Goal: Transaction & Acquisition: Purchase product/service

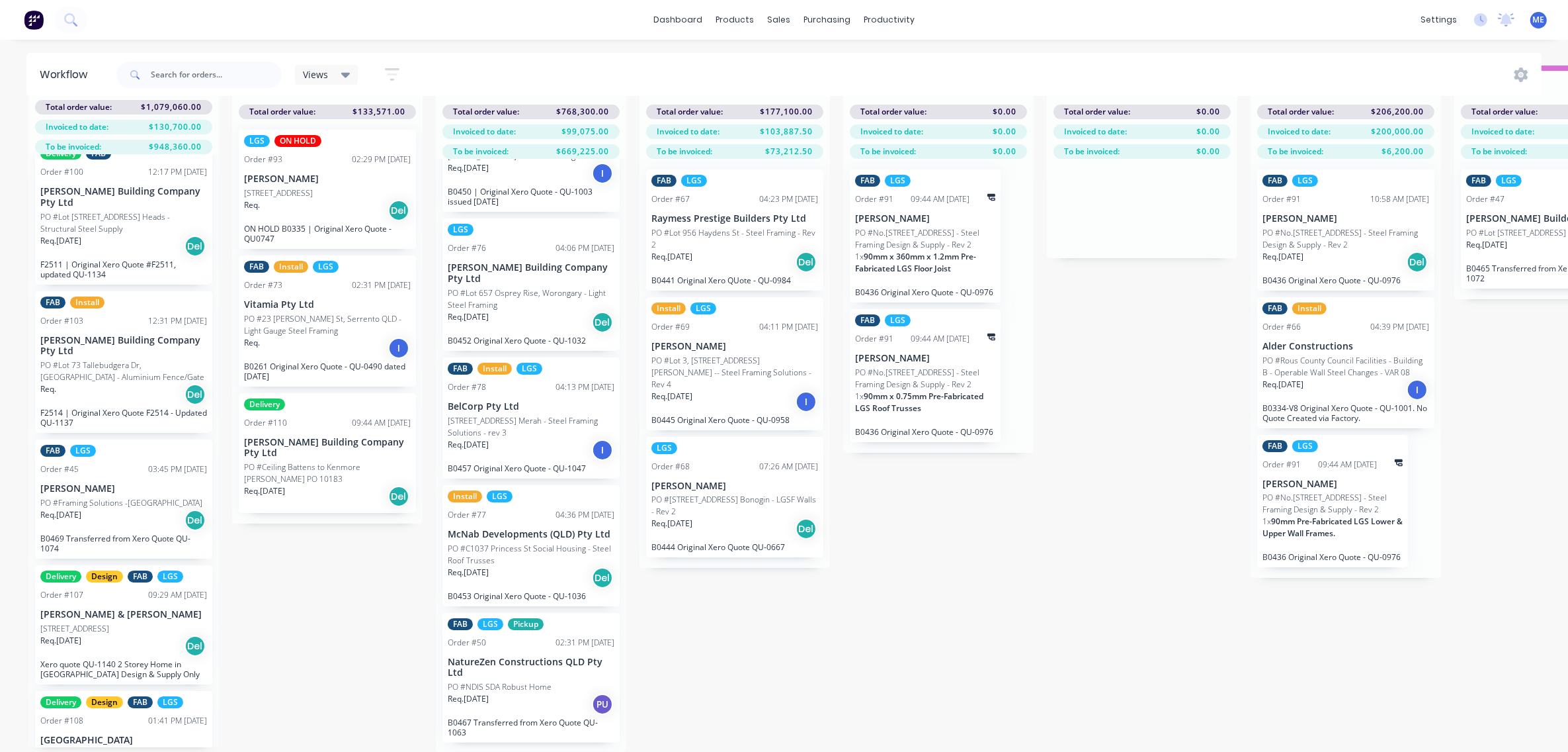
scroll to position [1654, 0]
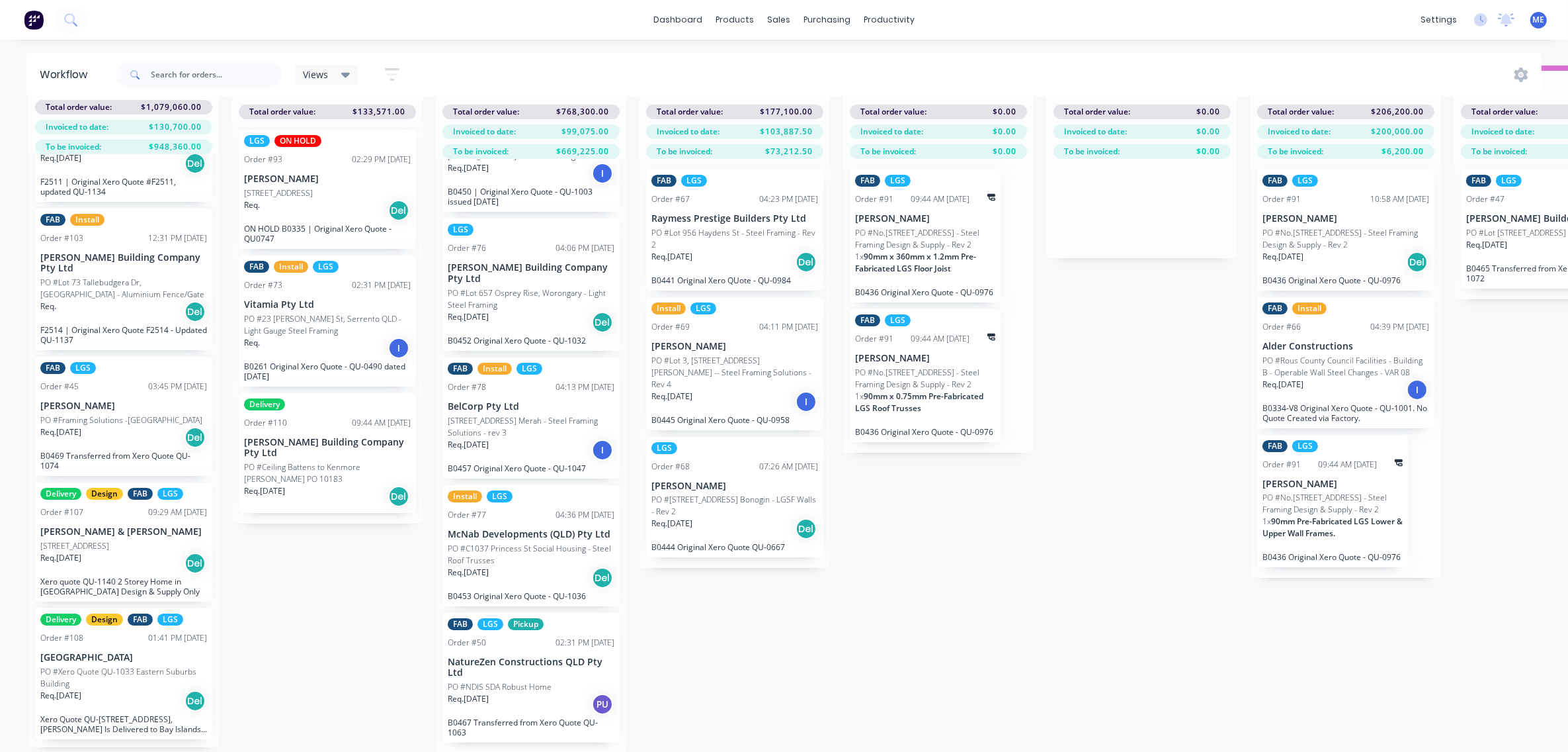
click at [117, 692] on div "Req. [DATE] Del" at bounding box center [124, 700] width 166 height 22
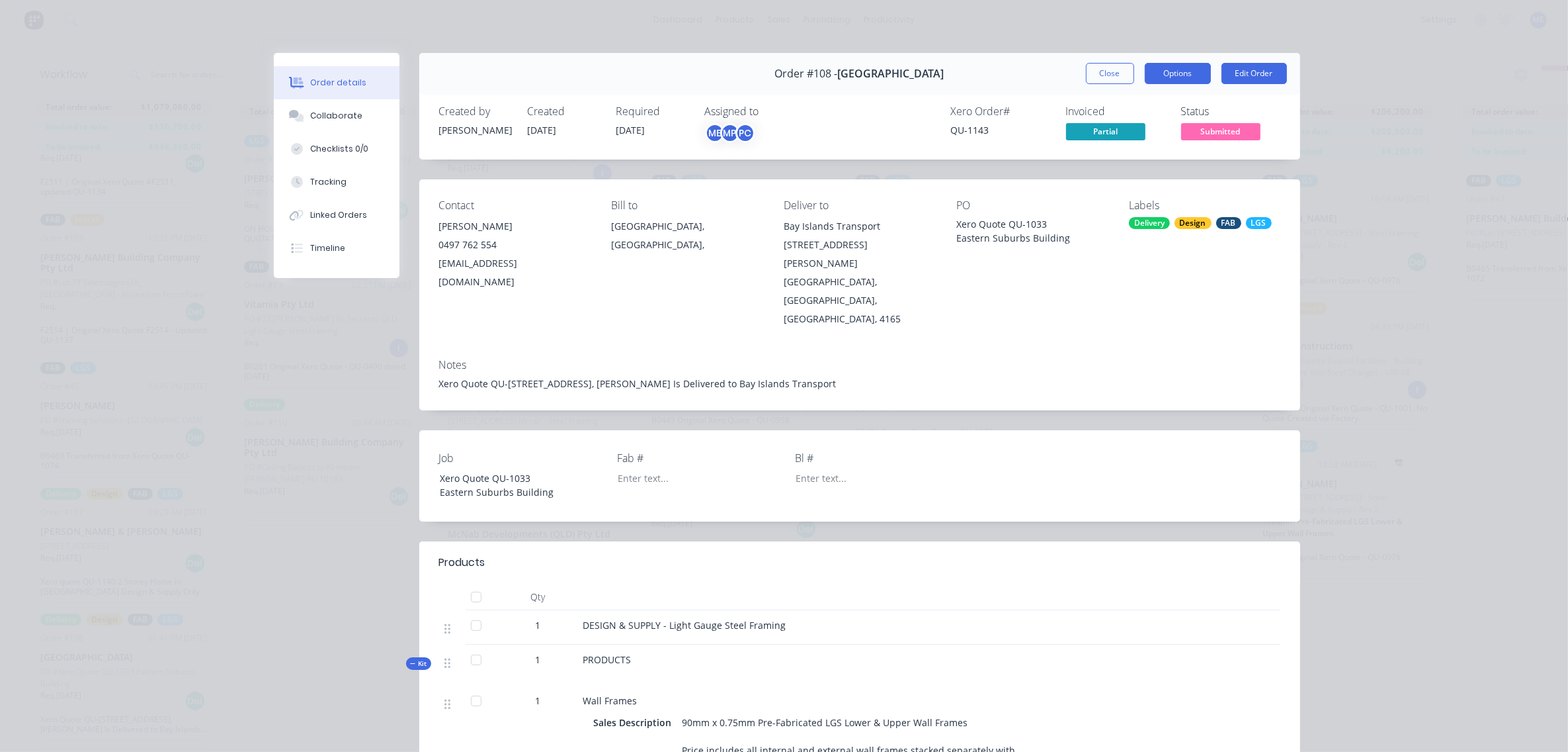
click at [1180, 75] on button "Options" at bounding box center [1178, 74] width 66 height 21
click at [1032, 376] on div "Xero Quote QU-[STREET_ADDRESS], [PERSON_NAME] Is Delivered to Bay Islands Trans…" at bounding box center [860, 383] width 842 height 14
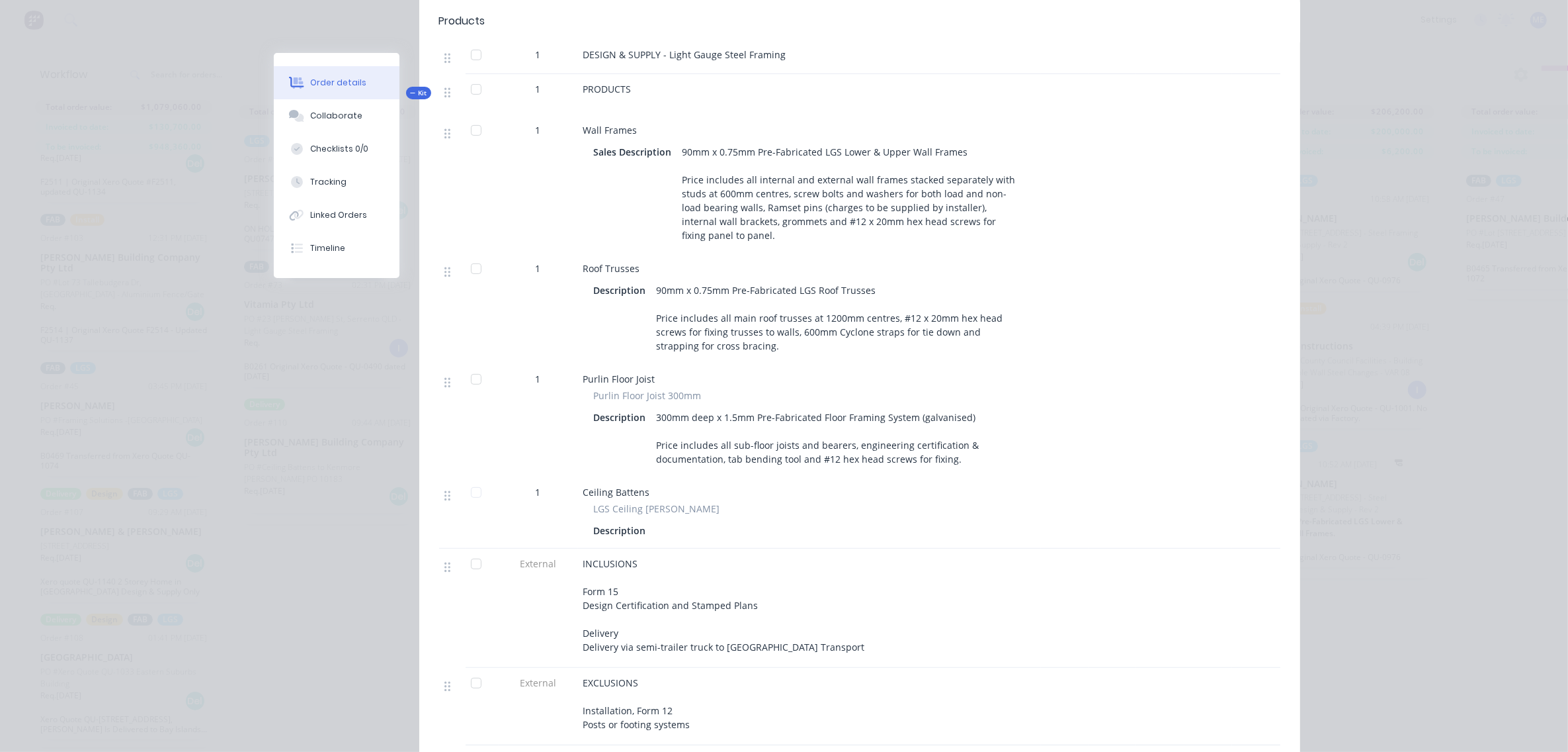
scroll to position [579, 0]
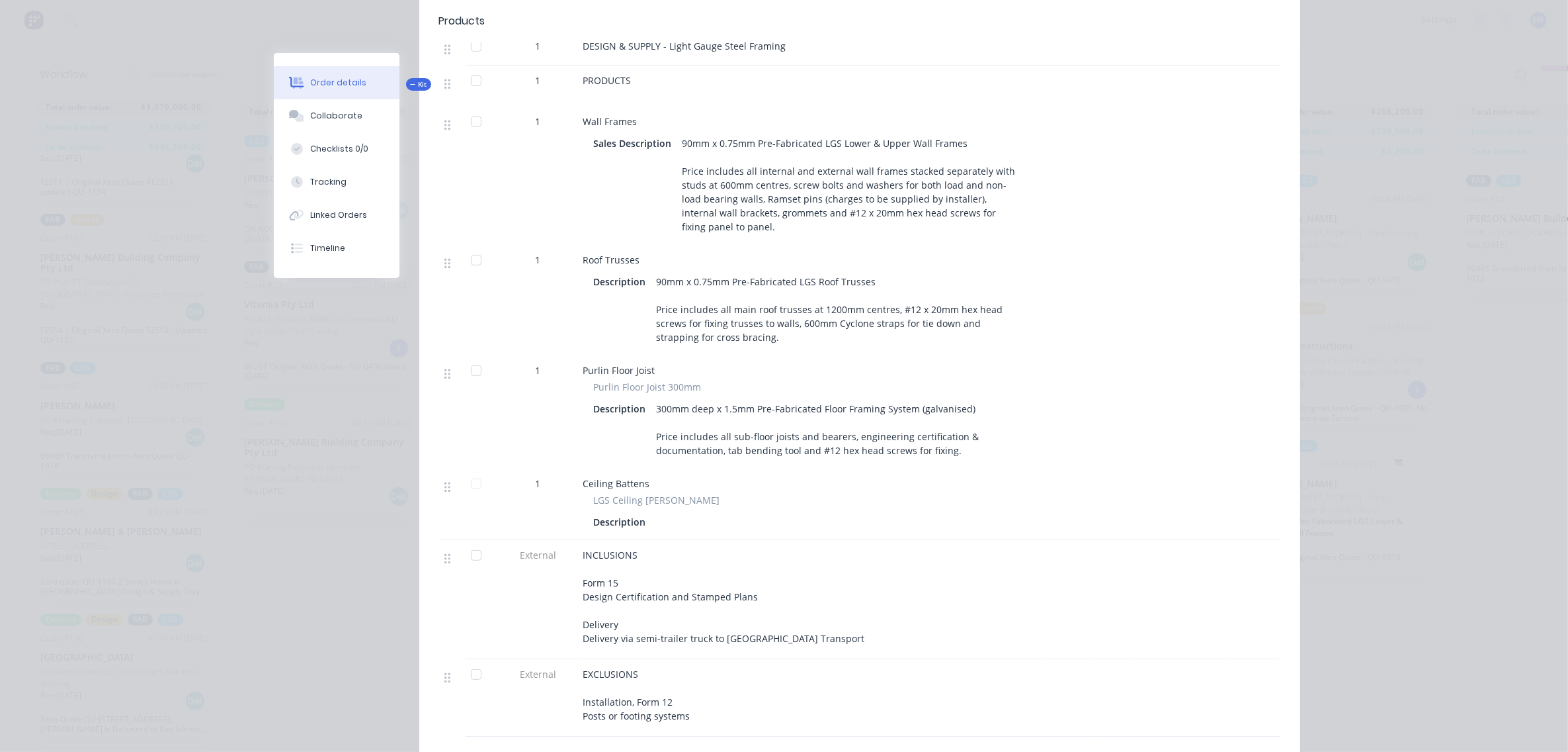
click at [197, 252] on div "Order details Collaborate Checklists 0/0 Tracking Linked Orders Timeline Order …" at bounding box center [784, 376] width 1568 height 752
click at [314, 121] on div "Collaborate" at bounding box center [337, 116] width 52 height 12
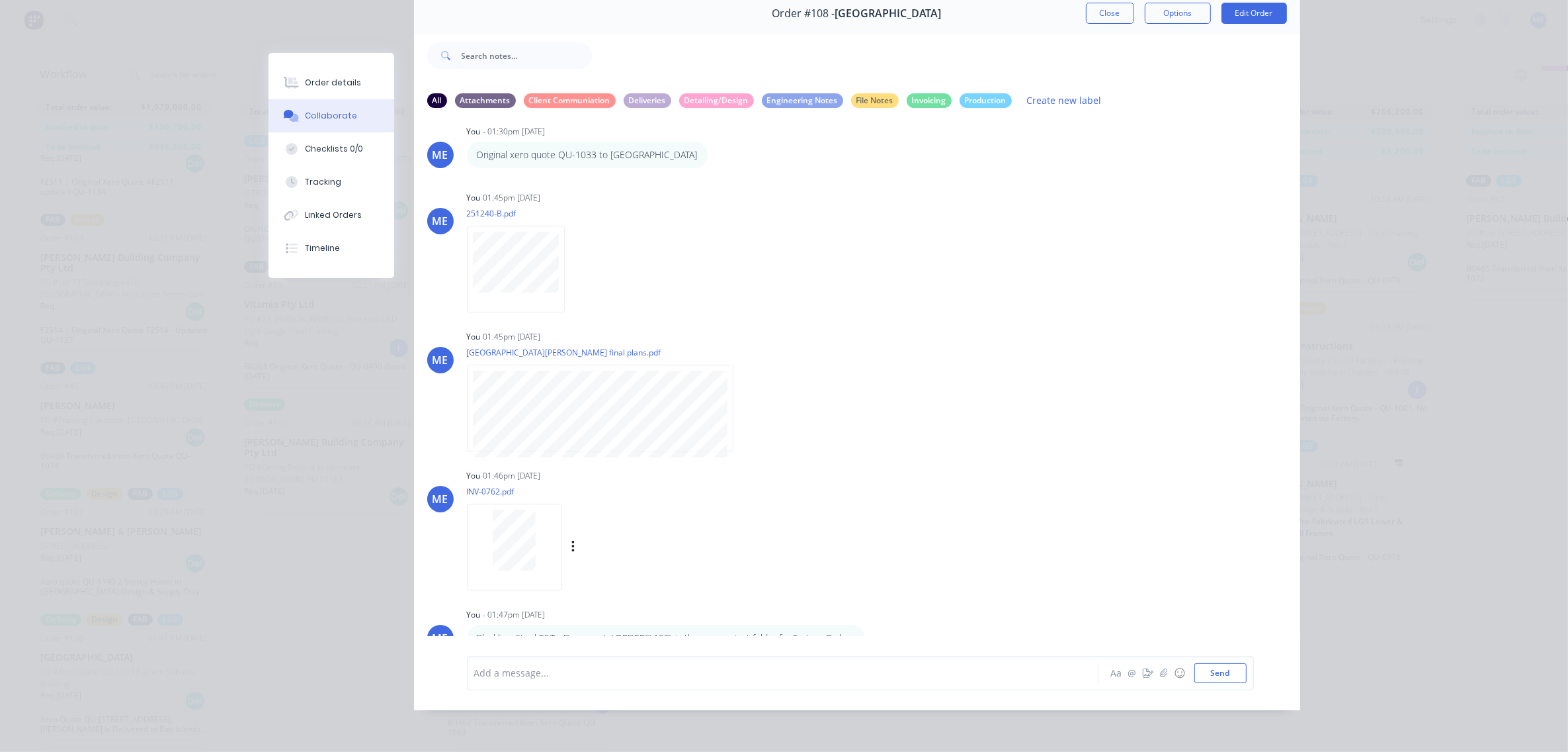
scroll to position [20, 0]
click at [785, 678] on div at bounding box center [764, 673] width 578 height 14
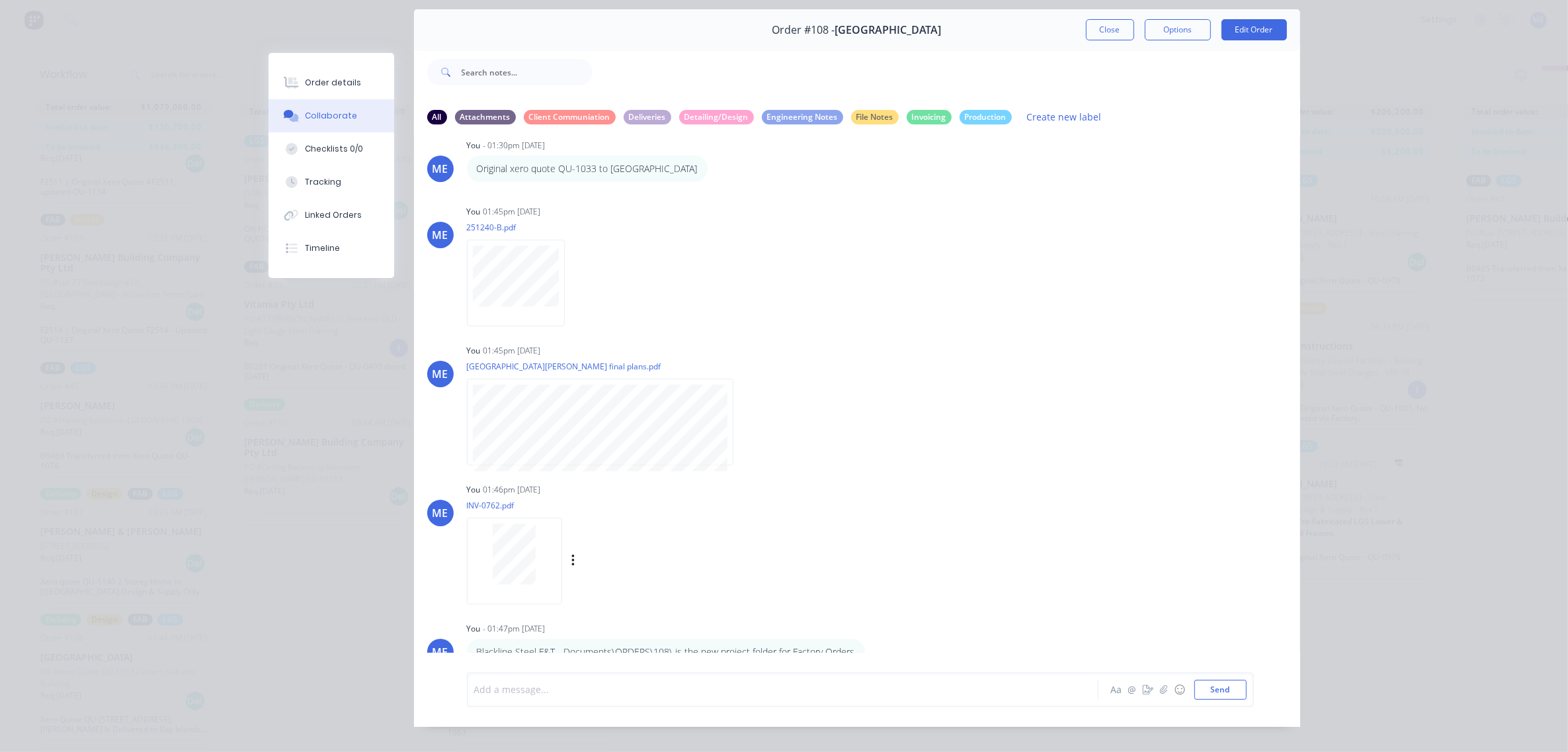
scroll to position [73, 0]
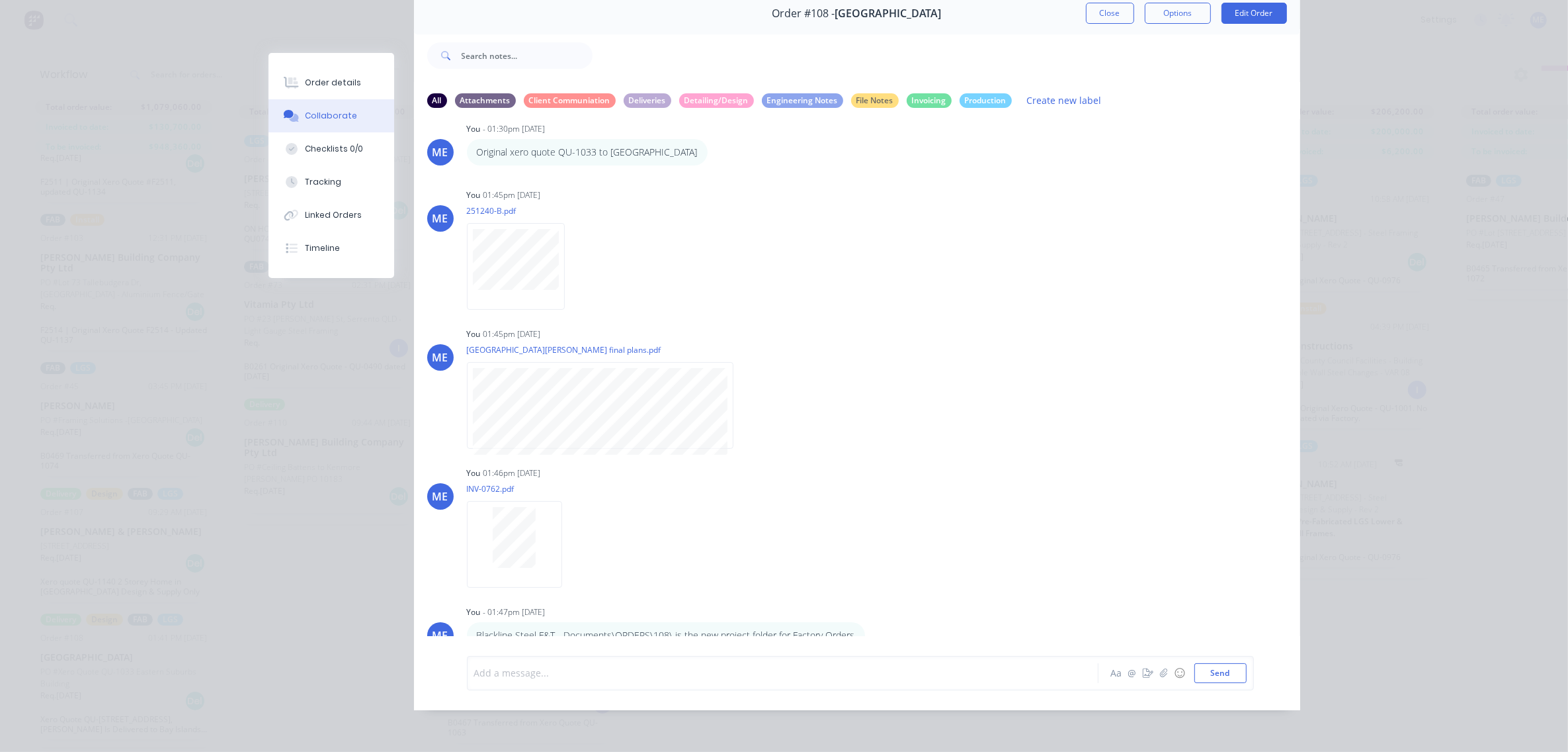
click at [573, 666] on div at bounding box center [764, 673] width 578 height 14
click at [561, 657] on div "Add a message... Aa @ ☺ Send" at bounding box center [861, 674] width 787 height 35
click at [556, 666] on div at bounding box center [764, 673] width 578 height 14
click at [543, 666] on div at bounding box center [764, 673] width 578 height 14
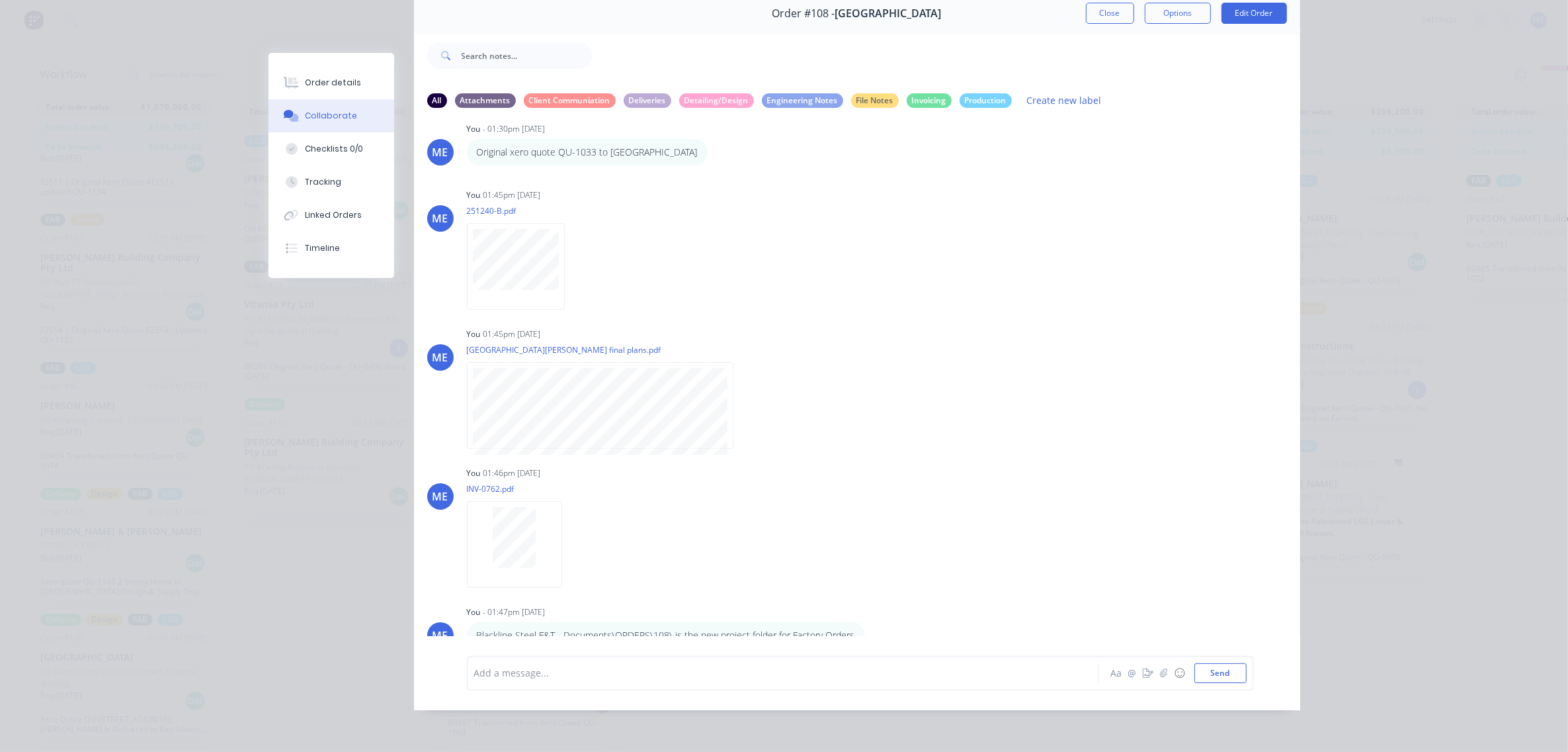
click at [269, 481] on div "Order #108 - Eastern Suburbs Building Close Options Edit Order All Attachments …" at bounding box center [784, 350] width 1032 height 717
click at [1086, 5] on button "Close" at bounding box center [1110, 14] width 48 height 21
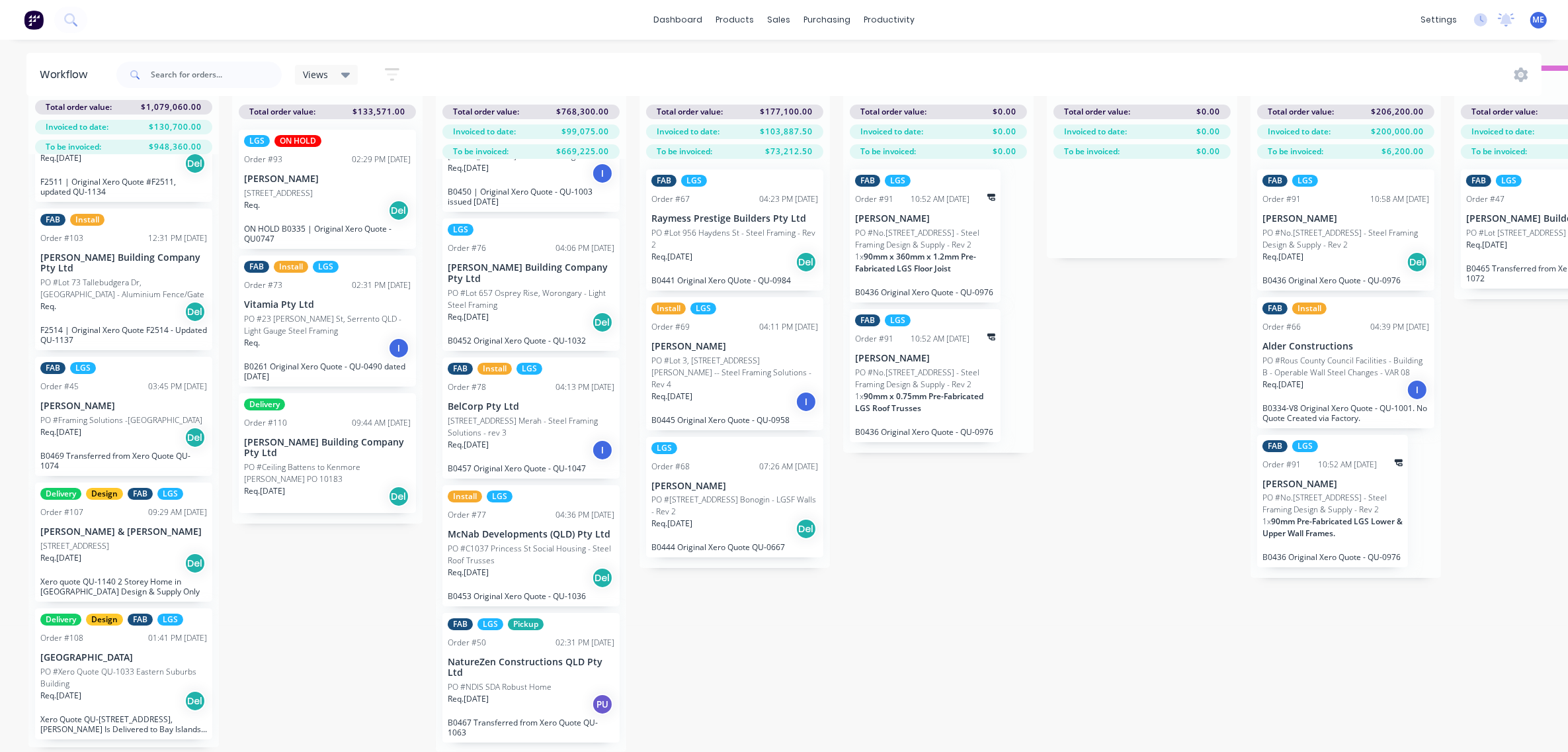
click at [991, 611] on div "Submitted 16 Status colour #FF69B4 hex #FF69B4 Save Cancel Summaries Total orde…" at bounding box center [1380, 408] width 2781 height 686
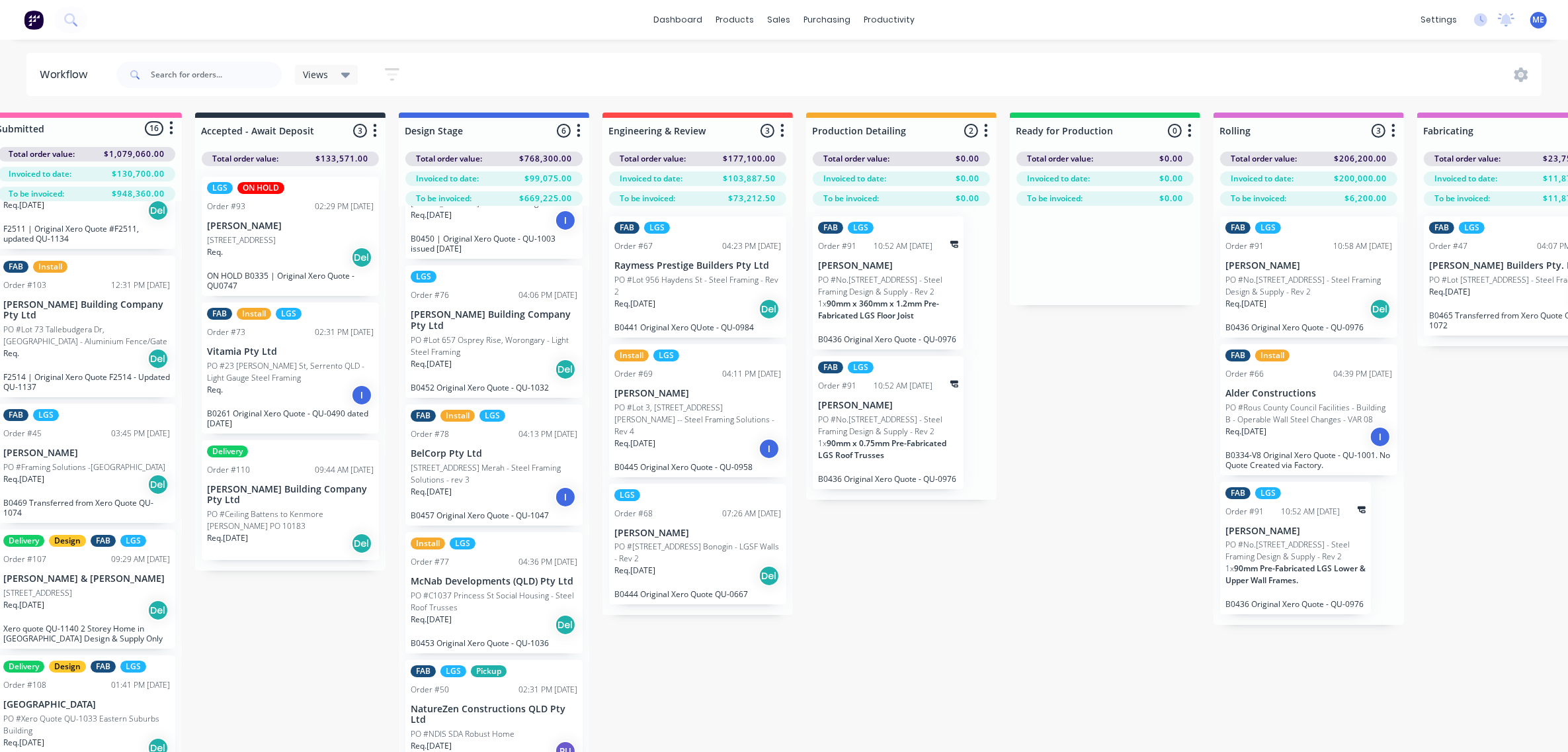
scroll to position [0, 0]
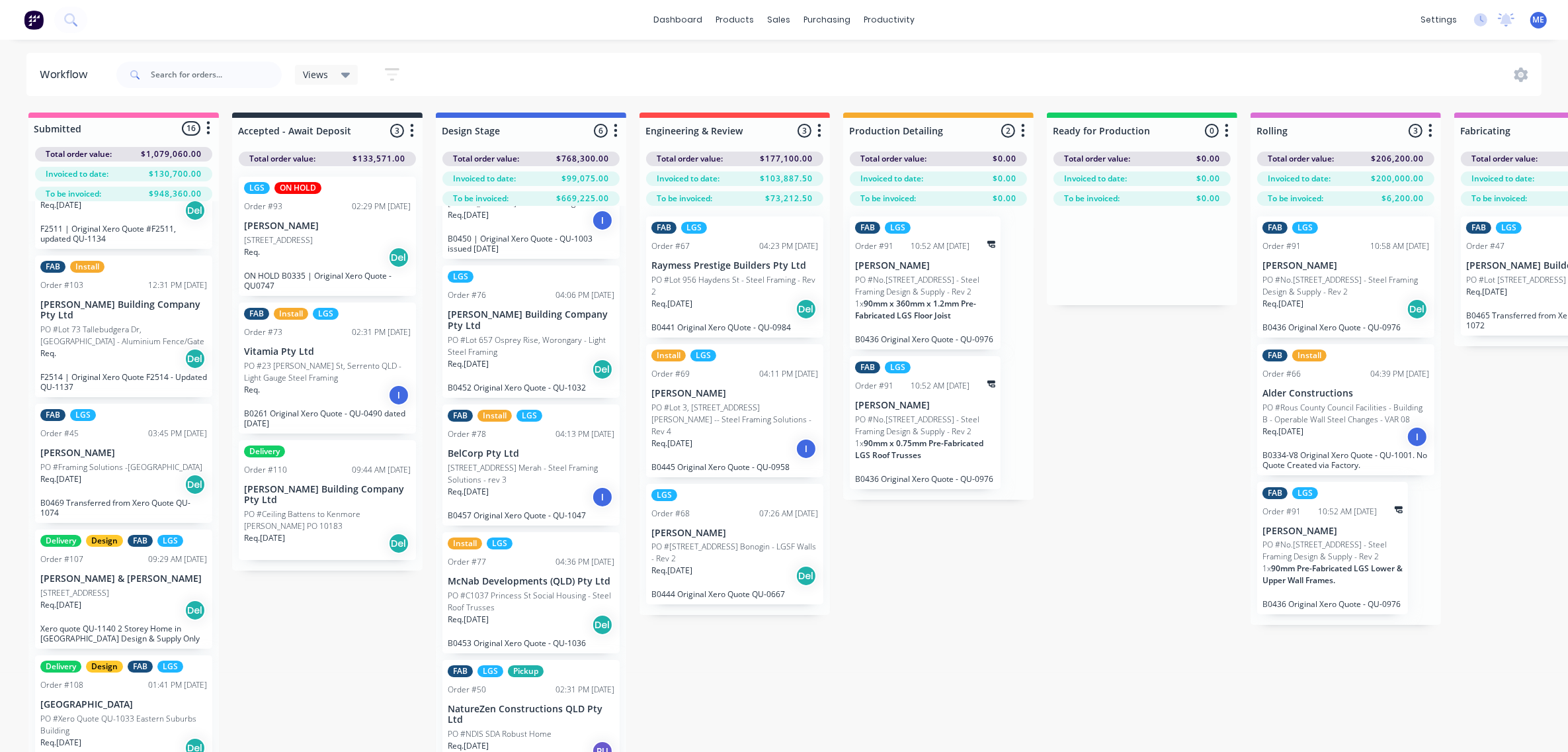
click at [519, 496] on div "Req. [DATE] I" at bounding box center [531, 496] width 166 height 22
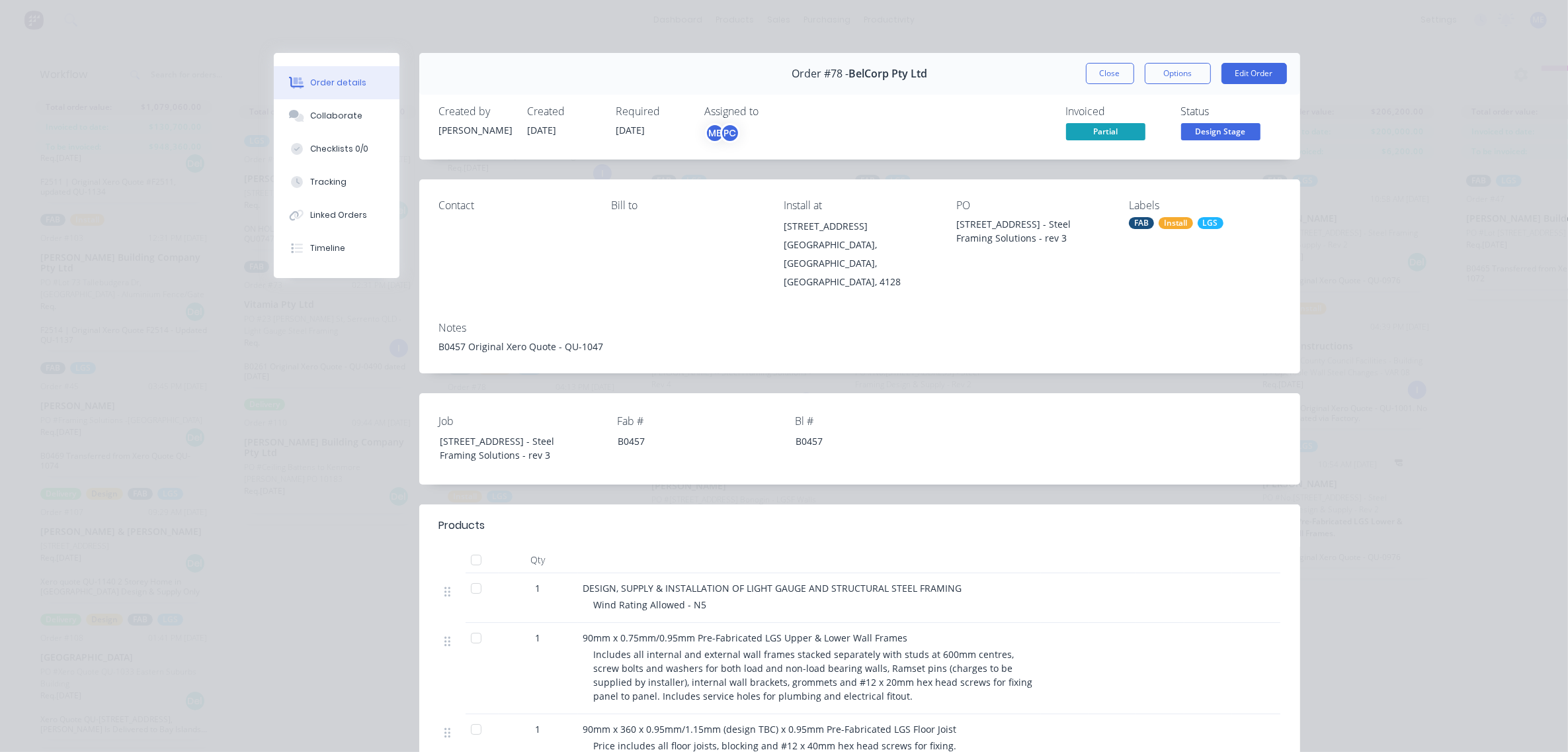
click at [1088, 133] on span "Partial" at bounding box center [1106, 131] width 79 height 16
click at [1099, 133] on span "Partial" at bounding box center [1106, 131] width 79 height 16
click at [1100, 128] on span "Partial" at bounding box center [1106, 131] width 79 height 16
click at [1111, 76] on button "Close" at bounding box center [1110, 74] width 48 height 21
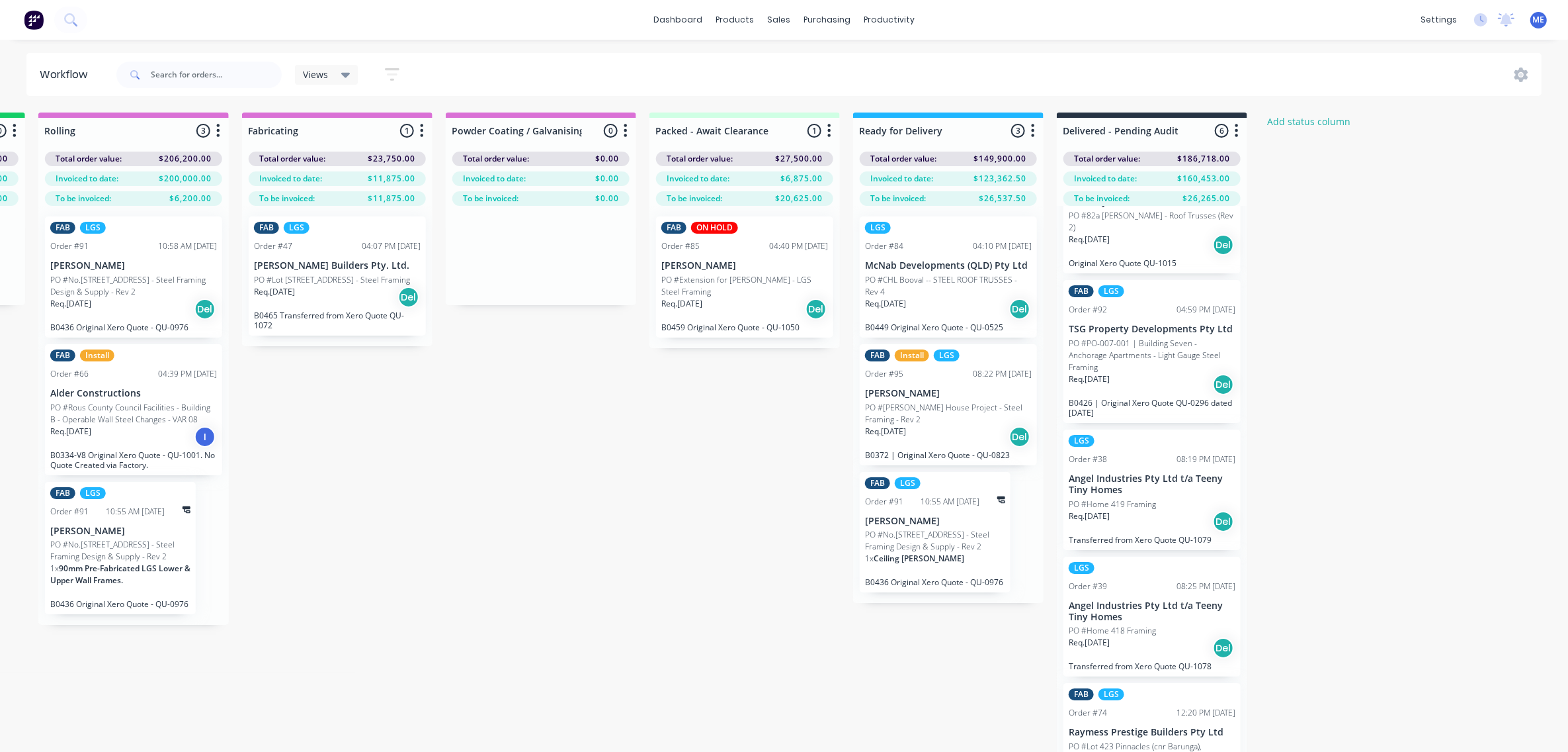
scroll to position [60, 1212]
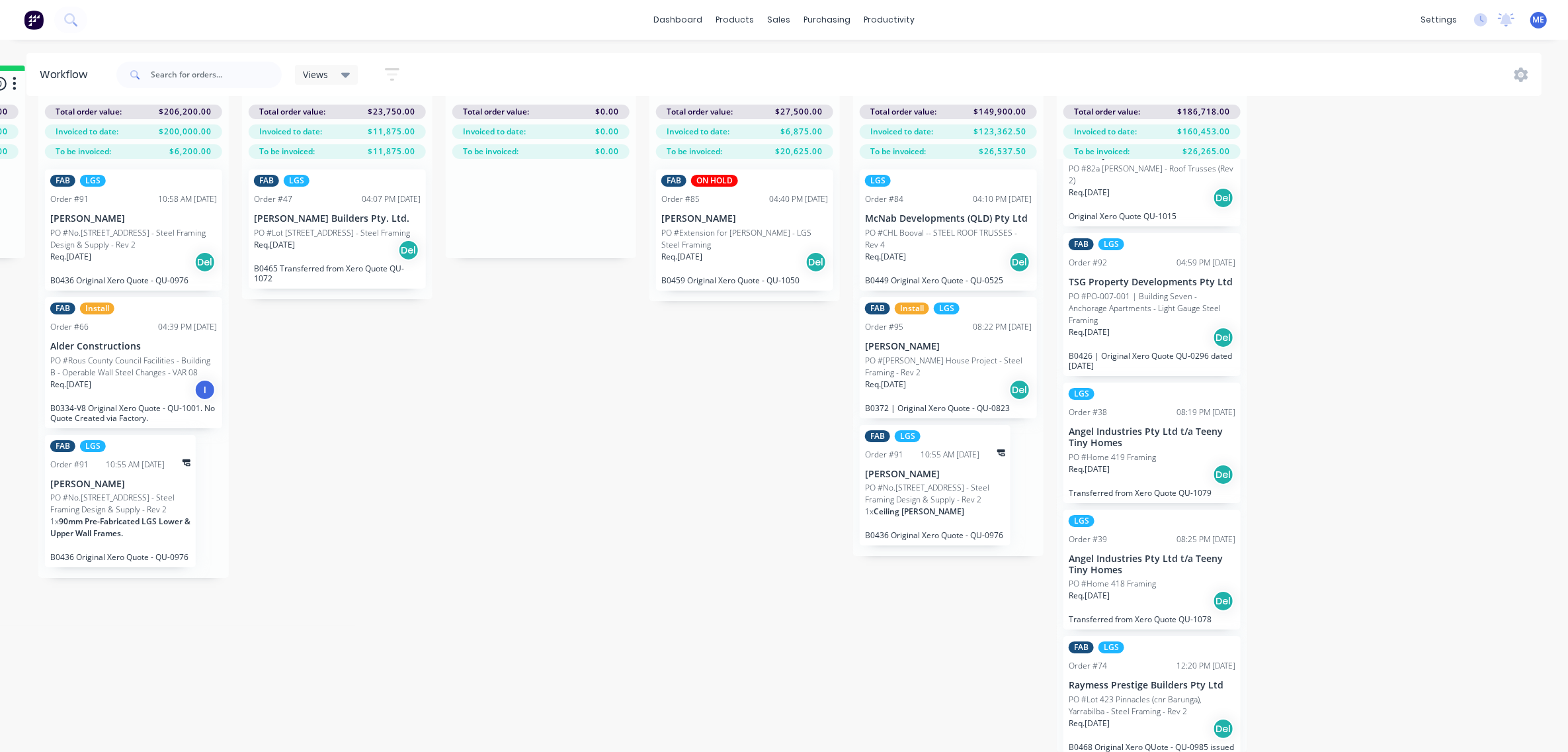
click at [1126, 679] on p "Raymess Prestige Builders Pty Ltd" at bounding box center [1152, 685] width 166 height 12
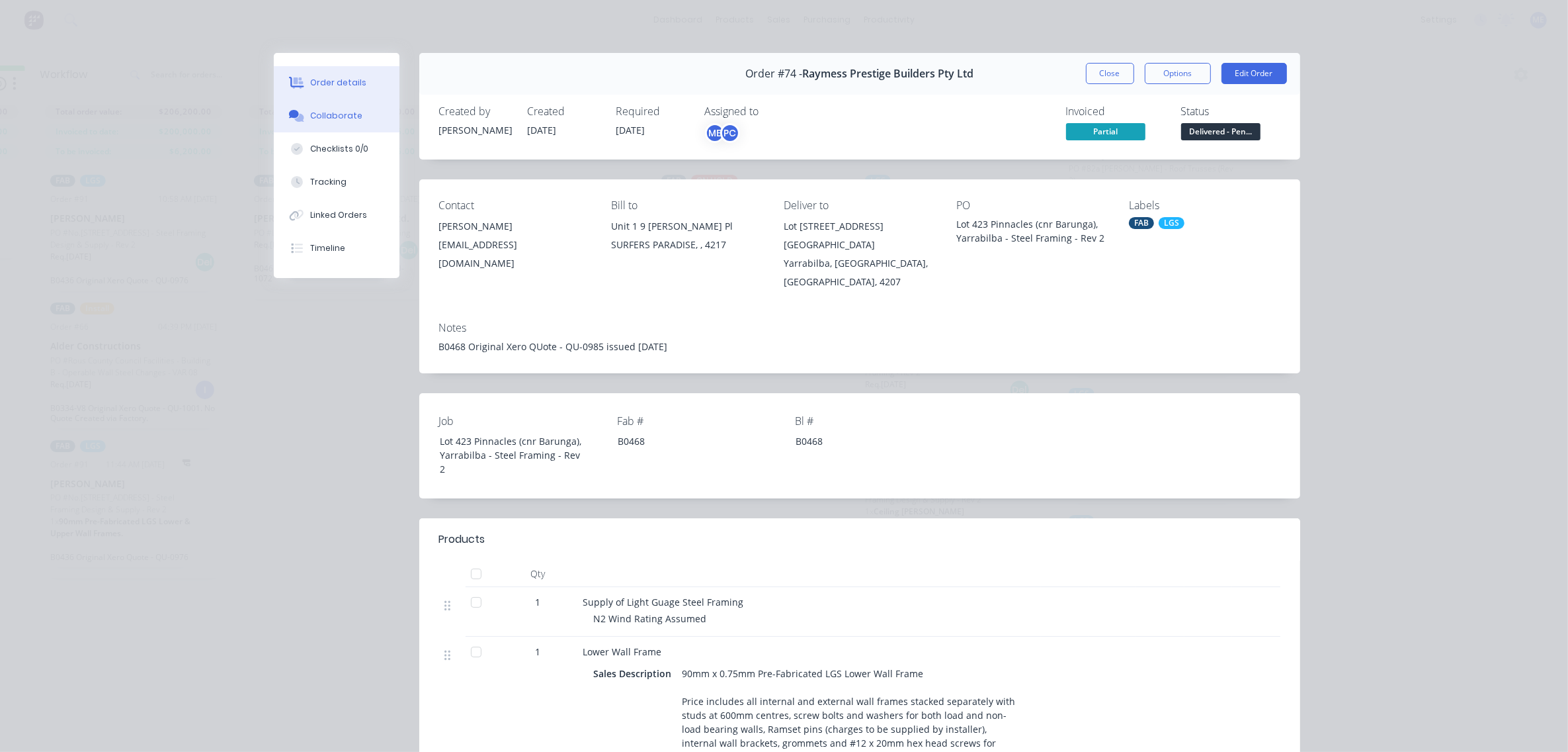
click at [318, 116] on div "Collaborate" at bounding box center [337, 116] width 52 height 12
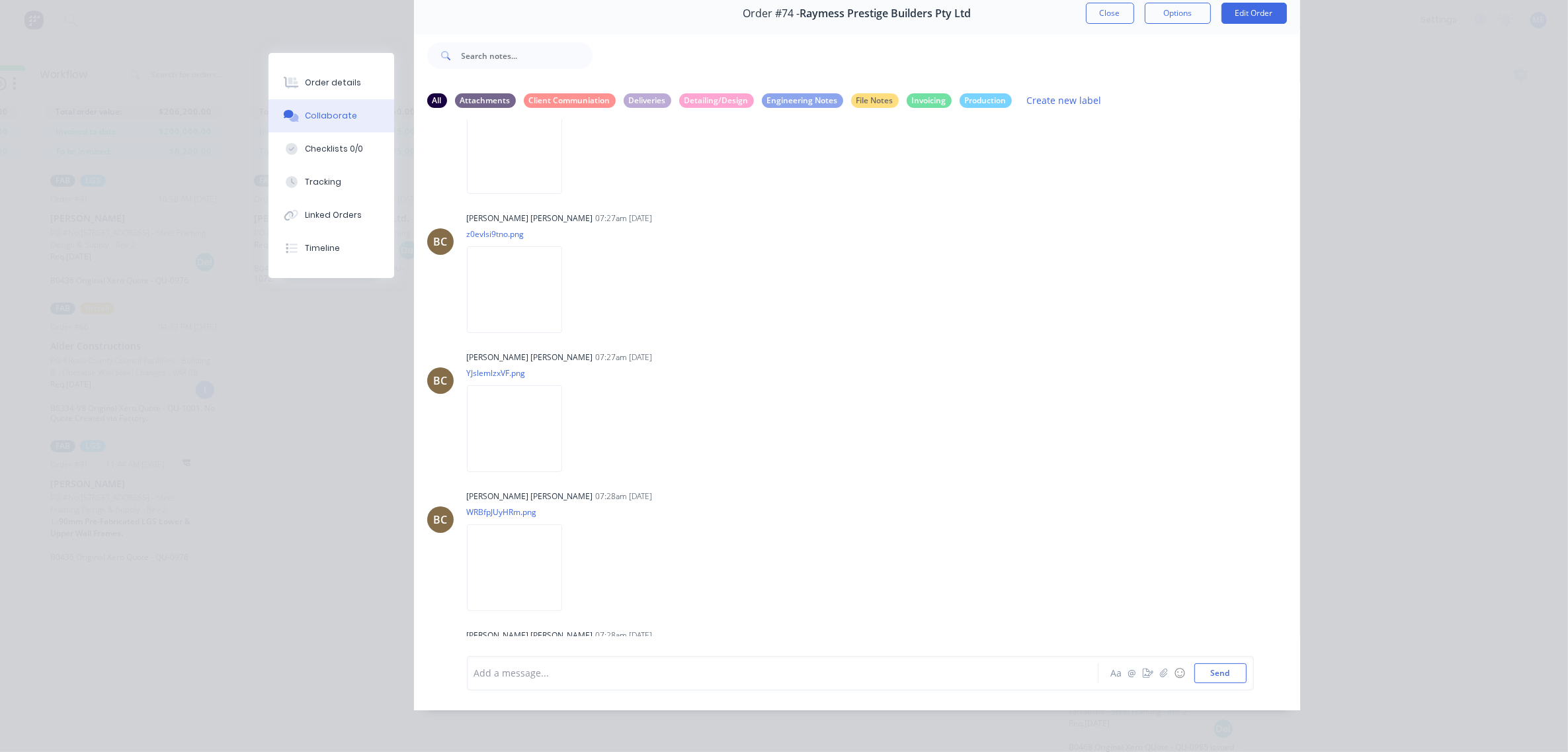
scroll to position [4478, 0]
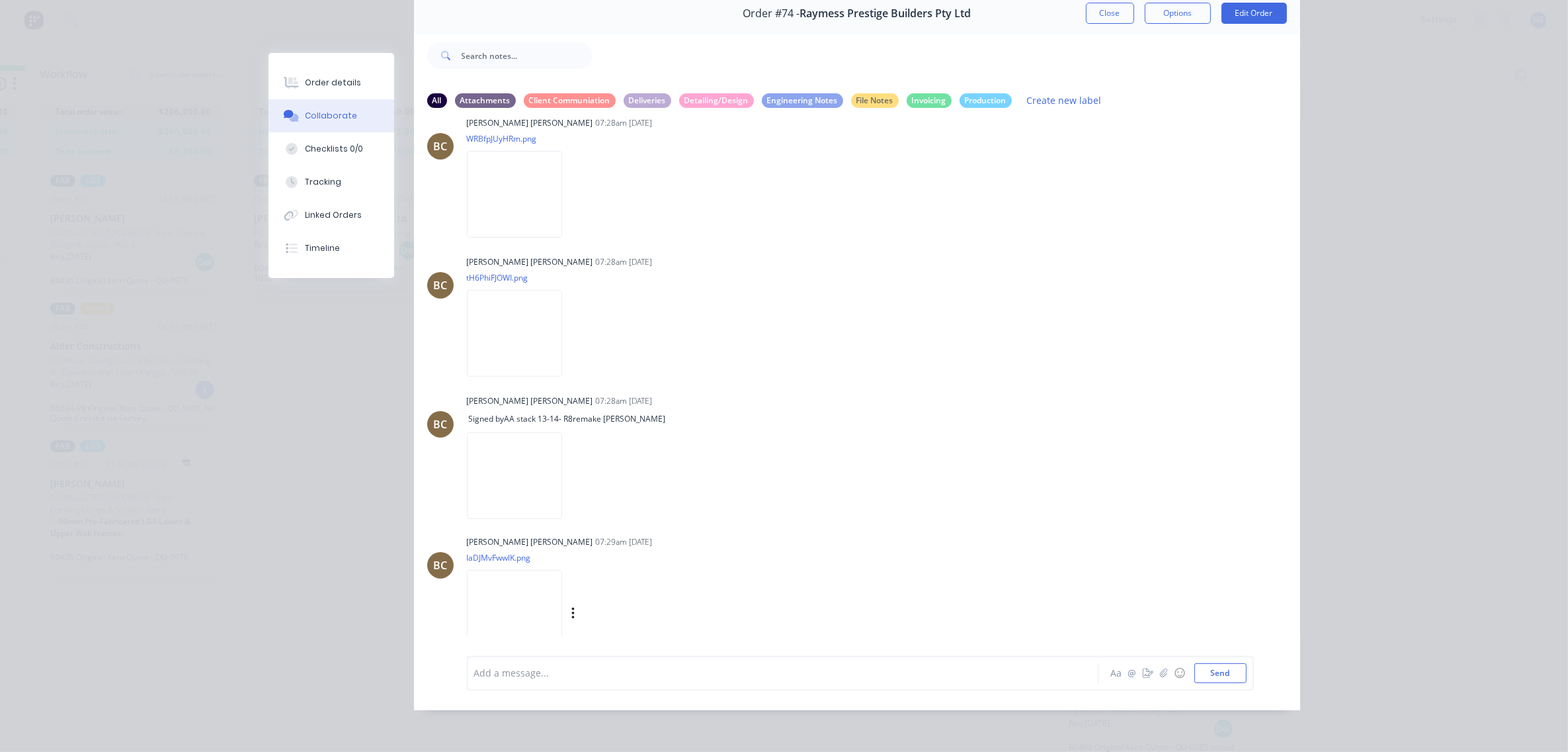
click at [491, 581] on img at bounding box center [515, 614] width 95 height 87
click at [520, 306] on img at bounding box center [515, 333] width 95 height 87
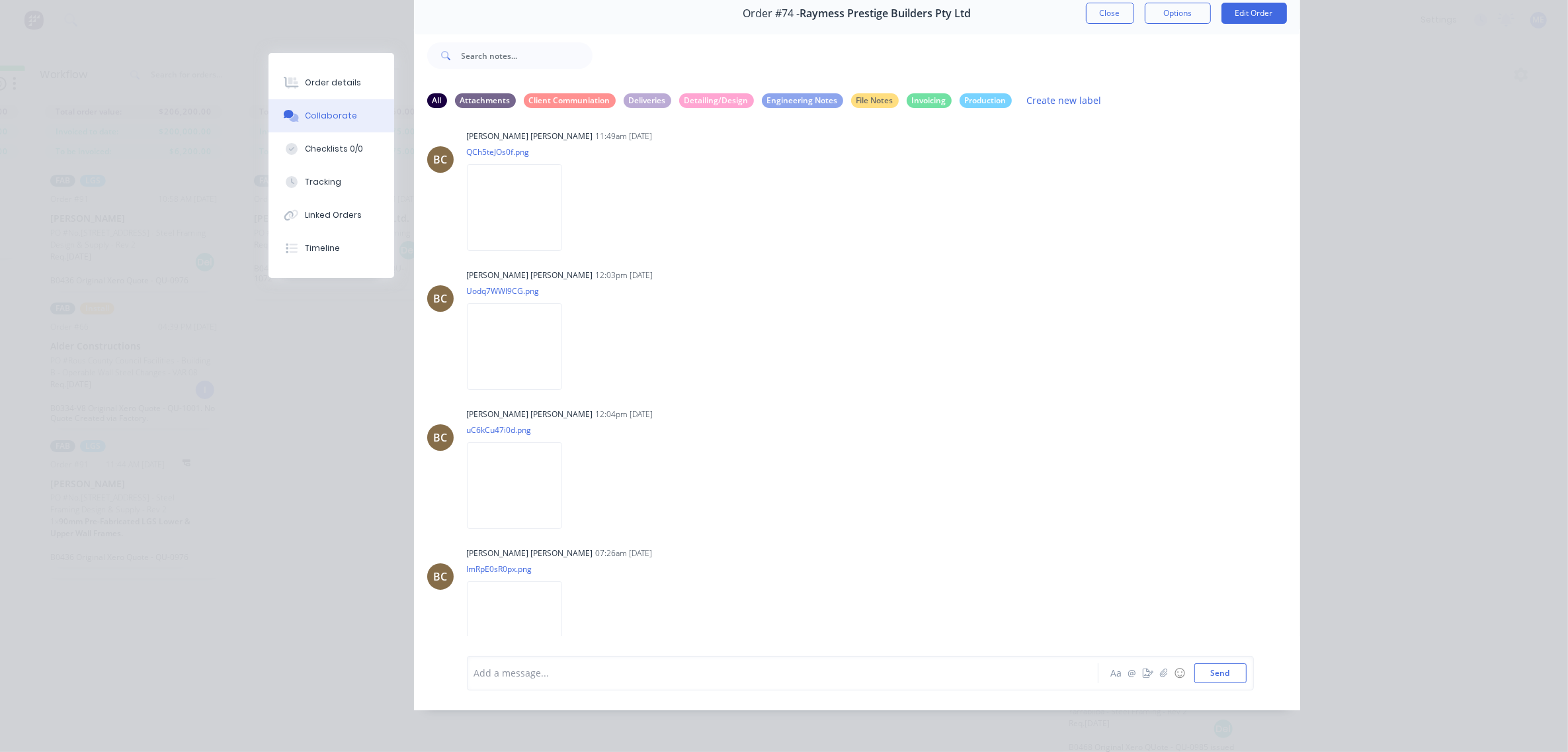
scroll to position [3485, 0]
click at [514, 209] on img at bounding box center [515, 214] width 95 height 87
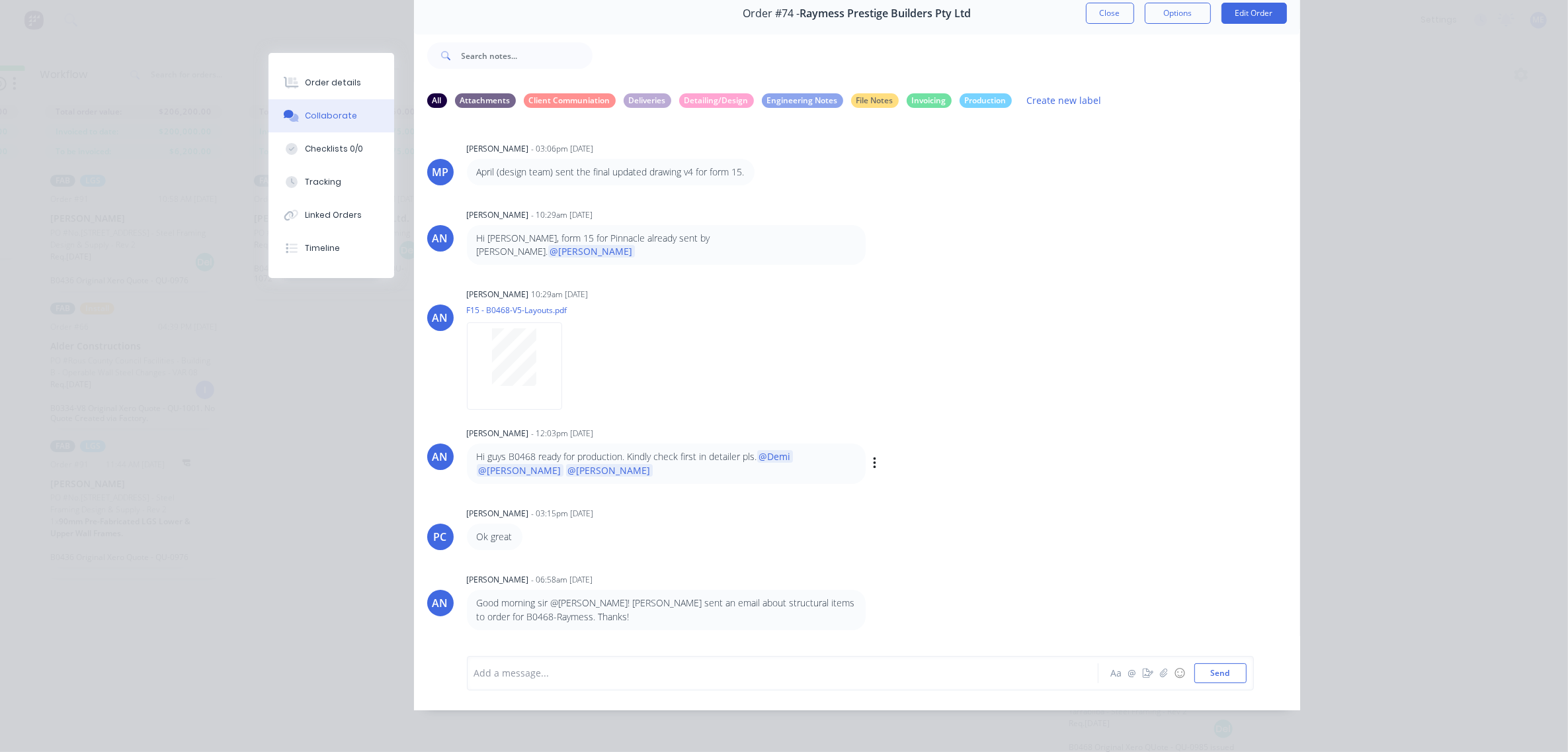
scroll to position [0, 0]
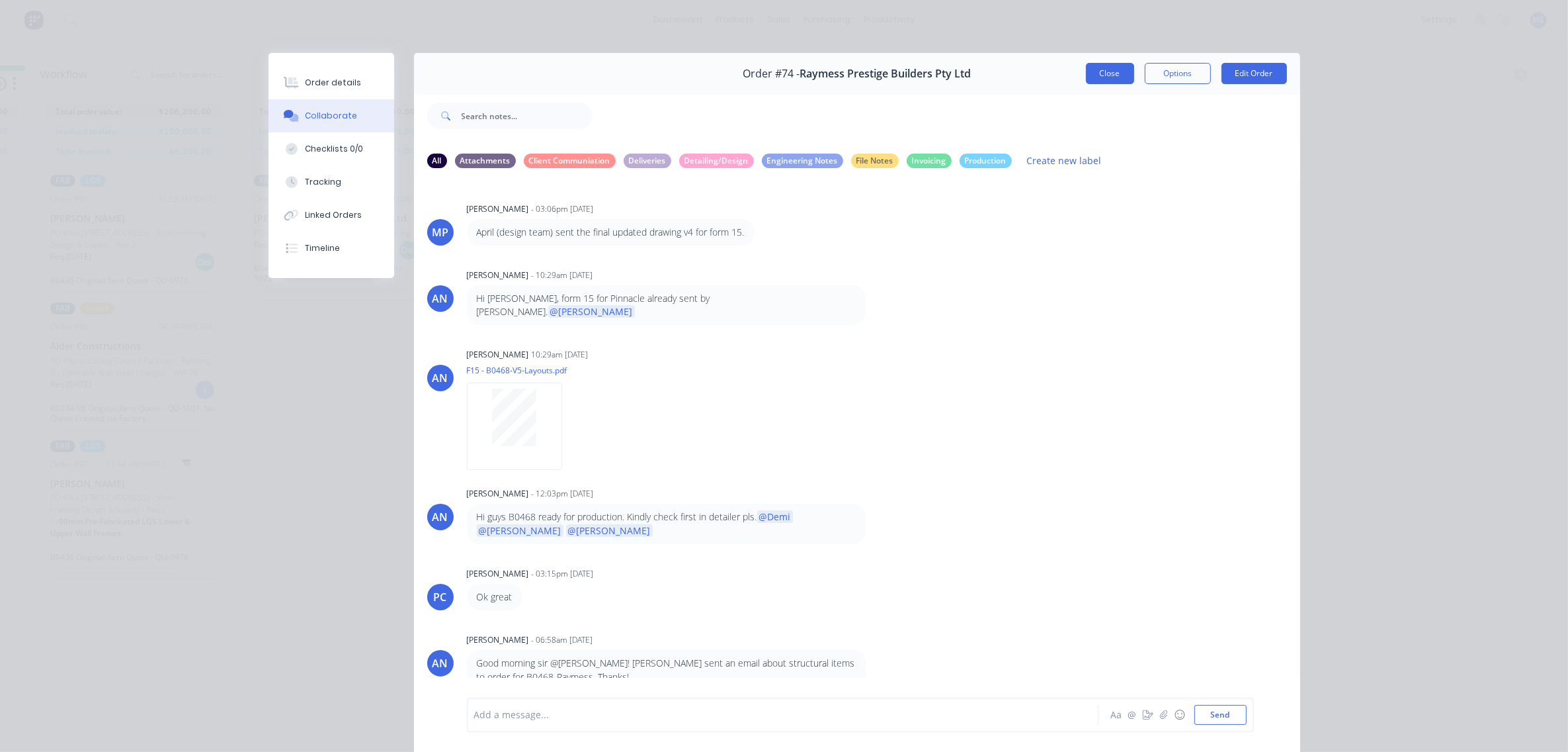
click at [1092, 71] on button "Close" at bounding box center [1110, 74] width 48 height 21
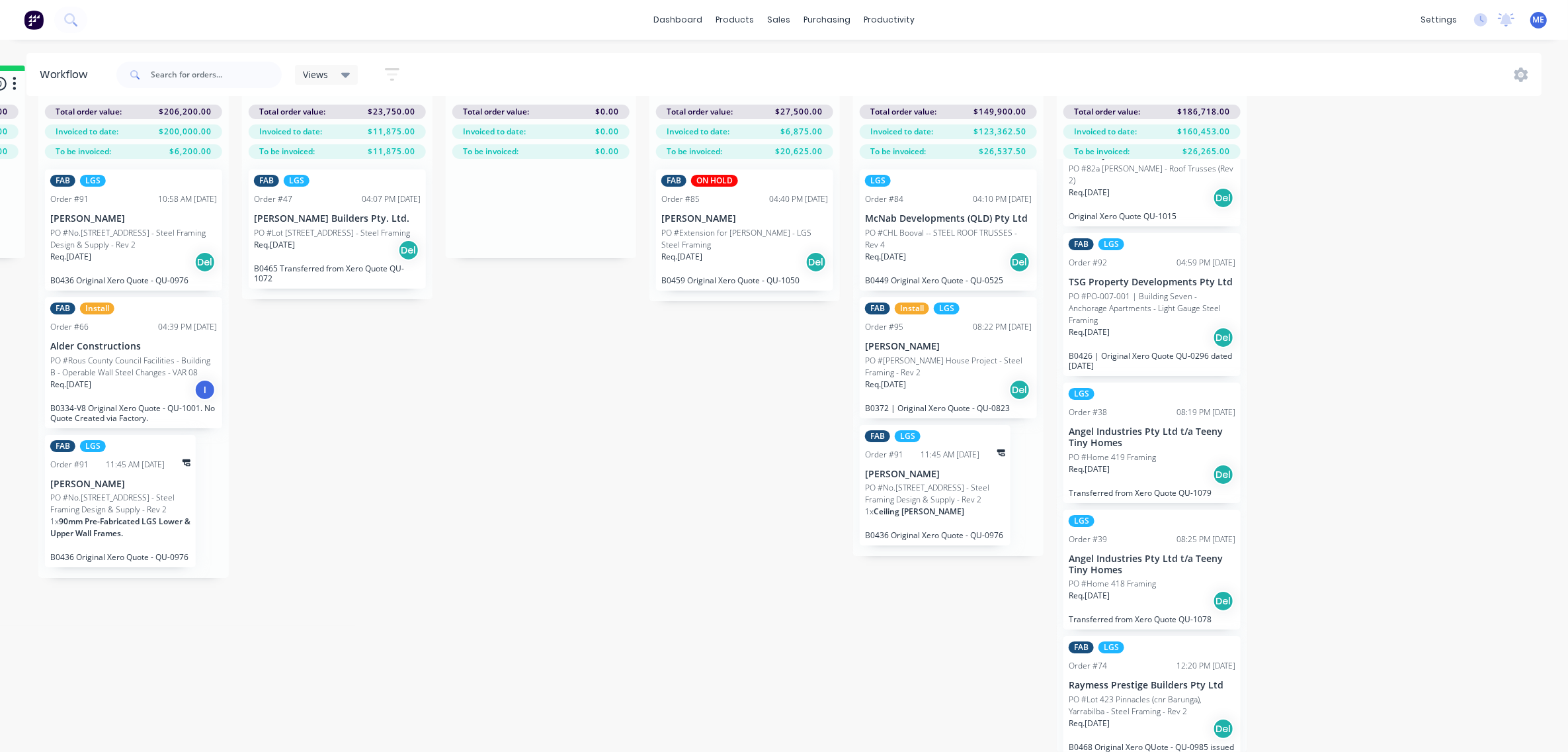
click at [1142, 694] on p "PO #Lot 423 Pinnacles (cnr Barunga), Yarrabilba - Steel Framing - Rev 2" at bounding box center [1152, 706] width 166 height 24
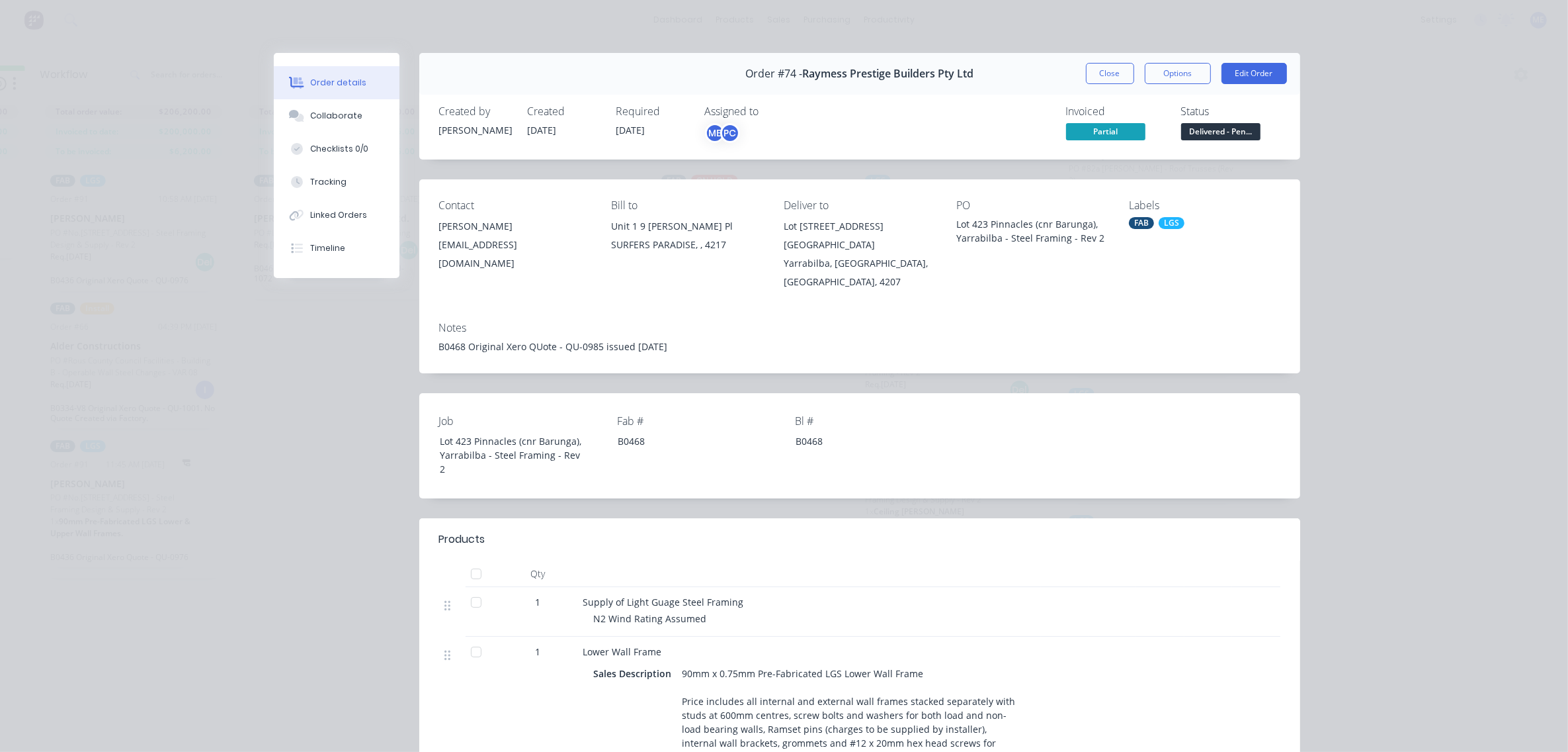
click at [1088, 133] on span "Partial" at bounding box center [1106, 131] width 79 height 16
click at [1099, 133] on span "Partial" at bounding box center [1106, 131] width 79 height 16
copy span "Partial"
click at [1172, 76] on button "Options" at bounding box center [1178, 74] width 66 height 21
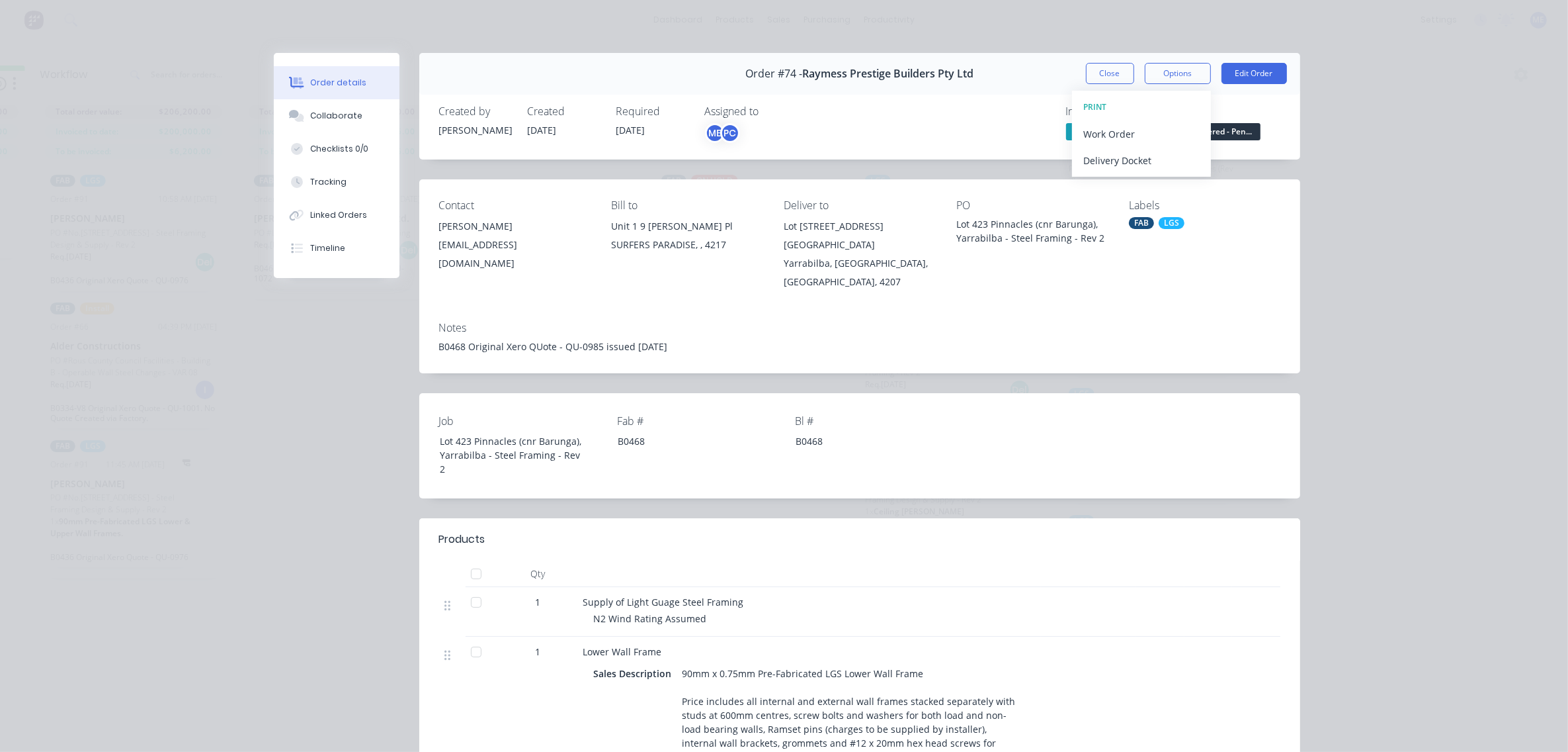
click at [1354, 76] on div "Order details Collaborate Checklists 0/0 Tracking Linked Orders Timeline Order …" at bounding box center [784, 376] width 1568 height 752
click at [1106, 75] on button "Close" at bounding box center [1110, 74] width 48 height 21
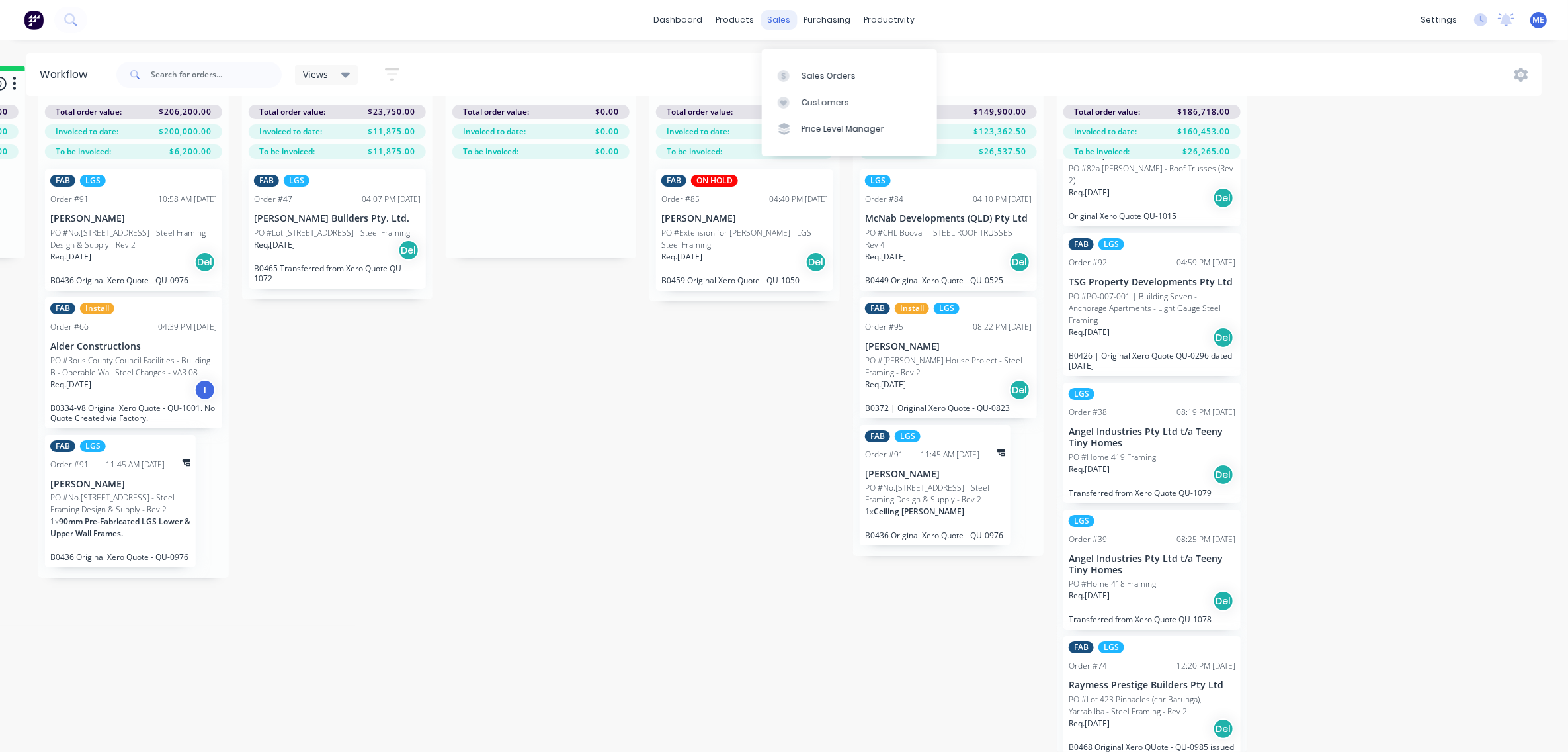
click at [791, 18] on div "sales" at bounding box center [779, 19] width 37 height 20
click at [827, 70] on div "Sales Orders" at bounding box center [829, 75] width 54 height 12
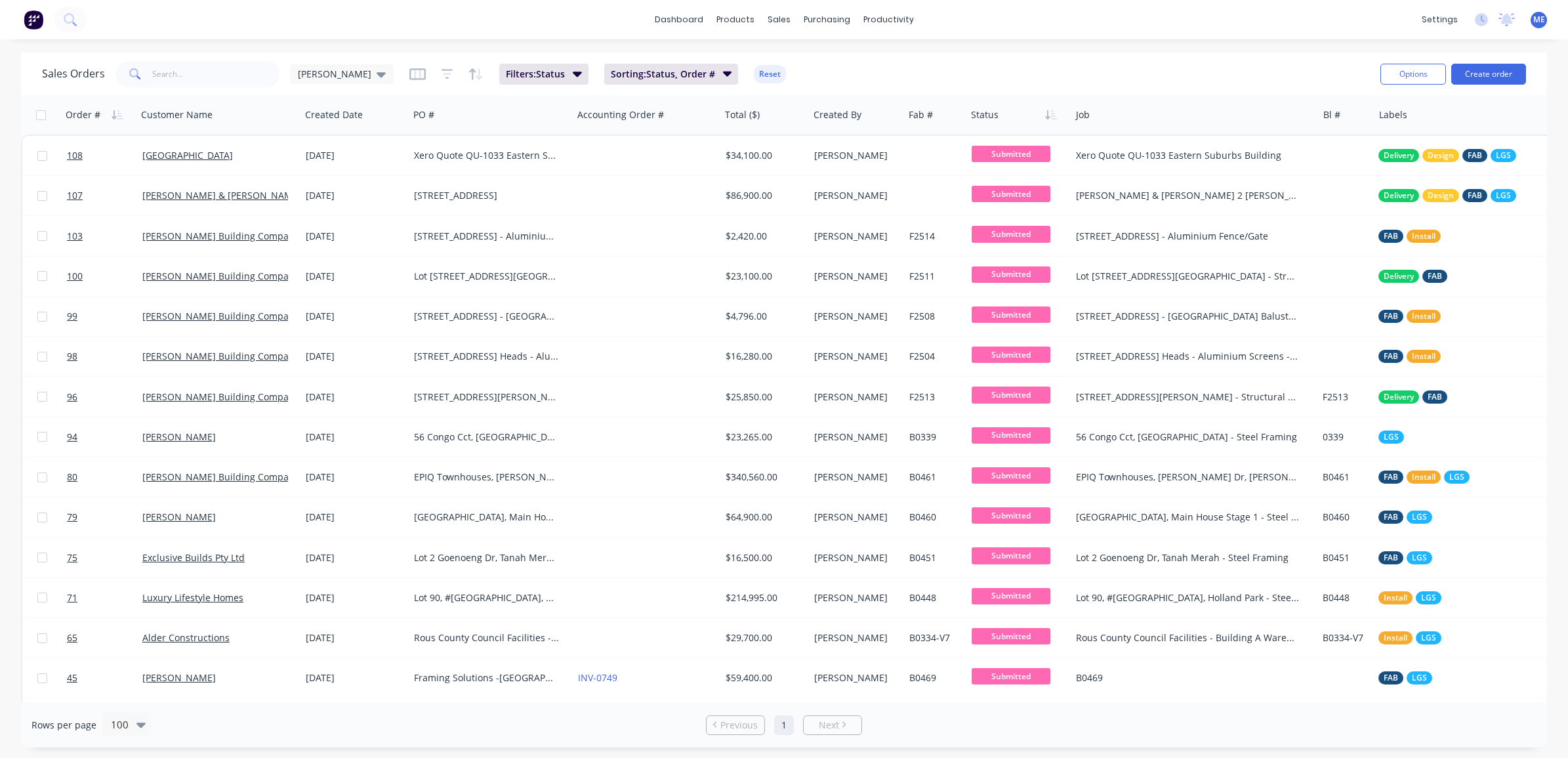
click at [330, 83] on div "Sales Orders [PERSON_NAME]" at bounding box center [218, 74] width 351 height 26
click at [332, 67] on span "[PERSON_NAME]" at bounding box center [334, 74] width 74 height 13
click at [331, 184] on button "None" at bounding box center [369, 185] width 150 height 15
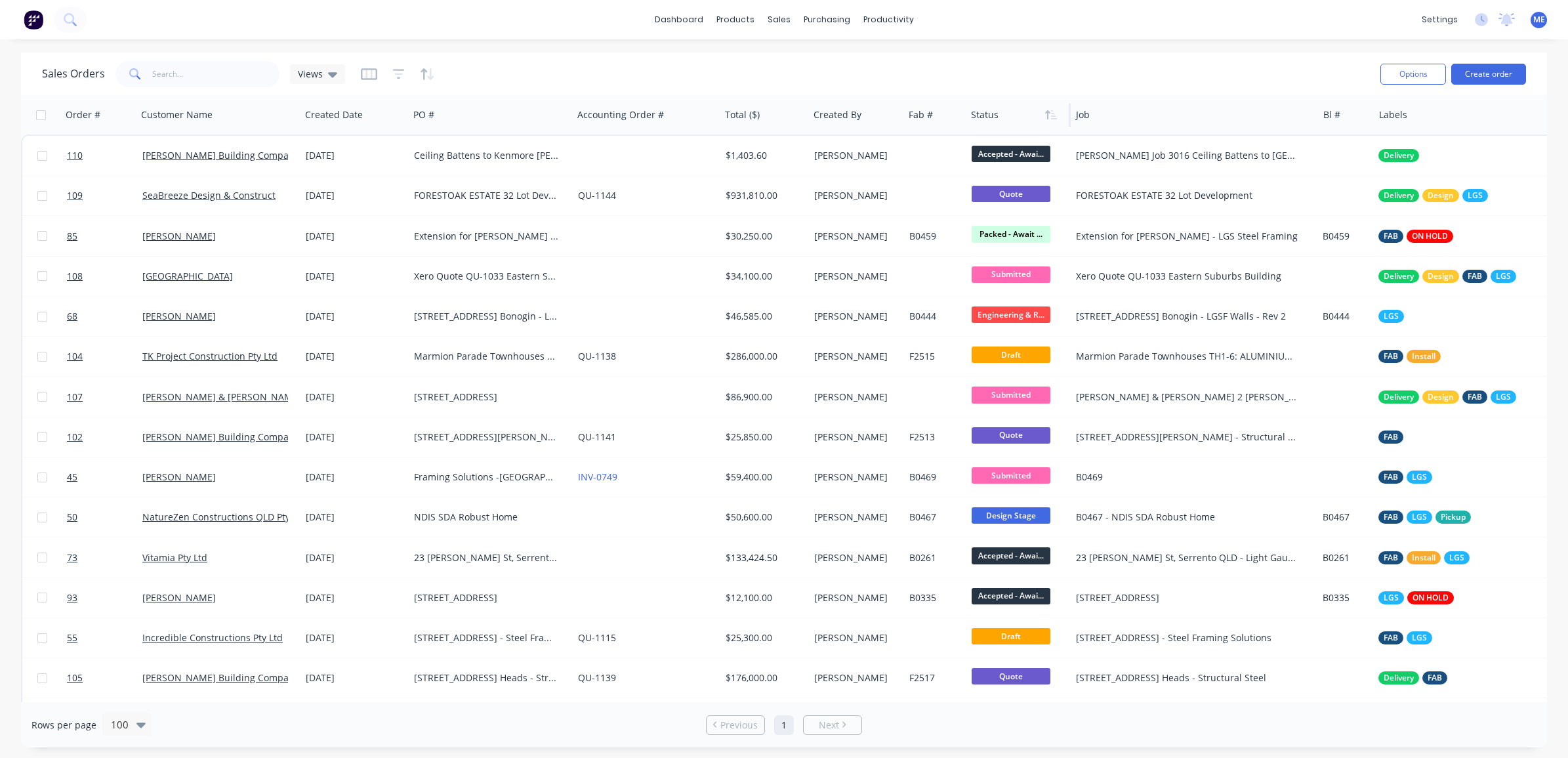
click at [985, 115] on div at bounding box center [1016, 114] width 90 height 26
click at [1052, 117] on icon "button" at bounding box center [1051, 114] width 12 height 11
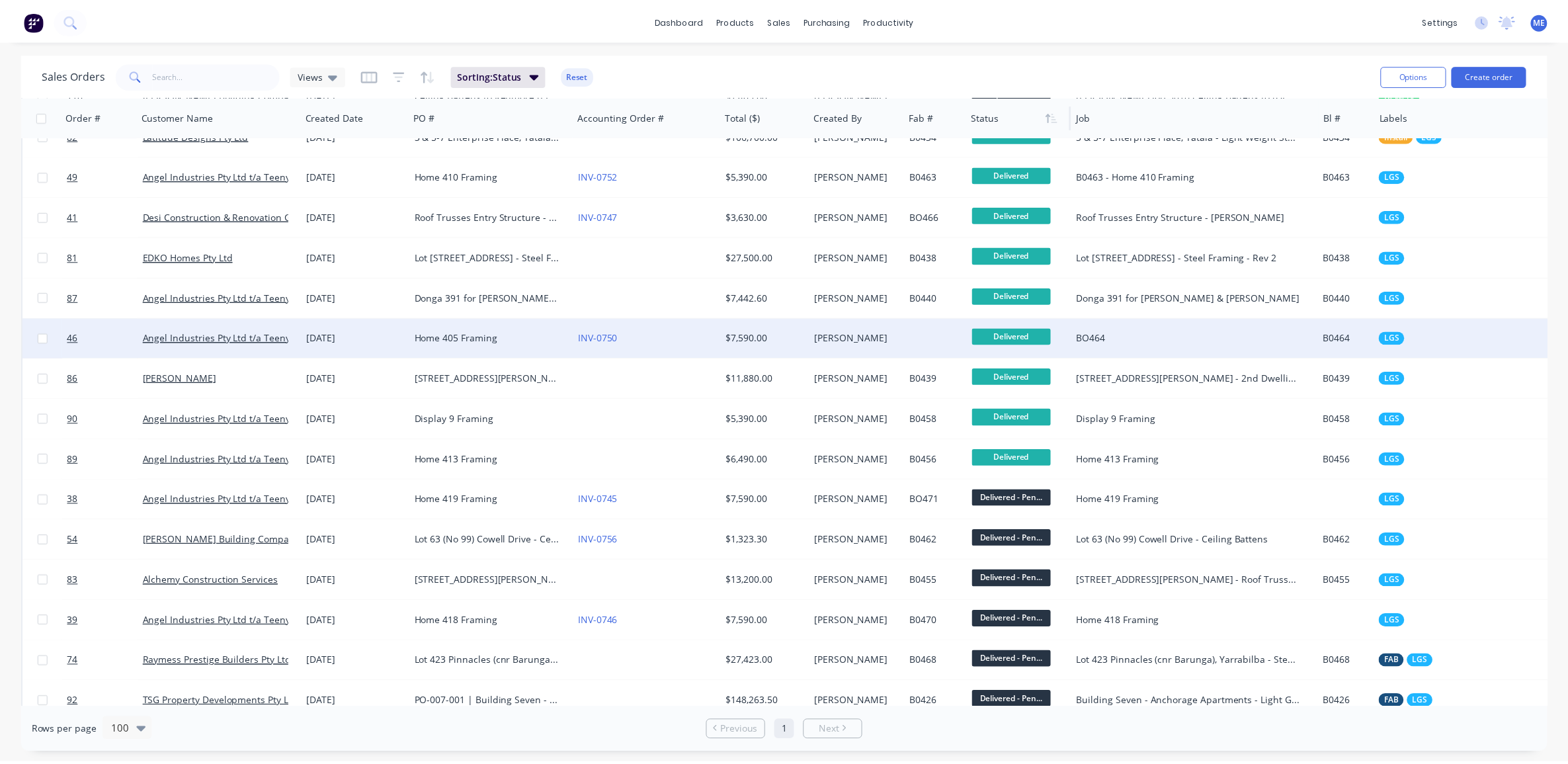
scroll to position [331, 0]
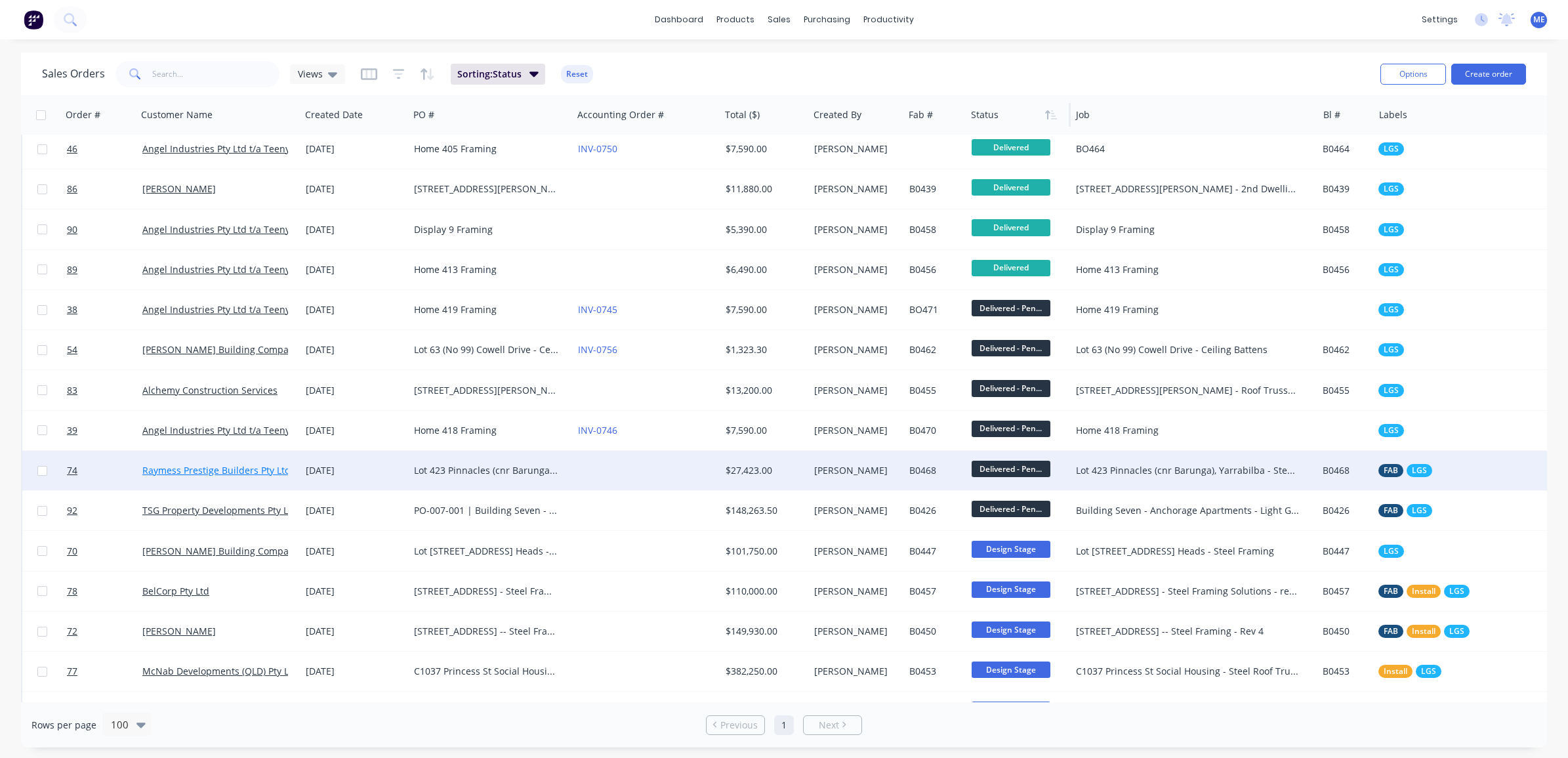
click at [242, 473] on link "Raymess Prestige Builders Pty Ltd" at bounding box center [216, 469] width 149 height 12
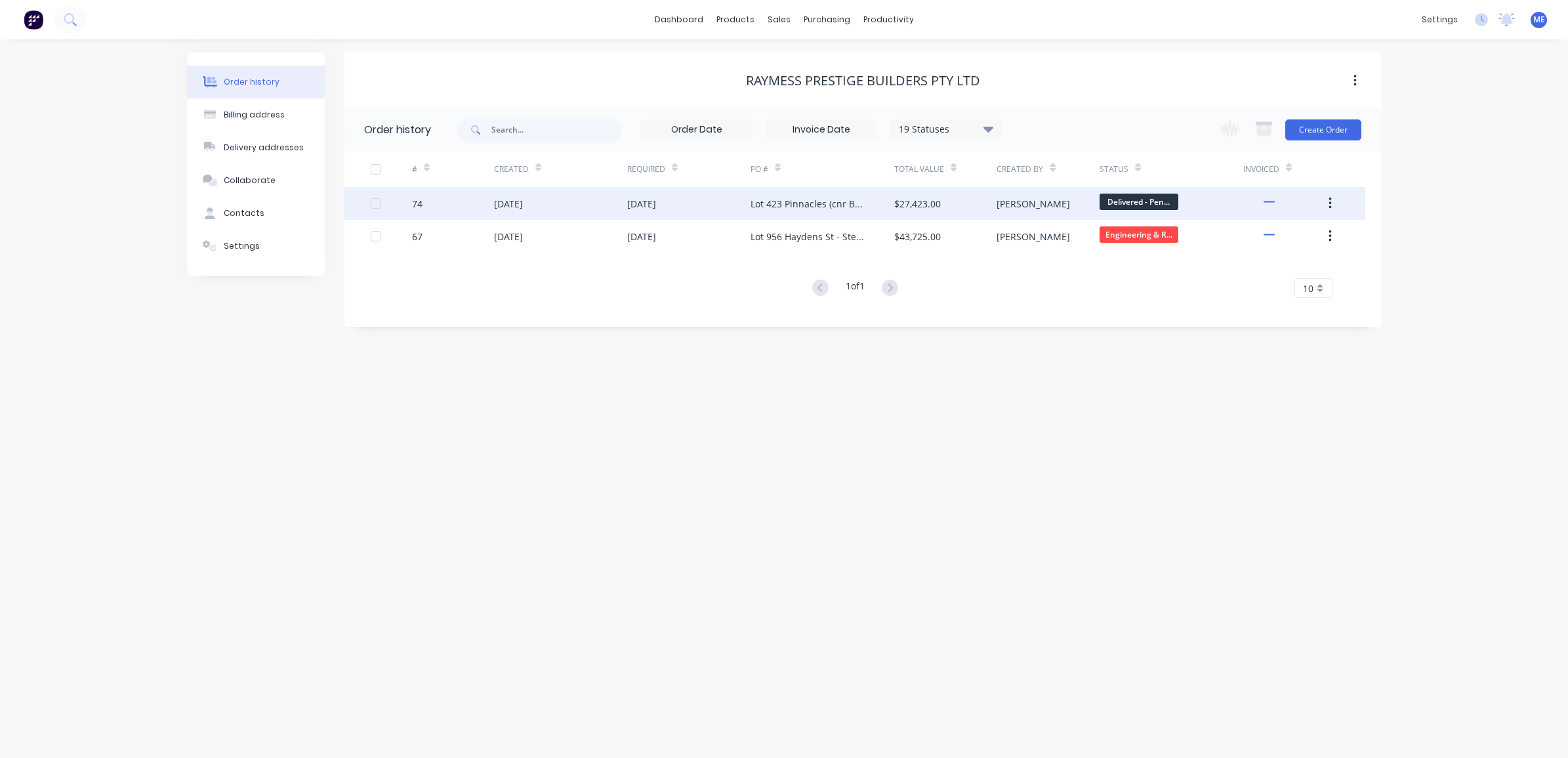
click at [523, 202] on div "[DATE]" at bounding box center [509, 203] width 29 height 13
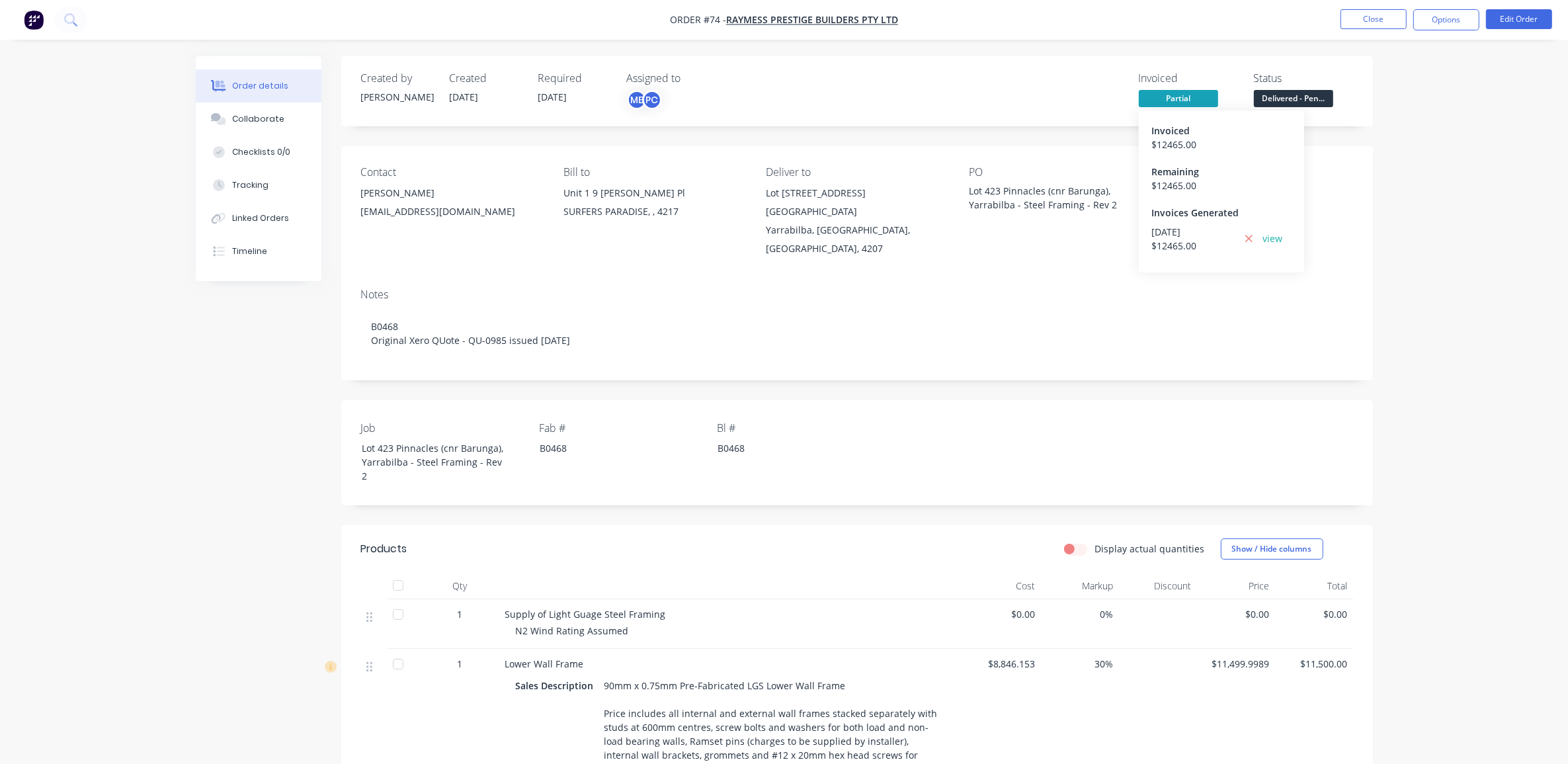
click at [1176, 103] on span "Partial" at bounding box center [1178, 98] width 79 height 16
click at [1175, 100] on span "Partial" at bounding box center [1178, 98] width 79 height 16
click at [1274, 242] on link "view" at bounding box center [1273, 238] width 20 height 14
click at [1459, 163] on div "Order details Collaborate Checklists 0/0 Tracking Linked Orders Timeline Order …" at bounding box center [784, 669] width 1568 height 1339
click at [1178, 90] on span "Partial" at bounding box center [1178, 98] width 79 height 16
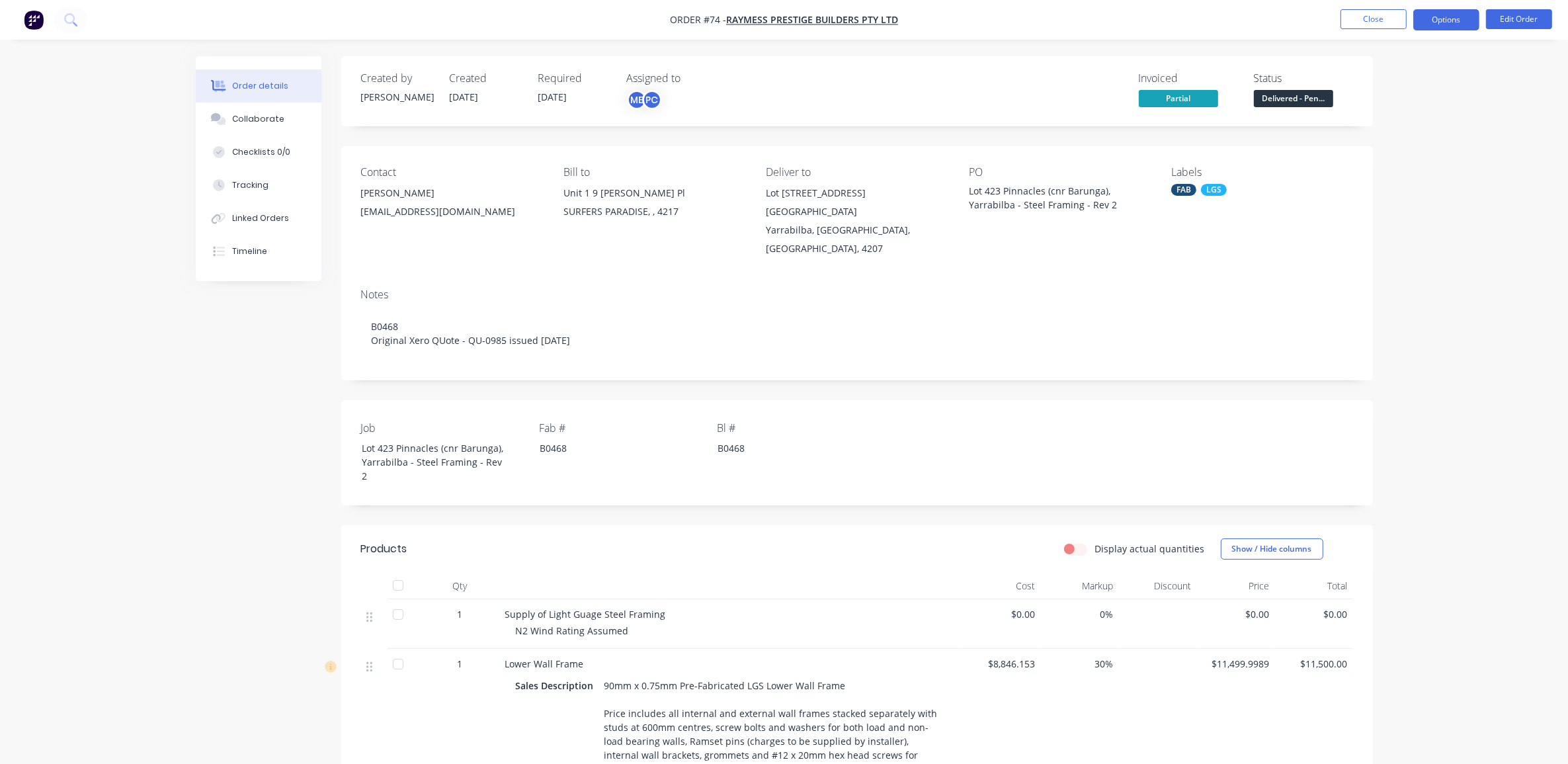
click at [1447, 20] on button "Options" at bounding box center [1446, 20] width 66 height 21
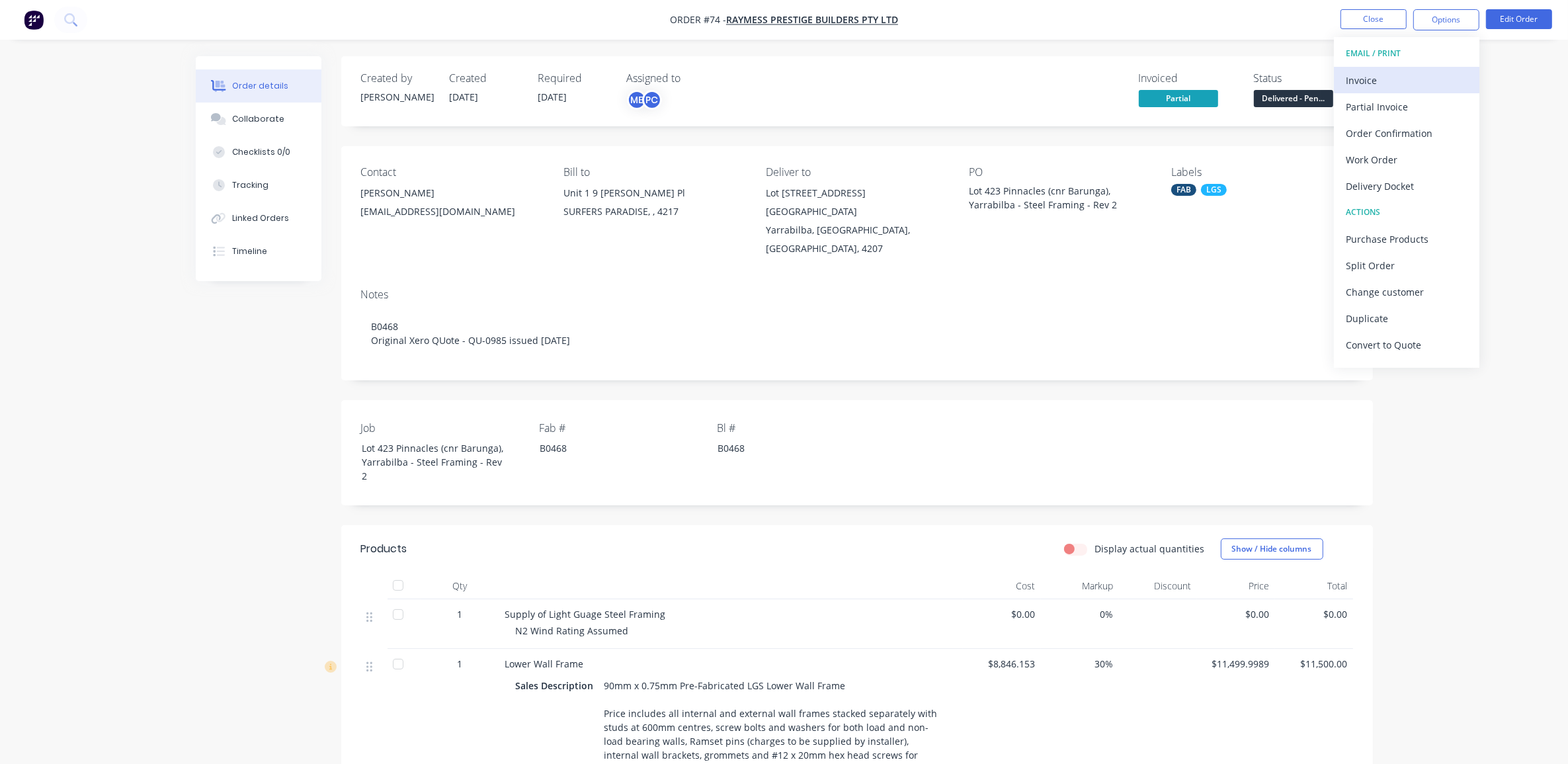
click at [1412, 79] on div "Invoice" at bounding box center [1406, 80] width 122 height 19
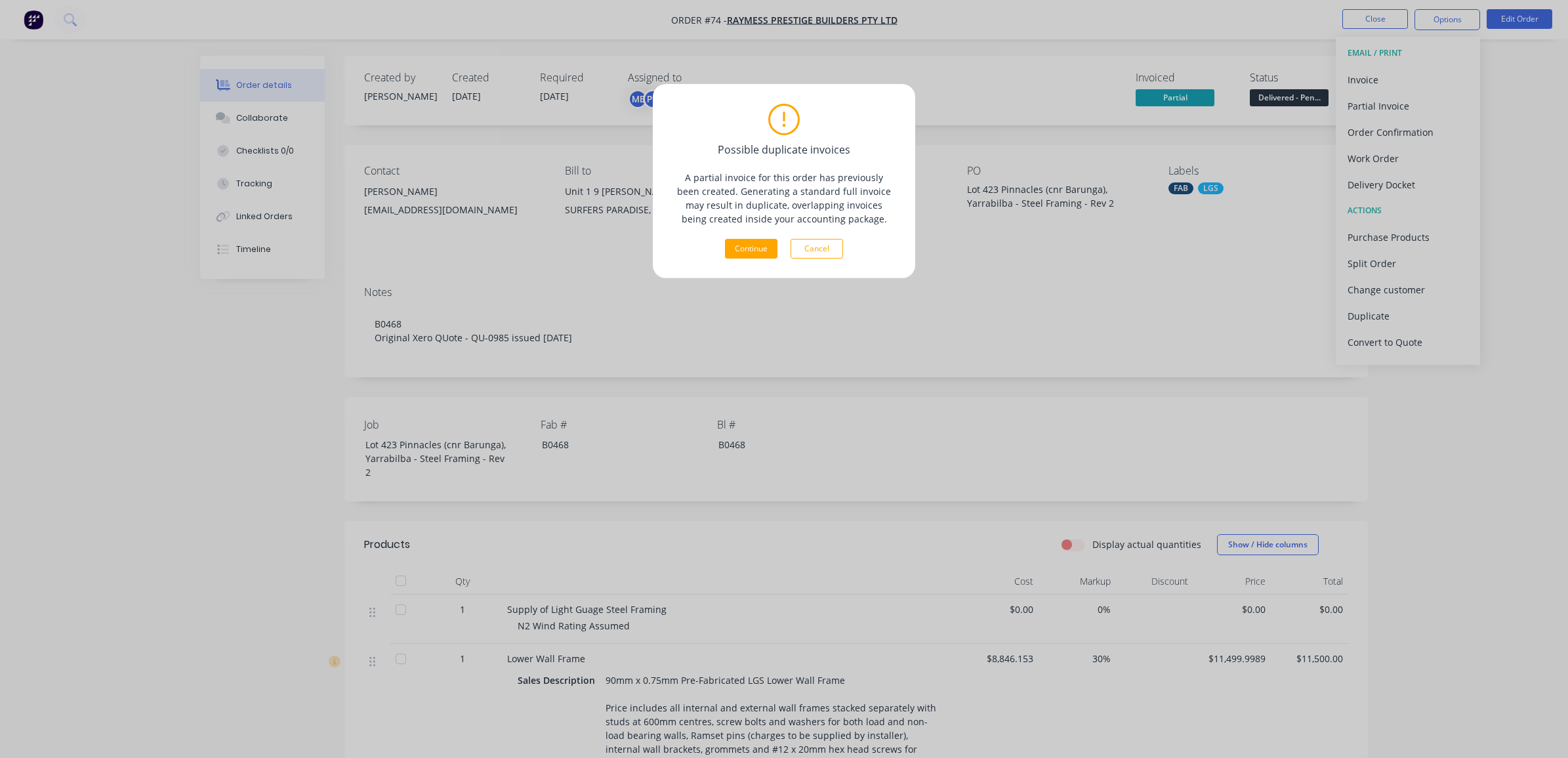
click at [830, 248] on button "Cancel" at bounding box center [817, 249] width 53 height 20
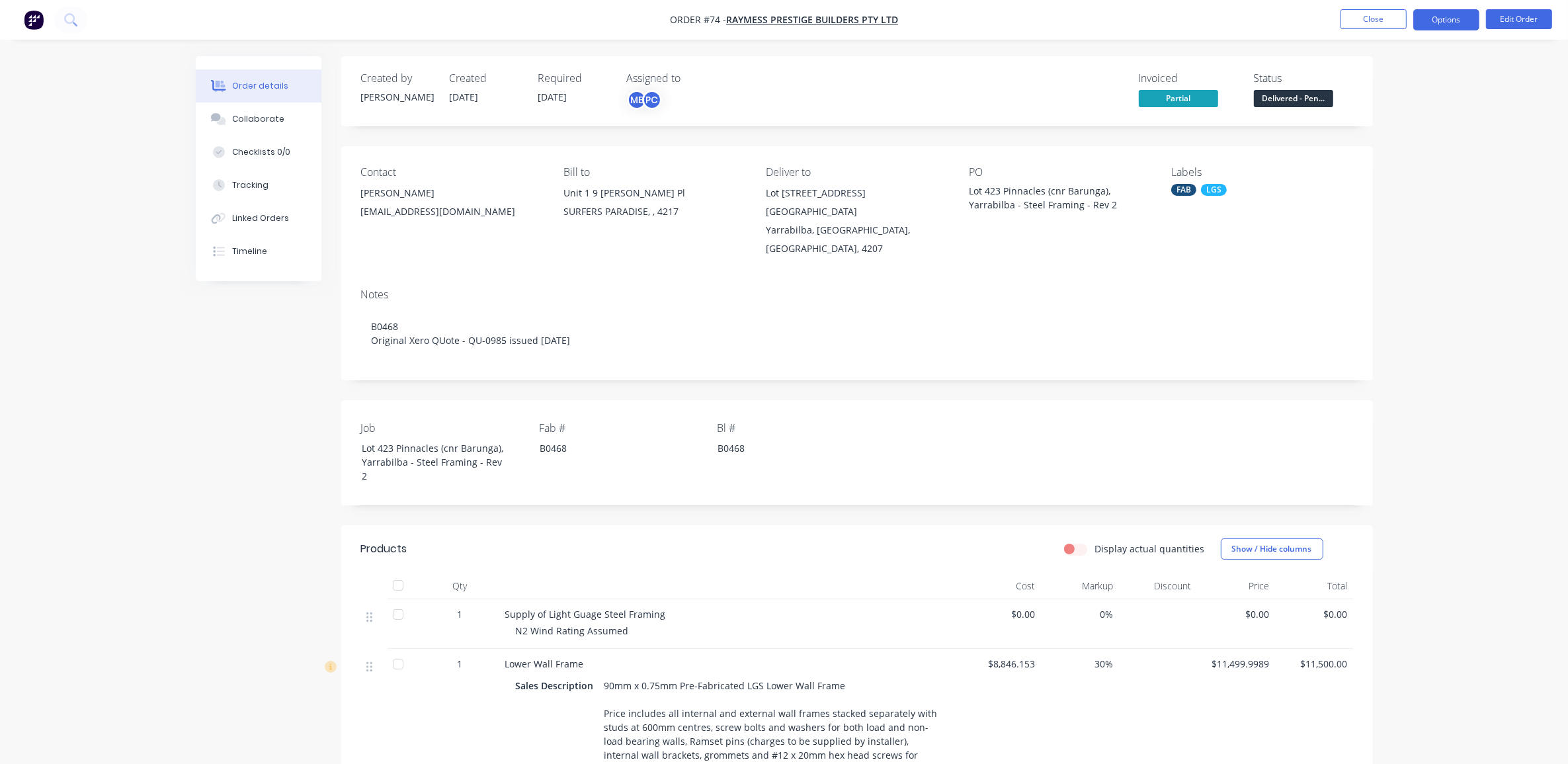
click at [1439, 23] on button "Options" at bounding box center [1446, 20] width 66 height 21
click at [1397, 103] on div "Partial Invoice" at bounding box center [1406, 107] width 122 height 19
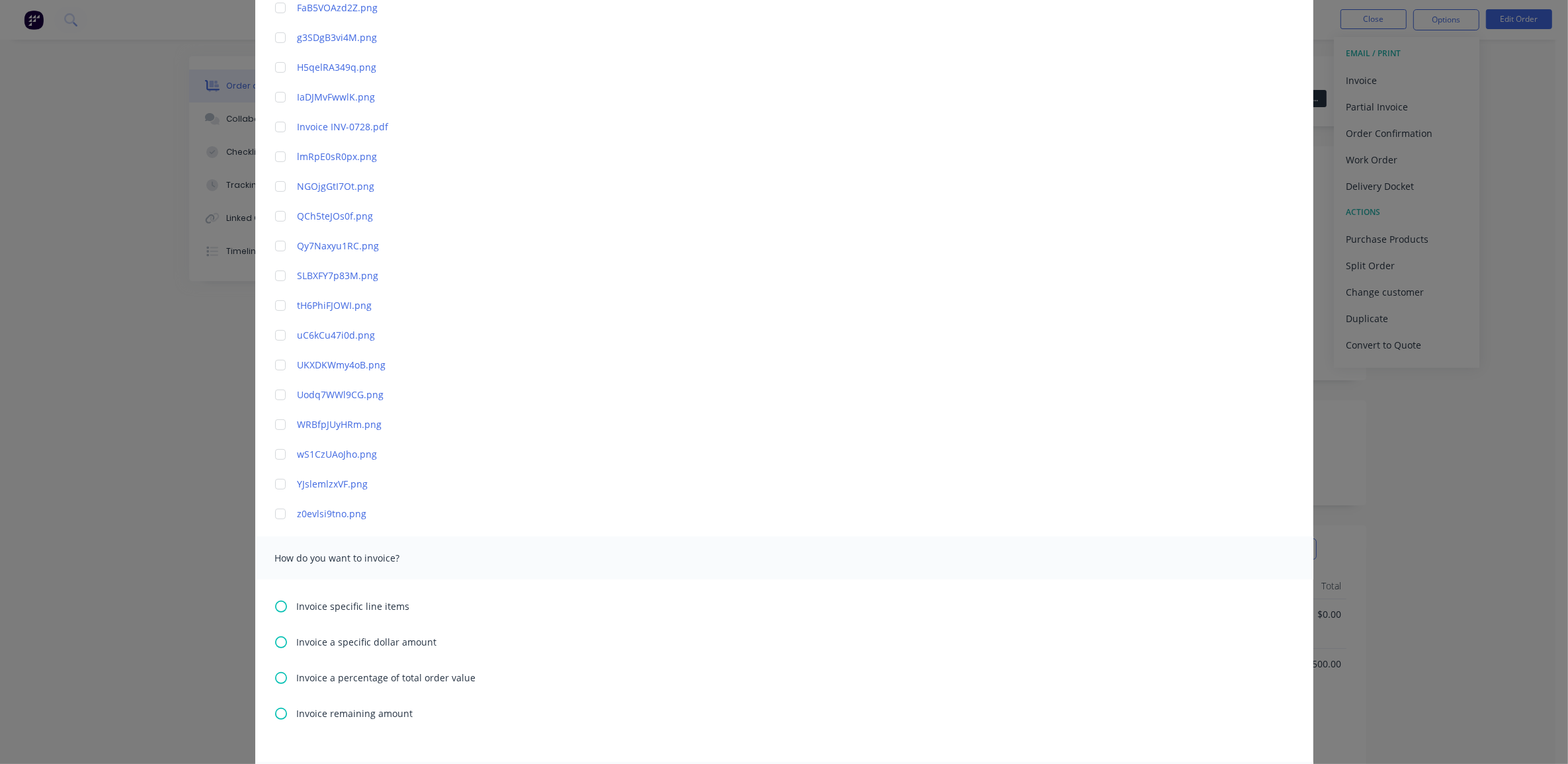
scroll to position [788, 0]
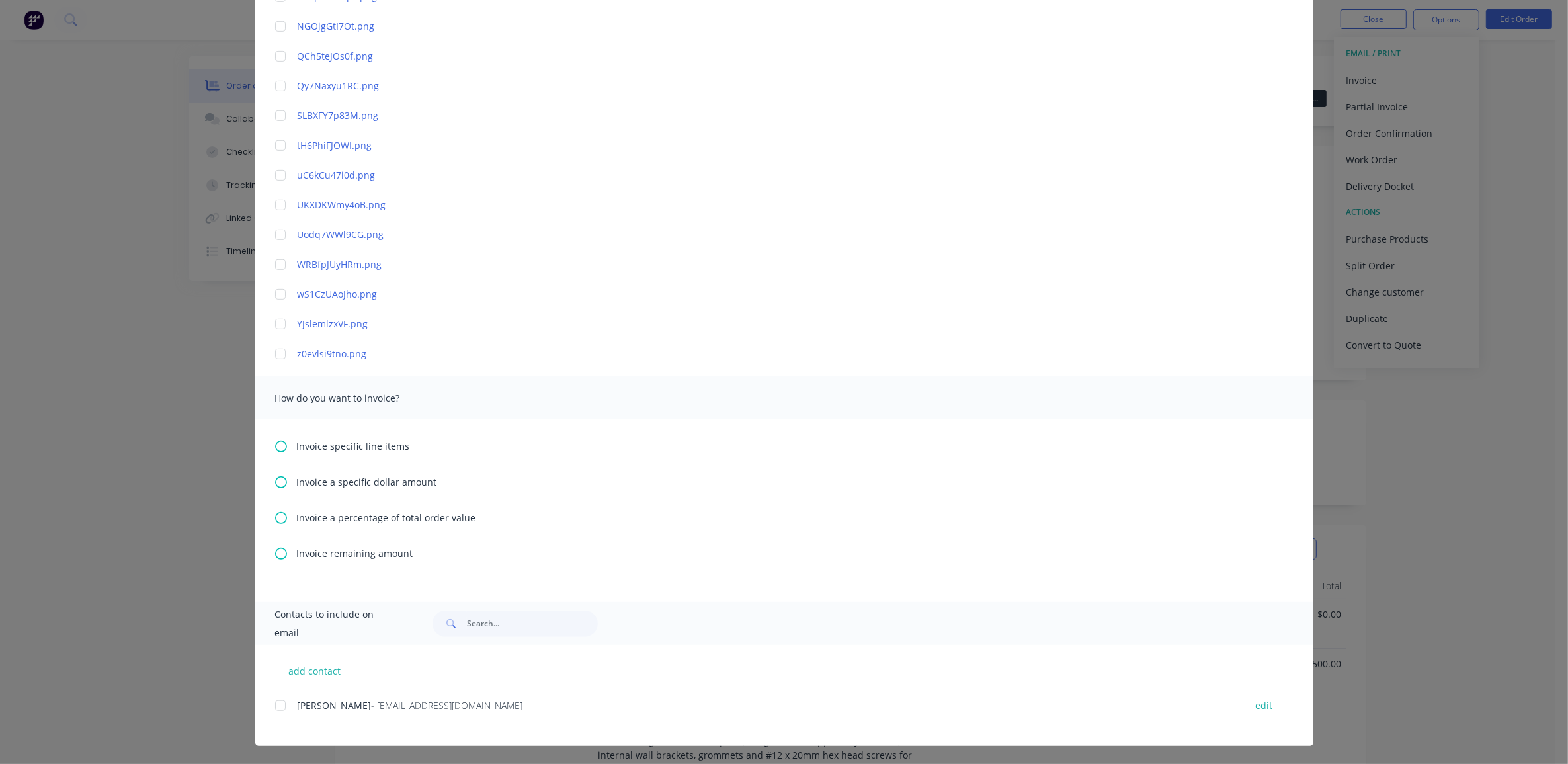
click at [275, 514] on icon at bounding box center [281, 517] width 12 height 12
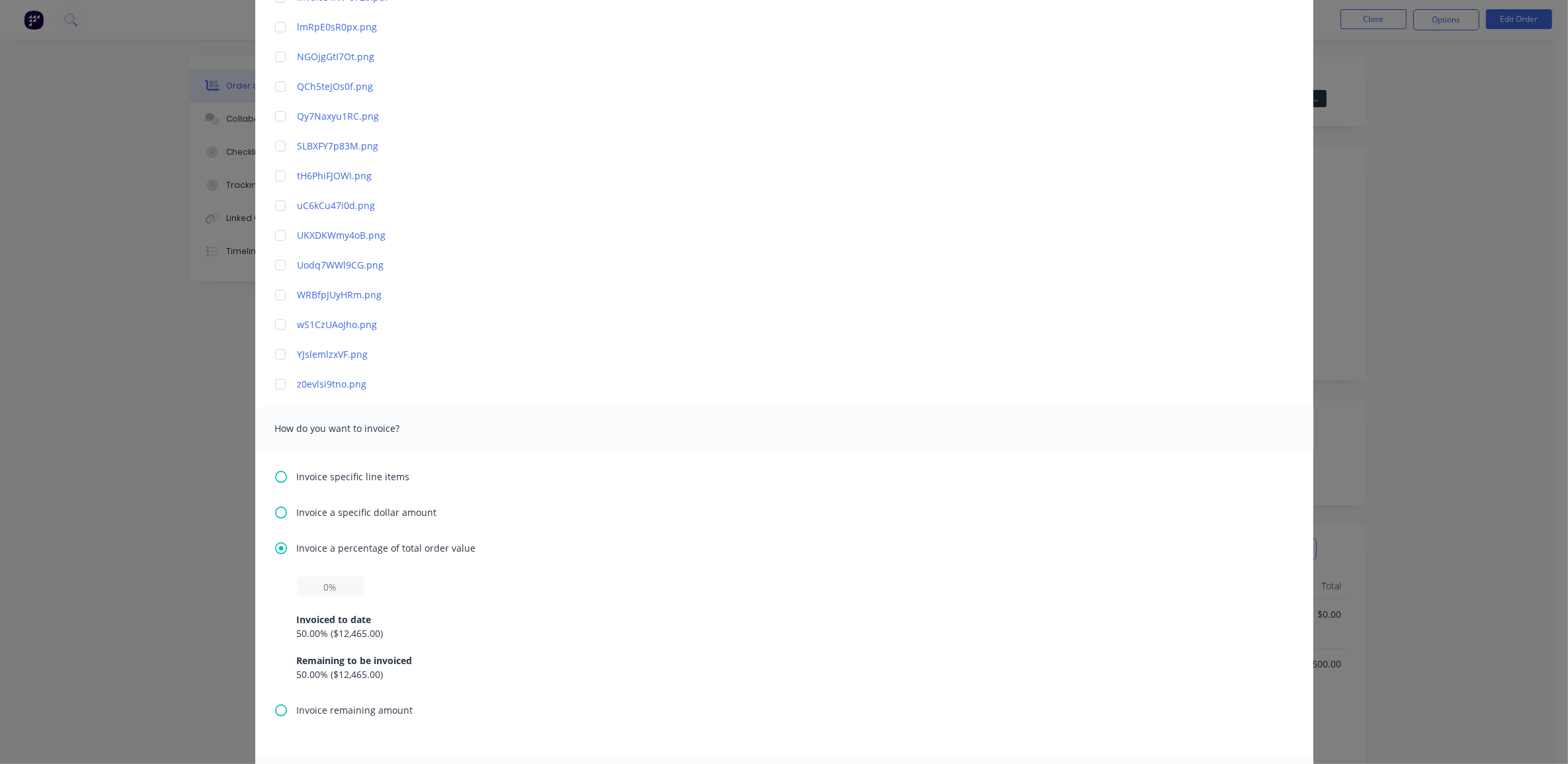
scroll to position [909, 0]
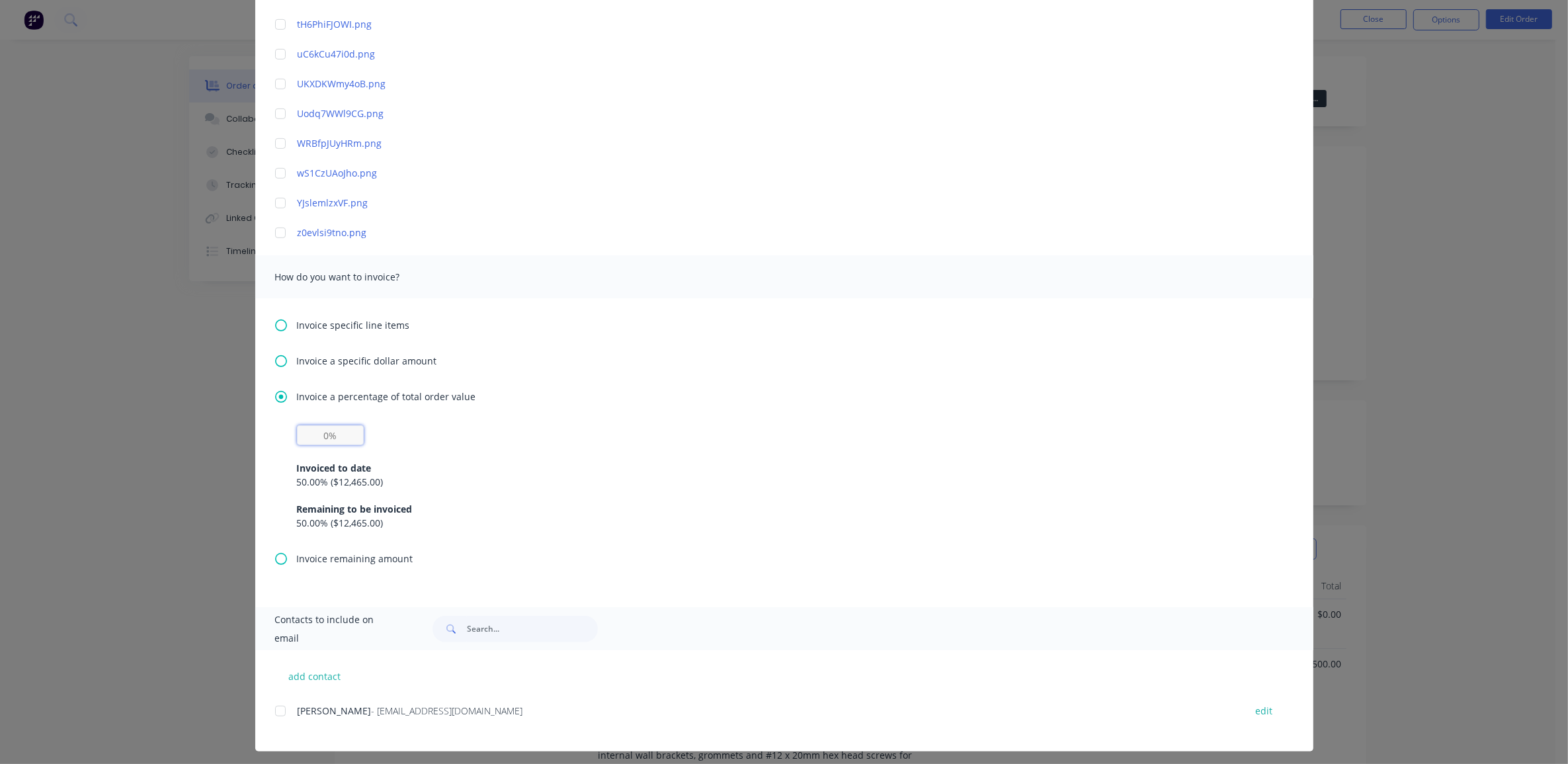
drag, startPoint x: 338, startPoint y: 434, endPoint x: 305, endPoint y: 438, distance: 33.2
click at [305, 438] on input "text" at bounding box center [330, 435] width 67 height 20
type input "50%"
click at [478, 411] on div "Invoice a percentage of total order value 50% Invoiced to date 50.00 % ( $12,46…" at bounding box center [784, 471] width 1019 height 162
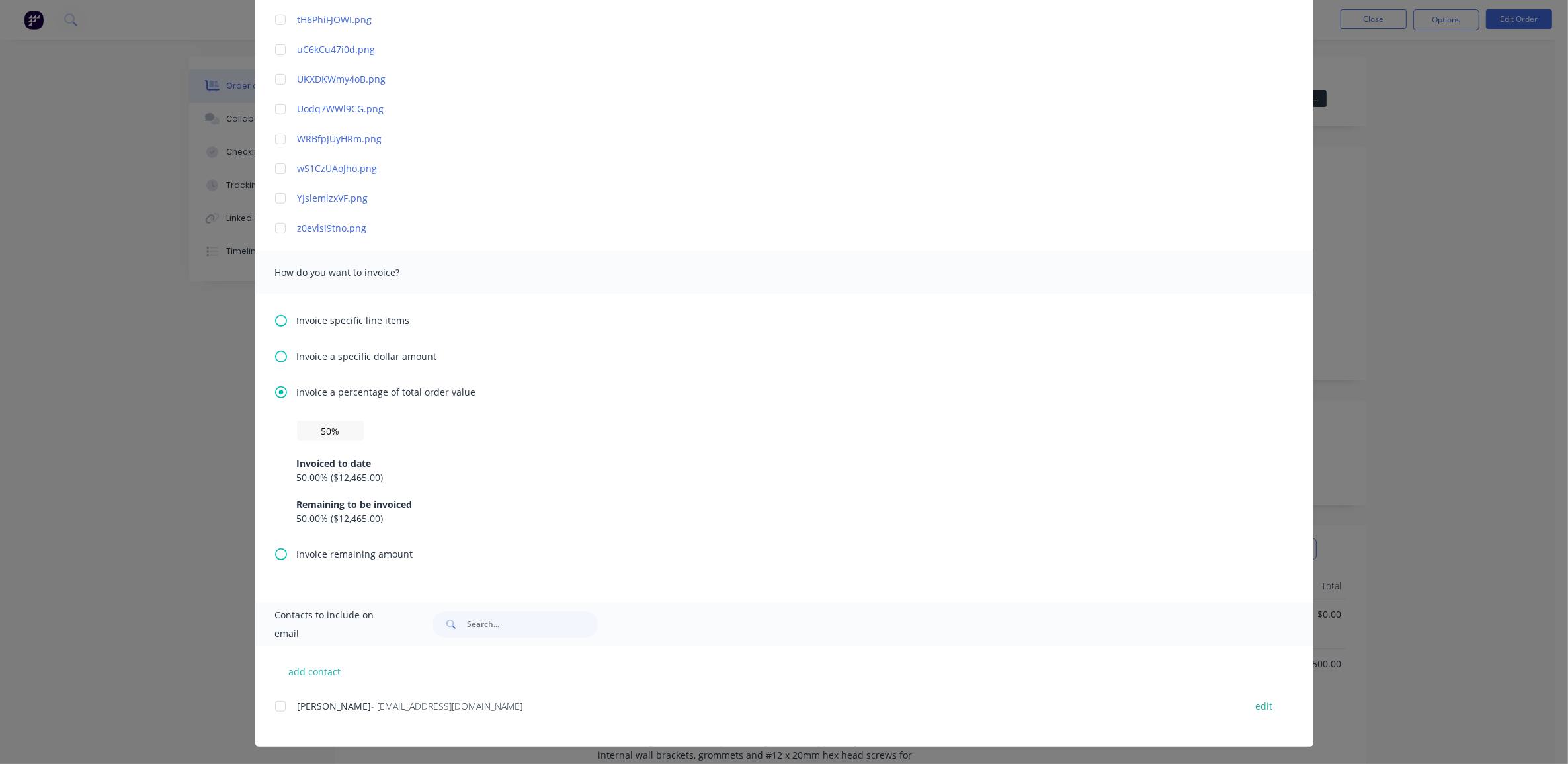
scroll to position [915, 0]
click at [275, 701] on div at bounding box center [280, 705] width 26 height 26
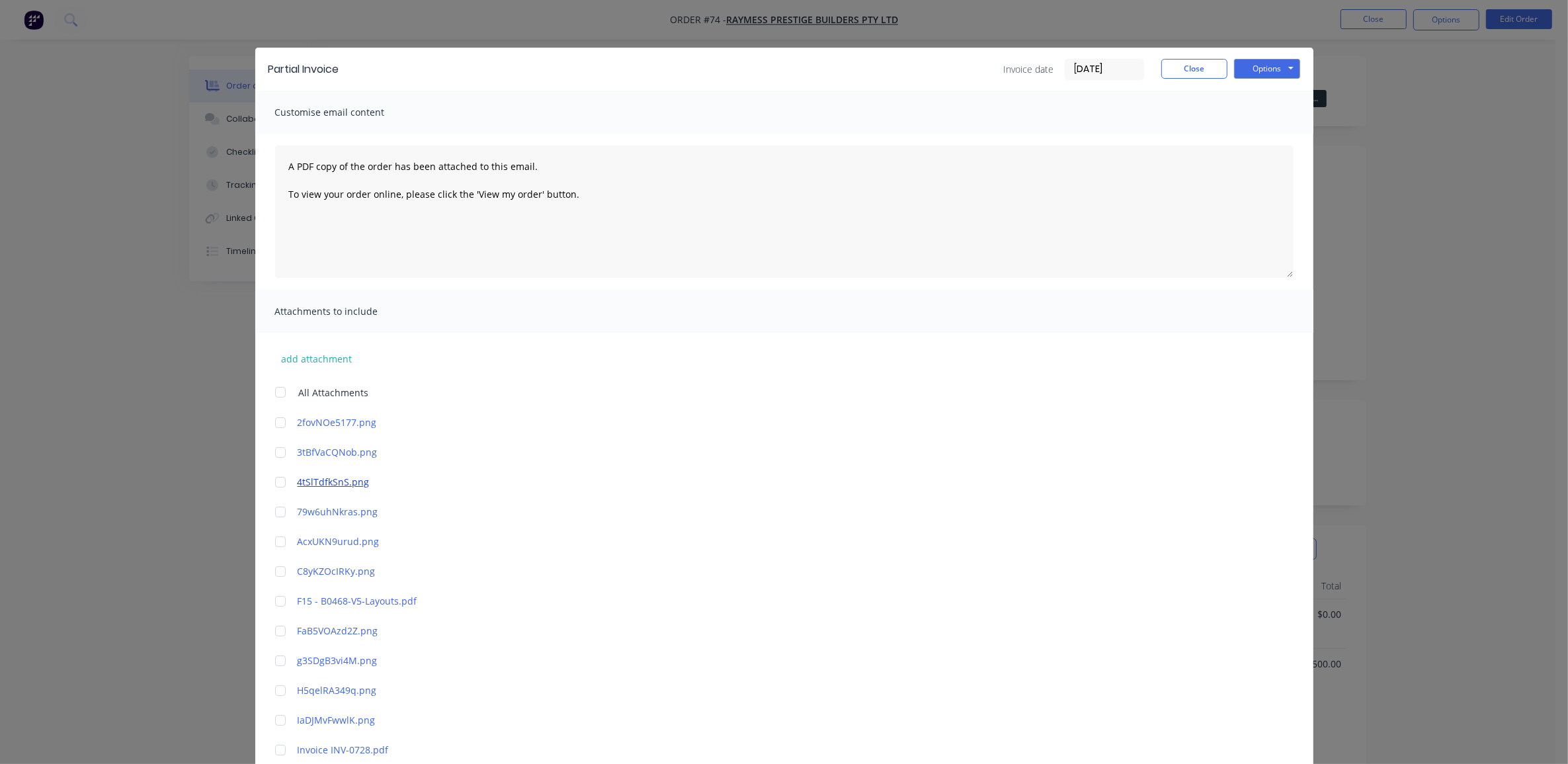
scroll to position [0, 0]
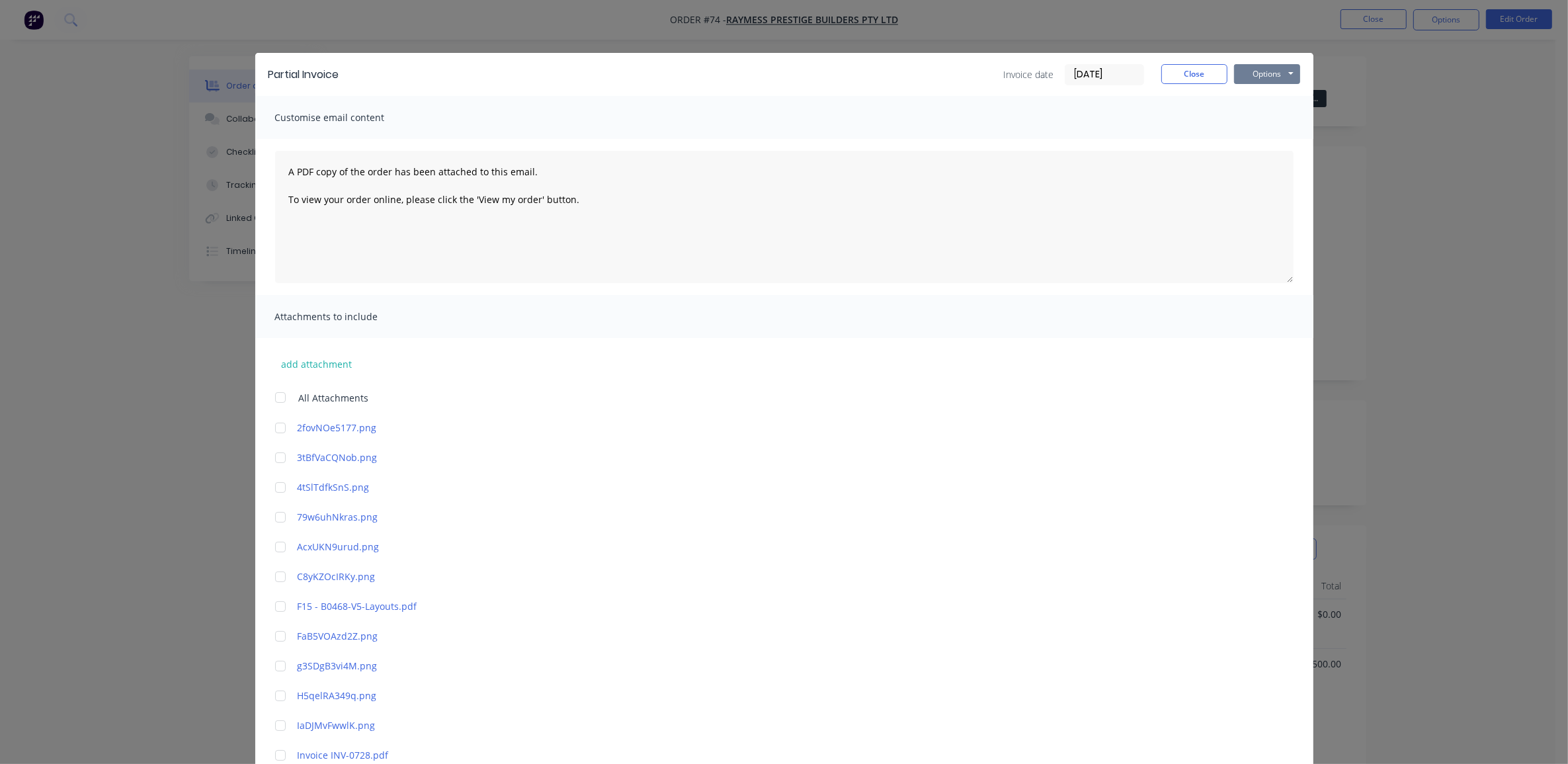
click at [1256, 71] on button "Options" at bounding box center [1267, 73] width 66 height 20
click at [1263, 120] on button "Print" at bounding box center [1277, 120] width 85 height 22
click at [1186, 74] on button "Close" at bounding box center [1195, 73] width 66 height 20
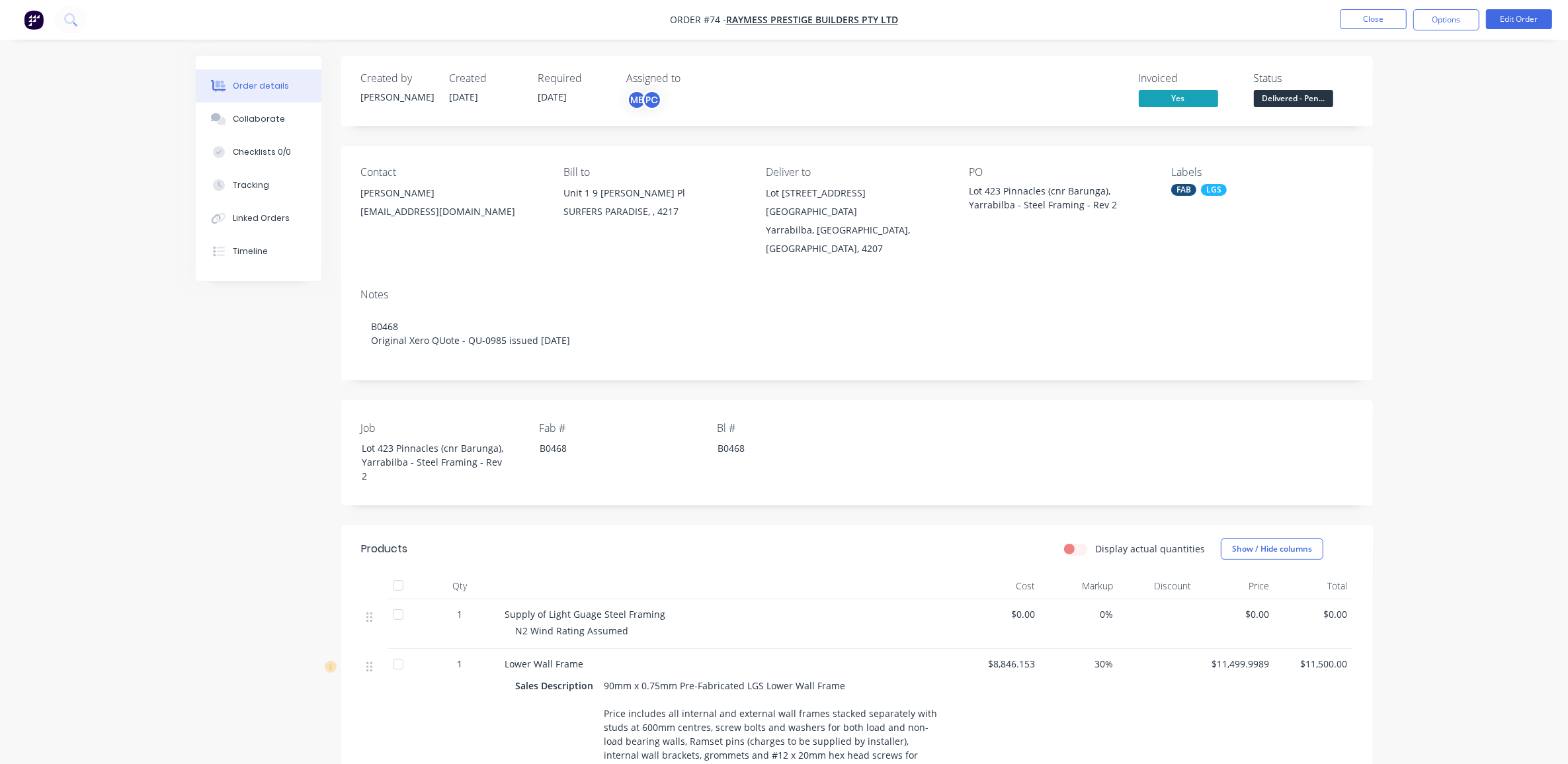
click at [1528, 232] on div "Order details Collaborate Checklists 0/0 Tracking Linked Orders Timeline Order …" at bounding box center [784, 669] width 1568 height 1339
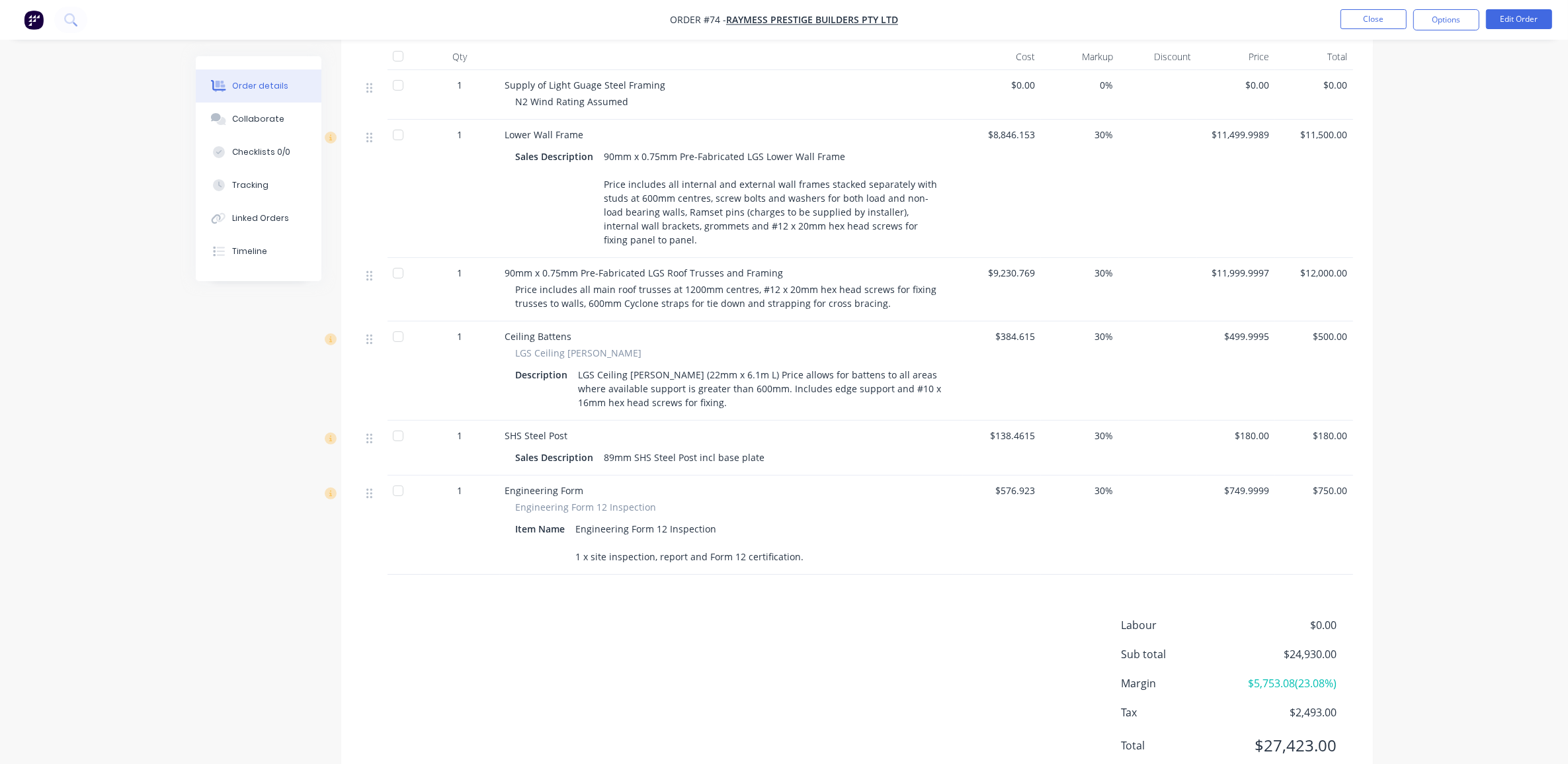
scroll to position [530, 0]
click at [1445, 295] on div "Order details Collaborate Checklists 0/0 Tracking Linked Orders Timeline Order …" at bounding box center [784, 139] width 1568 height 1339
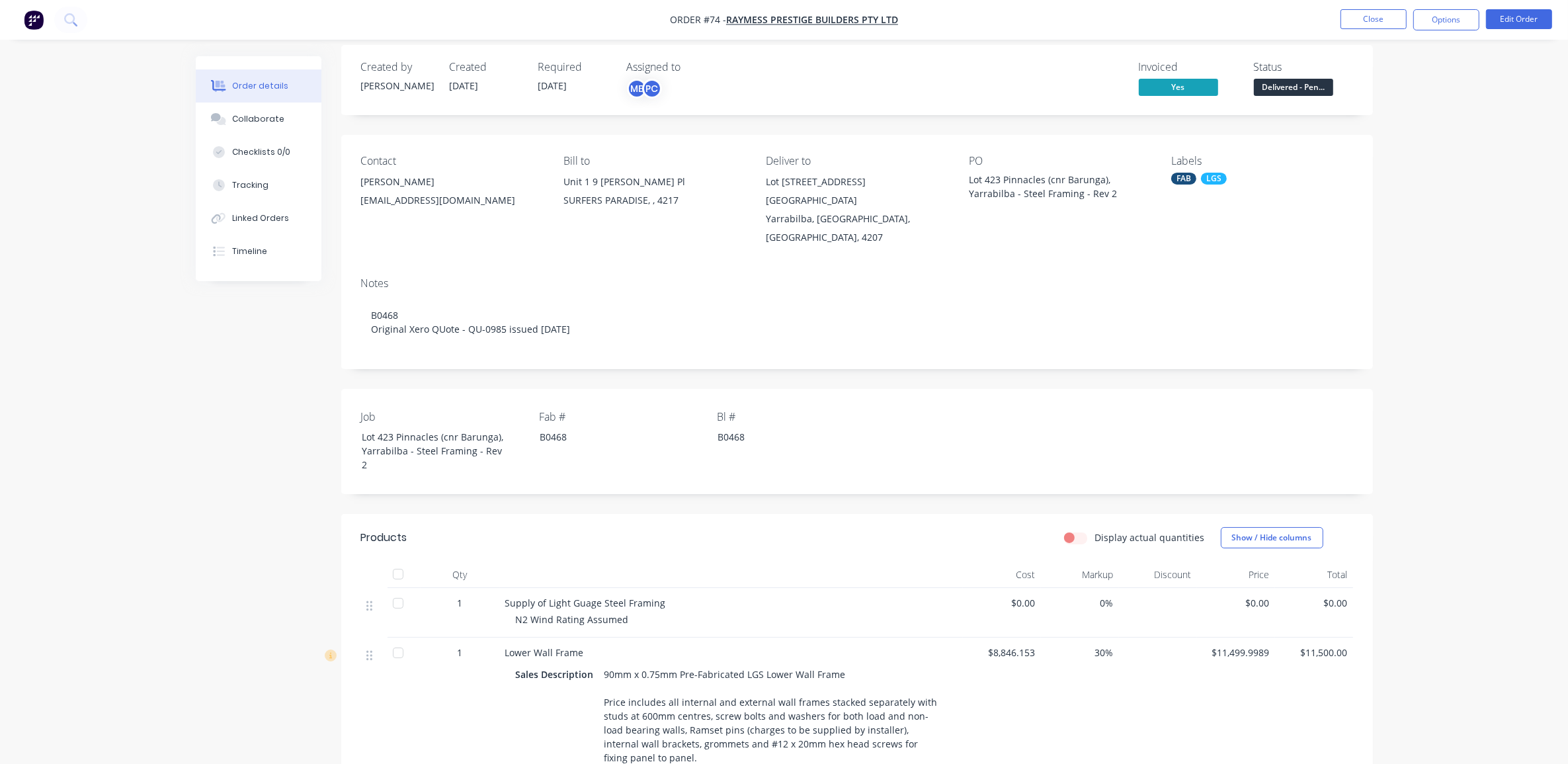
scroll to position [0, 0]
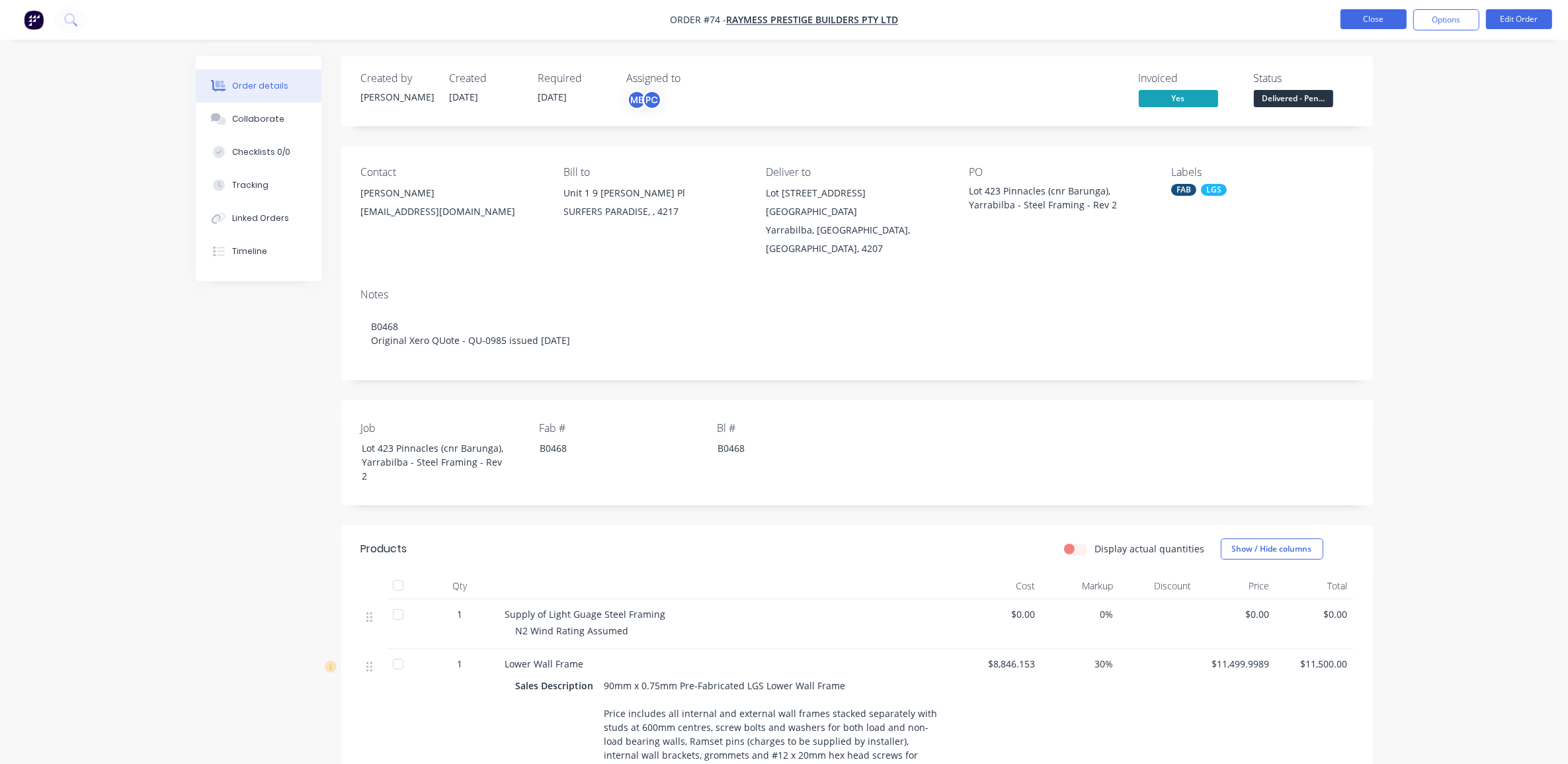
click at [1376, 20] on button "Close" at bounding box center [1374, 19] width 66 height 20
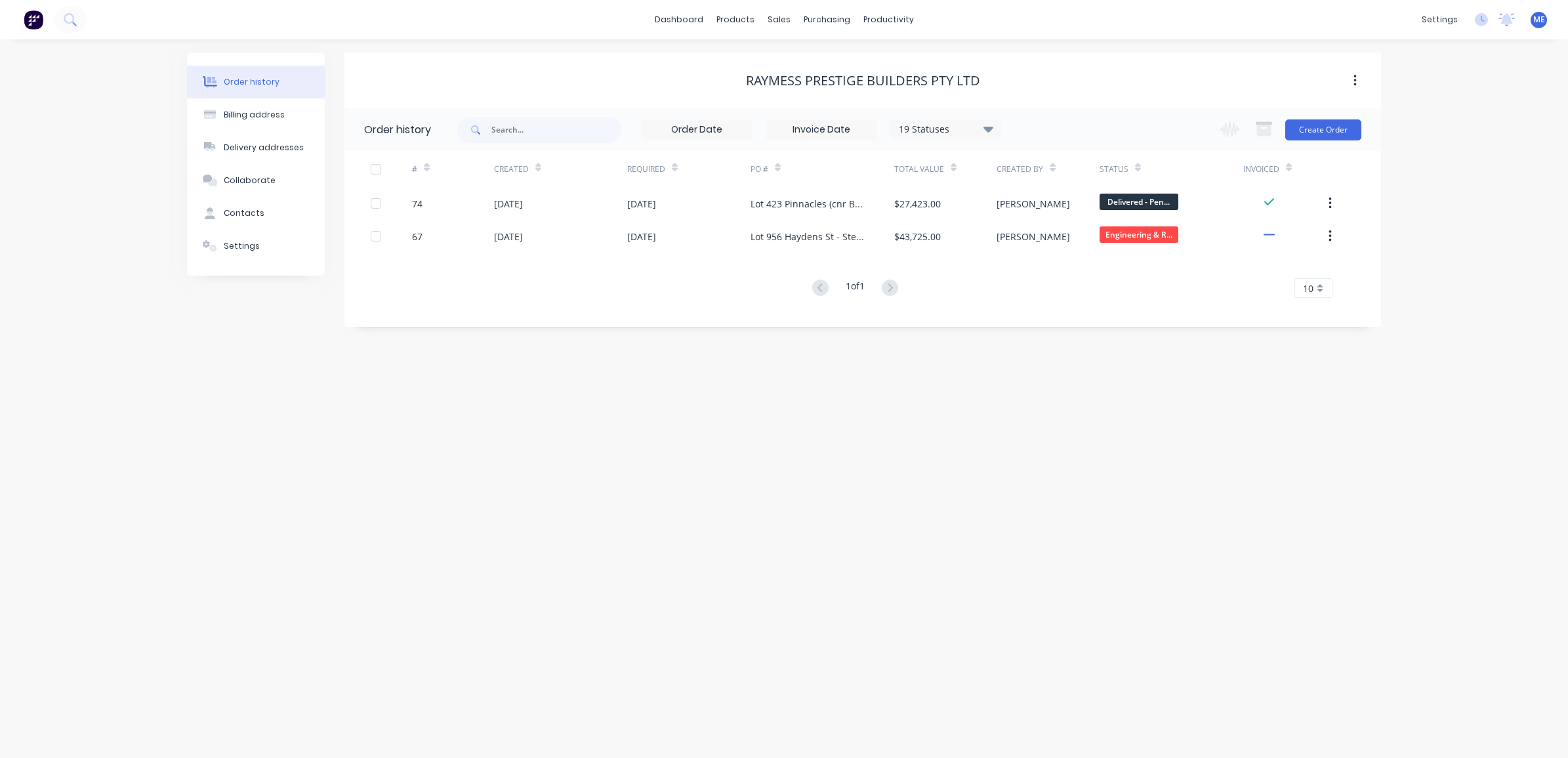
click at [696, 509] on div "Order history Billing address Delivery addresses Collaborate Contacts Settings …" at bounding box center [784, 398] width 1568 height 719
click at [549, 503] on div "Order history Billing address Delivery addresses Collaborate Contacts Settings …" at bounding box center [784, 398] width 1568 height 719
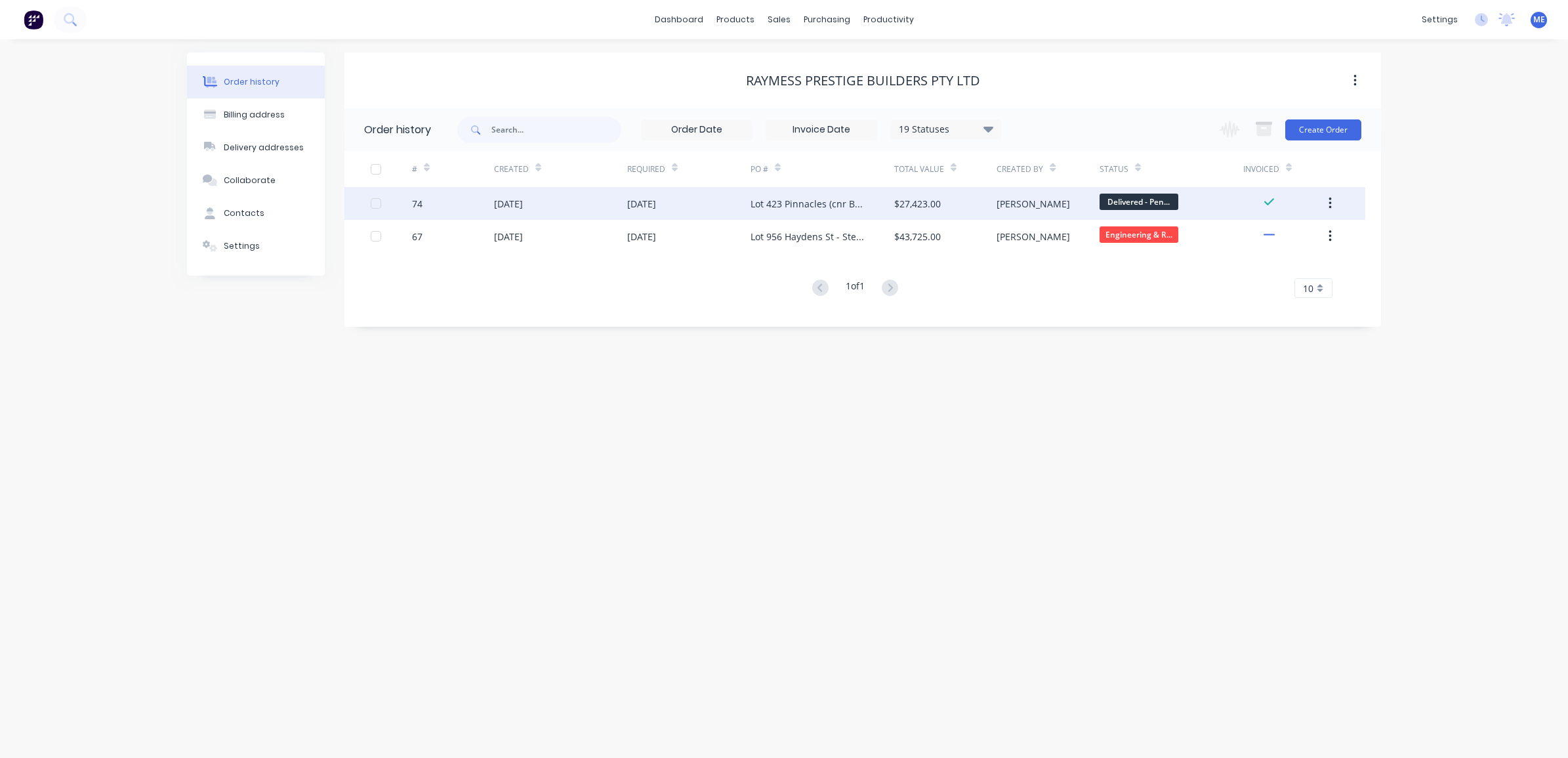
click at [492, 204] on div "74" at bounding box center [452, 203] width 82 height 33
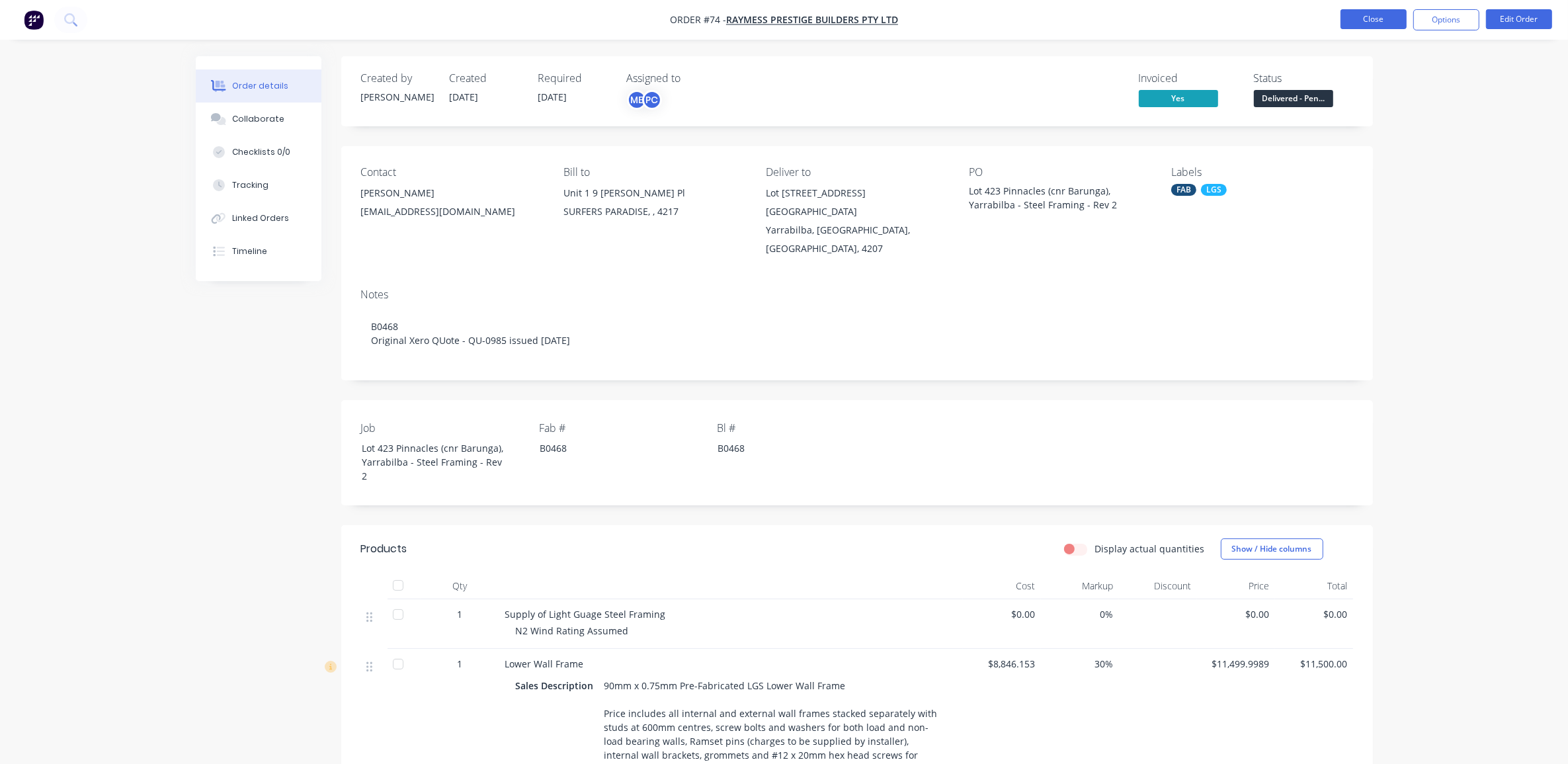
click at [1387, 14] on button "Close" at bounding box center [1374, 19] width 66 height 20
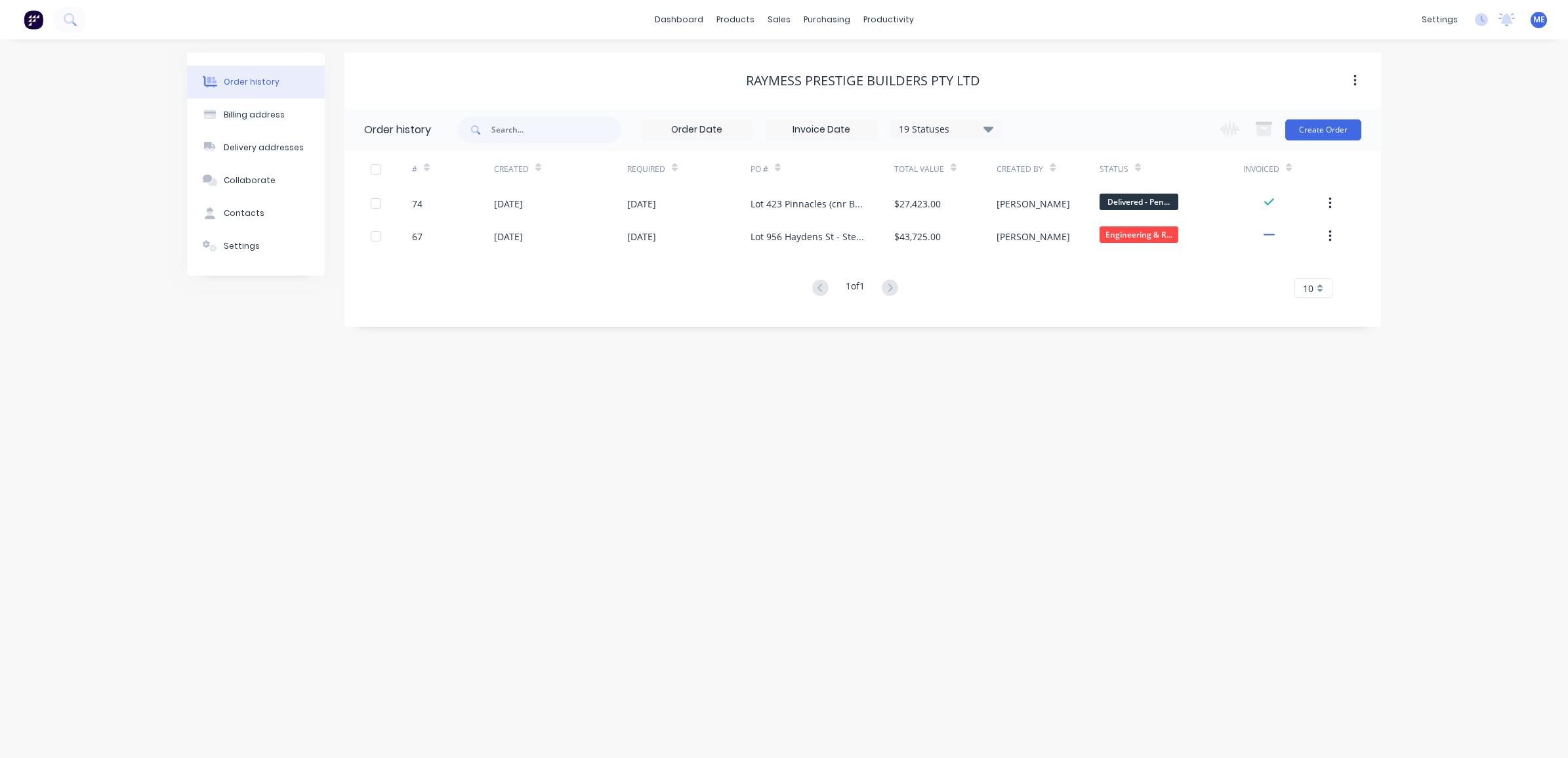
click at [20, 18] on button at bounding box center [34, 19] width 28 height 26
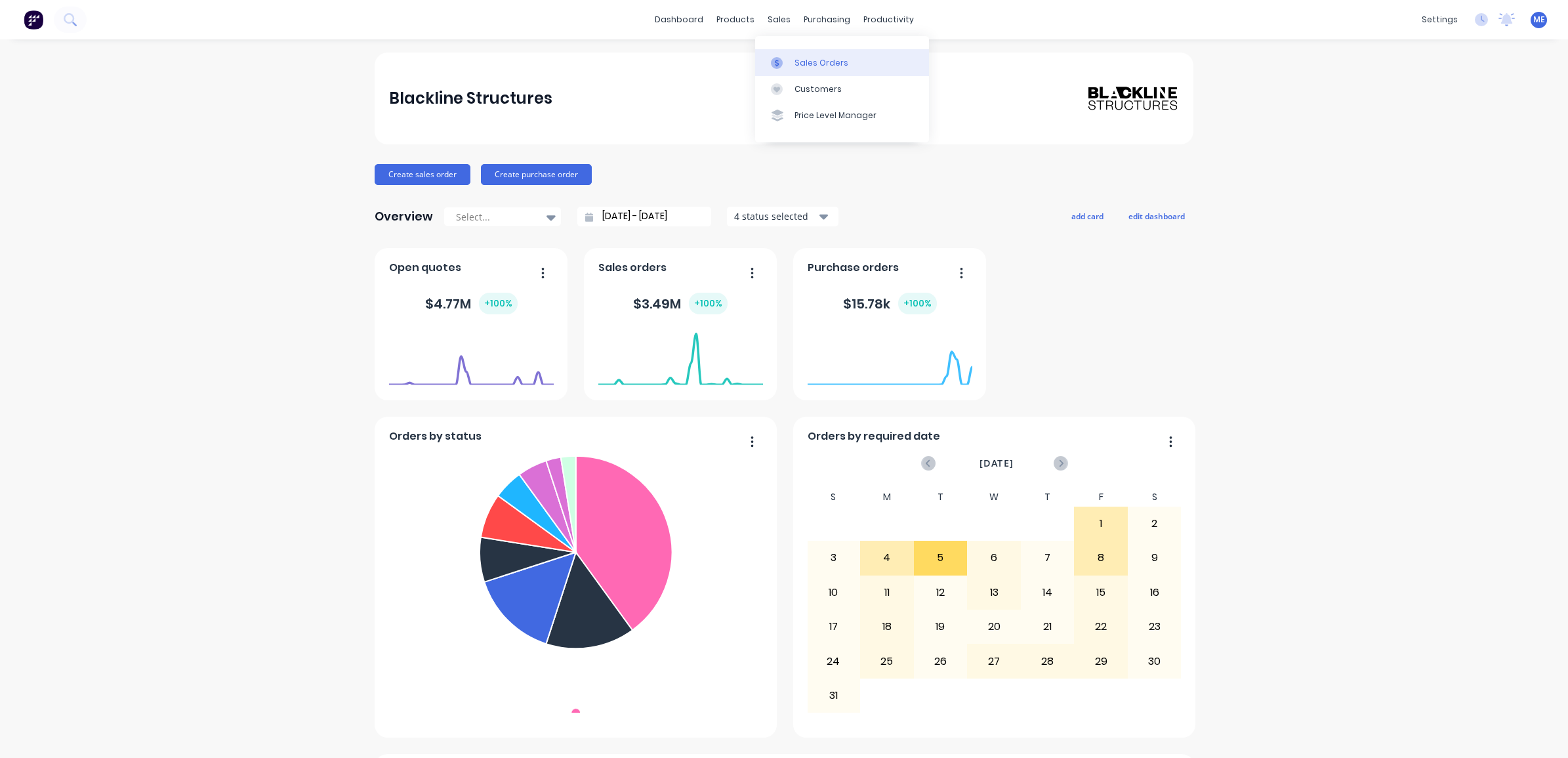
click at [804, 63] on div "Sales Orders" at bounding box center [821, 62] width 54 height 12
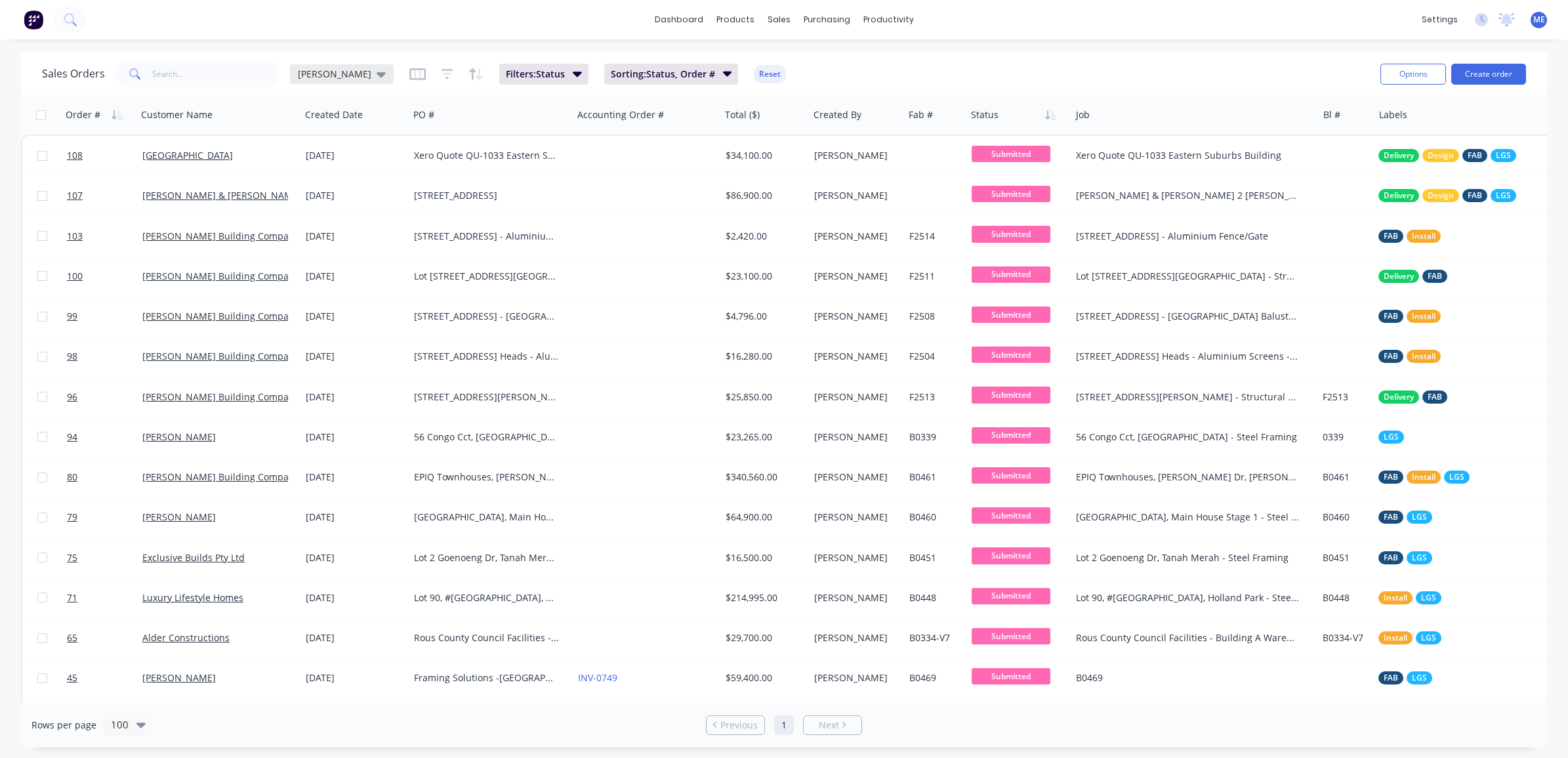
click at [344, 73] on div "[PERSON_NAME]" at bounding box center [342, 74] width 88 height 12
click at [343, 71] on div "[PERSON_NAME]" at bounding box center [342, 74] width 88 height 12
click at [329, 71] on span "[PERSON_NAME]" at bounding box center [334, 74] width 74 height 13
click at [317, 187] on button "None" at bounding box center [369, 185] width 150 height 15
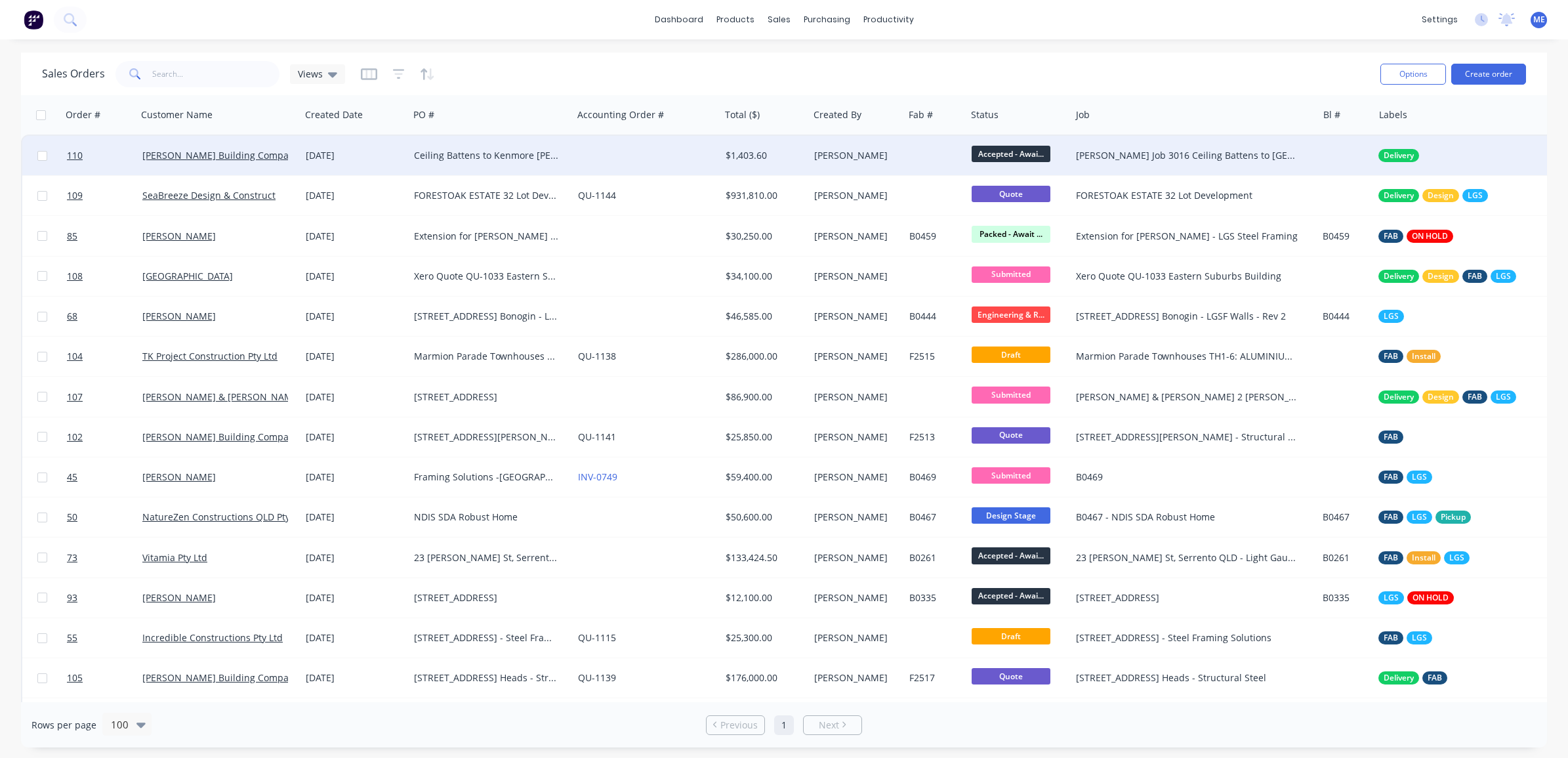
click at [470, 155] on div "Ceiling Battens to Kenmore [PERSON_NAME] PO 10183" at bounding box center [487, 155] width 146 height 13
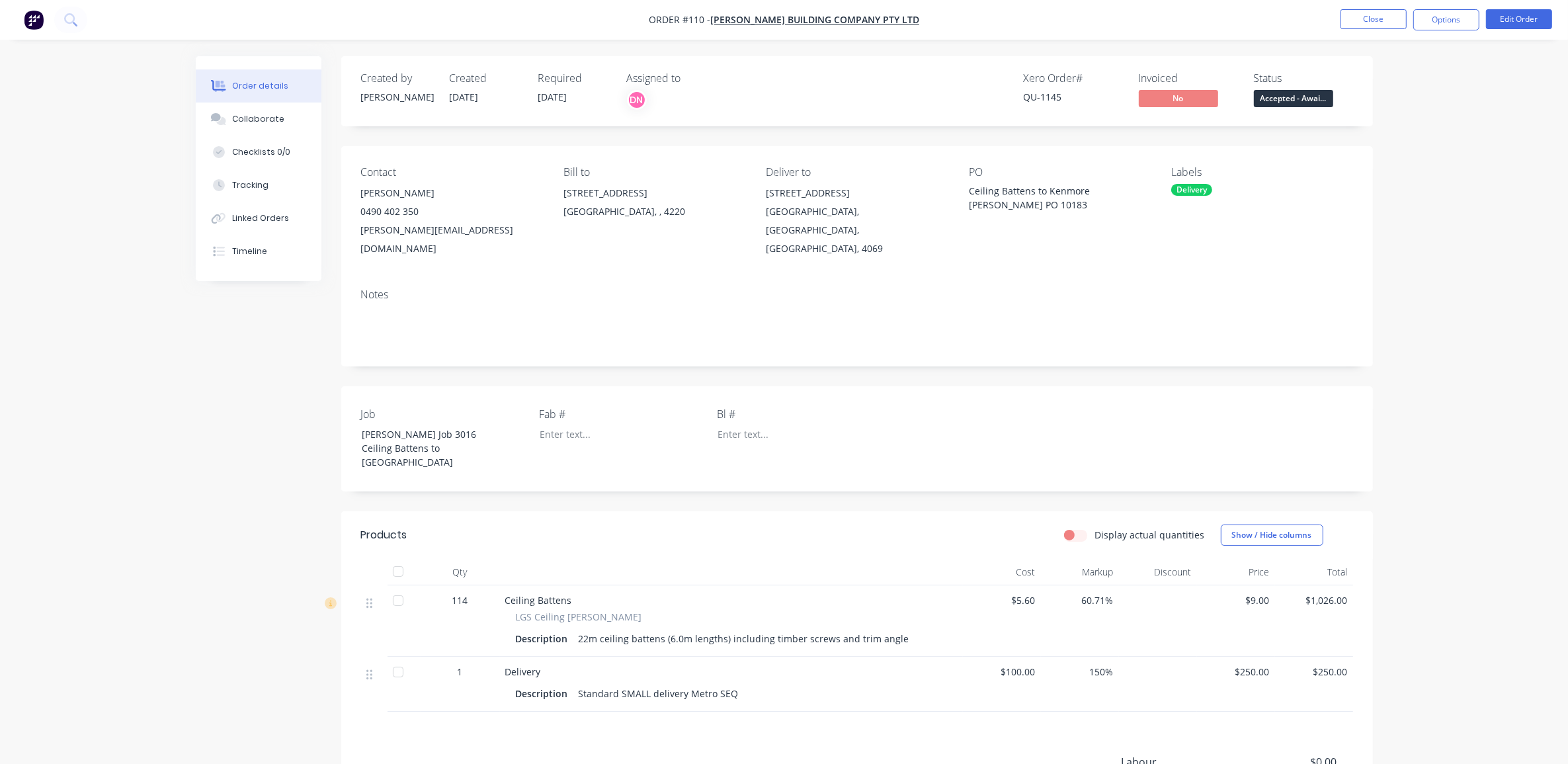
click at [1423, 174] on div "Order details Collaborate Checklists 0/0 Tracking Linked Orders Timeline Order …" at bounding box center [784, 473] width 1568 height 947
click at [1334, 100] on div "Status Accepted - Awai..." at bounding box center [1303, 92] width 100 height 39
click at [1317, 95] on span "Accepted - Awai..." at bounding box center [1293, 98] width 79 height 16
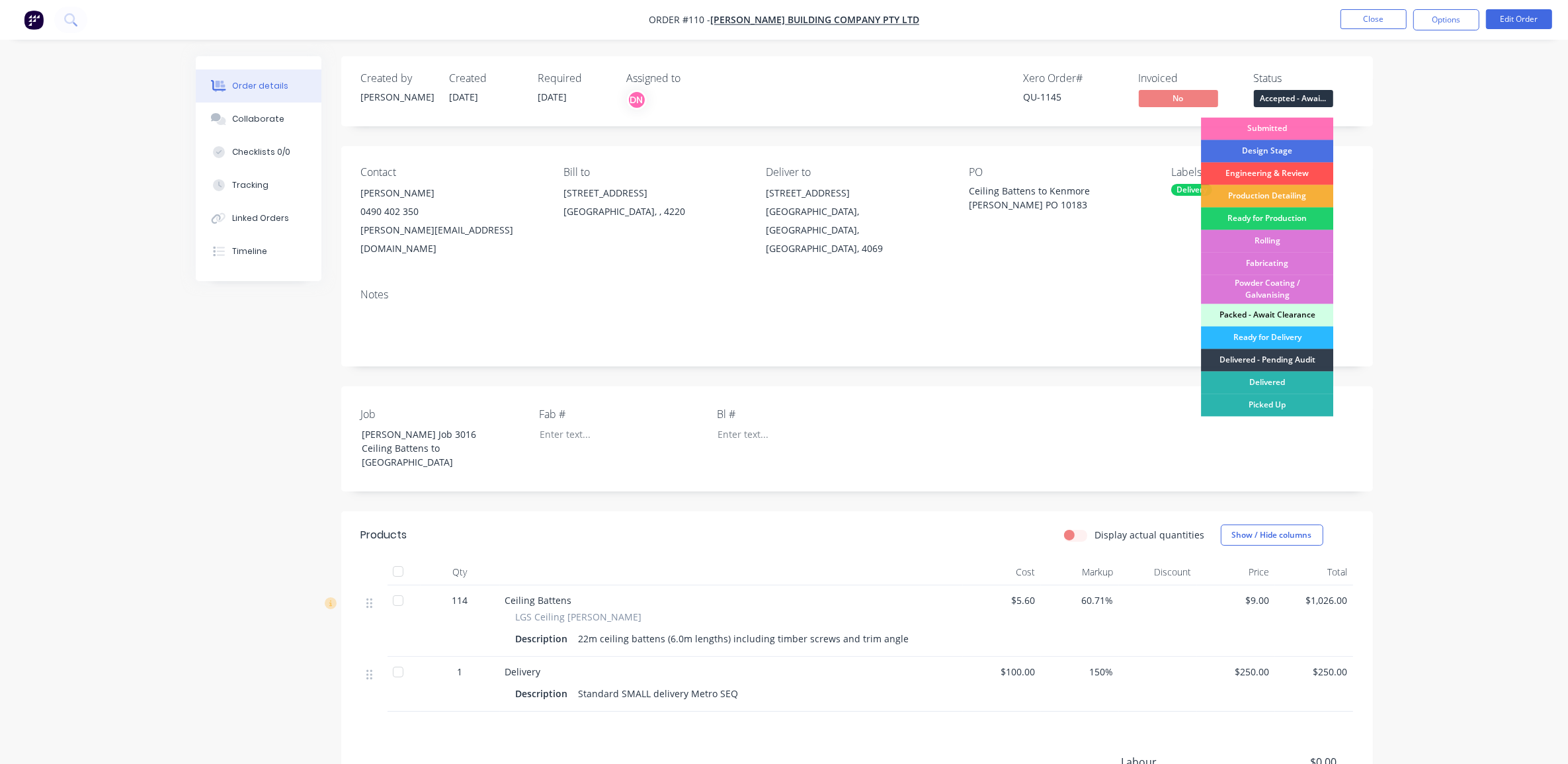
click at [222, 344] on div "Created by [PERSON_NAME] Created [DATE] Required [DATE] Assigned to DN Xero Ord…" at bounding box center [784, 501] width 1177 height 891
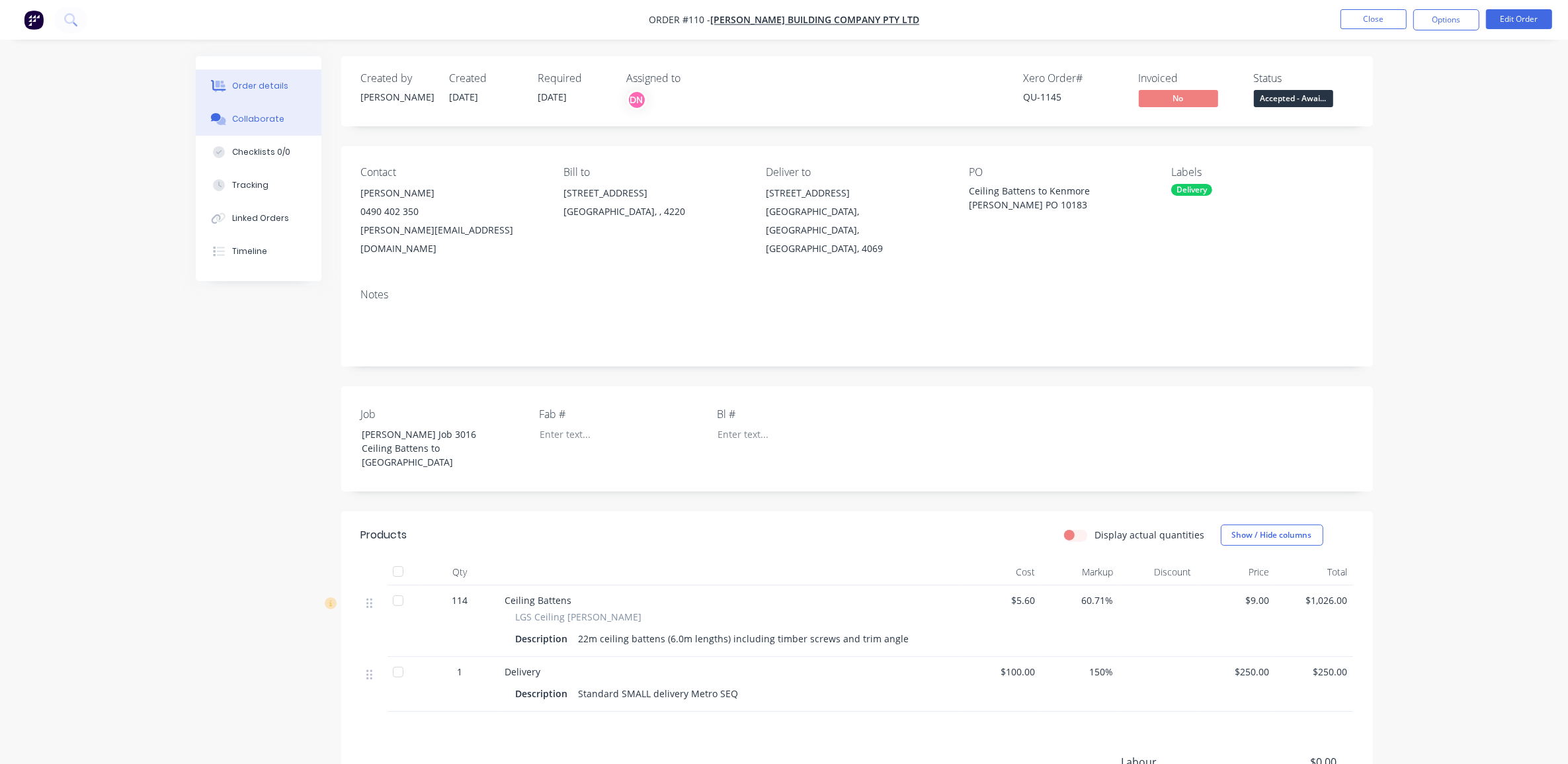
click at [246, 118] on div "Collaborate" at bounding box center [258, 119] width 52 height 12
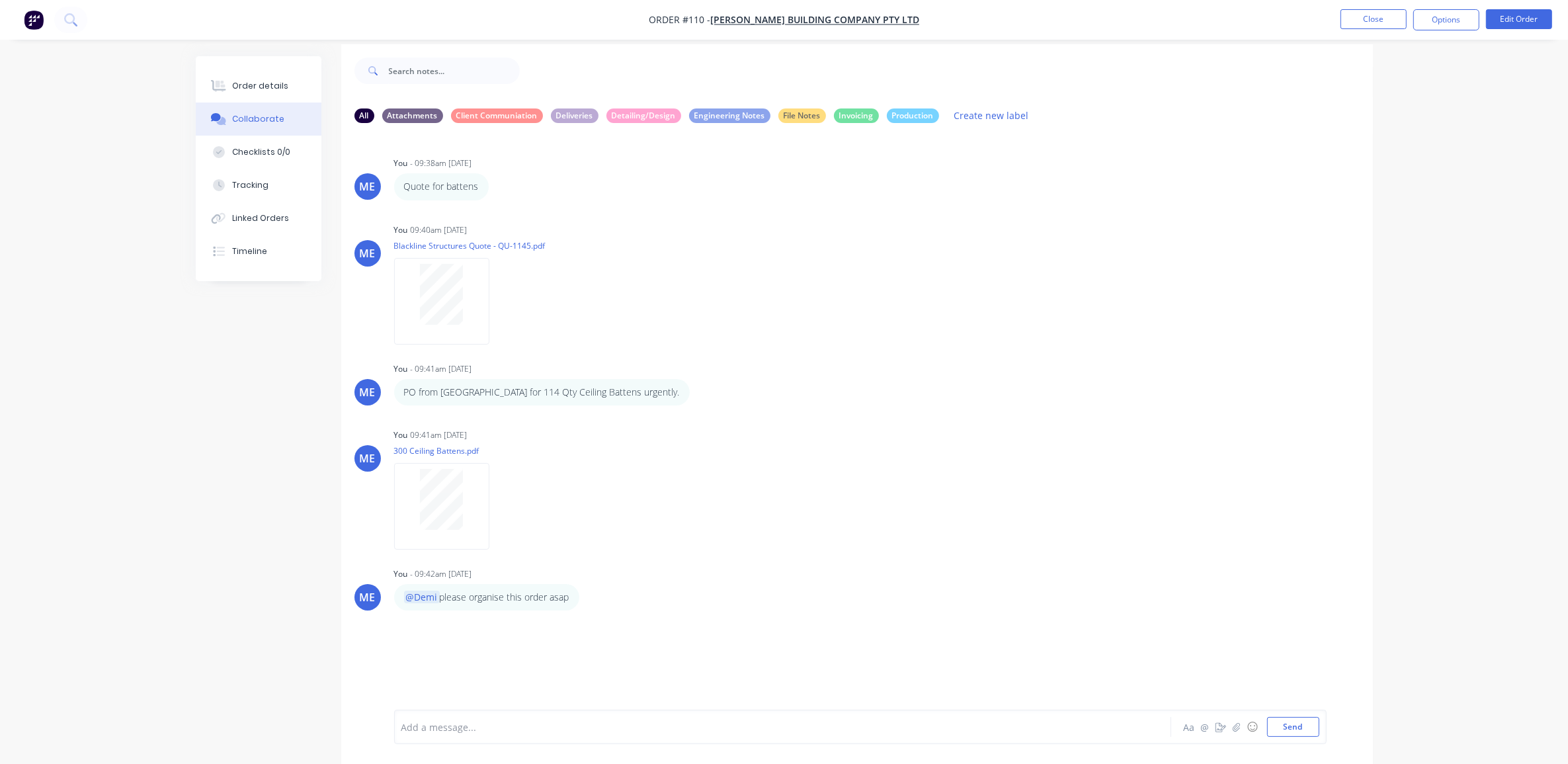
scroll to position [20, 0]
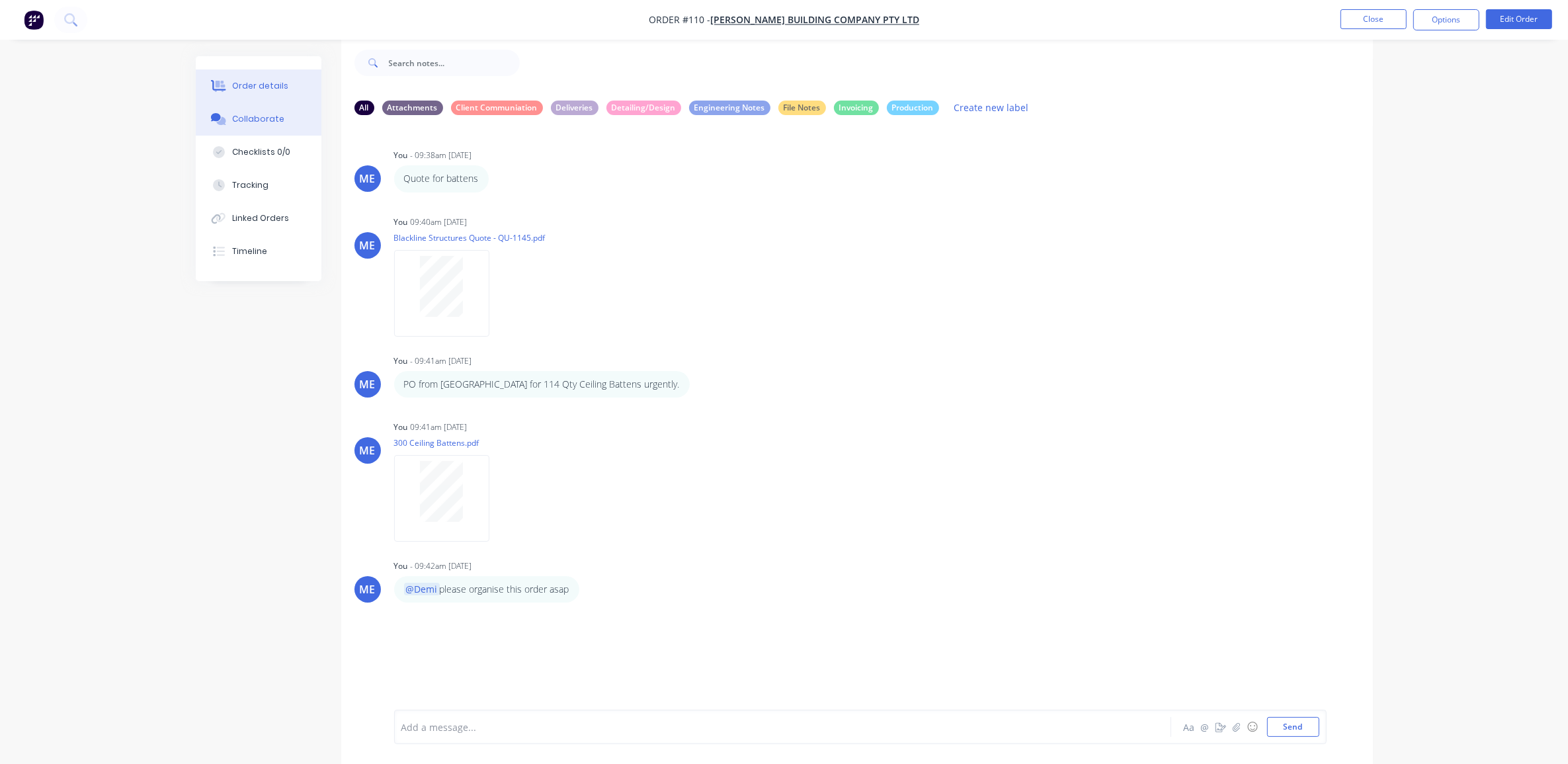
click at [269, 91] on div "Order details" at bounding box center [260, 86] width 56 height 12
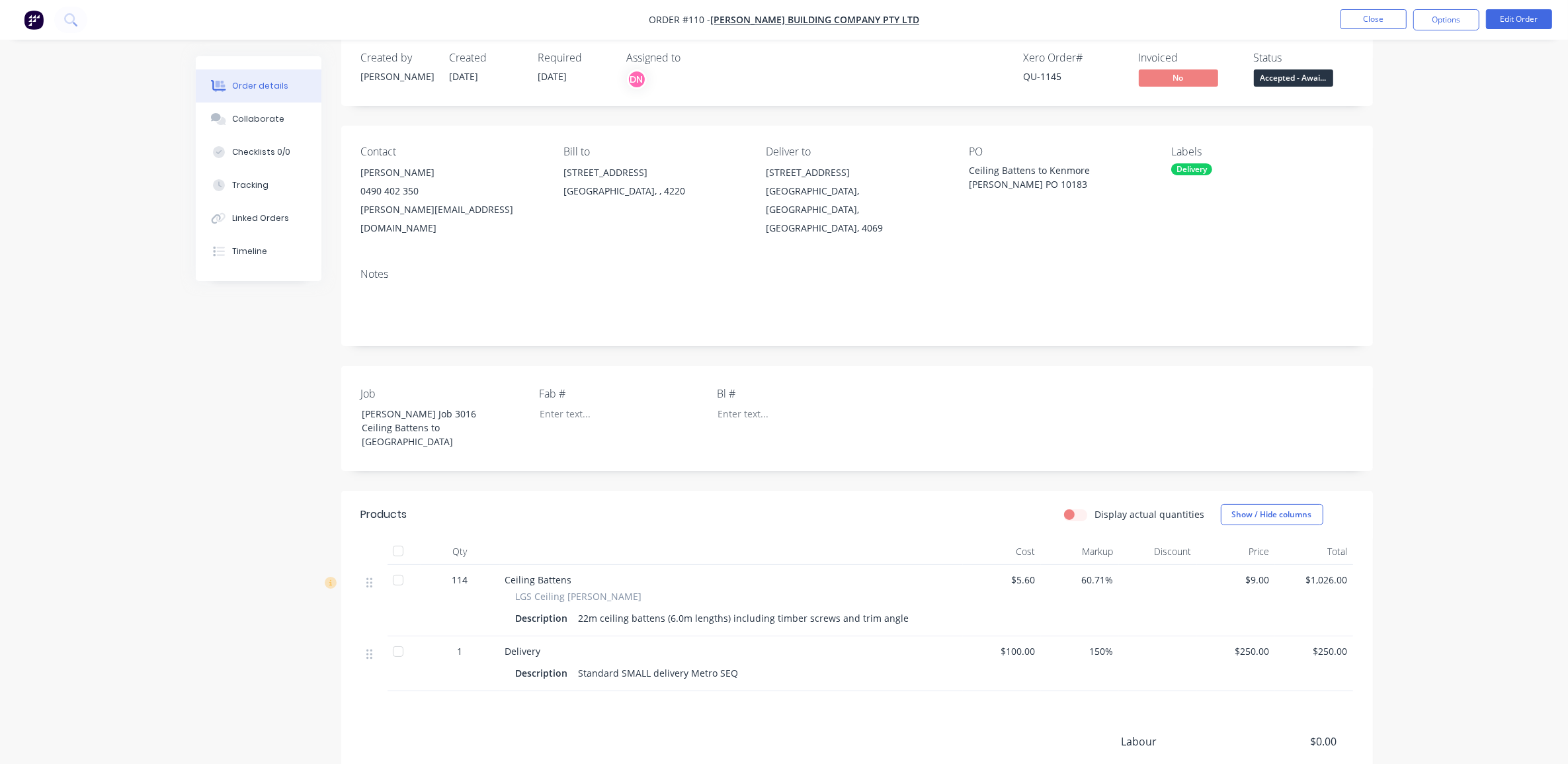
click at [1287, 76] on span "Accepted - Awai..." at bounding box center [1293, 77] width 79 height 16
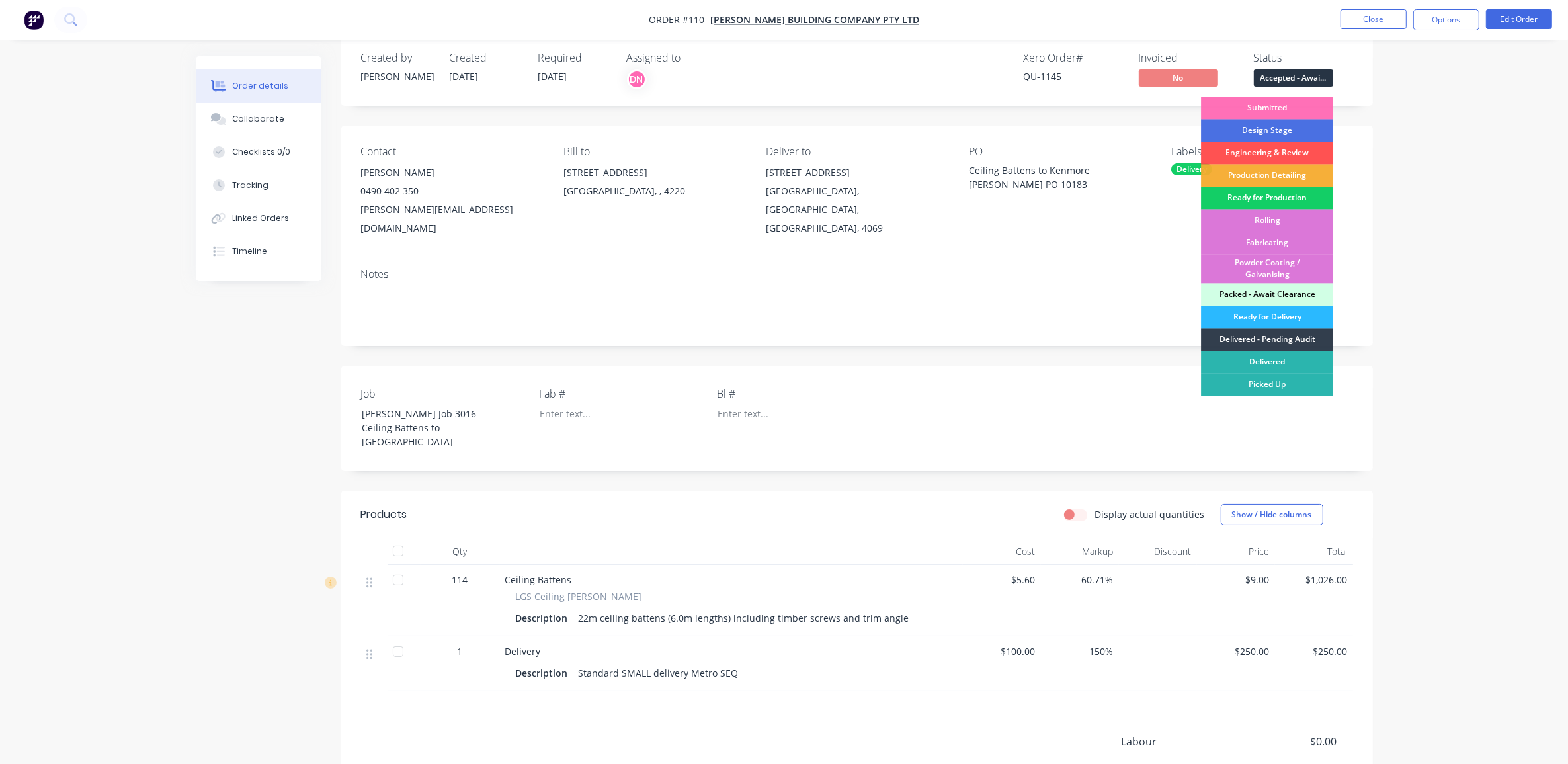
click at [1279, 195] on div "Ready for Production" at bounding box center [1267, 197] width 133 height 22
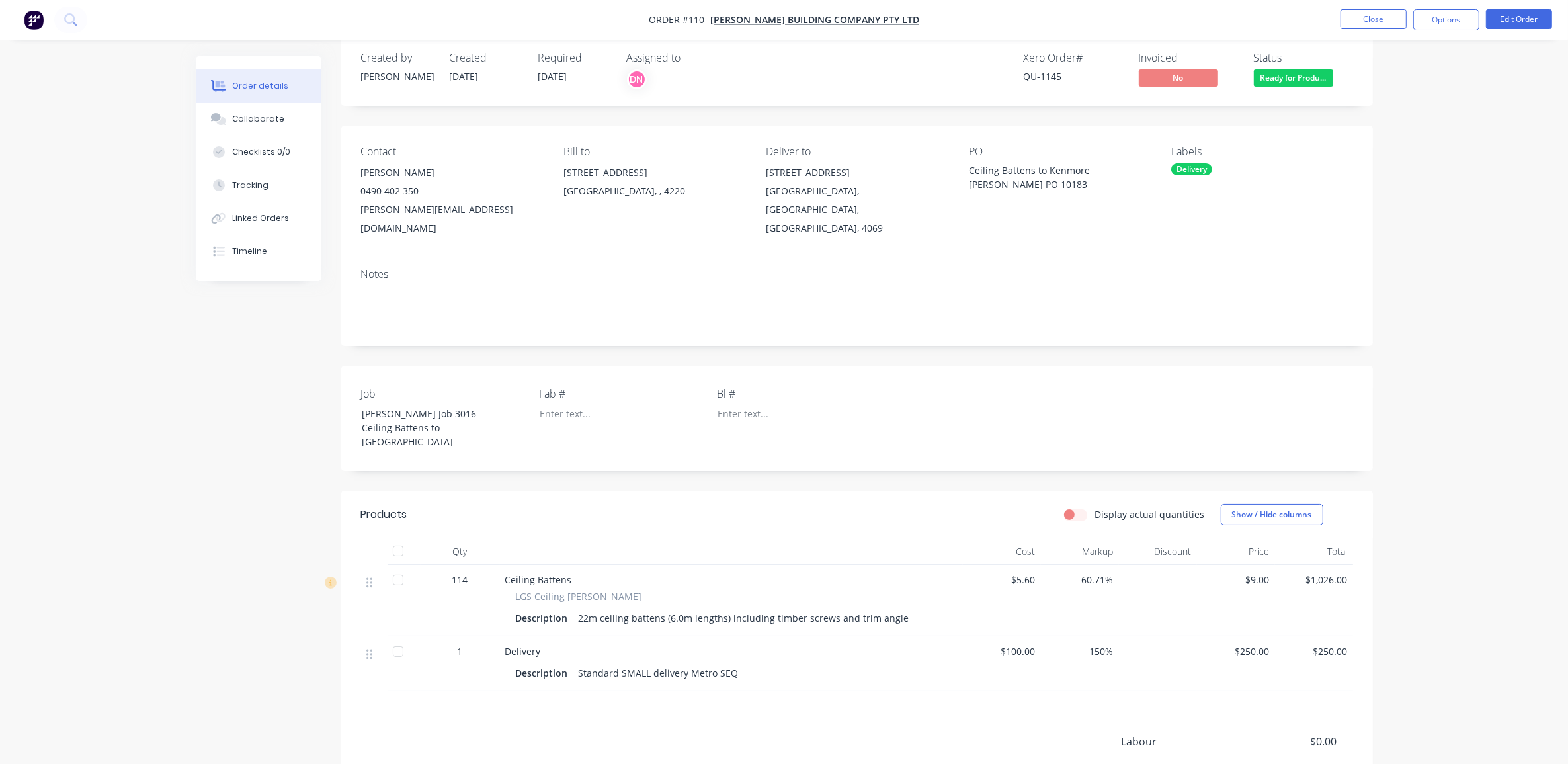
click at [1434, 170] on div "Order details Collaborate Checklists 0/0 Tracking Linked Orders Timeline Order …" at bounding box center [784, 453] width 1568 height 947
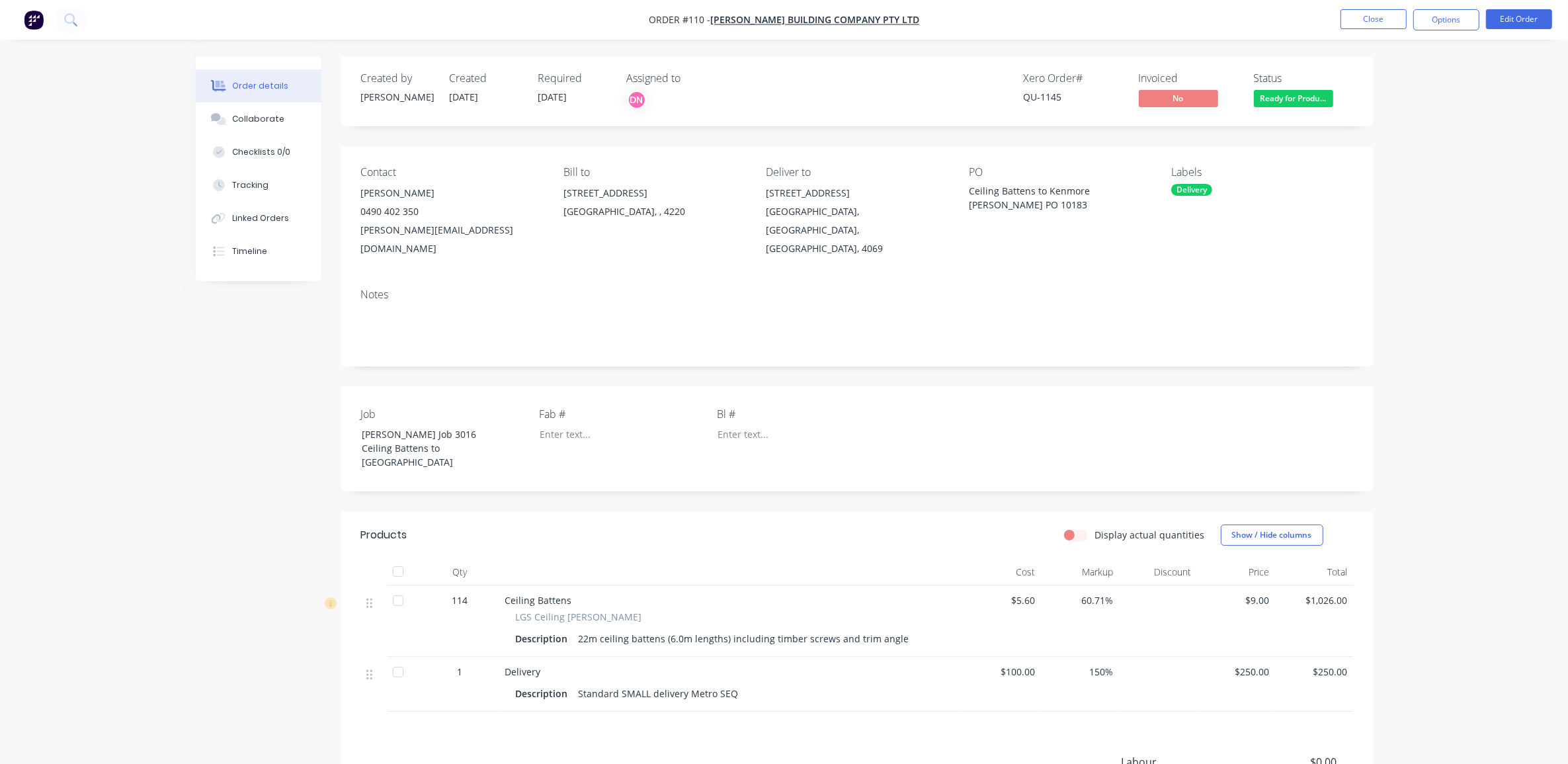
click at [1535, 173] on div "Order details Collaborate Checklists 0/0 Tracking Linked Orders Timeline Order …" at bounding box center [784, 473] width 1568 height 947
click at [48, 17] on nav "Order #110 - [PERSON_NAME] Building Company Pty Ltd Close Options Edit Order" at bounding box center [784, 19] width 1568 height 40
click at [28, 17] on img "button" at bounding box center [34, 19] width 20 height 20
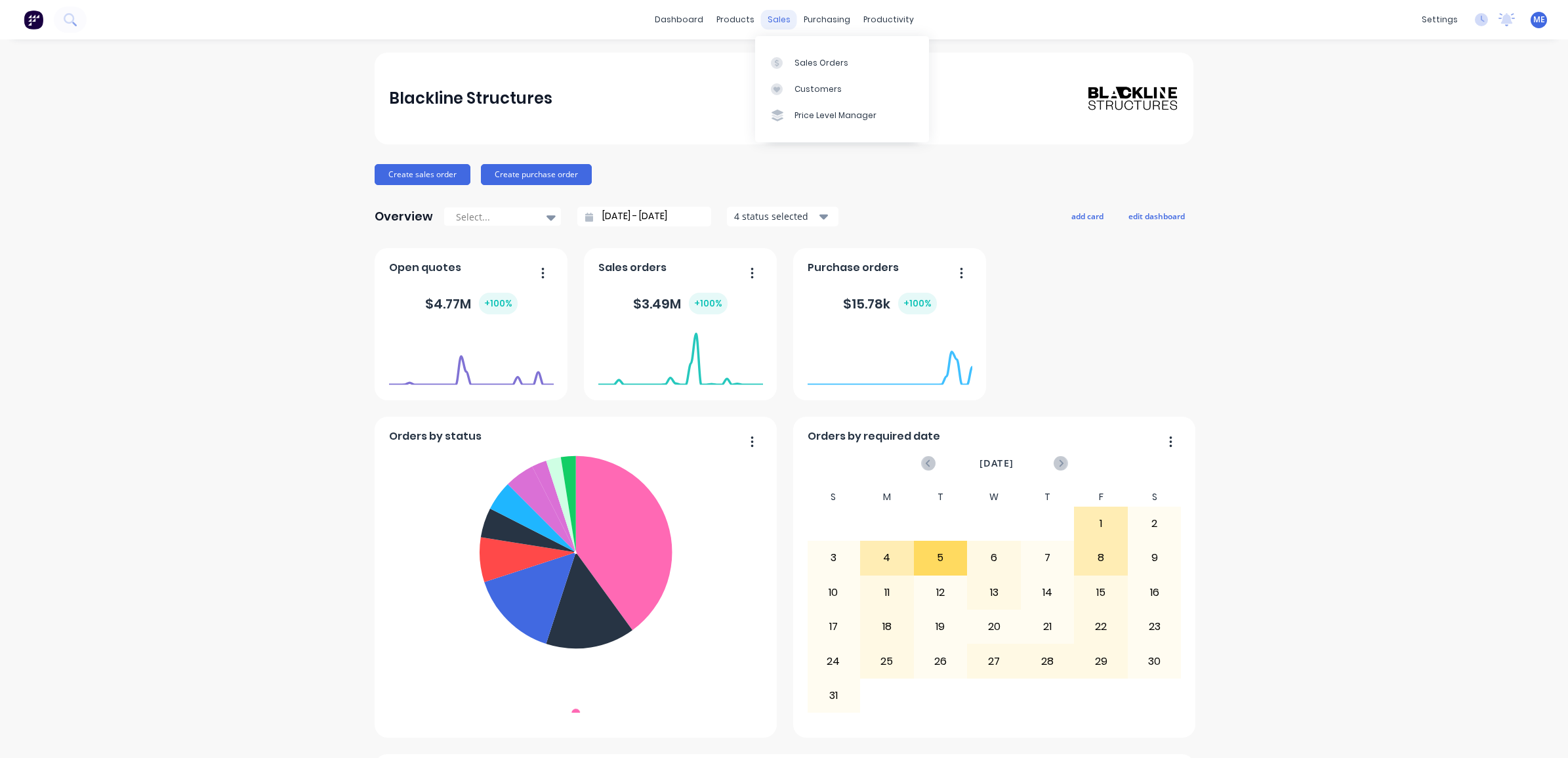
click at [777, 17] on div "sales" at bounding box center [779, 19] width 36 height 20
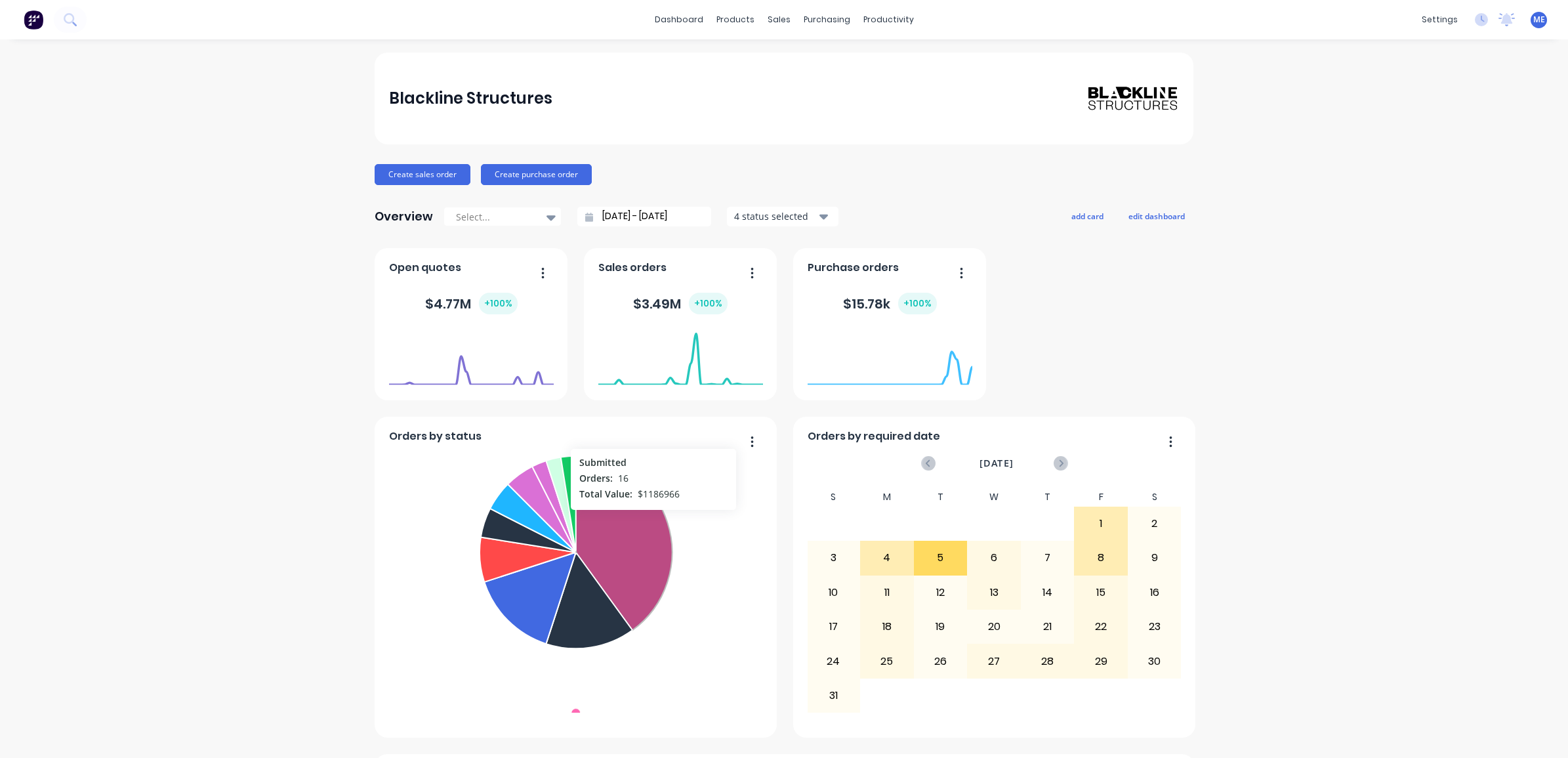
click at [648, 517] on icon at bounding box center [624, 543] width 97 height 175
click at [648, 517] on icon at bounding box center [625, 542] width 99 height 179
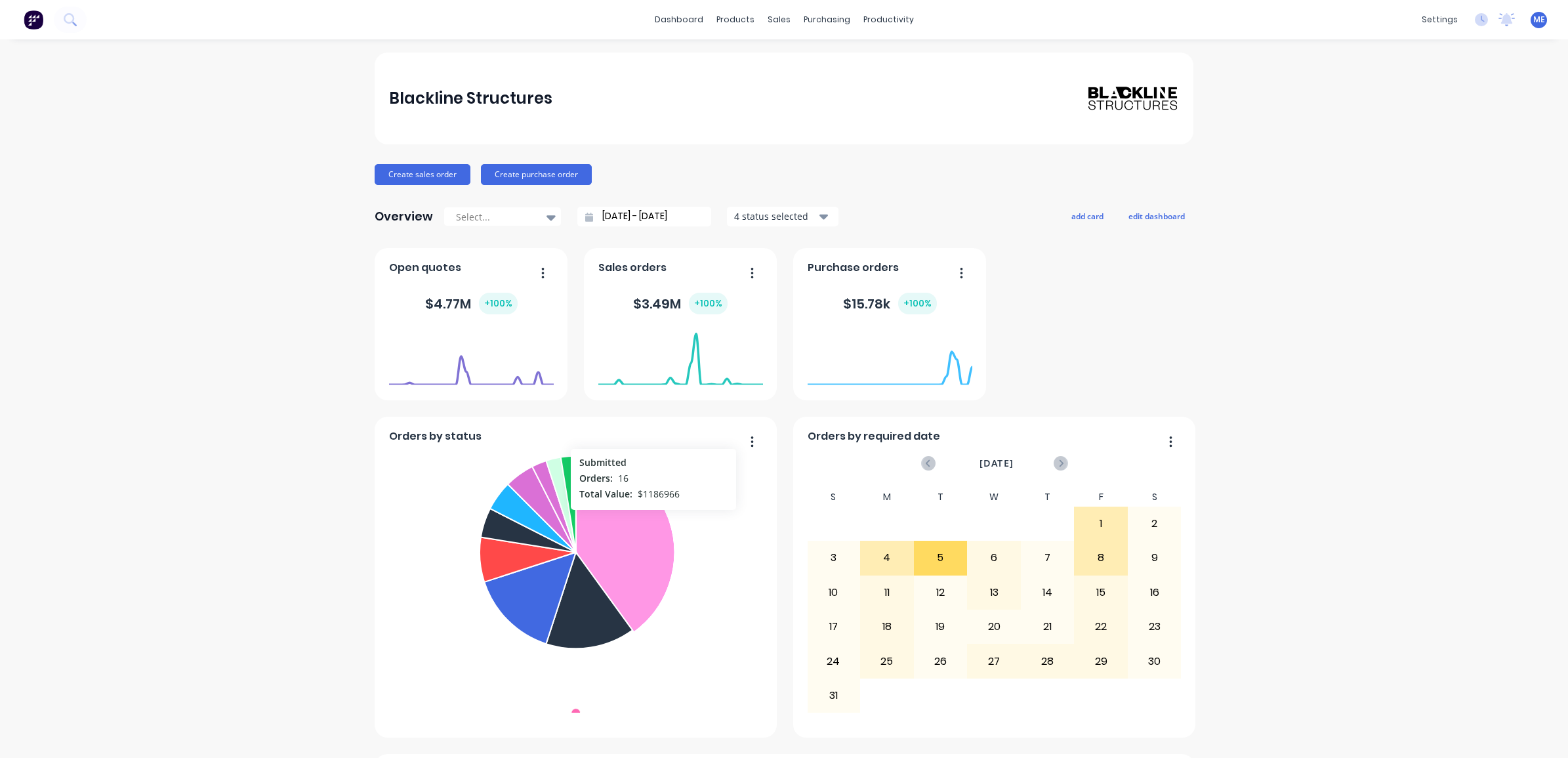
click at [648, 517] on icon at bounding box center [625, 542] width 99 height 179
drag, startPoint x: 648, startPoint y: 517, endPoint x: 651, endPoint y: 529, distance: 12.4
click at [651, 529] on icon at bounding box center [625, 542] width 99 height 179
drag, startPoint x: 637, startPoint y: 530, endPoint x: 745, endPoint y: 525, distance: 108.1
click at [742, 538] on foreignobject "Submitted Delivered - Pending Audit Design Stage Engineering & Review Accepted …" at bounding box center [576, 580] width 374 height 264
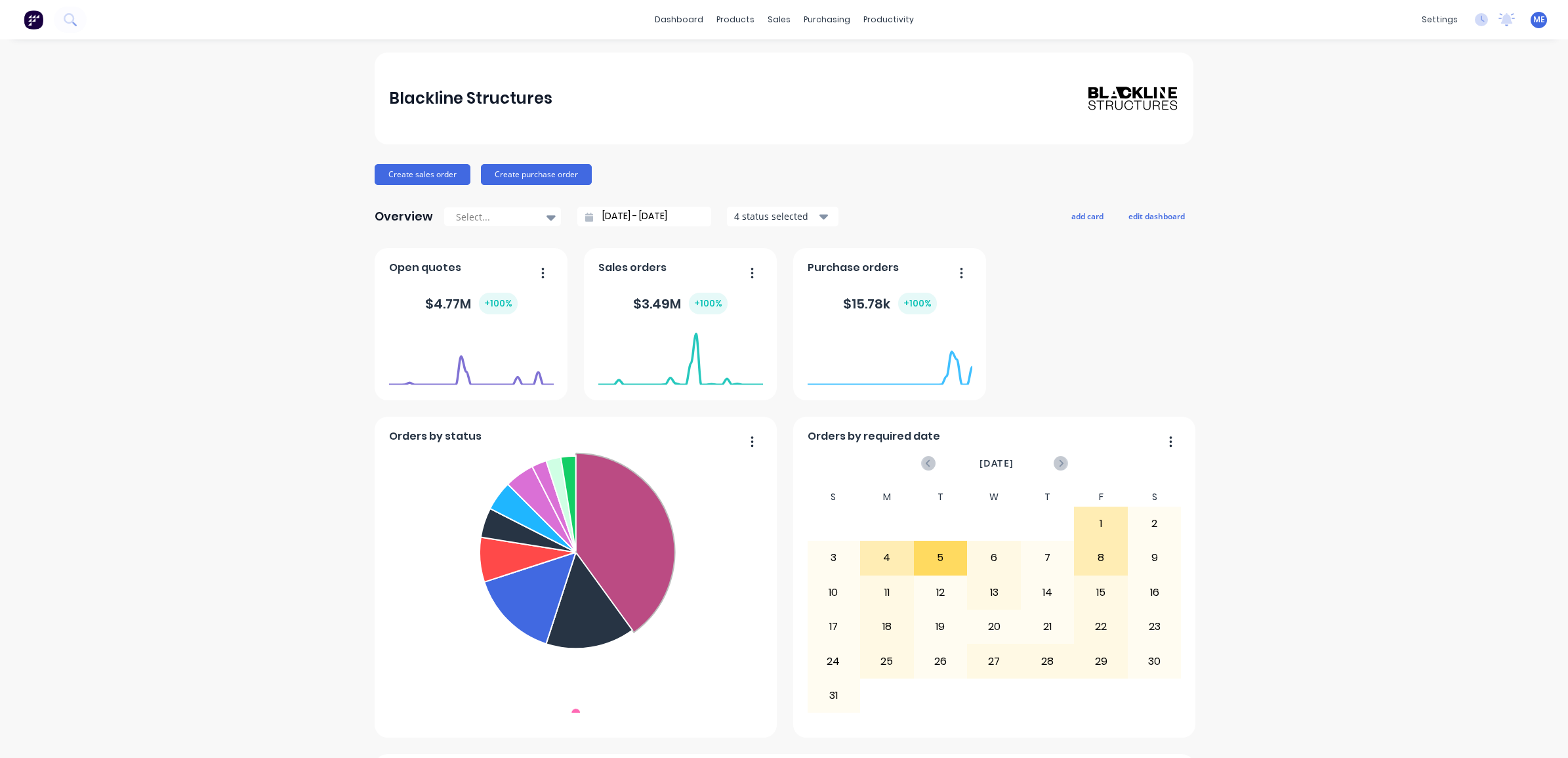
click at [744, 434] on div at bounding box center [681, 385] width 165 height 124
click at [746, 438] on div at bounding box center [681, 385] width 165 height 124
click at [748, 446] on div at bounding box center [681, 385] width 165 height 124
drag, startPoint x: 748, startPoint y: 440, endPoint x: 1283, endPoint y: 356, distance: 541.6
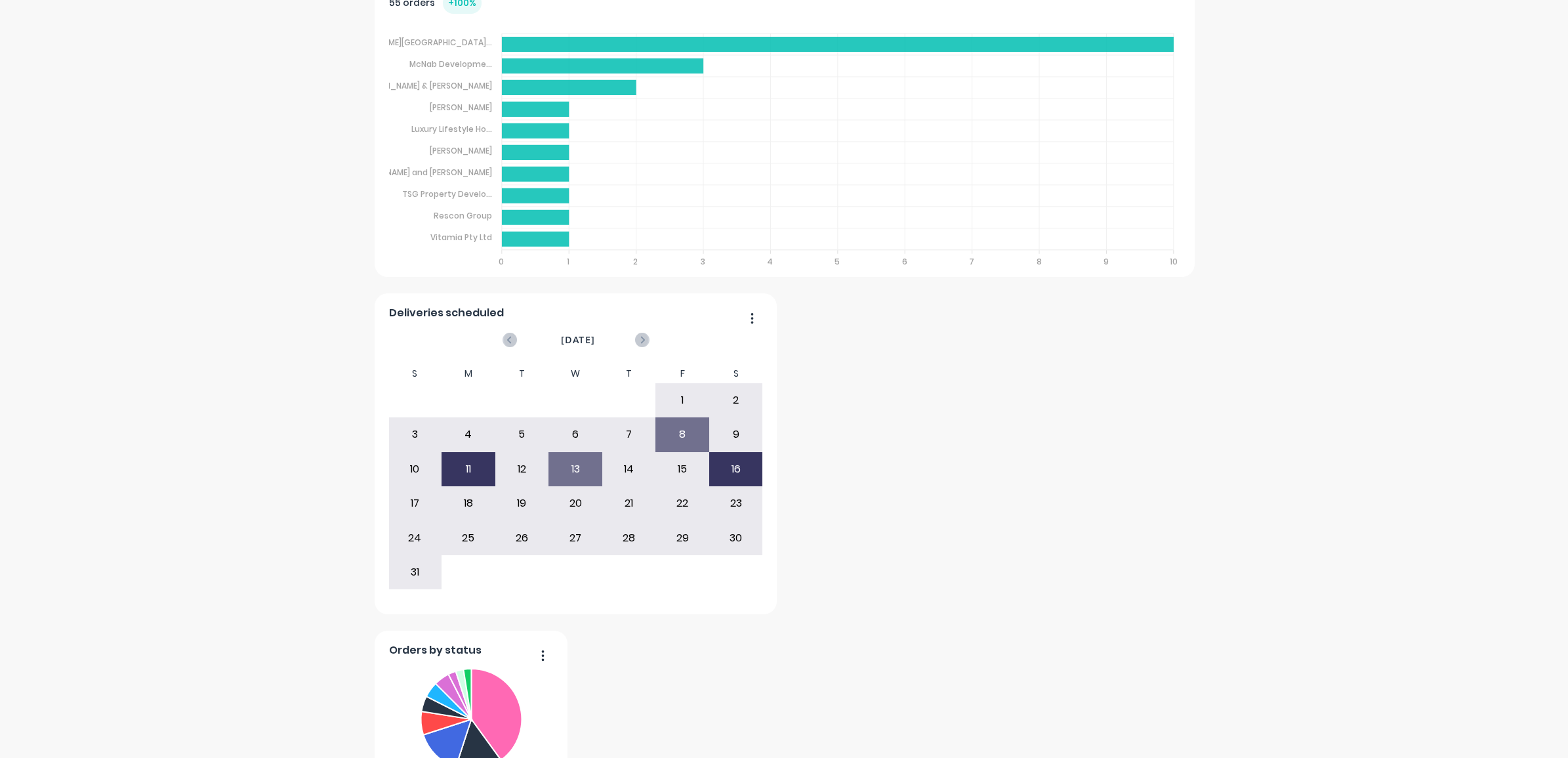
scroll to position [820, 0]
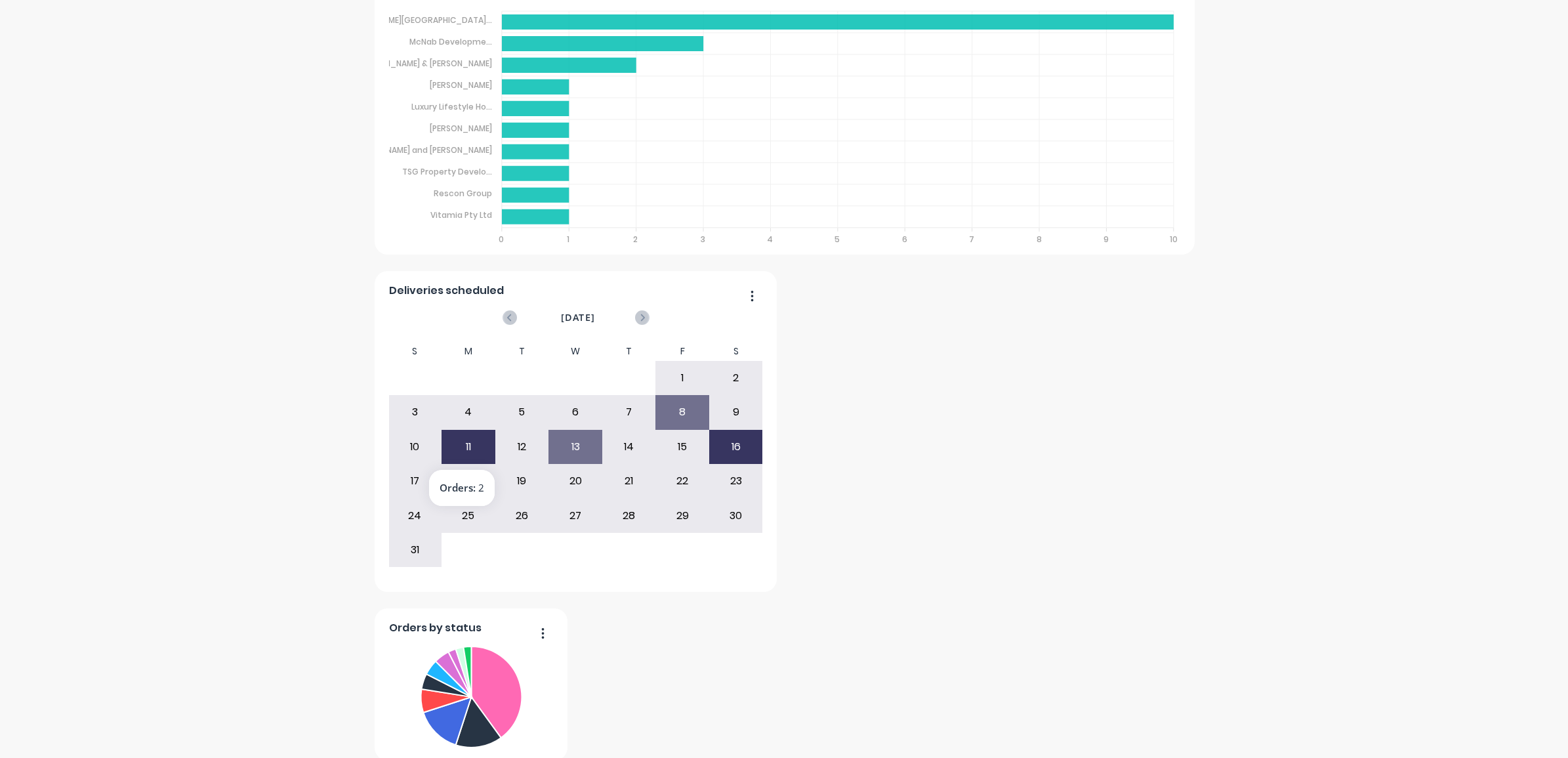
click at [454, 451] on div "11" at bounding box center [468, 447] width 53 height 33
click at [462, 451] on div "11" at bounding box center [468, 447] width 53 height 33
click at [461, 451] on div "11" at bounding box center [468, 447] width 53 height 33
click at [667, 417] on div "8" at bounding box center [682, 412] width 53 height 33
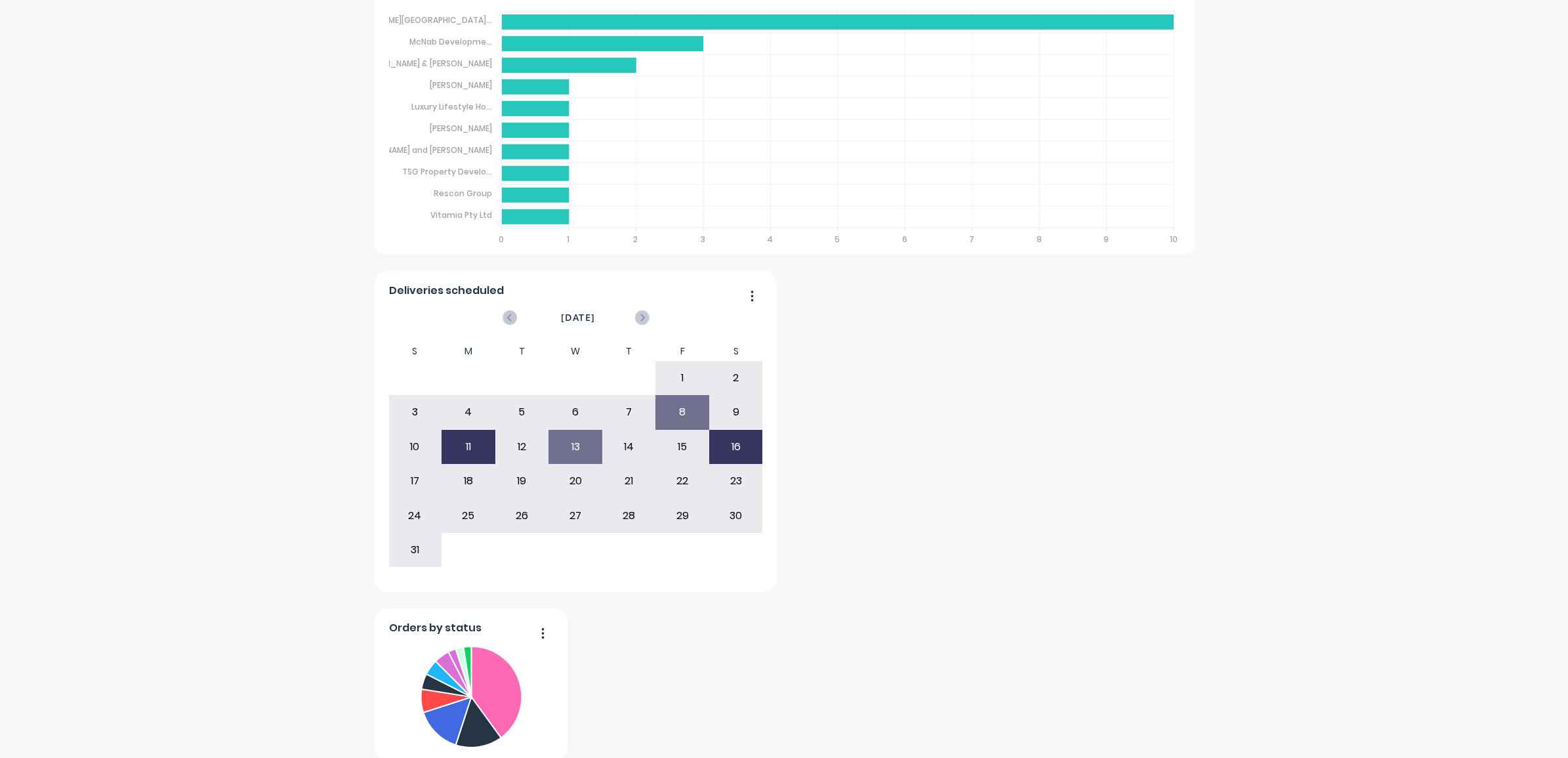
click at [726, 451] on div "16" at bounding box center [736, 447] width 53 height 33
click at [719, 449] on div "16" at bounding box center [736, 447] width 53 height 33
drag, startPoint x: 719, startPoint y: 449, endPoint x: 864, endPoint y: 407, distance: 151.0
click at [870, 406] on div "Orders by status Submitted Delivered - Pending Audit Design Stage Engineering &…" at bounding box center [783, 94] width 819 height 1333
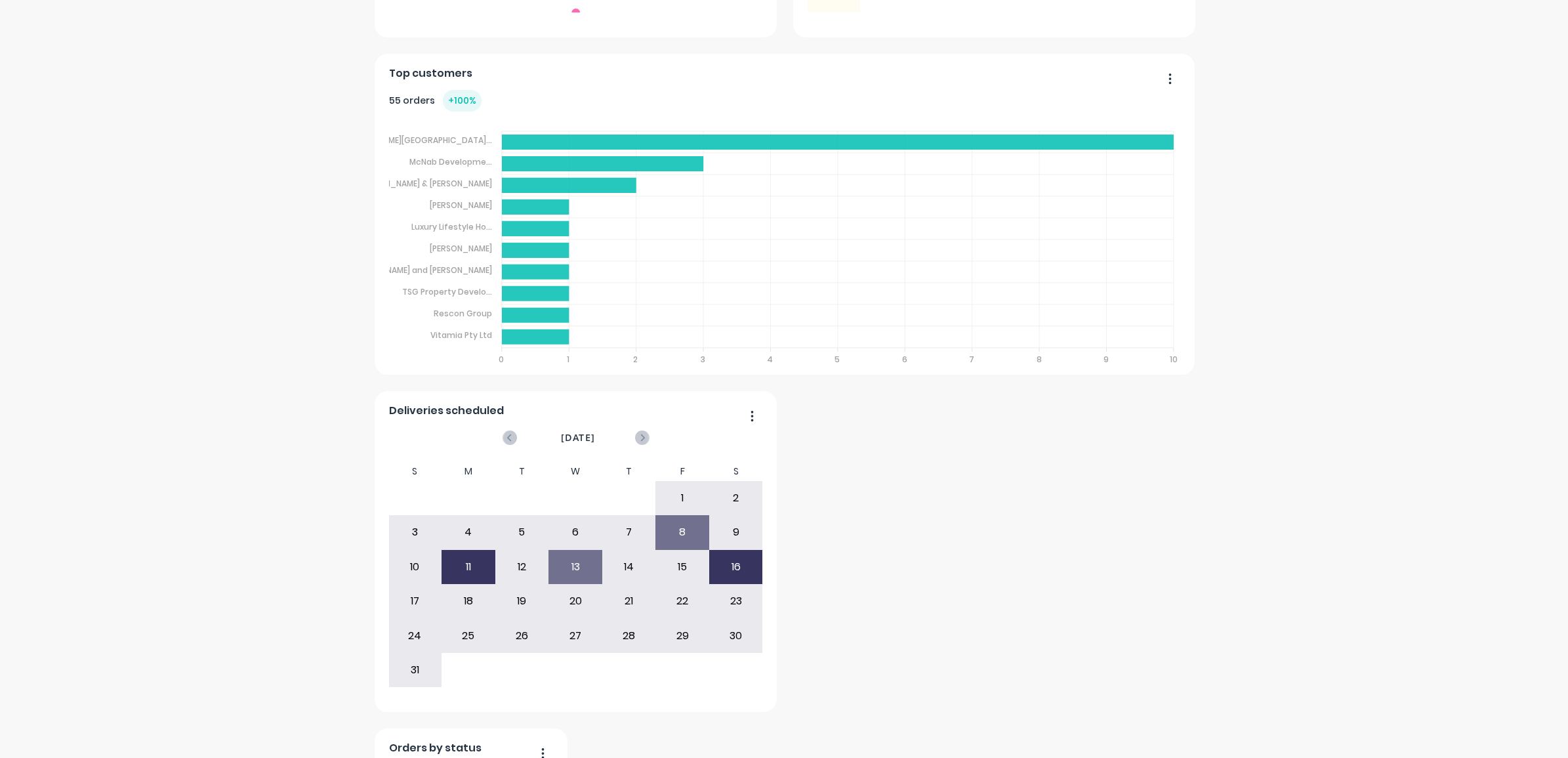
scroll to position [574, 0]
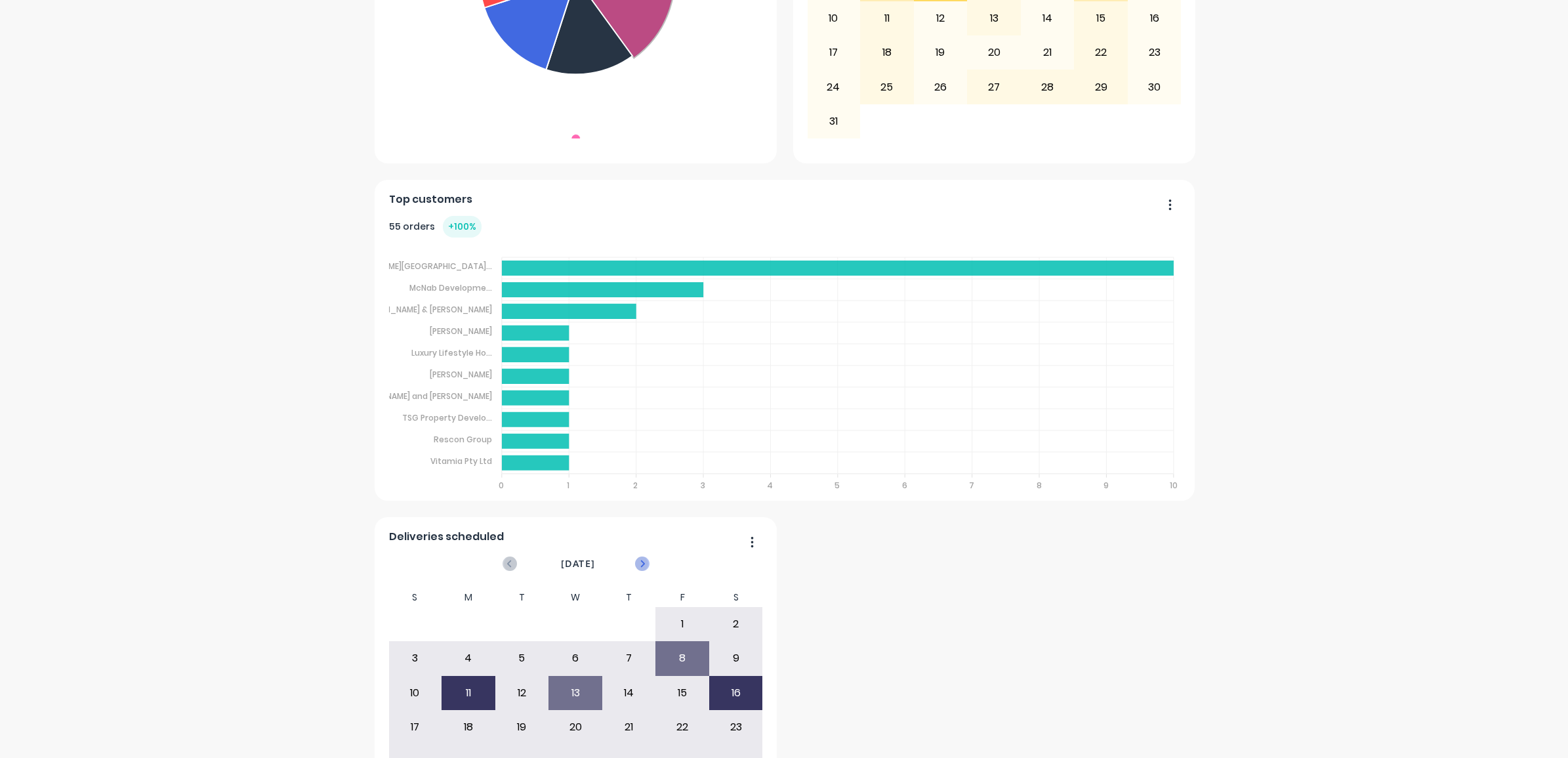
click at [635, 563] on icon at bounding box center [642, 563] width 14 height 14
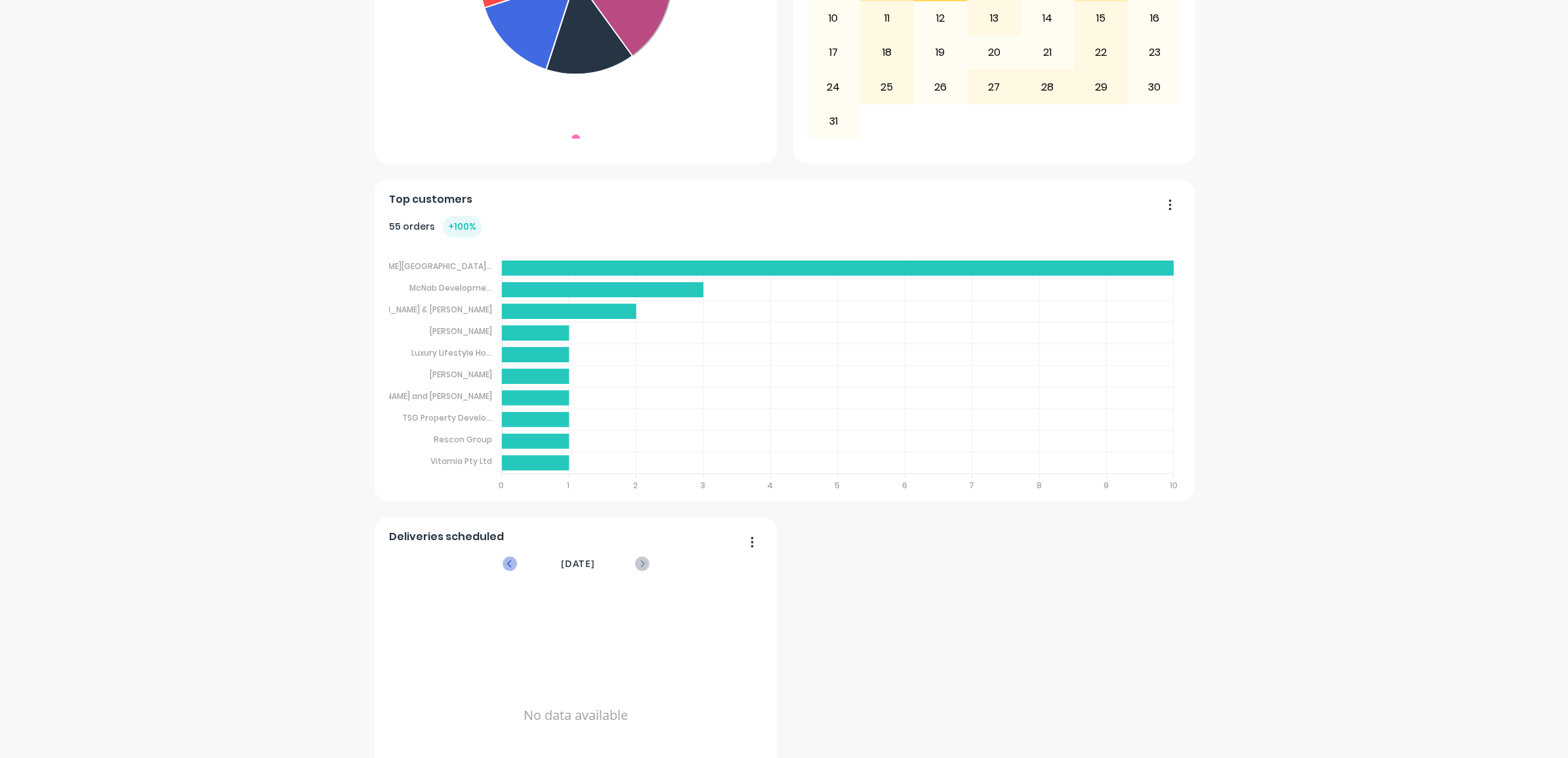
click at [508, 558] on icon at bounding box center [510, 563] width 14 height 14
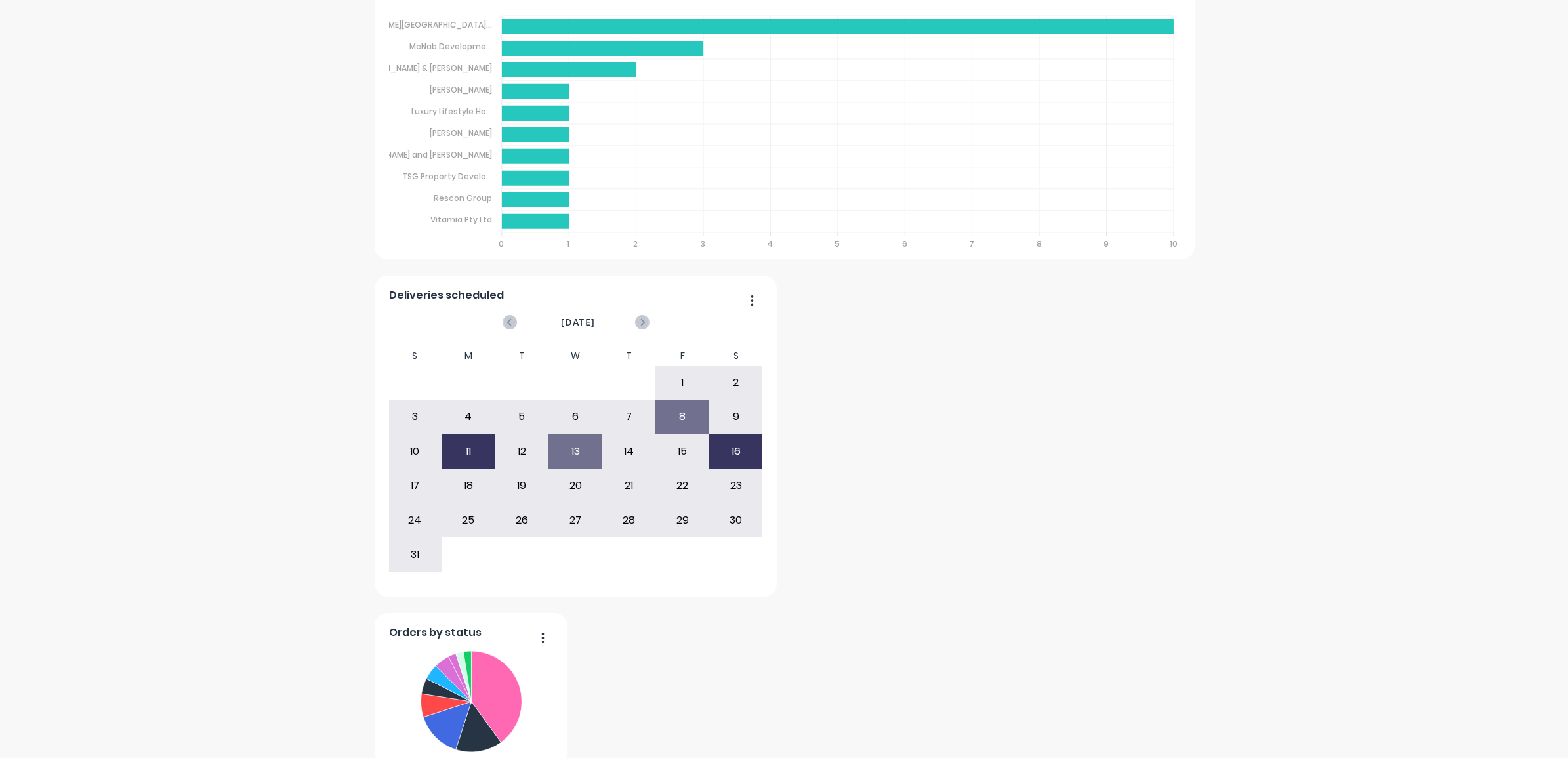
scroll to position [820, 0]
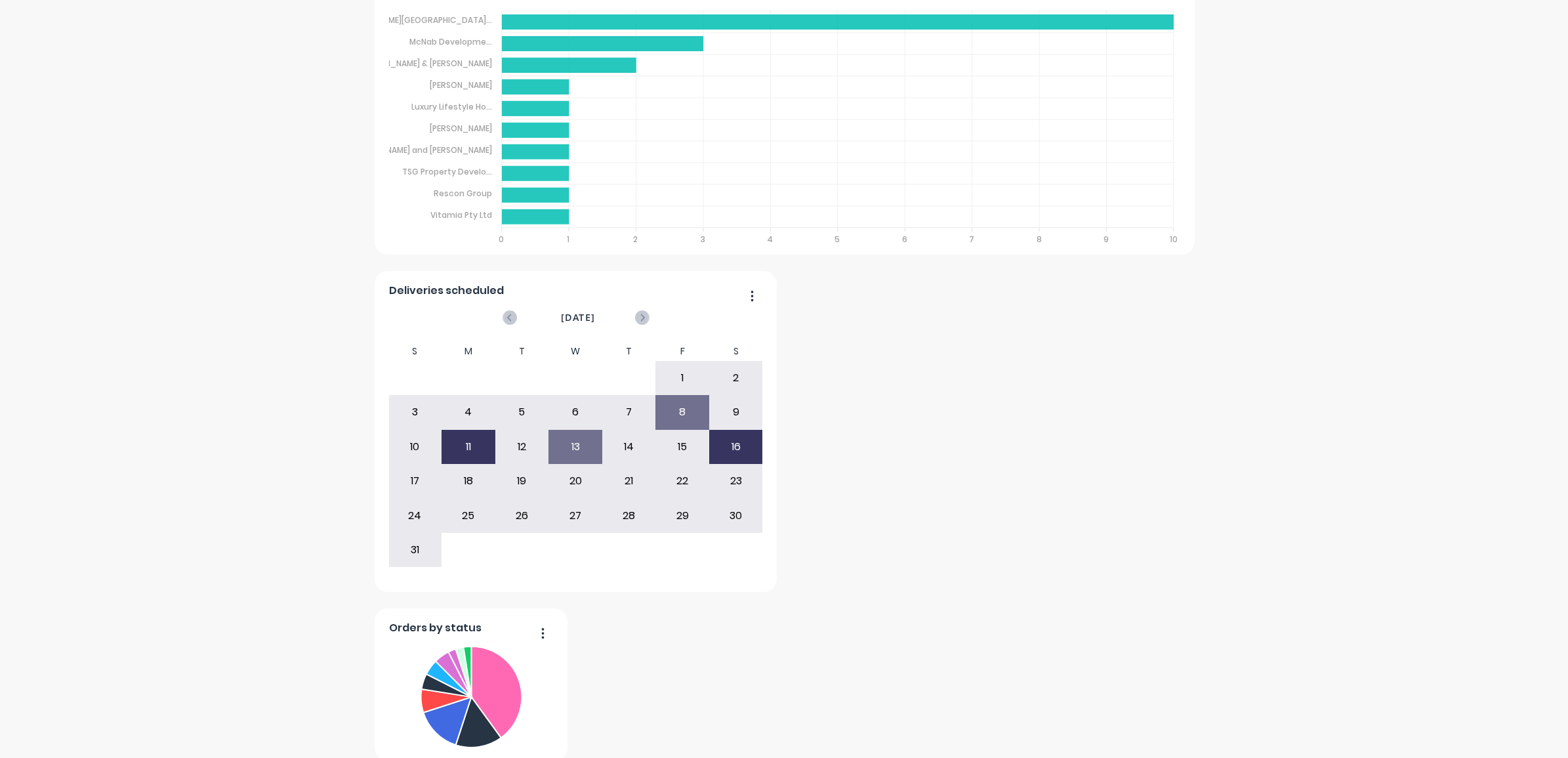
click at [731, 453] on div "16" at bounding box center [736, 447] width 53 height 33
click at [729, 487] on div "23" at bounding box center [736, 481] width 53 height 33
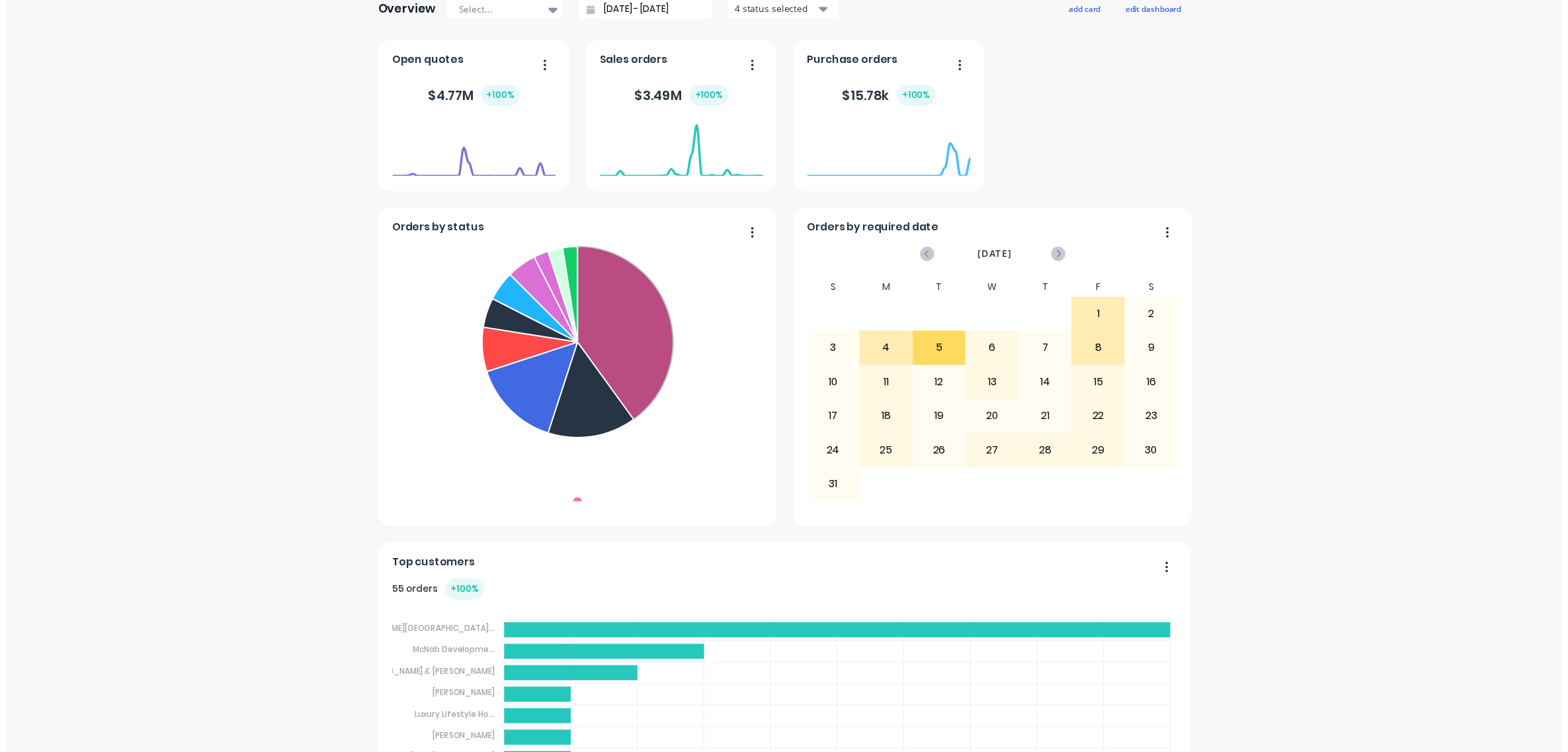
scroll to position [0, 0]
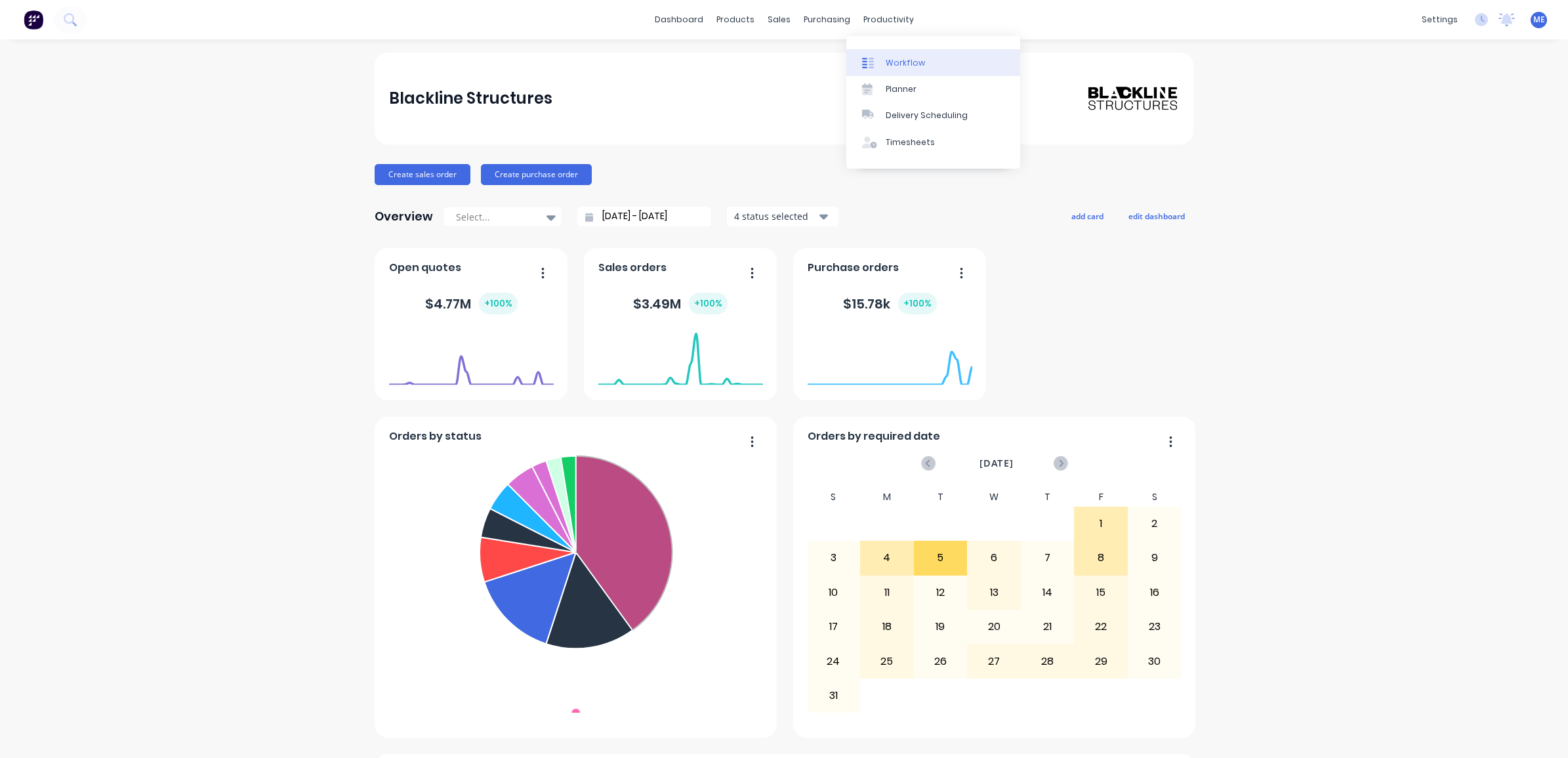
click at [893, 71] on link "Workflow" at bounding box center [933, 61] width 174 height 26
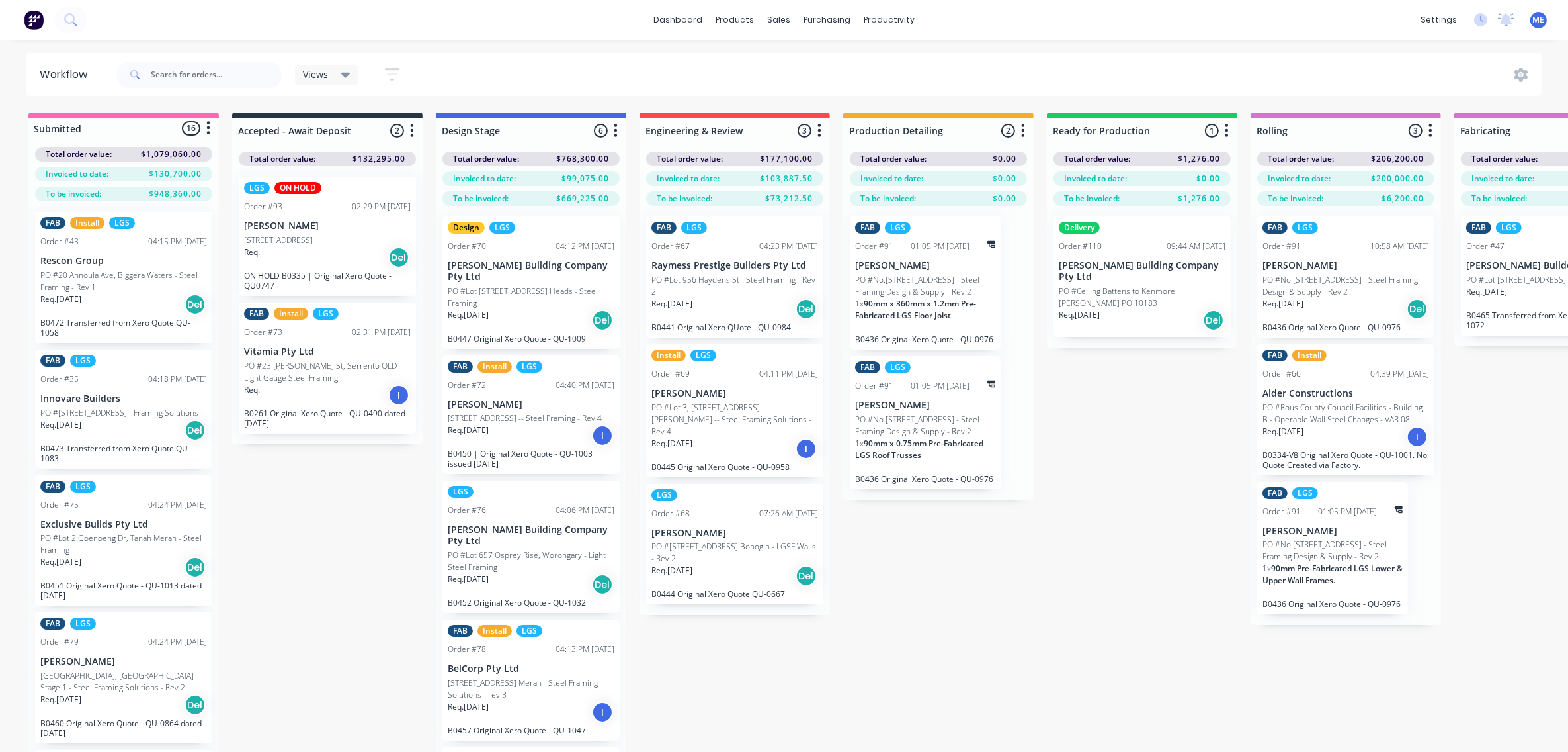
click at [1076, 576] on div "Submitted 16 Status colour #FF69B4 hex #FF69B4 Save Cancel Summaries Total orde…" at bounding box center [1380, 455] width 2781 height 686
click at [1151, 436] on div "Submitted 16 Status colour #FF69B4 hex #FF69B4 Save Cancel Summaries Total orde…" at bounding box center [1380, 455] width 2781 height 686
click at [110, 401] on p "Innovare Builders" at bounding box center [124, 399] width 166 height 12
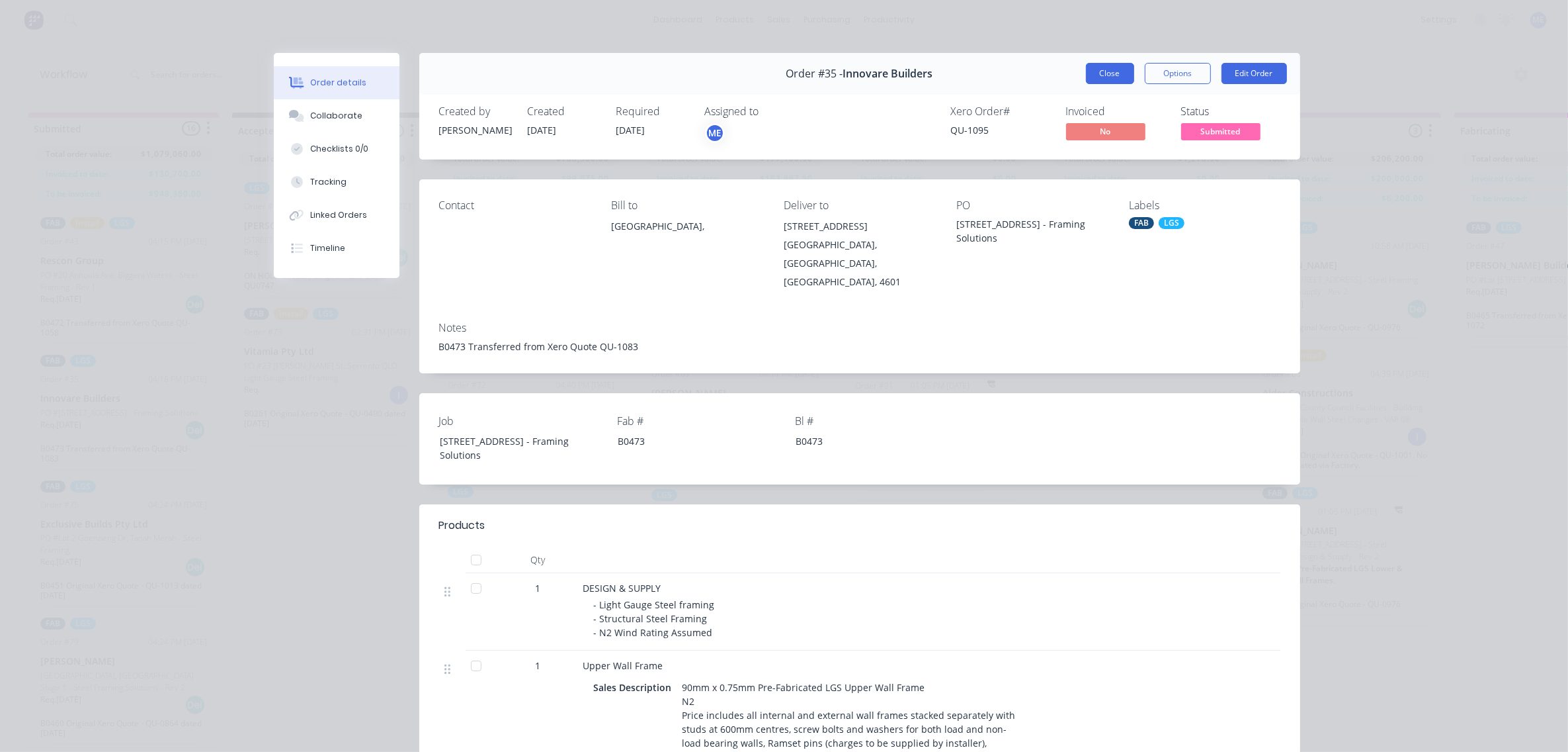
click at [1112, 67] on button "Close" at bounding box center [1110, 74] width 48 height 21
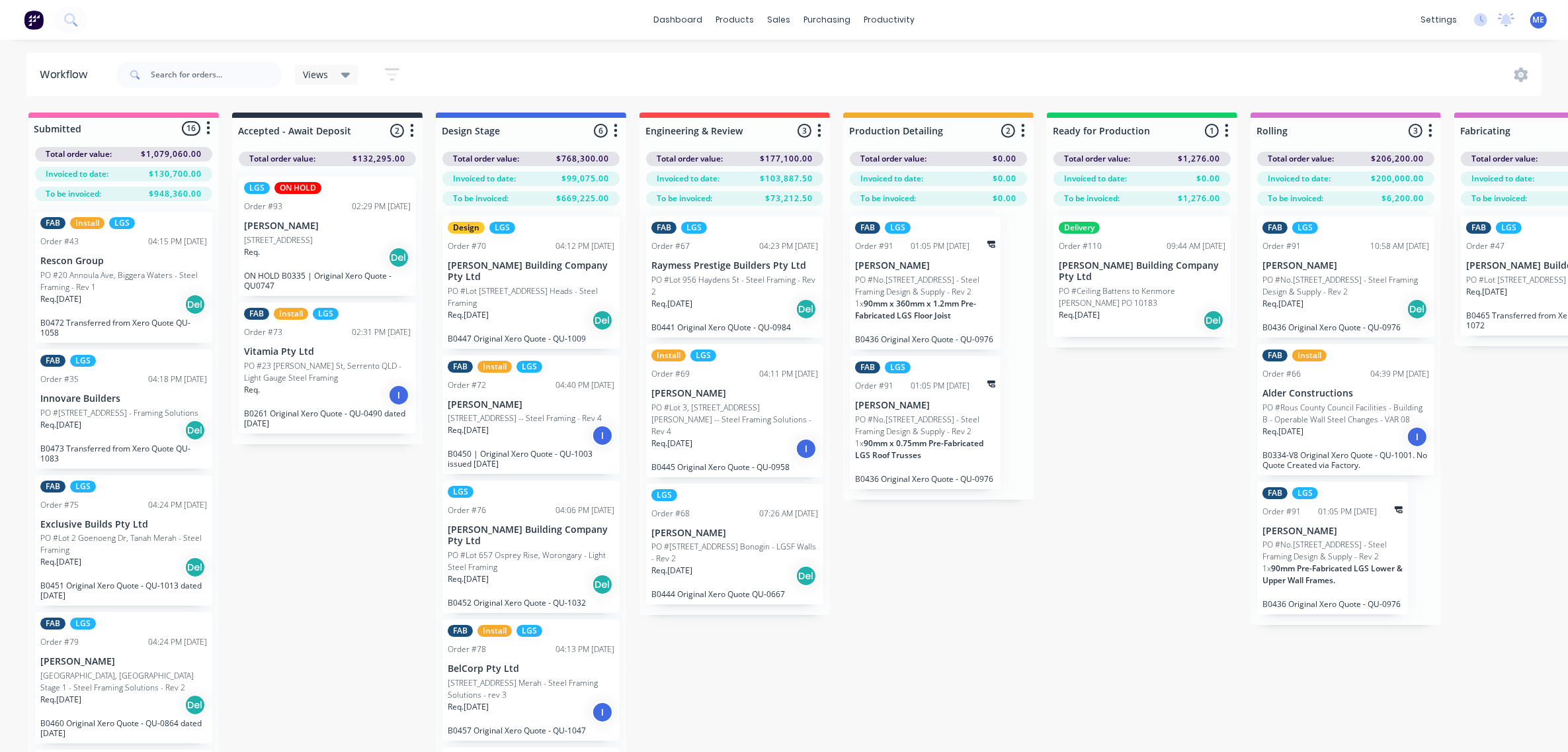
click at [903, 676] on div "Submitted 16 Status colour #FF69B4 hex #FF69B4 Save Cancel Summaries Total orde…" at bounding box center [1380, 455] width 2781 height 686
click at [128, 317] on p "B0472 Transferred from Xero Quote QU-1058" at bounding box center [124, 327] width 166 height 20
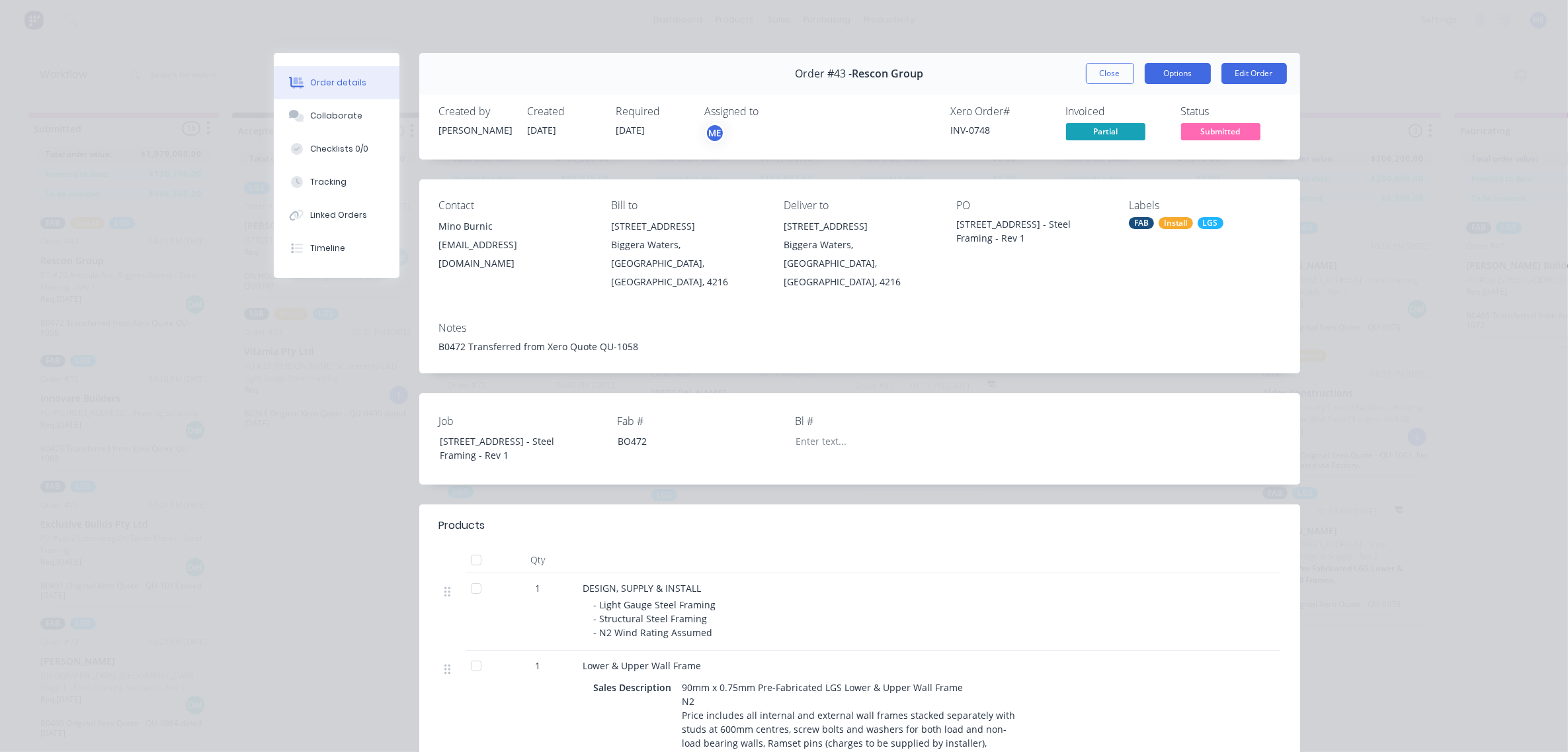
click at [1166, 71] on button "Options" at bounding box center [1178, 74] width 66 height 21
click at [1262, 67] on button "Edit Order" at bounding box center [1255, 74] width 66 height 21
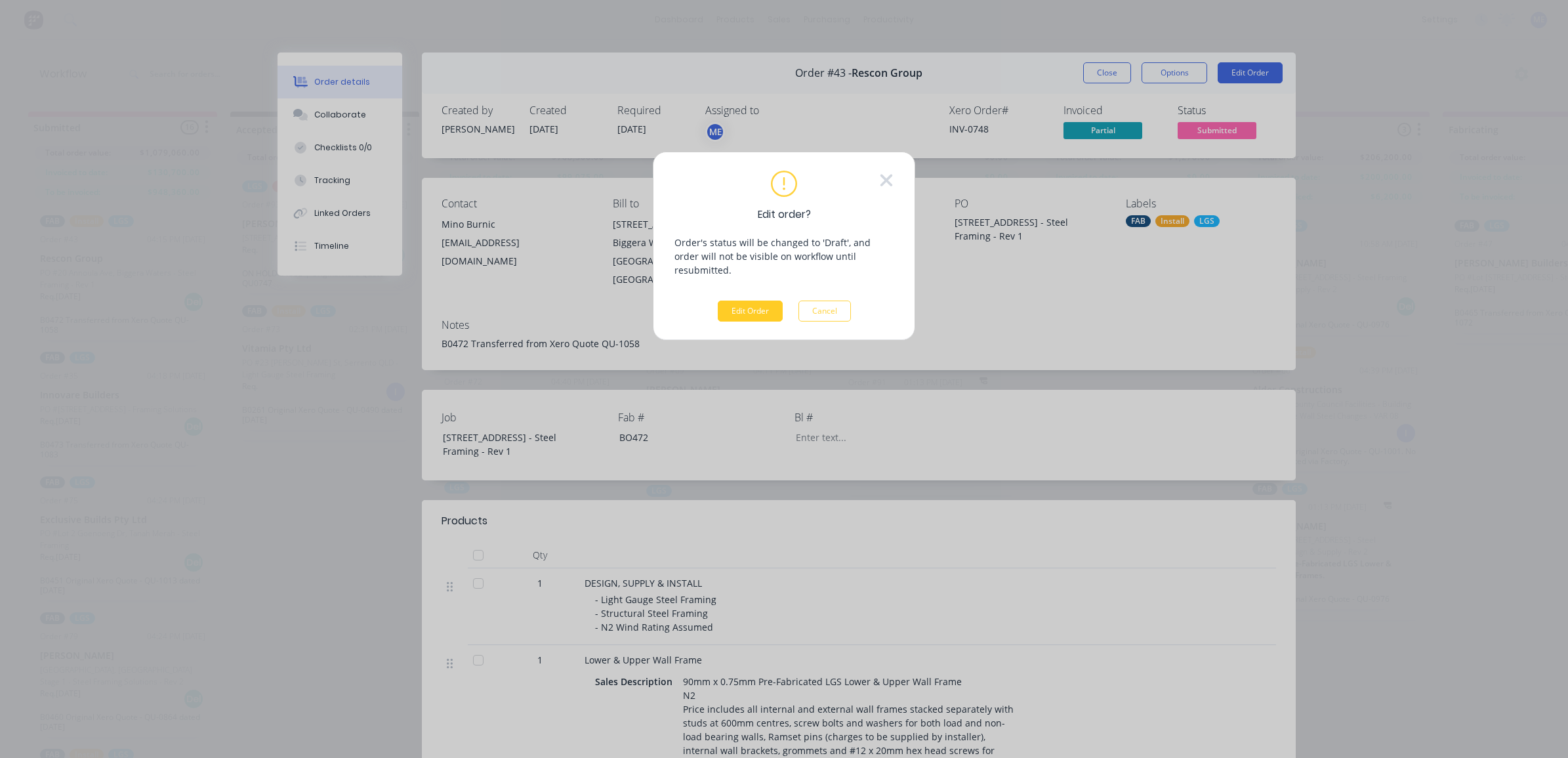
click at [755, 300] on button "Edit Order" at bounding box center [750, 311] width 65 height 21
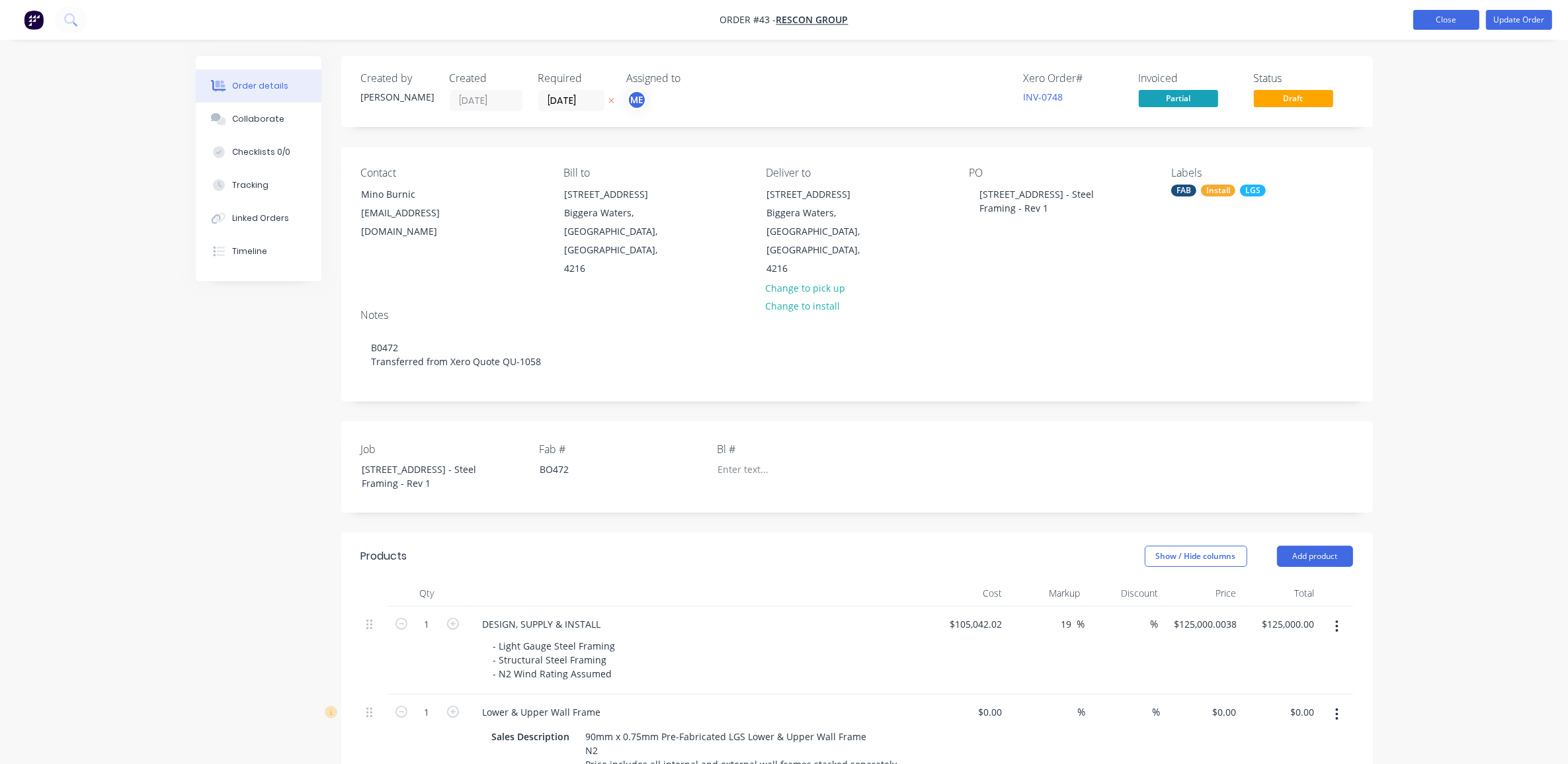
click at [1459, 20] on button "Close" at bounding box center [1446, 19] width 66 height 20
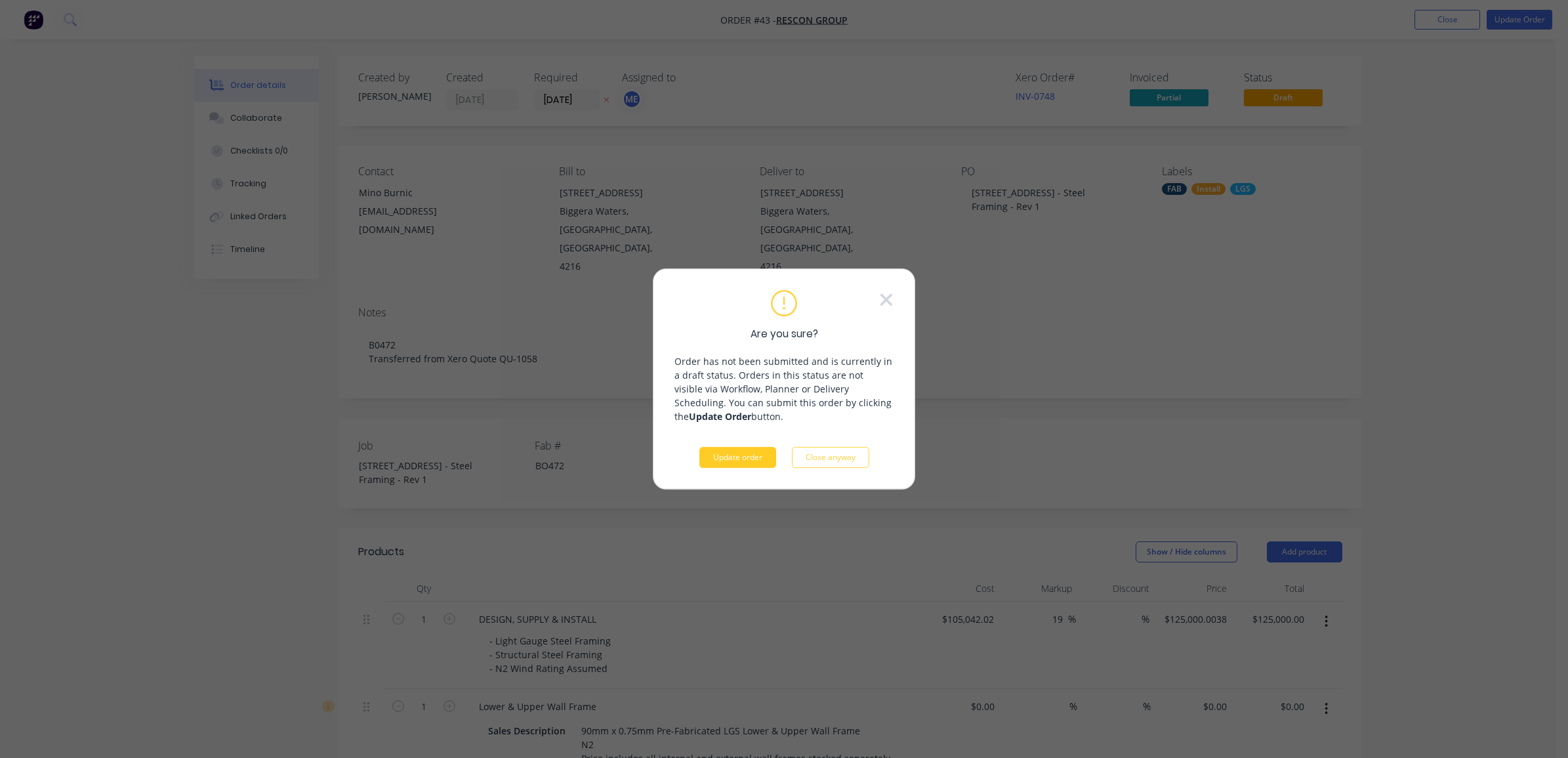
click at [735, 453] on button "Update order" at bounding box center [738, 458] width 77 height 21
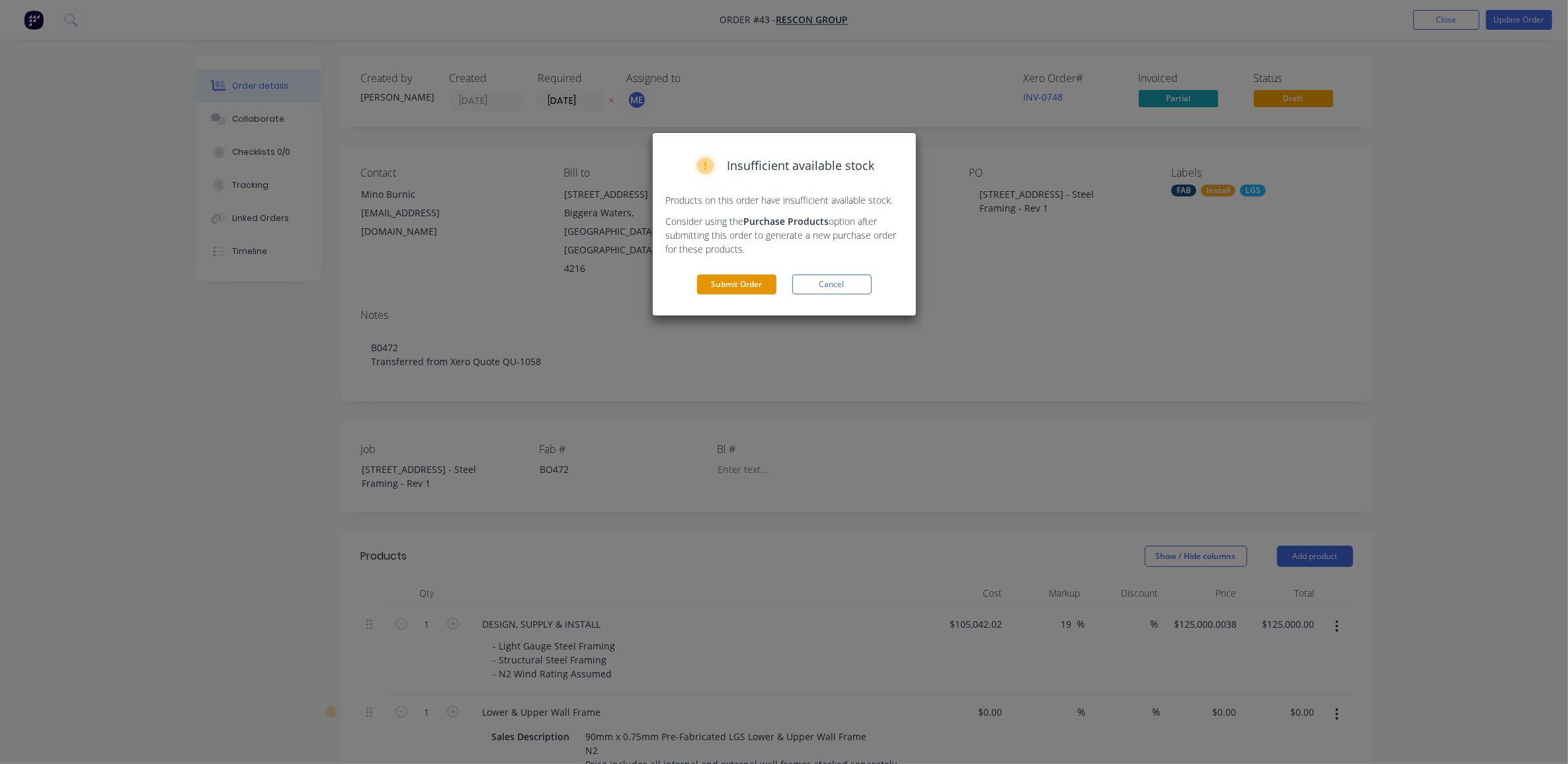
click at [731, 282] on button "Submit Order" at bounding box center [737, 284] width 79 height 20
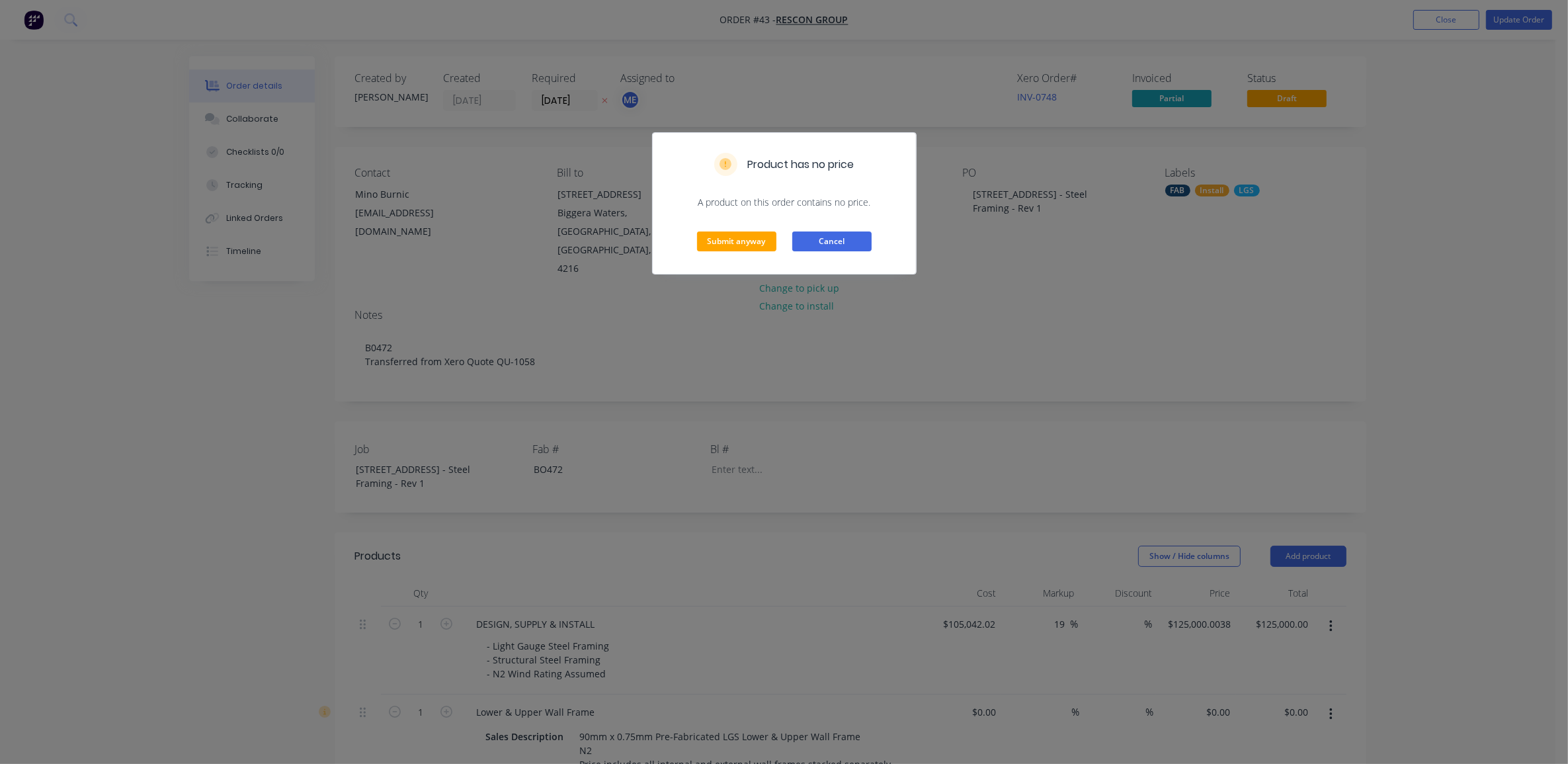
click at [824, 236] on button "Cancel" at bounding box center [832, 241] width 79 height 20
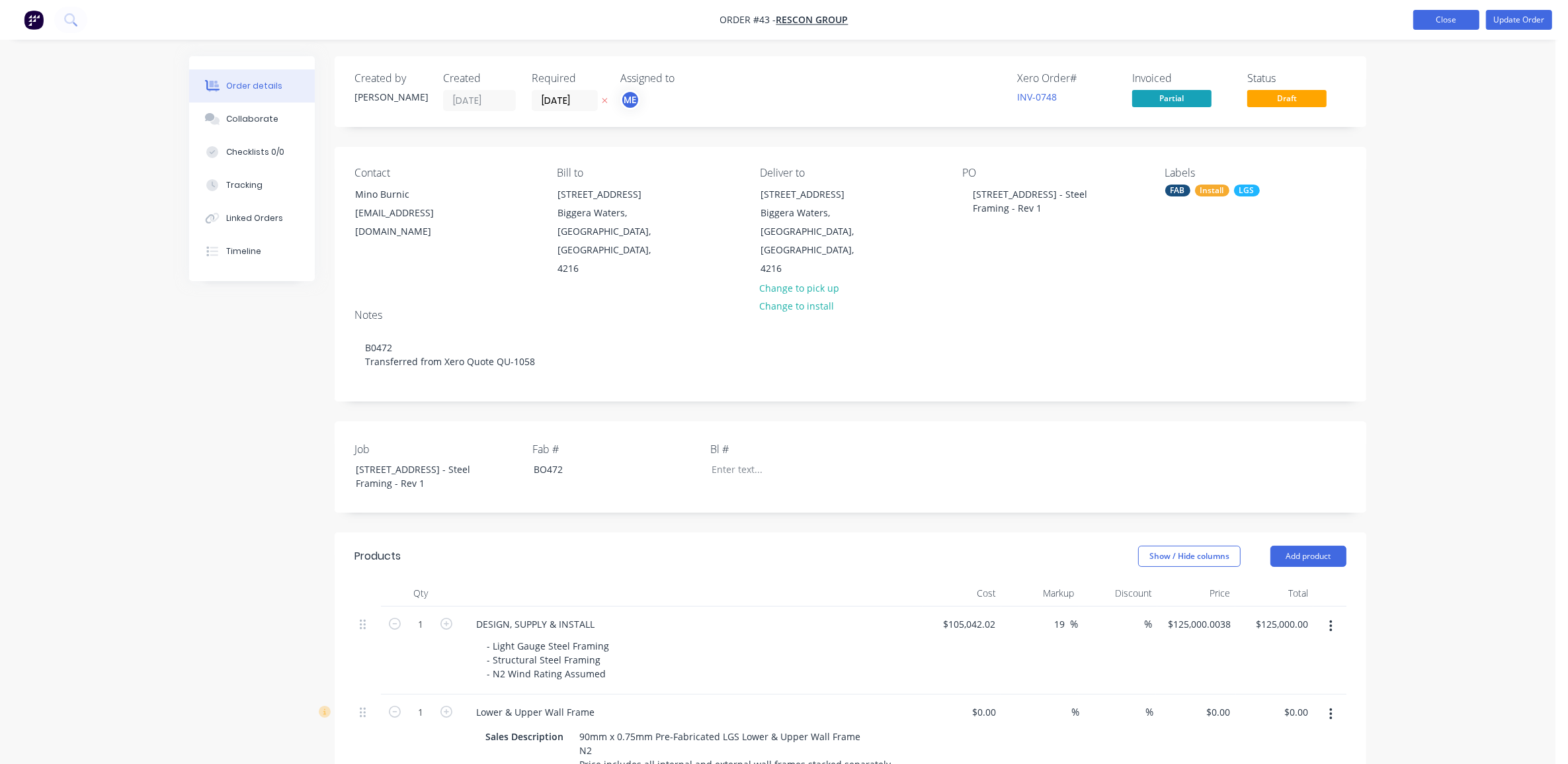
click at [1438, 28] on button "Close" at bounding box center [1446, 19] width 66 height 20
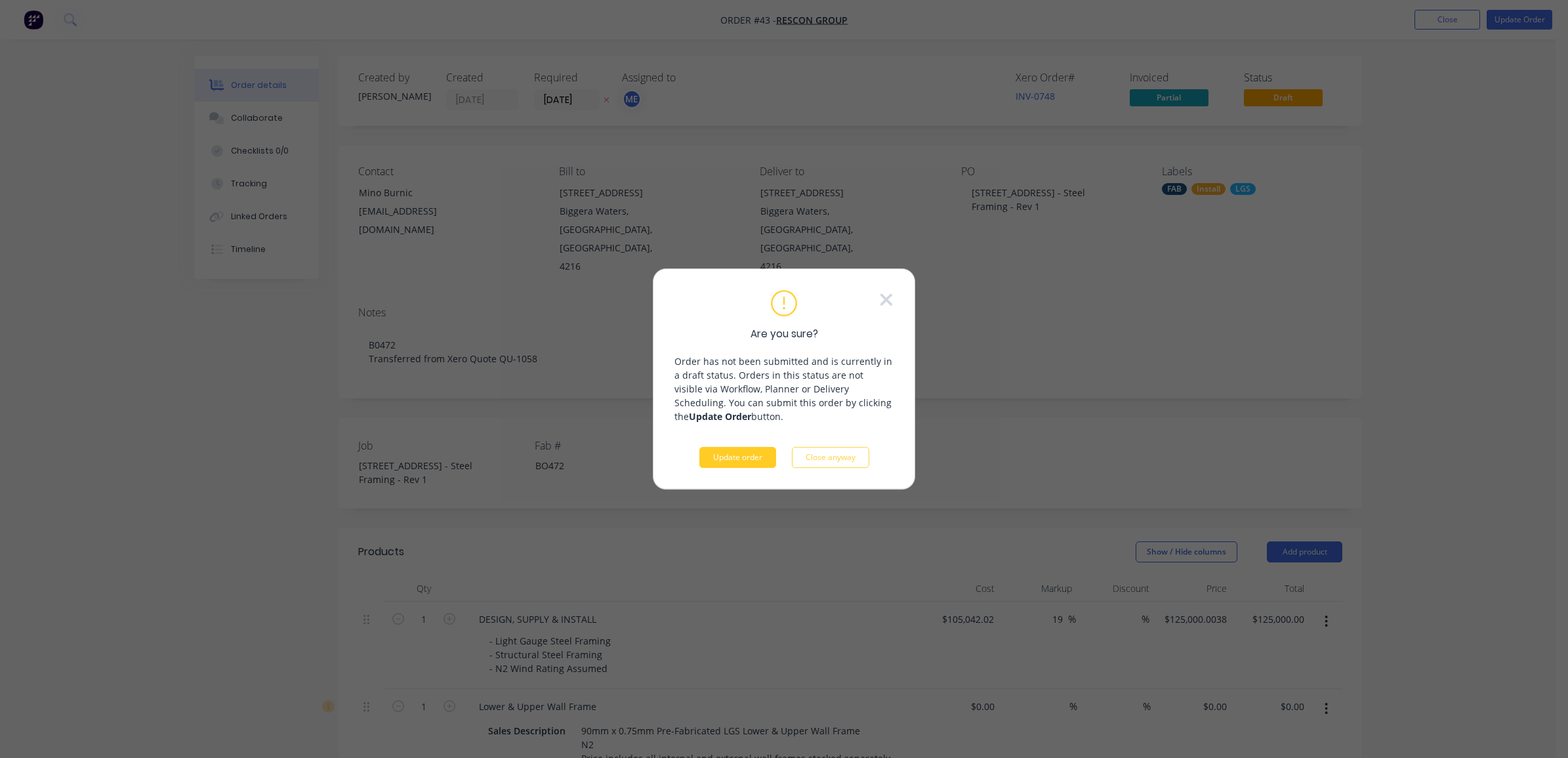
click at [727, 451] on button "Update order" at bounding box center [738, 458] width 77 height 21
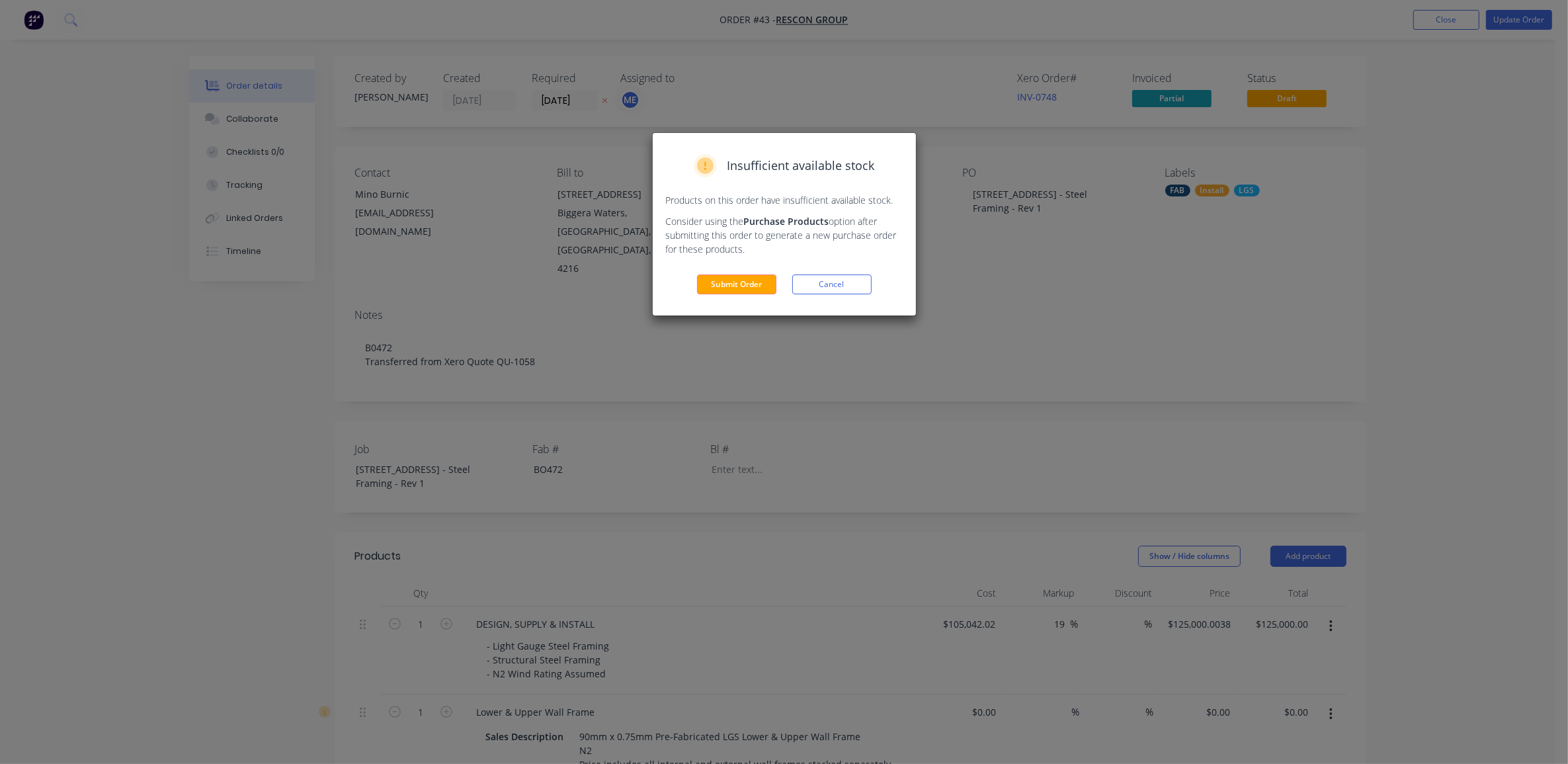
drag, startPoint x: 752, startPoint y: 307, endPoint x: 758, endPoint y: 298, distance: 10.8
click at [752, 306] on div "Insufficient available stock Products on this order have insufficient available…" at bounding box center [784, 223] width 263 height 183
click at [756, 291] on button "Submit Order" at bounding box center [737, 284] width 79 height 20
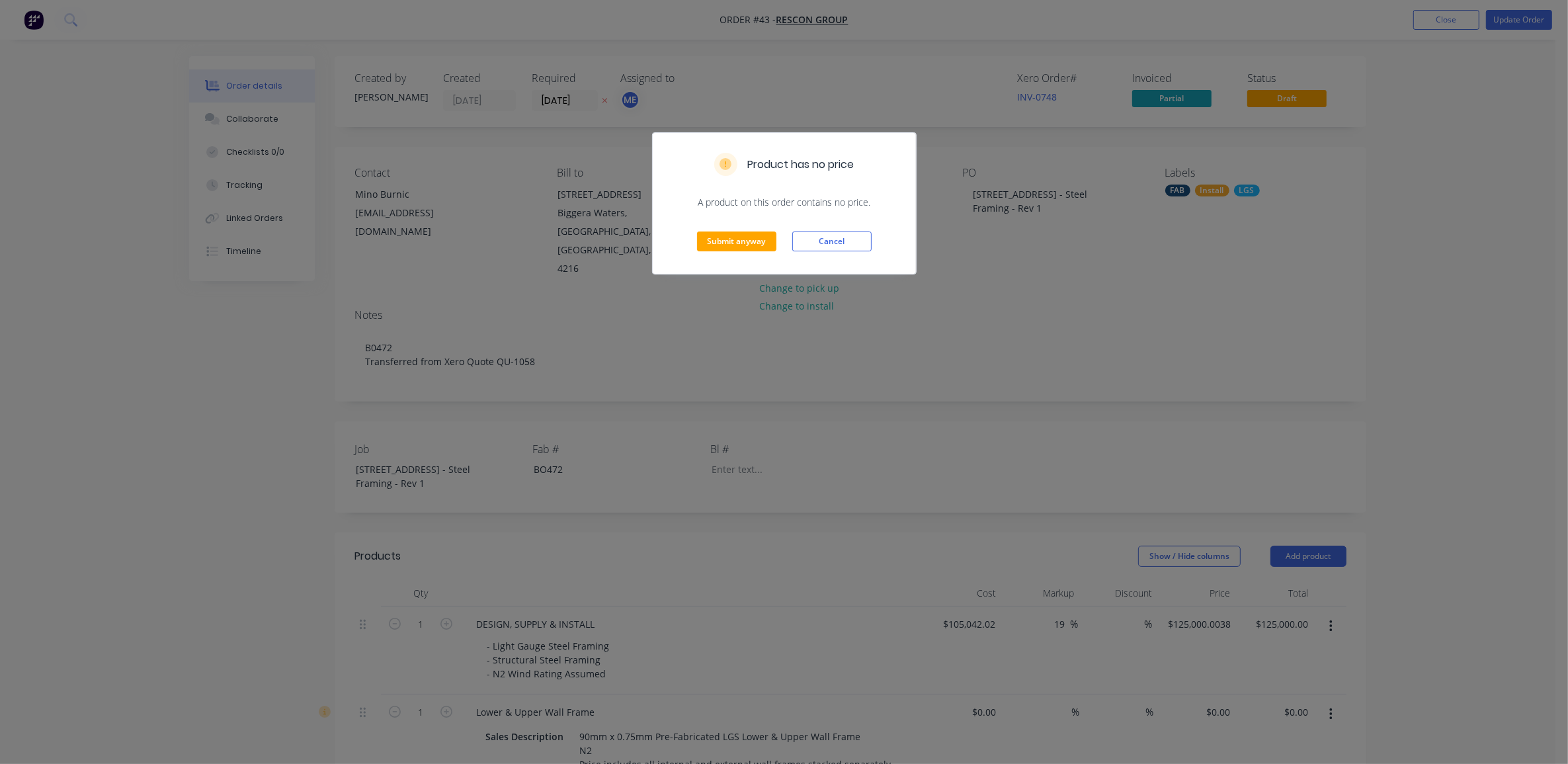
click at [745, 256] on div "Submit anyway Cancel" at bounding box center [784, 241] width 263 height 65
click at [733, 244] on button "Submit anyway" at bounding box center [737, 241] width 79 height 20
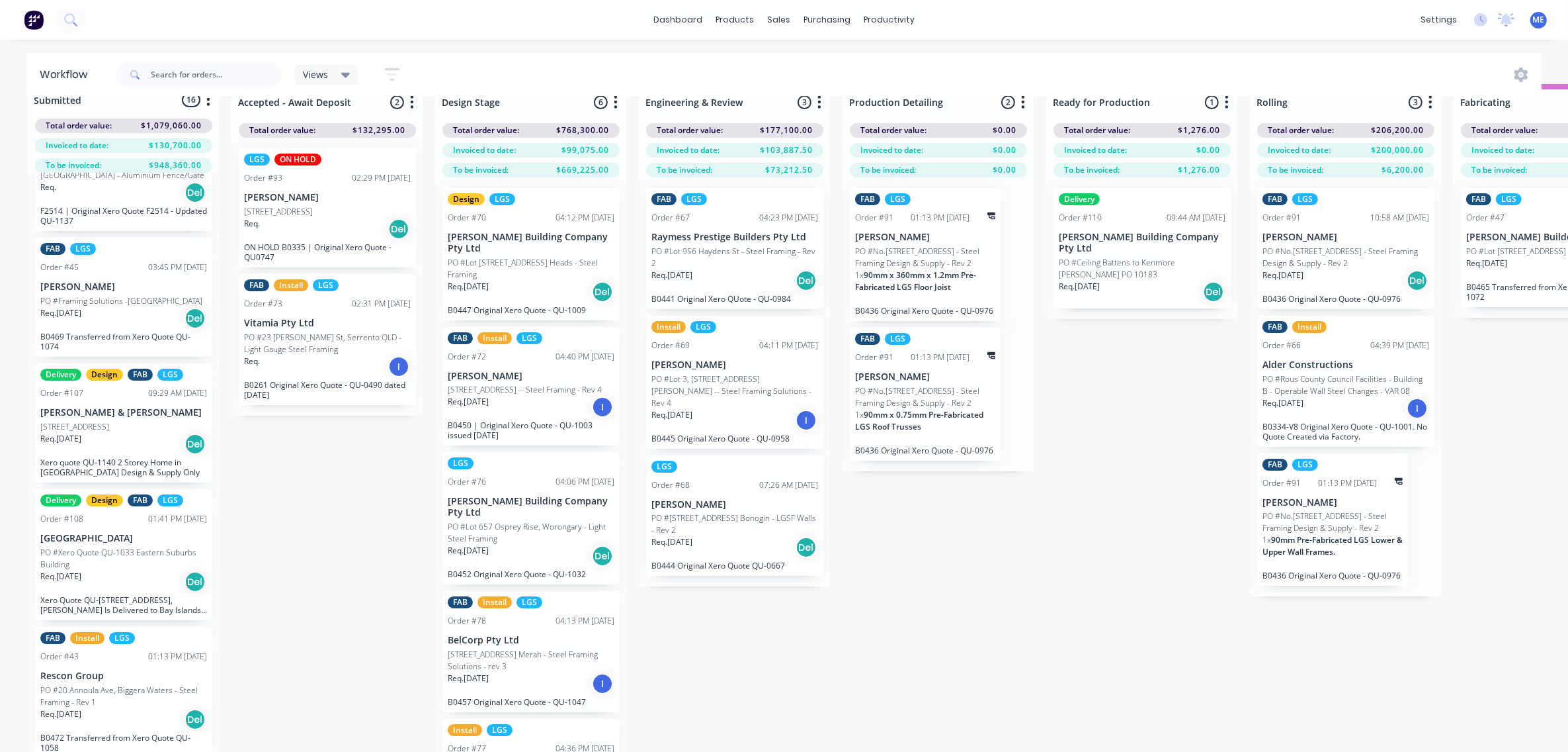
scroll to position [60, 0]
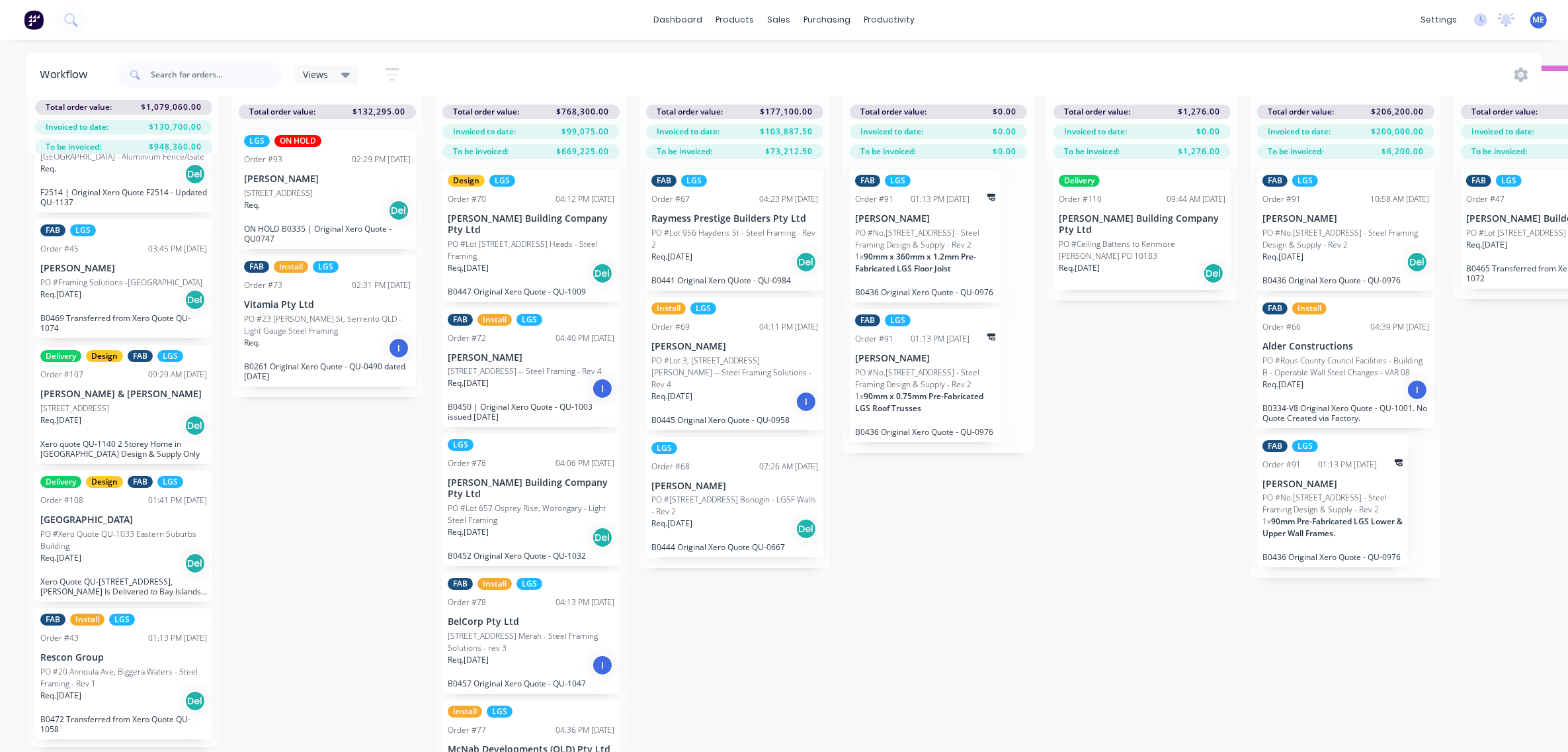
click at [137, 669] on p "PO #20 Annoula Ave, Biggera Waters - Steel Framing - Rev 1" at bounding box center [124, 677] width 166 height 24
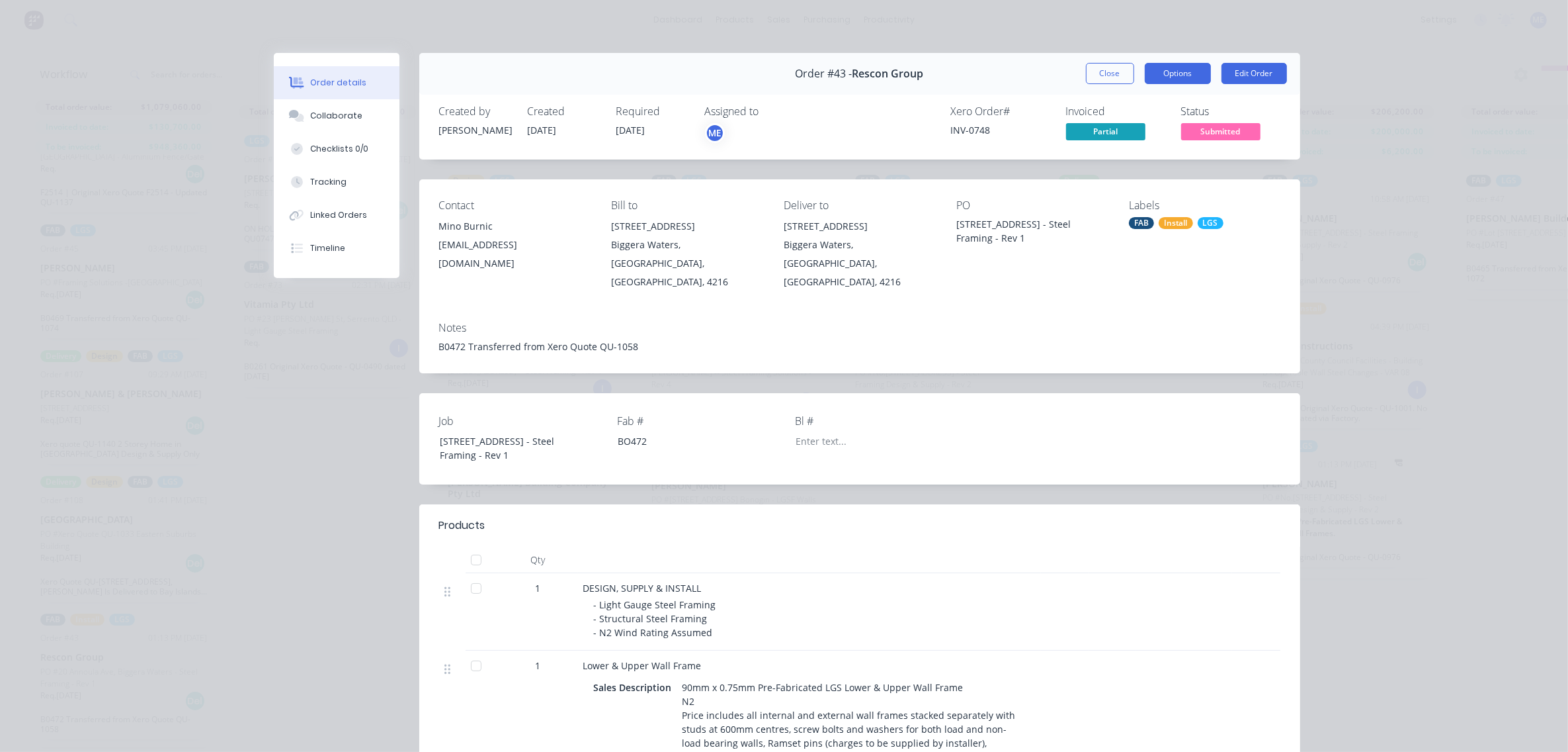
click at [1178, 79] on button "Options" at bounding box center [1178, 74] width 66 height 21
click at [1100, 71] on button "Close" at bounding box center [1110, 74] width 48 height 21
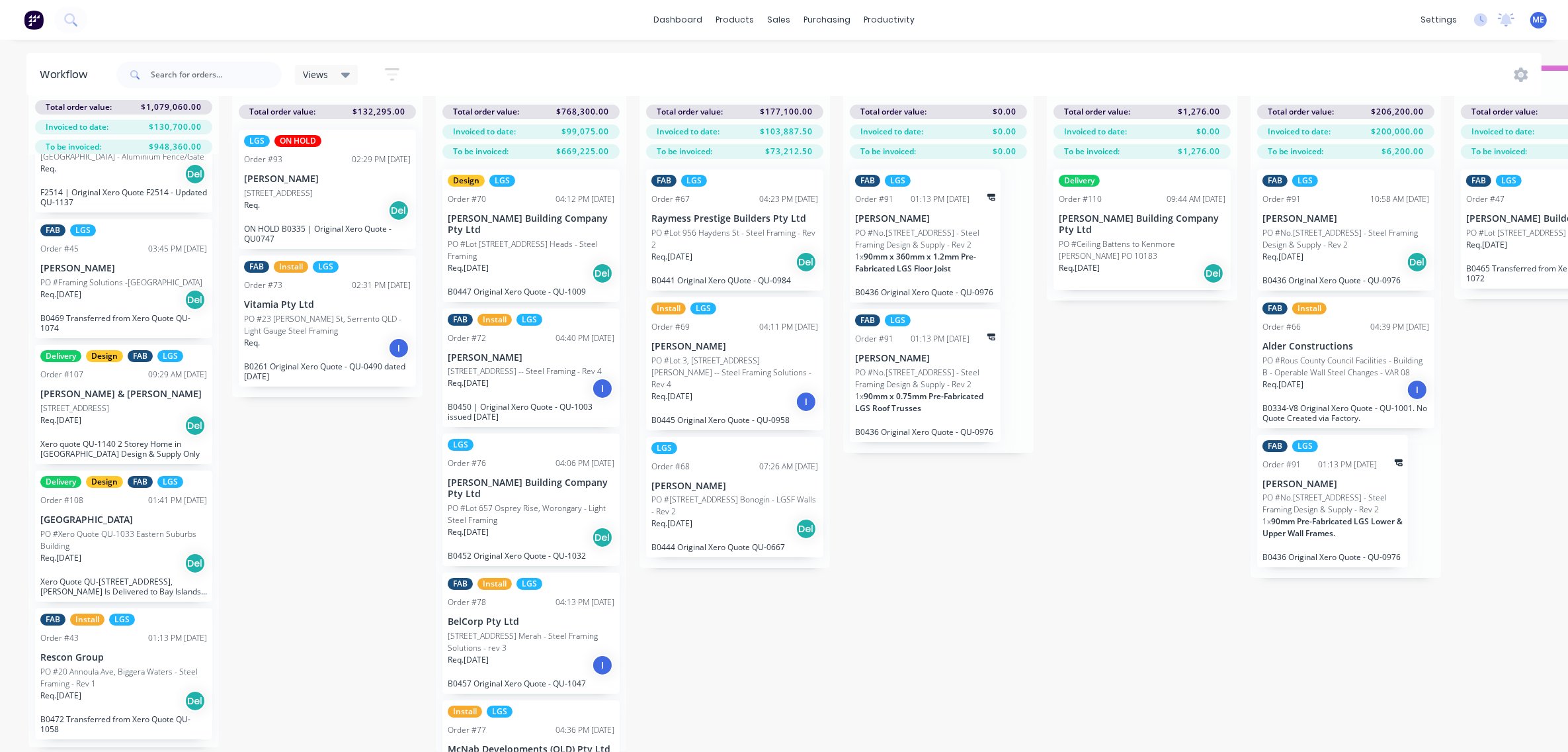
click at [906, 538] on div "Submitted 16 Status colour #FF69B4 hex #FF69B4 Save Cancel Summaries Total orde…" at bounding box center [1380, 408] width 2781 height 686
drag, startPoint x: 910, startPoint y: 1, endPoint x: 904, endPoint y: 14, distance: 14.3
click at [910, 3] on div "dashboard products sales purchasing productivity dashboard products Product Cat…" at bounding box center [784, 19] width 1568 height 40
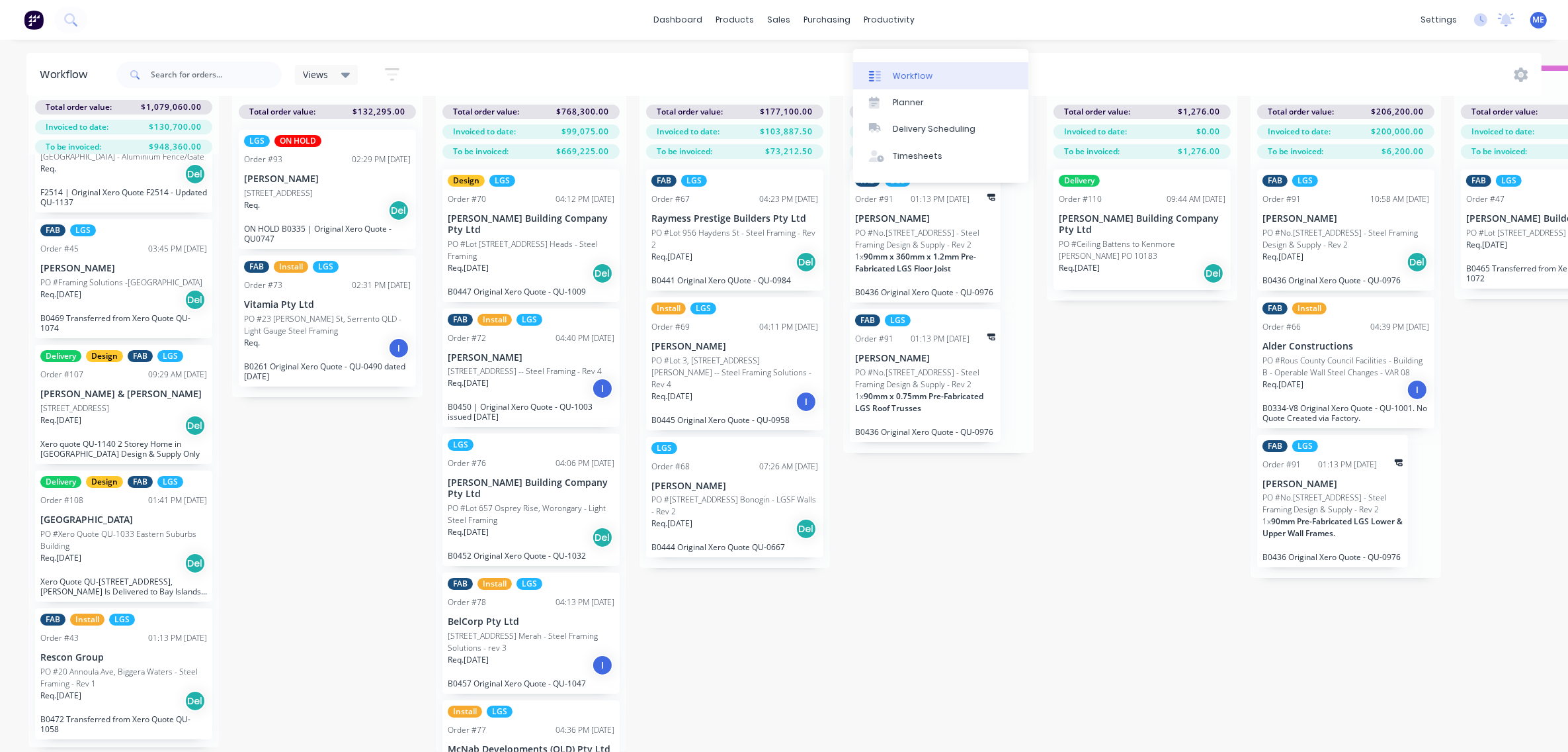
click at [913, 70] on div "Workflow" at bounding box center [912, 75] width 40 height 12
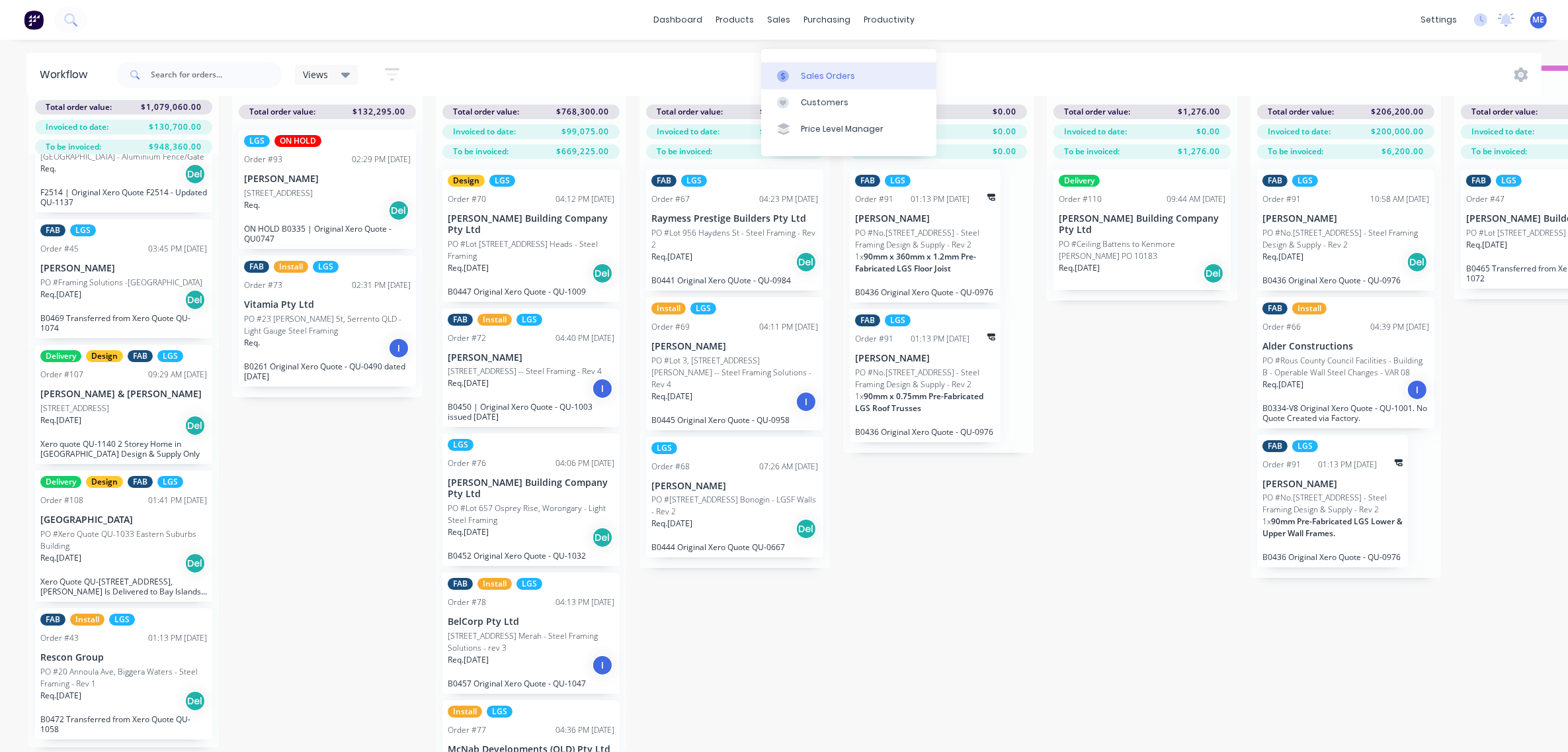
click at [791, 70] on div at bounding box center [786, 75] width 20 height 12
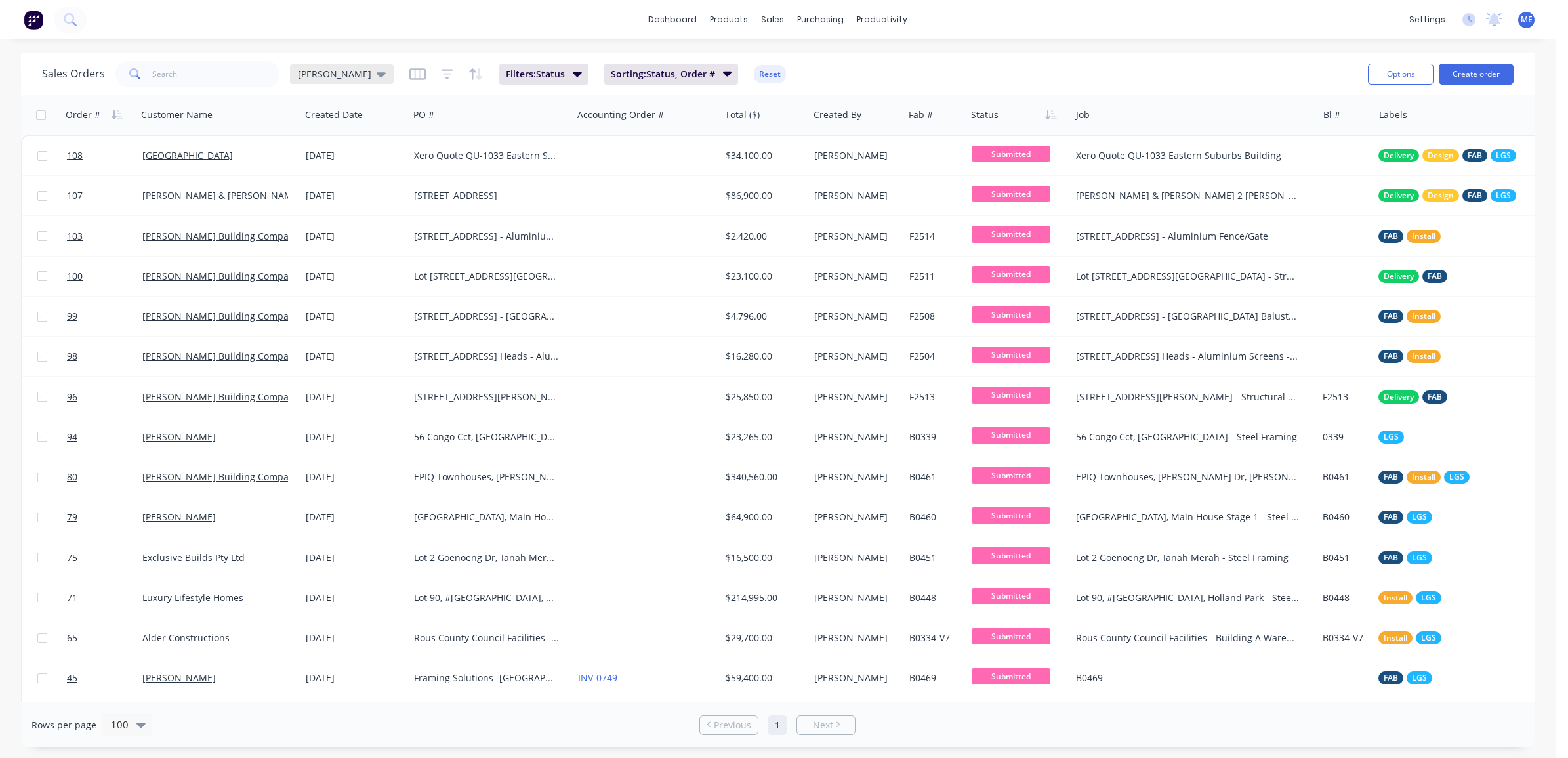
click at [340, 76] on span "[PERSON_NAME]" at bounding box center [334, 74] width 74 height 13
click at [326, 188] on button "None" at bounding box center [369, 185] width 150 height 15
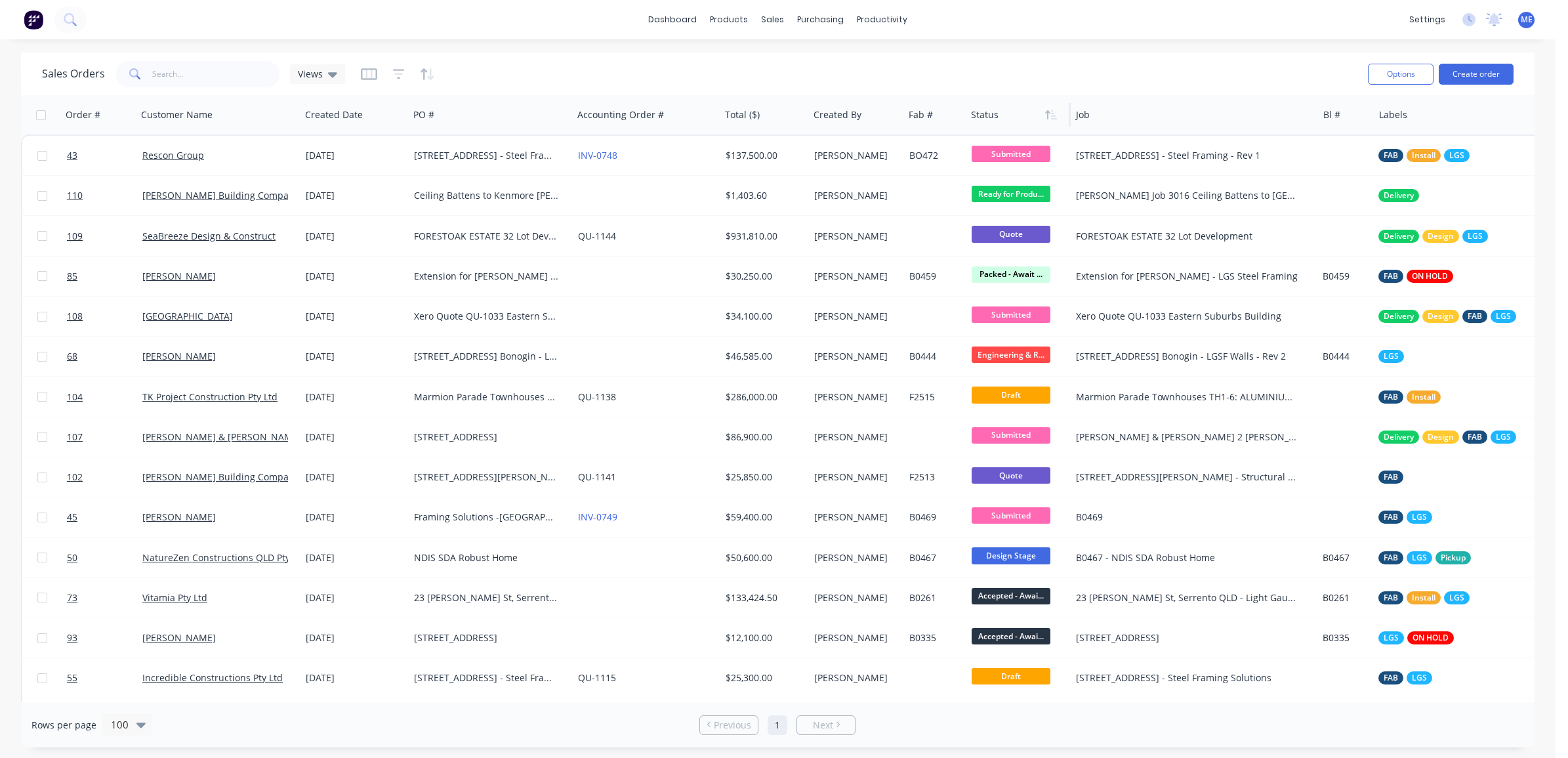
click at [991, 104] on div at bounding box center [1016, 114] width 90 height 26
click at [1051, 124] on button "button" at bounding box center [1051, 114] width 20 height 20
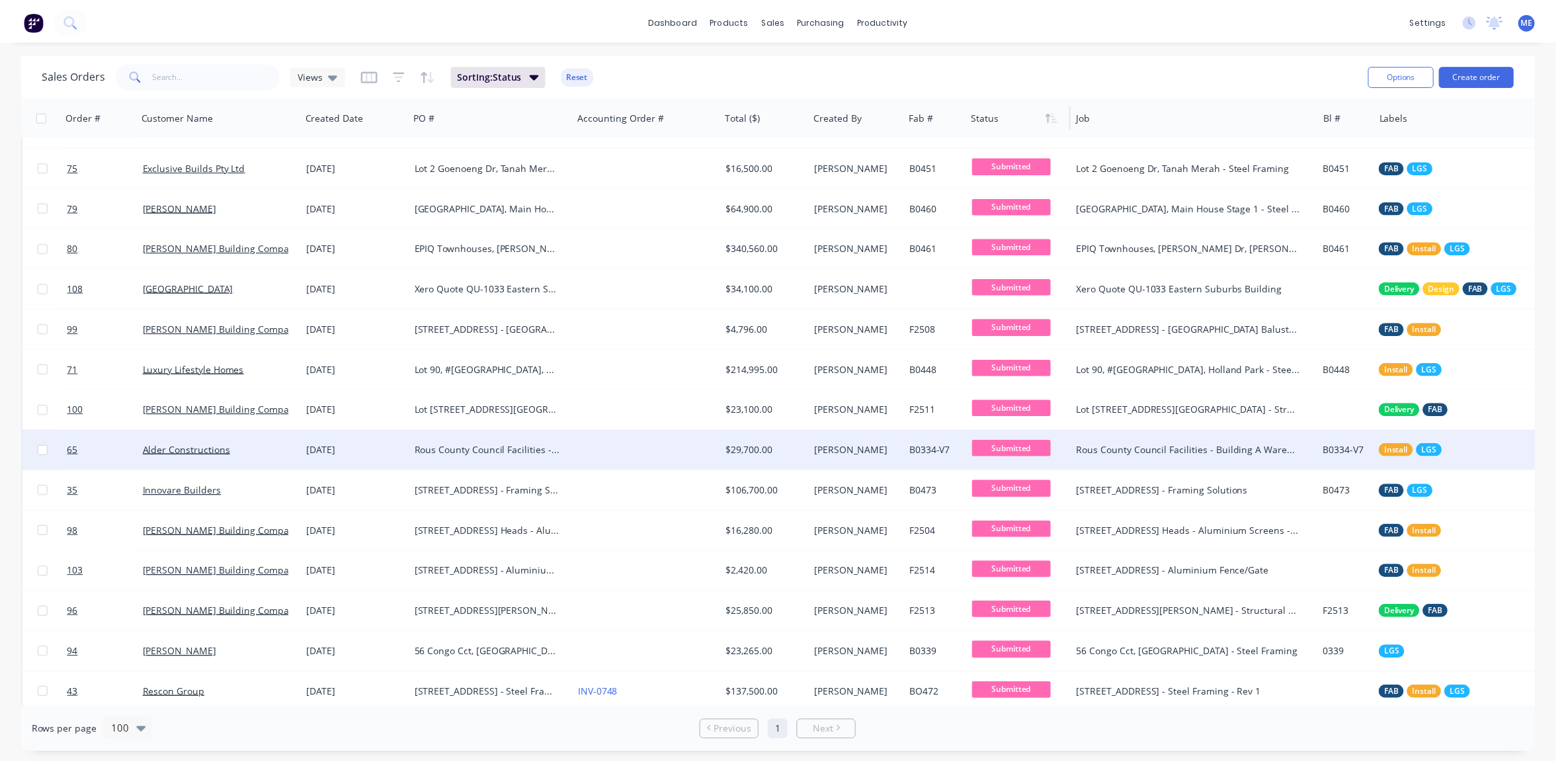
scroll to position [2512, 0]
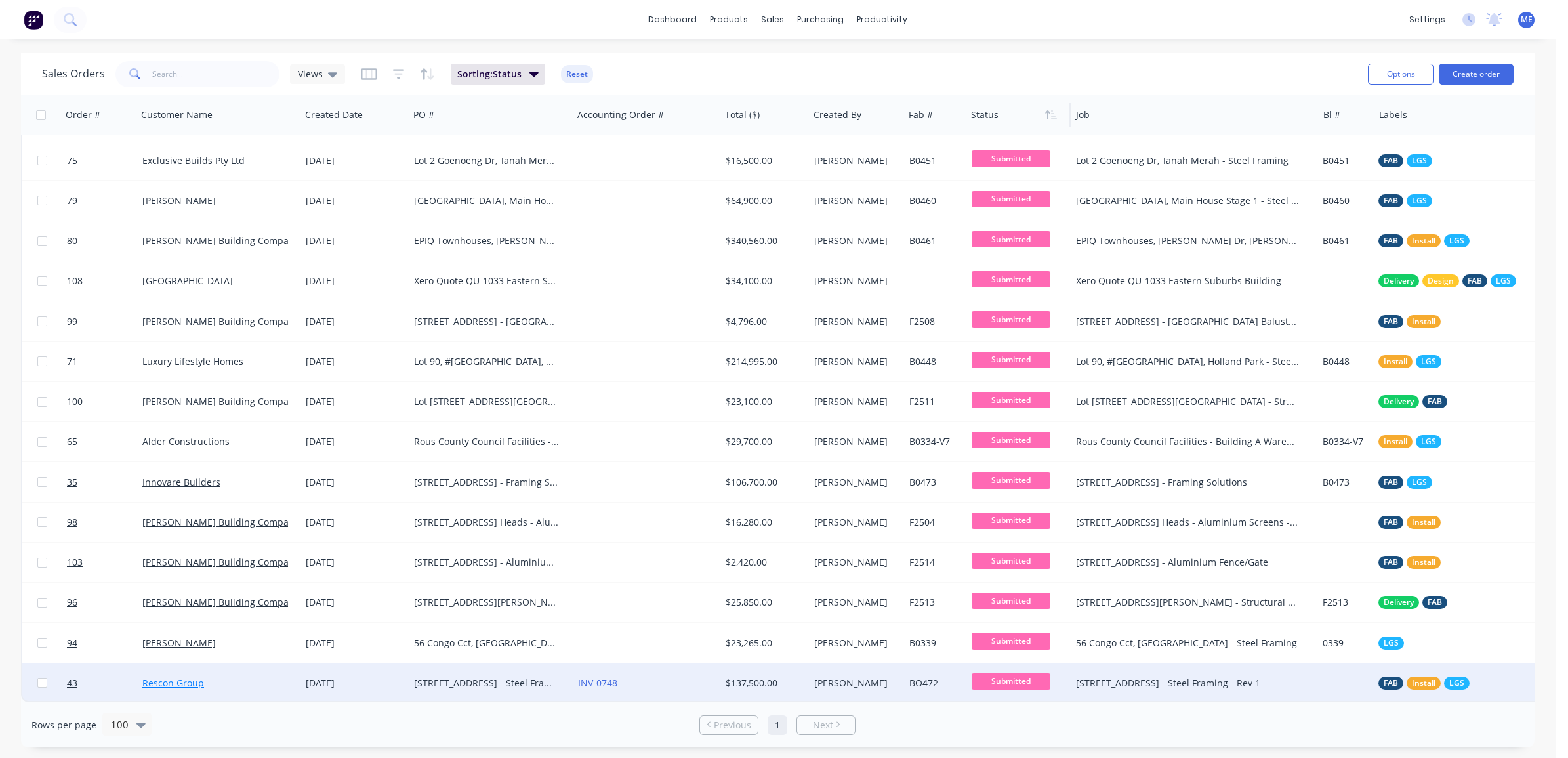
click at [161, 679] on link "Rescon Group" at bounding box center [173, 682] width 61 height 12
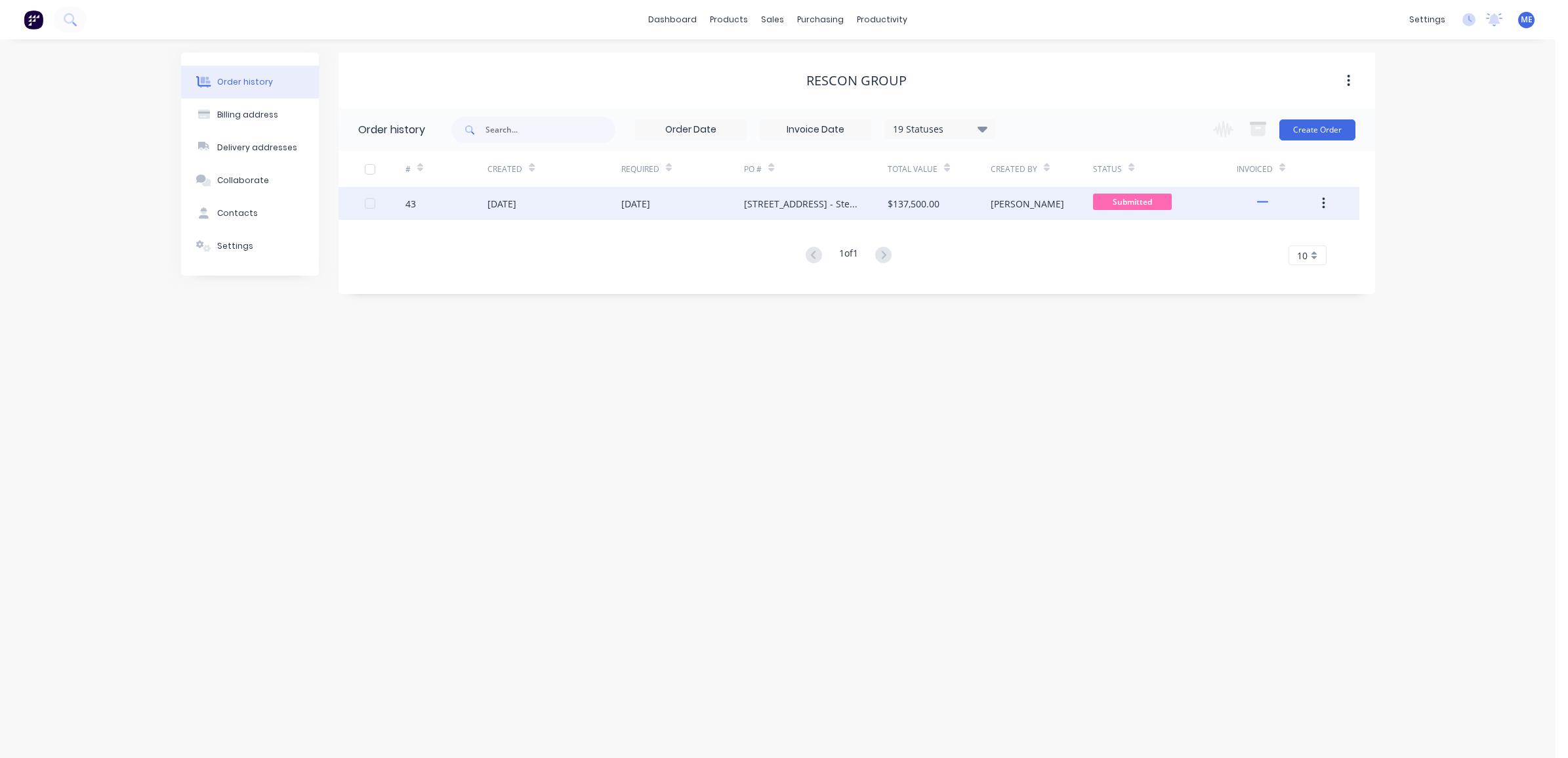
click at [1128, 201] on span "Submitted" at bounding box center [1132, 201] width 79 height 16
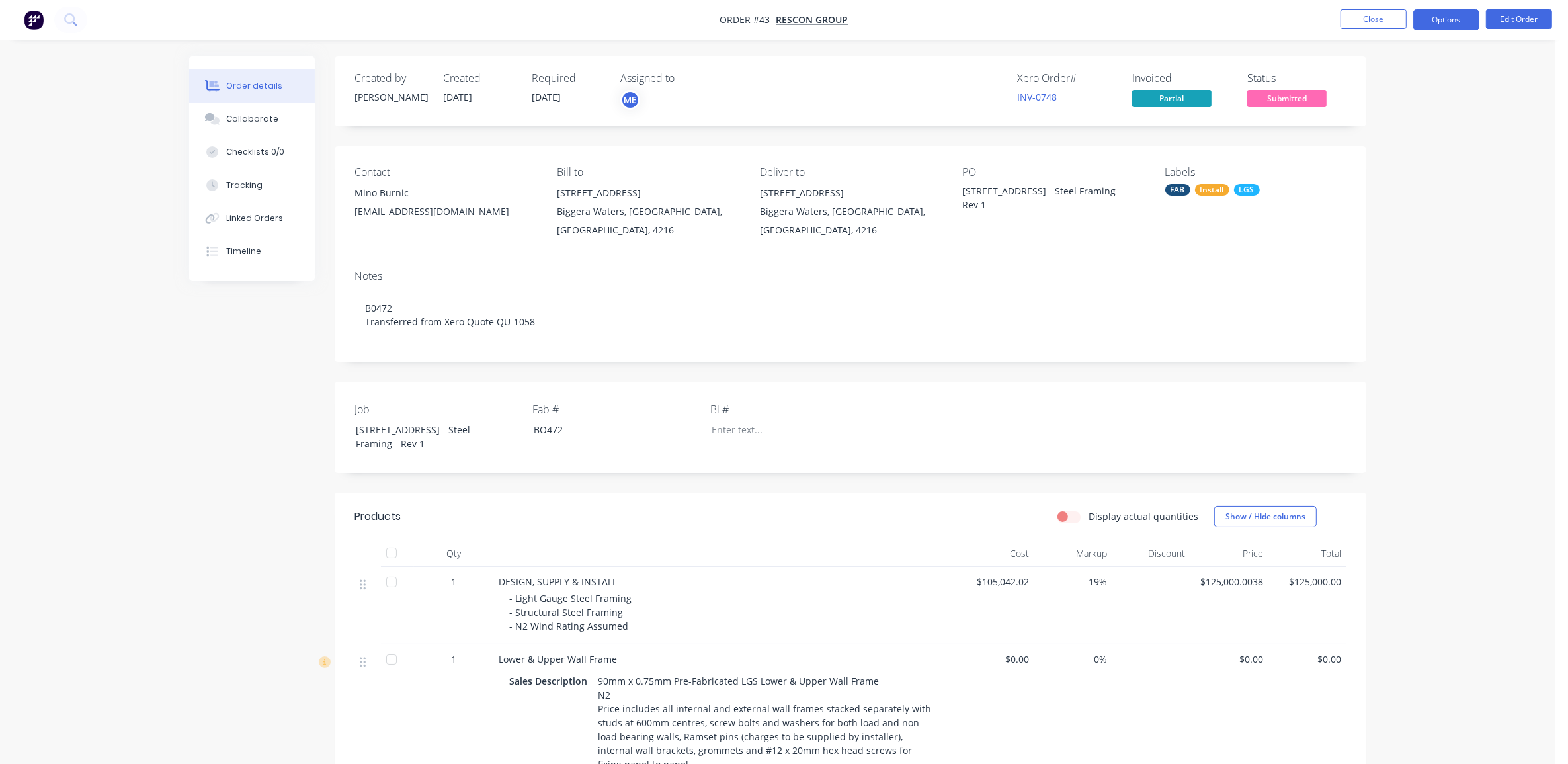
click at [1446, 22] on button "Options" at bounding box center [1446, 20] width 66 height 21
click at [172, 372] on div "Order details Collaborate Checklists 0/0 Tracking Linked Orders Timeline Order …" at bounding box center [778, 735] width 1555 height 1471
click at [252, 114] on div "Collaborate" at bounding box center [252, 119] width 52 height 12
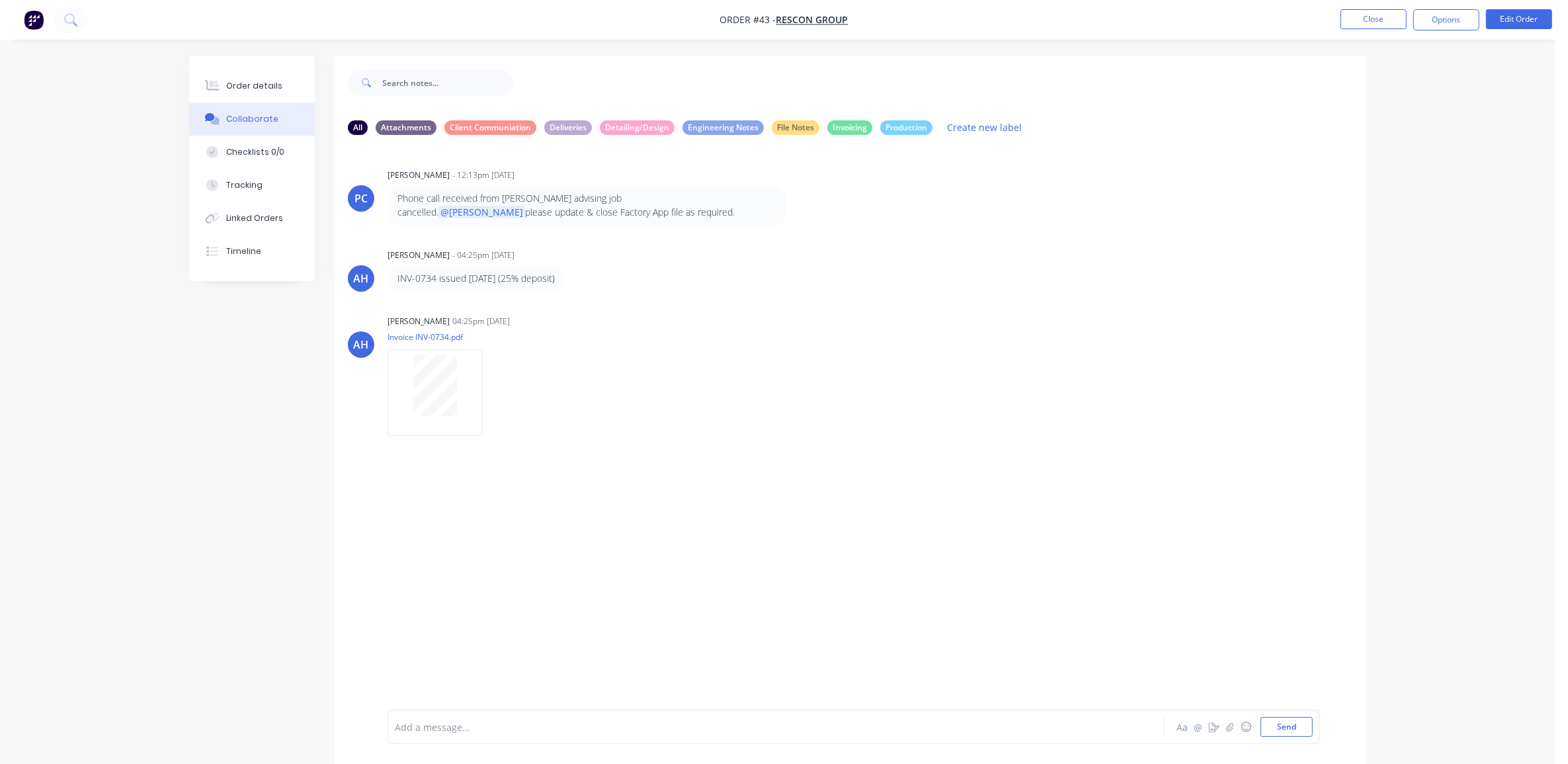
click at [536, 738] on div "Add a message... Aa @ ☺ Send" at bounding box center [854, 727] width 932 height 35
click at [1442, 28] on button "Options" at bounding box center [1446, 20] width 66 height 21
click at [1187, 250] on div "AH [PERSON_NAME] - 04:25pm [DATE] INV-0734 issued [DATE] (25% deposit) Labels E…" at bounding box center [850, 269] width 1032 height 46
click at [216, 84] on icon at bounding box center [213, 86] width 15 height 12
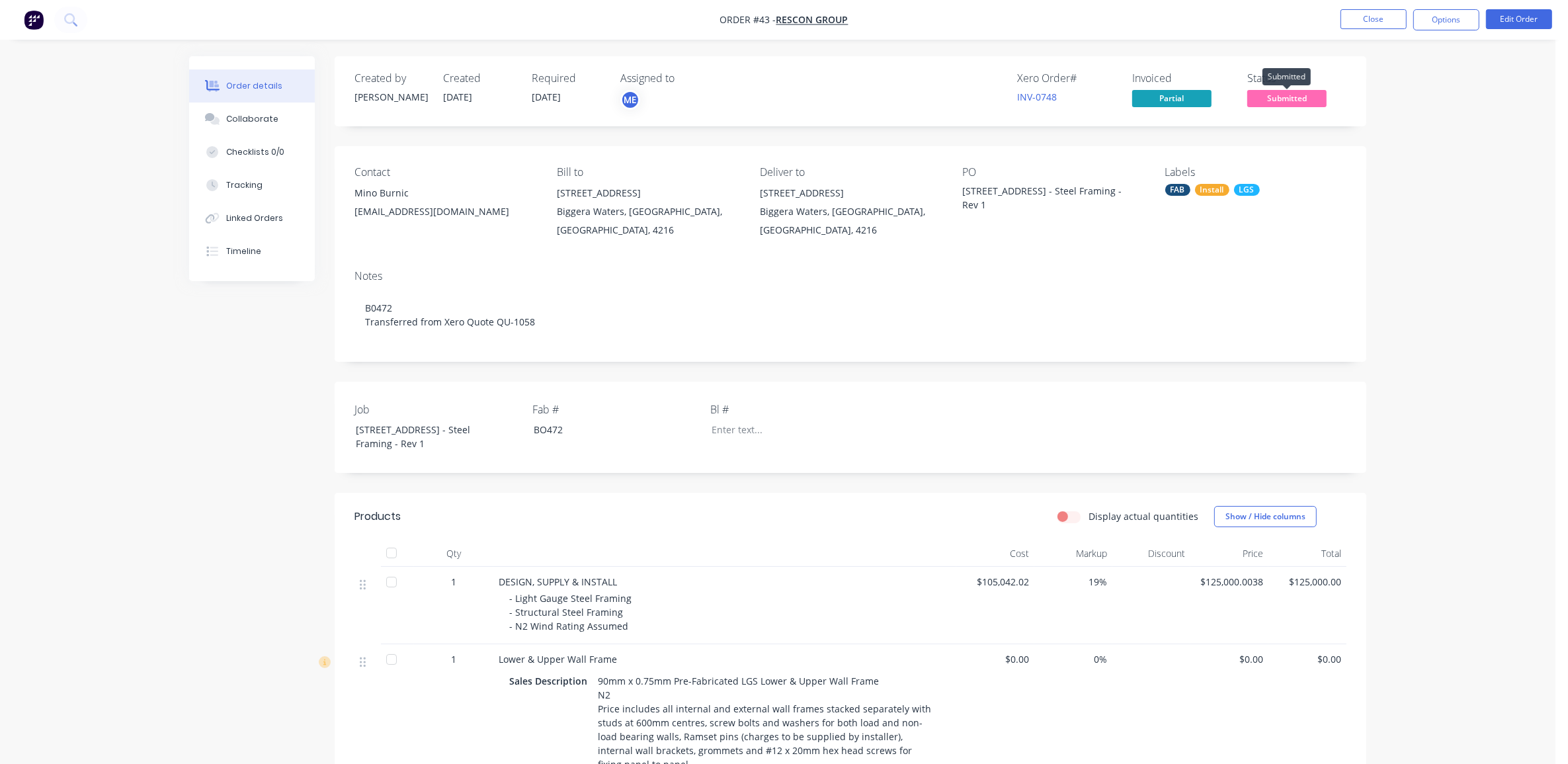
click at [1302, 95] on span "Submitted" at bounding box center [1287, 98] width 79 height 16
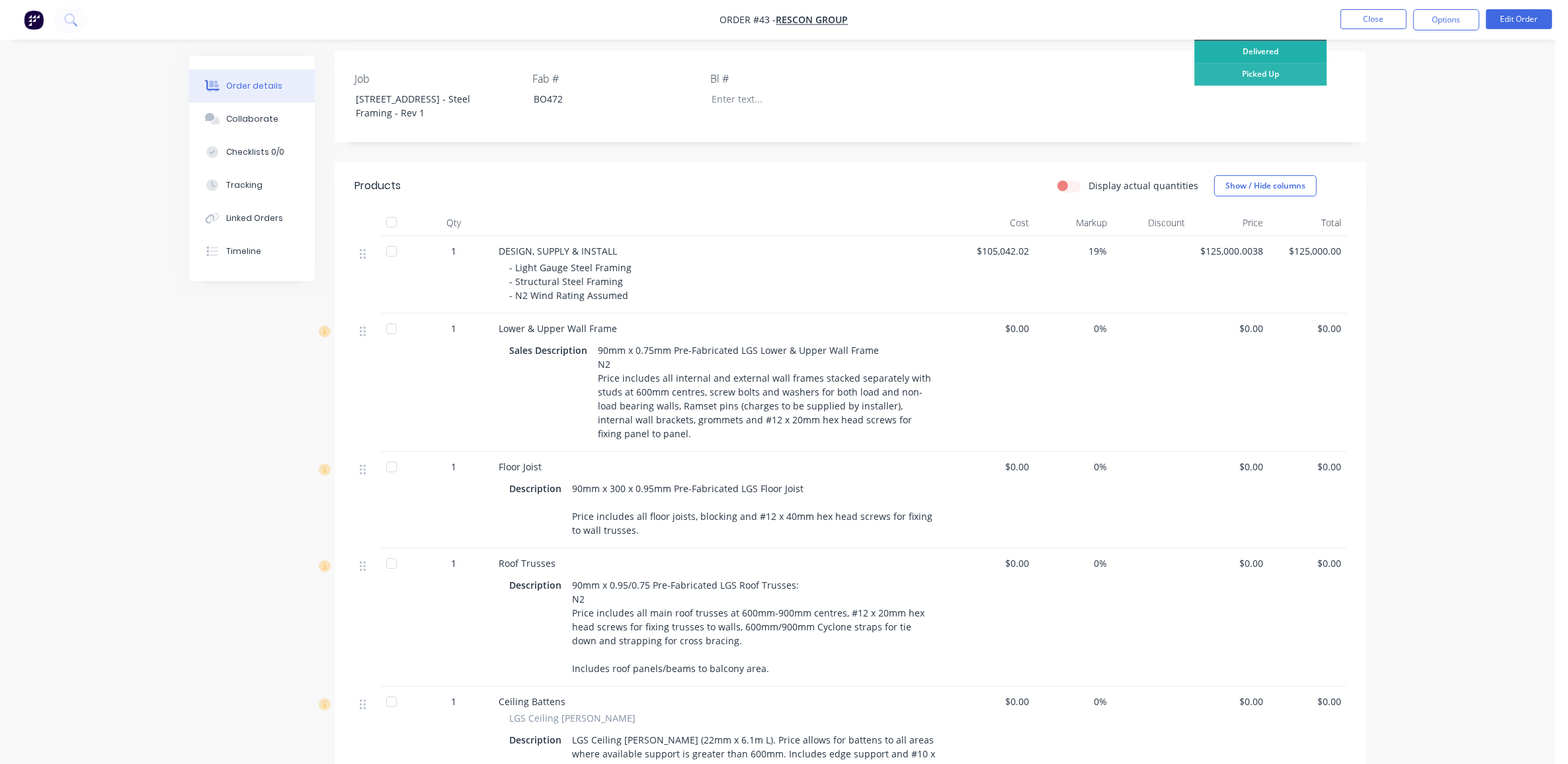
scroll to position [165, 0]
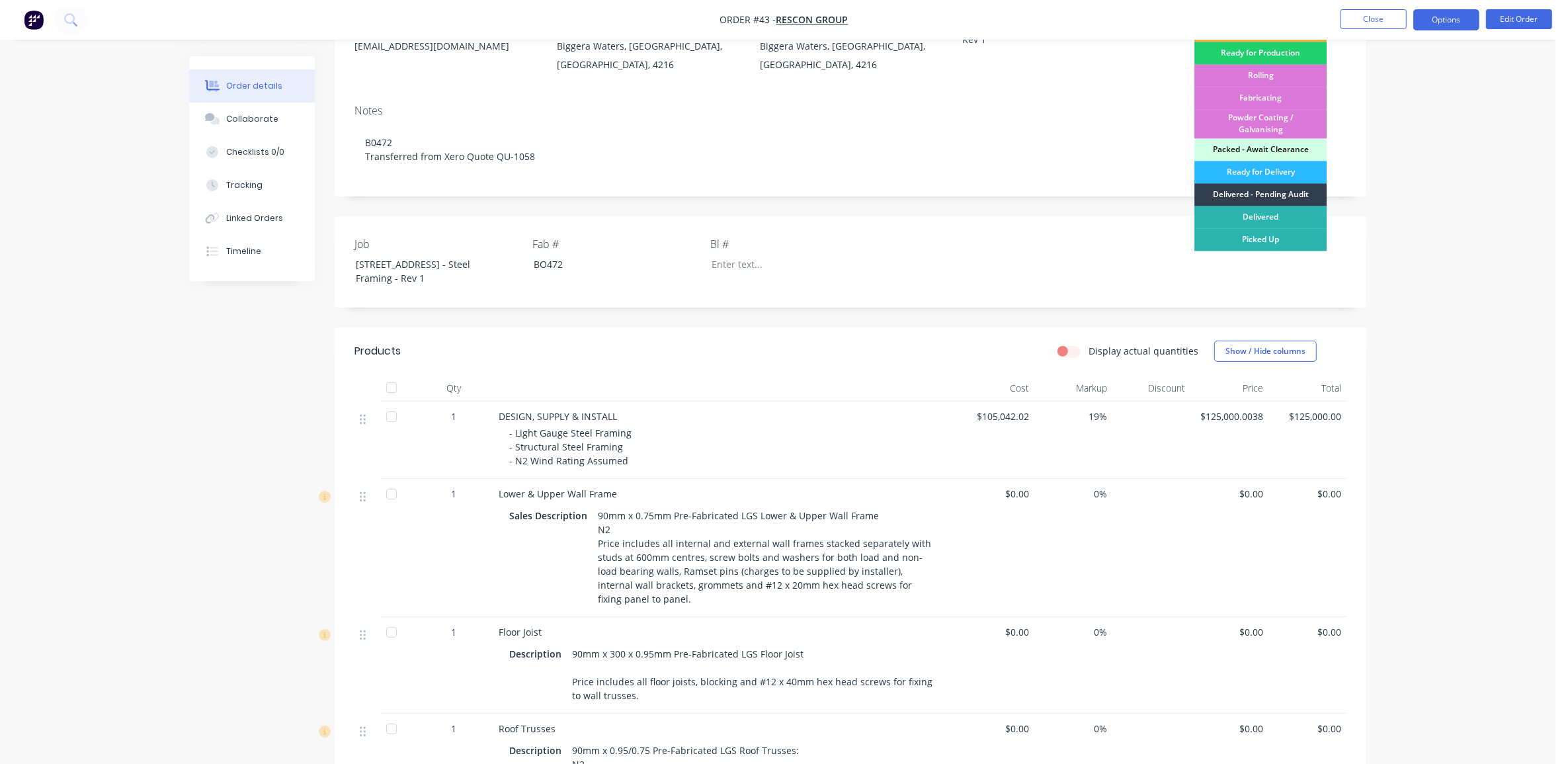
click at [1430, 23] on button "Options" at bounding box center [1446, 20] width 66 height 21
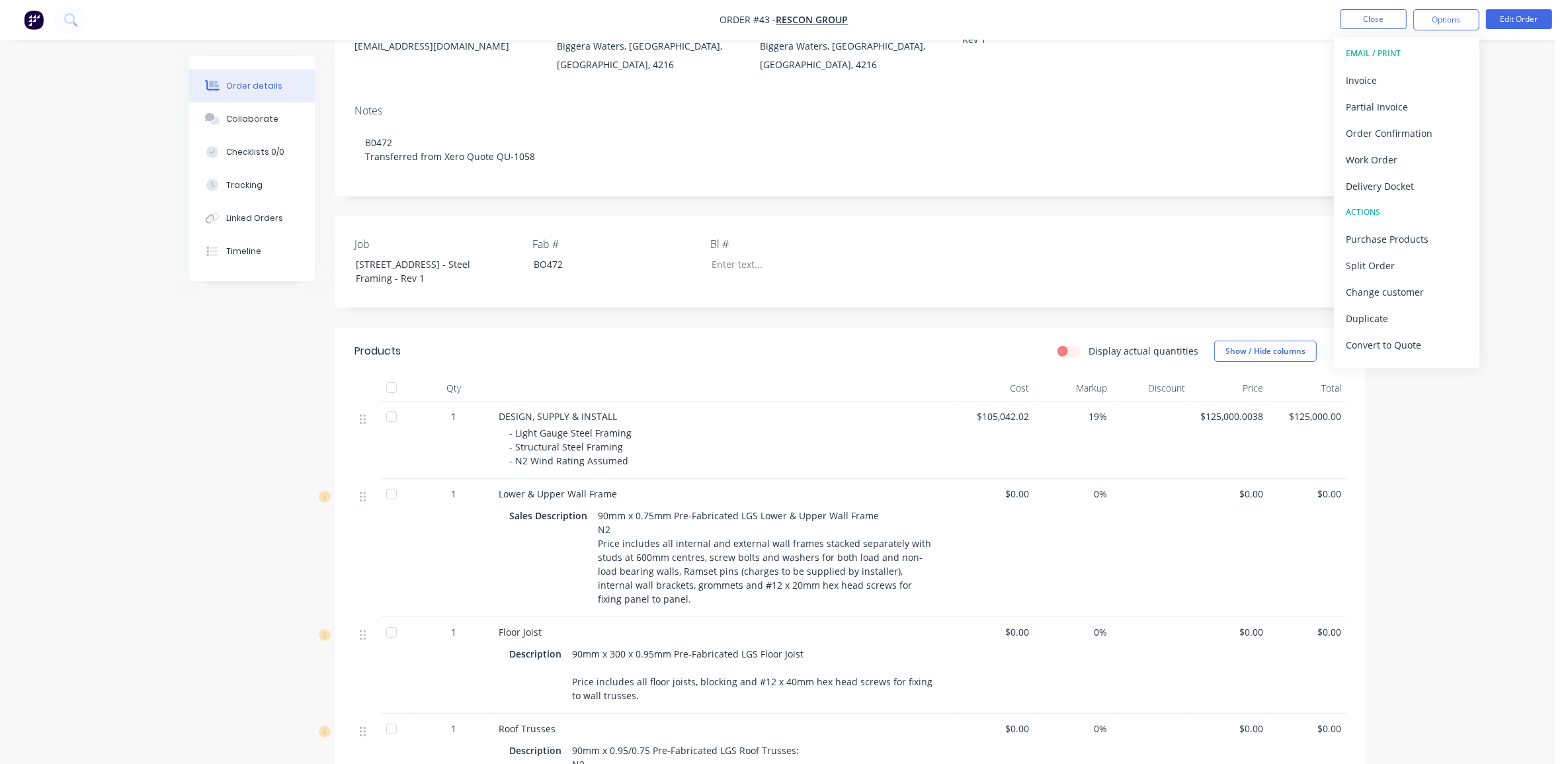
click at [1248, 256] on div "Job [STREET_ADDRESS] Waters - Steel Framing - Rev 1 Fab # BO472 Bl #" at bounding box center [850, 262] width 1032 height 91
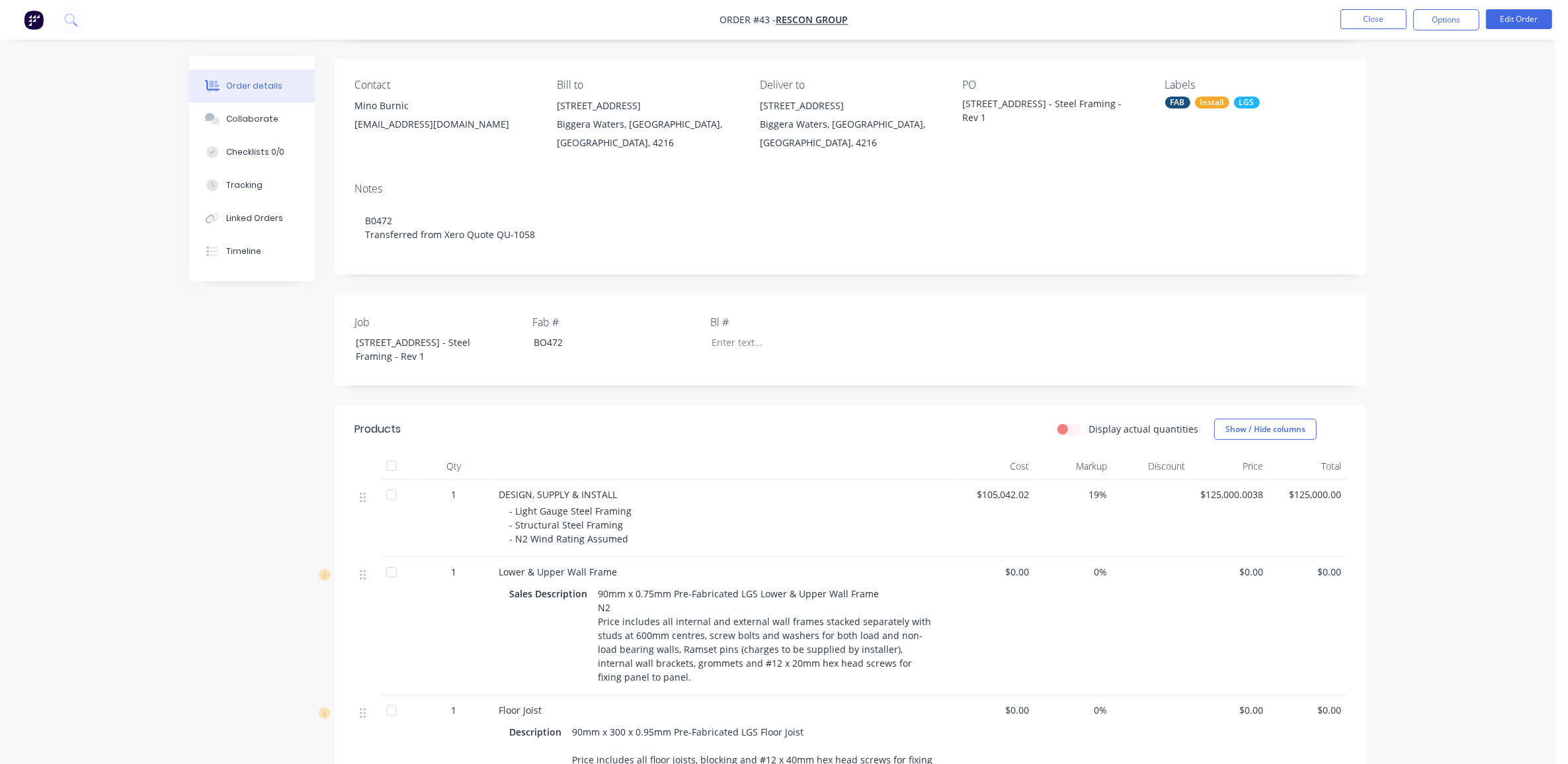
scroll to position [0, 0]
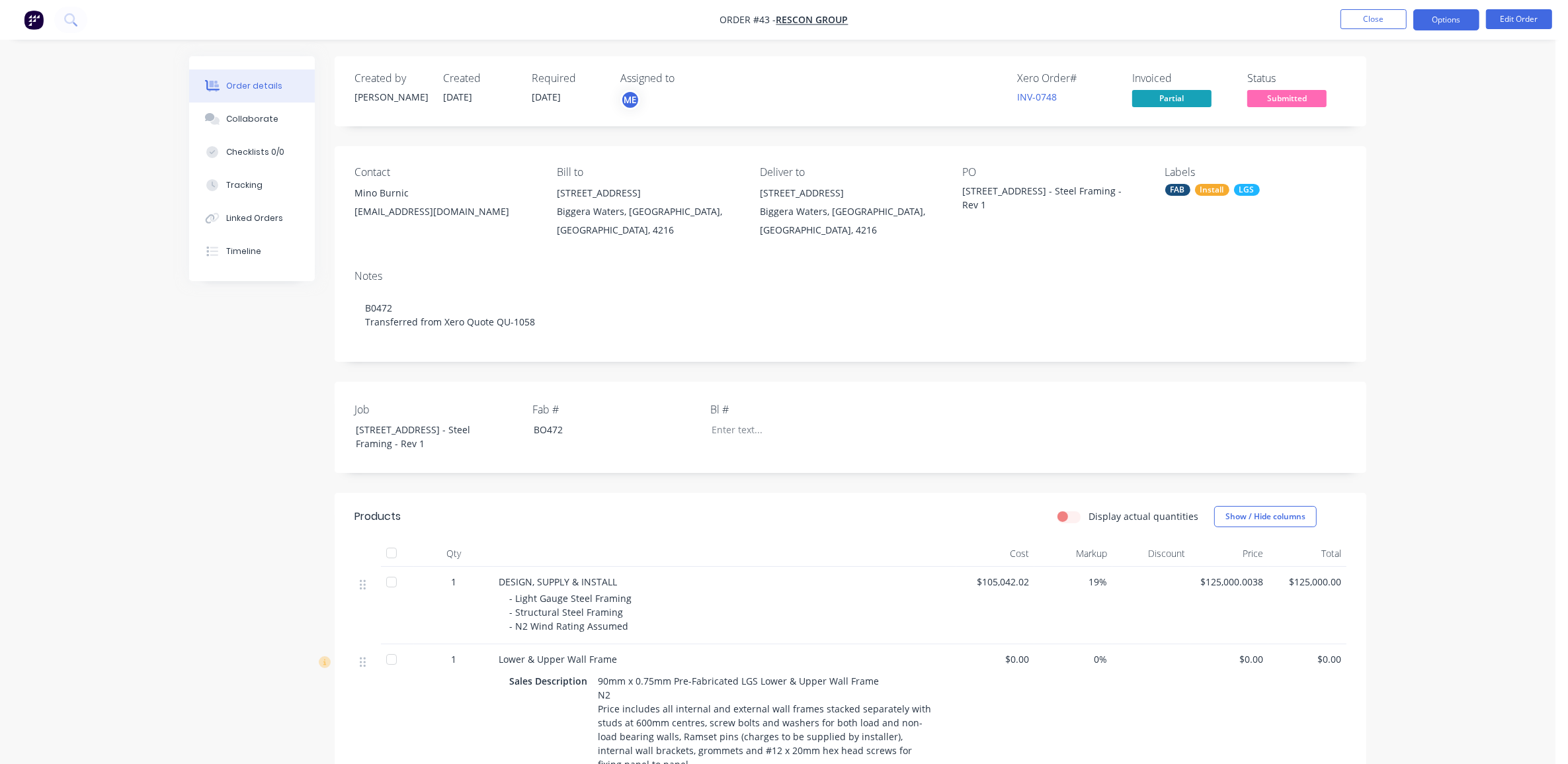
click at [1436, 24] on button "Options" at bounding box center [1446, 20] width 66 height 21
click at [1249, 242] on div "Contact Mino Burnic [EMAIL_ADDRESS][DOMAIN_NAME] Bill to [STREET_ADDRESS] Deliv…" at bounding box center [850, 202] width 1032 height 113
click at [1295, 96] on span "Submitted" at bounding box center [1287, 98] width 79 height 16
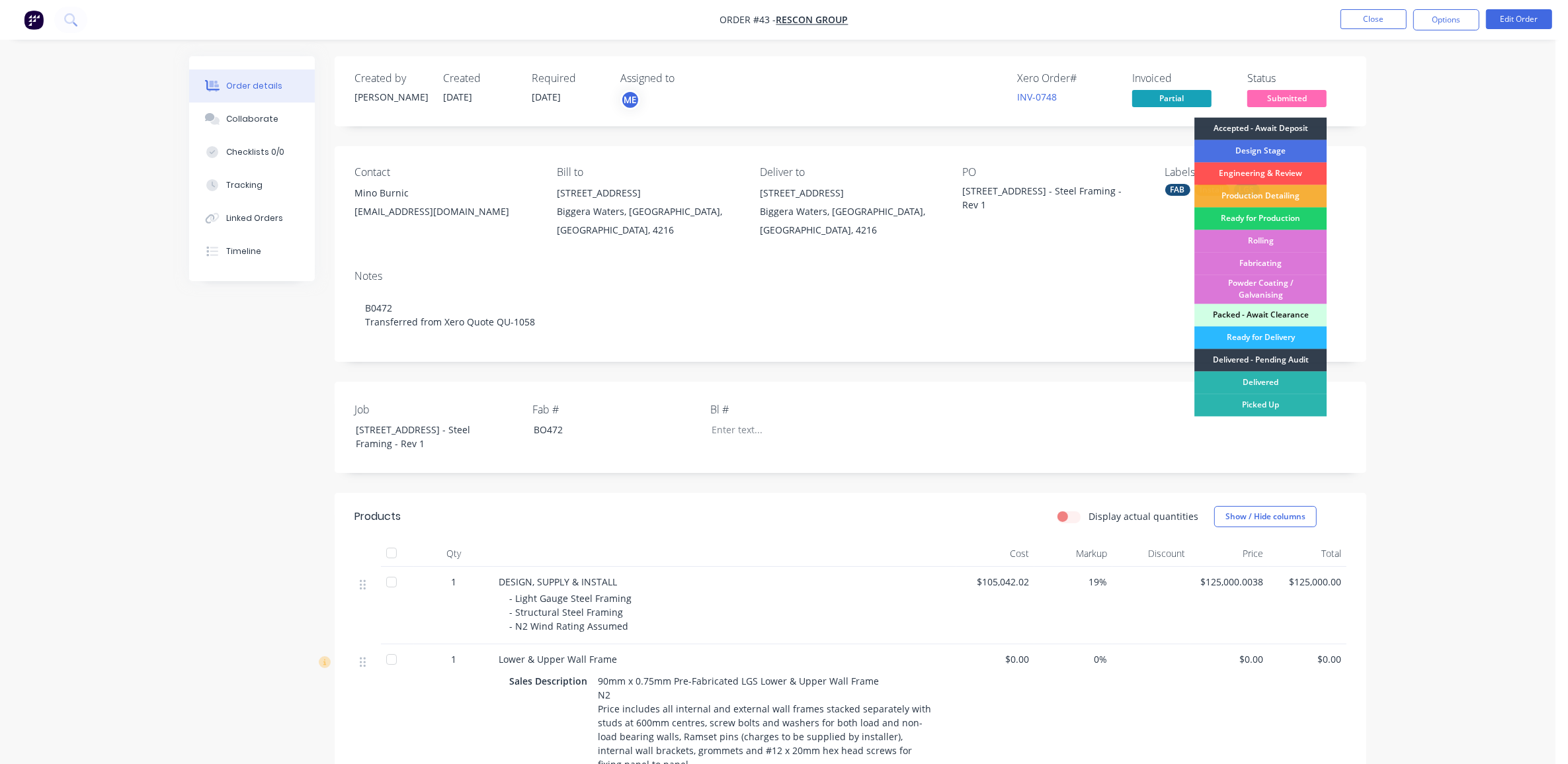
click at [1098, 110] on div "Created by [PERSON_NAME] Created [DATE] Required [DATE] Assigned to ME Xero Ord…" at bounding box center [850, 91] width 1032 height 70
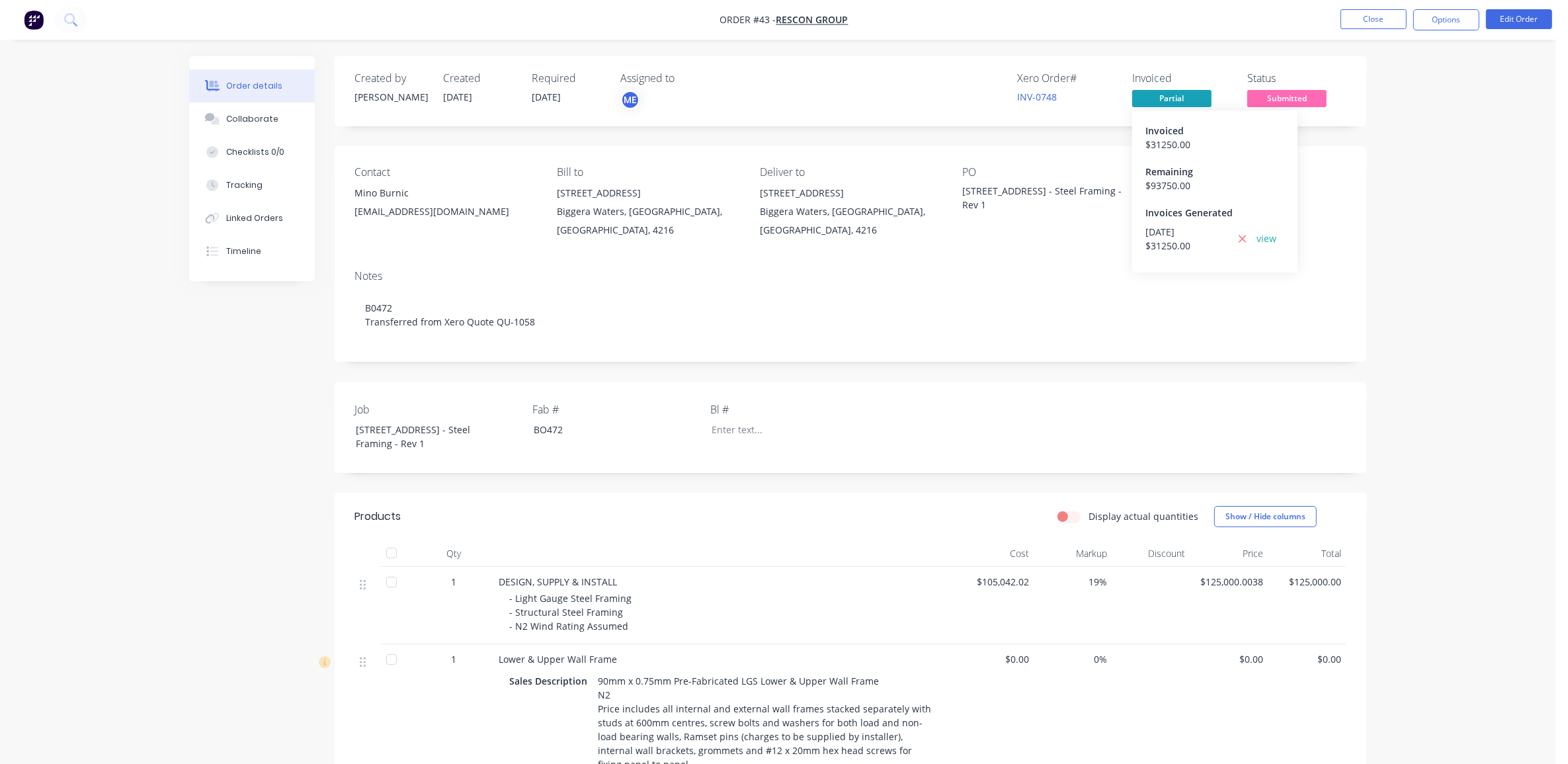
click at [1152, 98] on span "Partial" at bounding box center [1172, 98] width 79 height 16
click at [1156, 93] on span "Partial" at bounding box center [1172, 98] width 79 height 16
click at [1170, 93] on span "Partial" at bounding box center [1172, 98] width 79 height 16
click at [1241, 237] on icon at bounding box center [1243, 239] width 8 height 8
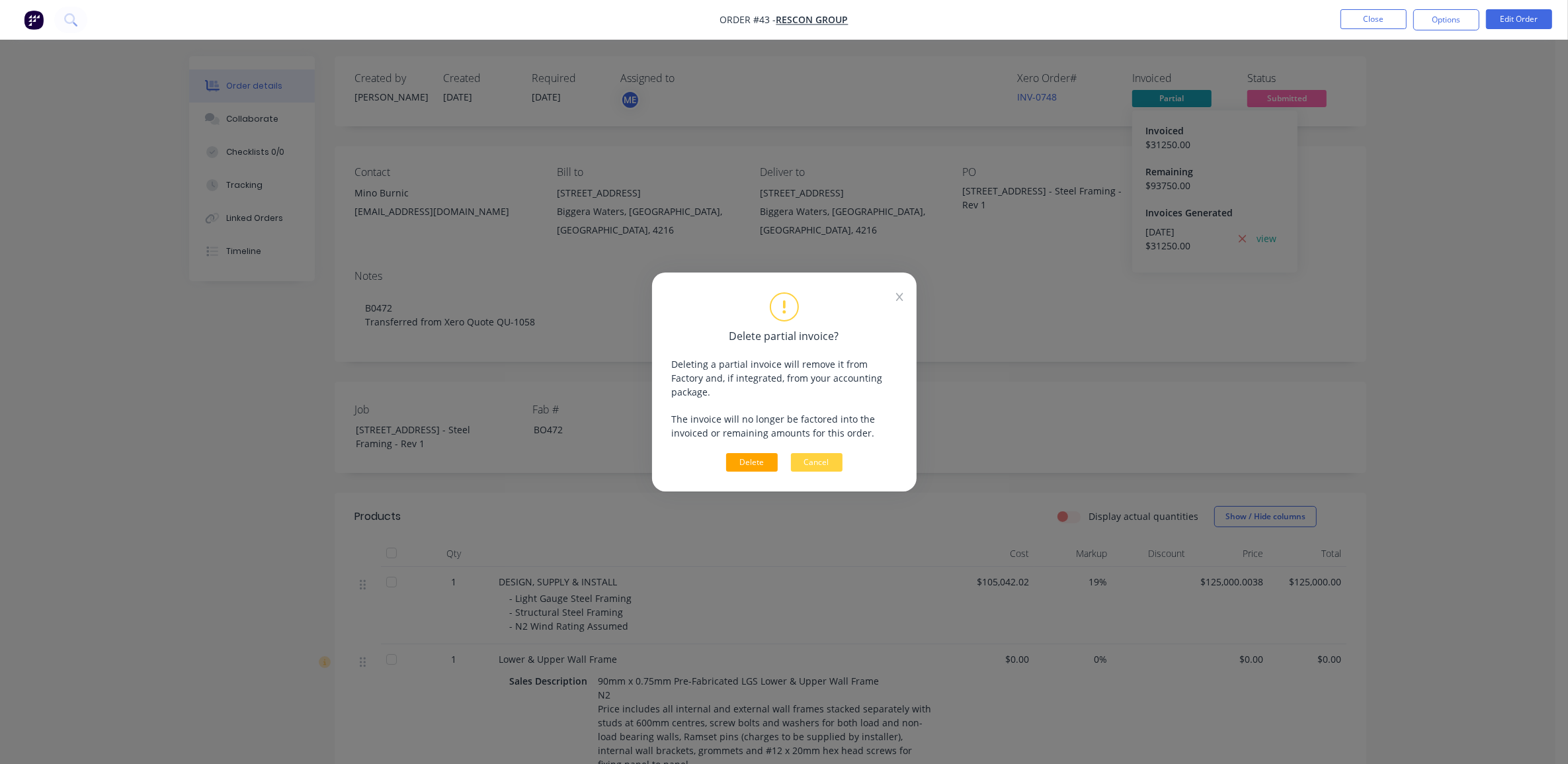
click at [751, 456] on button "Delete" at bounding box center [752, 461] width 51 height 18
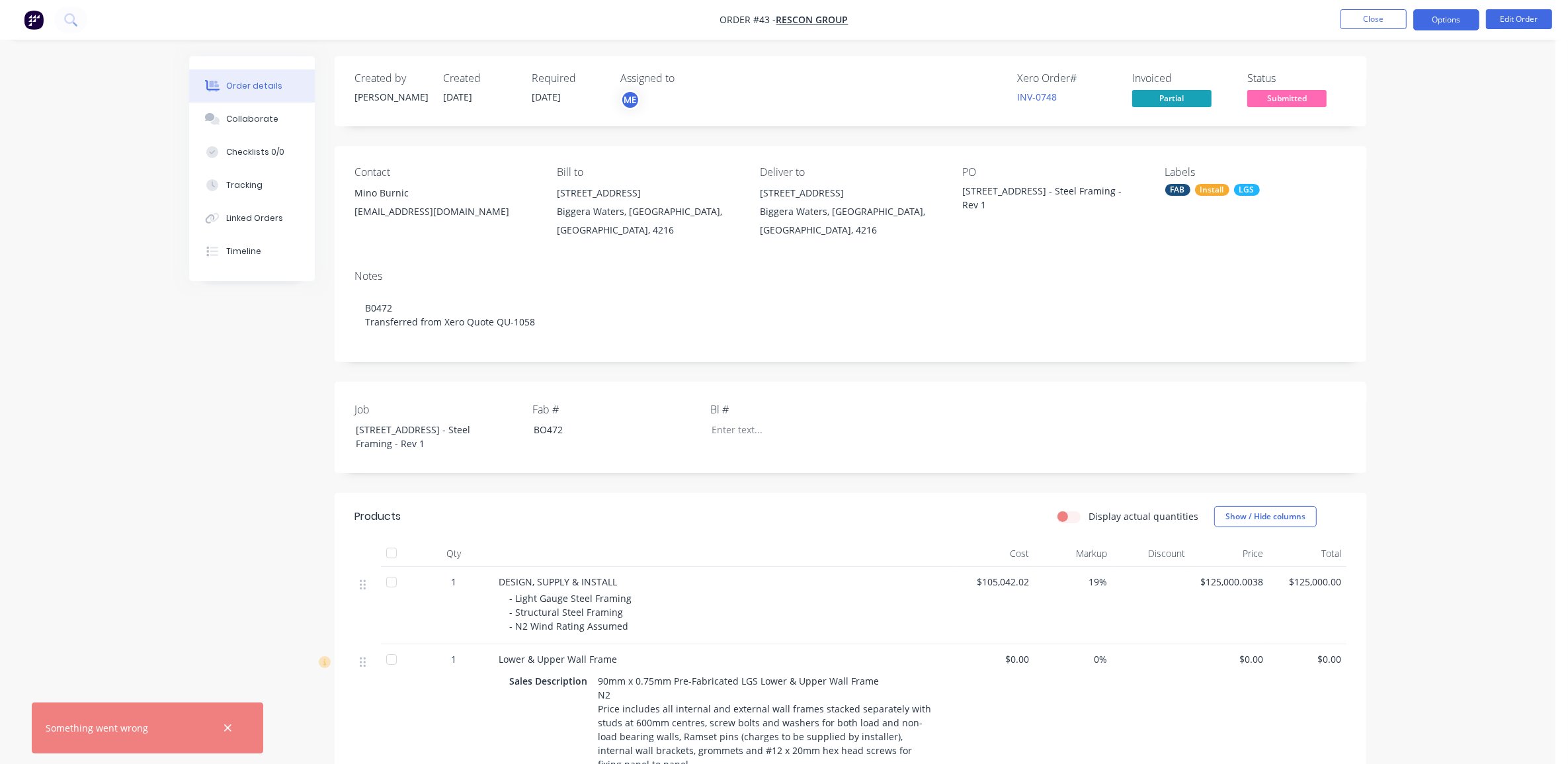
click at [1435, 22] on button "Options" at bounding box center [1446, 20] width 66 height 21
click at [1379, 349] on div "Archive" at bounding box center [1406, 351] width 122 height 19
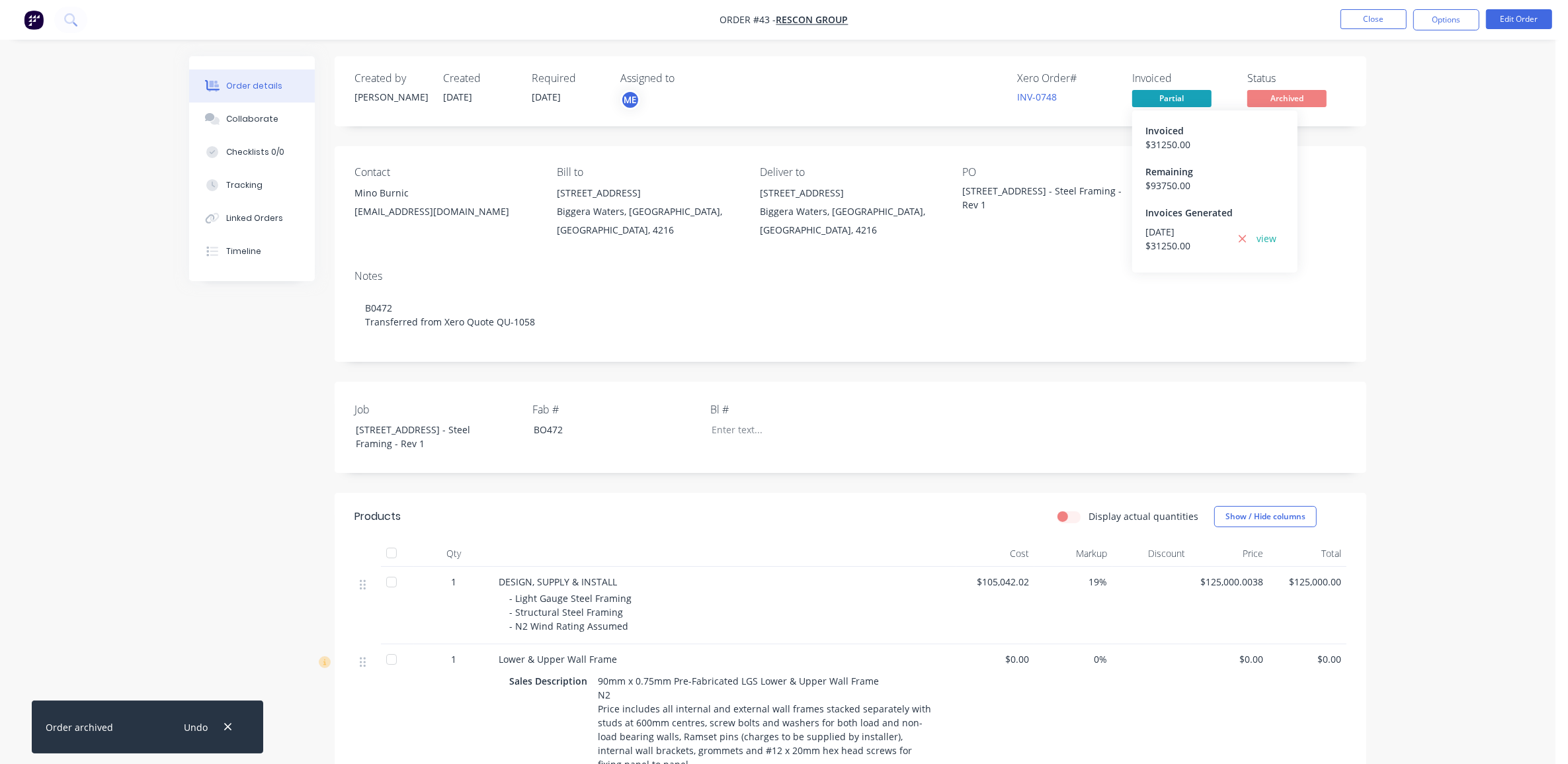
click at [1169, 97] on span "Partial" at bounding box center [1172, 98] width 79 height 16
click at [1264, 100] on span "Archived" at bounding box center [1287, 98] width 79 height 16
click at [1301, 98] on span "Archived" at bounding box center [1287, 98] width 79 height 16
click at [1407, 120] on div "Order details Collaborate Checklists 0/0 Tracking Linked Orders Timeline Order …" at bounding box center [778, 735] width 1555 height 1471
click at [32, 8] on nav "Order #43 - Rescon Group Close Options Edit Order" at bounding box center [784, 19] width 1568 height 40
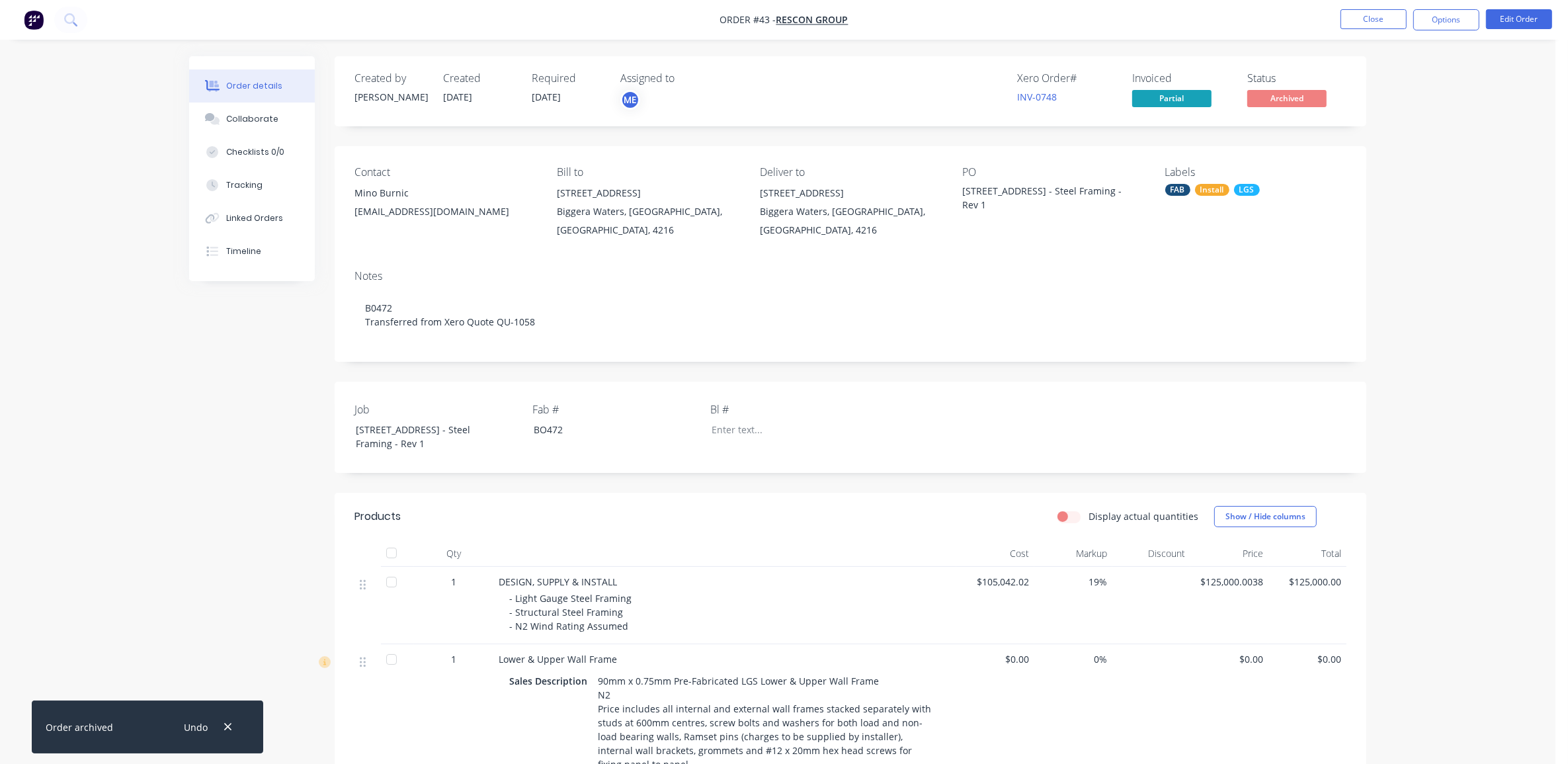
click at [24, 22] on img "button" at bounding box center [34, 19] width 20 height 20
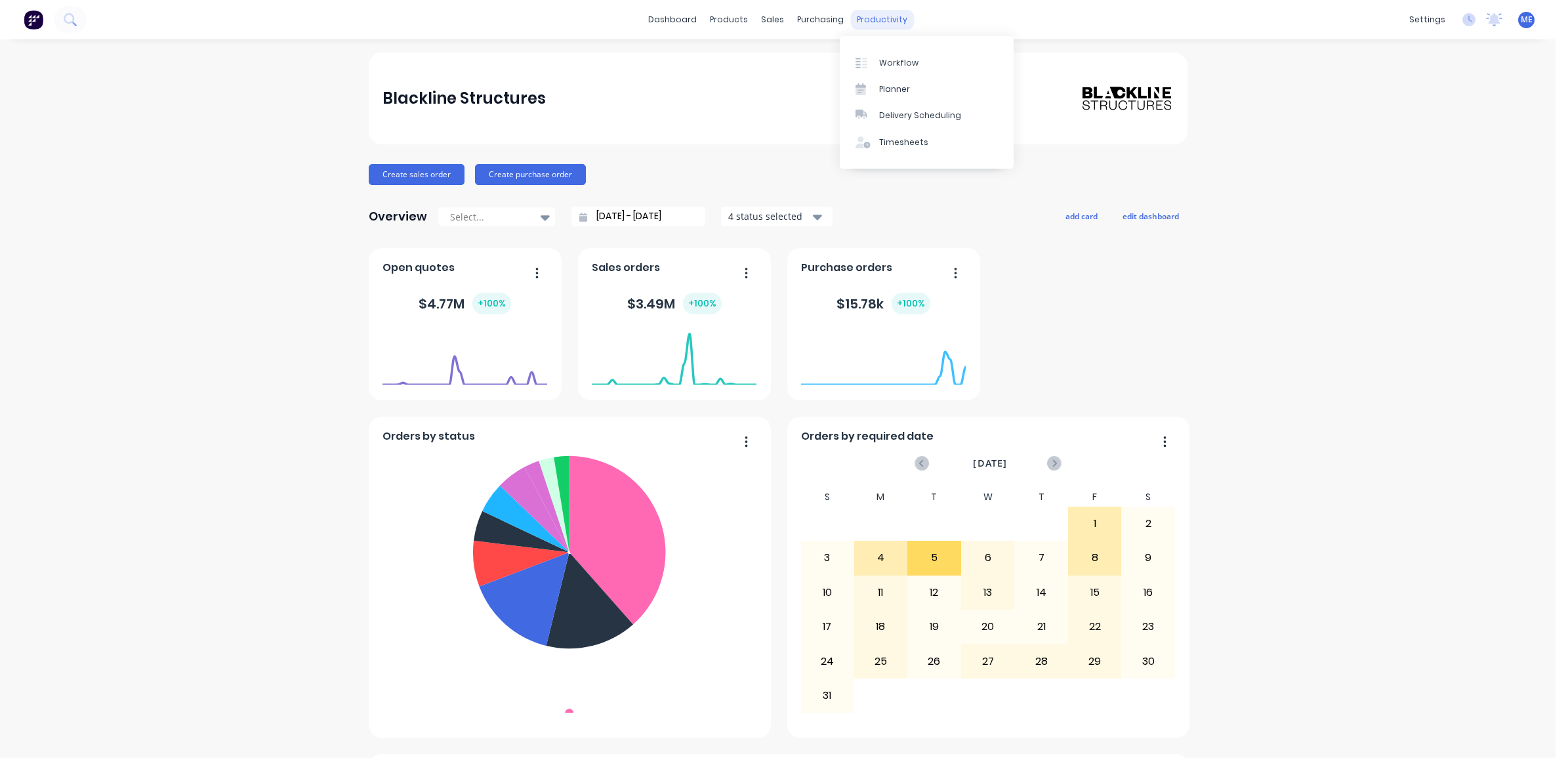
click at [886, 17] on div "productivity" at bounding box center [882, 19] width 63 height 20
click at [902, 56] on link "Workflow" at bounding box center [926, 61] width 174 height 26
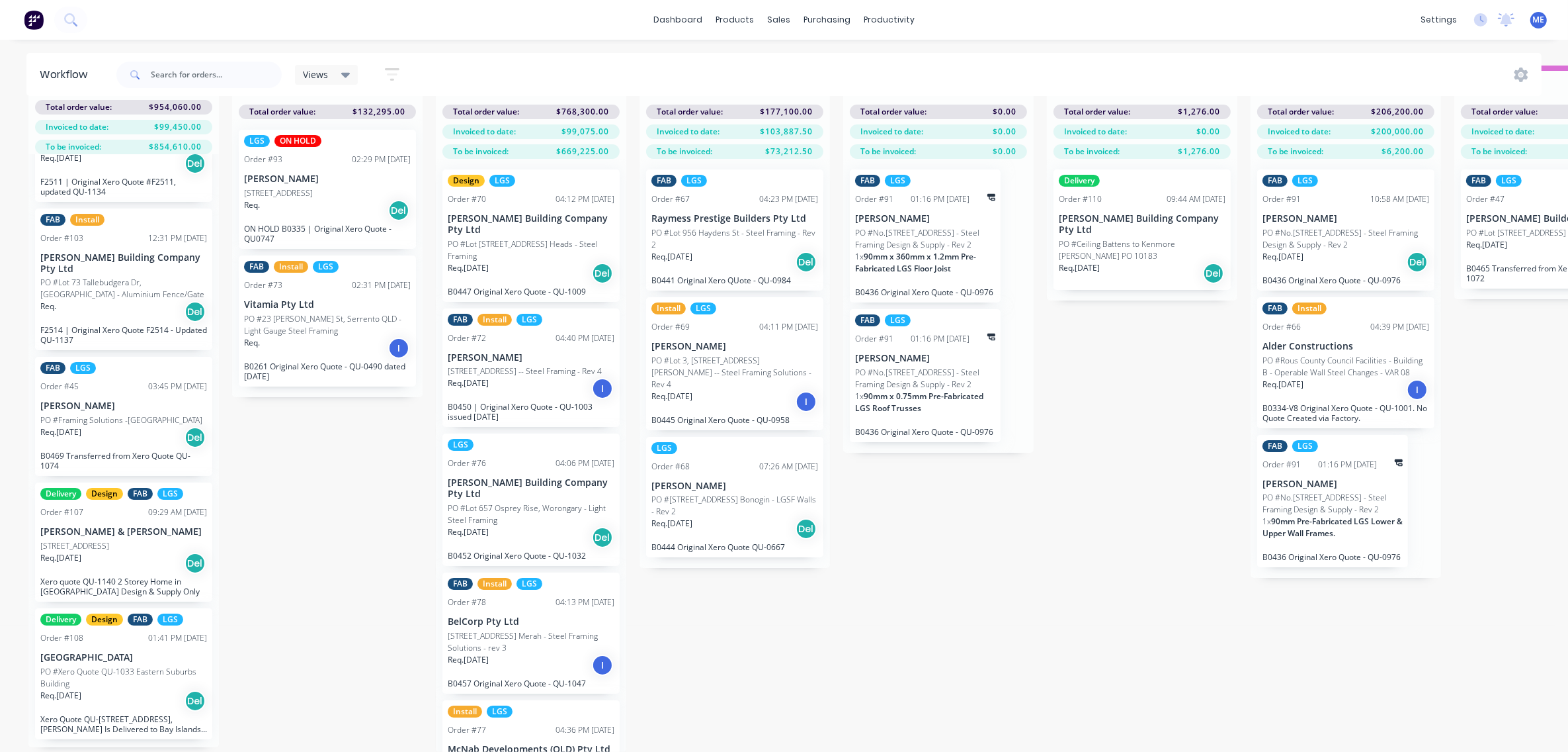
scroll to position [60, 0]
click at [133, 695] on div "Req. [DATE] Del" at bounding box center [124, 700] width 166 height 22
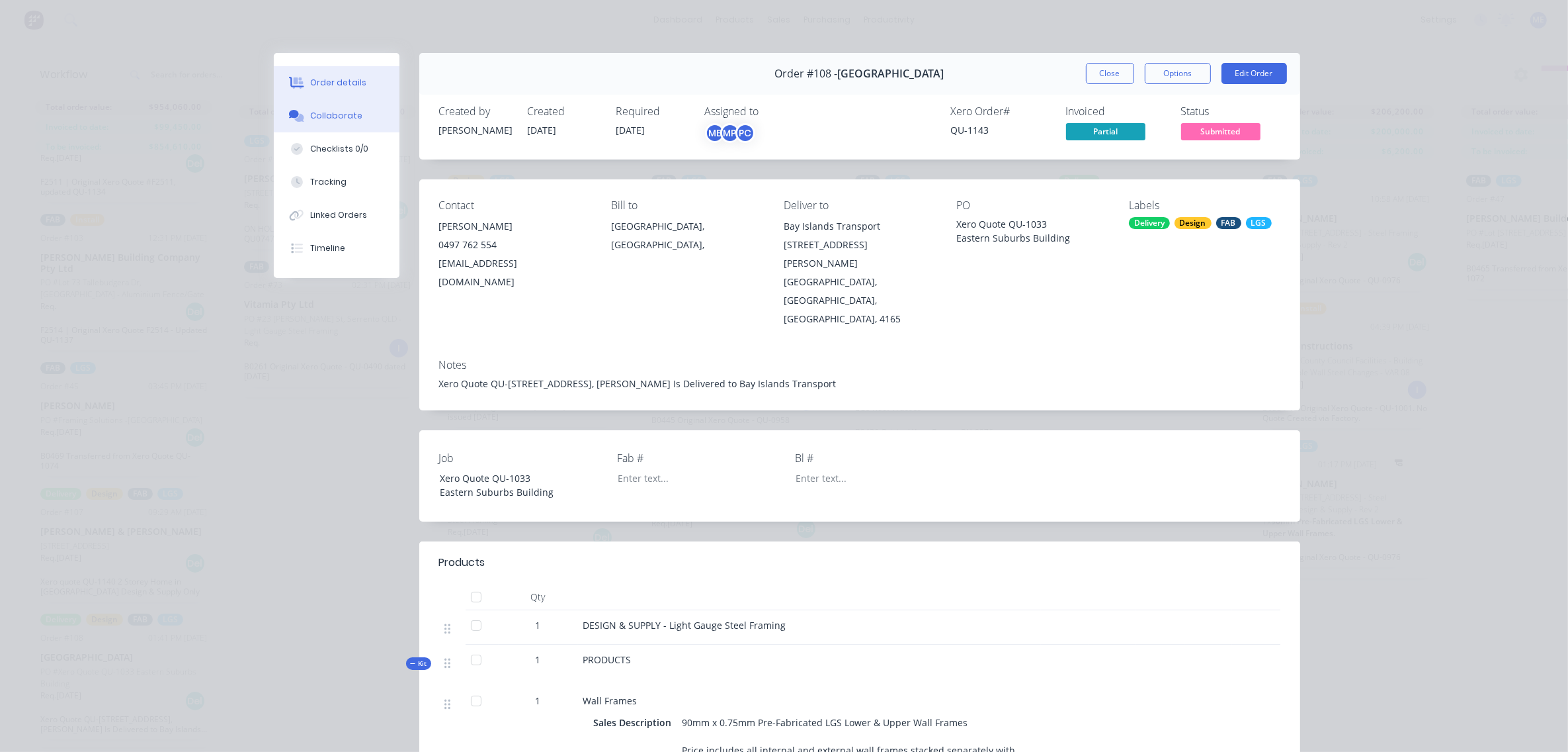
click at [319, 122] on button "Collaborate" at bounding box center [337, 116] width 126 height 33
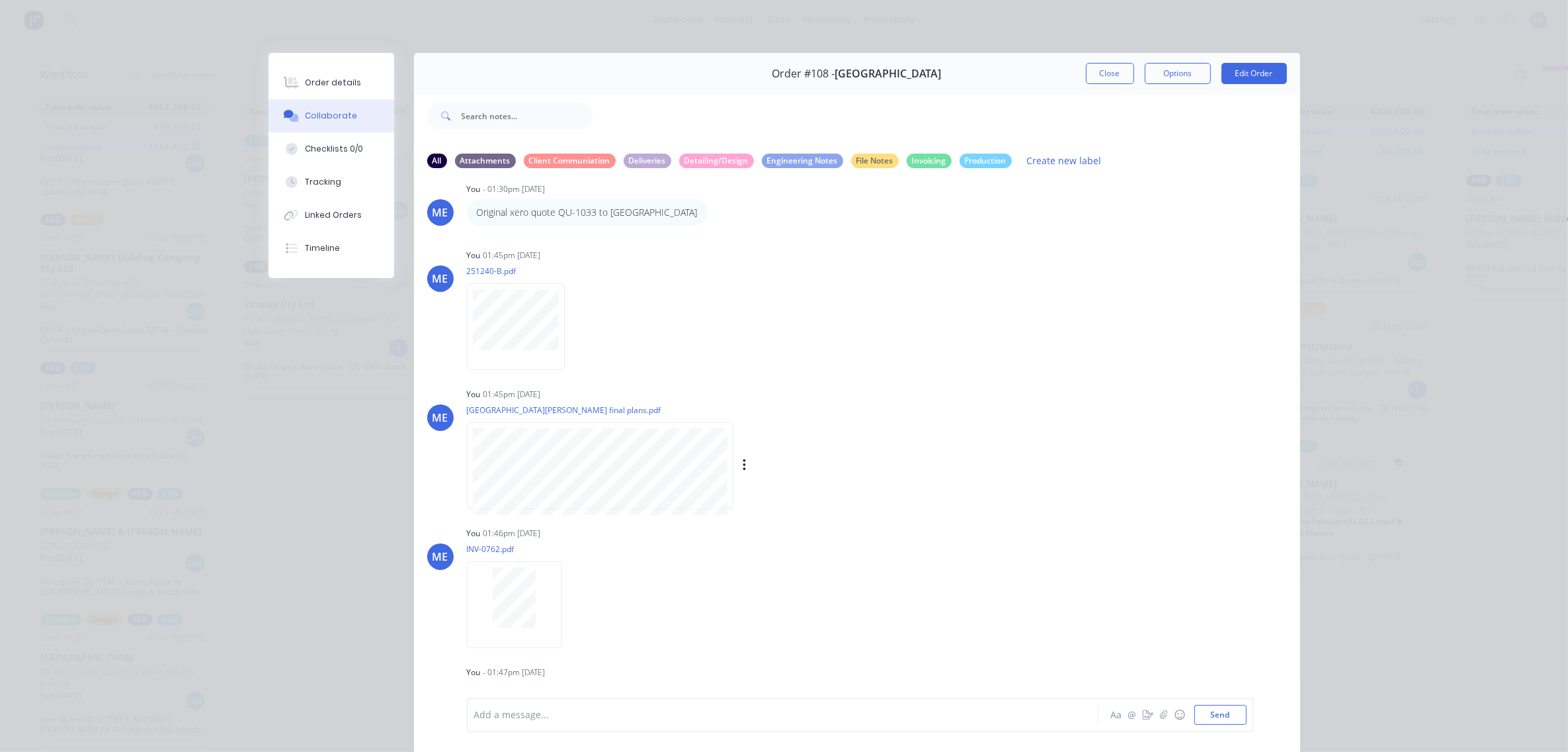
scroll to position [73, 0]
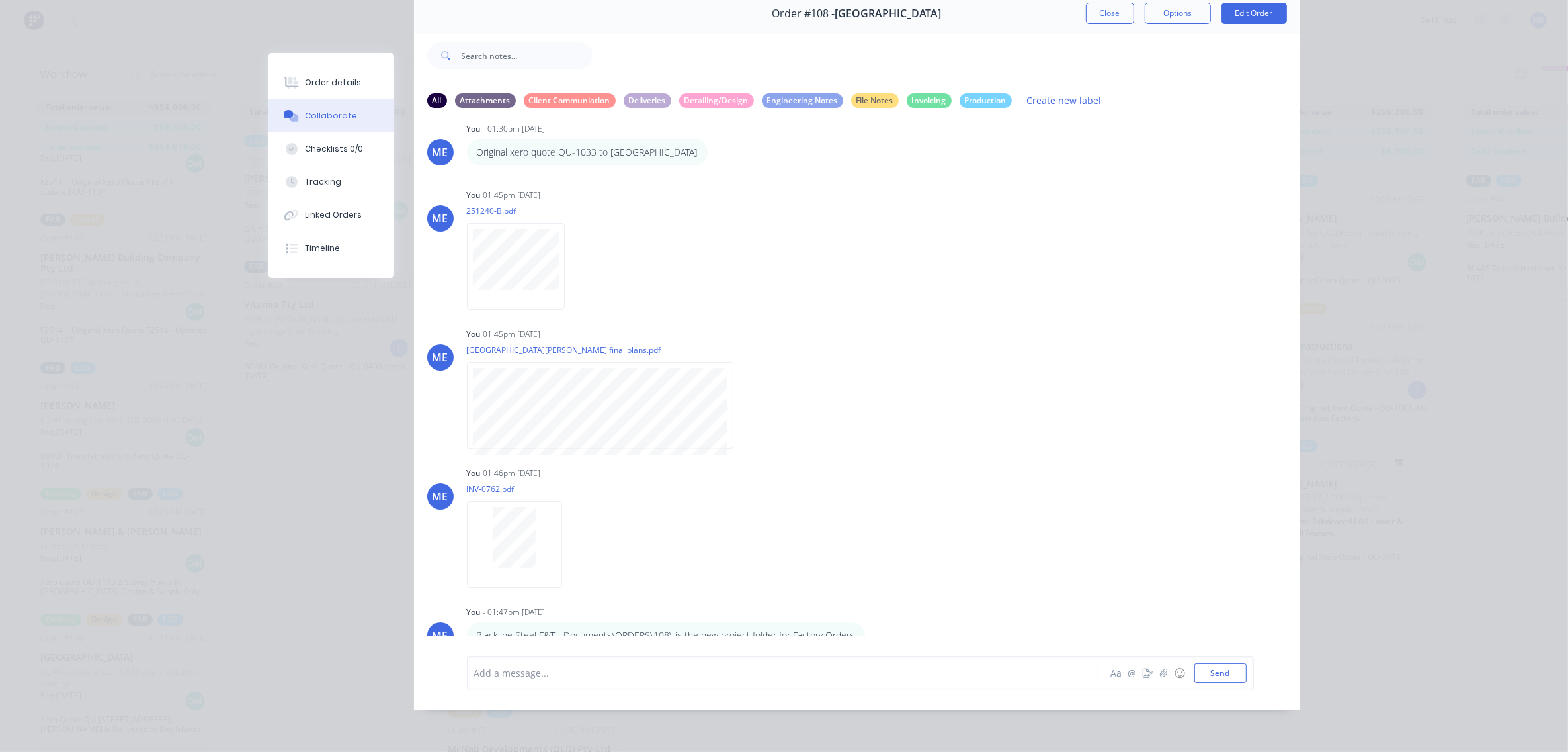
click at [614, 672] on div at bounding box center [764, 673] width 578 height 14
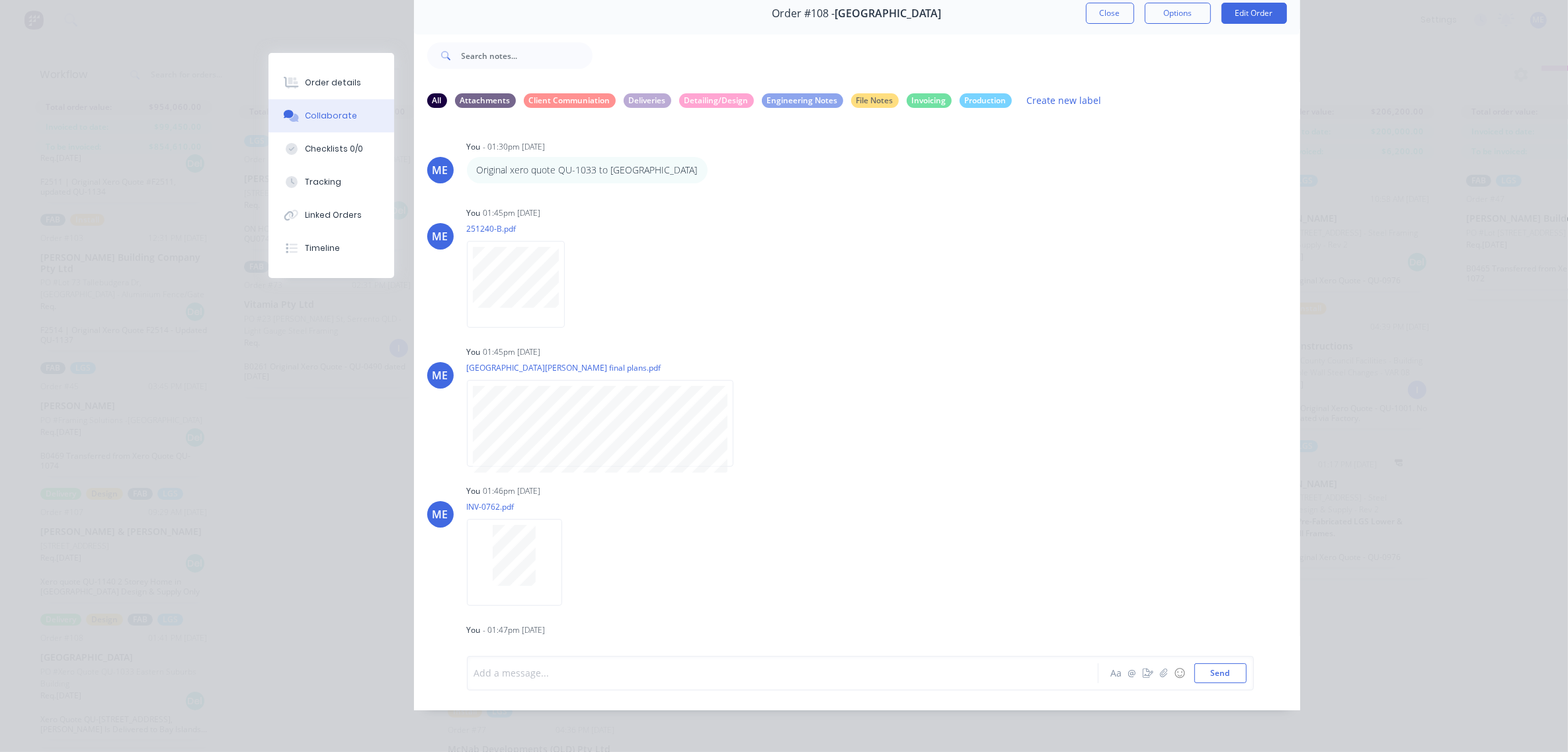
scroll to position [0, 0]
click at [1108, 12] on div "Order #108 - Eastern Suburbs Building Close Options Edit Order" at bounding box center [857, 13] width 886 height 42
click at [1109, 5] on button "Close" at bounding box center [1110, 14] width 48 height 21
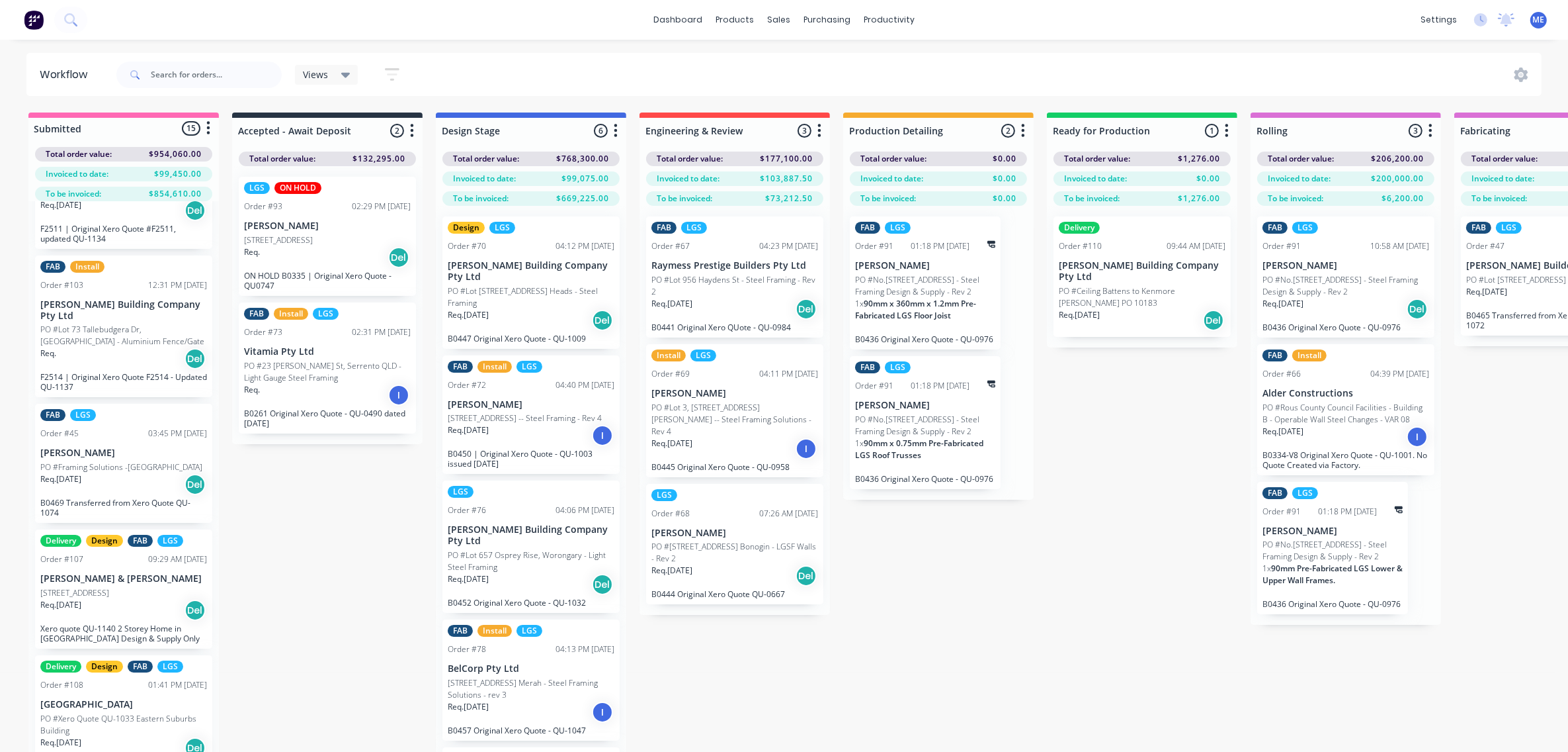
click at [986, 489] on div "FAB LGS Order #91 01:18 PM [DATE] [PERSON_NAME] PO #No.446 Mundoolun Connection…" at bounding box center [926, 422] width 151 height 133
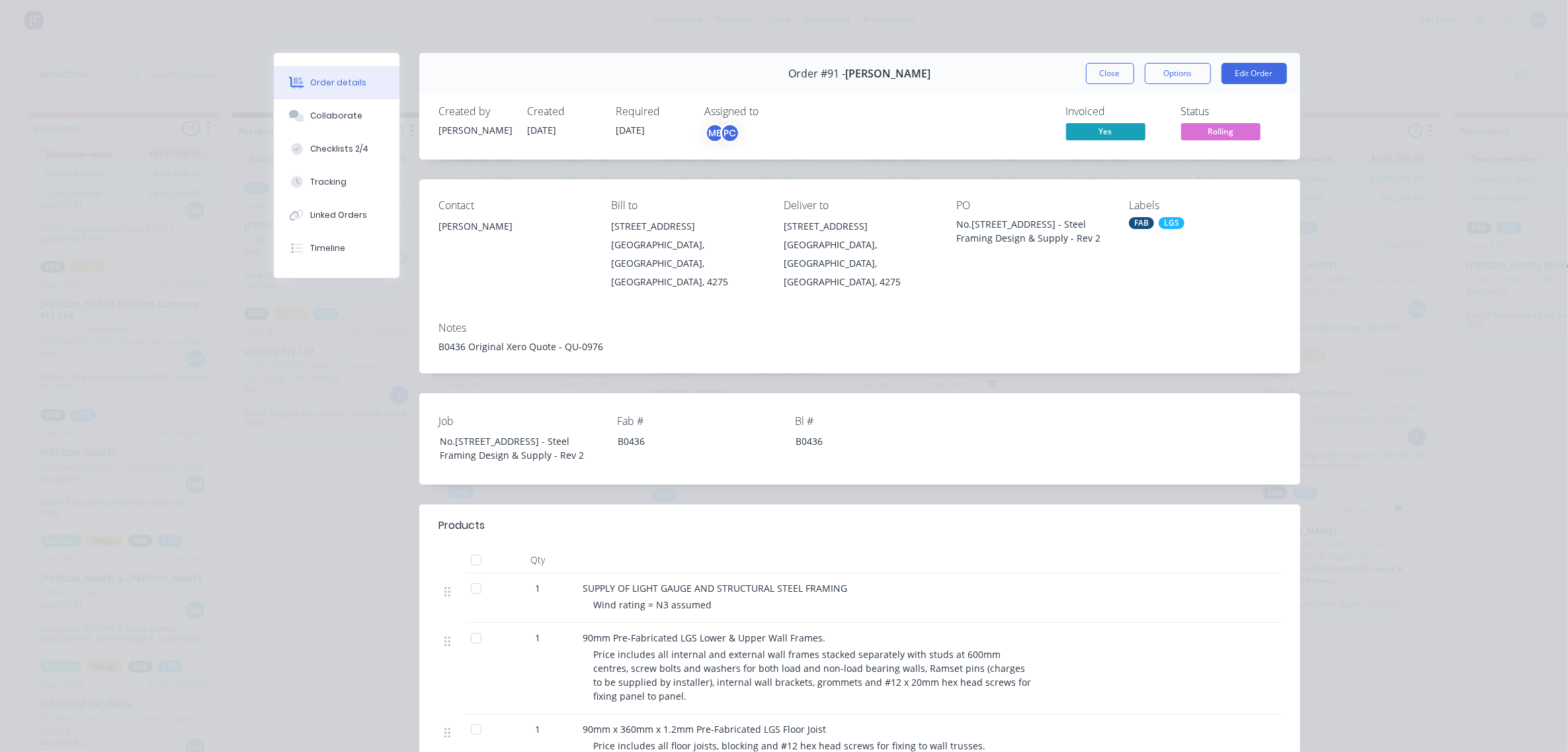
click at [1099, 75] on button "Close" at bounding box center [1110, 74] width 48 height 21
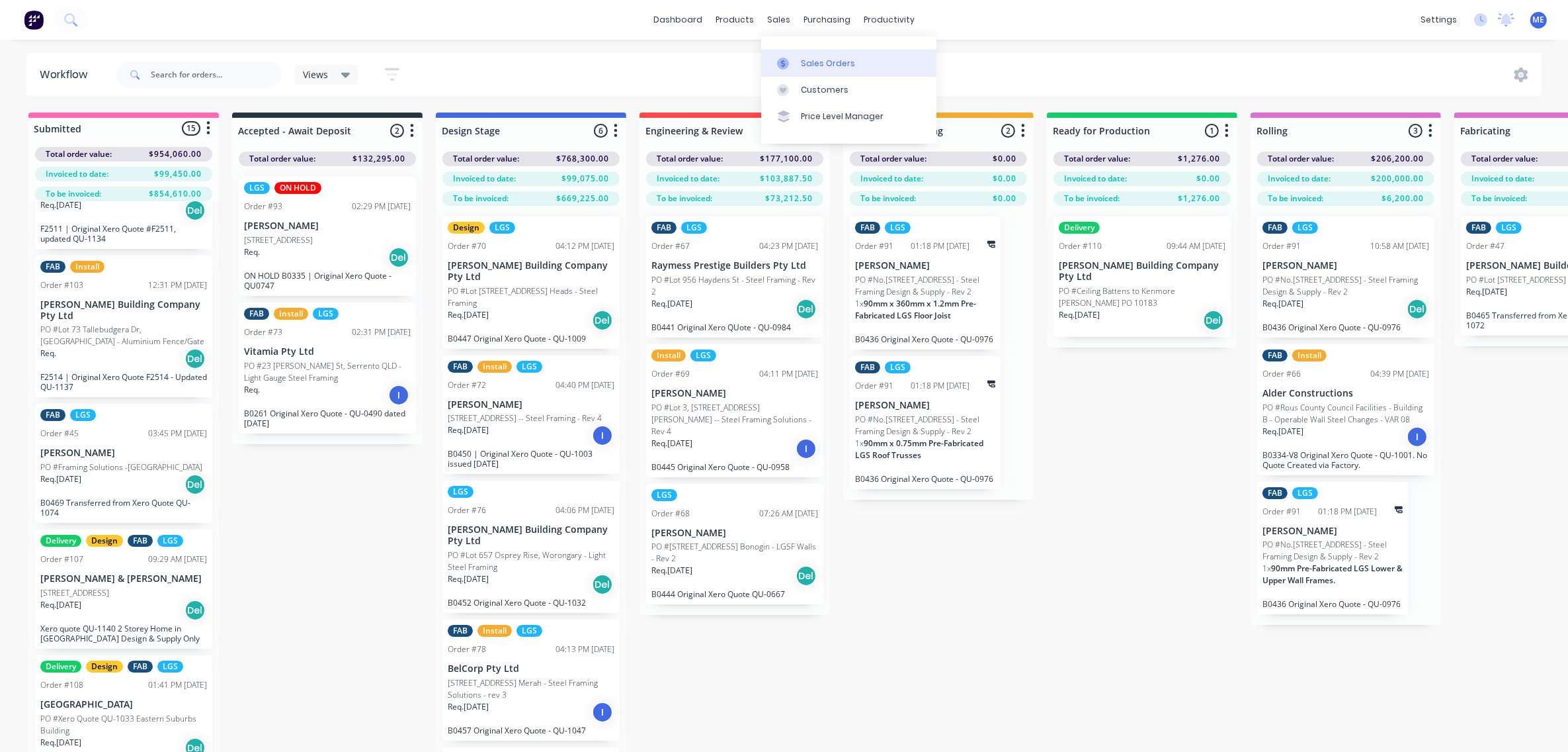
click at [802, 57] on div "Sales Orders" at bounding box center [828, 63] width 54 height 12
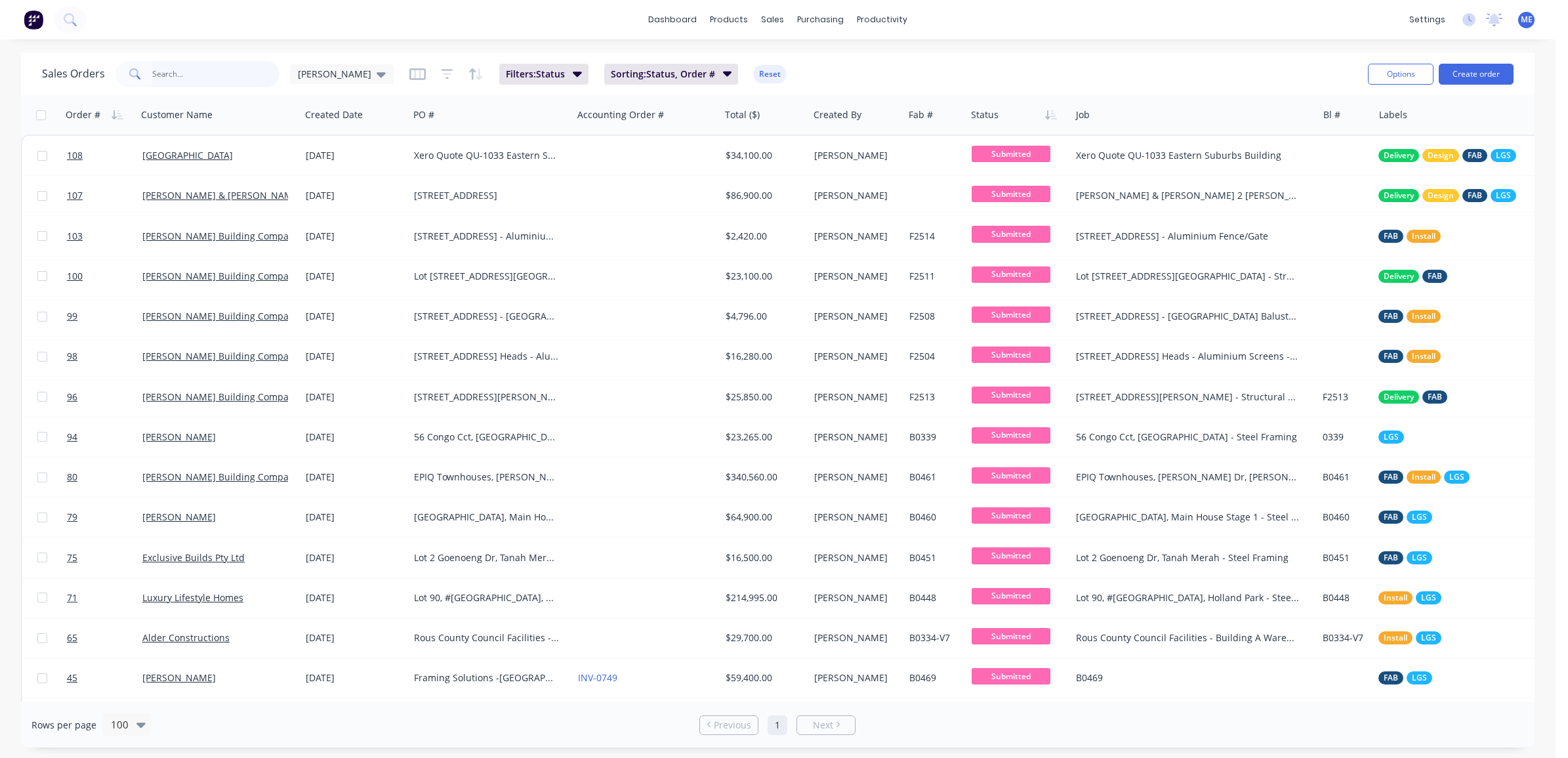
click at [218, 69] on input "text" at bounding box center [216, 74] width 128 height 26
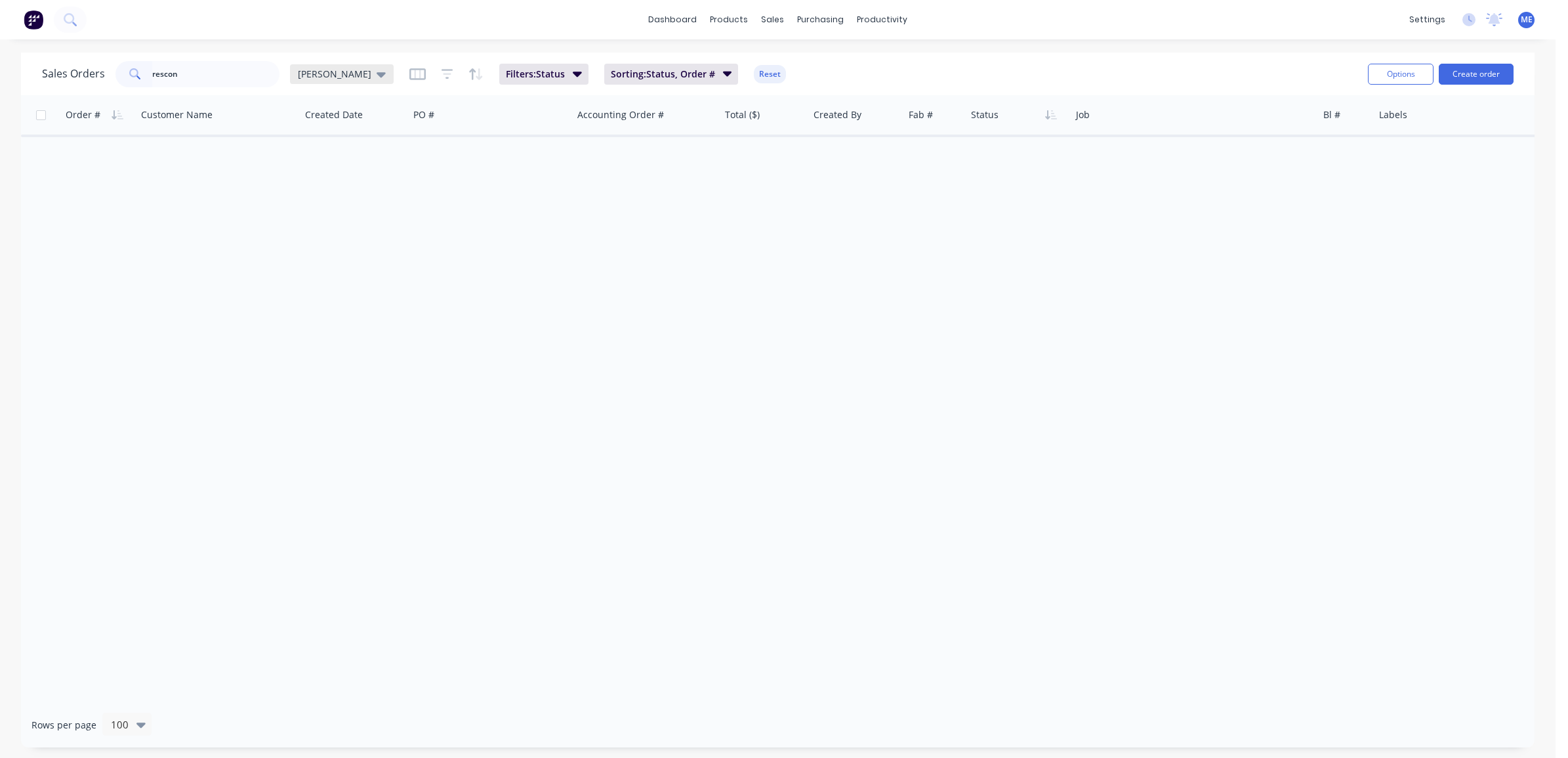
click at [333, 63] on div "Sales Orders [PERSON_NAME]" at bounding box center [218, 74] width 351 height 26
click at [331, 66] on div "[PERSON_NAME]" at bounding box center [342, 74] width 104 height 20
click at [305, 184] on button "None" at bounding box center [369, 185] width 150 height 15
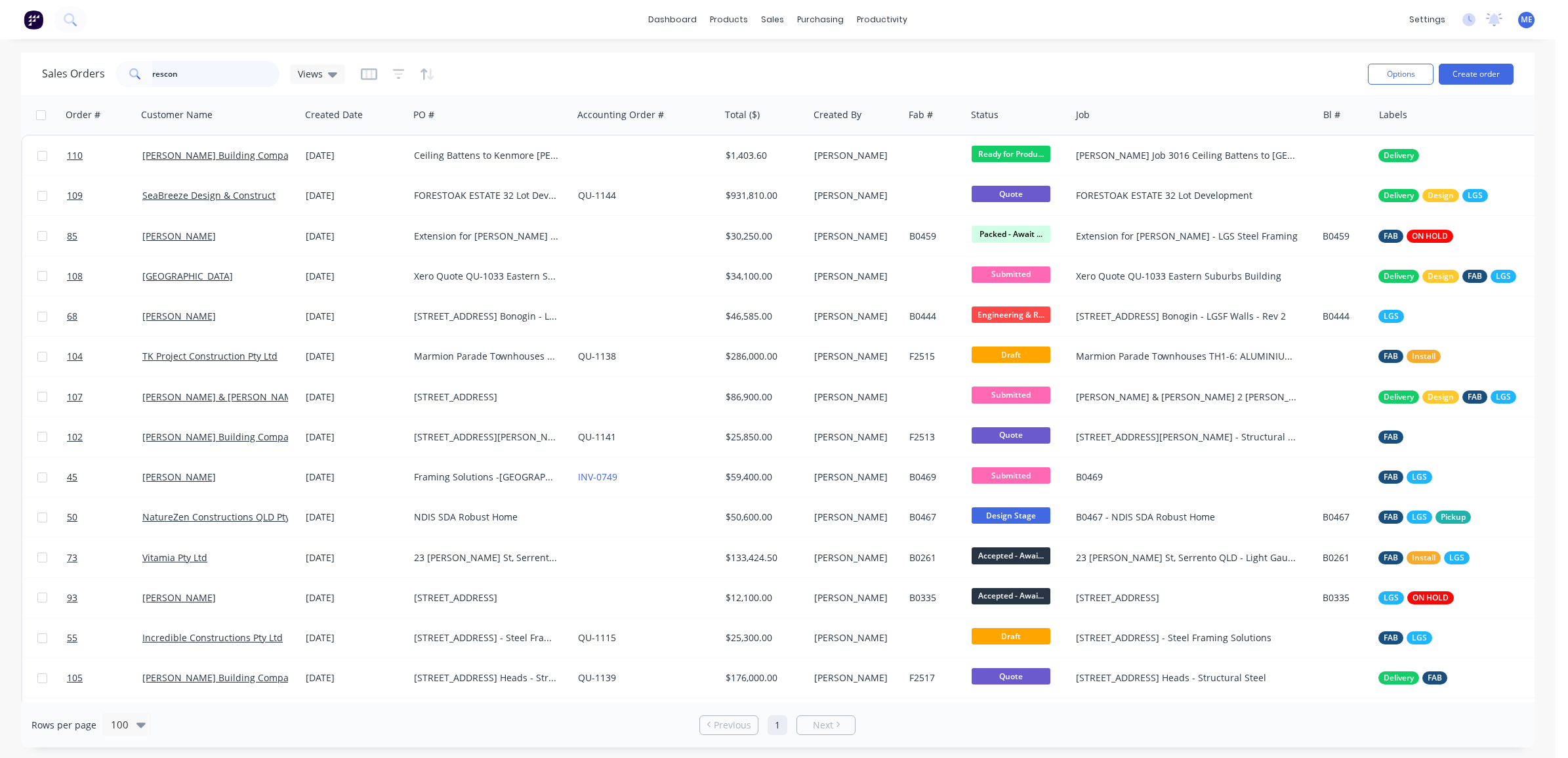
click at [218, 86] on input "rescon" at bounding box center [216, 74] width 128 height 26
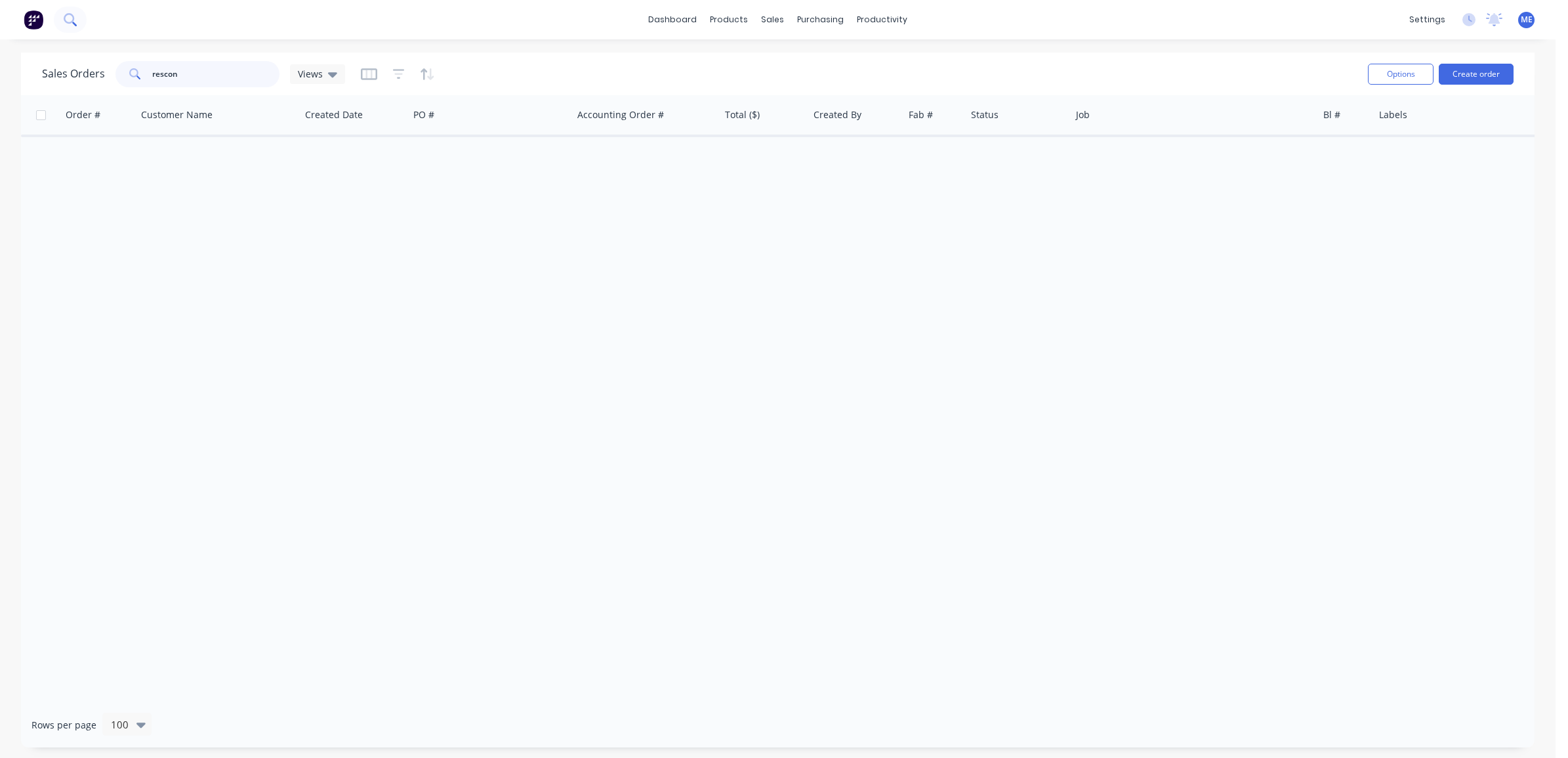
type input "rescon"
click at [69, 15] on icon at bounding box center [69, 19] width 12 height 12
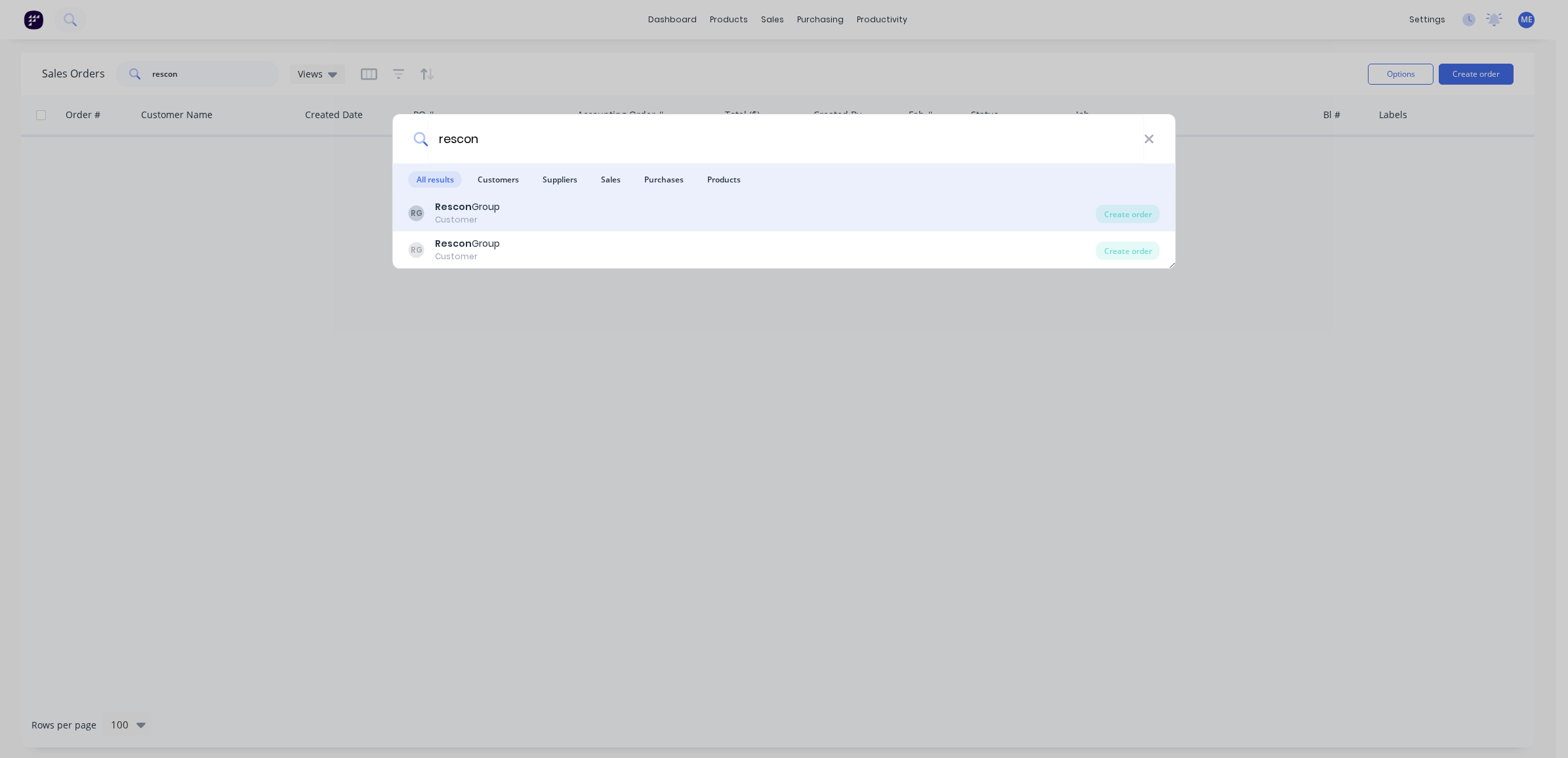
type input "rescon"
click at [572, 206] on div "[PERSON_NAME] Group Customer" at bounding box center [752, 213] width 688 height 26
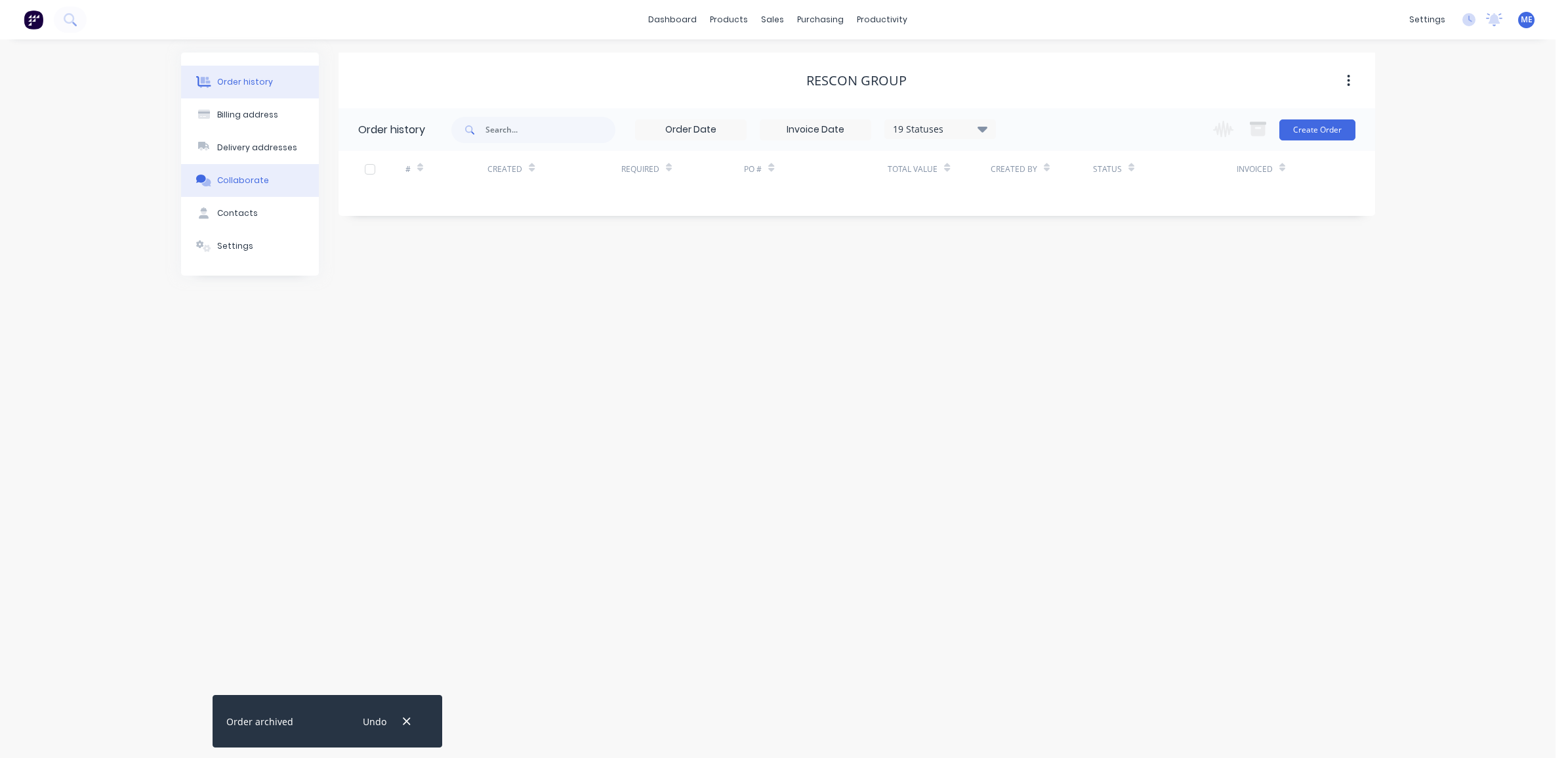
click at [273, 178] on button "Collaborate" at bounding box center [250, 180] width 138 height 33
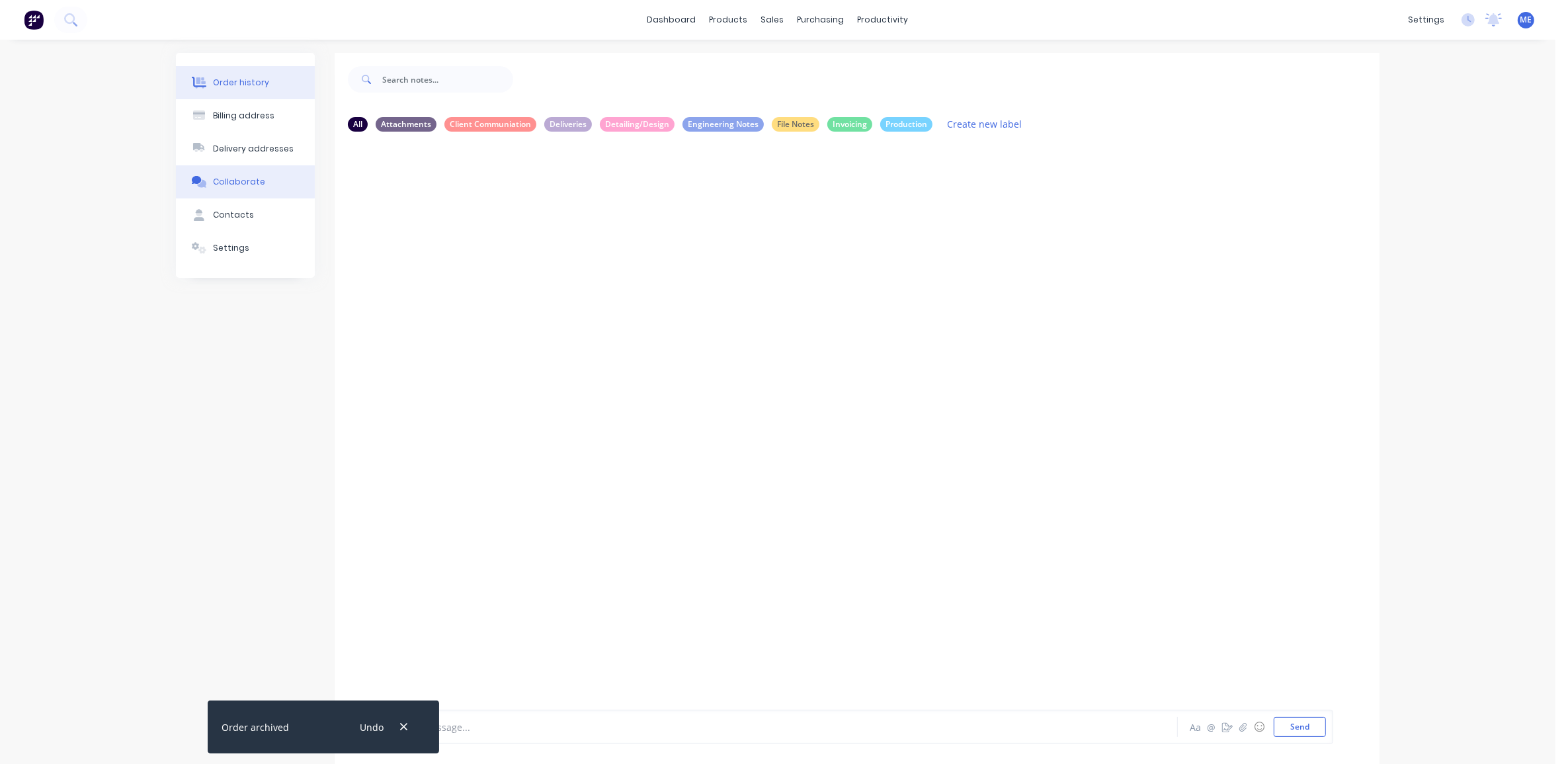
click at [229, 77] on div "Order history" at bounding box center [241, 82] width 56 height 12
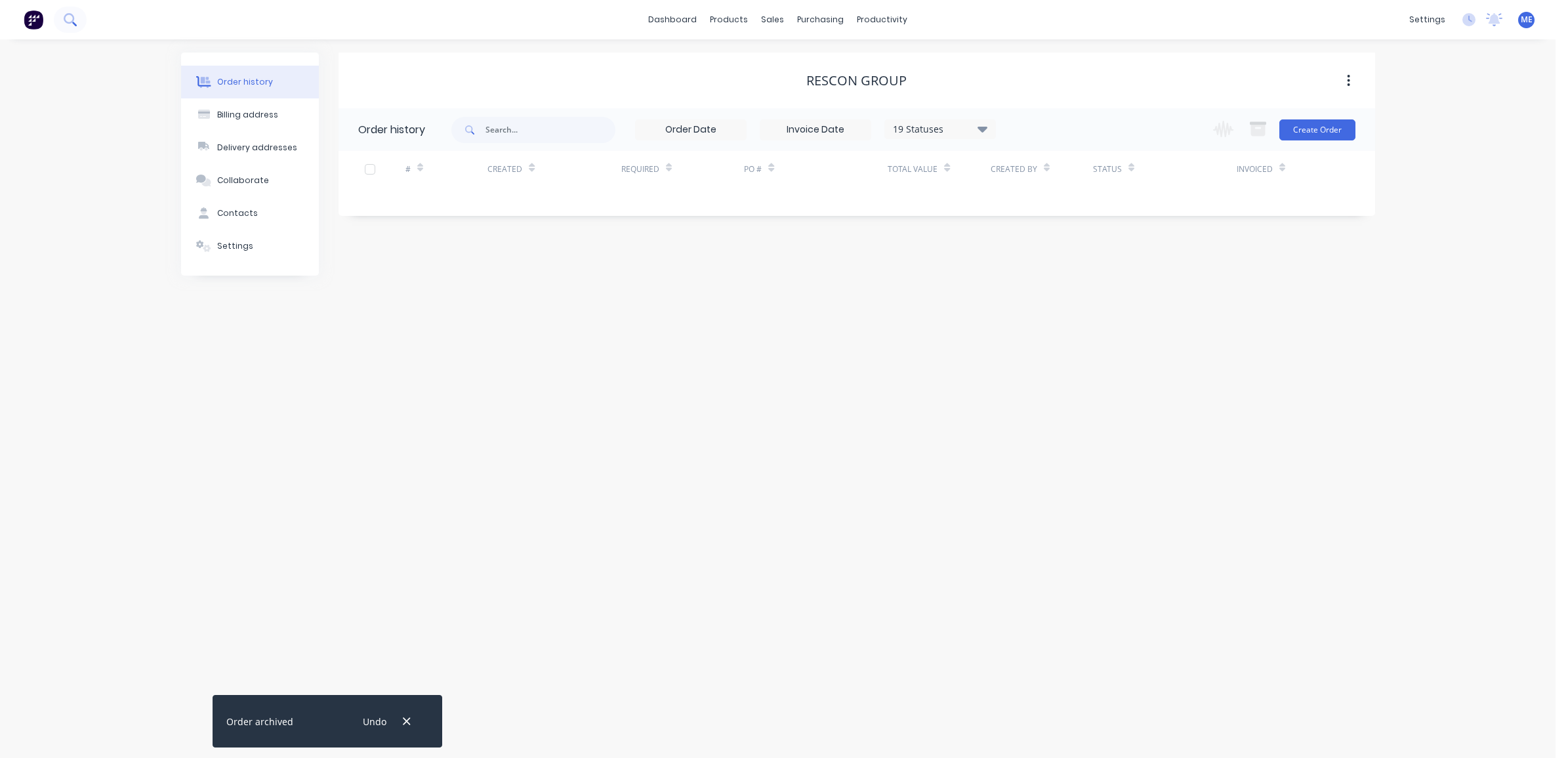
click at [72, 17] on icon at bounding box center [69, 19] width 12 height 12
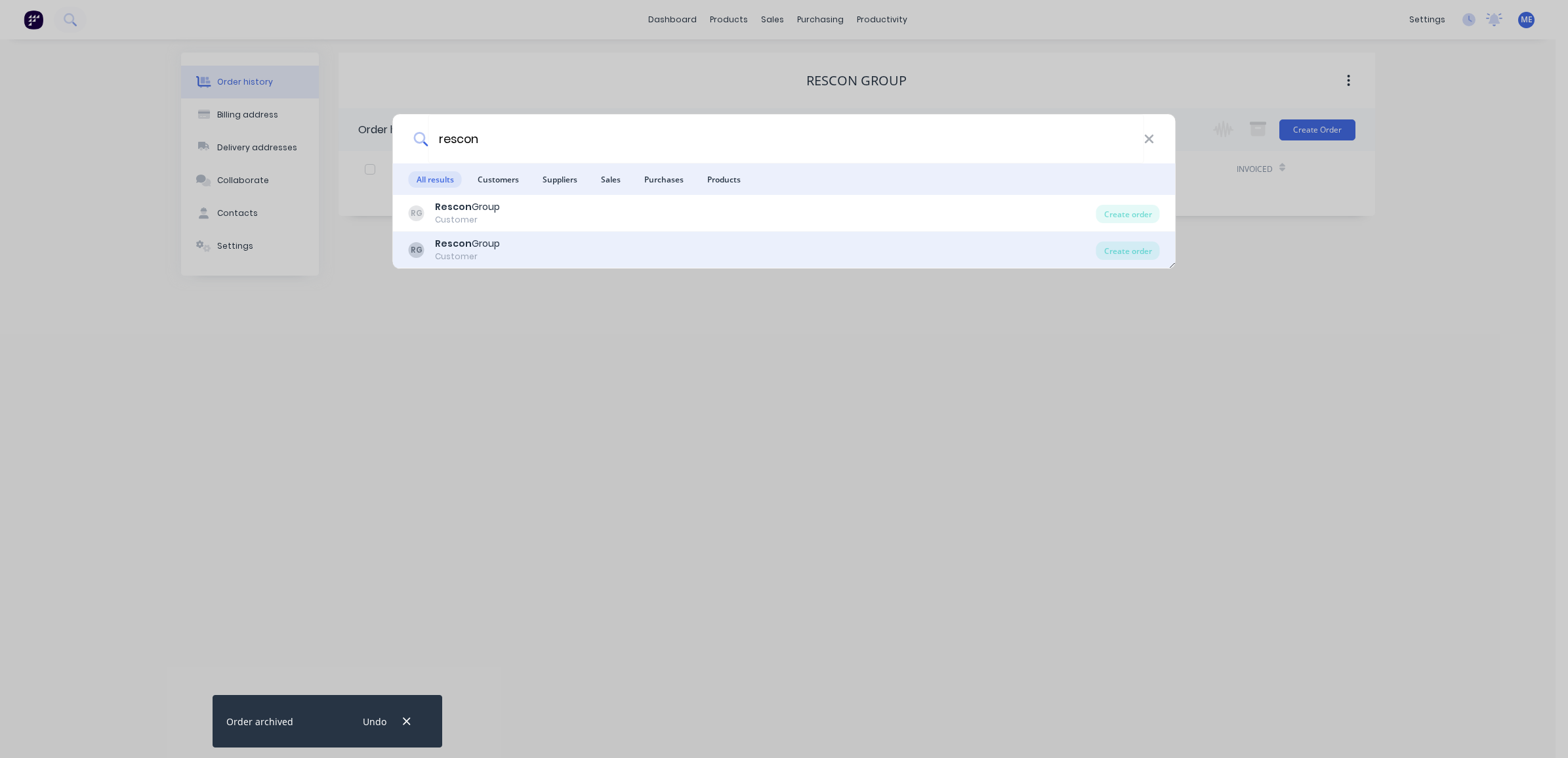
type input "rescon"
click at [472, 242] on div "Rescon Group" at bounding box center [467, 244] width 65 height 13
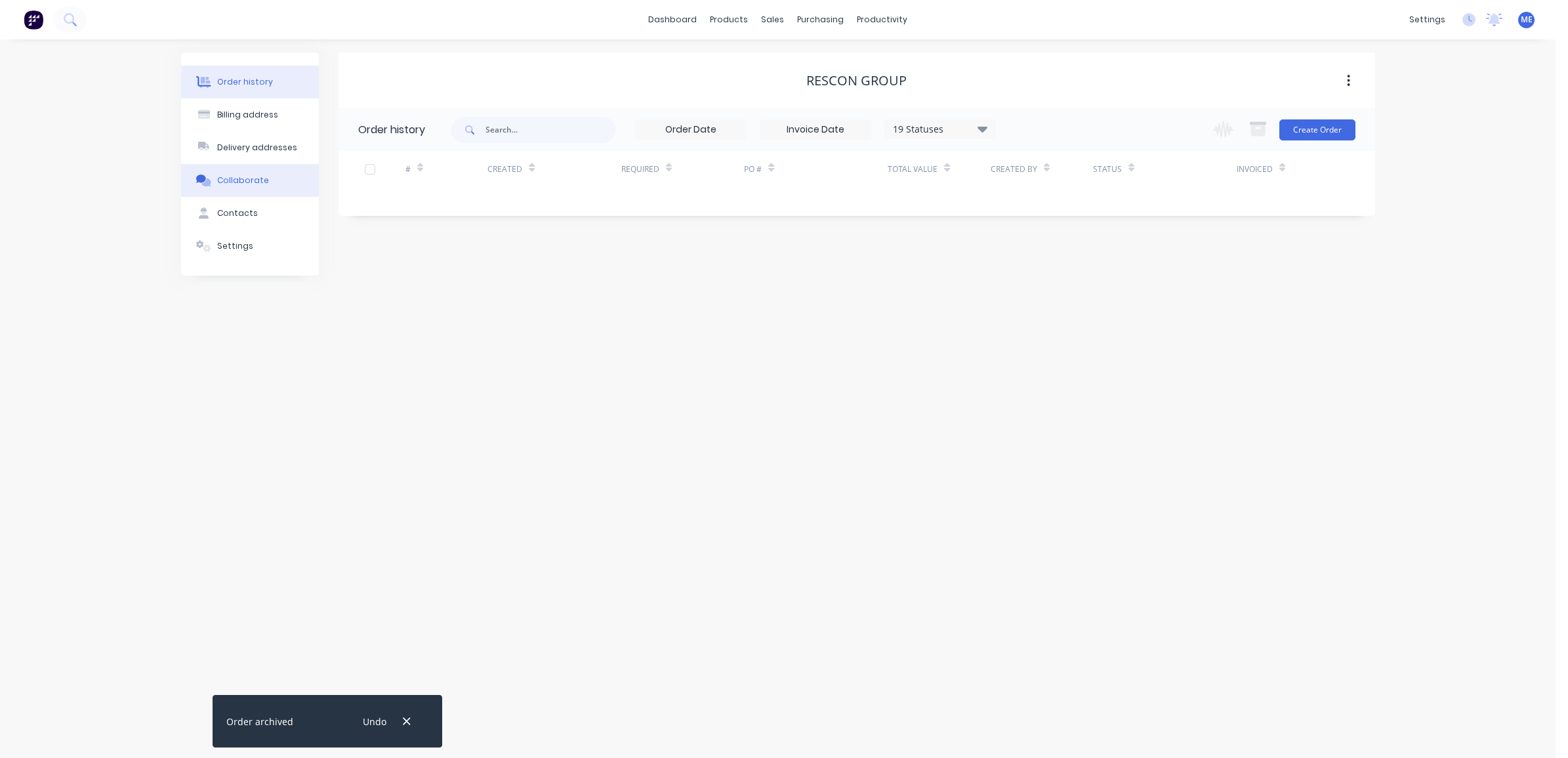
click at [243, 178] on div "Collaborate" at bounding box center [243, 180] width 52 height 12
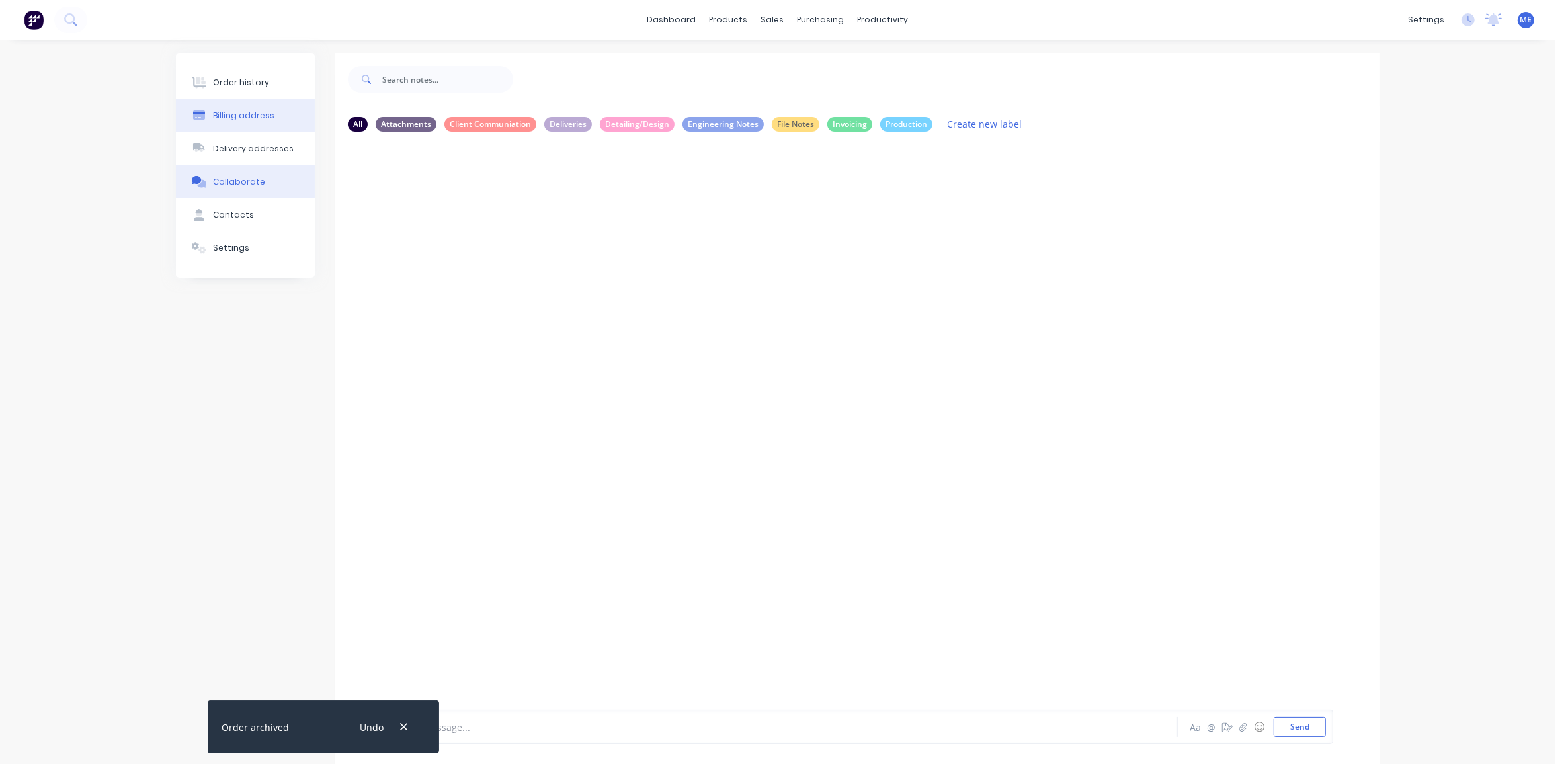
click at [233, 110] on div "Billing address" at bounding box center [244, 116] width 62 height 12
select select "AU"
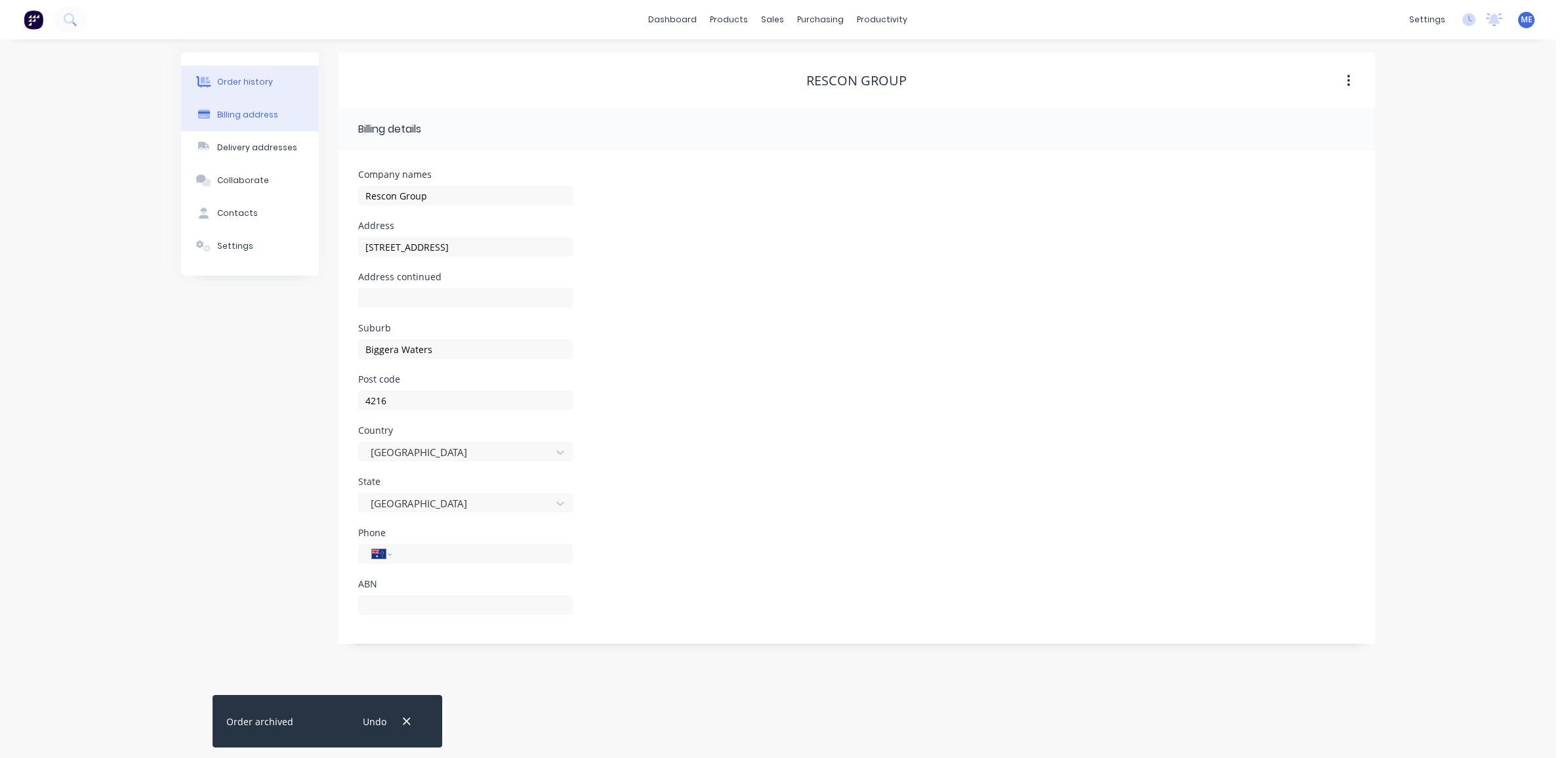
click at [231, 80] on div "Order history" at bounding box center [245, 82] width 56 height 12
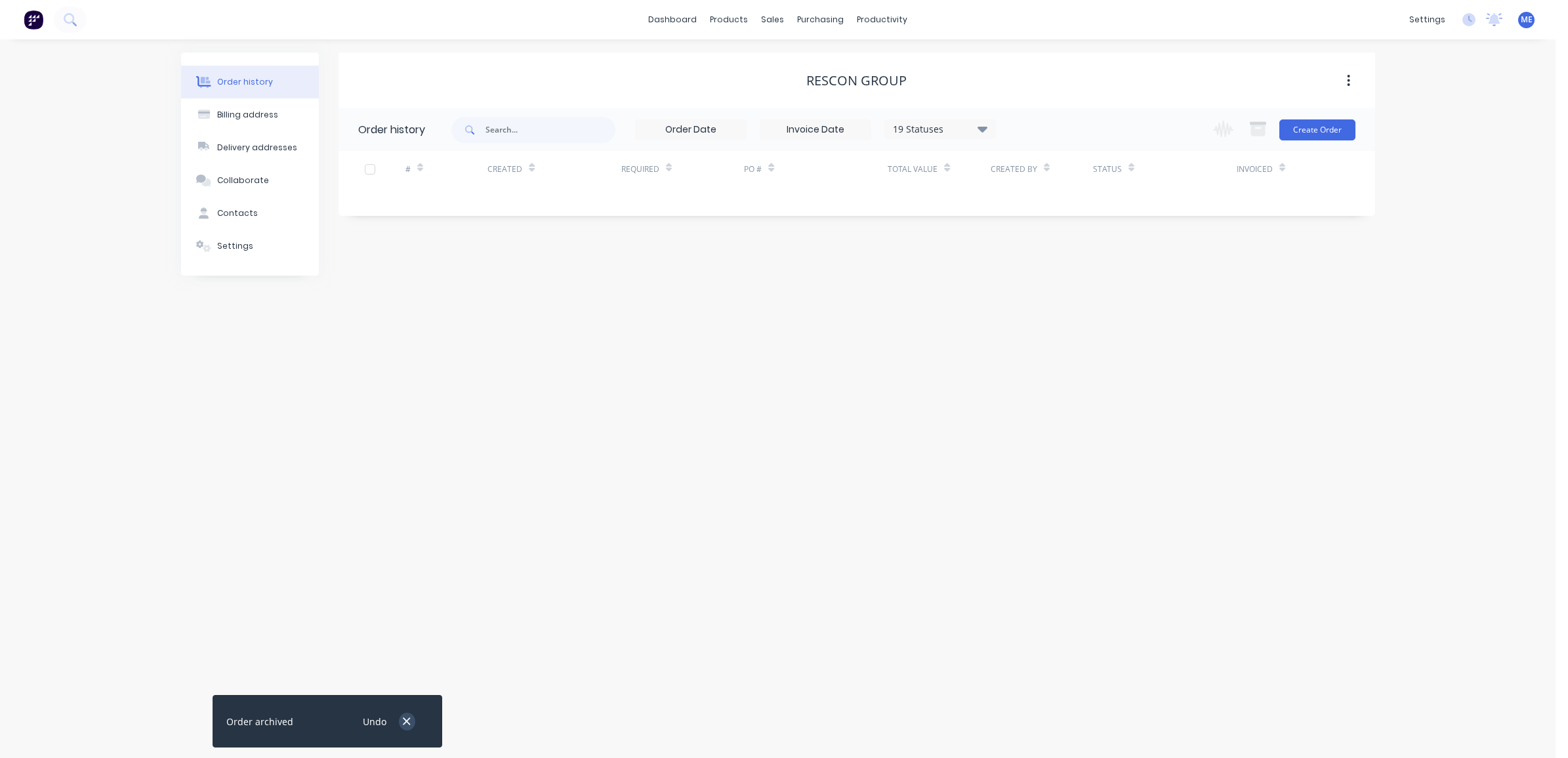
click at [406, 719] on icon "button" at bounding box center [406, 721] width 9 height 12
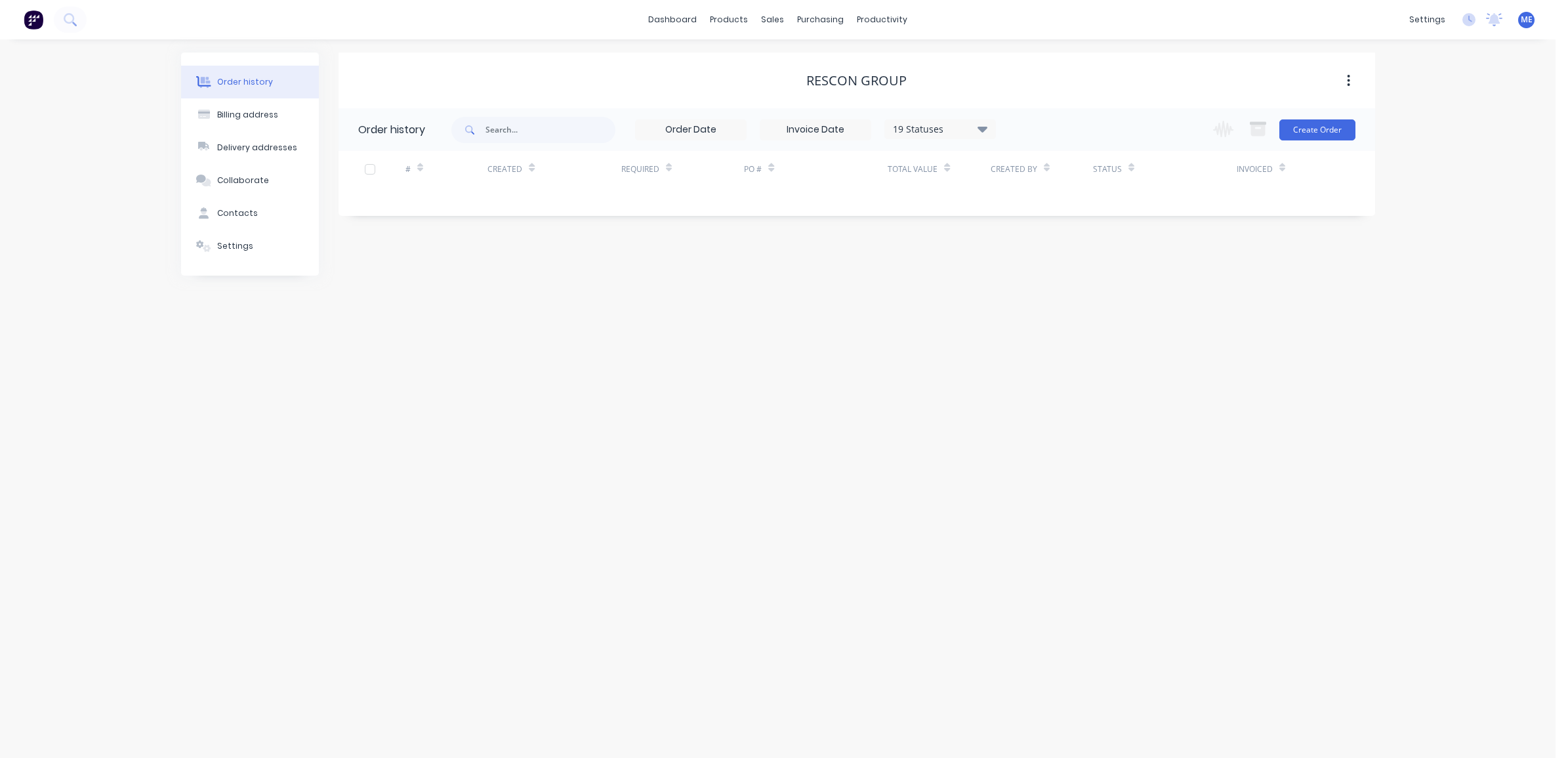
click at [675, 624] on div "Order history Billing address Delivery addresses Collaborate Contacts Settings …" at bounding box center [777, 398] width 1556 height 719
click at [530, 418] on div "Order history Billing address Delivery addresses Collaborate Contacts Settings …" at bounding box center [777, 398] width 1556 height 719
click at [250, 80] on div "Order history" at bounding box center [245, 82] width 56 height 12
click at [74, 16] on icon at bounding box center [69, 19] width 12 height 12
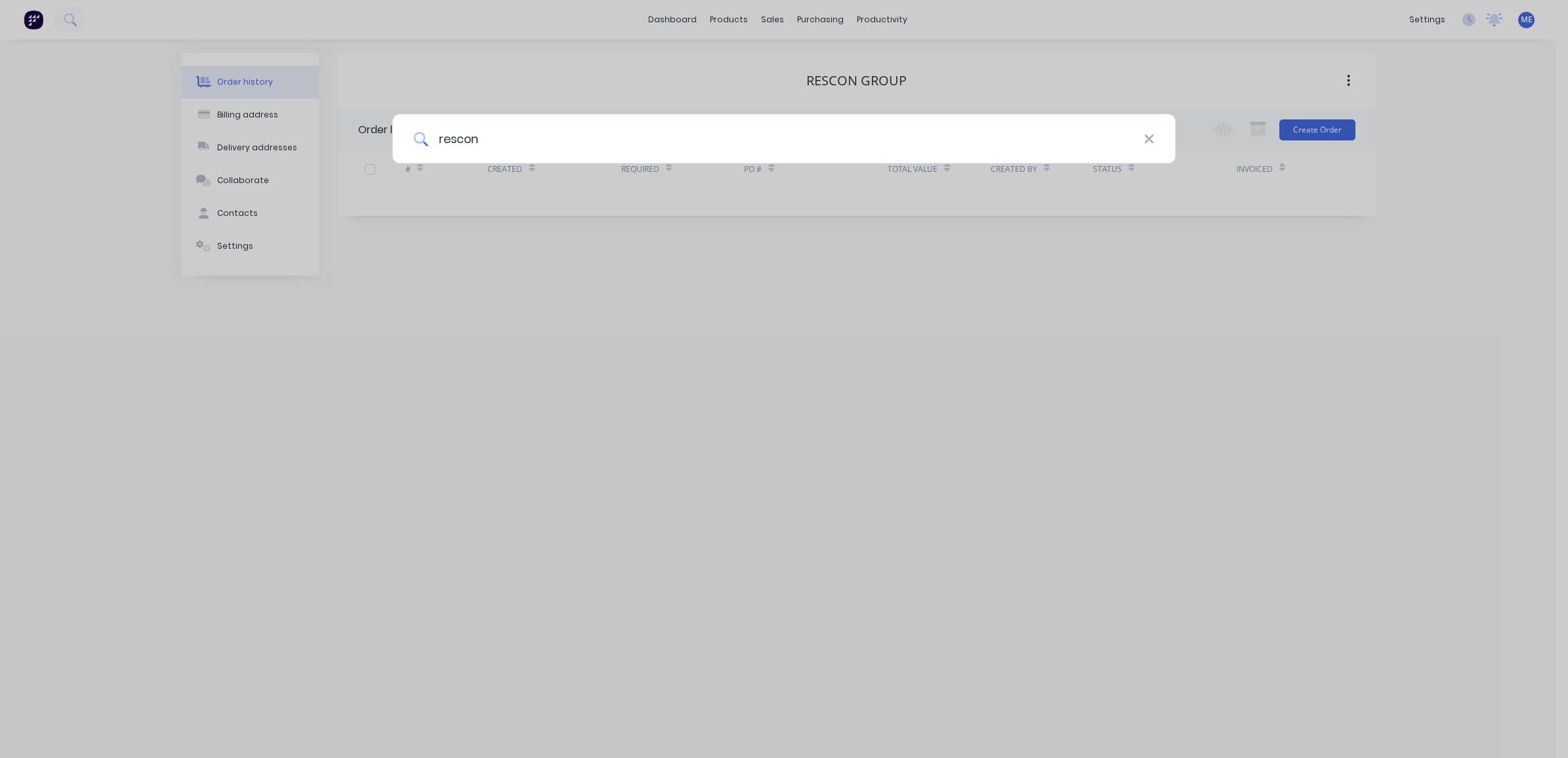
type input "rescon"
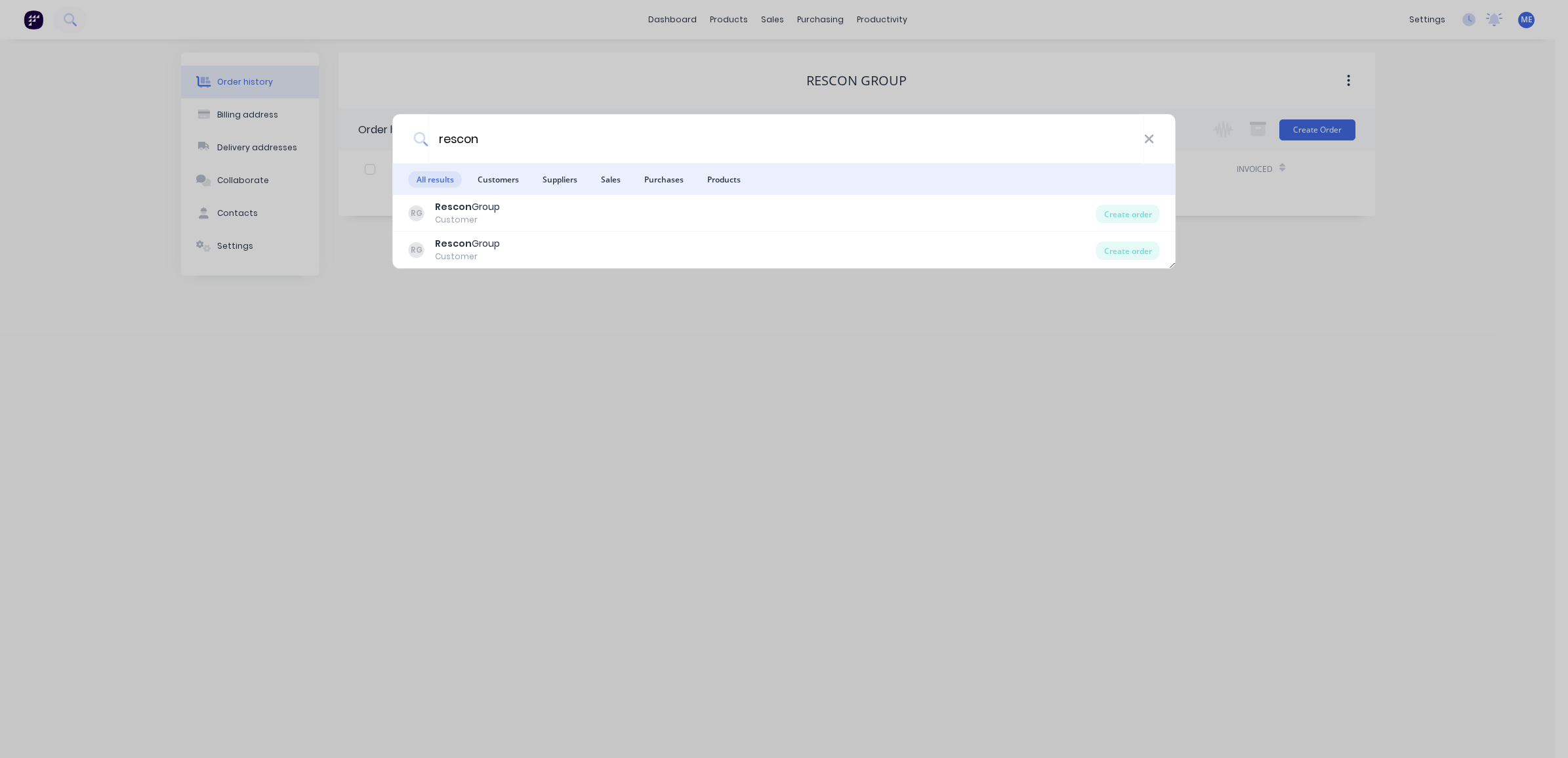
click at [435, 218] on div "Customer" at bounding box center [467, 220] width 65 height 12
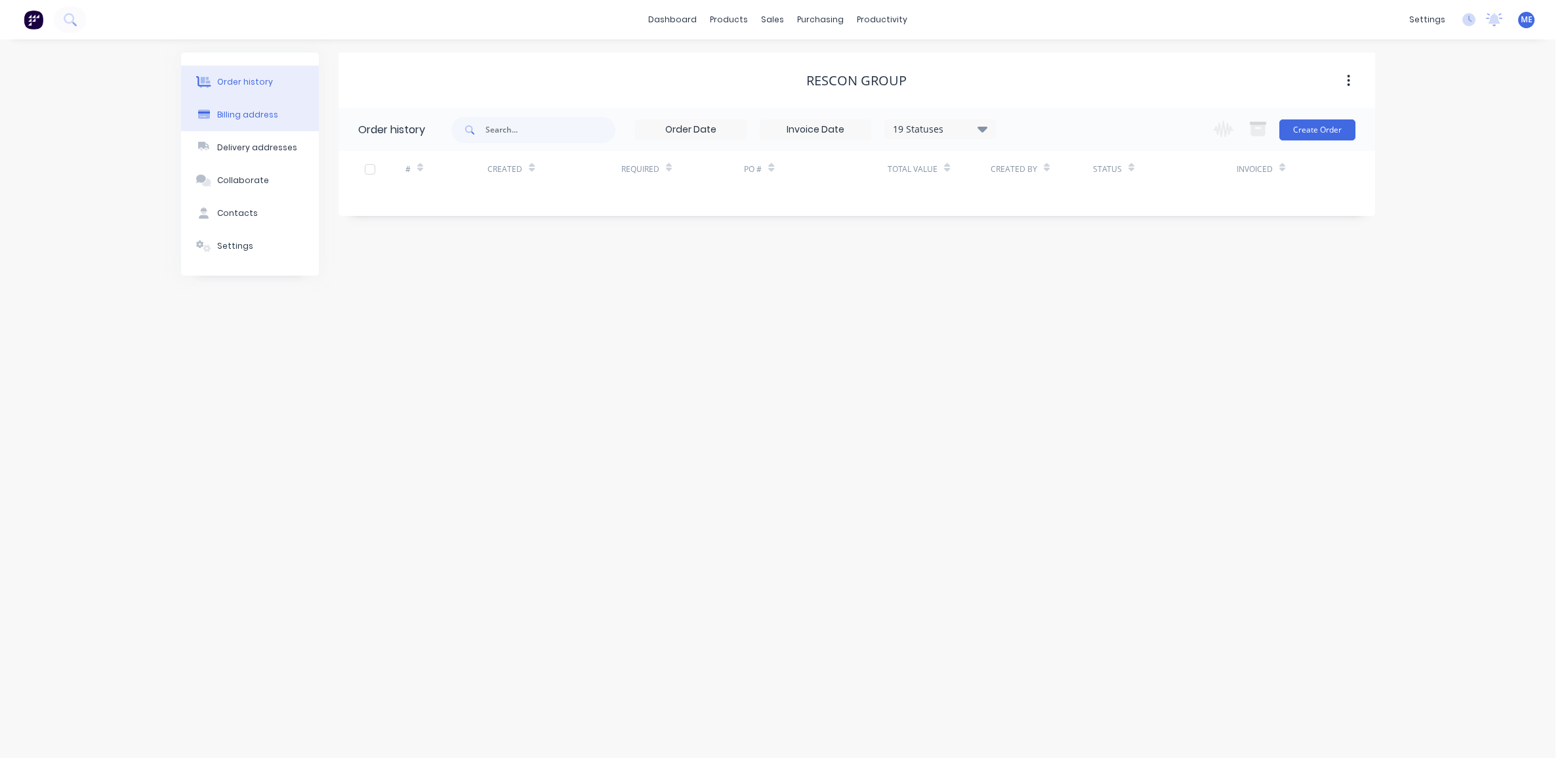
click at [259, 120] on div "Billing address" at bounding box center [248, 115] width 61 height 12
select select "AU"
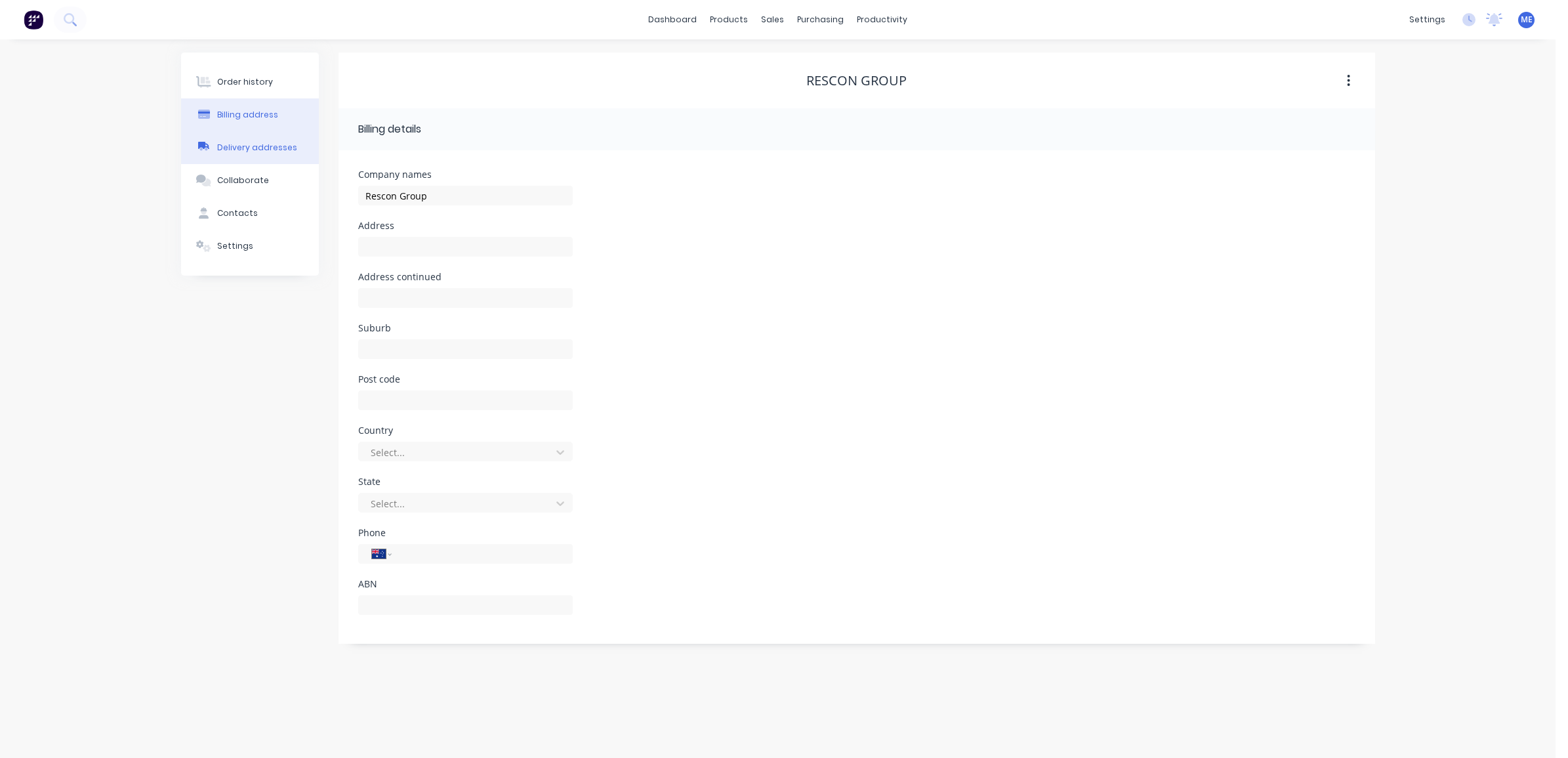
click at [238, 142] on div "Delivery addresses" at bounding box center [256, 148] width 80 height 12
click at [234, 181] on div "Collaborate" at bounding box center [243, 180] width 52 height 12
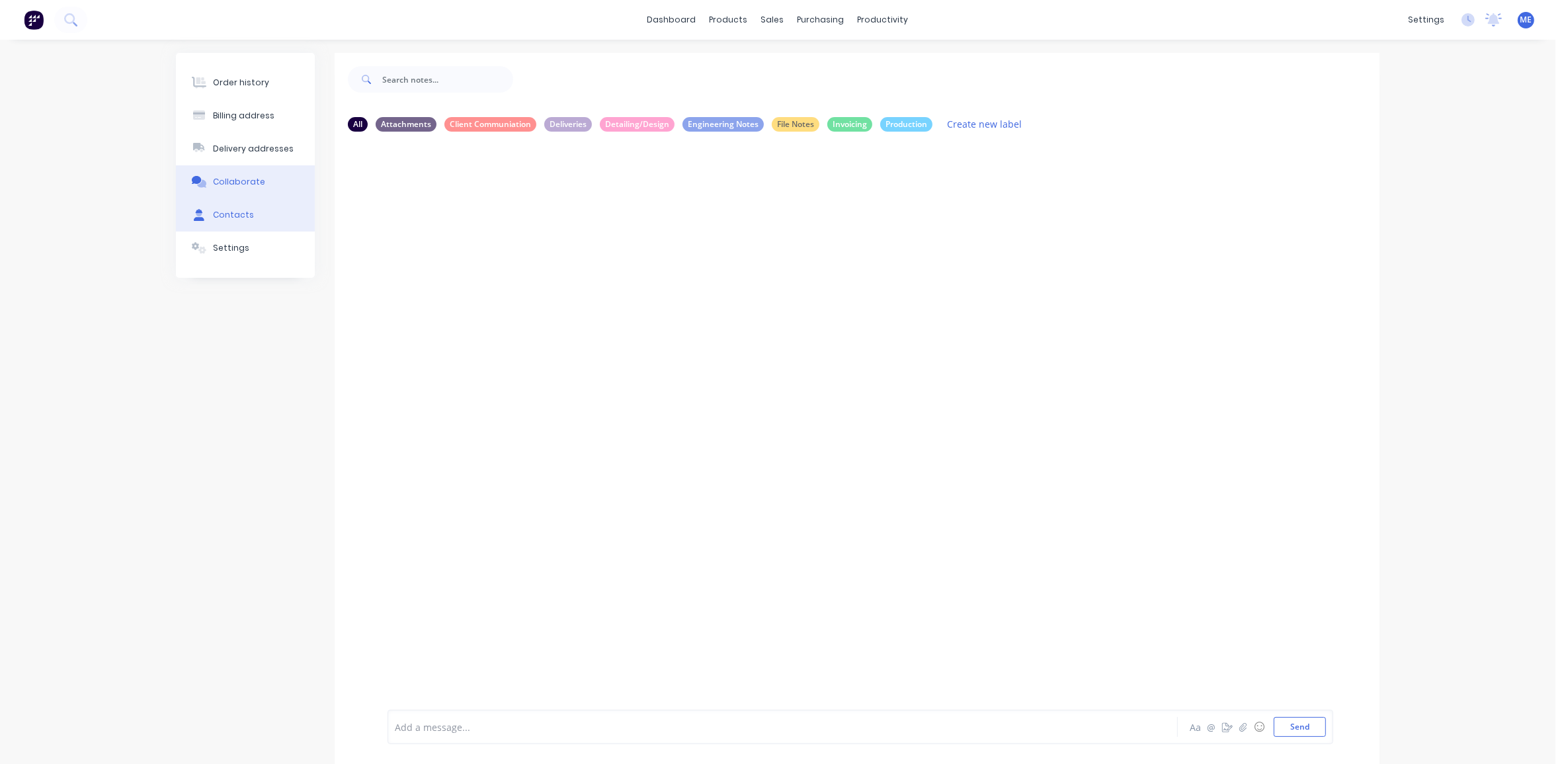
click at [231, 209] on div "Contacts" at bounding box center [233, 215] width 41 height 12
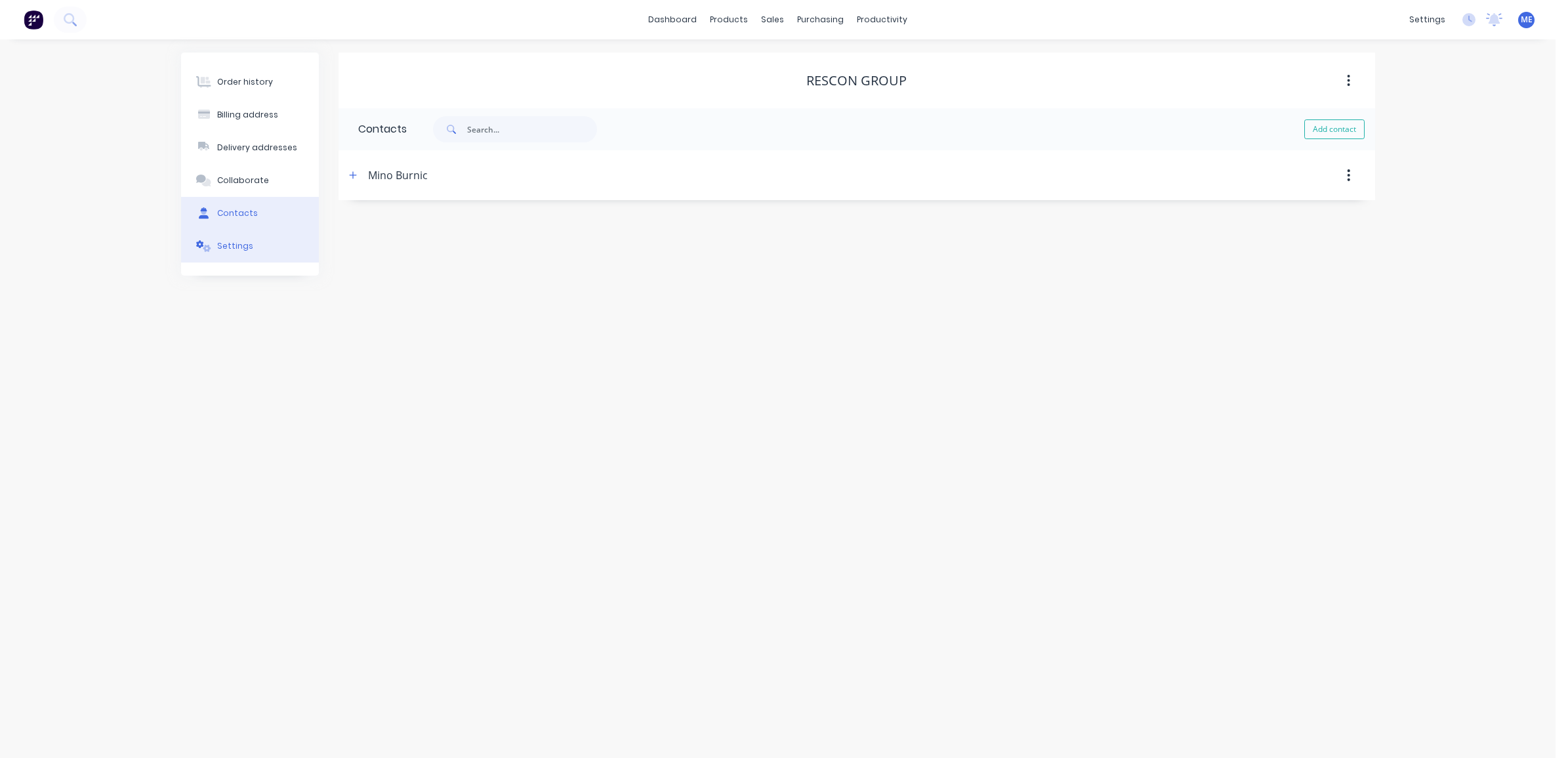
click at [234, 242] on div "Settings" at bounding box center [235, 246] width 36 height 12
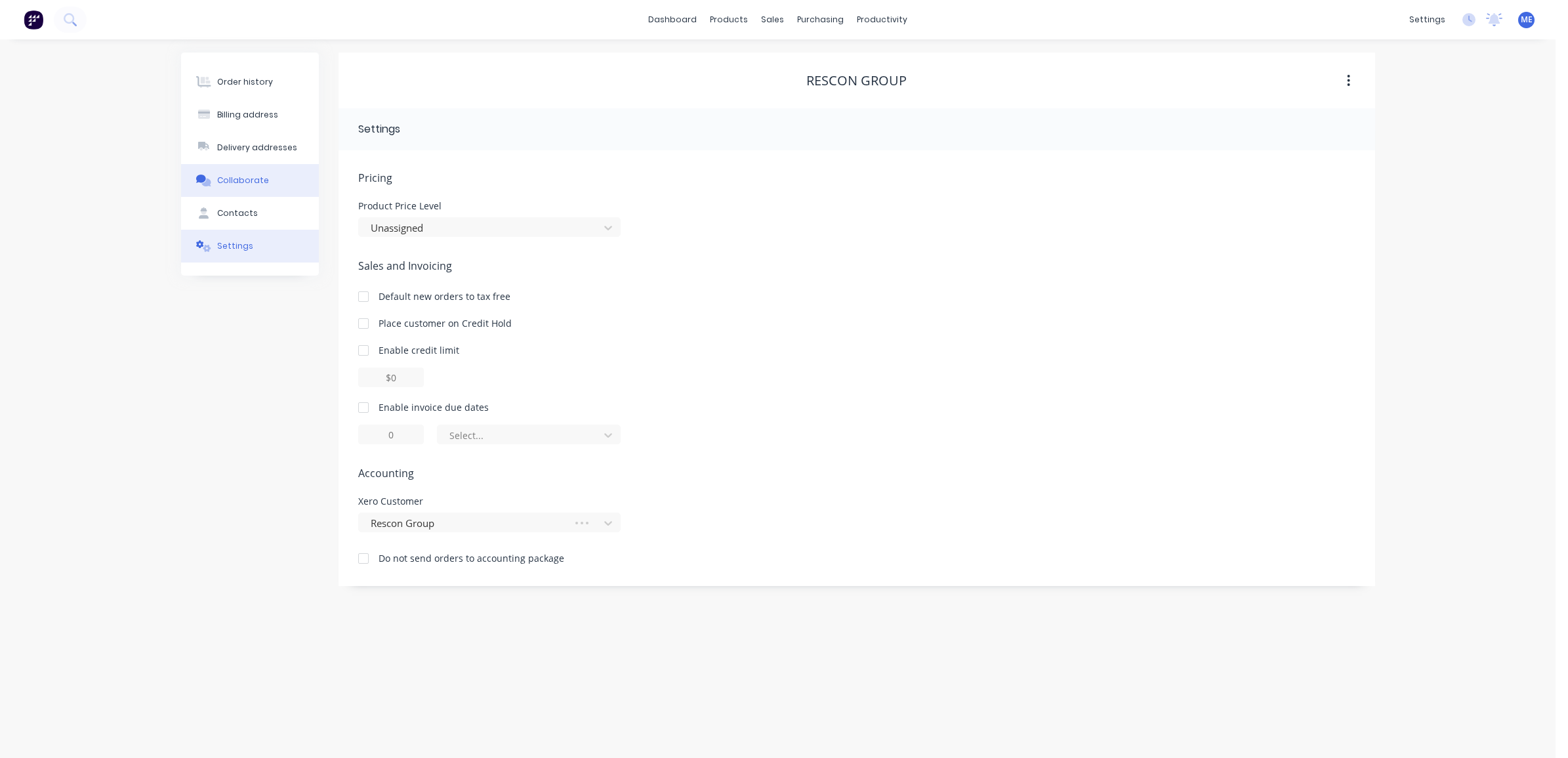
click at [235, 190] on button "Collaborate" at bounding box center [250, 180] width 138 height 33
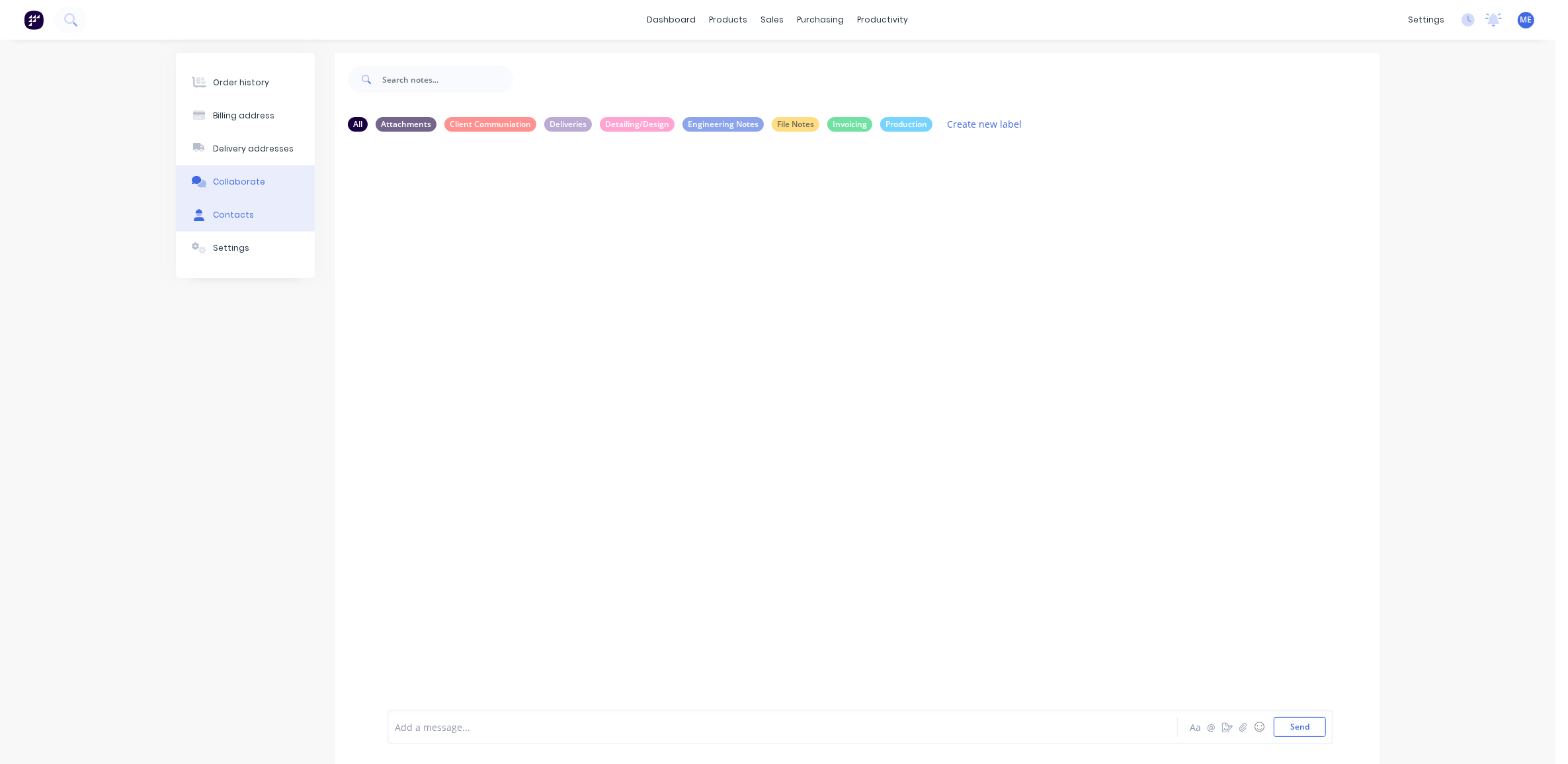
click at [246, 216] on div "Contacts" at bounding box center [233, 215] width 41 height 12
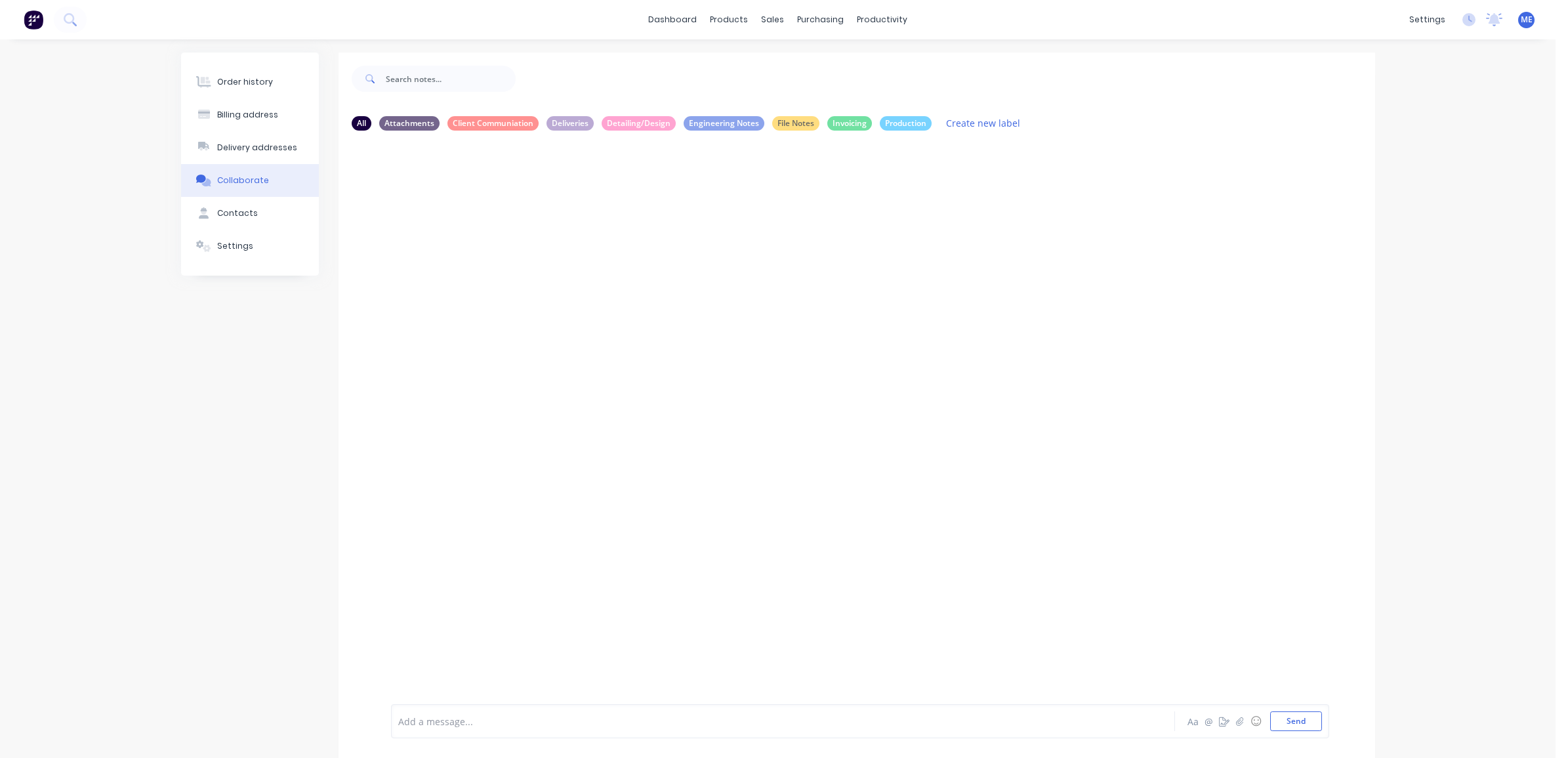
select select "AU"
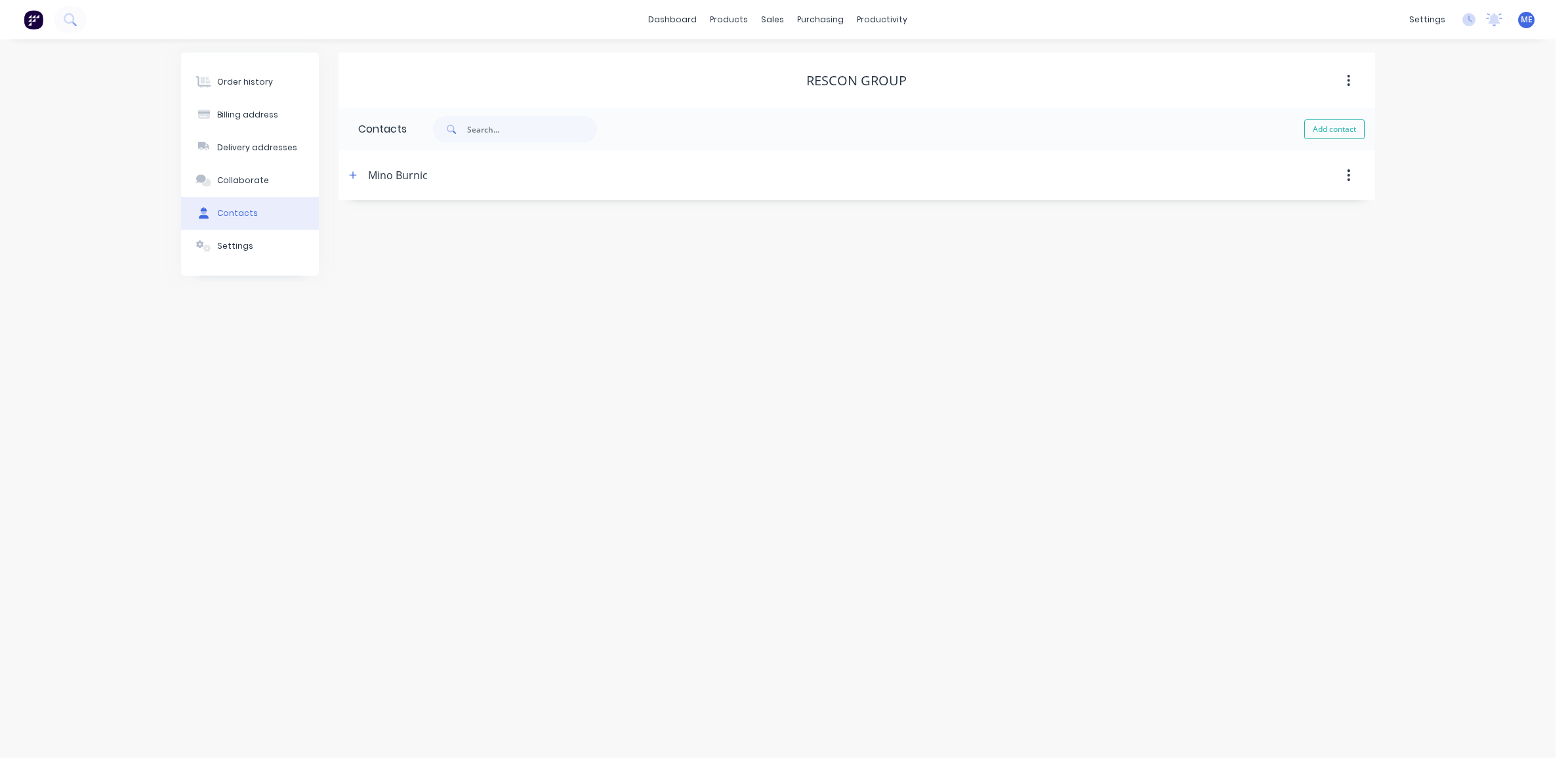
click at [392, 161] on header "Mino Burnic" at bounding box center [857, 176] width 1036 height 50
click at [389, 178] on div "Mino Burnic" at bounding box center [398, 175] width 59 height 15
click at [355, 173] on icon "button" at bounding box center [353, 176] width 8 height 10
click at [67, 8] on button at bounding box center [70, 19] width 33 height 26
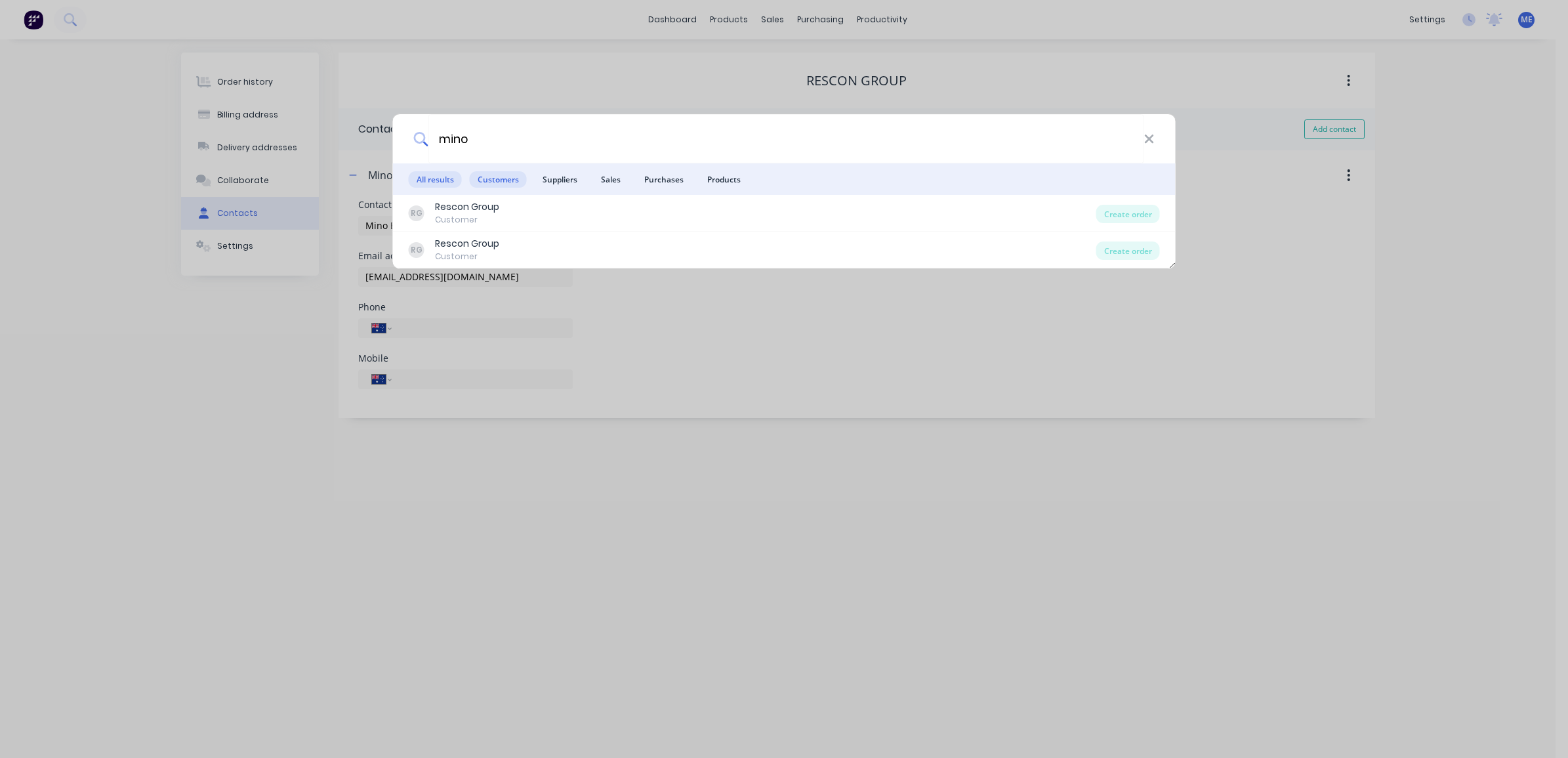
type input "mino"
click at [504, 181] on span "Customers" at bounding box center [498, 178] width 57 height 16
click at [565, 183] on span "Suppliers" at bounding box center [559, 178] width 51 height 16
click at [608, 180] on span "Sales" at bounding box center [610, 178] width 36 height 16
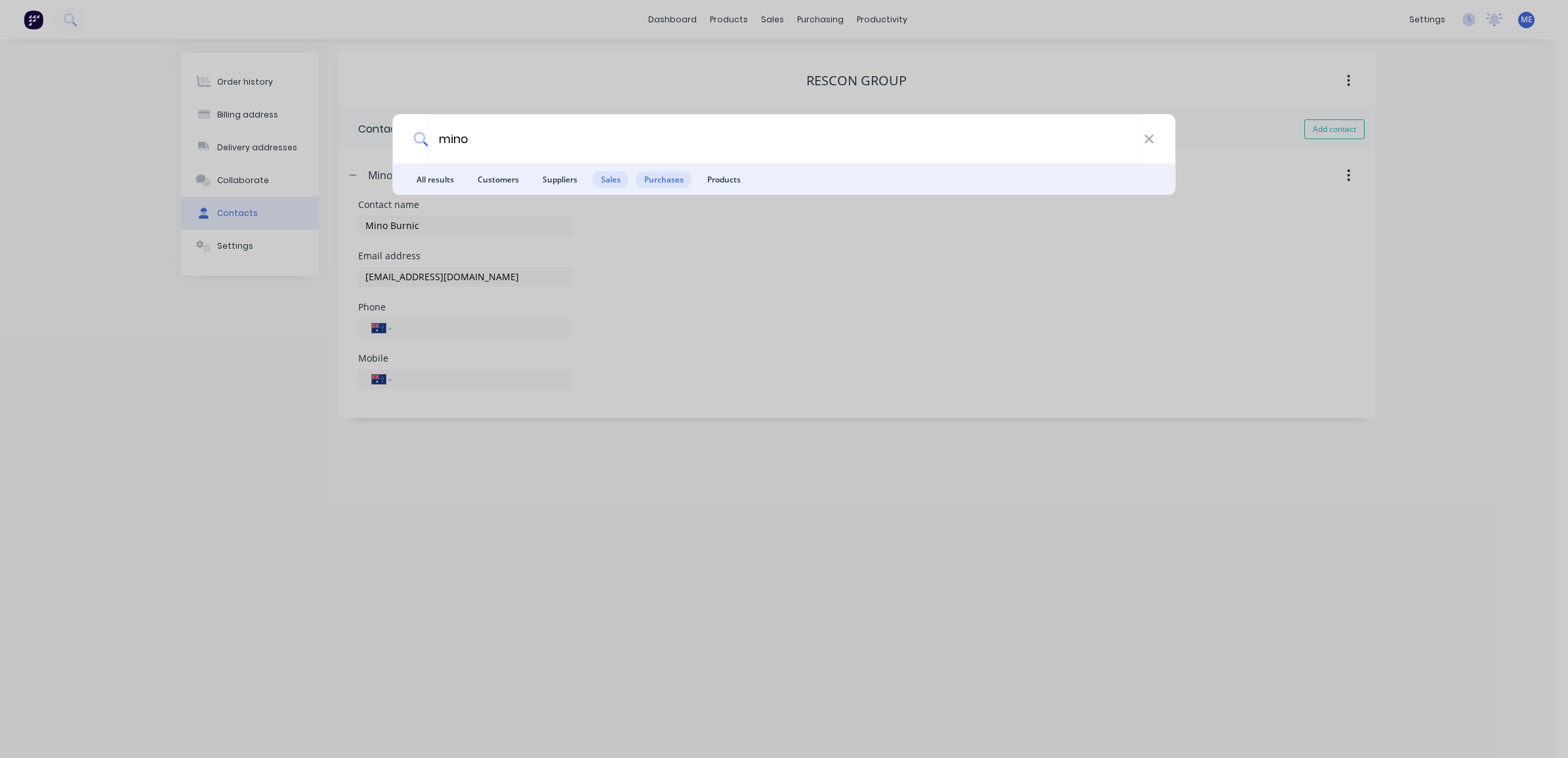
click at [668, 183] on span "Purchases" at bounding box center [663, 178] width 55 height 16
click at [727, 181] on span "Products" at bounding box center [724, 178] width 49 height 16
click at [487, 178] on span "Customers" at bounding box center [498, 178] width 57 height 16
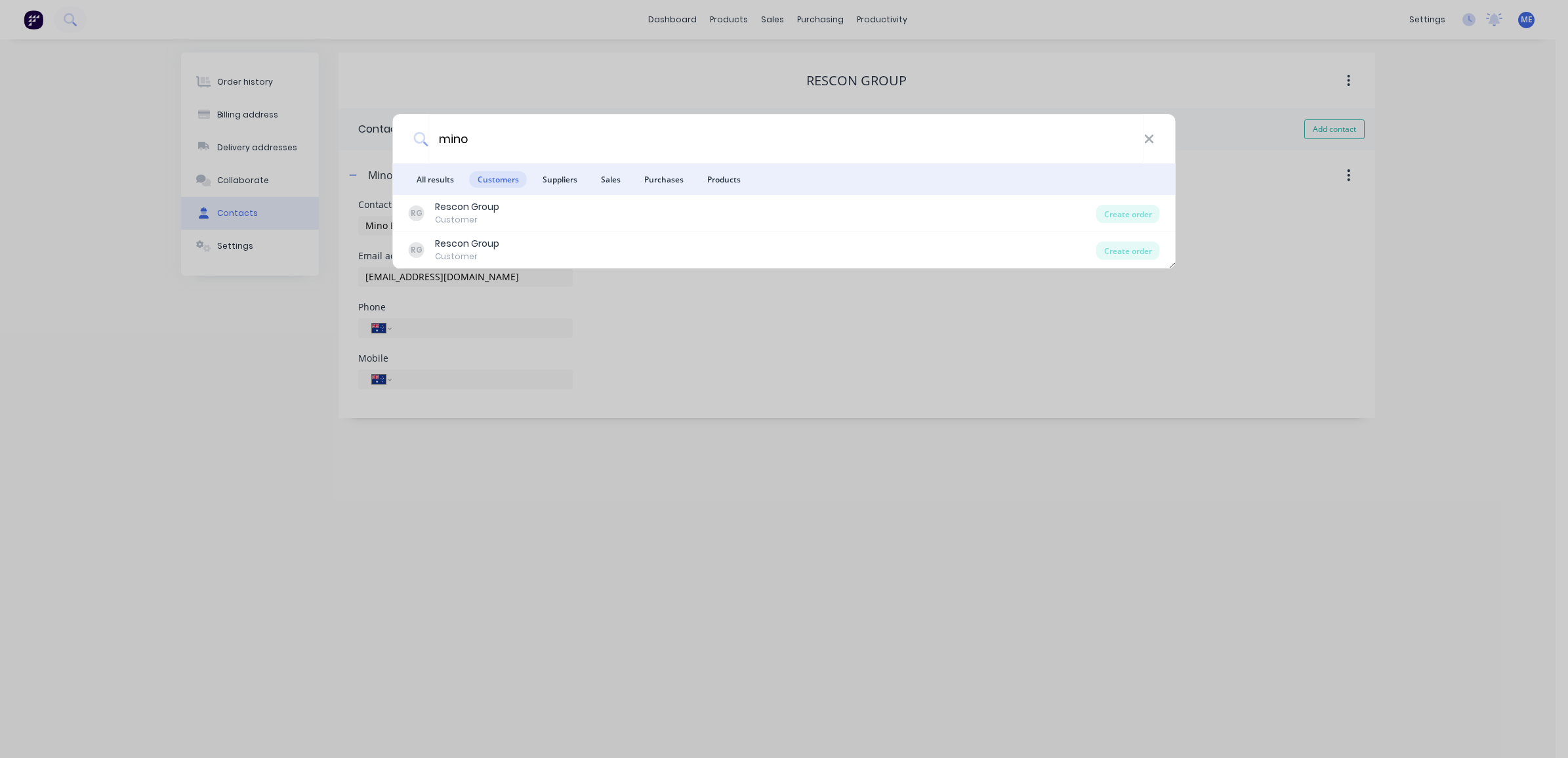
click at [440, 180] on span "All results" at bounding box center [435, 178] width 53 height 16
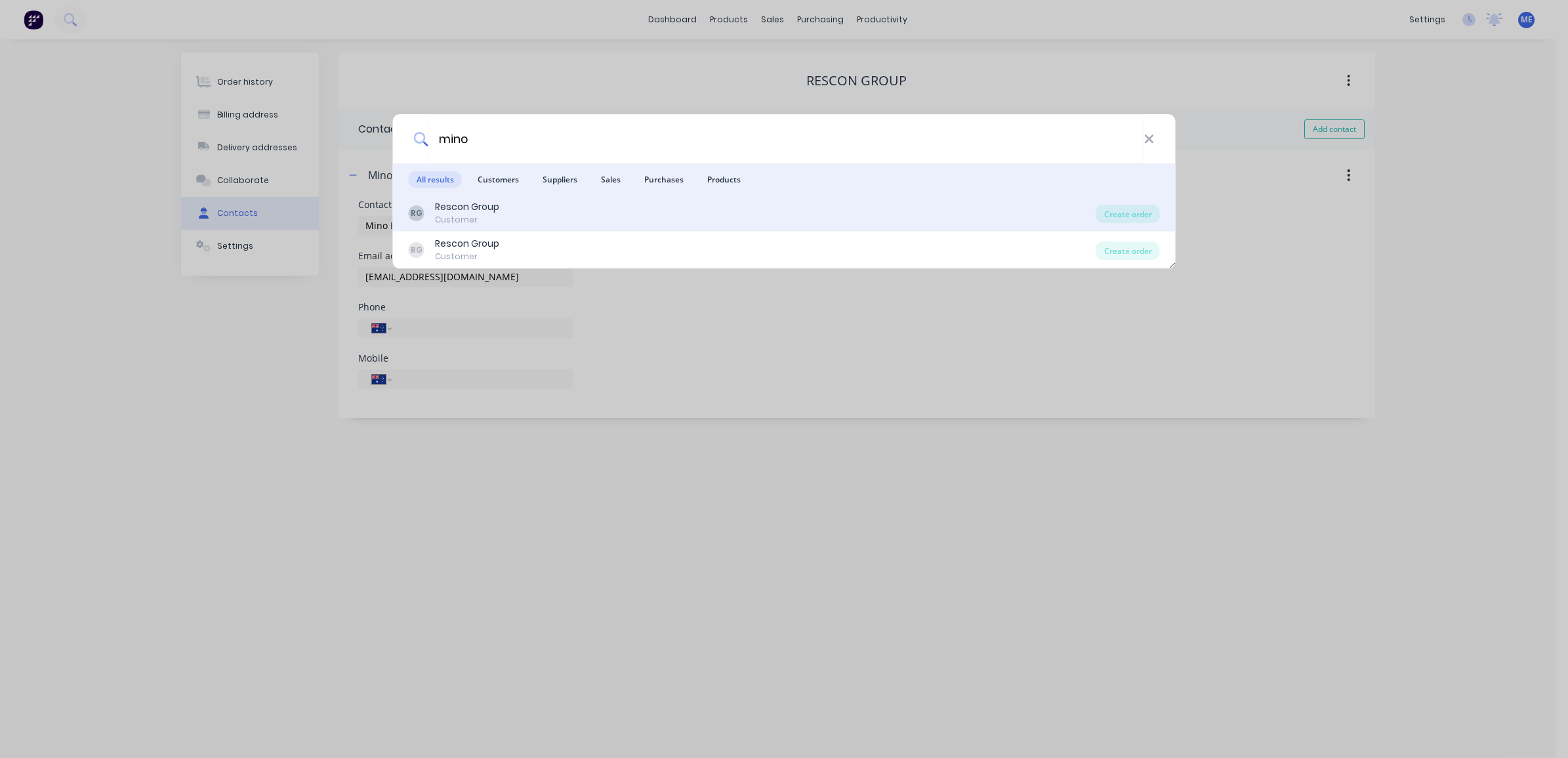
click at [472, 221] on div "Customer" at bounding box center [466, 220] width 64 height 12
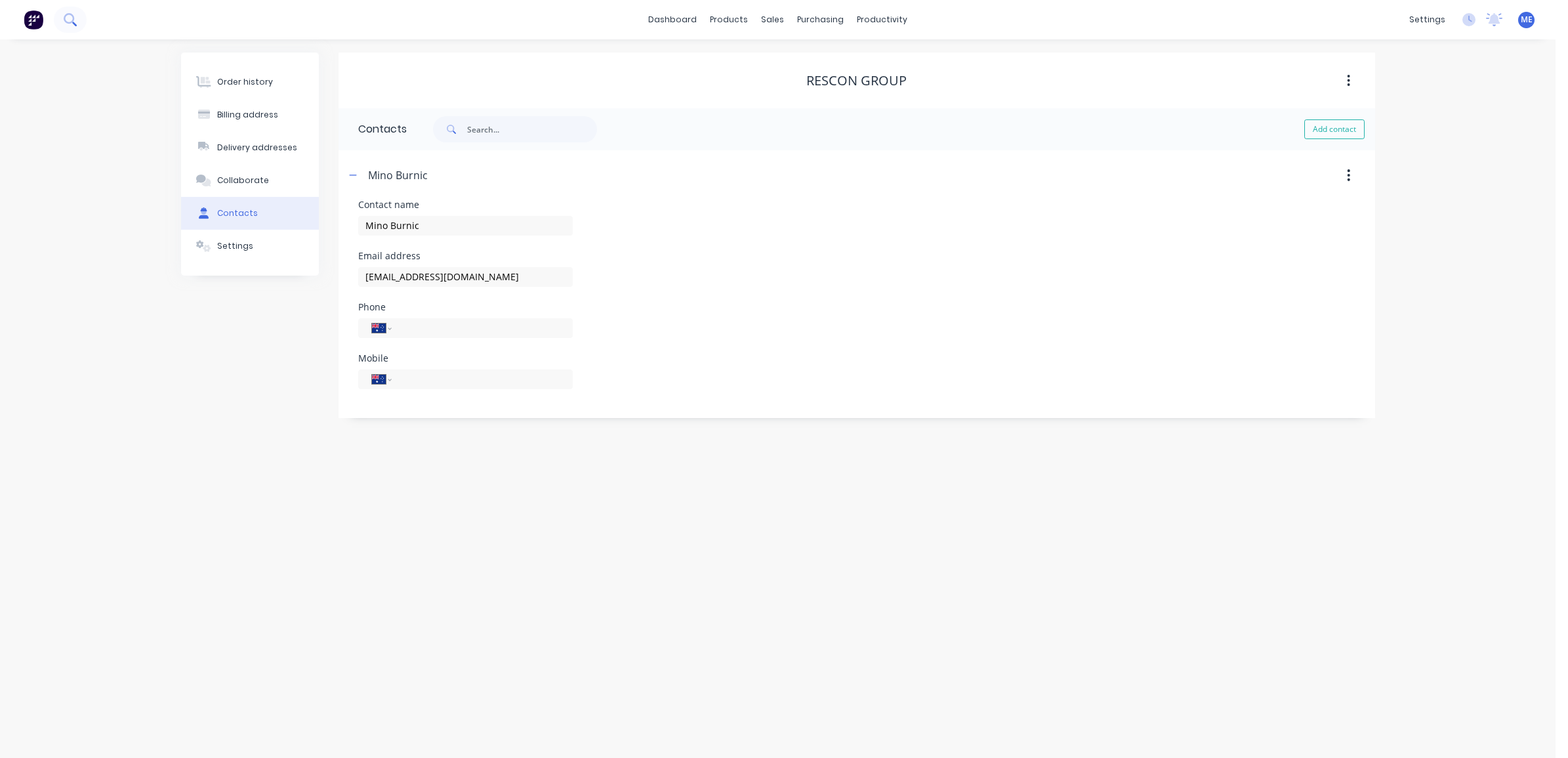
click at [71, 15] on icon at bounding box center [68, 18] width 11 height 11
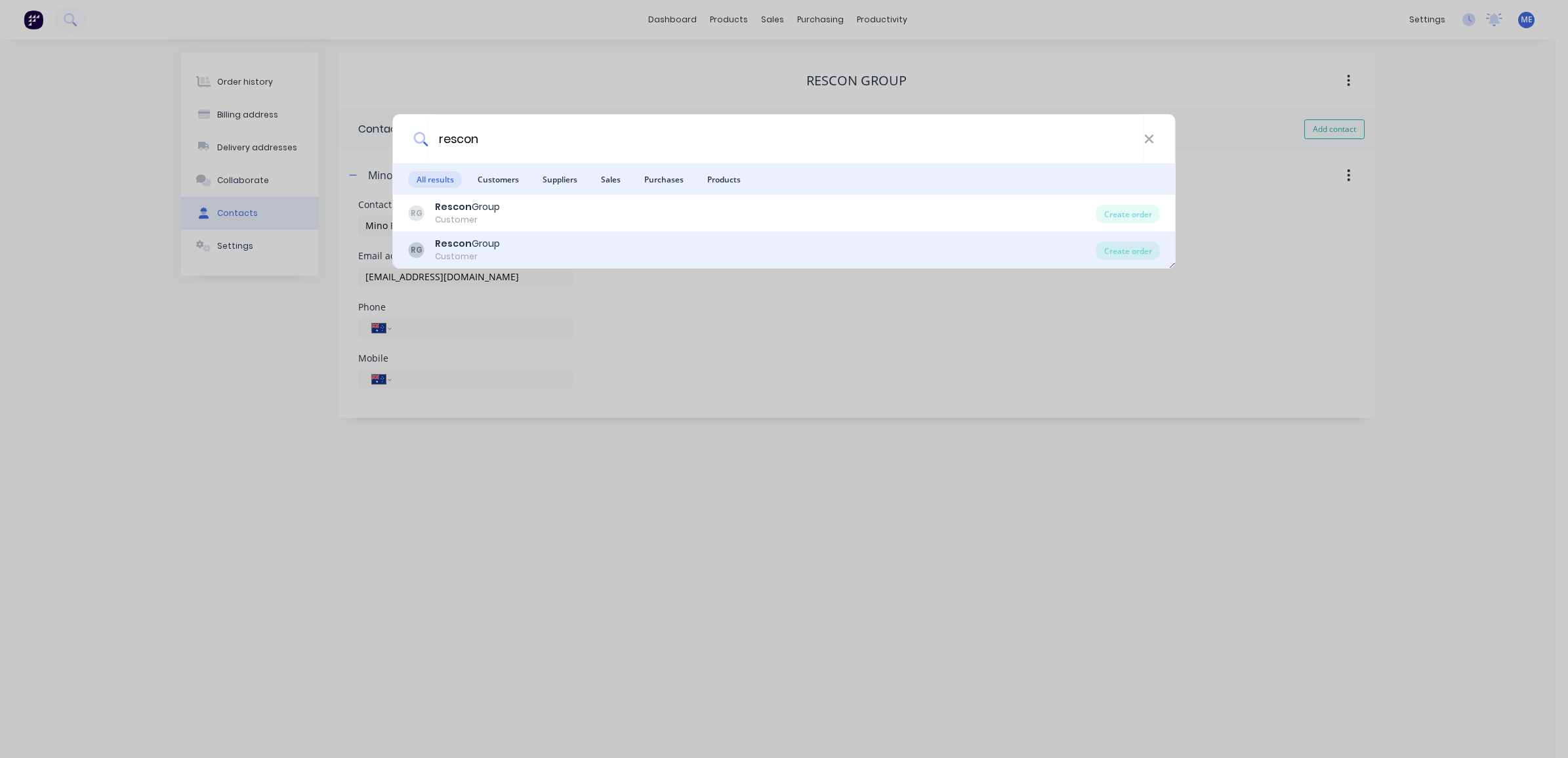
type input "rescon"
click at [465, 242] on b "Rescon" at bounding box center [453, 244] width 36 height 13
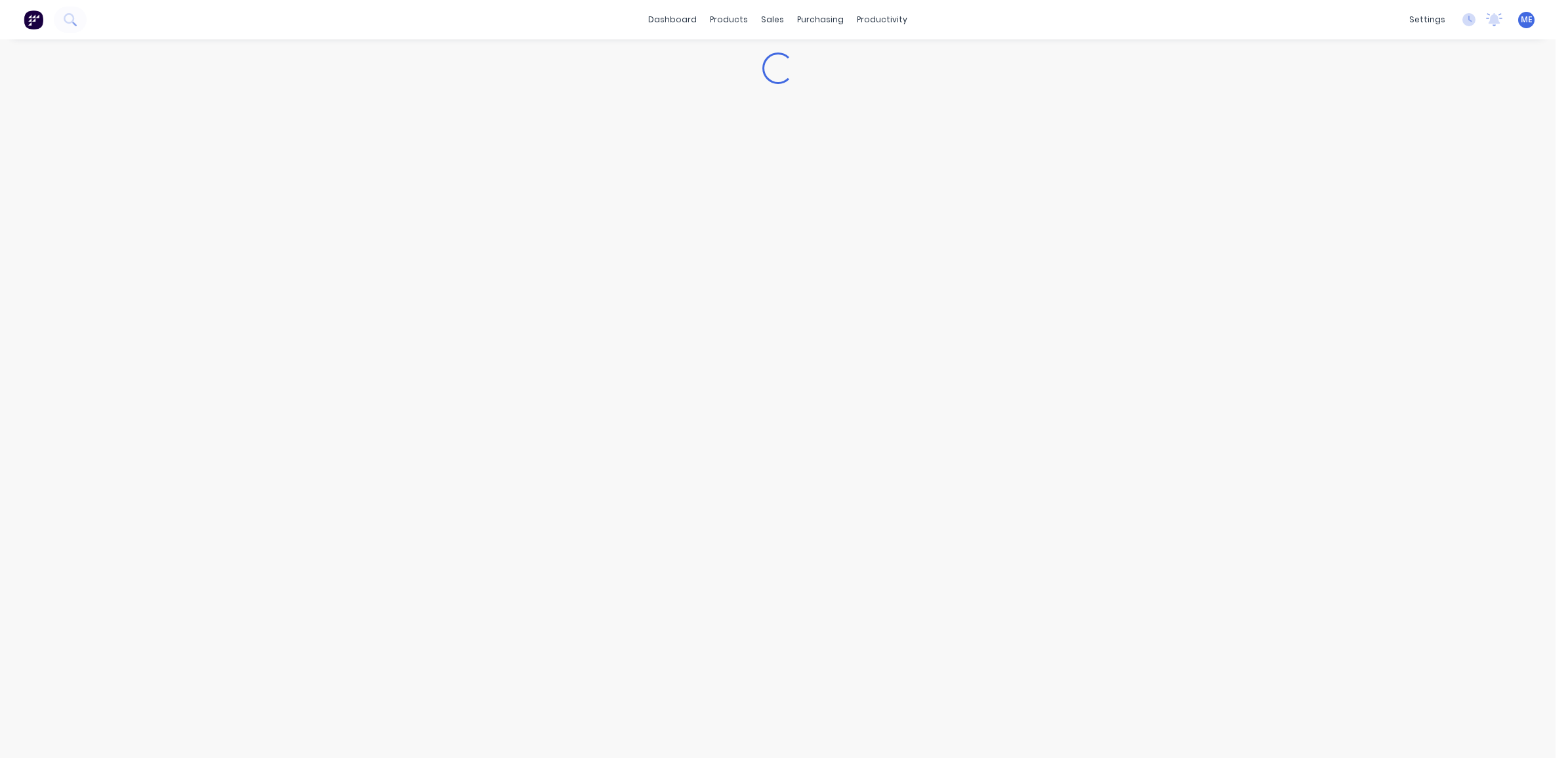
select select "AU"
click at [349, 176] on icon "button" at bounding box center [353, 176] width 8 height 10
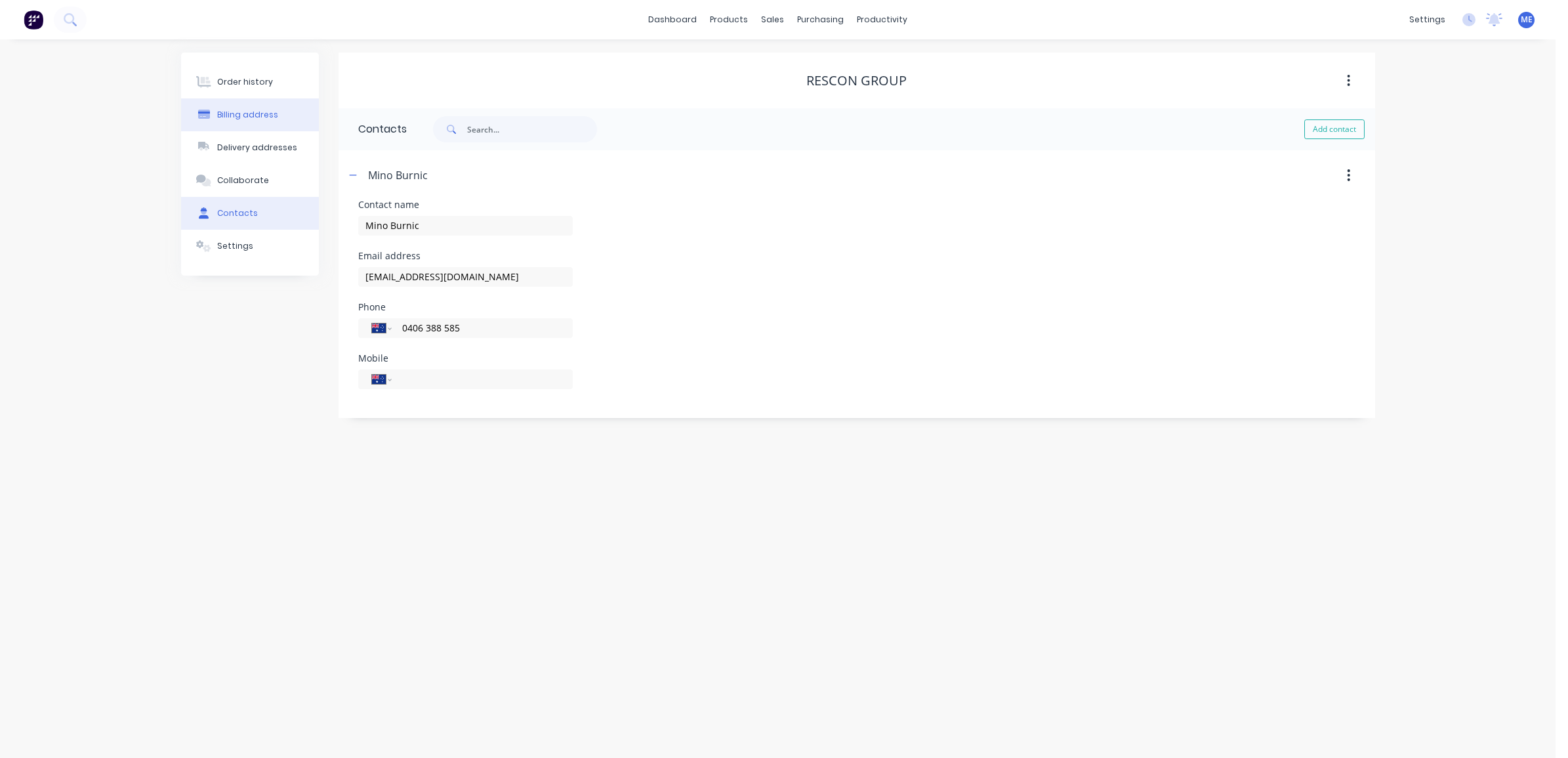
click at [240, 119] on div "Billing address" at bounding box center [248, 115] width 61 height 12
select select "AU"
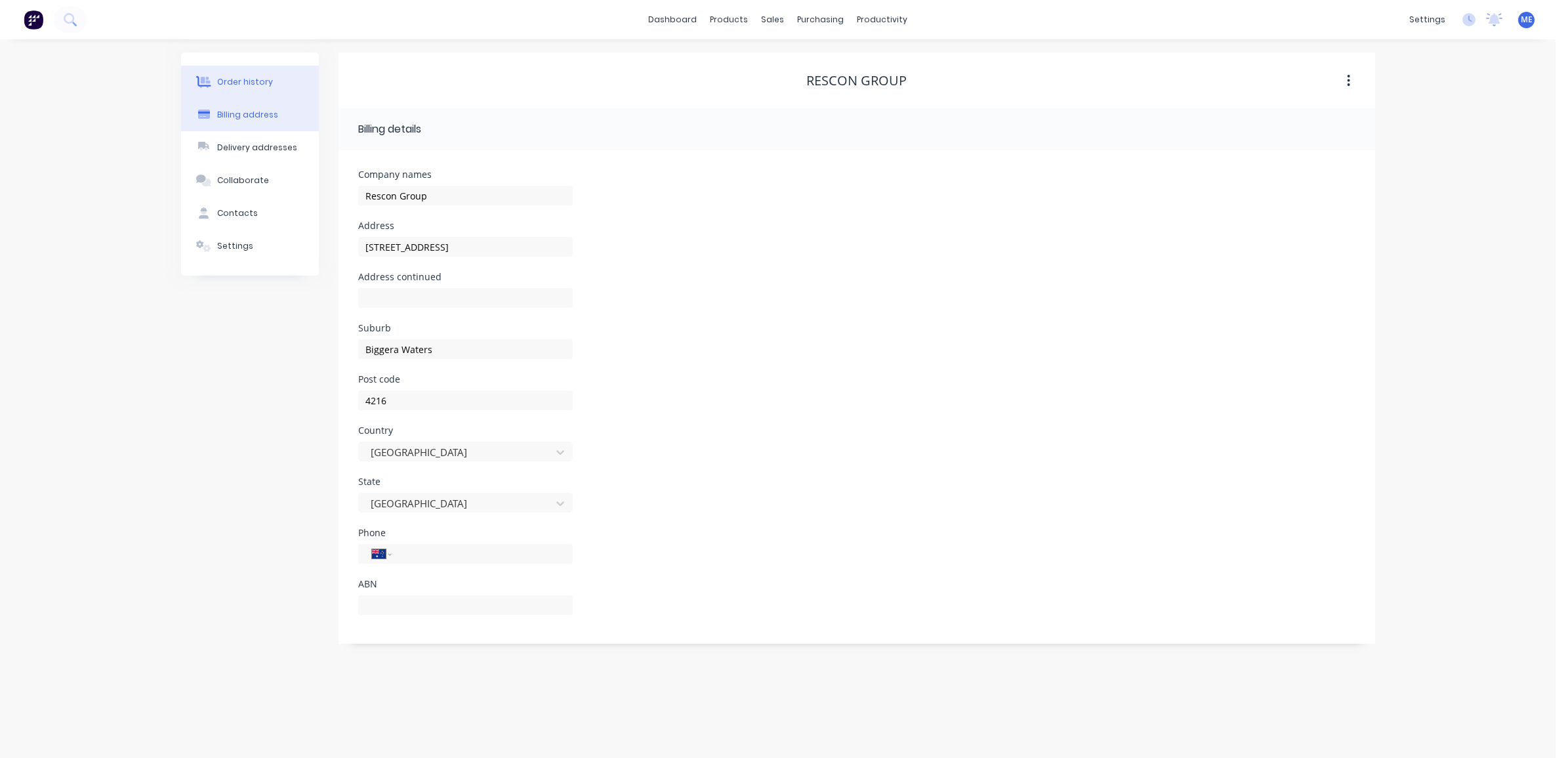
click at [233, 86] on div "Order history" at bounding box center [245, 82] width 56 height 12
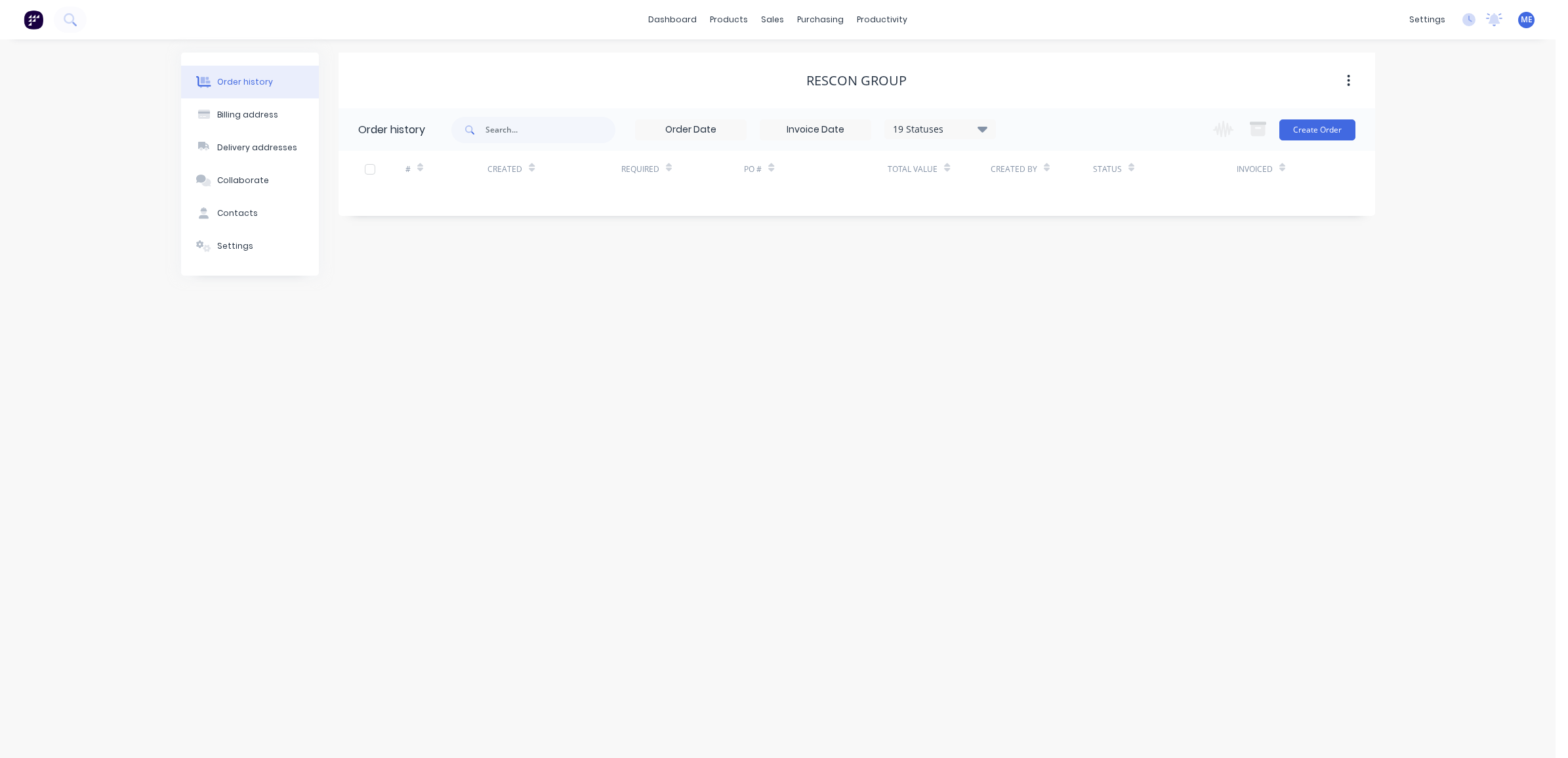
click at [916, 127] on div "19 Statuses" at bounding box center [939, 129] width 110 height 14
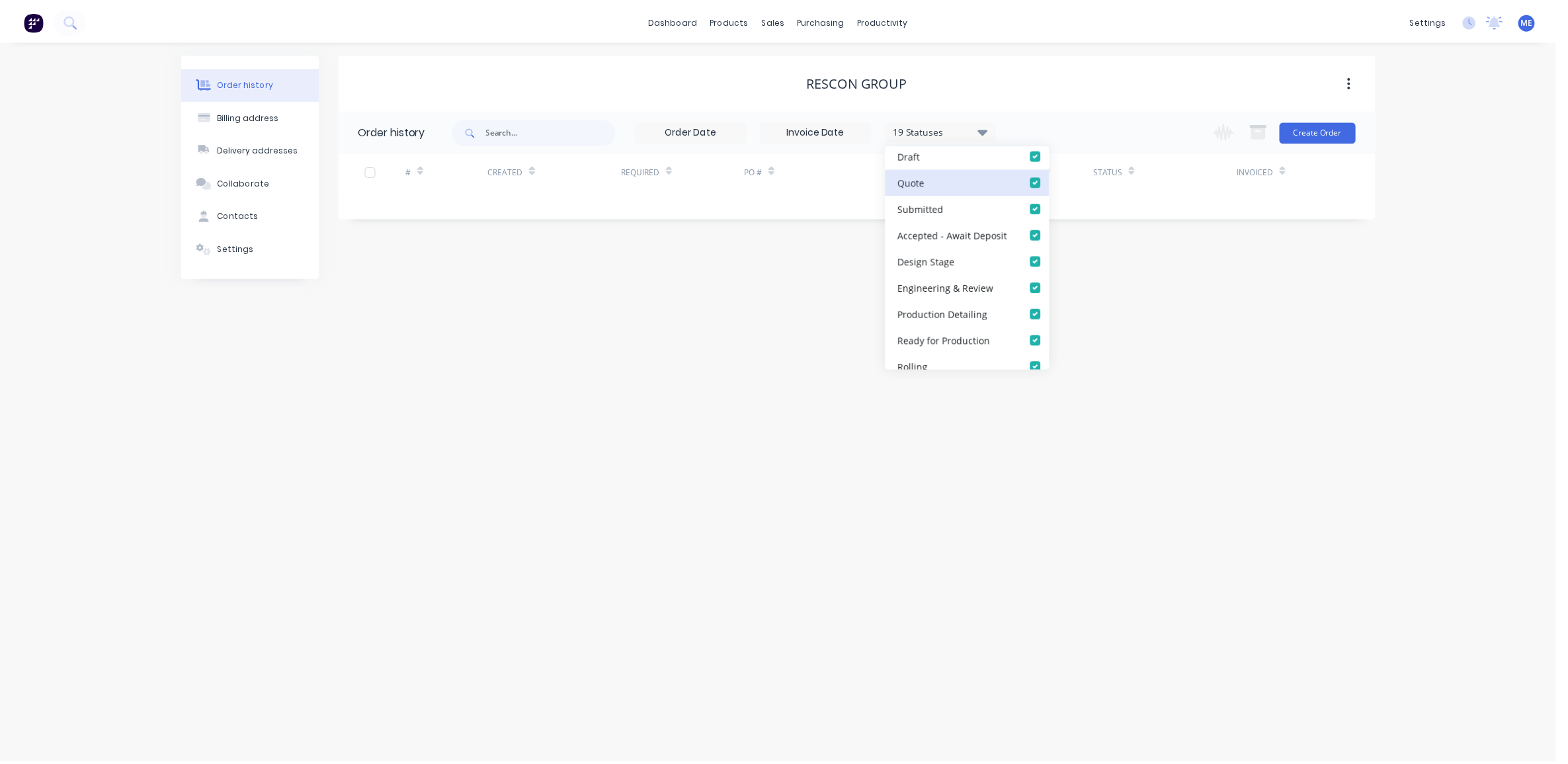
scroll to position [82, 0]
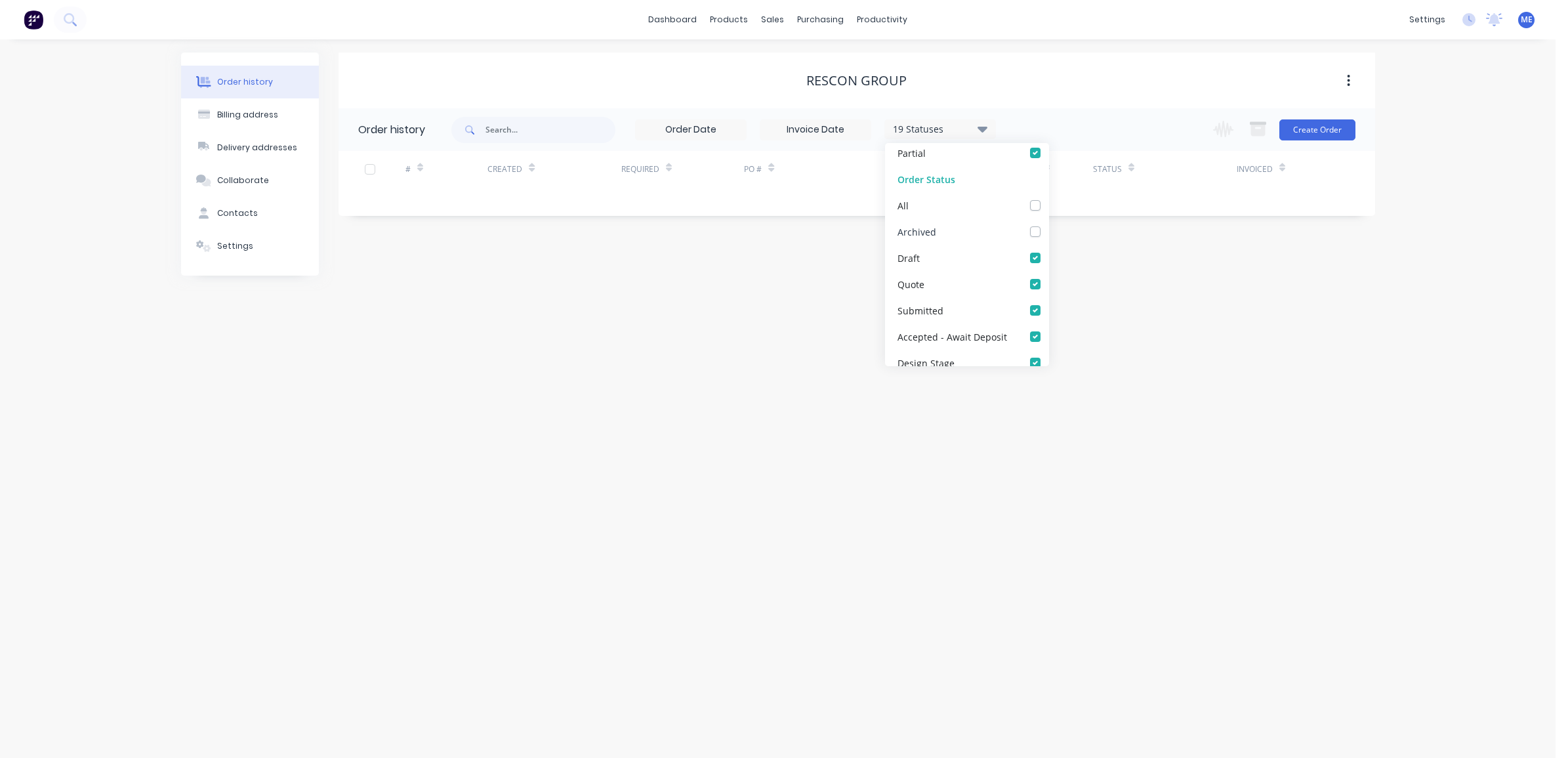
click at [1049, 225] on label at bounding box center [1049, 225] width 0 height 0
click at [1049, 233] on input "checkbox" at bounding box center [1054, 230] width 11 height 12
checkbox input "true"
click at [1152, 333] on div "Order history Billing address Delivery addresses Collaborate Contacts Settings …" at bounding box center [777, 398] width 1556 height 719
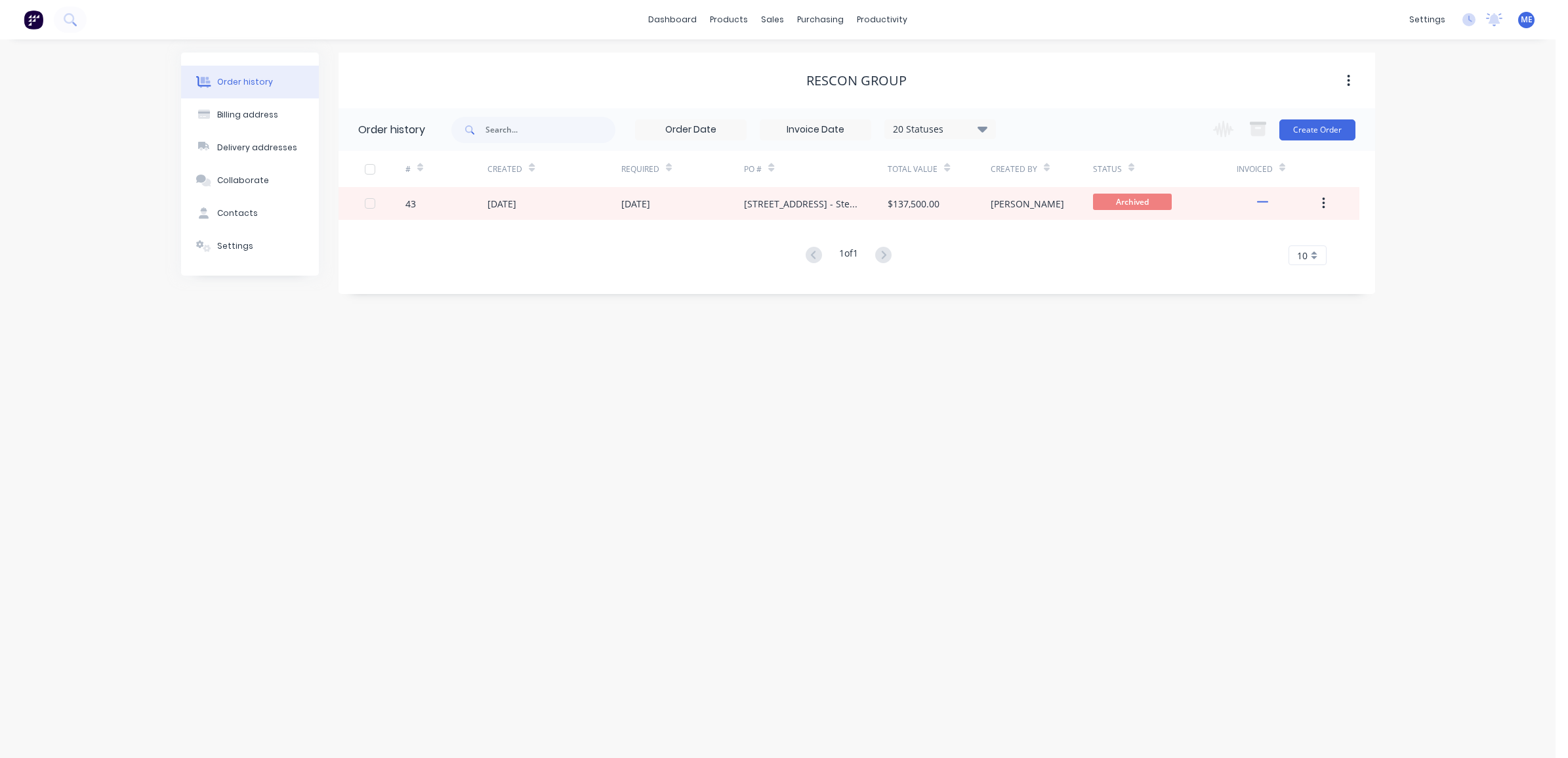
click at [48, 24] on div at bounding box center [43, 19] width 86 height 26
click at [61, 21] on button at bounding box center [70, 19] width 33 height 26
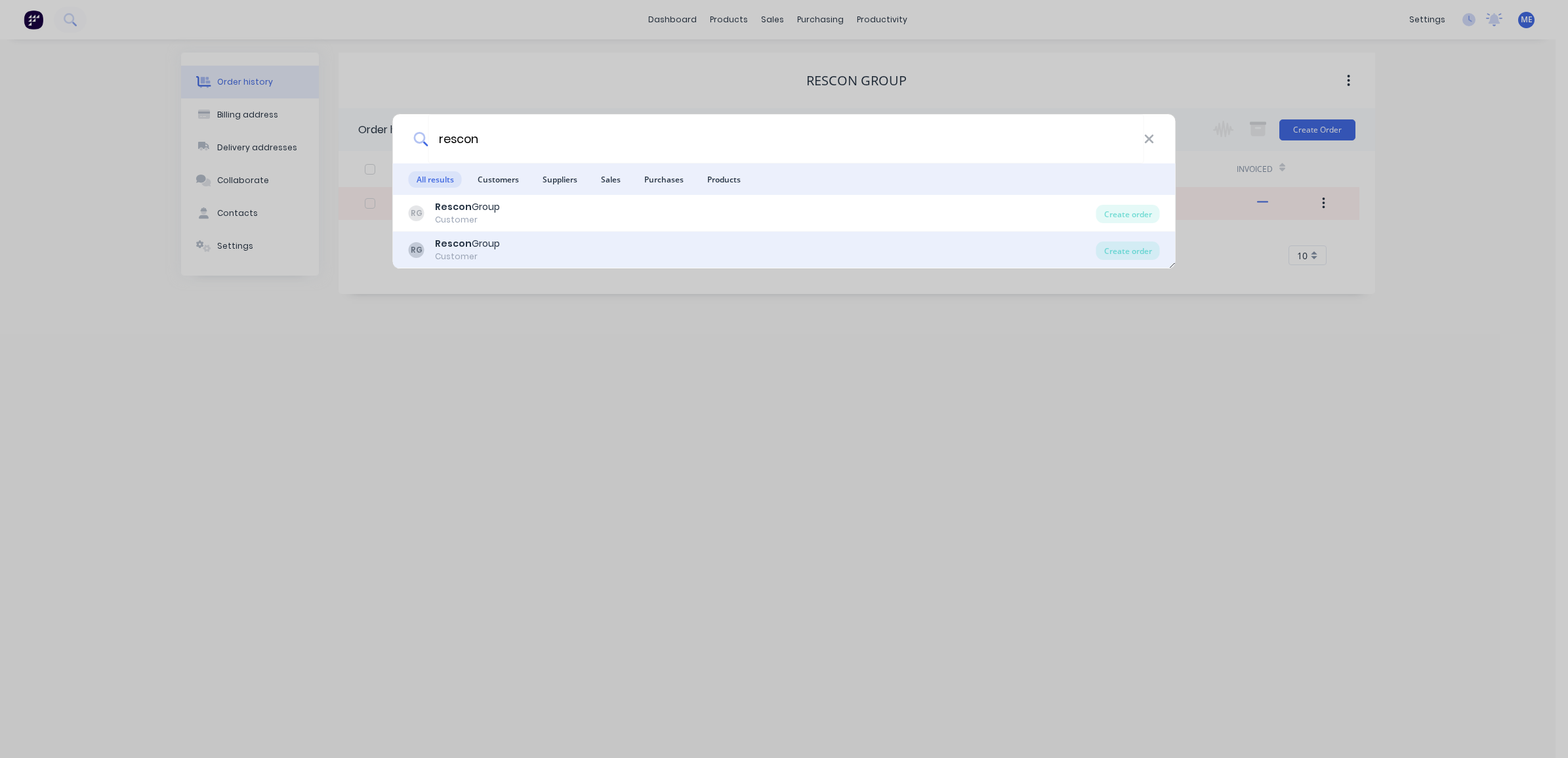
type input "rescon"
click at [453, 256] on div "Customer" at bounding box center [467, 256] width 65 height 12
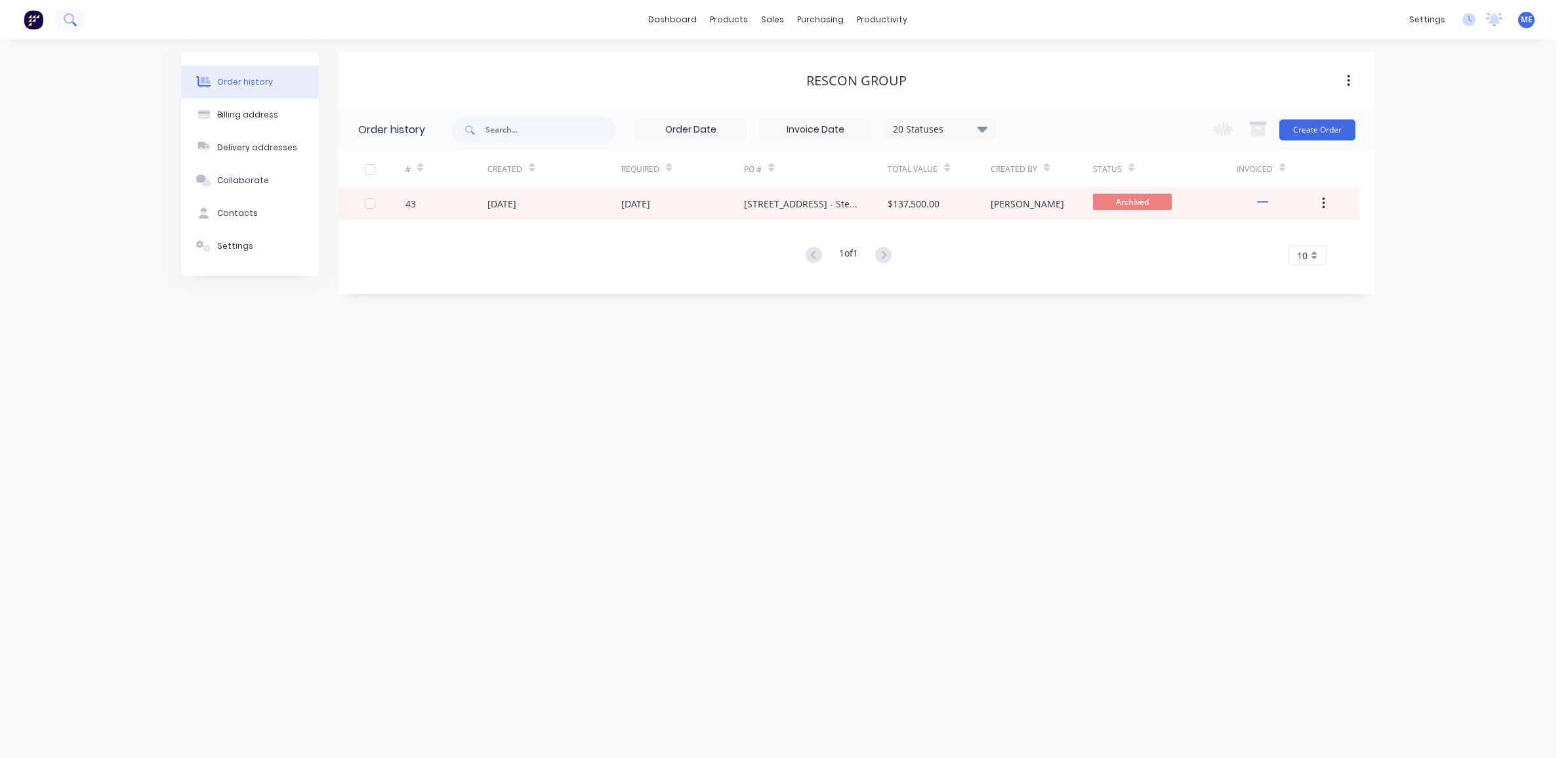
click at [83, 20] on button at bounding box center [70, 19] width 33 height 26
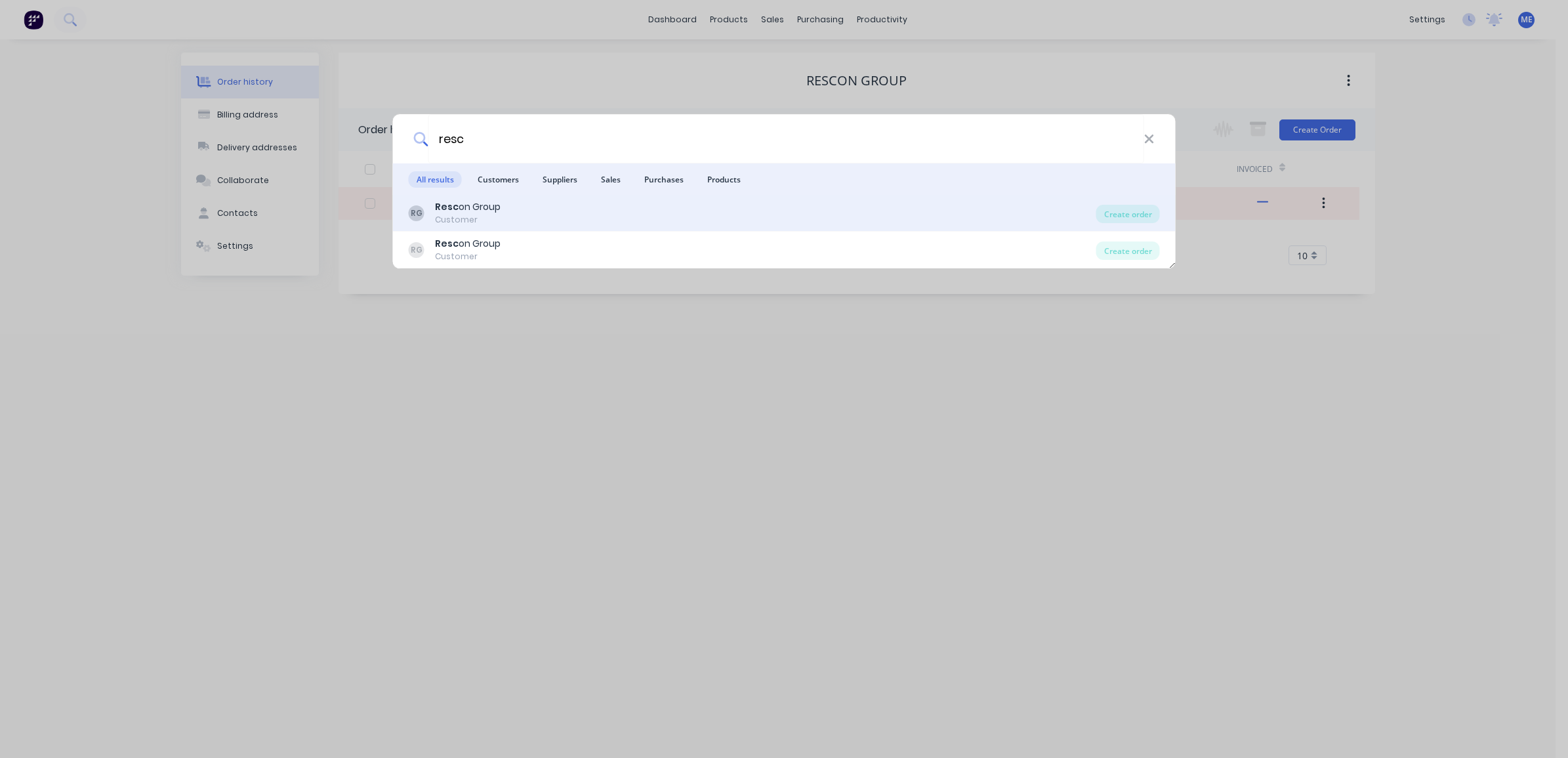
type input "resc"
click at [488, 218] on div "Customer" at bounding box center [467, 220] width 65 height 12
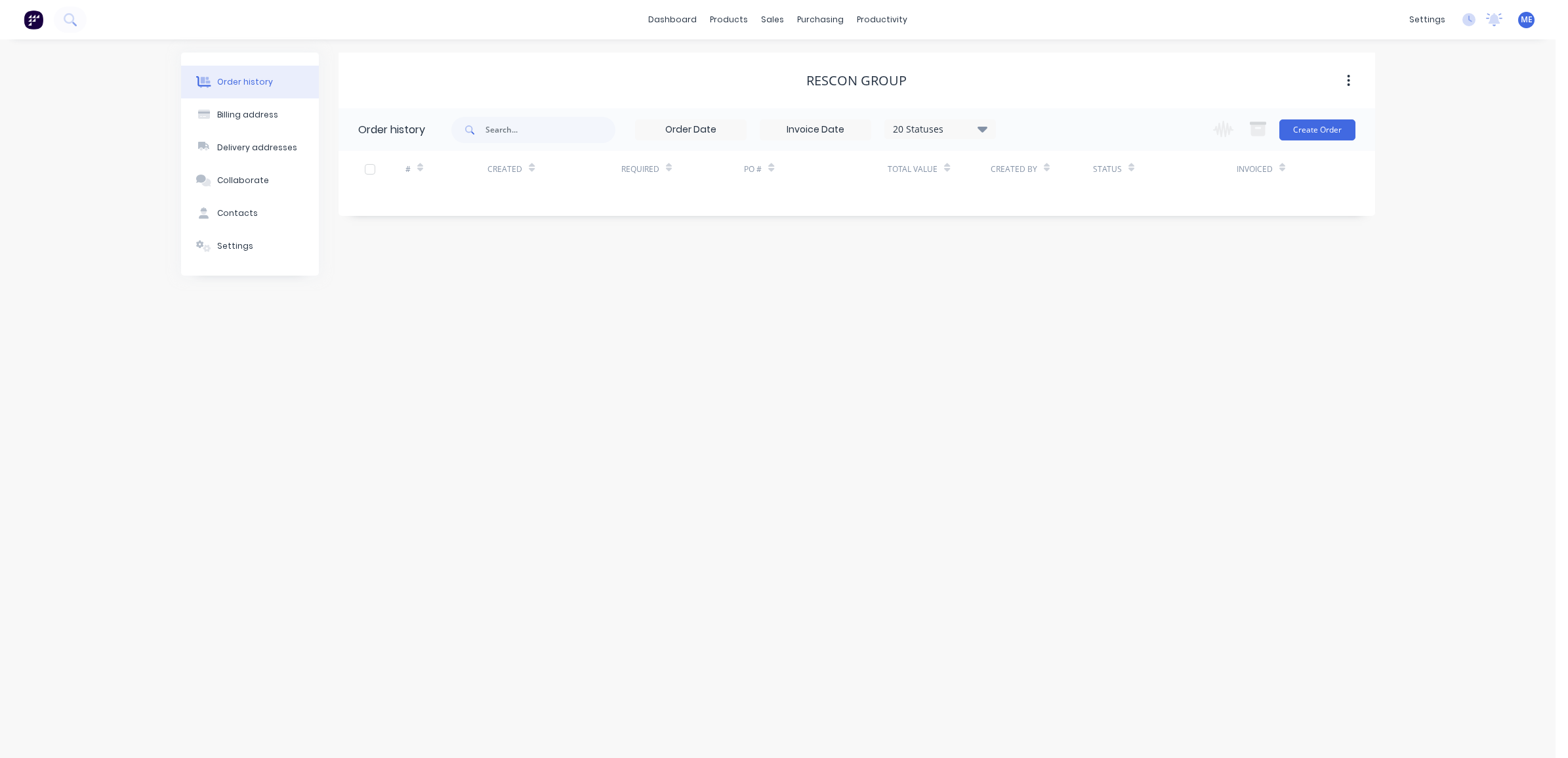
click at [942, 130] on div "20 Statuses" at bounding box center [939, 129] width 110 height 14
click at [1129, 316] on div "Order history Billing address Delivery addresses Collaborate Contacts Settings …" at bounding box center [777, 398] width 1556 height 719
click at [1059, 325] on div "Order history Billing address Delivery addresses Collaborate Contacts Settings …" at bounding box center [777, 398] width 1556 height 719
drag, startPoint x: 1365, startPoint y: 78, endPoint x: 1352, endPoint y: 79, distance: 13.0
click at [1362, 79] on div at bounding box center [1353, 81] width 41 height 24
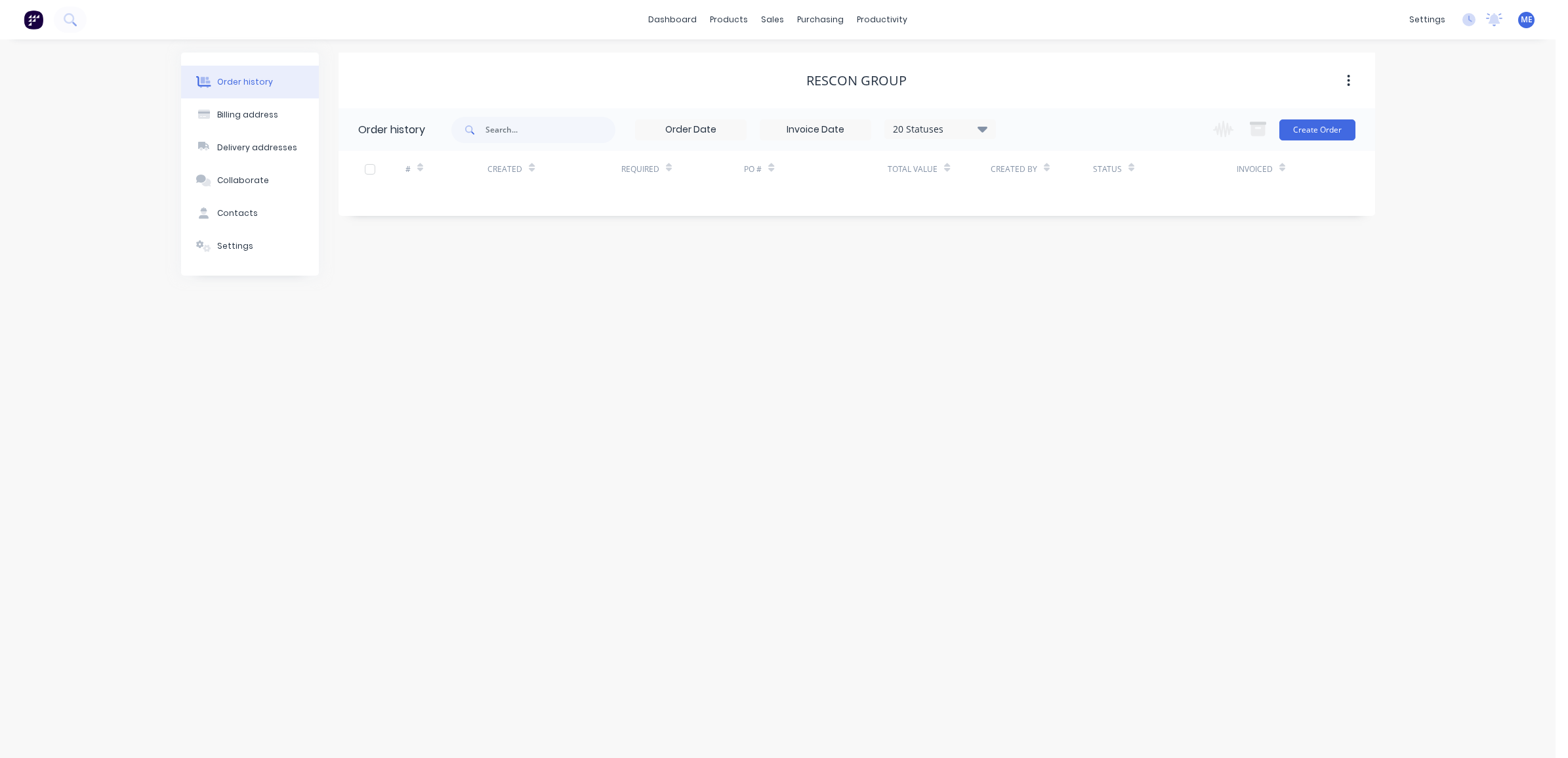
click at [1345, 78] on button "button" at bounding box center [1348, 81] width 31 height 24
click at [1316, 113] on div "Archive" at bounding box center [1302, 115] width 101 height 19
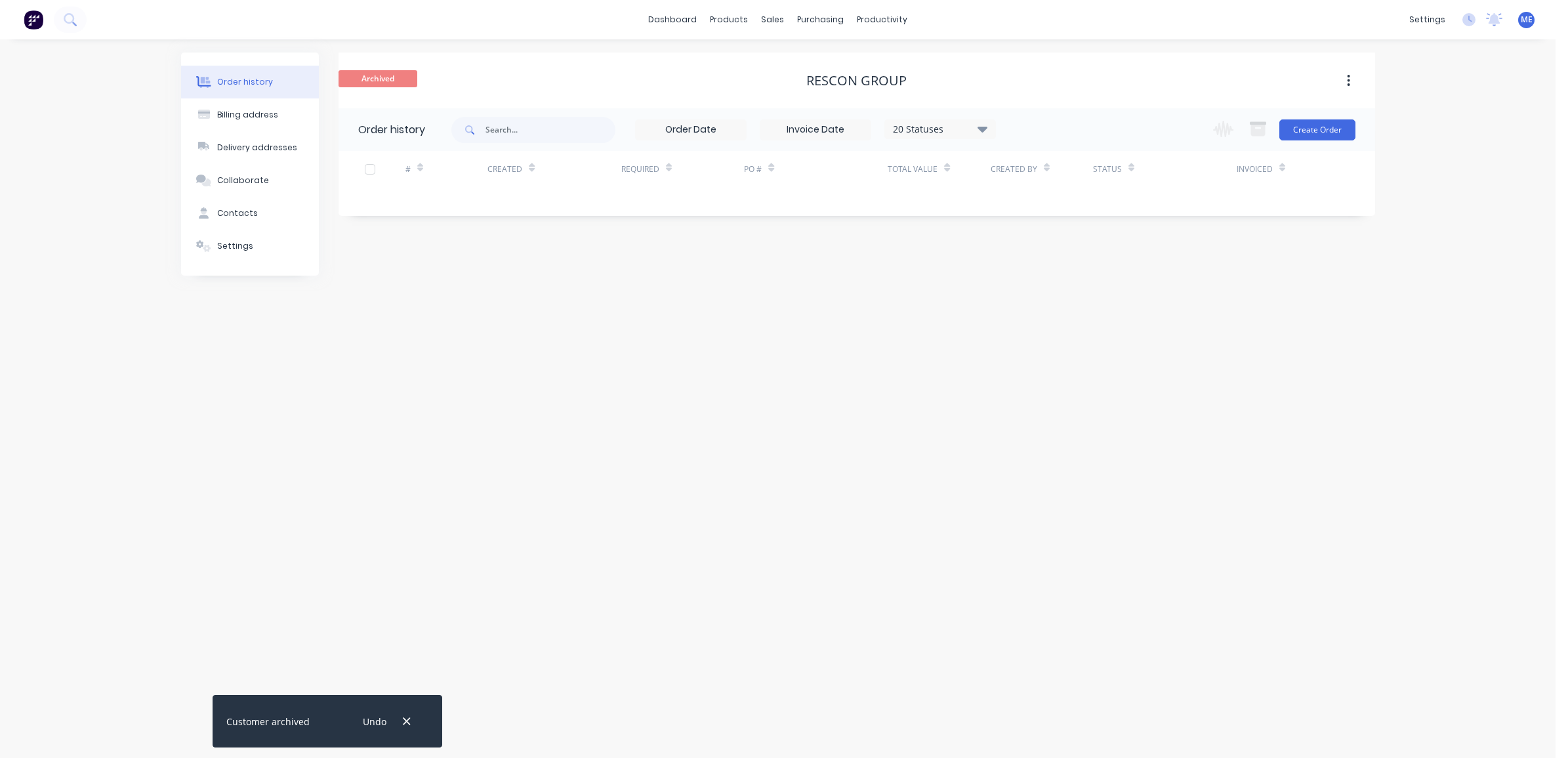
click at [677, 325] on div "Order history Billing address Delivery addresses Collaborate Contacts Settings …" at bounding box center [777, 398] width 1556 height 719
click at [74, 20] on icon at bounding box center [69, 19] width 12 height 12
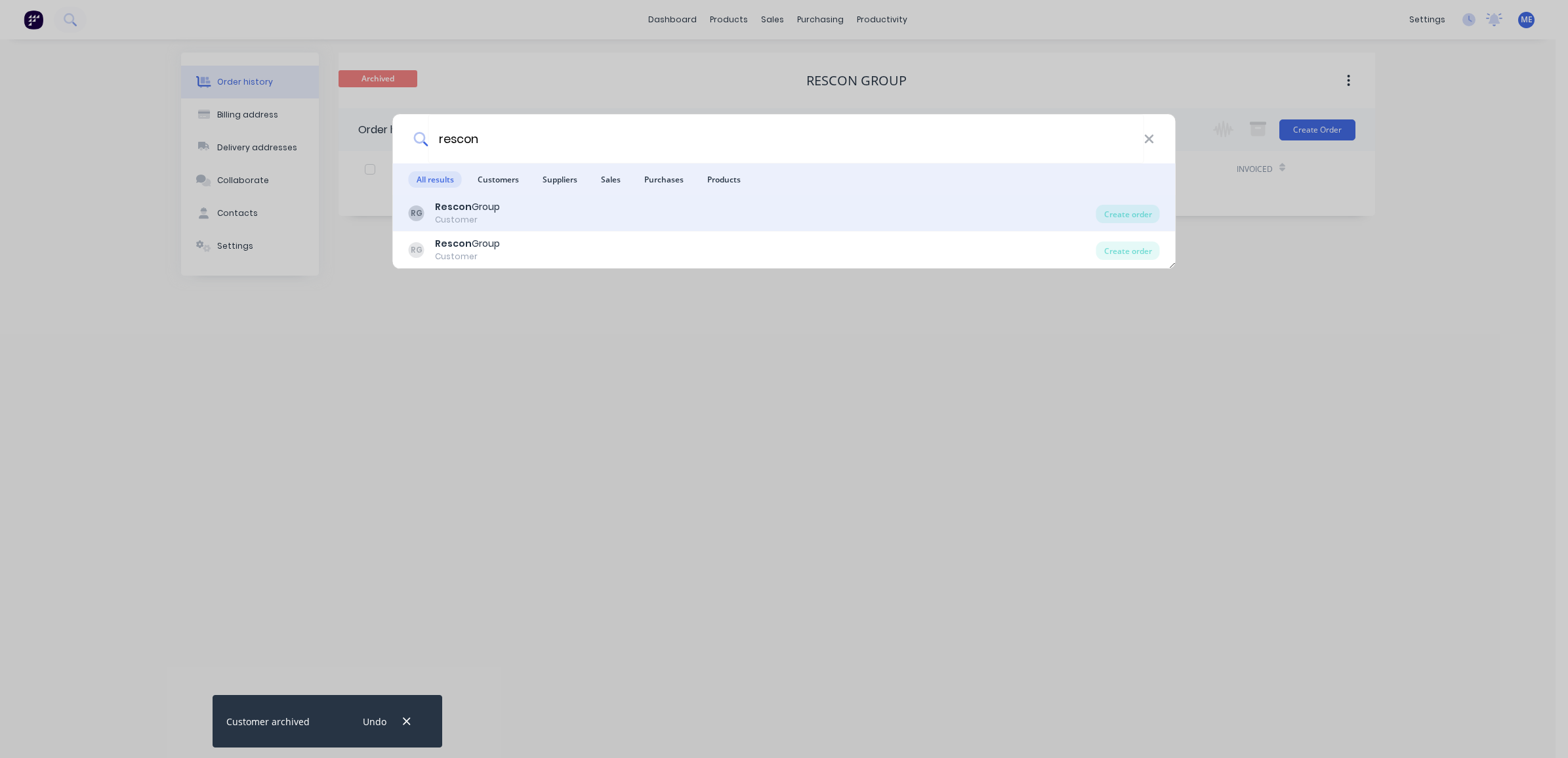
type input "rescon"
click at [461, 214] on div "Customer" at bounding box center [467, 220] width 65 height 12
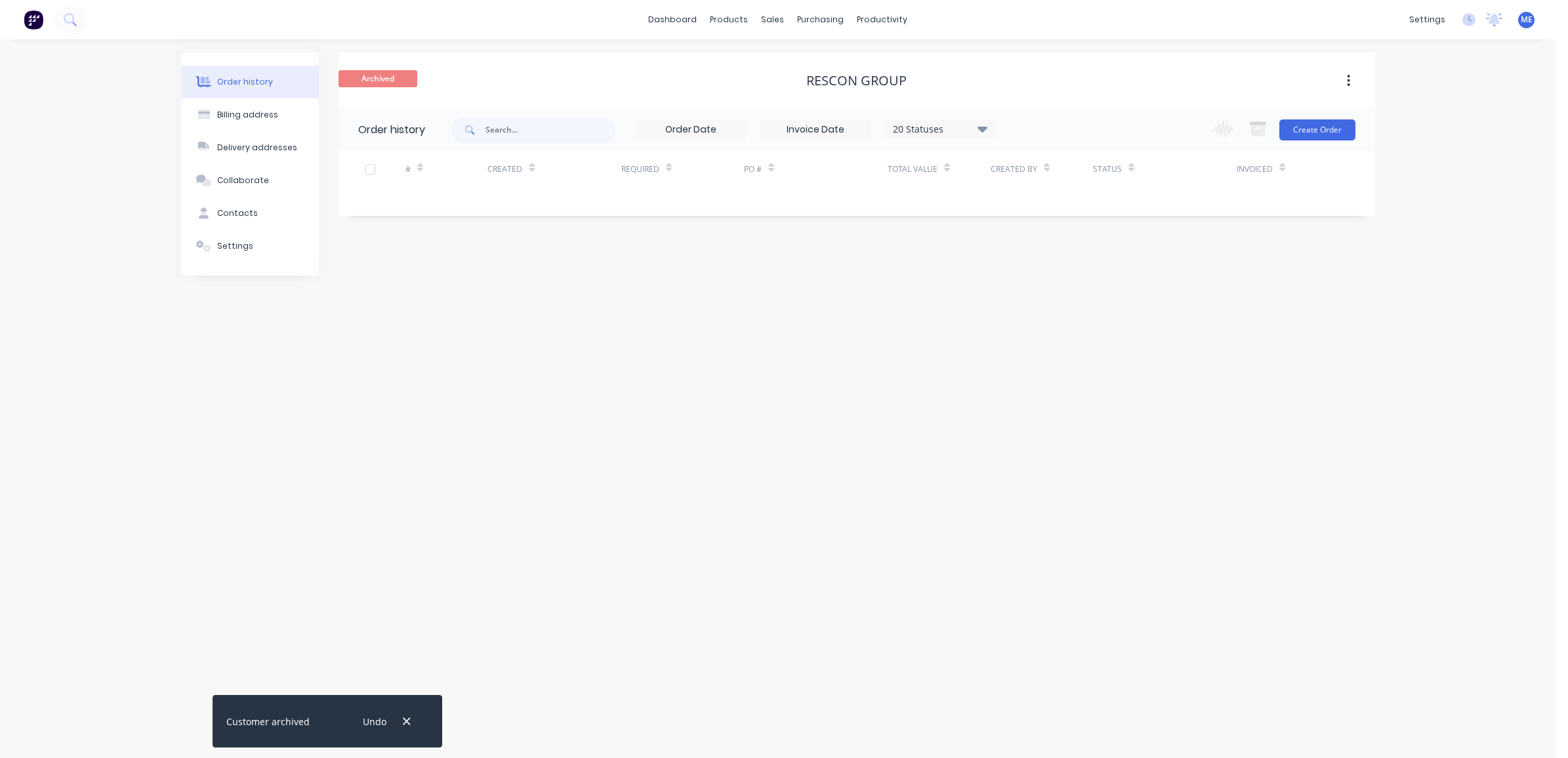
click at [382, 80] on div "Rescon Group" at bounding box center [857, 81] width 1036 height 15
click at [38, 12] on img at bounding box center [34, 19] width 20 height 20
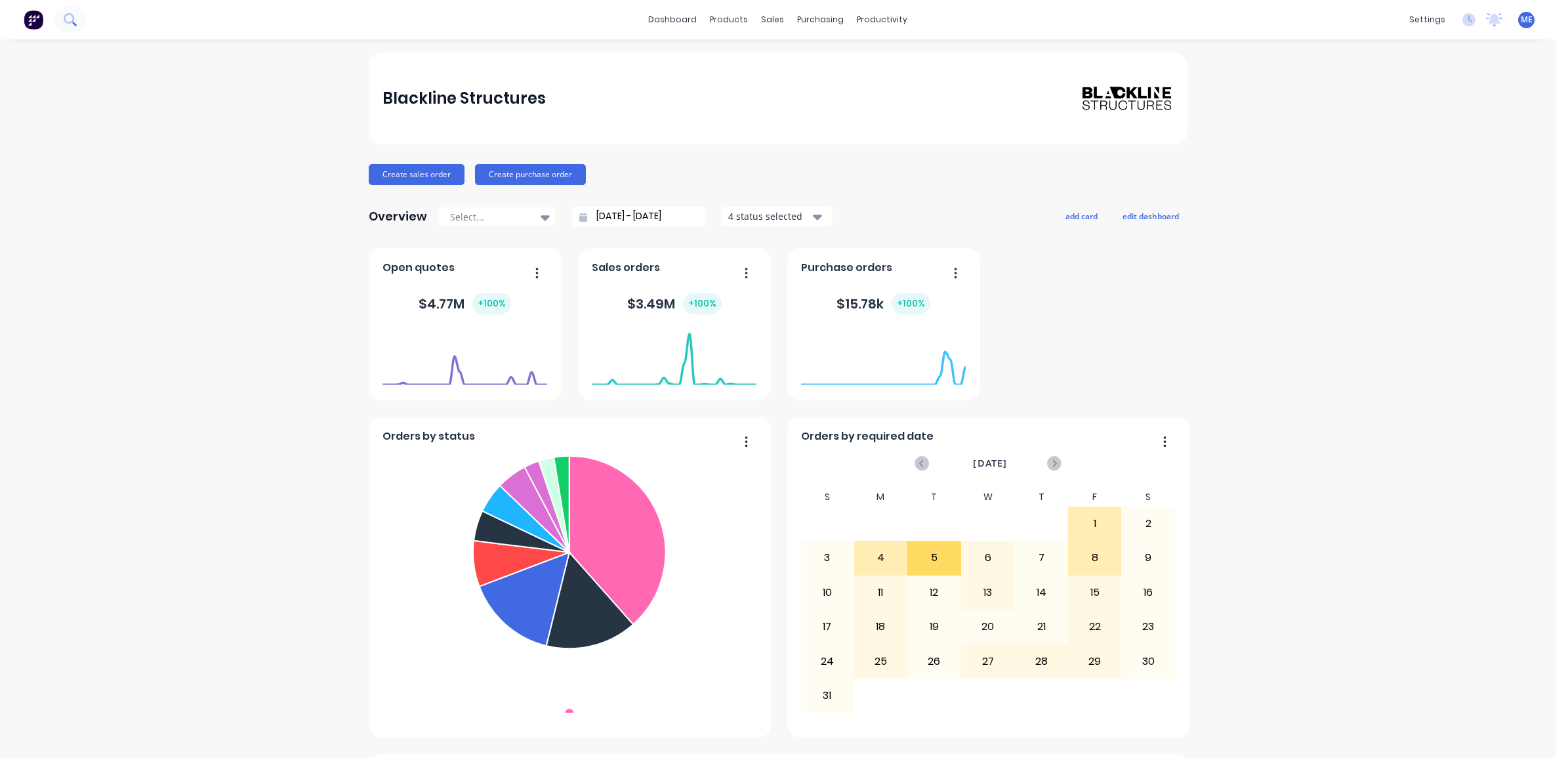
click at [76, 21] on icon at bounding box center [69, 19] width 12 height 12
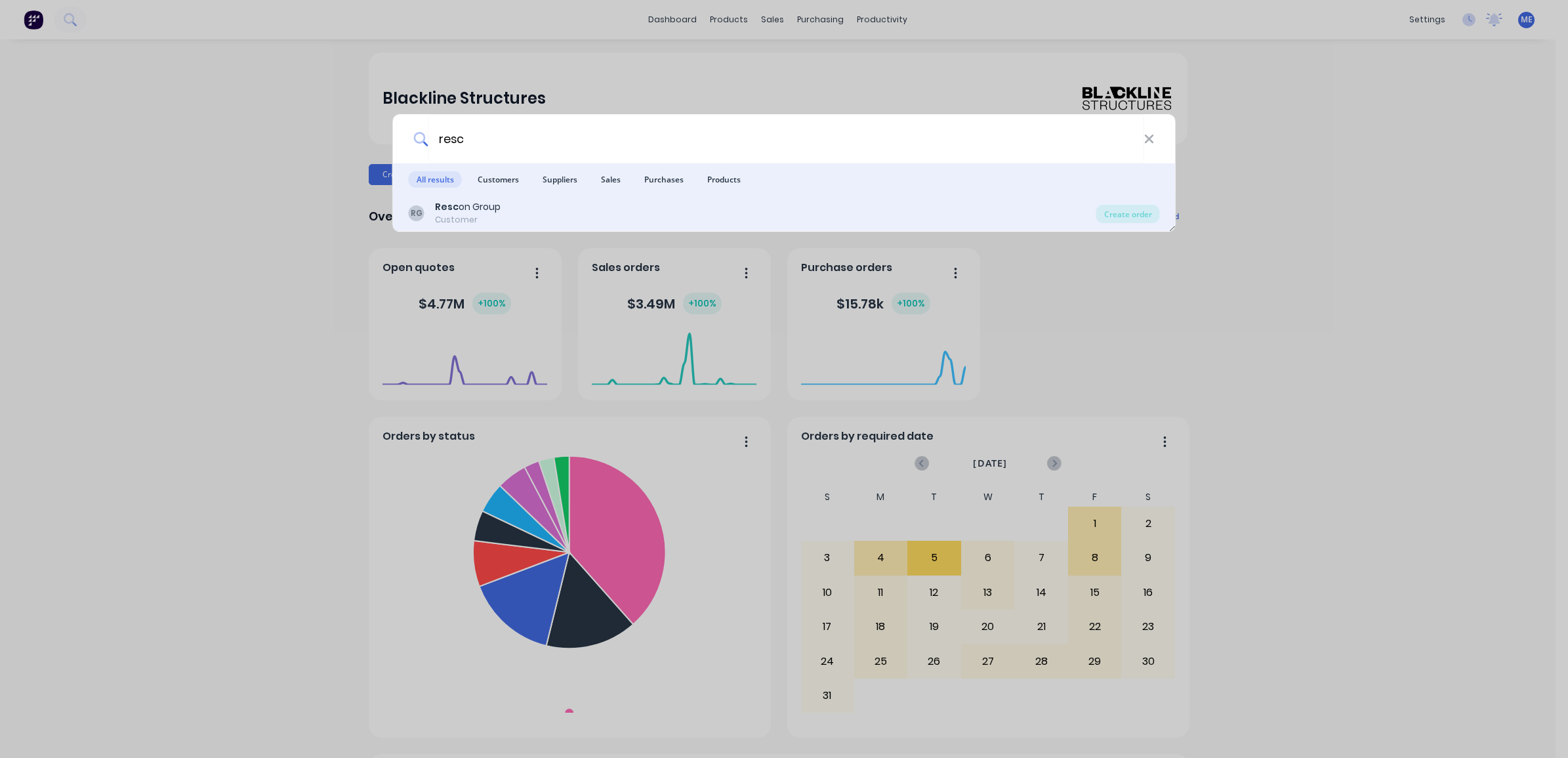
type input "resc"
click at [446, 210] on b "Resc" at bounding box center [446, 207] width 24 height 13
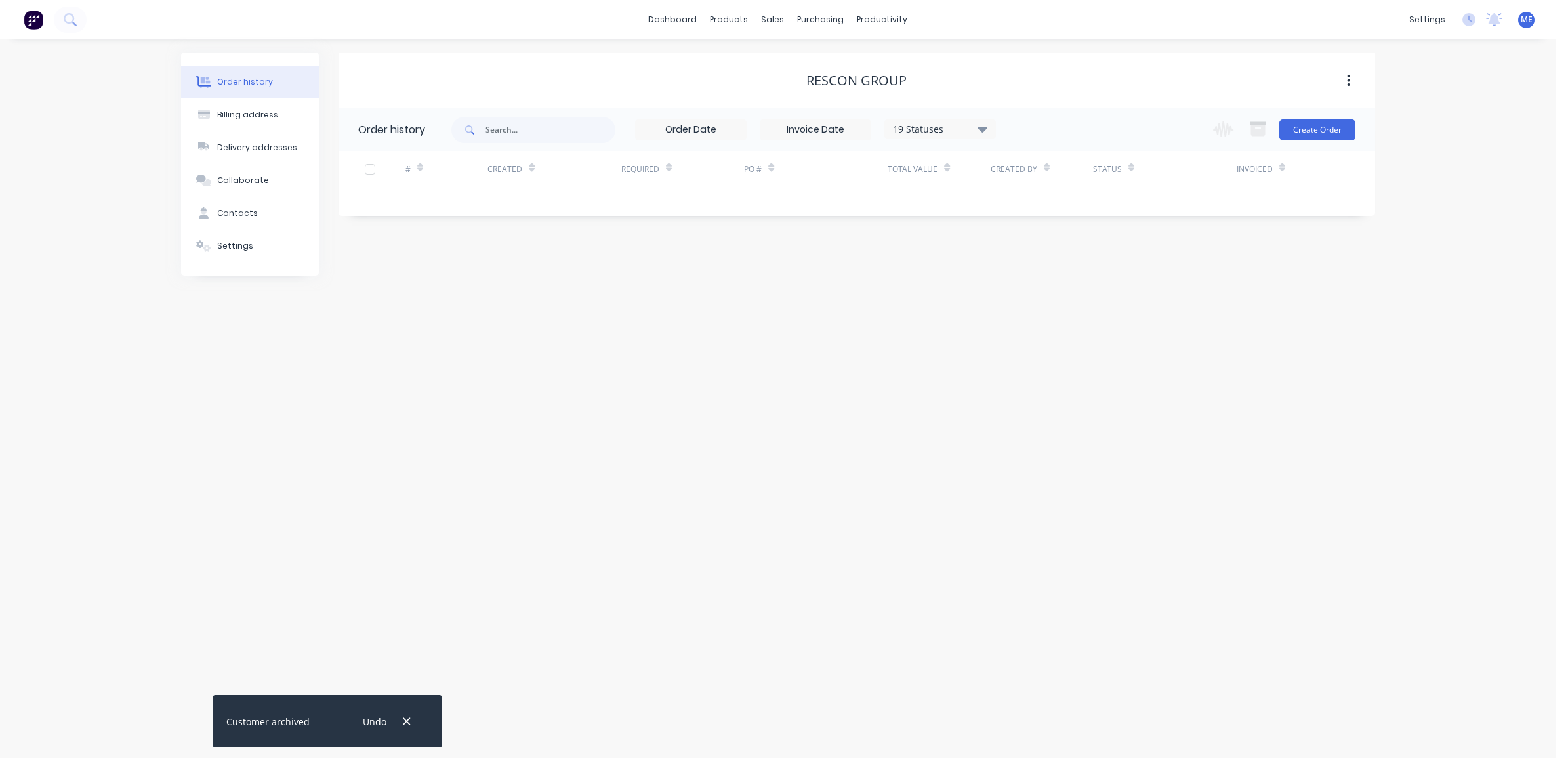
click at [611, 345] on div "Order history Billing address Delivery addresses Collaborate Contacts Settings …" at bounding box center [777, 398] width 1556 height 719
click at [240, 115] on div "Billing address" at bounding box center [248, 115] width 61 height 12
select select "AU"
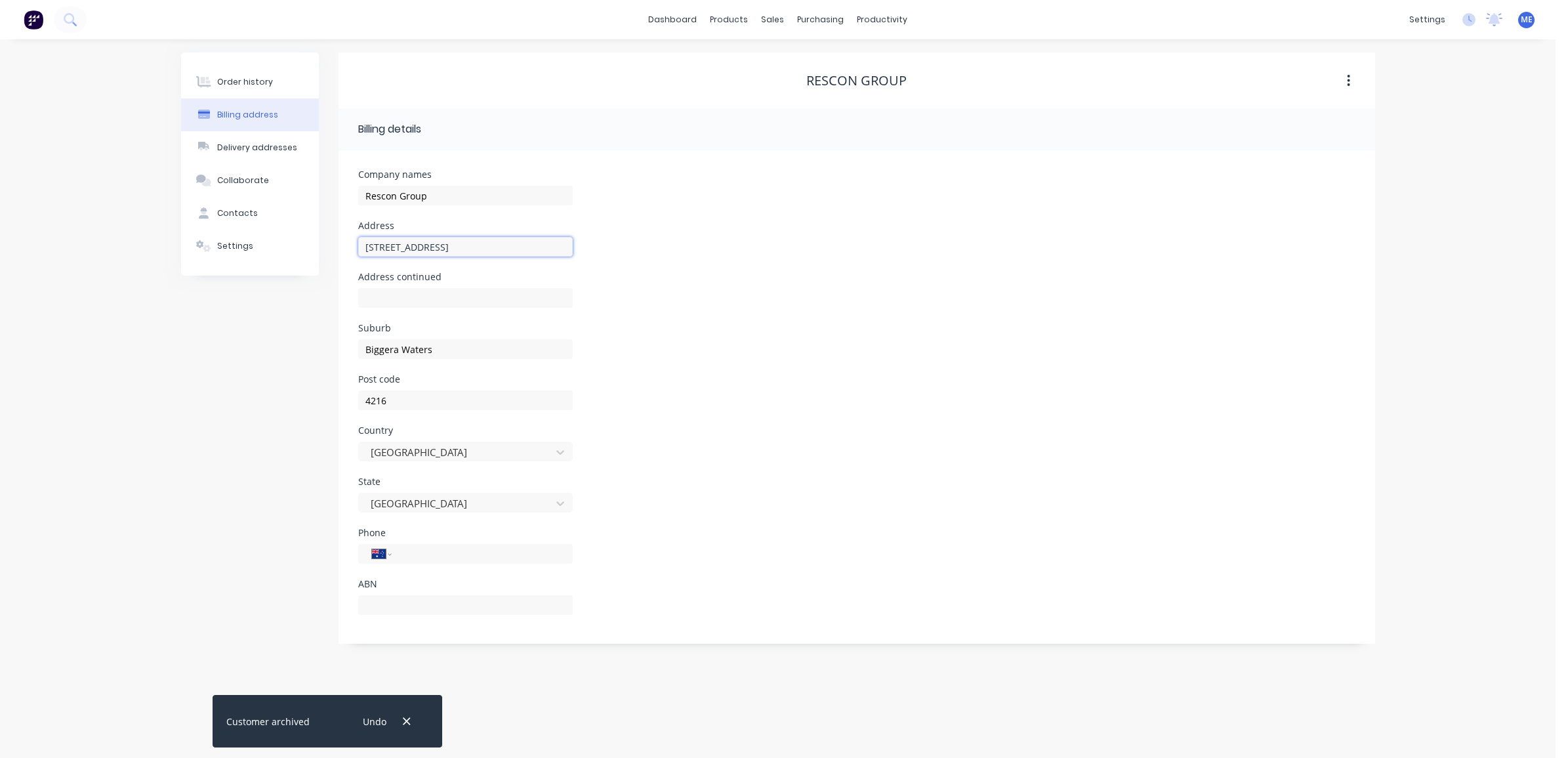
click at [404, 246] on input "[STREET_ADDRESS]" at bounding box center [465, 247] width 215 height 20
click at [231, 83] on div "Order history" at bounding box center [245, 82] width 56 height 12
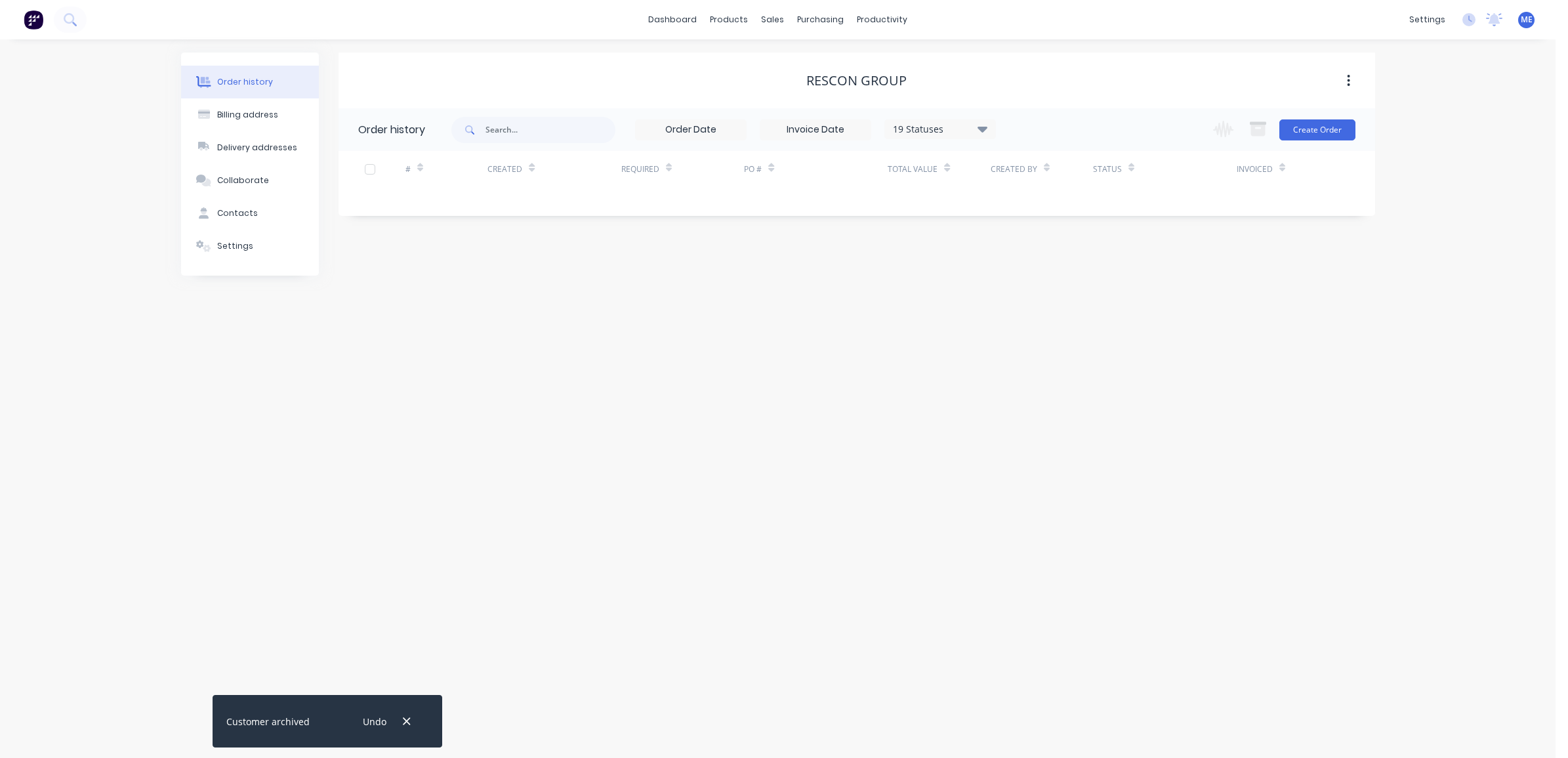
click at [948, 136] on div "19 Statuses Invoice Status Invoiced Not Invoiced Partial Order Status All Archi…" at bounding box center [940, 129] width 111 height 20
click at [938, 126] on div "19 Statuses" at bounding box center [939, 129] width 110 height 14
click at [1049, 306] on label at bounding box center [1049, 306] width 0 height 0
click at [1049, 315] on input "checkbox" at bounding box center [1054, 312] width 11 height 12
checkbox input "true"
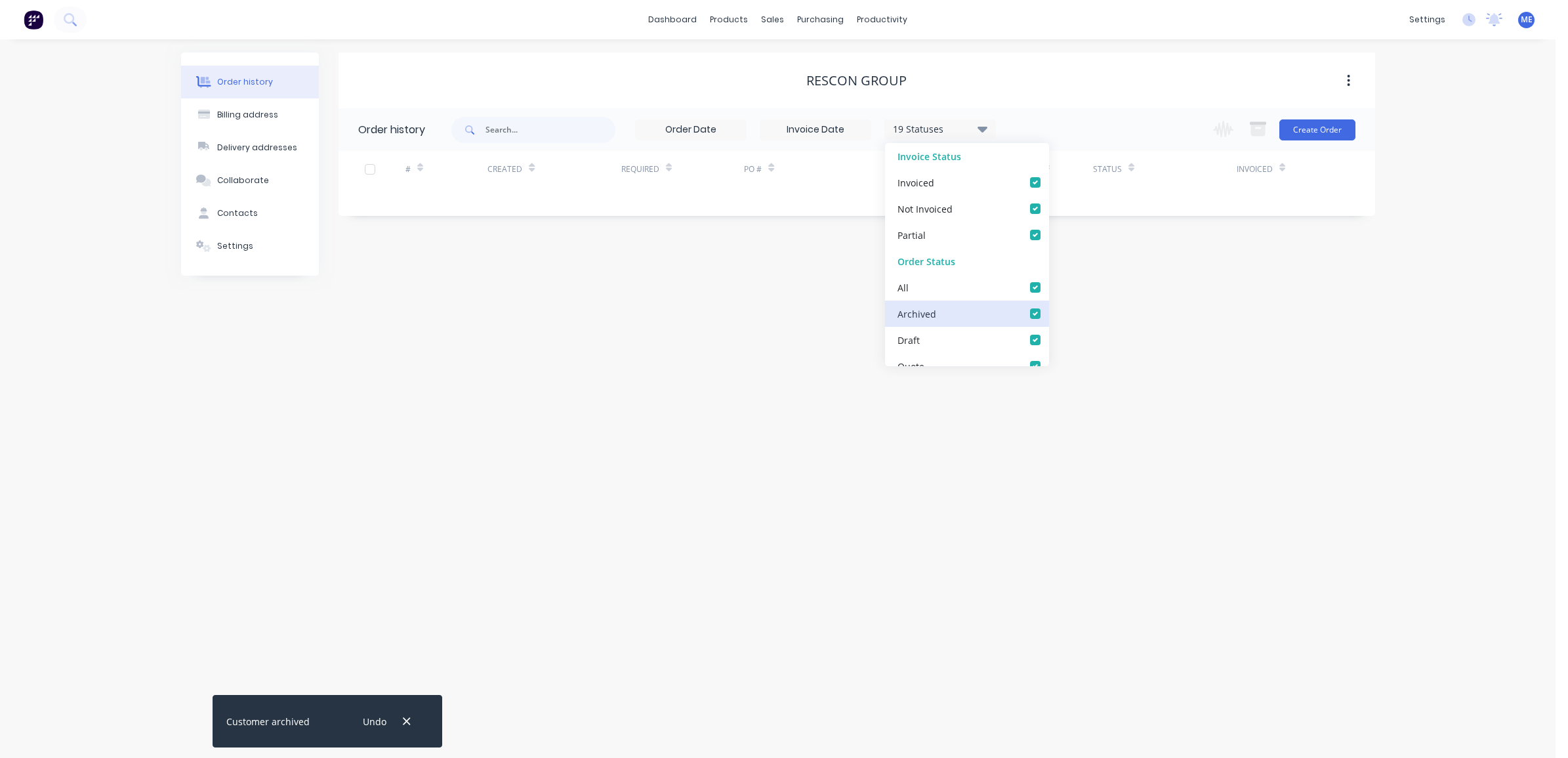
checkbox input "true"
click at [1117, 321] on div "Order history Billing address Delivery addresses Collaborate Contacts Settings …" at bounding box center [777, 398] width 1556 height 719
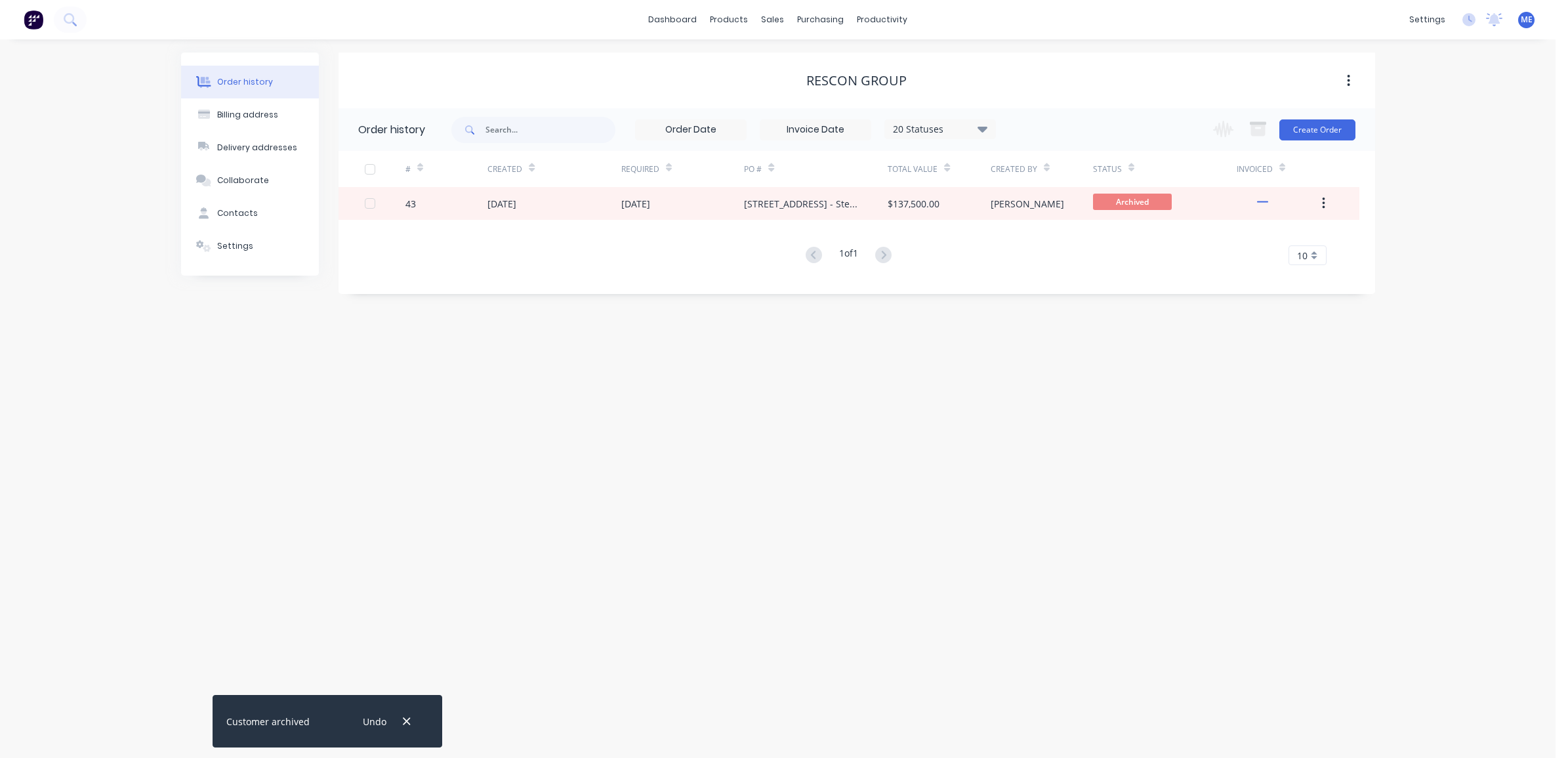
click at [922, 113] on div "20 Statuses Invoice Status Invoiced Not Invoiced Partial Order Status All Archi…" at bounding box center [724, 130] width 545 height 42
click at [920, 128] on div "20 Statuses" at bounding box center [939, 129] width 110 height 14
click at [1049, 306] on label at bounding box center [1049, 306] width 0 height 0
click at [1049, 313] on input "checkbox" at bounding box center [1054, 312] width 11 height 12
checkbox input "false"
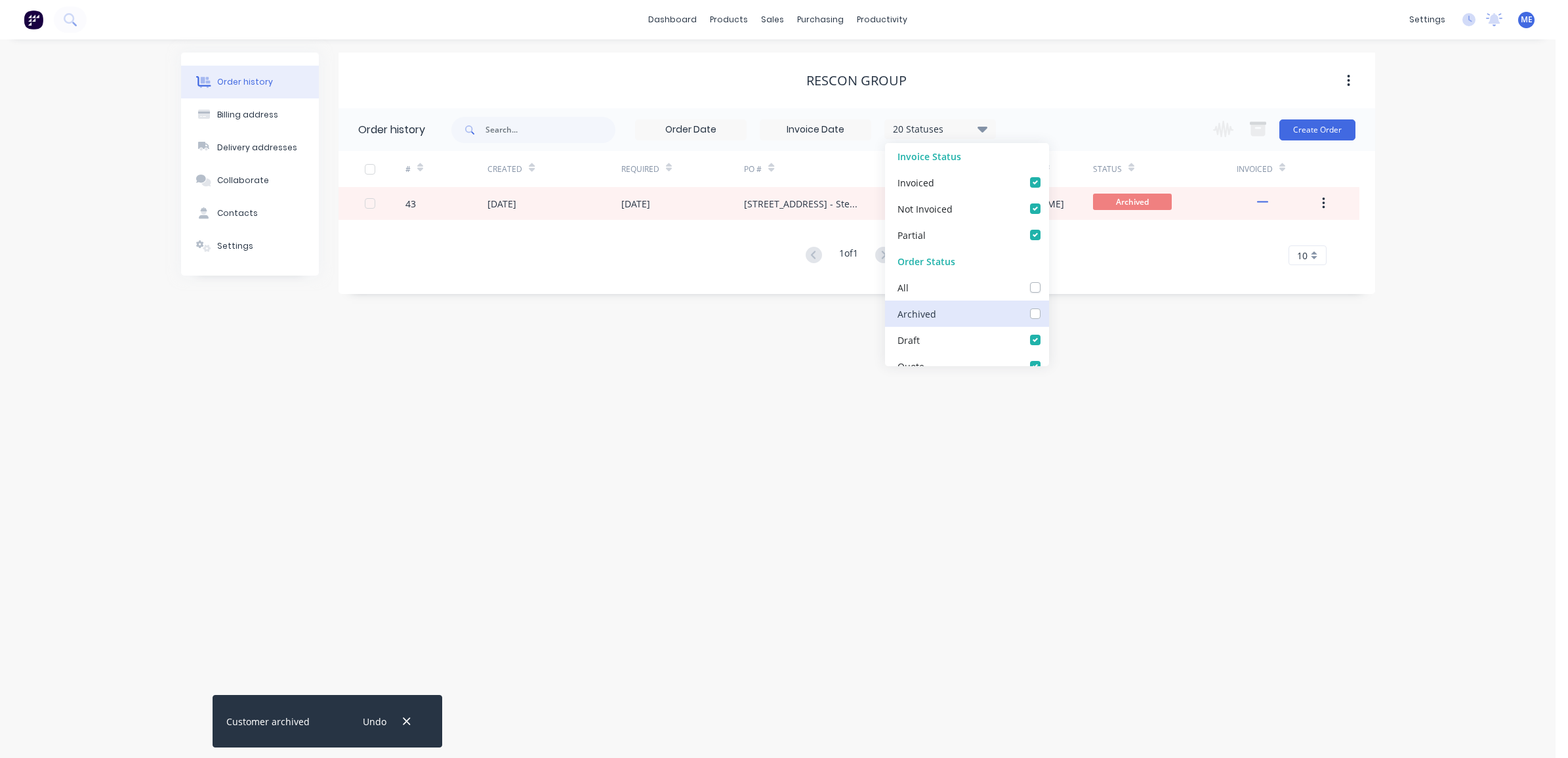
checkbox input "false"
click at [1133, 344] on div "Order history Billing address Delivery addresses Collaborate Contacts Settings …" at bounding box center [777, 398] width 1556 height 719
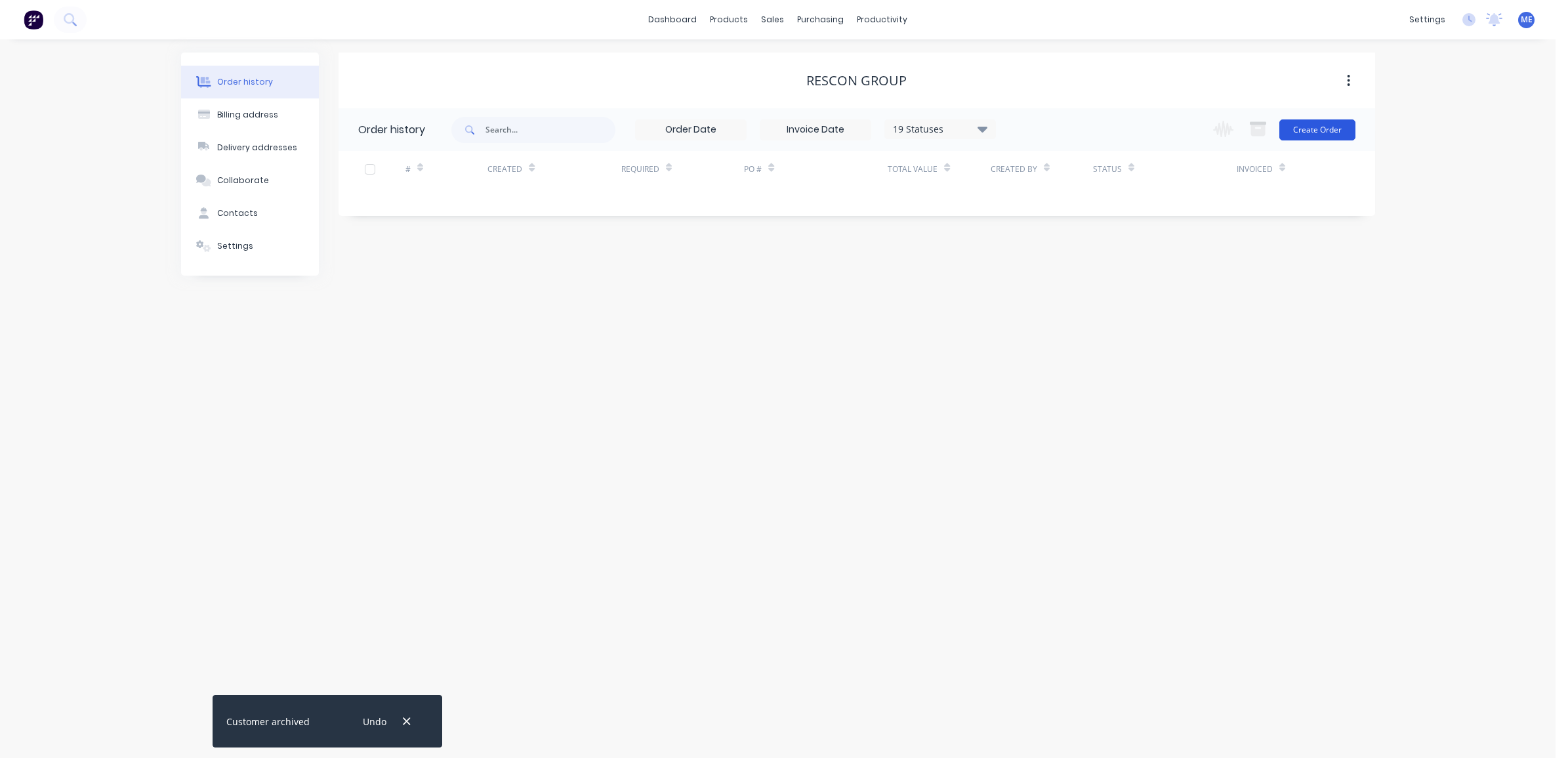
click at [1319, 131] on button "Create Order" at bounding box center [1317, 130] width 76 height 21
click at [231, 115] on div "Billing address" at bounding box center [248, 115] width 61 height 12
select select "AU"
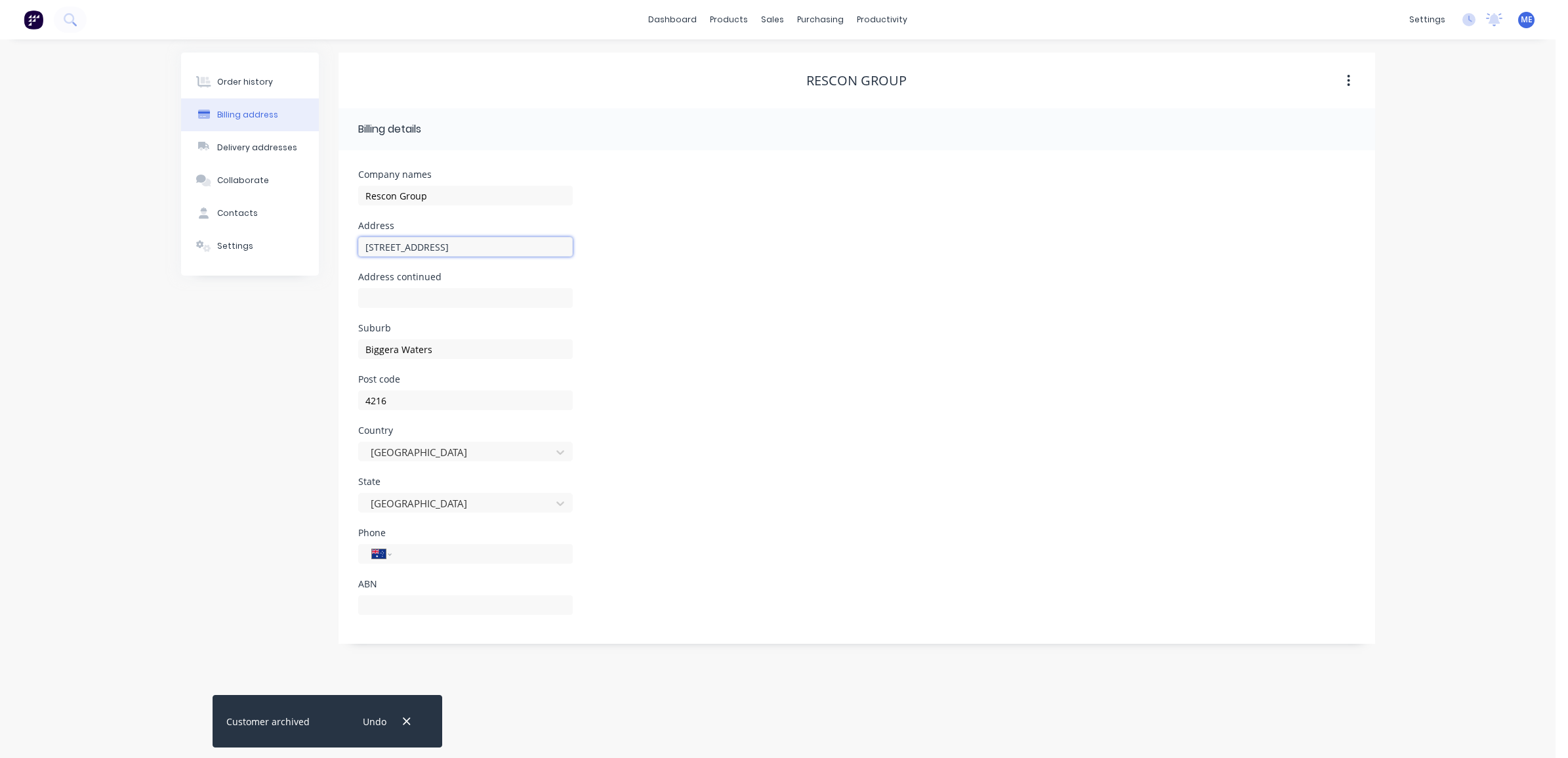
click at [404, 248] on input "[STREET_ADDRESS]" at bounding box center [465, 247] width 215 height 20
paste input "Level 3/[STREET_ADDRESS]"
type input "Level 3/[STREET_ADDRESS]"
click at [389, 337] on div "Biggera Waters" at bounding box center [465, 355] width 215 height 38
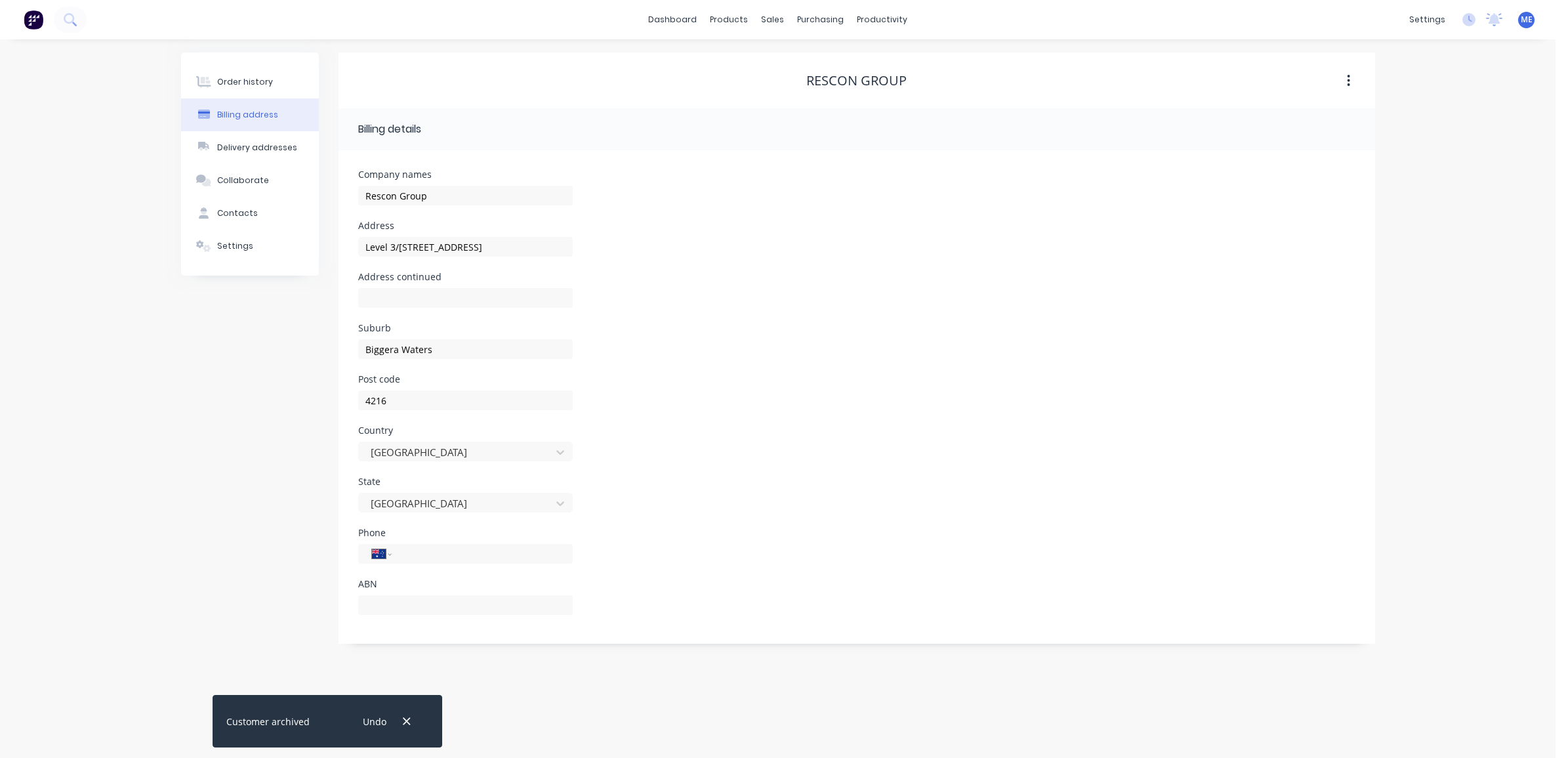
click at [389, 337] on div "Biggera Waters" at bounding box center [465, 355] width 215 height 38
click at [383, 349] on input "Biggera Waters" at bounding box center [465, 348] width 215 height 20
type input "Bundall"
click at [440, 408] on input "4216" at bounding box center [465, 400] width 215 height 20
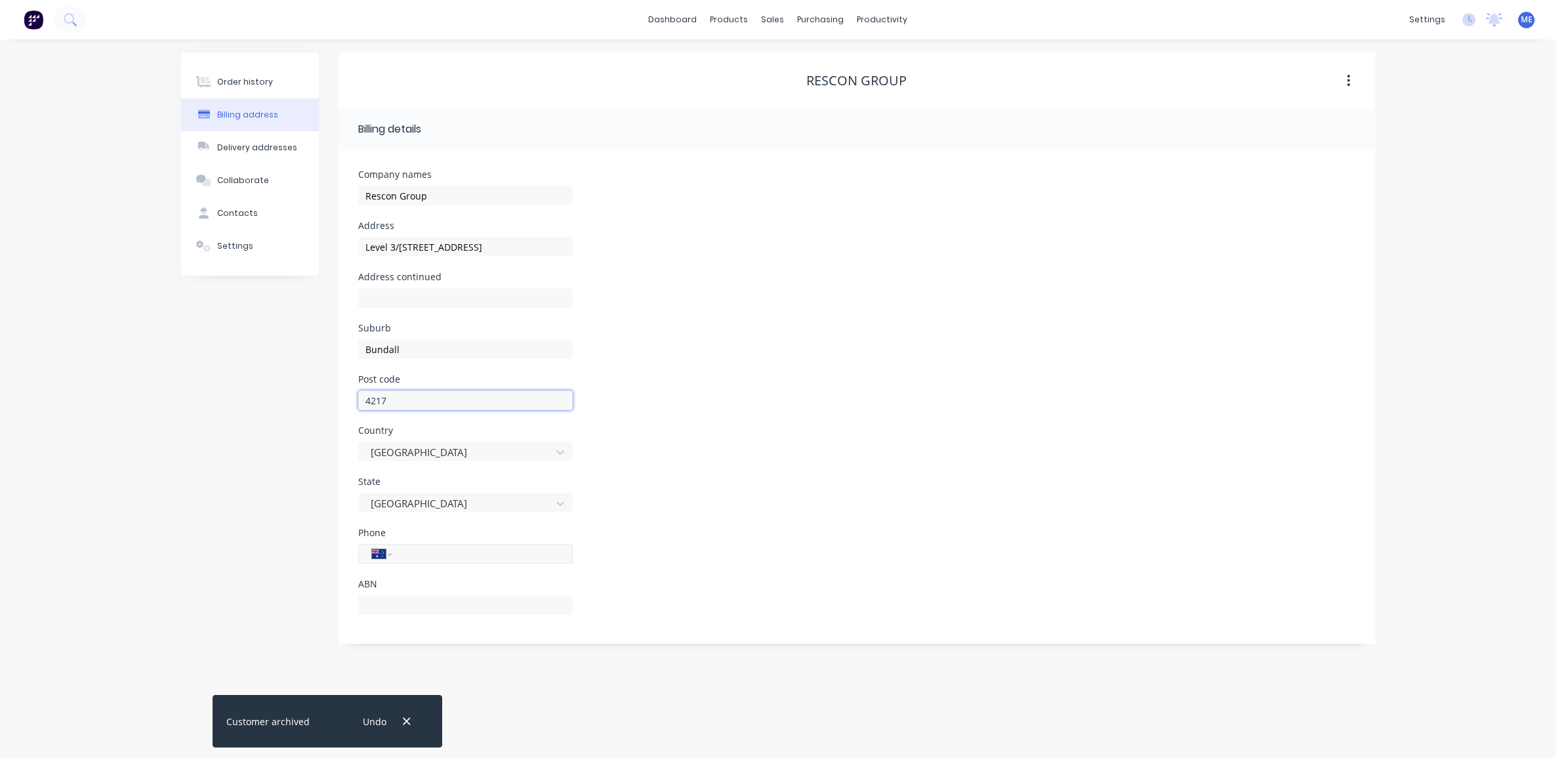
type input "4217"
click at [424, 558] on input "tel" at bounding box center [480, 555] width 157 height 15
click at [411, 607] on input "text" at bounding box center [465, 604] width 215 height 20
drag, startPoint x: 480, startPoint y: 254, endPoint x: 331, endPoint y: 250, distance: 149.1
click at [294, 250] on div "Order history Billing address Delivery addresses Collaborate Contacts Settings …" at bounding box center [778, 348] width 1194 height 591
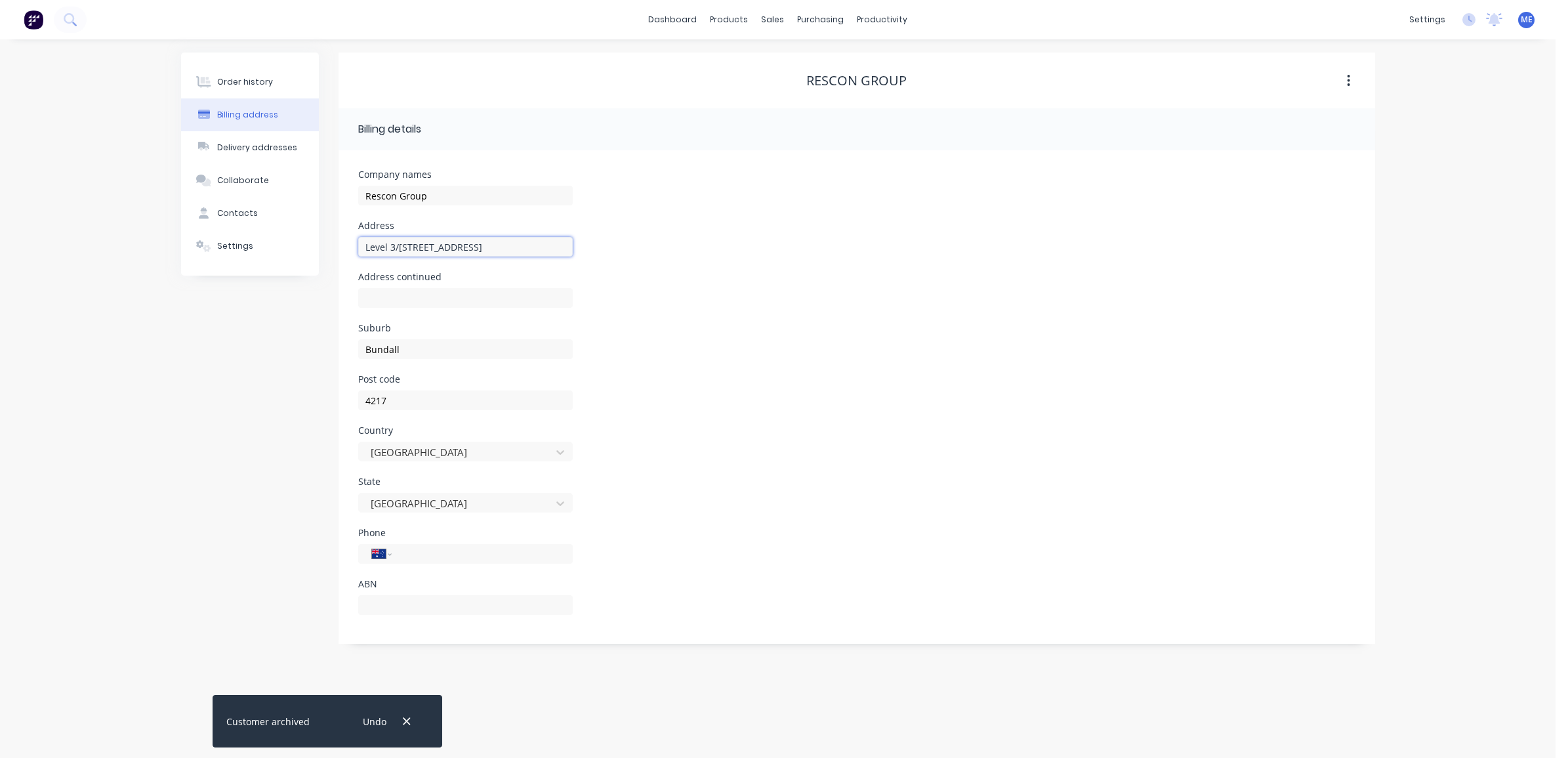
paste input "[STREET_ADDRESS]"
drag, startPoint x: 453, startPoint y: 247, endPoint x: 620, endPoint y: 247, distance: 167.0
click at [620, 247] on div "Address [STREET_ADDRESS]" at bounding box center [856, 246] width 997 height 51
type input "[STREET_ADDRESS]"
drag, startPoint x: 456, startPoint y: 352, endPoint x: 250, endPoint y: 345, distance: 206.1
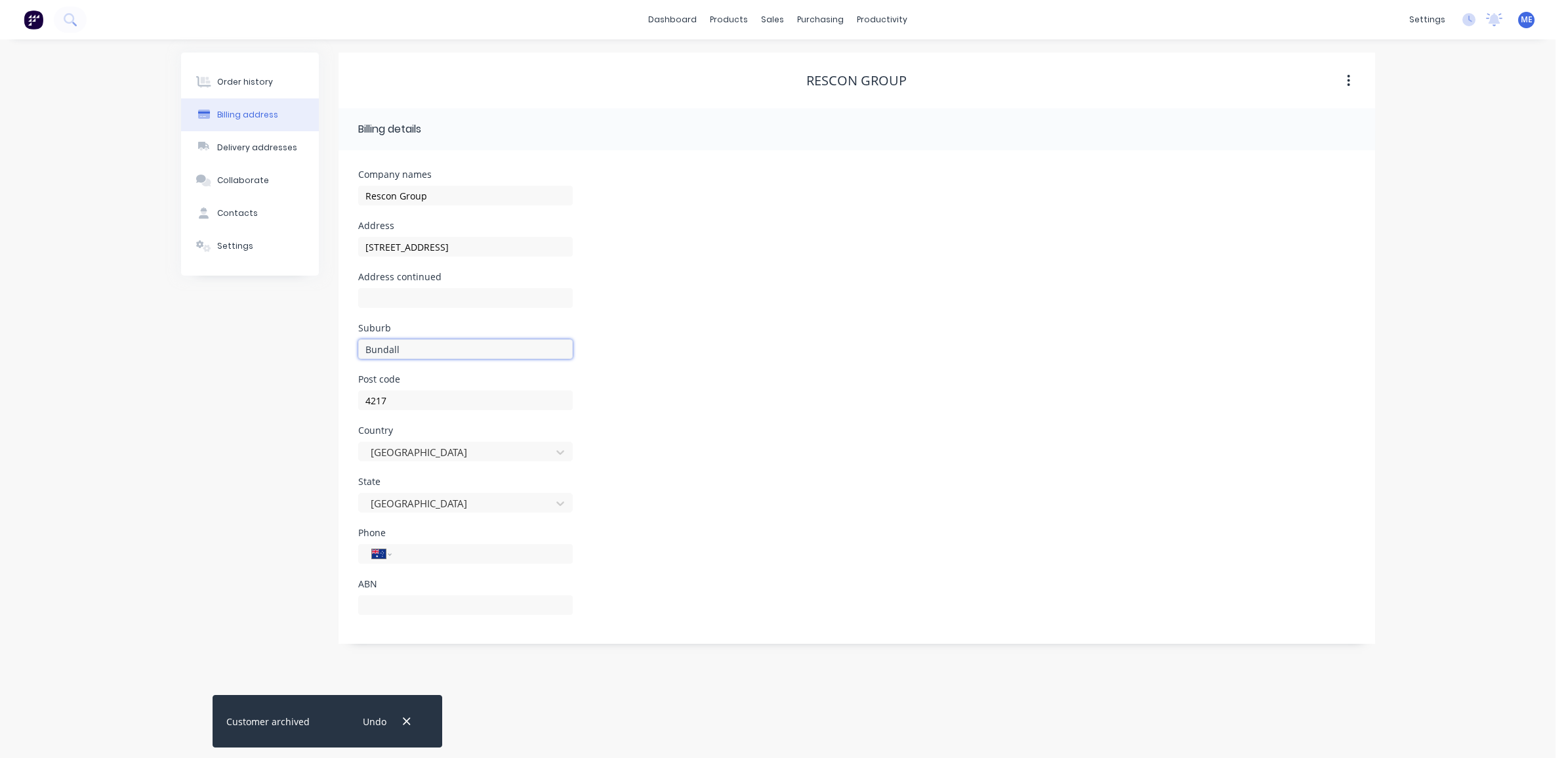
click at [250, 345] on div "Order history Billing address Delivery addresses Collaborate Contacts Settings …" at bounding box center [778, 348] width 1194 height 591
paste input "iggera Waters QLD 4216"
drag, startPoint x: 476, startPoint y: 352, endPoint x: 428, endPoint y: 355, distance: 48.1
click at [428, 355] on input "Biggera Waters QLD 4216" at bounding box center [465, 348] width 215 height 20
type input "Biggera Waters"
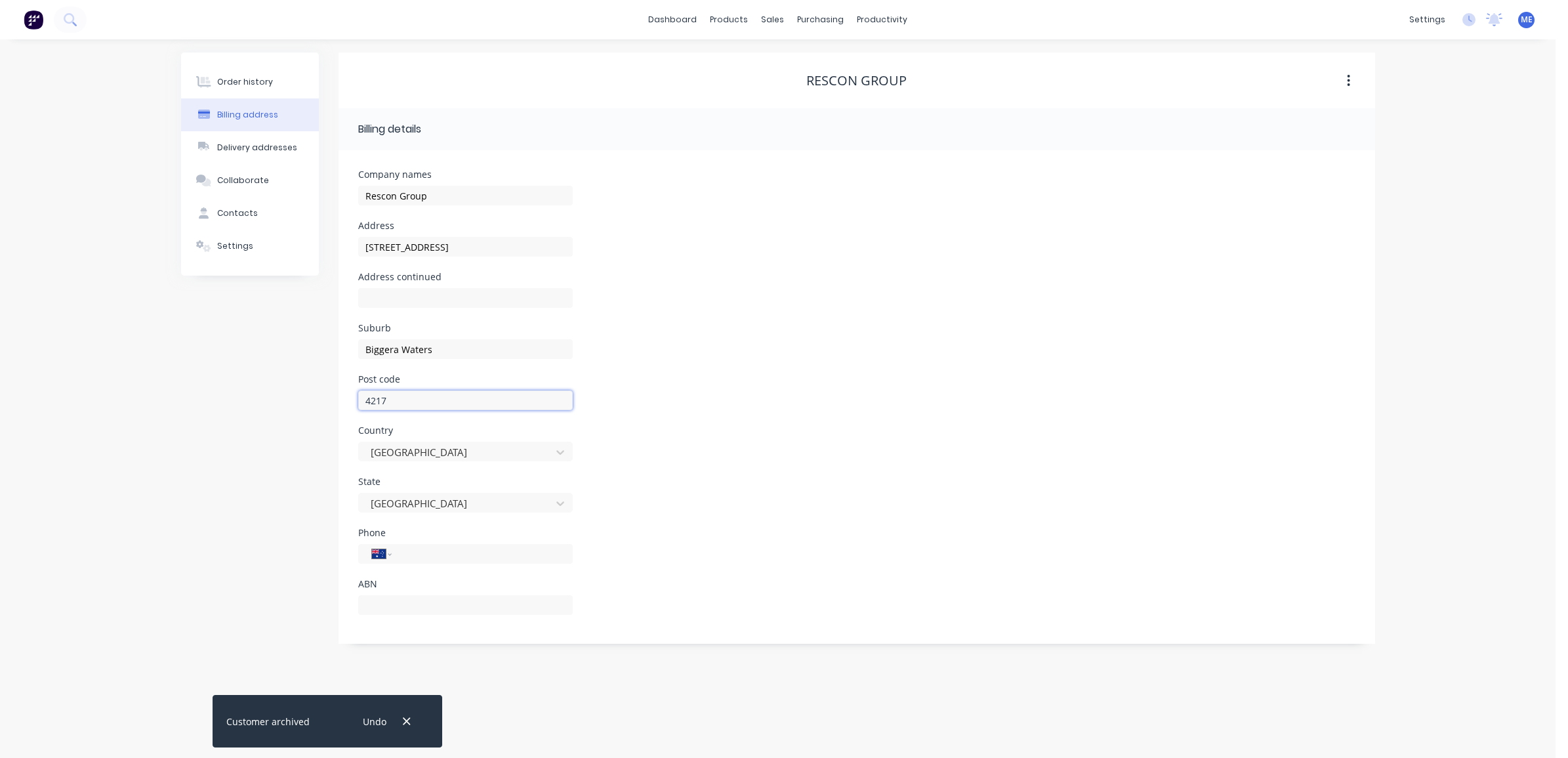
click at [408, 397] on input "4217" at bounding box center [465, 400] width 215 height 20
type input "4216"
click at [408, 612] on input "text" at bounding box center [465, 604] width 215 height 20
paste input "40 616 091 626"
type input "40 616 091 626"
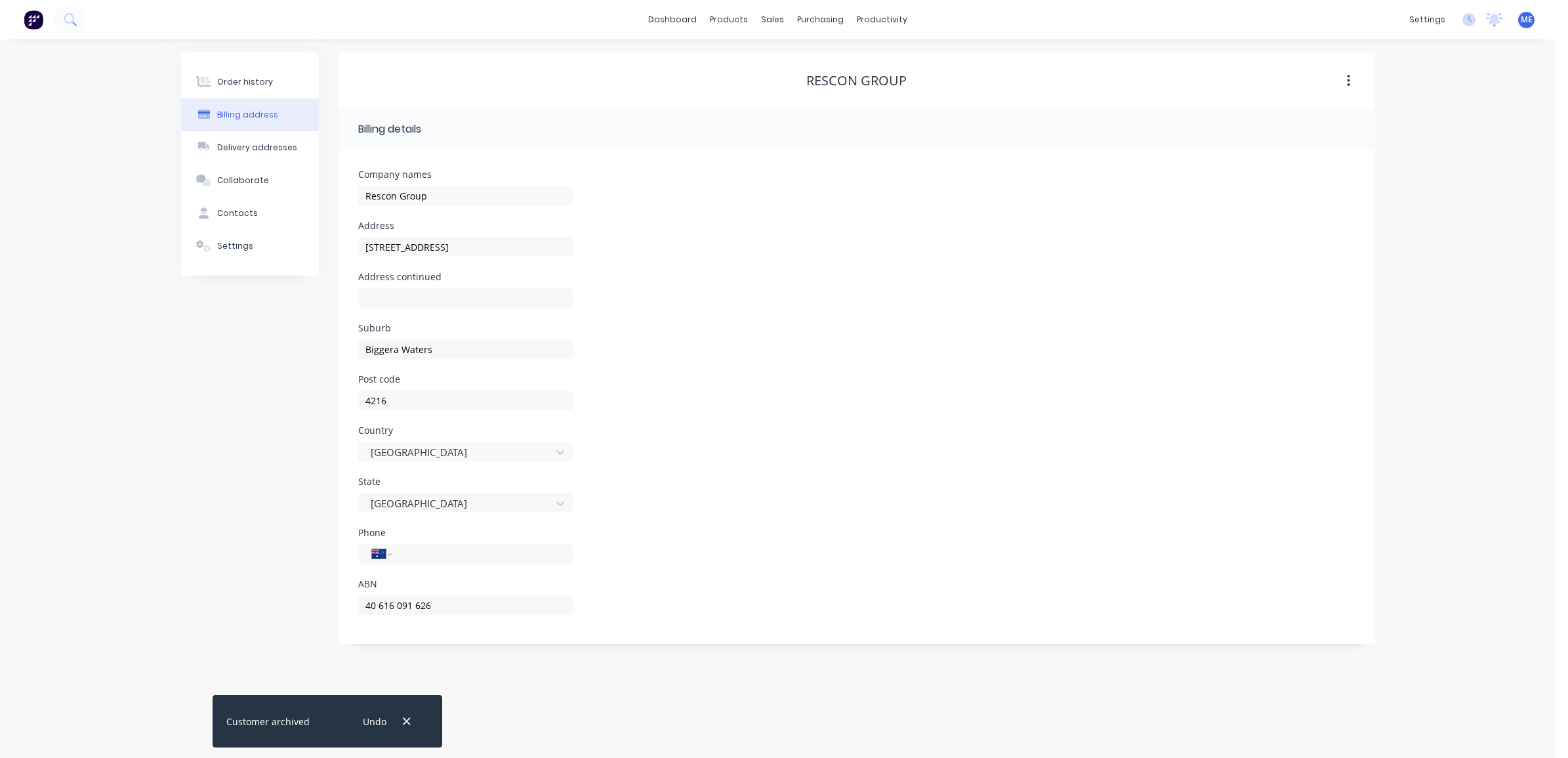
click at [438, 127] on div "Billing details" at bounding box center [463, 129] width 212 height 15
click at [841, 78] on div "Rescon Group" at bounding box center [856, 81] width 101 height 15
click at [1353, 69] on button "button" at bounding box center [1348, 81] width 31 height 24
click at [185, 404] on div "Order history Billing address Delivery addresses Collaborate Contacts Settings" at bounding box center [250, 348] width 138 height 591
click at [48, 467] on div "Order history Billing address Delivery addresses Collaborate Contacts Settings …" at bounding box center [777, 398] width 1556 height 719
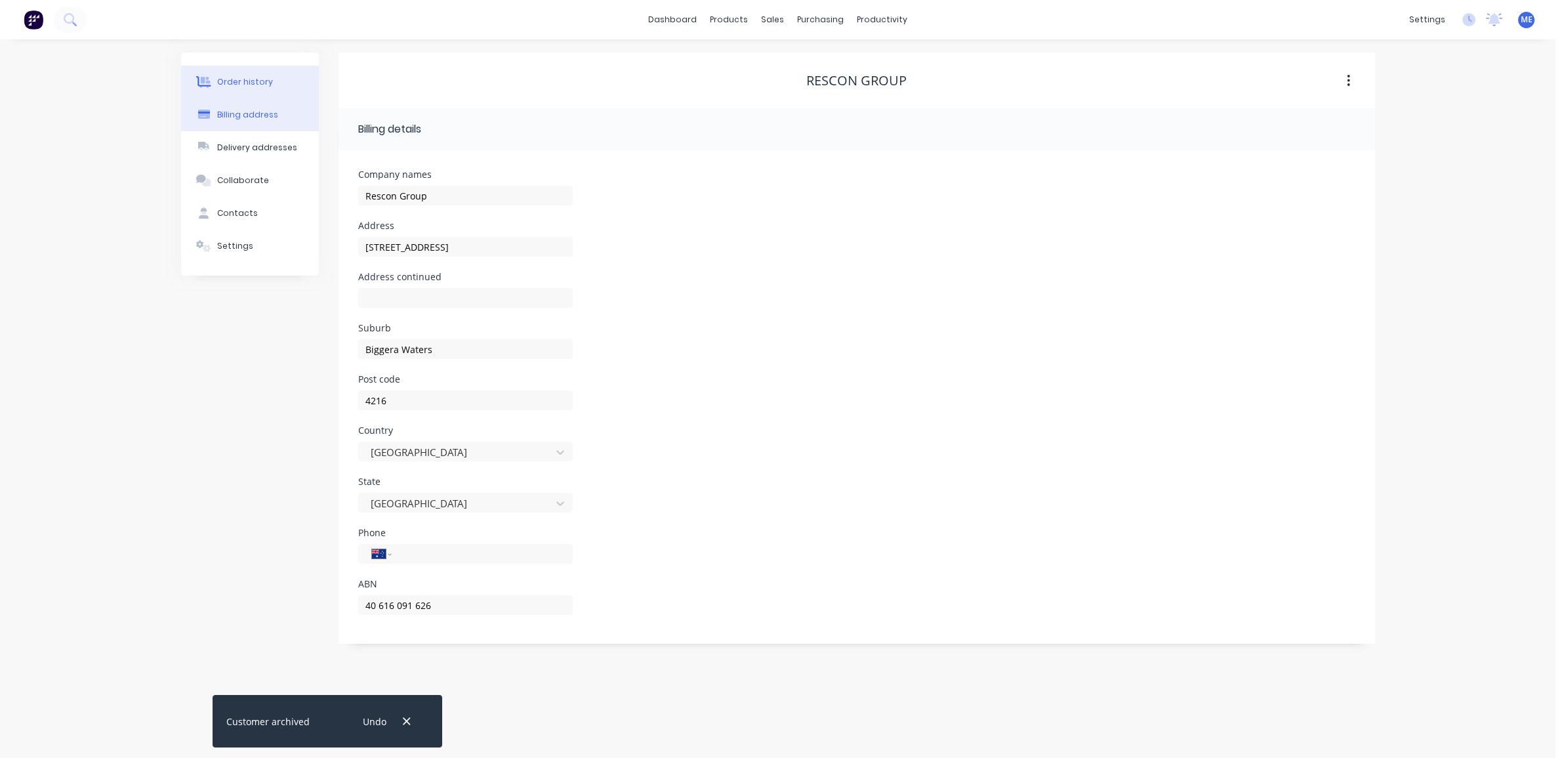
click at [261, 92] on button "Order history" at bounding box center [250, 82] width 138 height 33
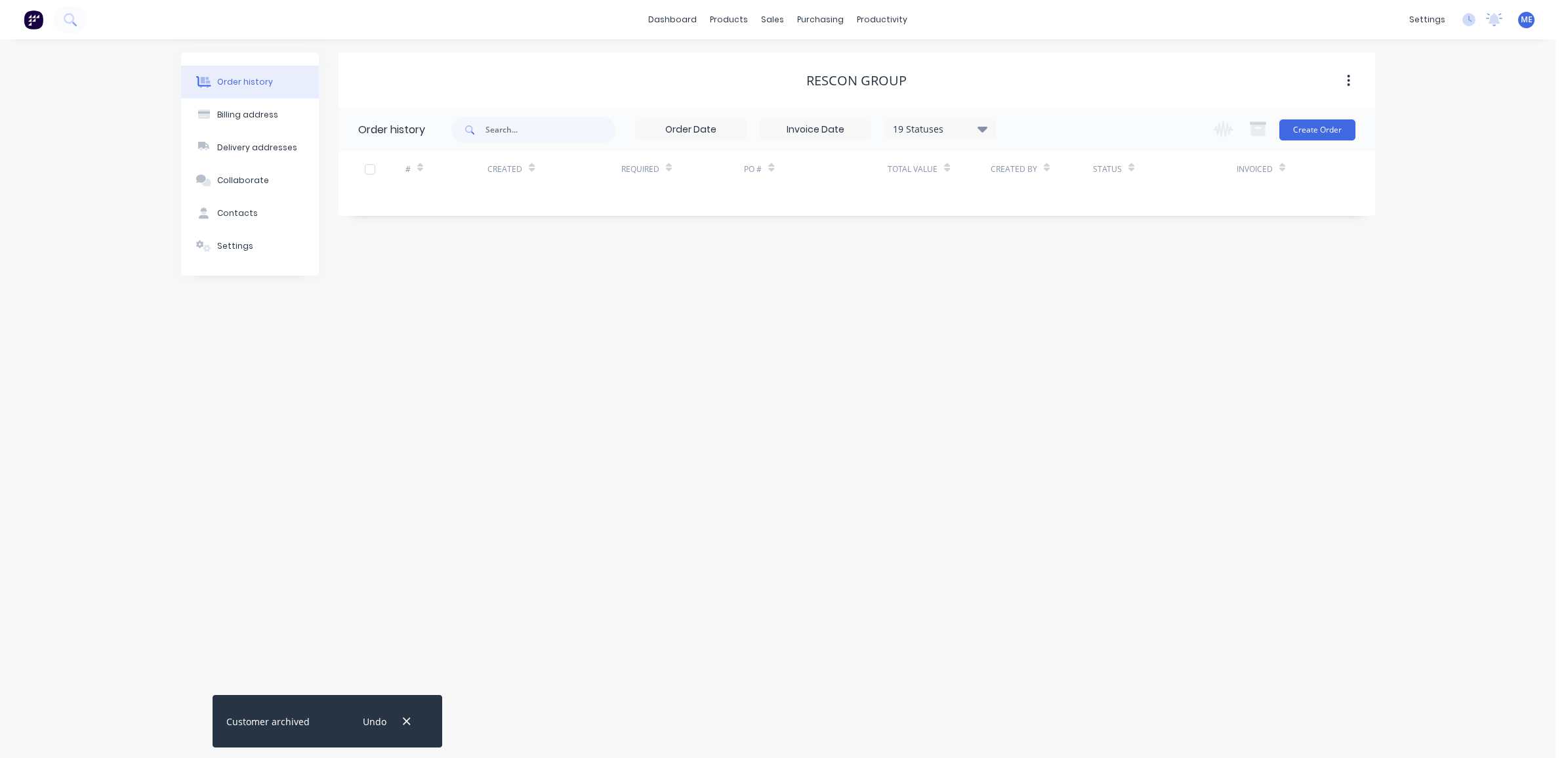
click at [871, 73] on div "Rescon Group" at bounding box center [856, 81] width 101 height 15
click at [885, 79] on div "Rescon Group" at bounding box center [856, 81] width 101 height 15
click at [885, 78] on div "Rescon Group" at bounding box center [856, 81] width 101 height 15
click at [238, 168] on button "Collaborate" at bounding box center [250, 180] width 138 height 33
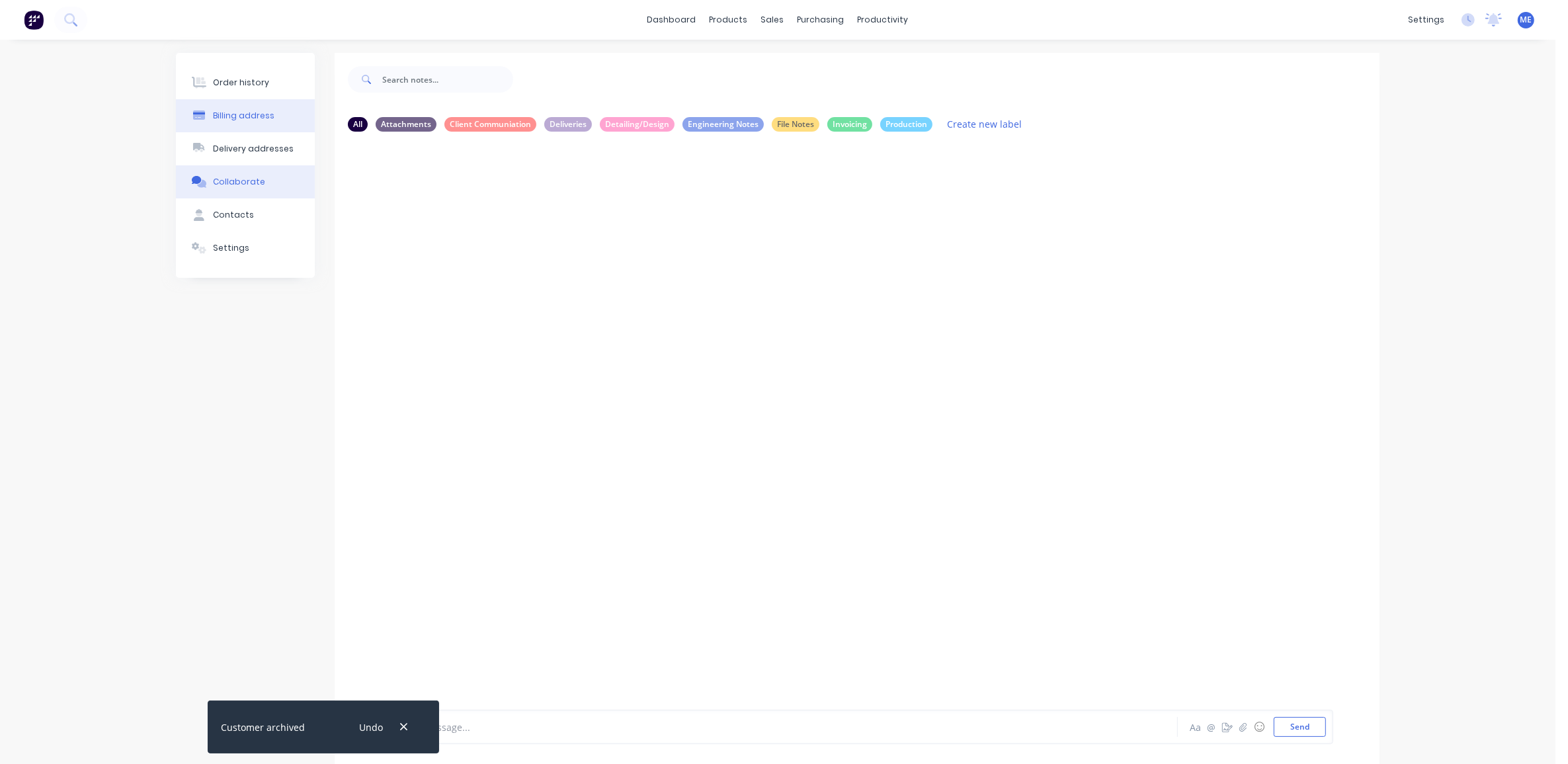
click at [236, 124] on button "Billing address" at bounding box center [246, 116] width 139 height 33
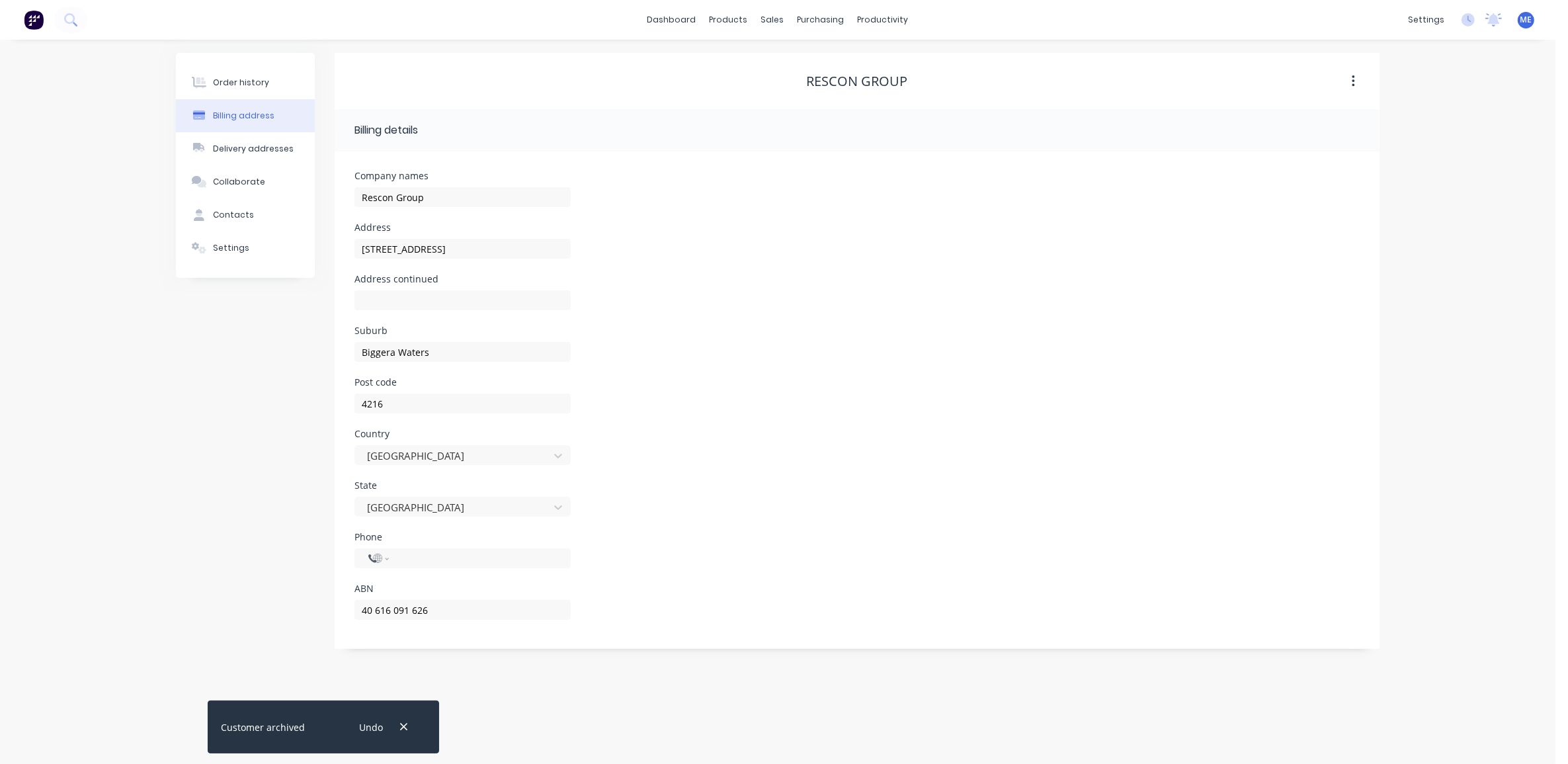
select select "AU"
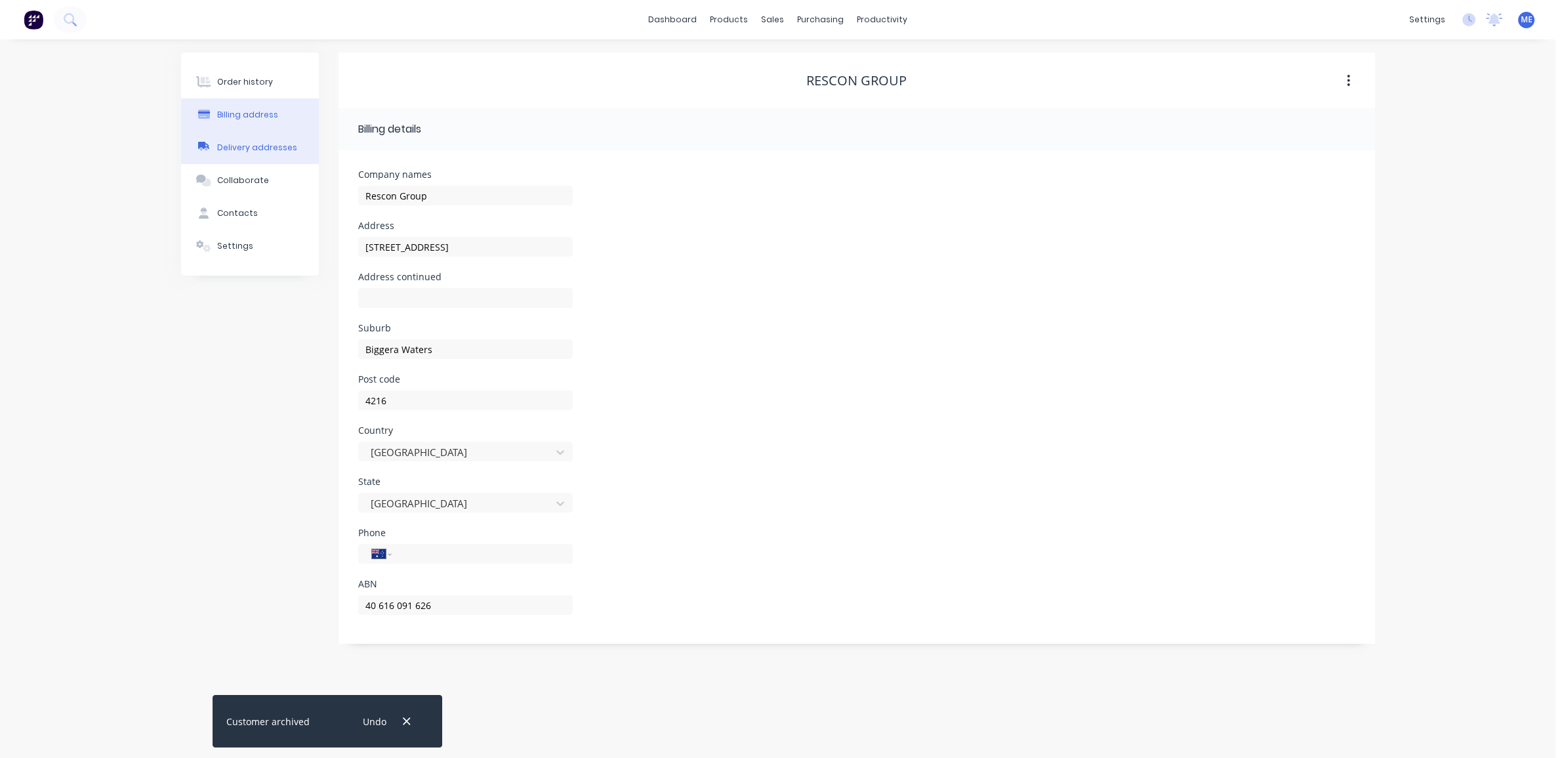
click at [231, 148] on div "Delivery addresses" at bounding box center [256, 148] width 80 height 12
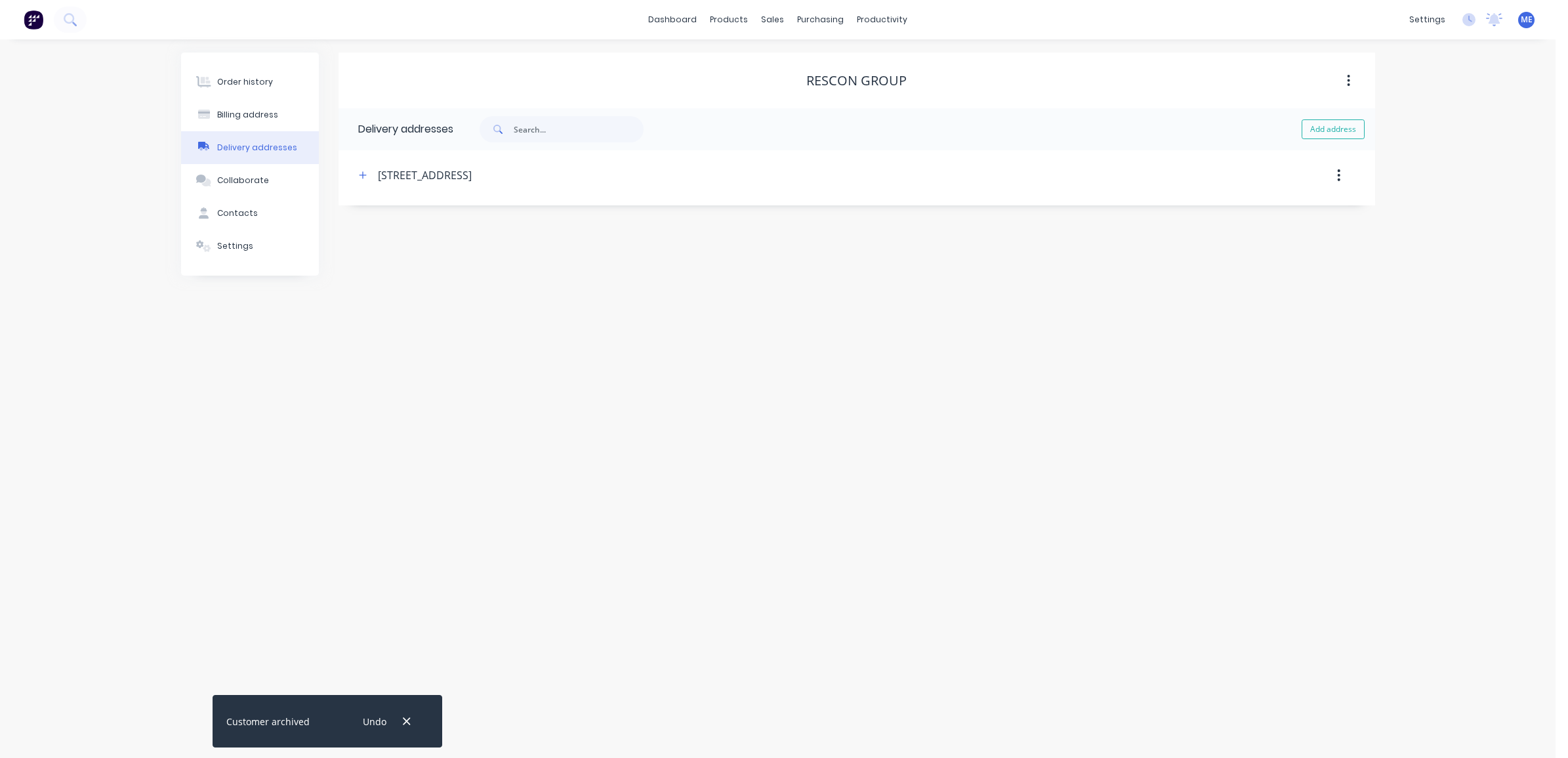
click at [1343, 169] on button "button" at bounding box center [1339, 175] width 31 height 24
click at [1292, 203] on div "Delete" at bounding box center [1292, 210] width 101 height 19
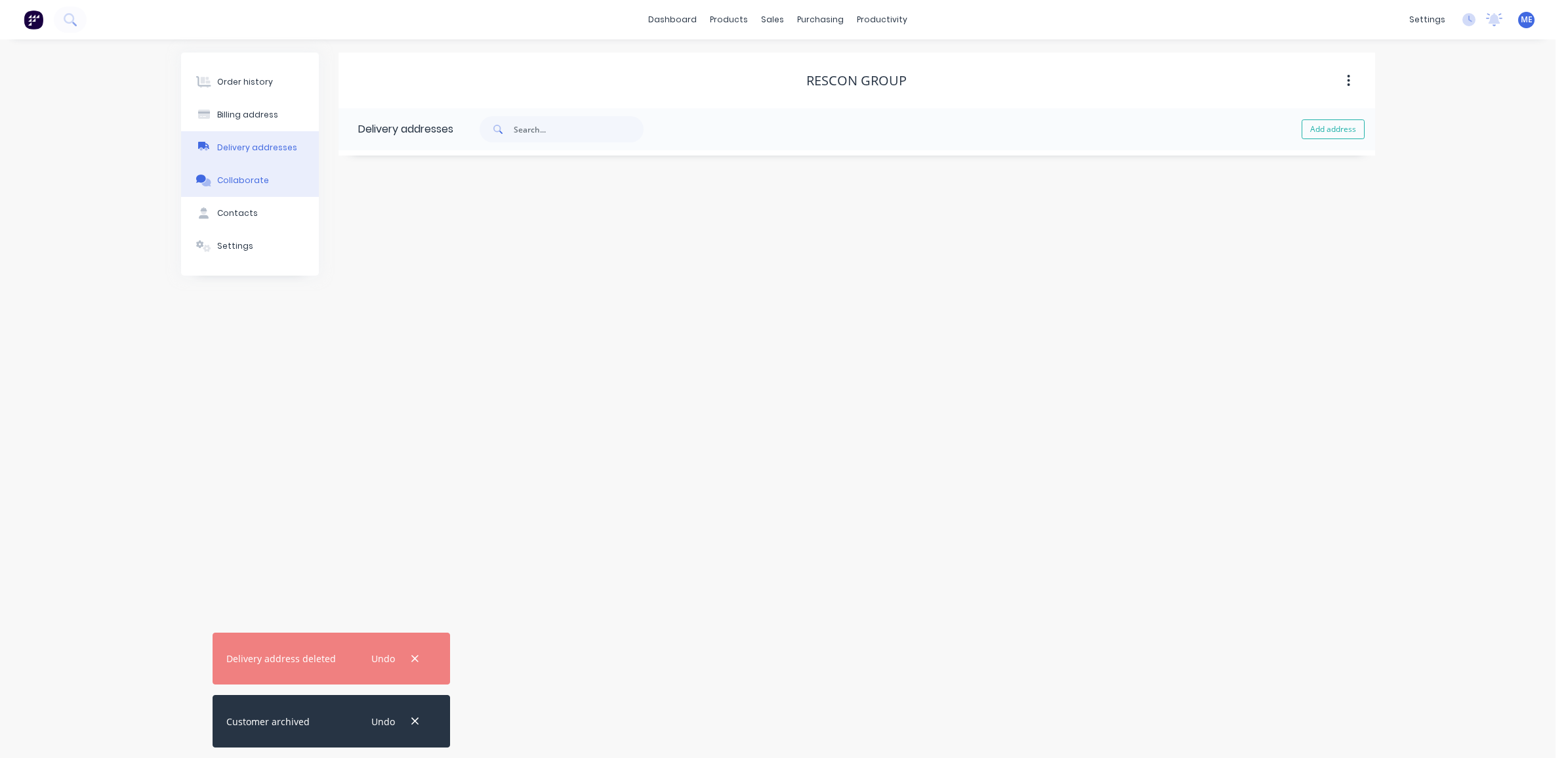
click at [260, 176] on div "Collaborate" at bounding box center [243, 180] width 52 height 12
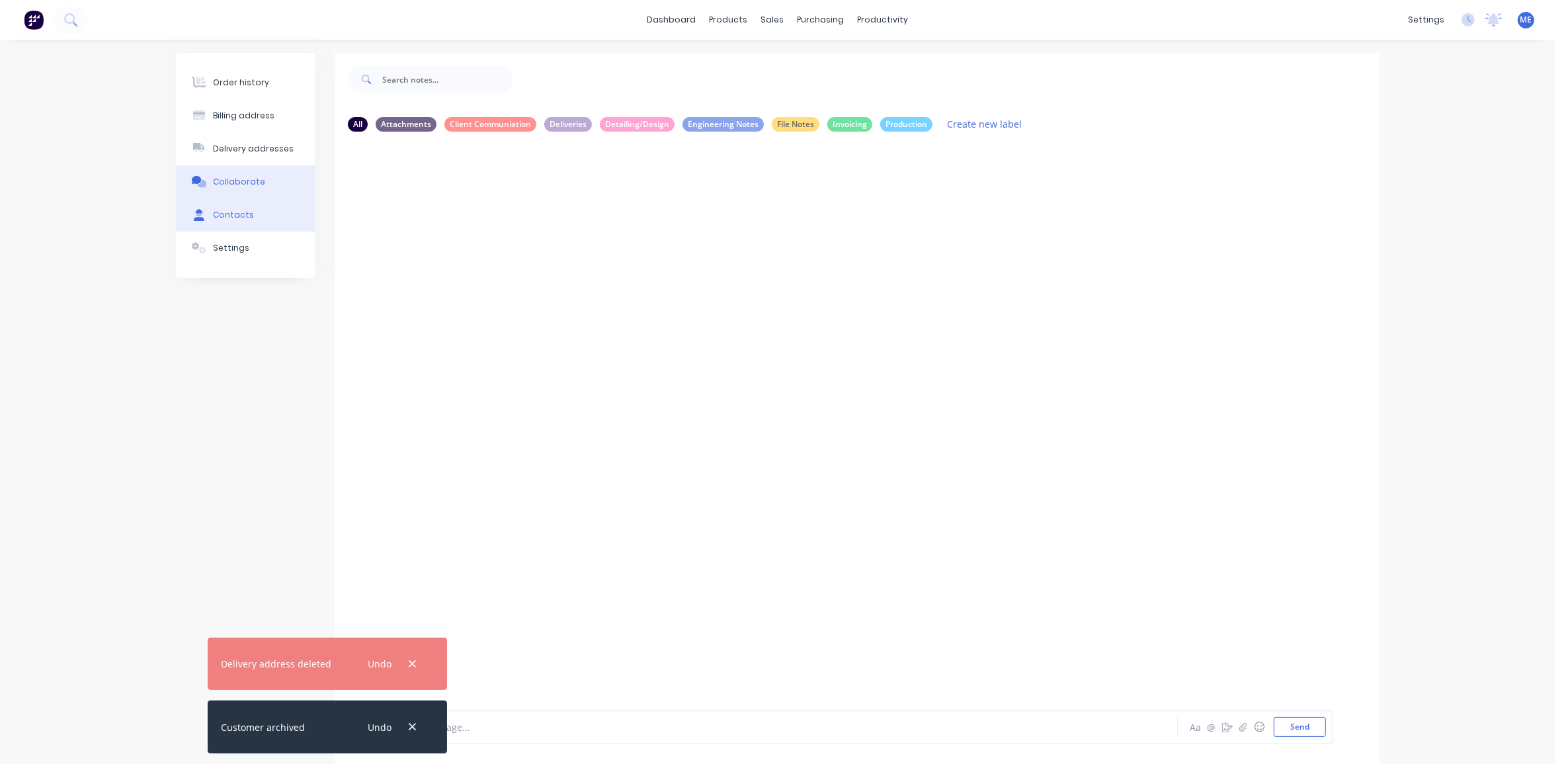
click at [253, 220] on button "Contacts" at bounding box center [246, 215] width 139 height 33
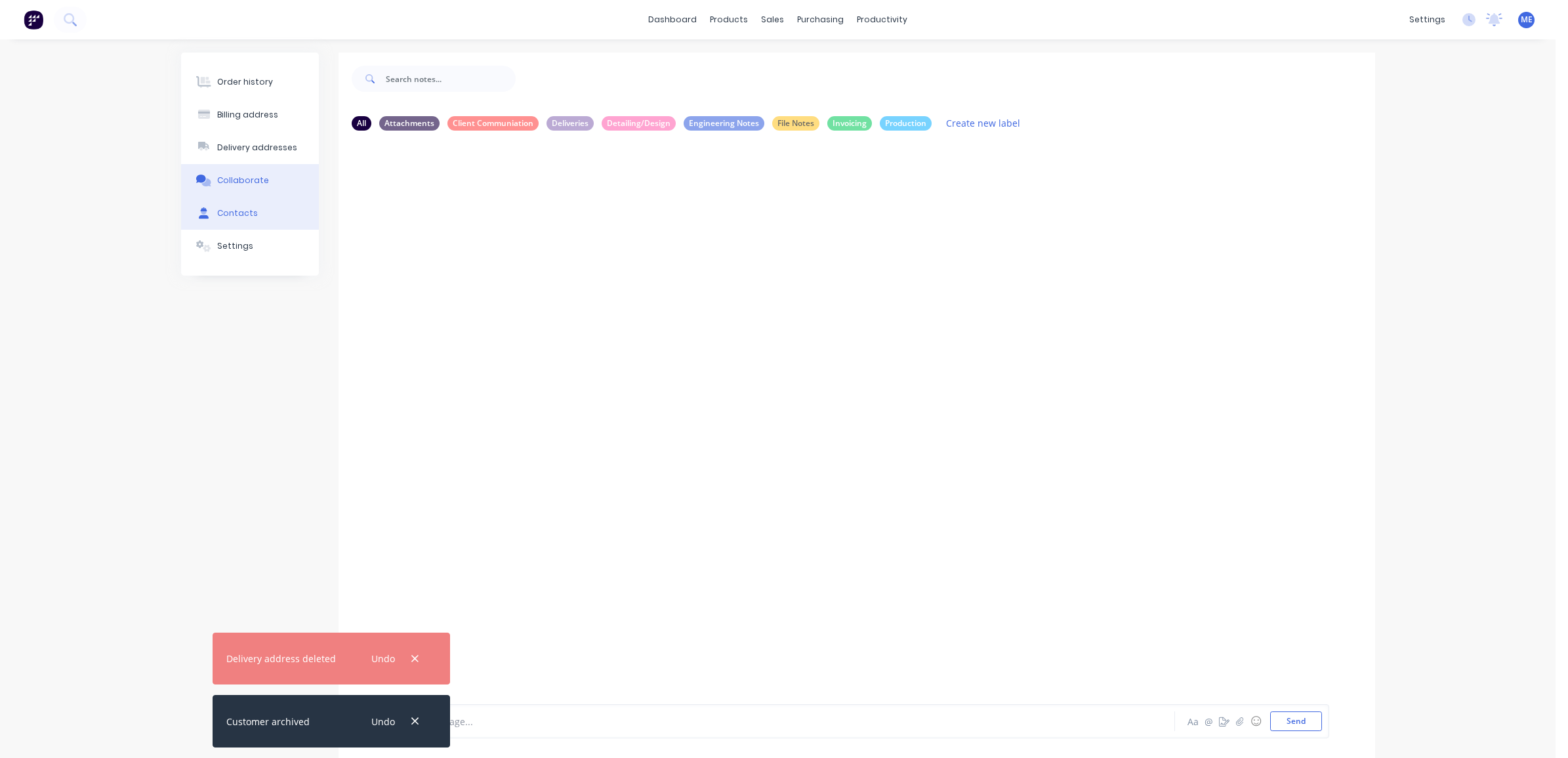
select select "AU"
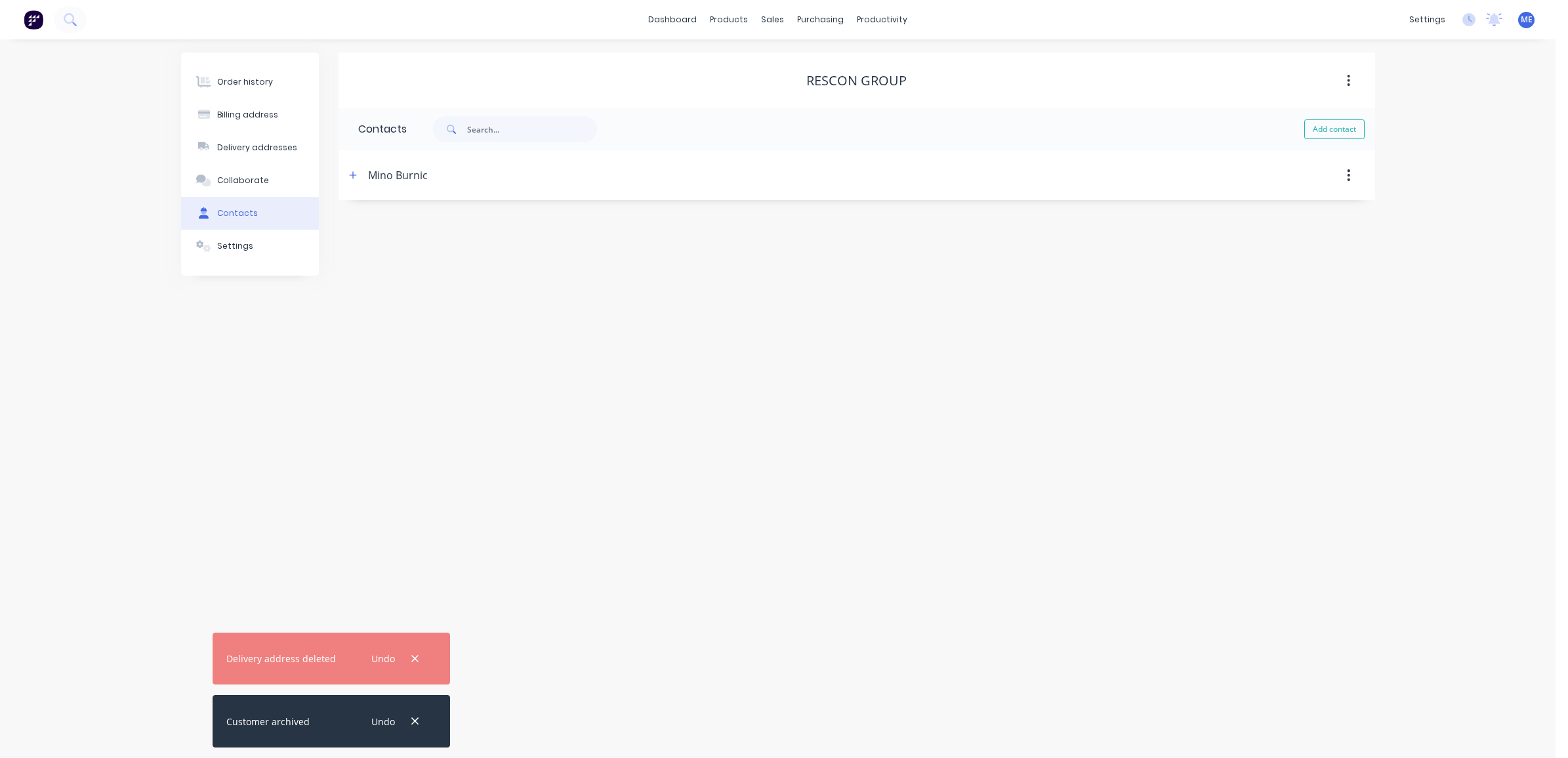
click at [395, 178] on div "Mino Burnic" at bounding box center [398, 175] width 59 height 15
click at [353, 178] on icon "button" at bounding box center [353, 176] width 8 height 10
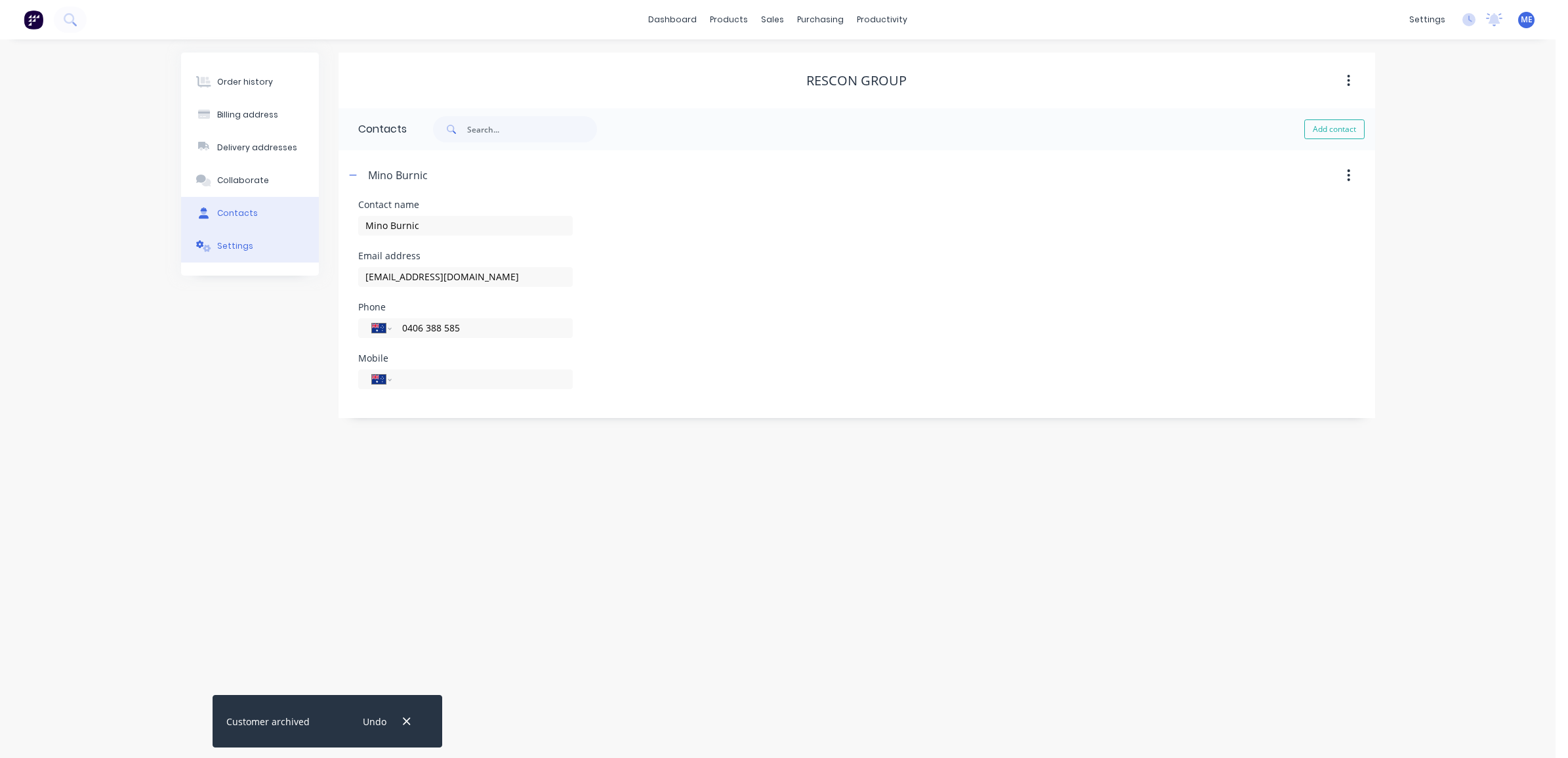
click at [227, 246] on div "Settings" at bounding box center [235, 246] width 36 height 12
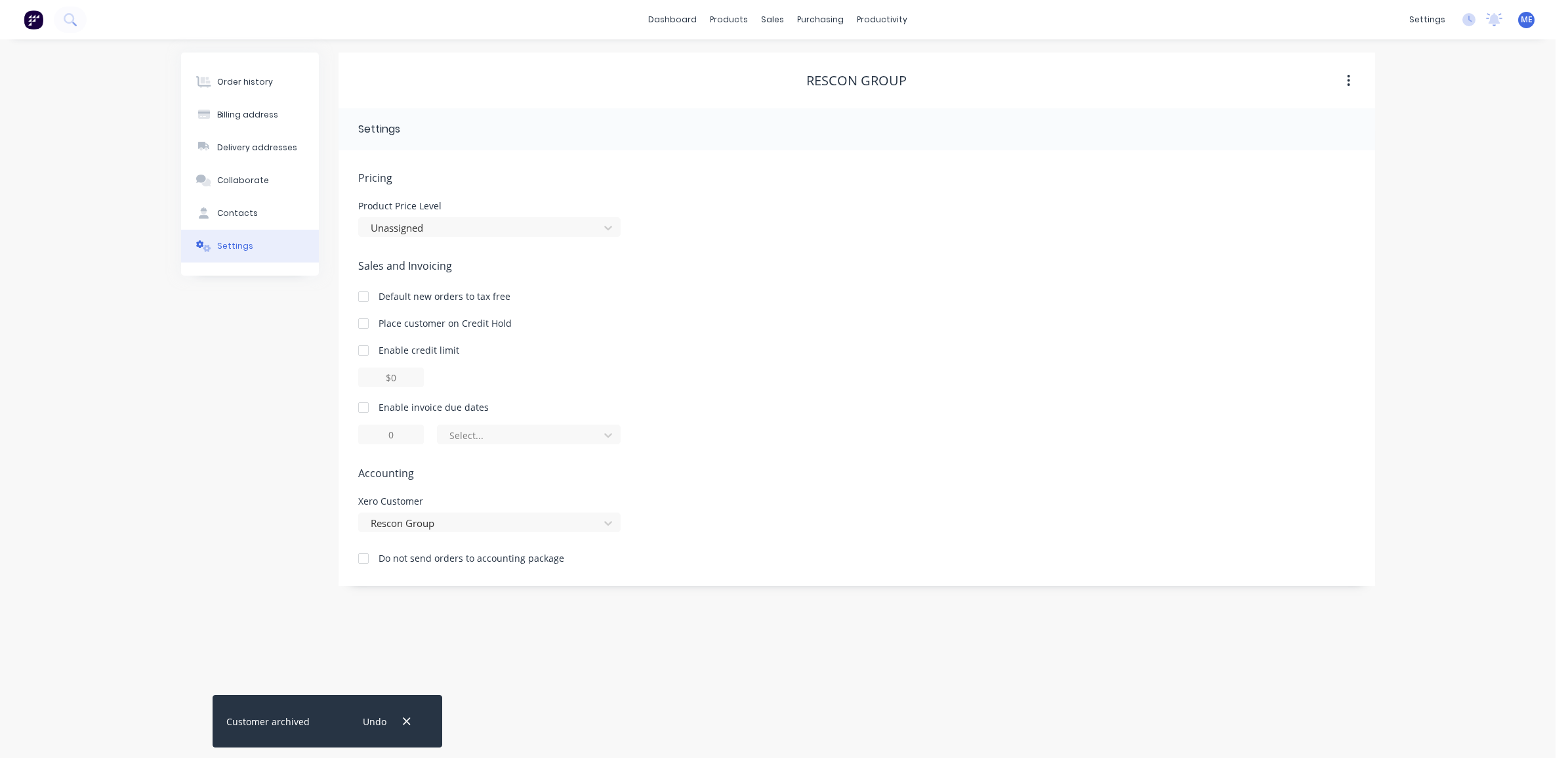
click at [367, 406] on div at bounding box center [363, 407] width 26 height 26
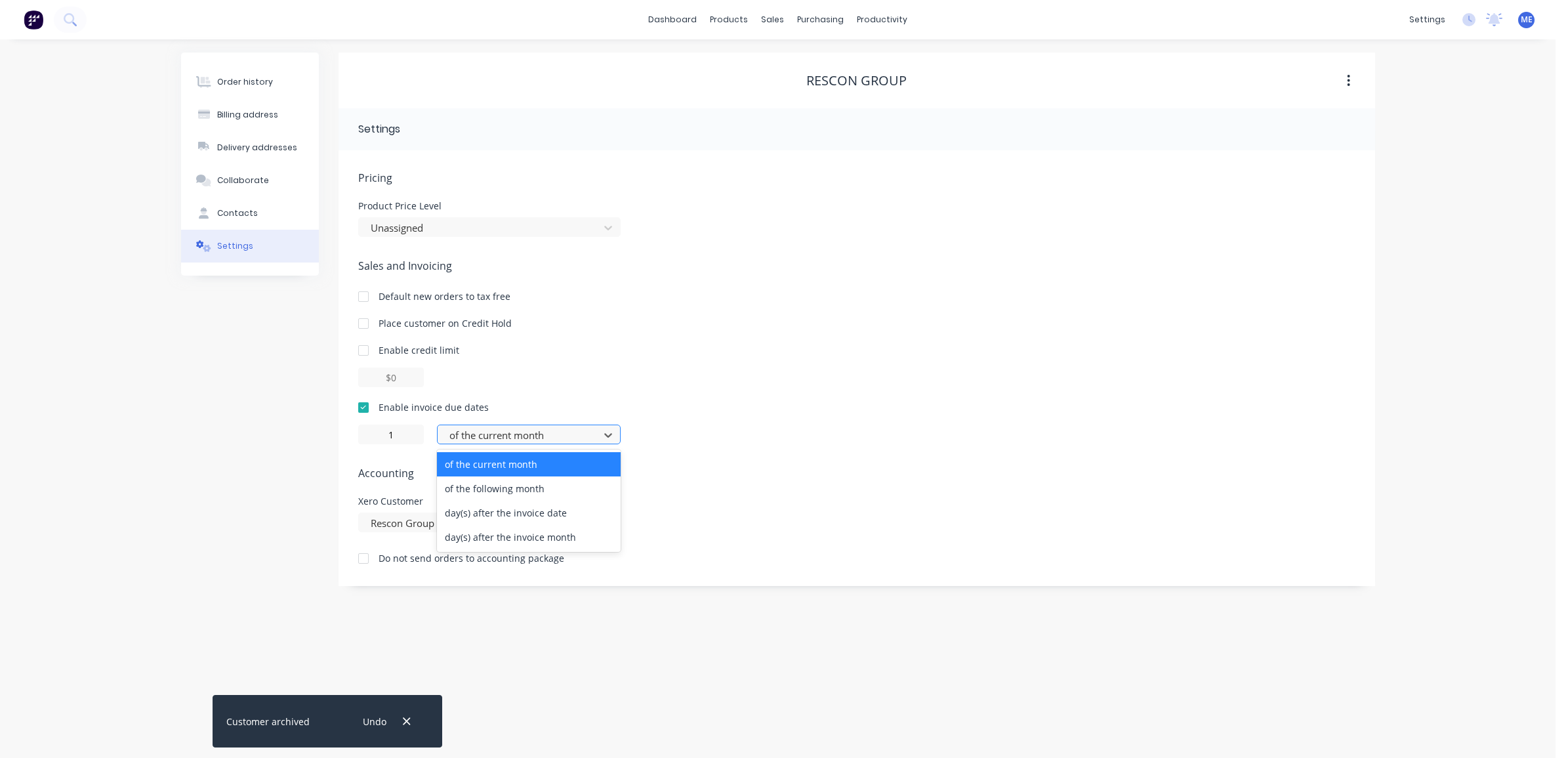
click at [490, 439] on div at bounding box center [520, 435] width 144 height 16
click at [515, 510] on div "day(s) after the invoice date" at bounding box center [528, 512] width 183 height 24
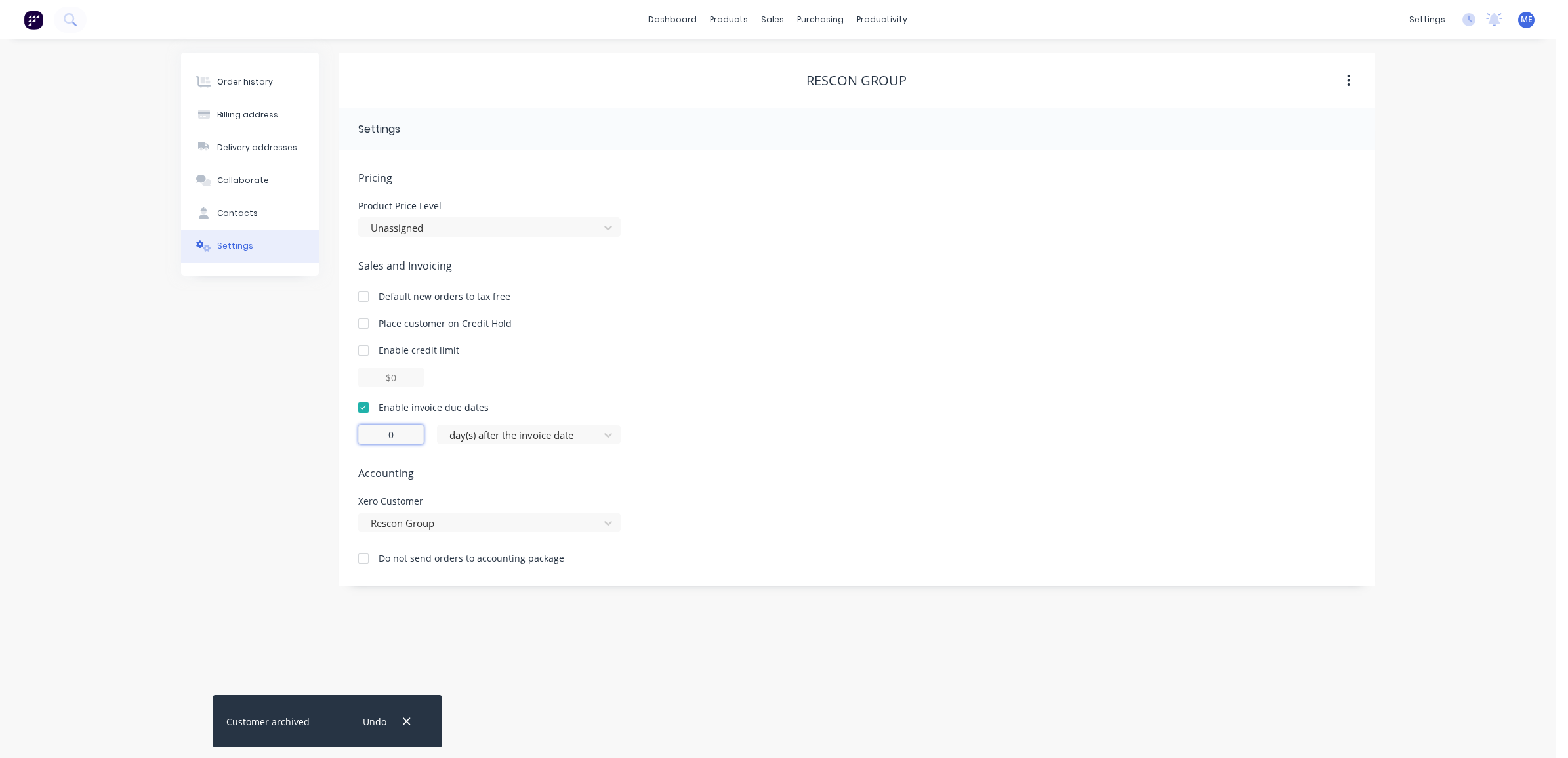
click at [322, 431] on div "Order history Billing address Delivery addresses Collaborate Contacts Settings …" at bounding box center [778, 320] width 1194 height 533
type input "7"
click at [198, 405] on div "Order history Billing address Delivery addresses Collaborate Contacts Settings" at bounding box center [250, 320] width 138 height 533
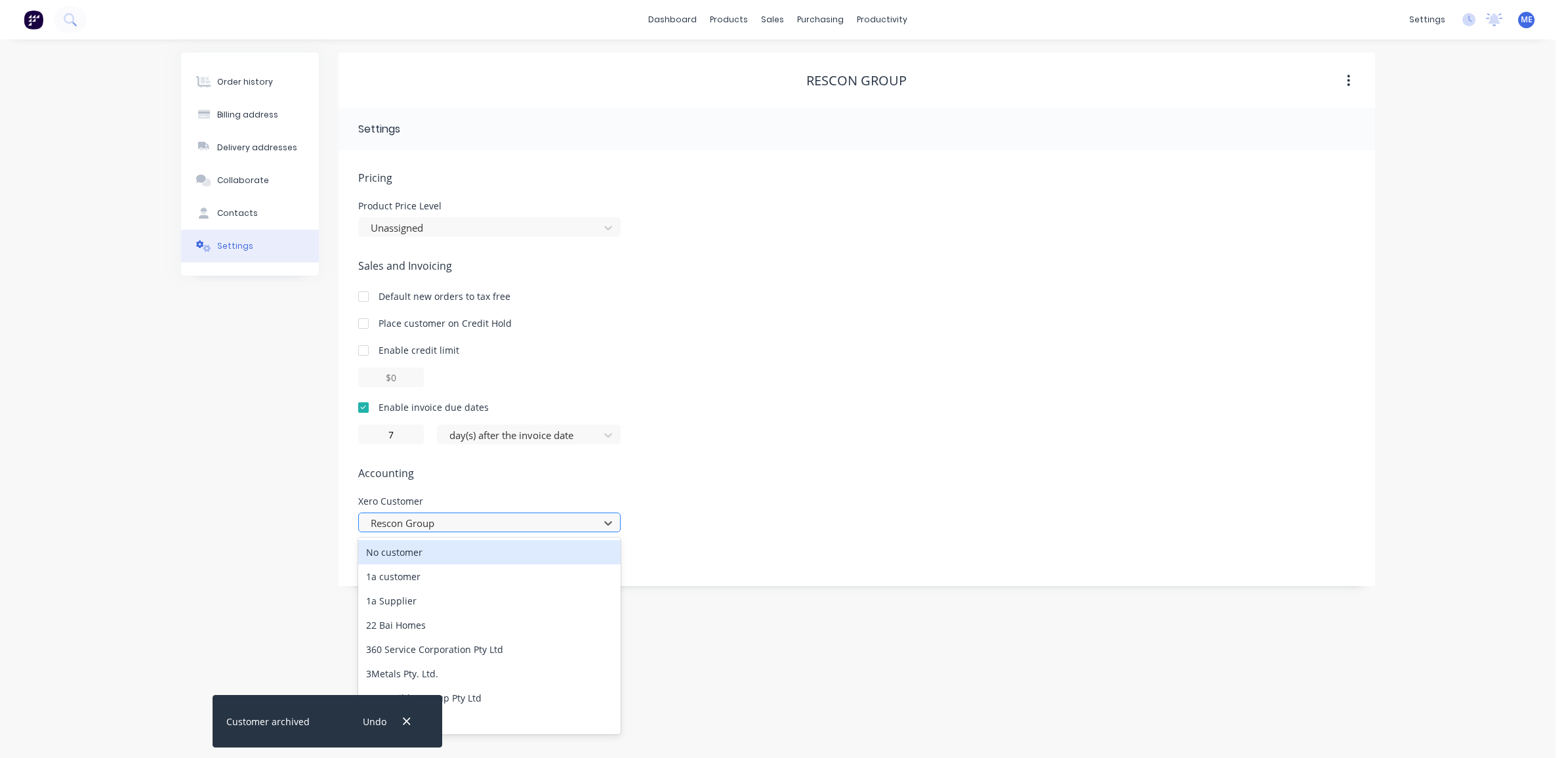
click at [463, 515] on div at bounding box center [481, 523] width 223 height 16
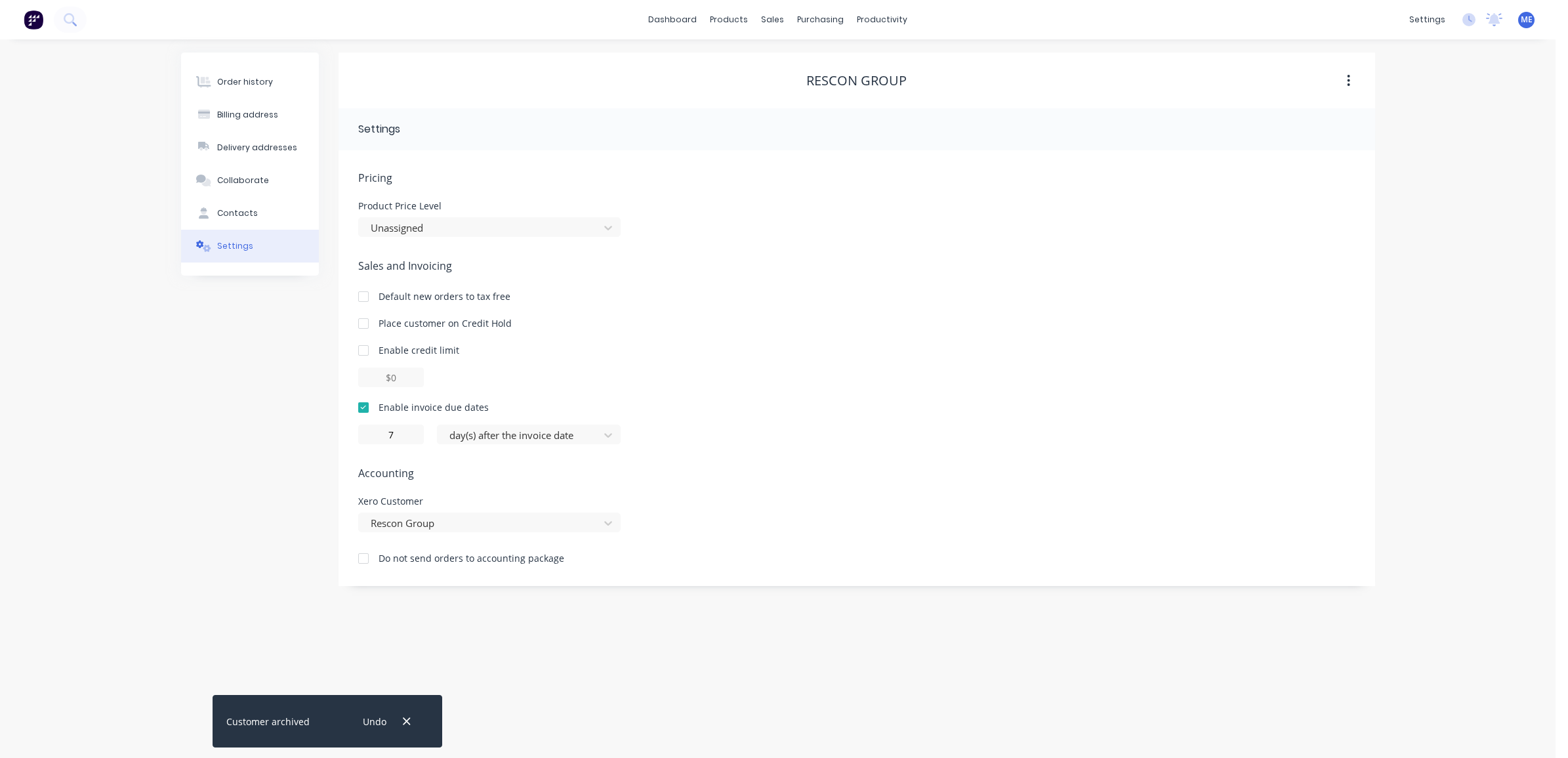
click at [156, 480] on div "Order history Billing address Delivery addresses Collaborate Contacts Settings …" at bounding box center [777, 398] width 1556 height 719
click at [201, 367] on div "Order history Billing address Delivery addresses Collaborate Contacts Settings" at bounding box center [250, 320] width 138 height 533
click at [265, 92] on button "Order history" at bounding box center [250, 82] width 138 height 33
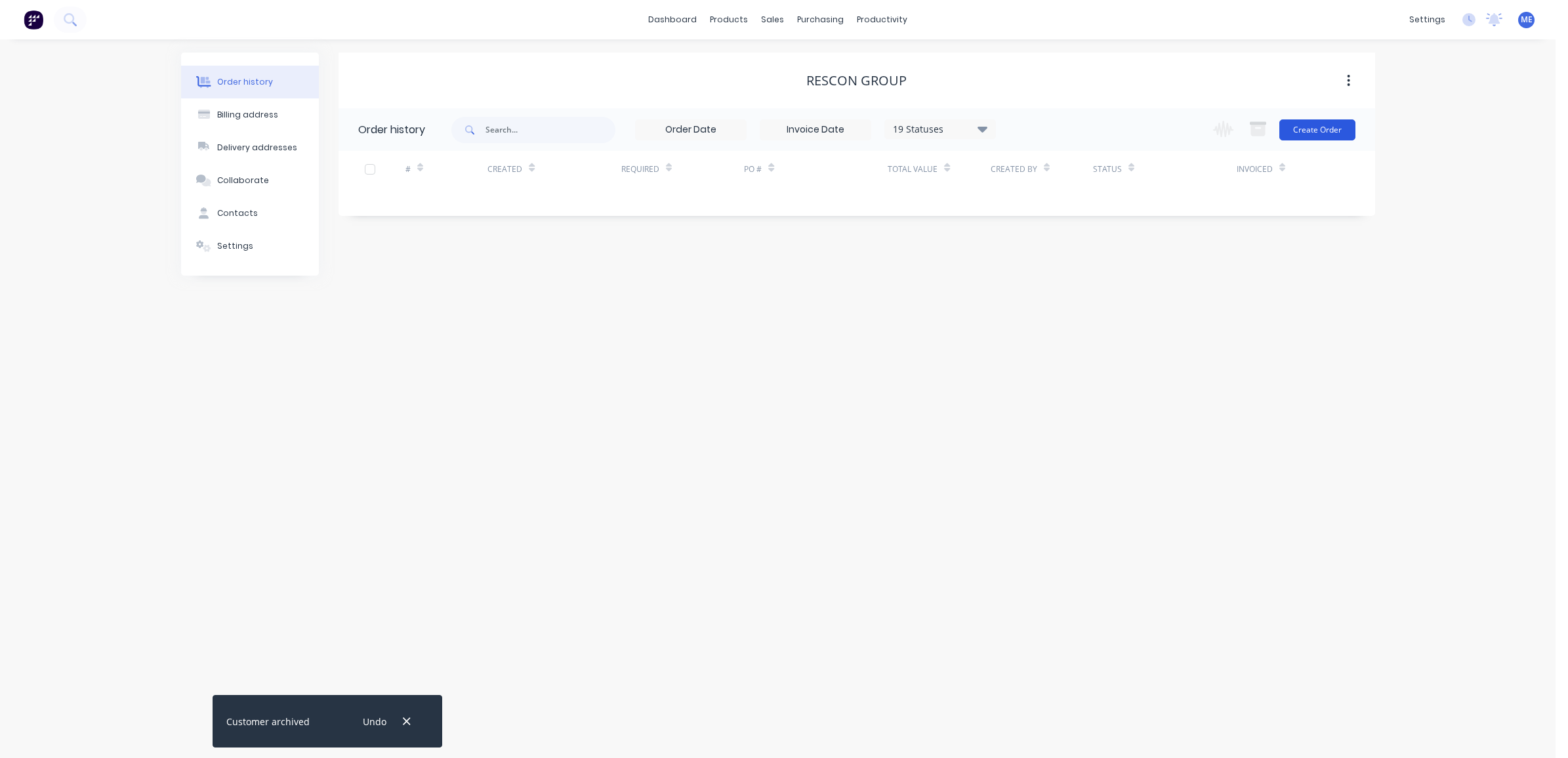
click at [1319, 132] on button "Create Order" at bounding box center [1317, 130] width 76 height 21
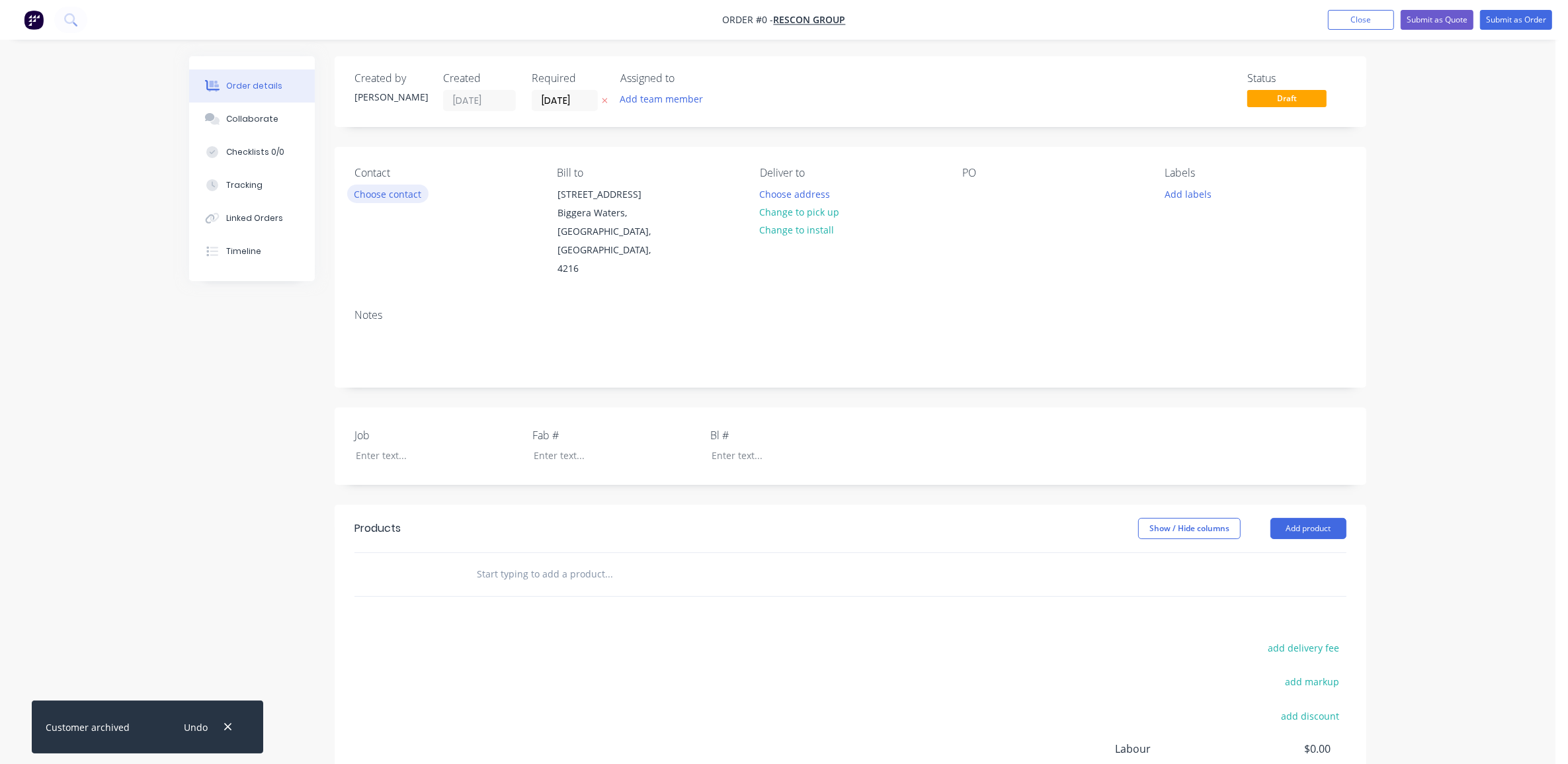
click at [392, 193] on button "Choose contact" at bounding box center [388, 193] width 81 height 17
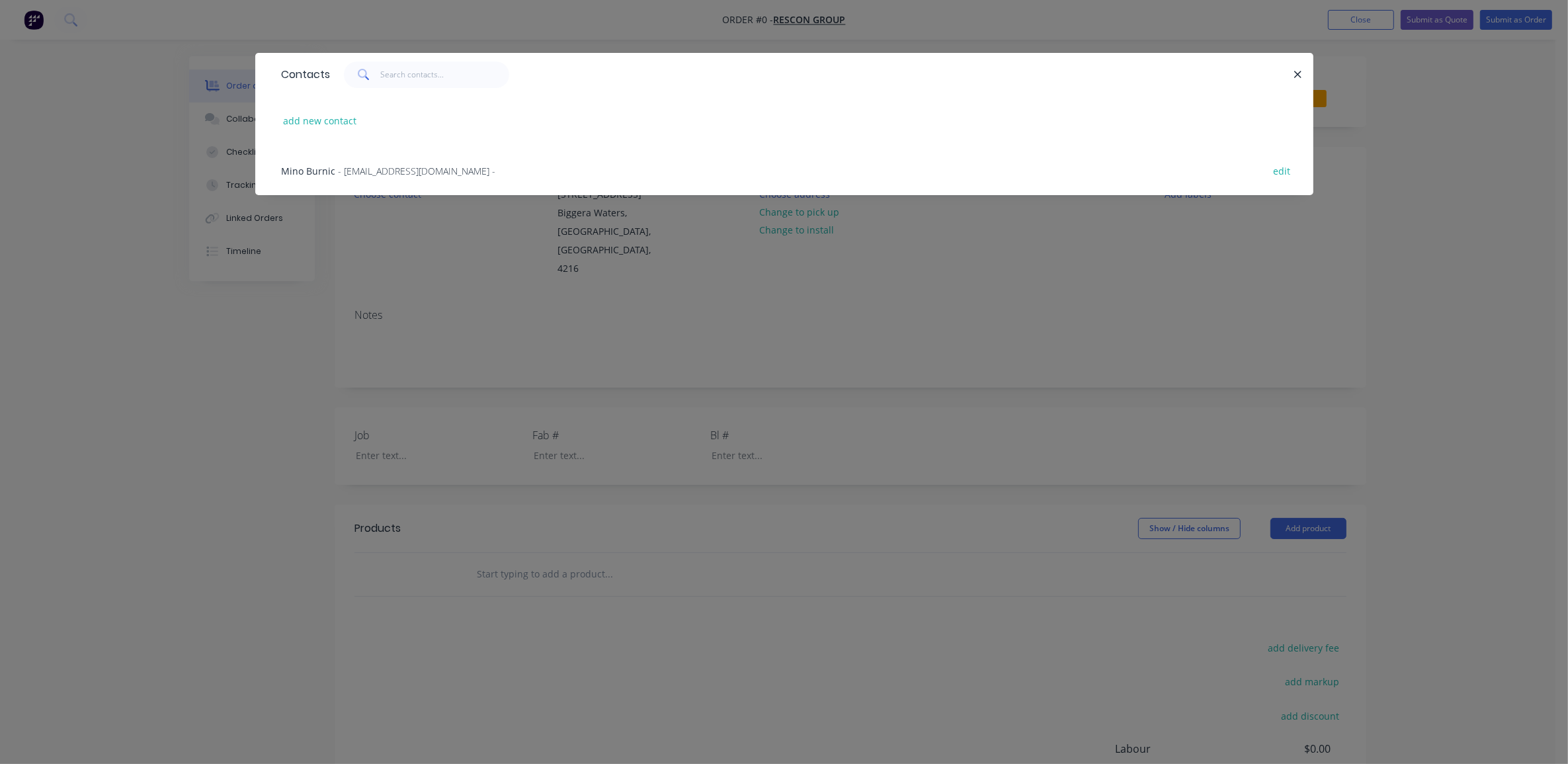
click at [327, 166] on span "Mino Burnic" at bounding box center [309, 170] width 54 height 13
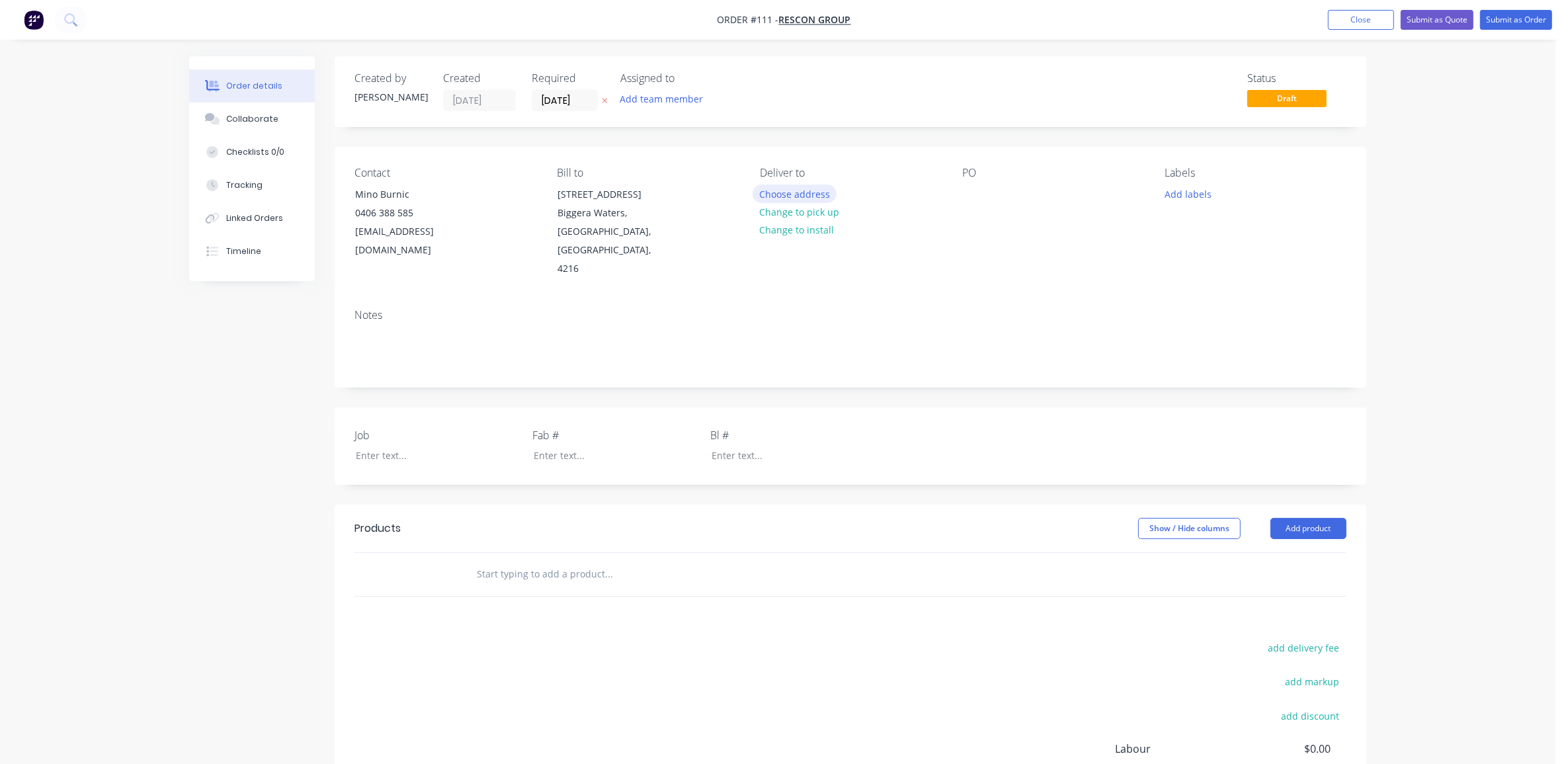
click at [804, 186] on button "Choose address" at bounding box center [795, 193] width 85 height 17
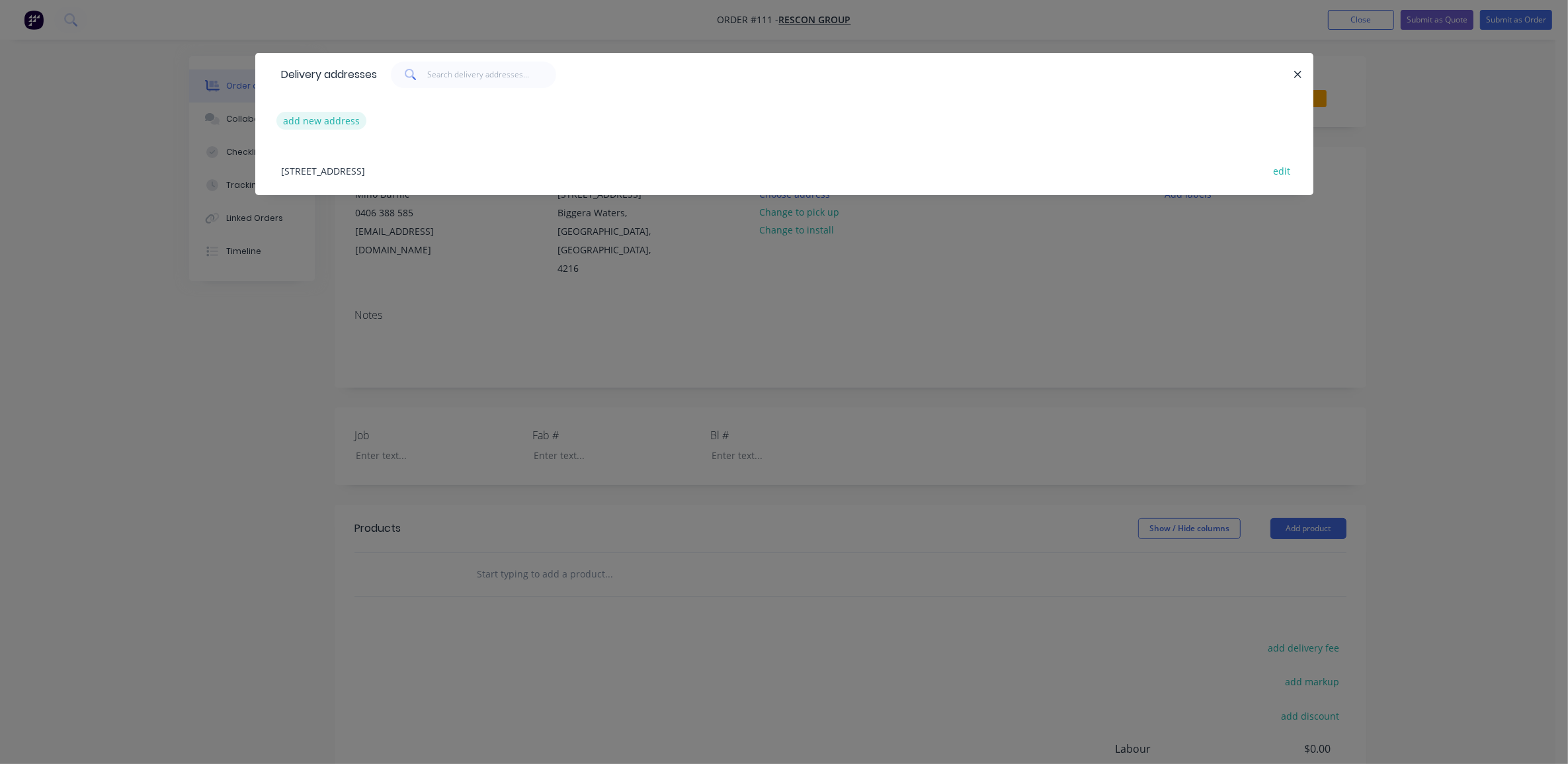
click at [323, 124] on button "add new address" at bounding box center [322, 121] width 91 height 17
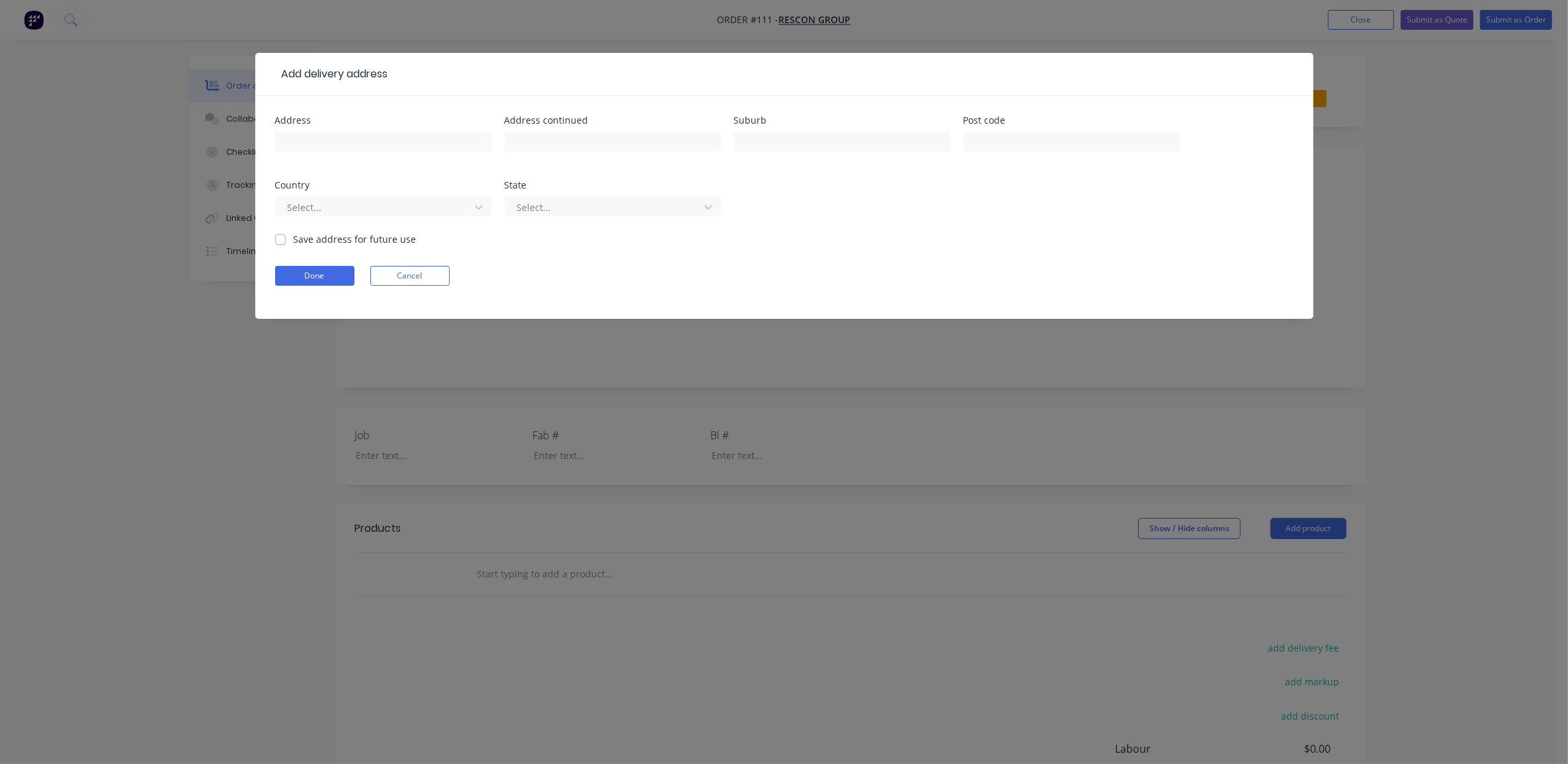
drag, startPoint x: 419, startPoint y: 152, endPoint x: 404, endPoint y: 154, distance: 15.1
click at [415, 154] on div at bounding box center [383, 148] width 217 height 39
click at [431, 147] on input "text" at bounding box center [383, 141] width 217 height 20
type input "[STREET_ADDRESS]"
type input "Yarrabilba"
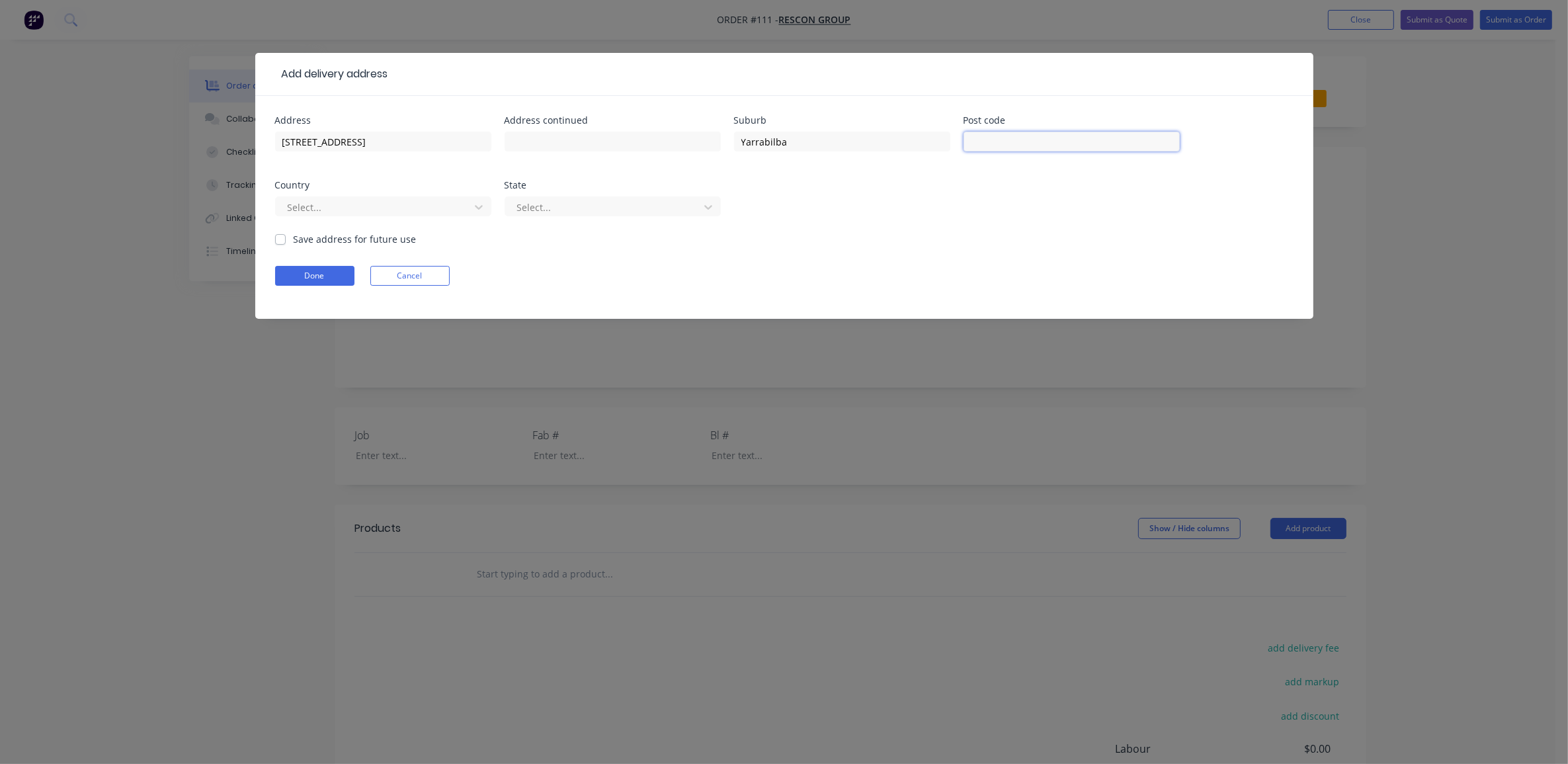
click at [1039, 141] on input "text" at bounding box center [1072, 141] width 217 height 20
type input "4207"
click at [898, 214] on div "Address [STREET_ADDRESS] Address continued Suburb [GEOGRAPHIC_DATA] Post code 4…" at bounding box center [784, 174] width 1019 height 116
click at [342, 237] on label "Save address for future use" at bounding box center [355, 239] width 123 height 14
click at [285, 237] on input "Save address for future use" at bounding box center [280, 238] width 11 height 13
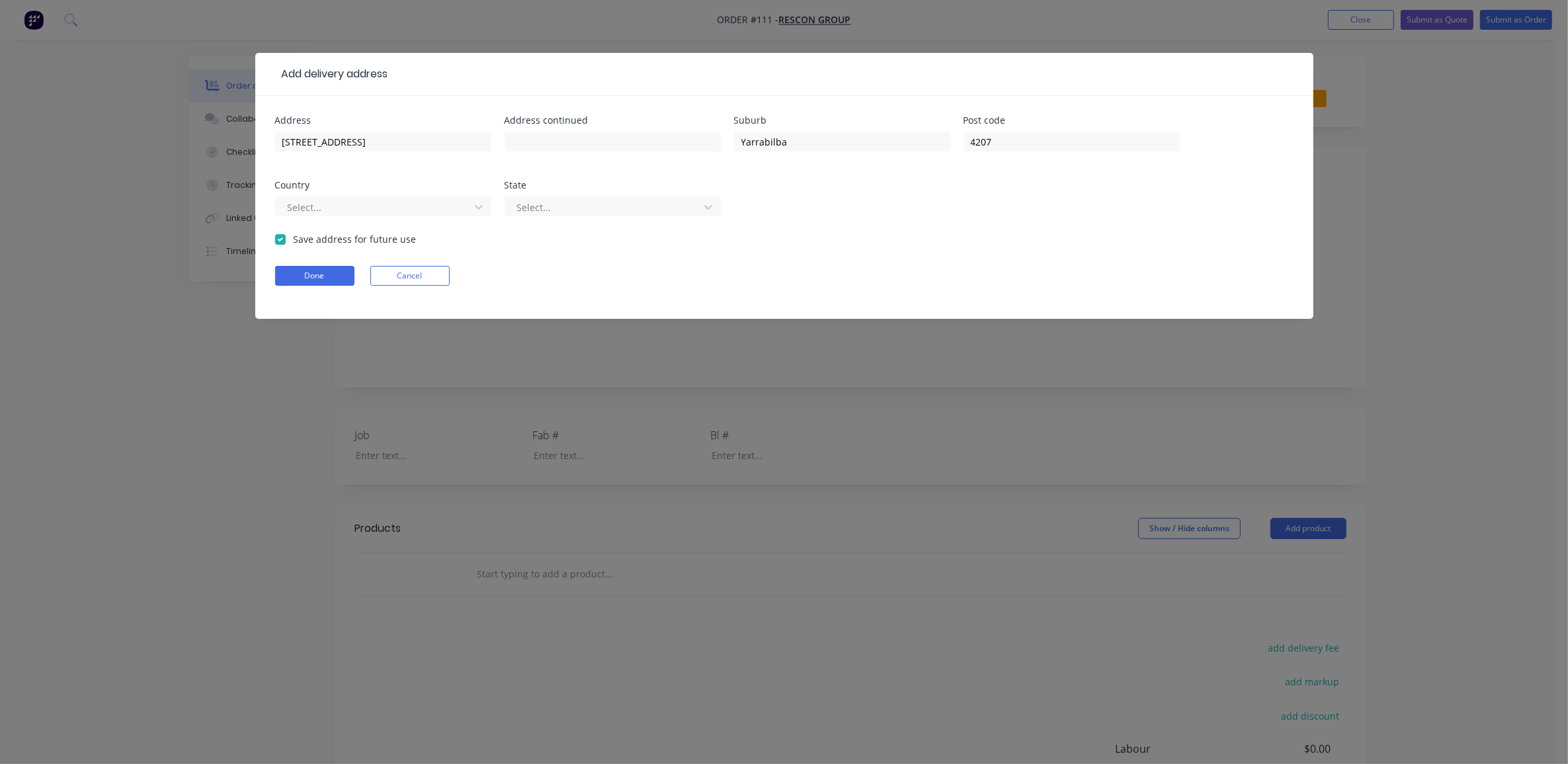
checkbox input "true"
click at [327, 208] on div at bounding box center [374, 207] width 177 height 16
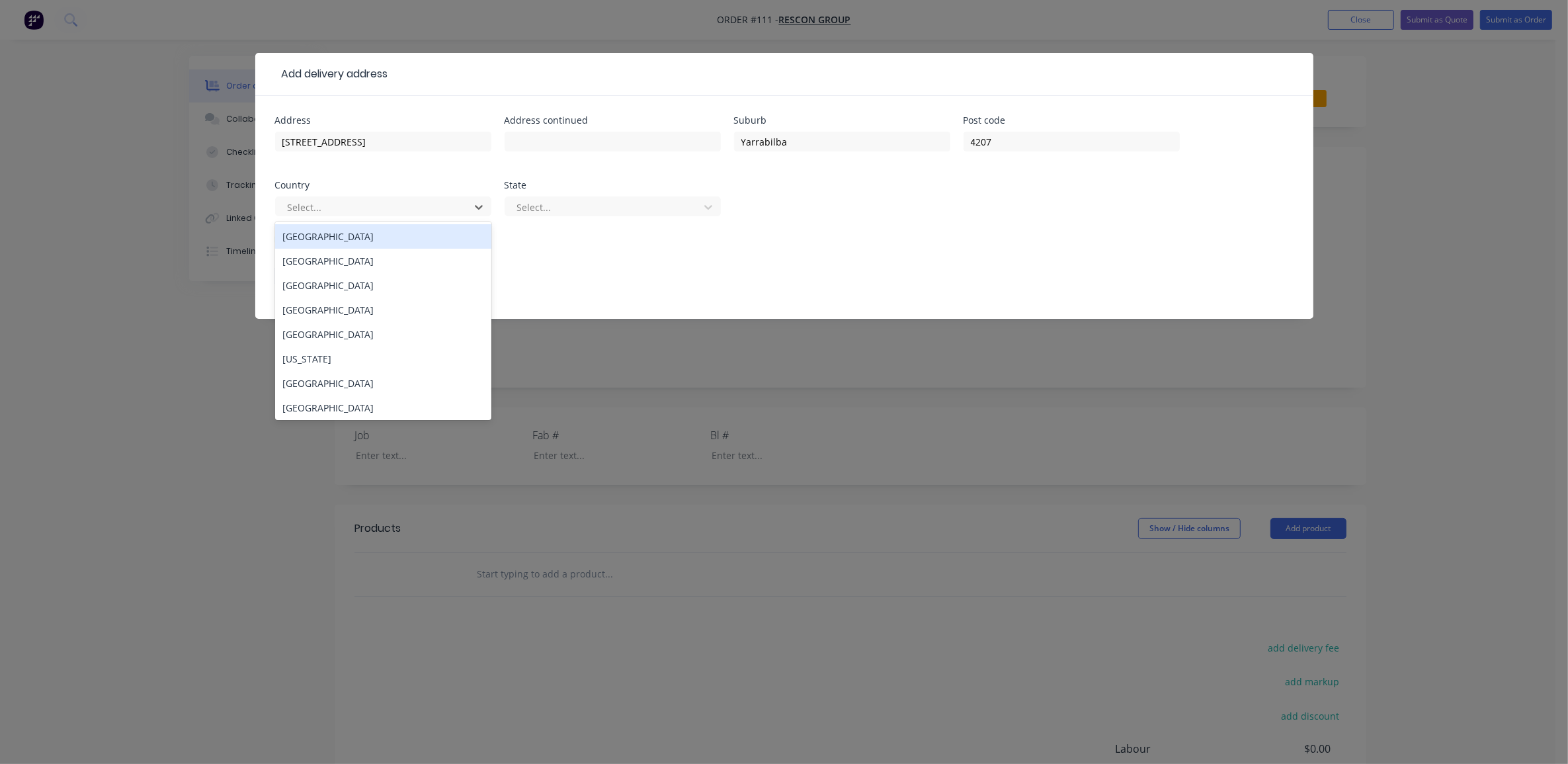
click at [332, 246] on div "[GEOGRAPHIC_DATA]" at bounding box center [383, 236] width 217 height 24
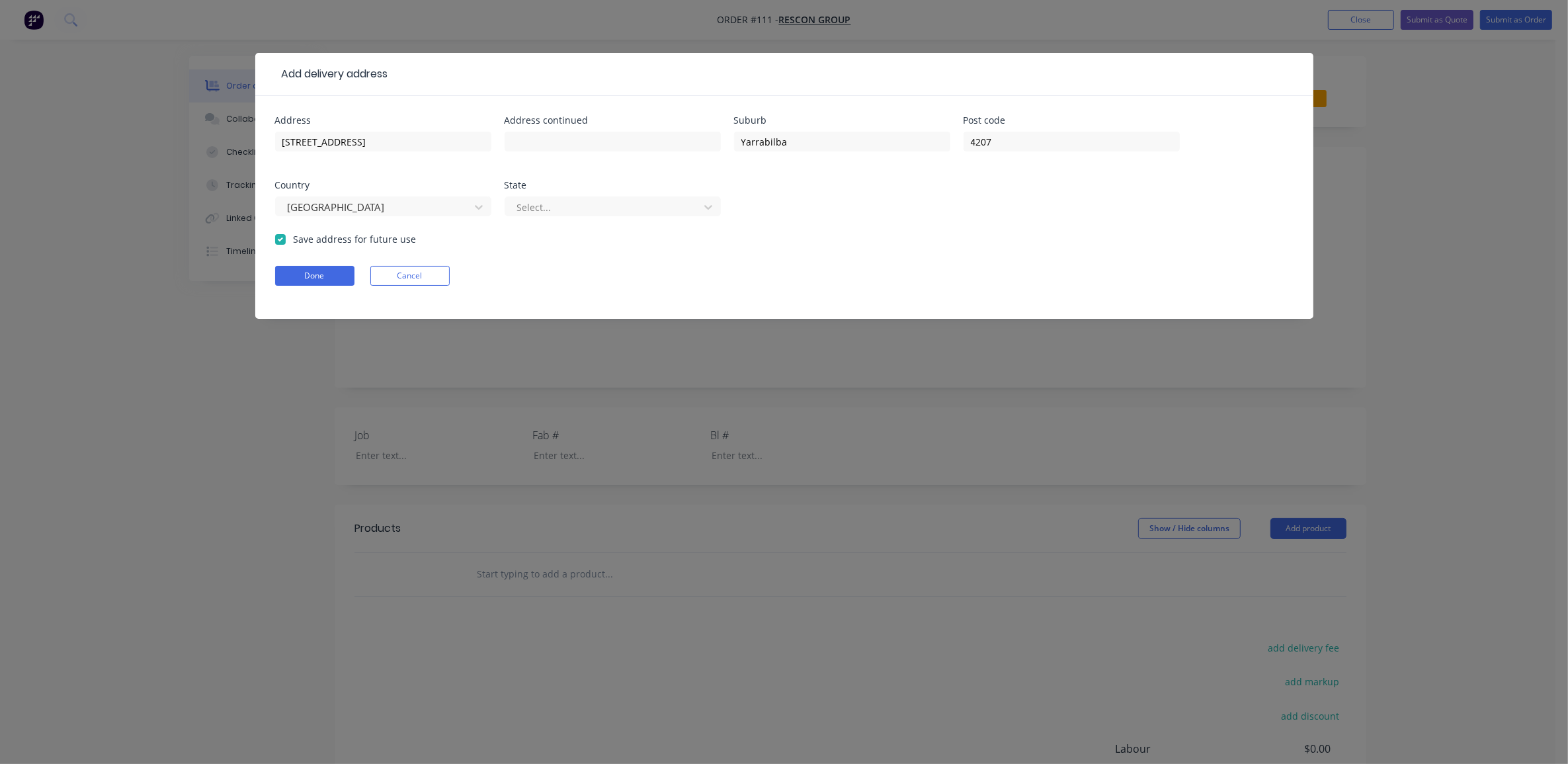
click at [636, 191] on div "State Select..." at bounding box center [613, 206] width 217 height 51
click at [629, 205] on div at bounding box center [604, 207] width 177 height 16
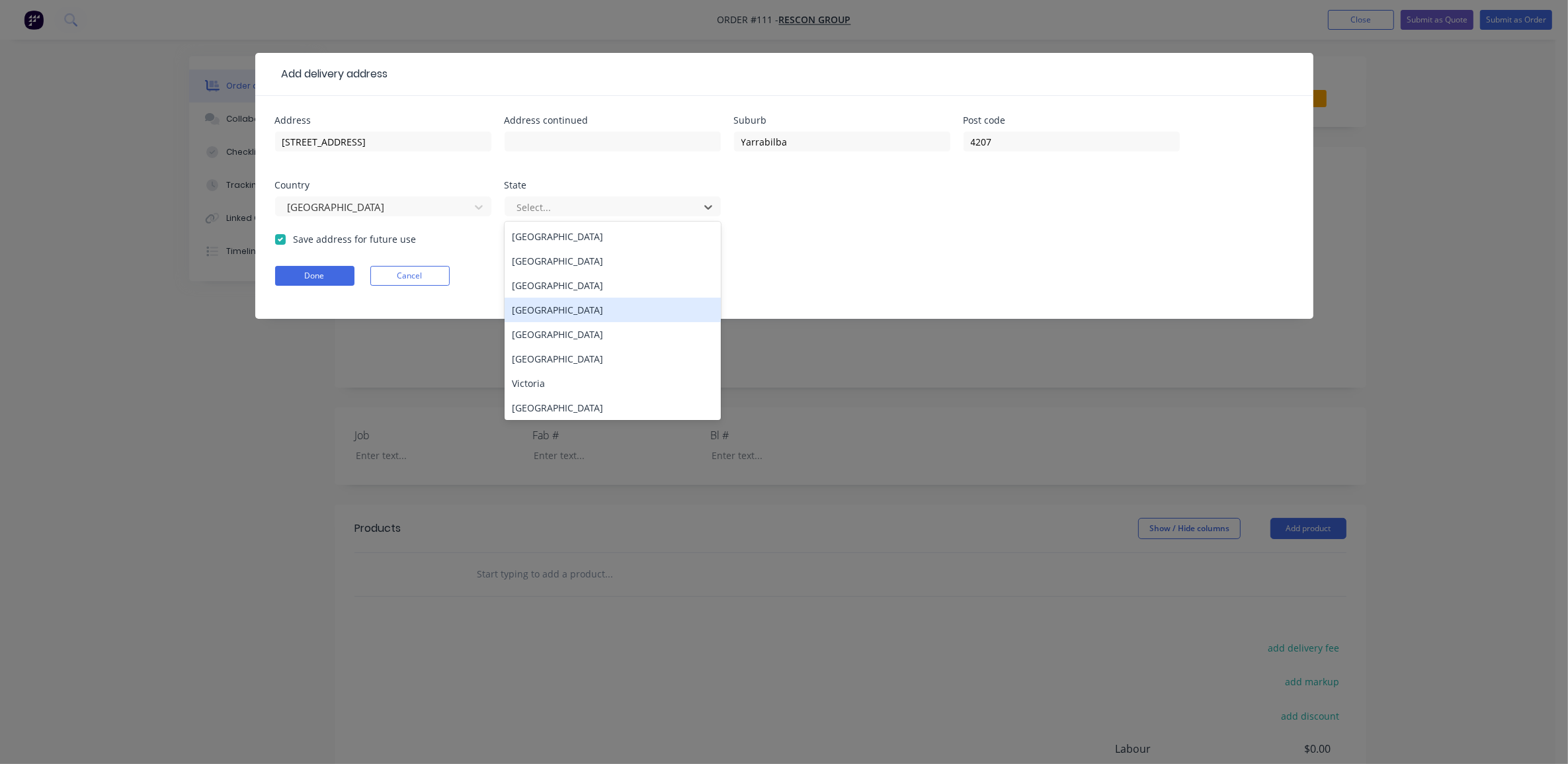
click at [589, 308] on div "[GEOGRAPHIC_DATA]" at bounding box center [613, 309] width 217 height 24
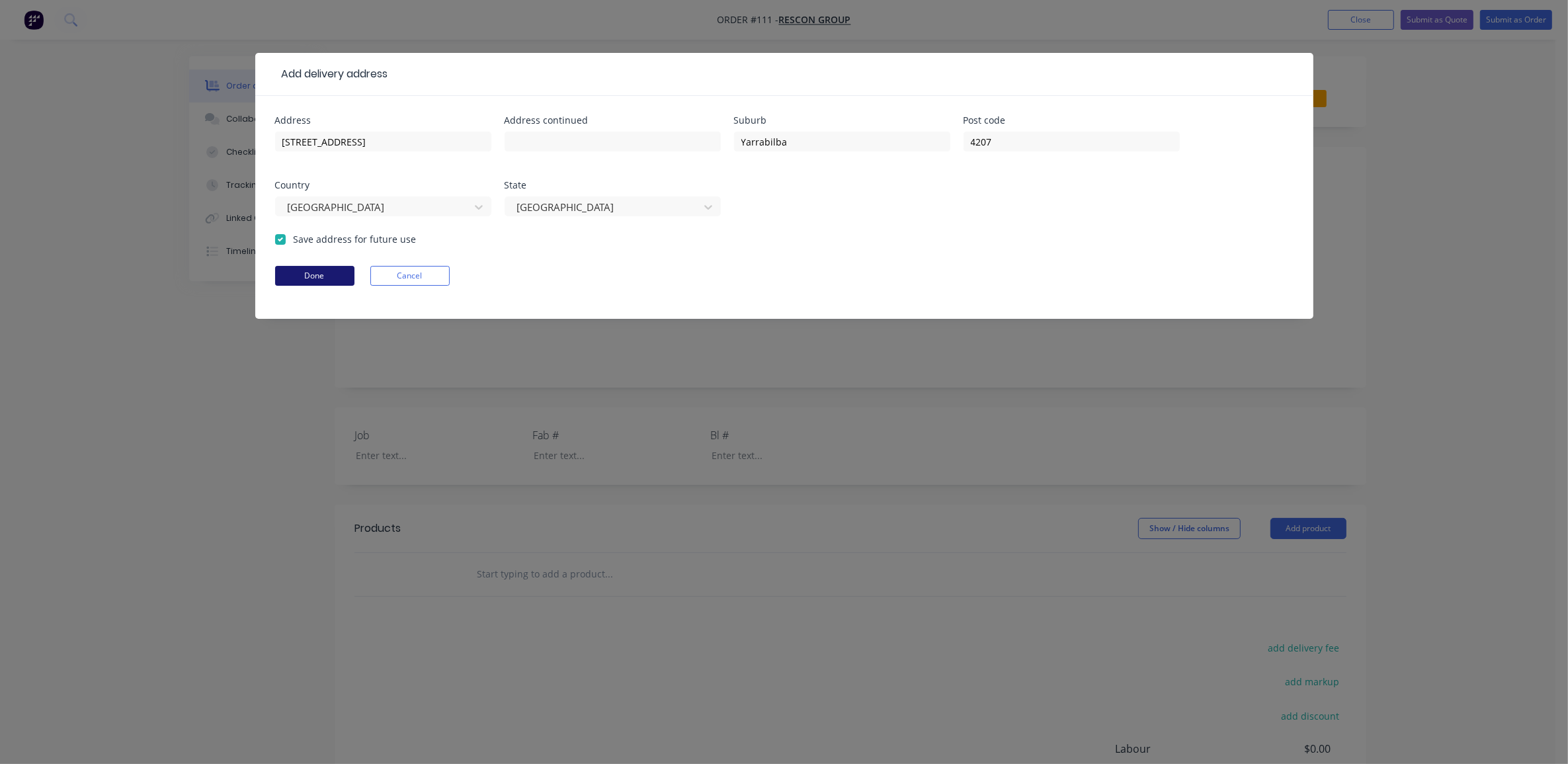
click at [318, 275] on button "Done" at bounding box center [314, 276] width 79 height 20
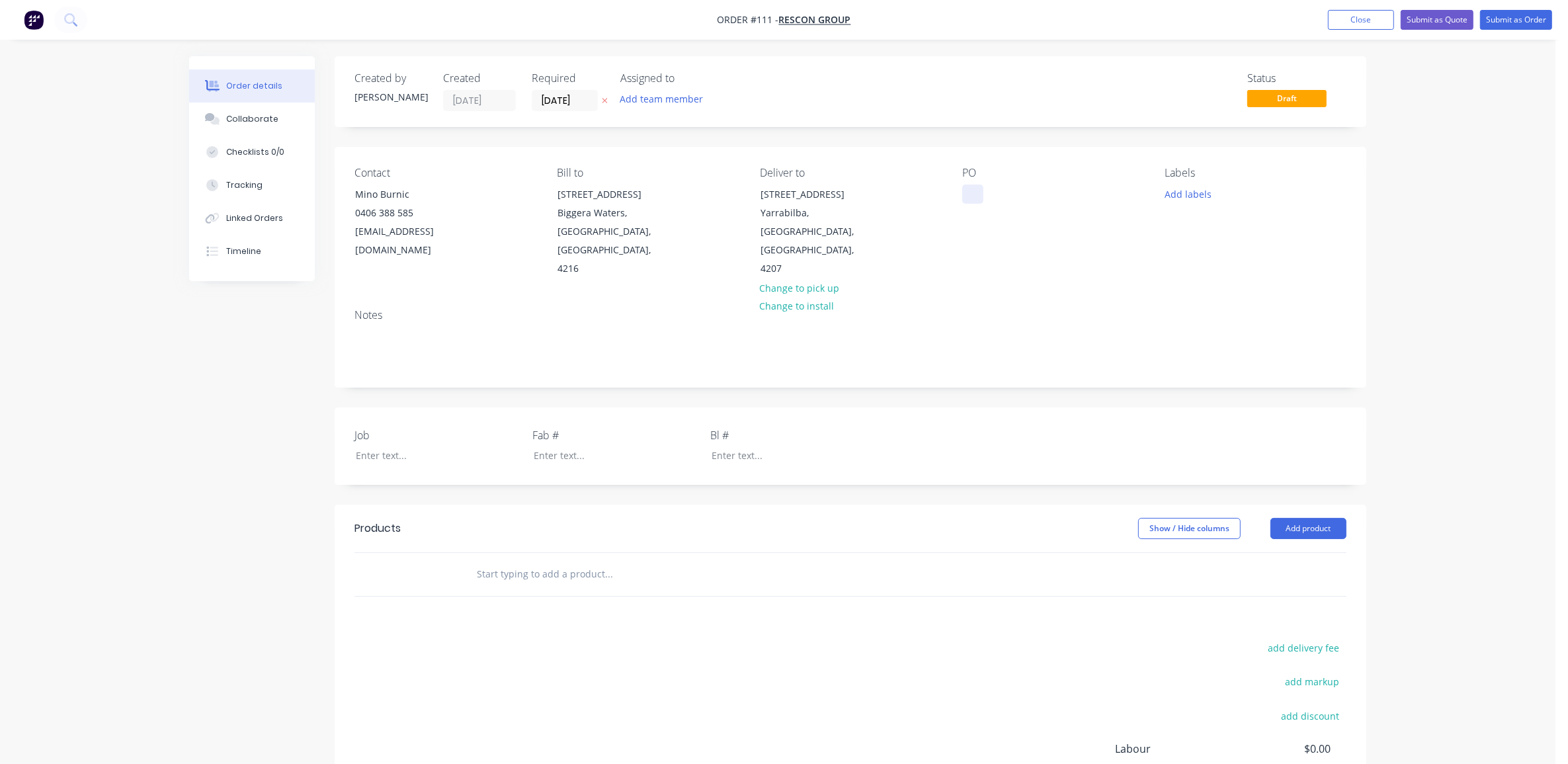
click at [967, 196] on div at bounding box center [973, 194] width 21 height 19
click at [386, 446] on div at bounding box center [428, 455] width 165 height 19
click at [1019, 195] on div "[STREET_ADDRESS]" at bounding box center [1015, 194] width 105 height 19
copy div "[STREET_ADDRESS]"
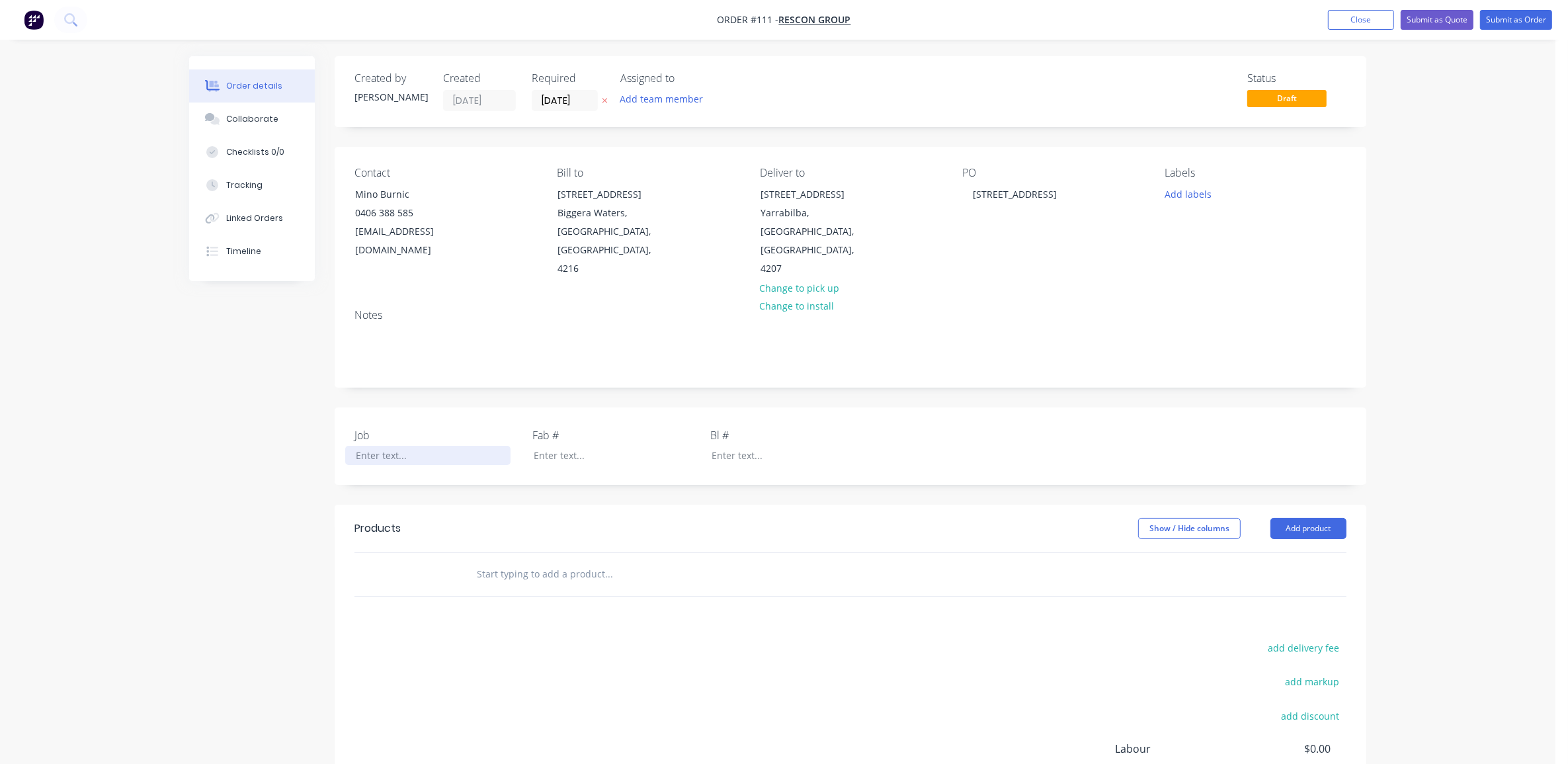
click at [395, 446] on div at bounding box center [428, 455] width 165 height 19
paste div
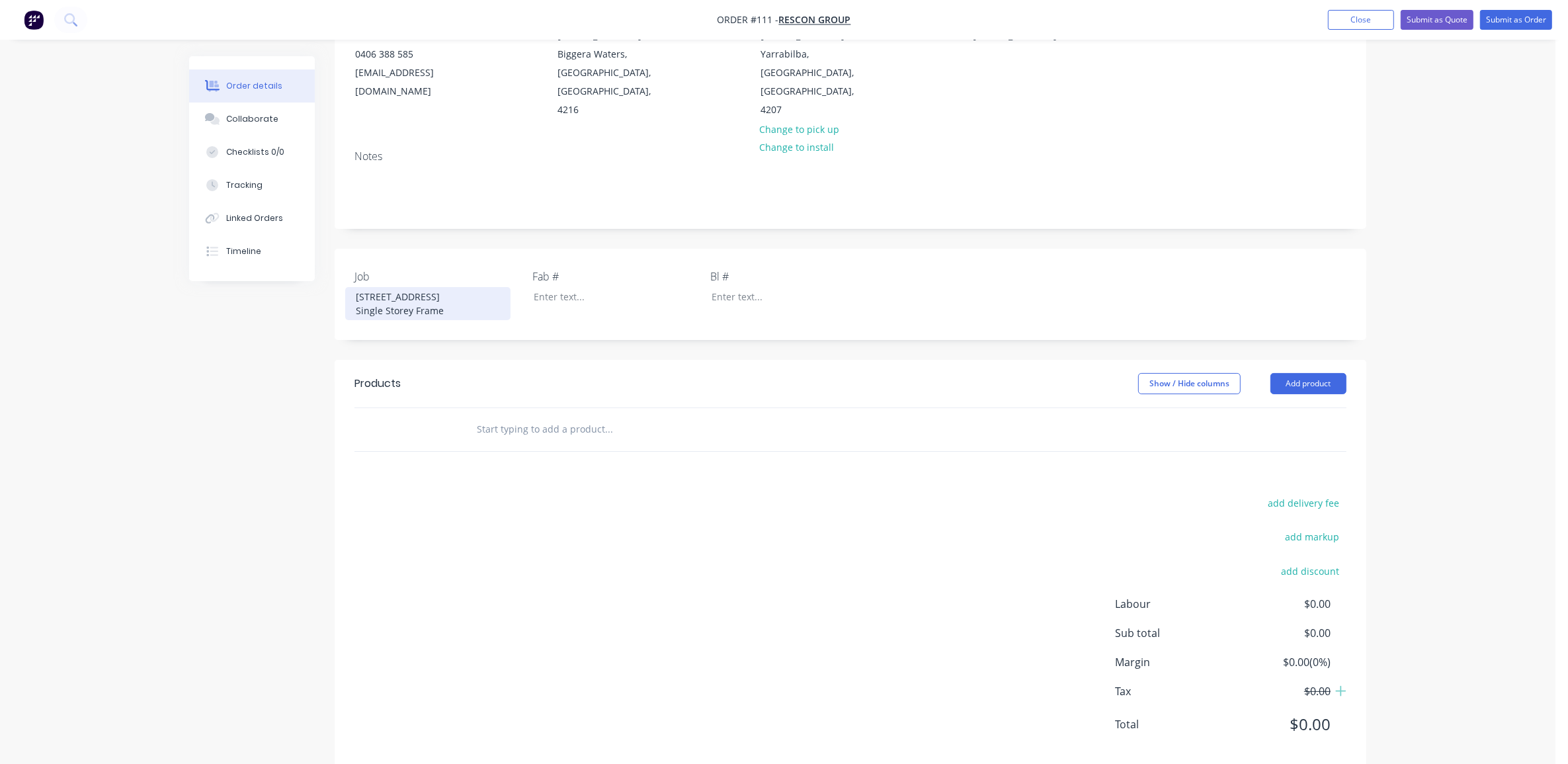
scroll to position [166, 0]
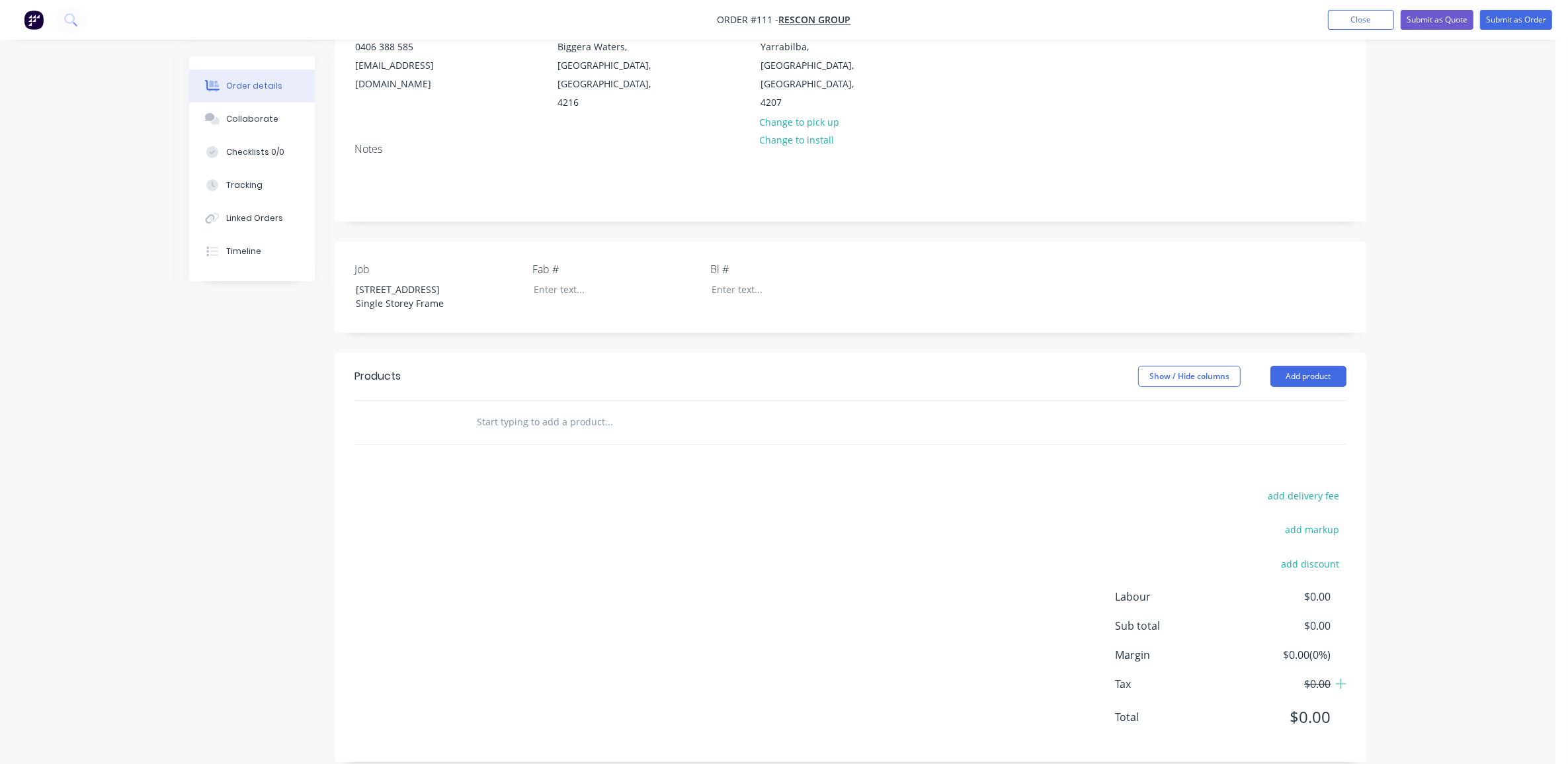
click at [572, 409] on input "text" at bounding box center [607, 422] width 264 height 26
click at [746, 615] on div "add delivery fee add markup add discount Labour $0.00 Sub total $0.00 Margin $0…" at bounding box center [850, 614] width 992 height 255
click at [567, 409] on input "text" at bounding box center [607, 422] width 264 height 26
paste input "Standard 3 Bed / Small SDA - Framing Package - Wall Framing Roof Trusses Floor …"
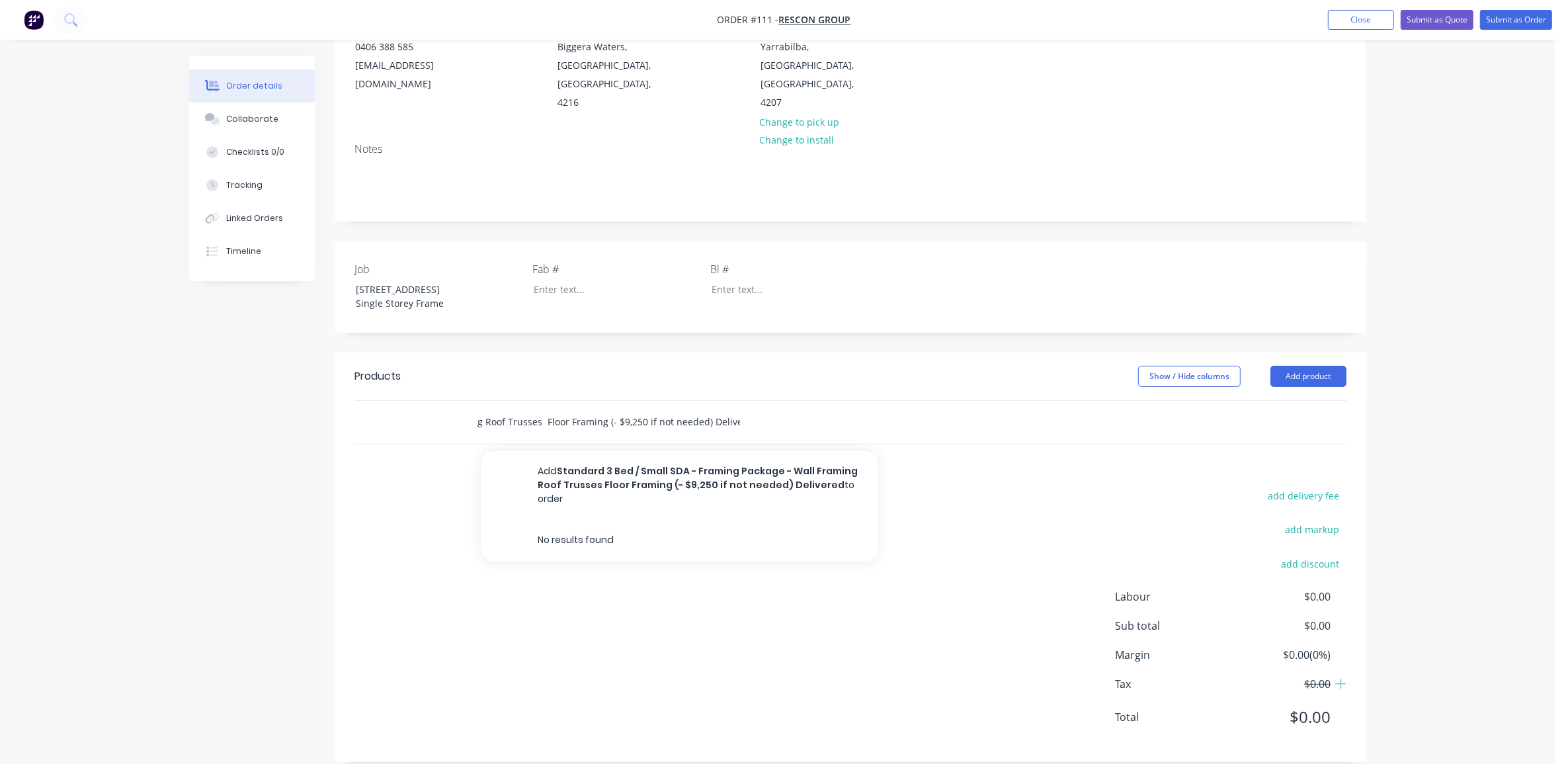
drag, startPoint x: 596, startPoint y: 404, endPoint x: 802, endPoint y: 413, distance: 206.2
click at [802, 414] on div "Standard 3 Bed / Small SDA - Framing Package - Wall Framing Roof Trusses Floor …" at bounding box center [664, 422] width 397 height 26
click at [559, 409] on input "Standard 3 Bed / Small SDA - Framing Package - Wall Framing Roof Trusses Floor …" at bounding box center [607, 422] width 264 height 26
drag, startPoint x: 553, startPoint y: 402, endPoint x: 561, endPoint y: 404, distance: 8.2
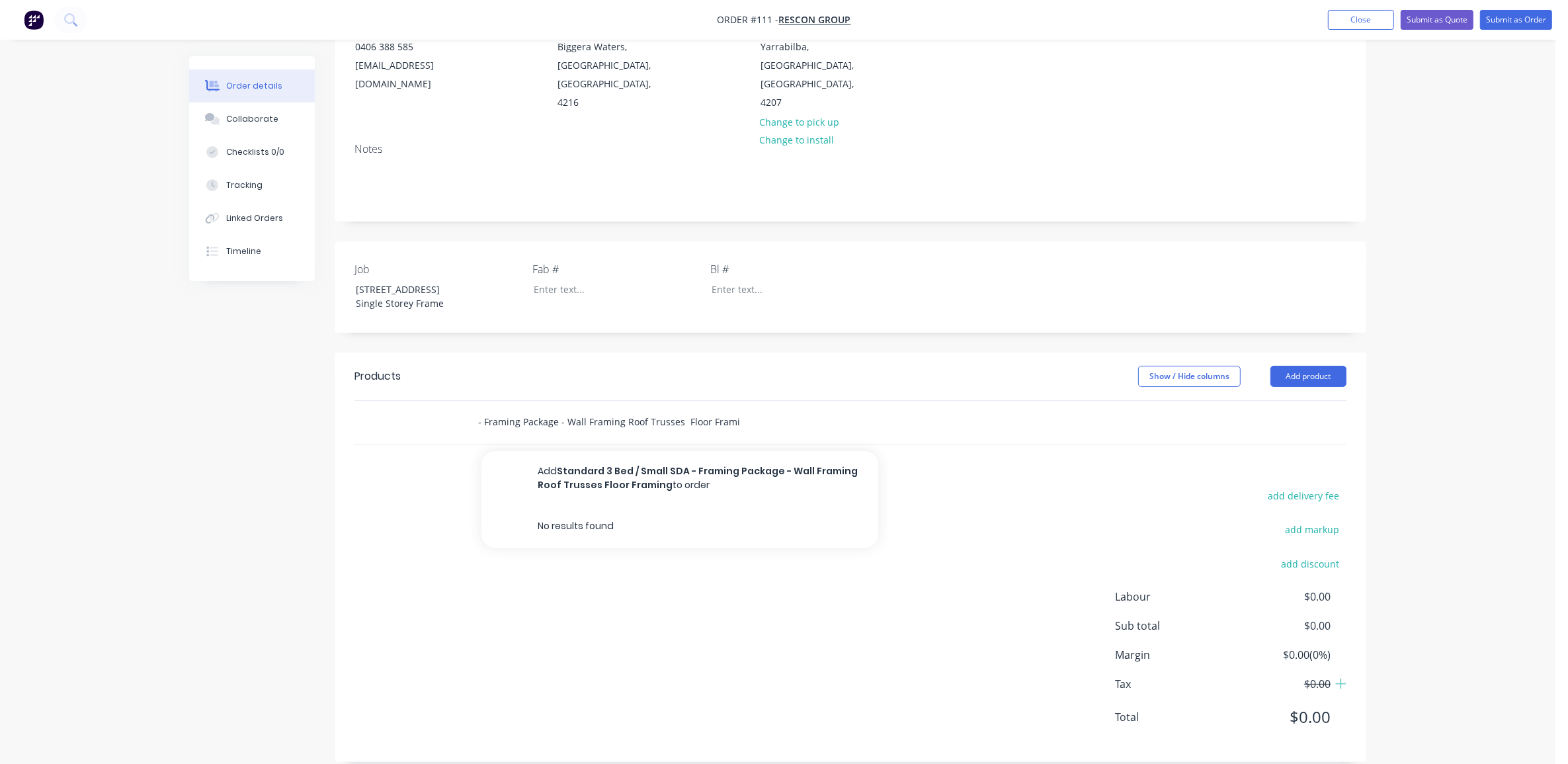
click at [553, 409] on input "Standard 3 Bed / Small SDA - Framing Package - Wall Framing Roof Trusses Floor …" at bounding box center [607, 422] width 264 height 26
type input "Standard 3 Bed / Small SDA - Framing Package - Wall Framing Roof Trusses Floor …"
drag, startPoint x: 511, startPoint y: 397, endPoint x: 496, endPoint y: 397, distance: 15.0
click at [496, 409] on div "Standard 3 Bed / Small SDA - Framing Package - Wall Framing Roof Trusses Floor …" at bounding box center [664, 422] width 397 height 26
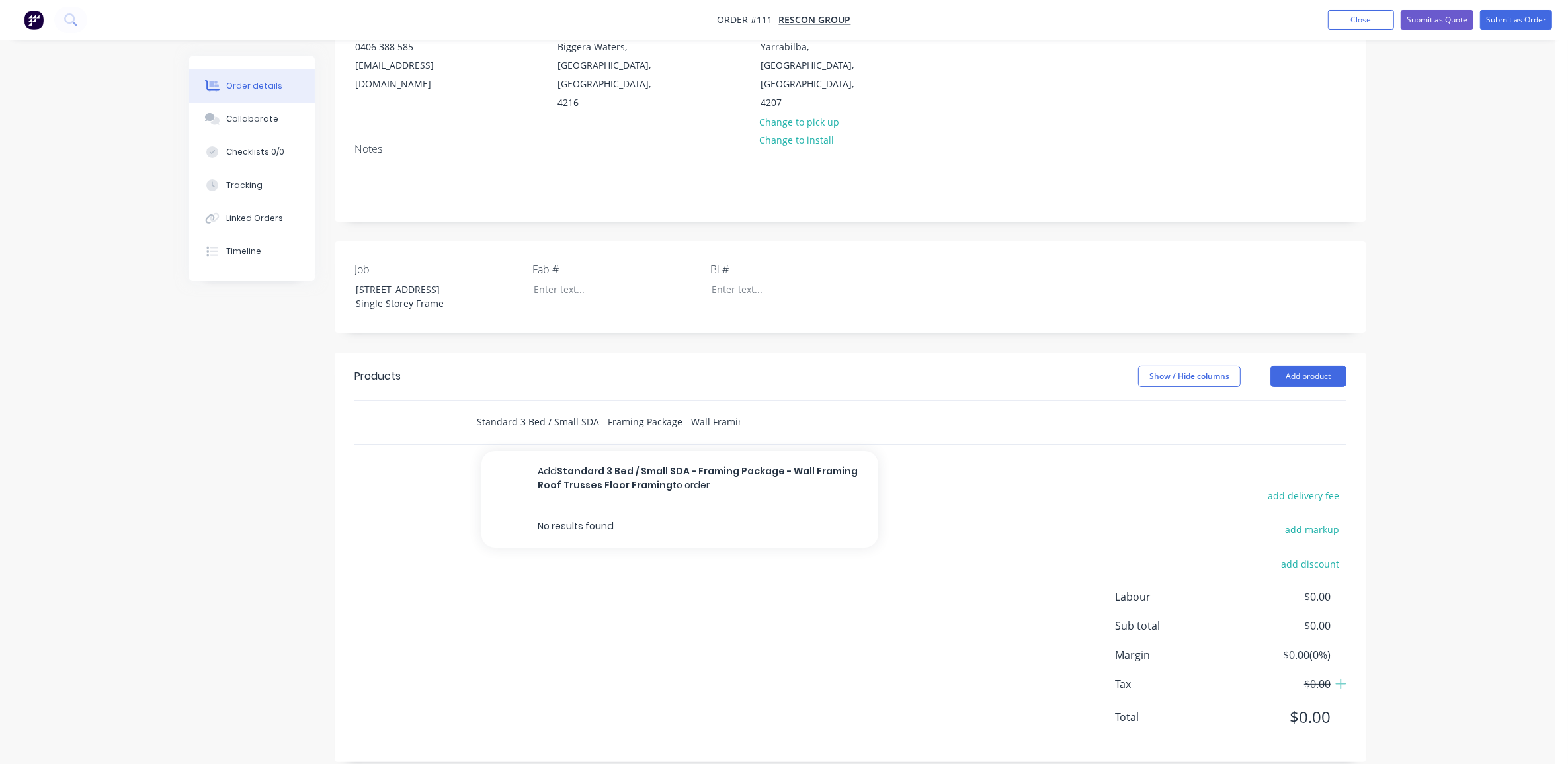
click at [534, 409] on input "Standard 3 Bed / Small SDA - Framing Package - Wall Framing Roof Trusses Floor …" at bounding box center [607, 422] width 264 height 26
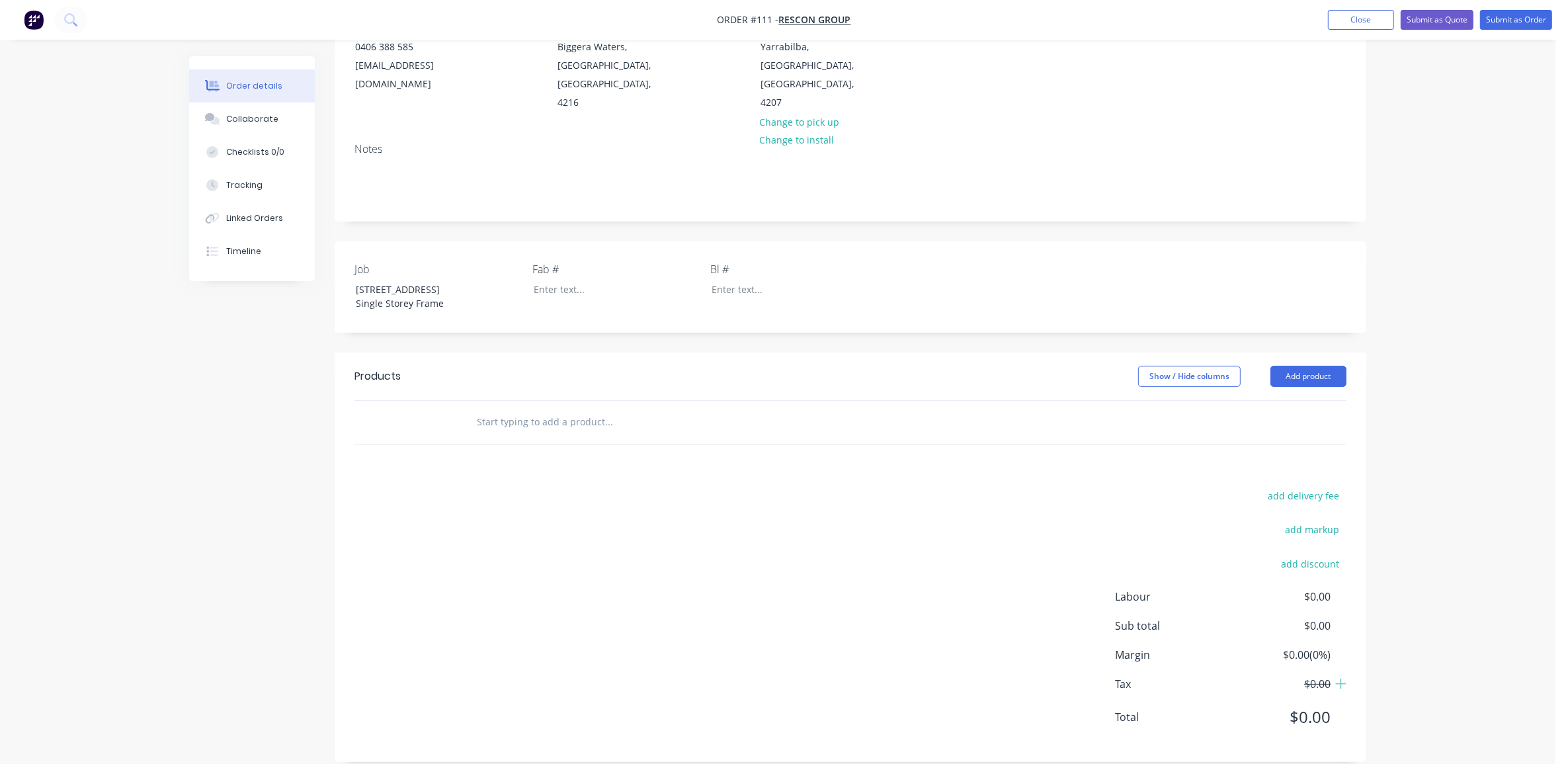
click at [501, 413] on input "text" at bounding box center [607, 422] width 264 height 26
paste input "DESIGN & SUPPLY STRUCTURAL FRAMING - Light Gauge Steel - Structural Steel"
drag, startPoint x: 586, startPoint y: 404, endPoint x: 809, endPoint y: 409, distance: 223.1
click at [809, 409] on div "DESIGN & SUPPLY STRUCTURAL FRAMING - Light Gauge Steel - Structural Steel Add D…" at bounding box center [664, 422] width 397 height 26
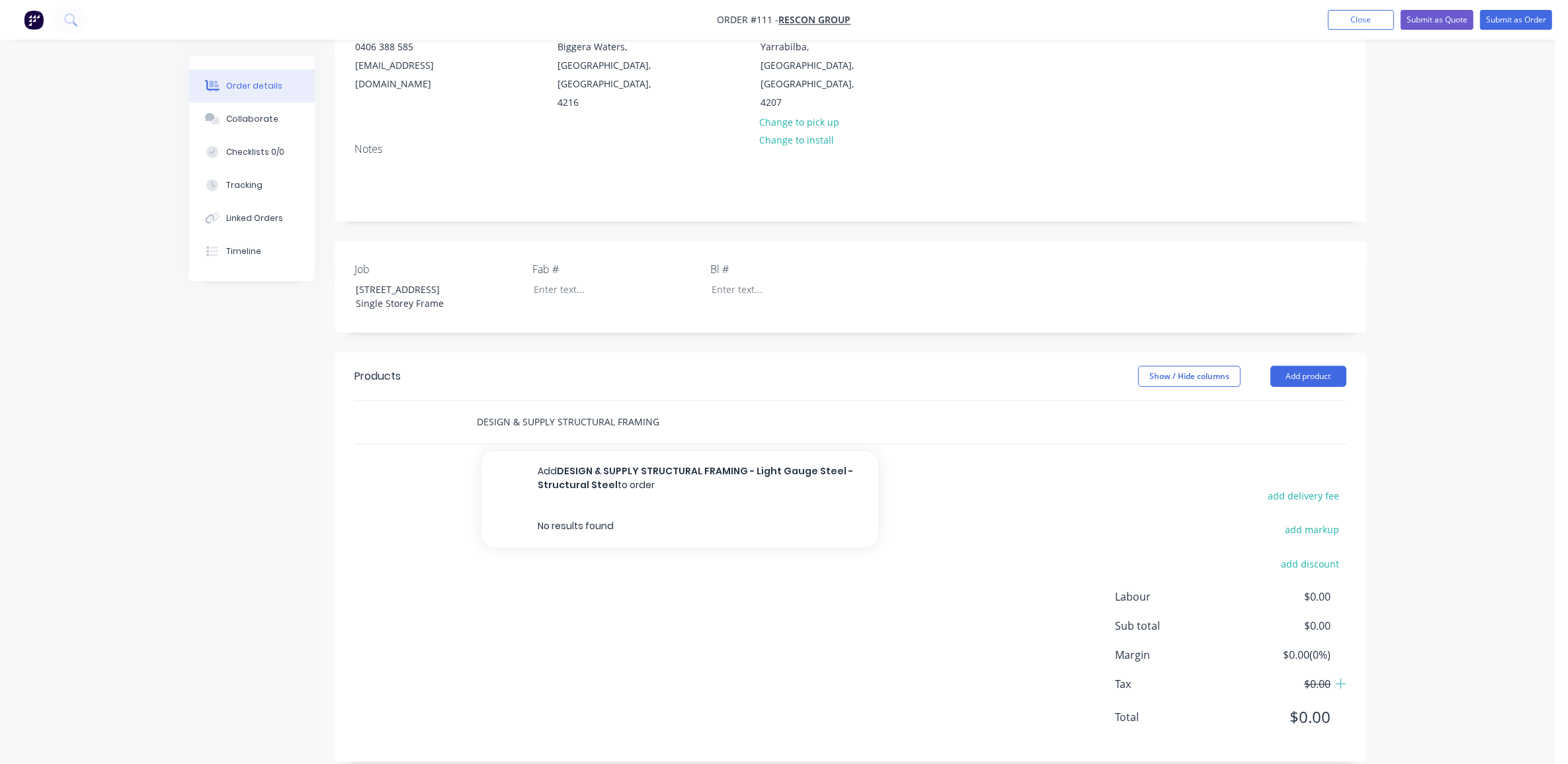
scroll to position [0, 0]
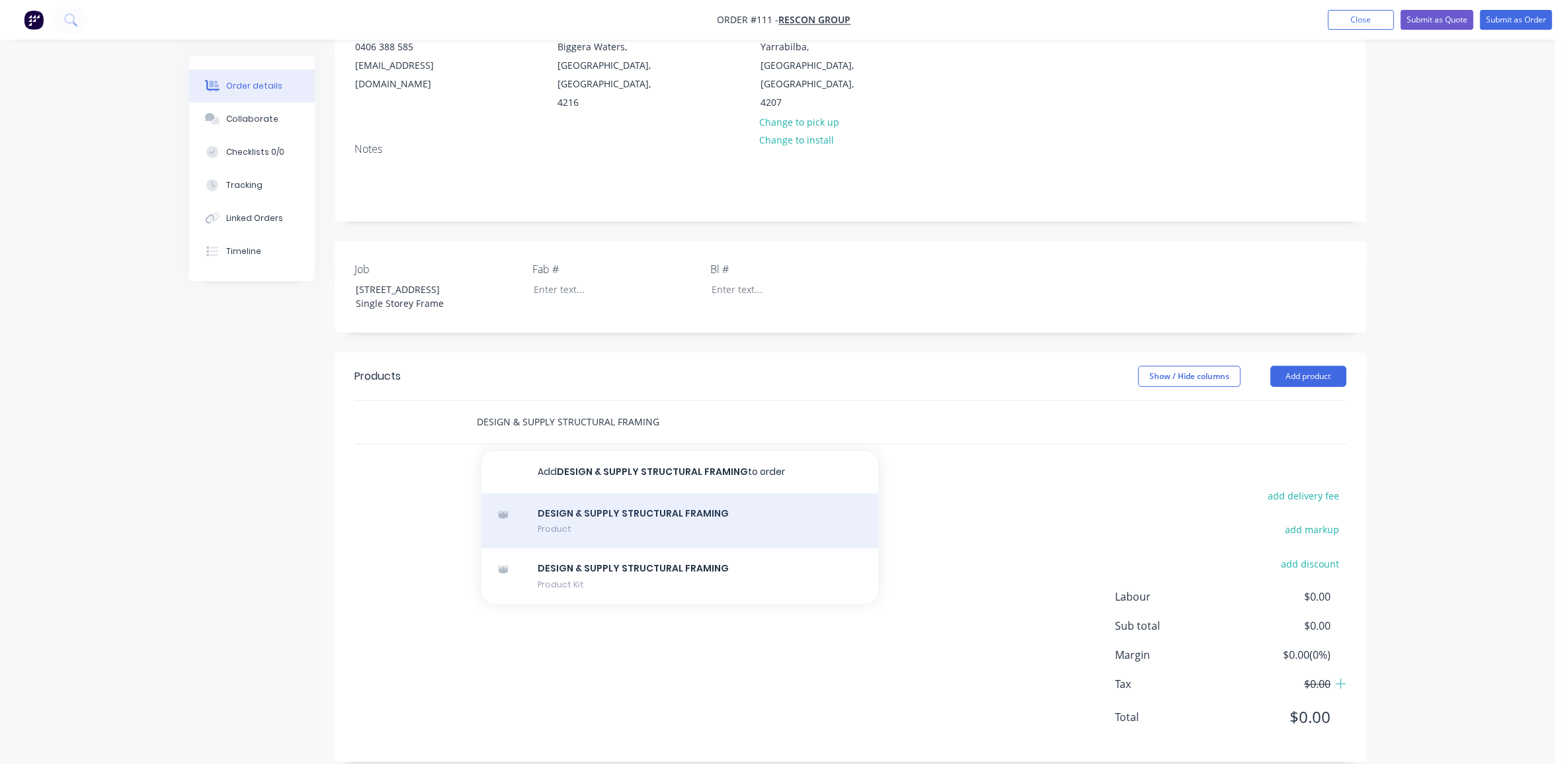
type input "DESIGN & SUPPLY STRUCTURAL FRAMING"
click at [586, 510] on div "DESIGN & SUPPLY STRUCTURAL FRAMING Product" at bounding box center [680, 520] width 397 height 55
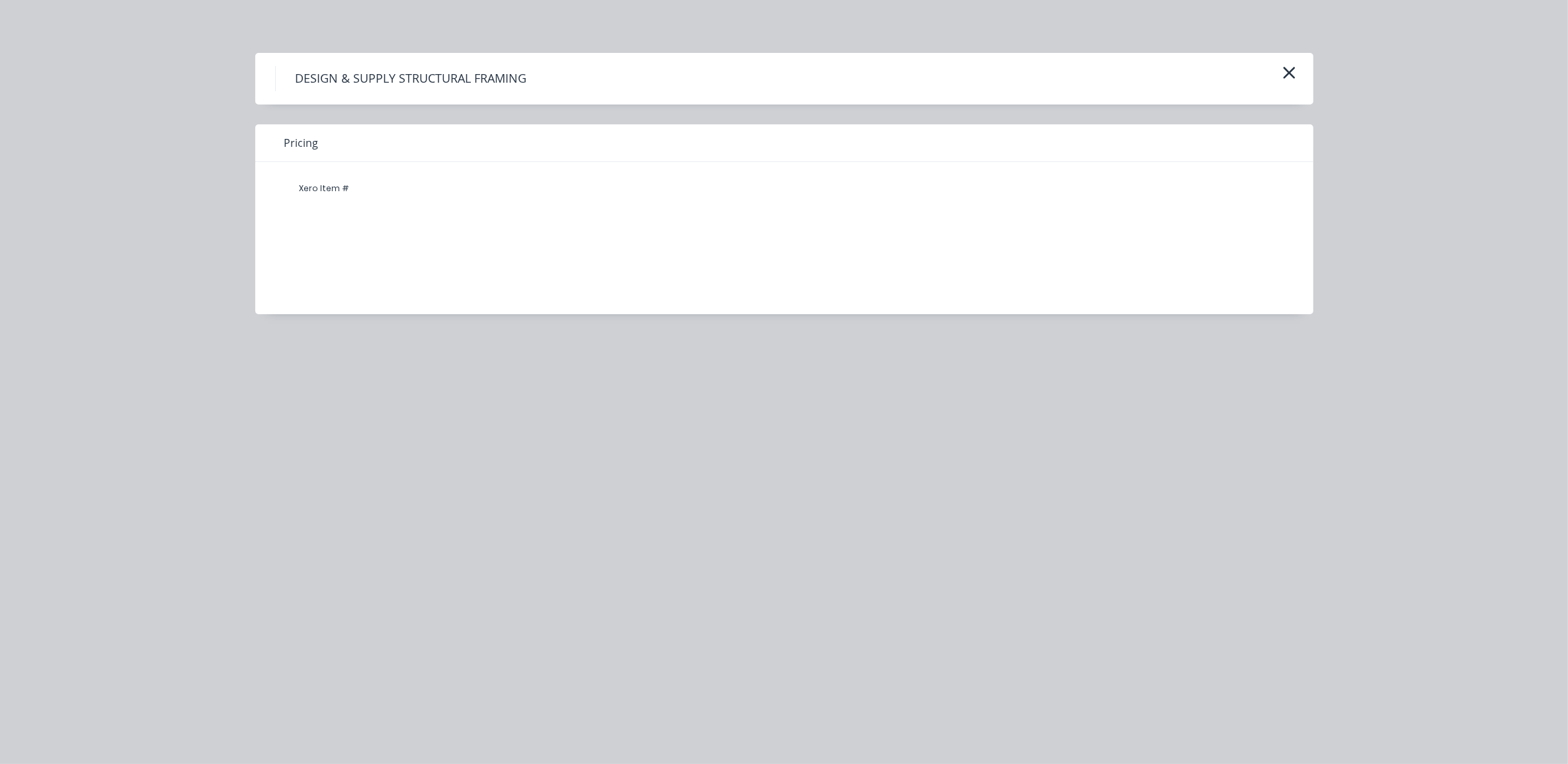
click at [338, 190] on div "Xero Item #" at bounding box center [325, 188] width 79 height 26
click at [307, 153] on div "Pricing" at bounding box center [784, 143] width 1058 height 38
click at [302, 139] on span "Pricing" at bounding box center [302, 142] width 35 height 15
click at [1282, 70] on button "button" at bounding box center [1289, 73] width 22 height 21
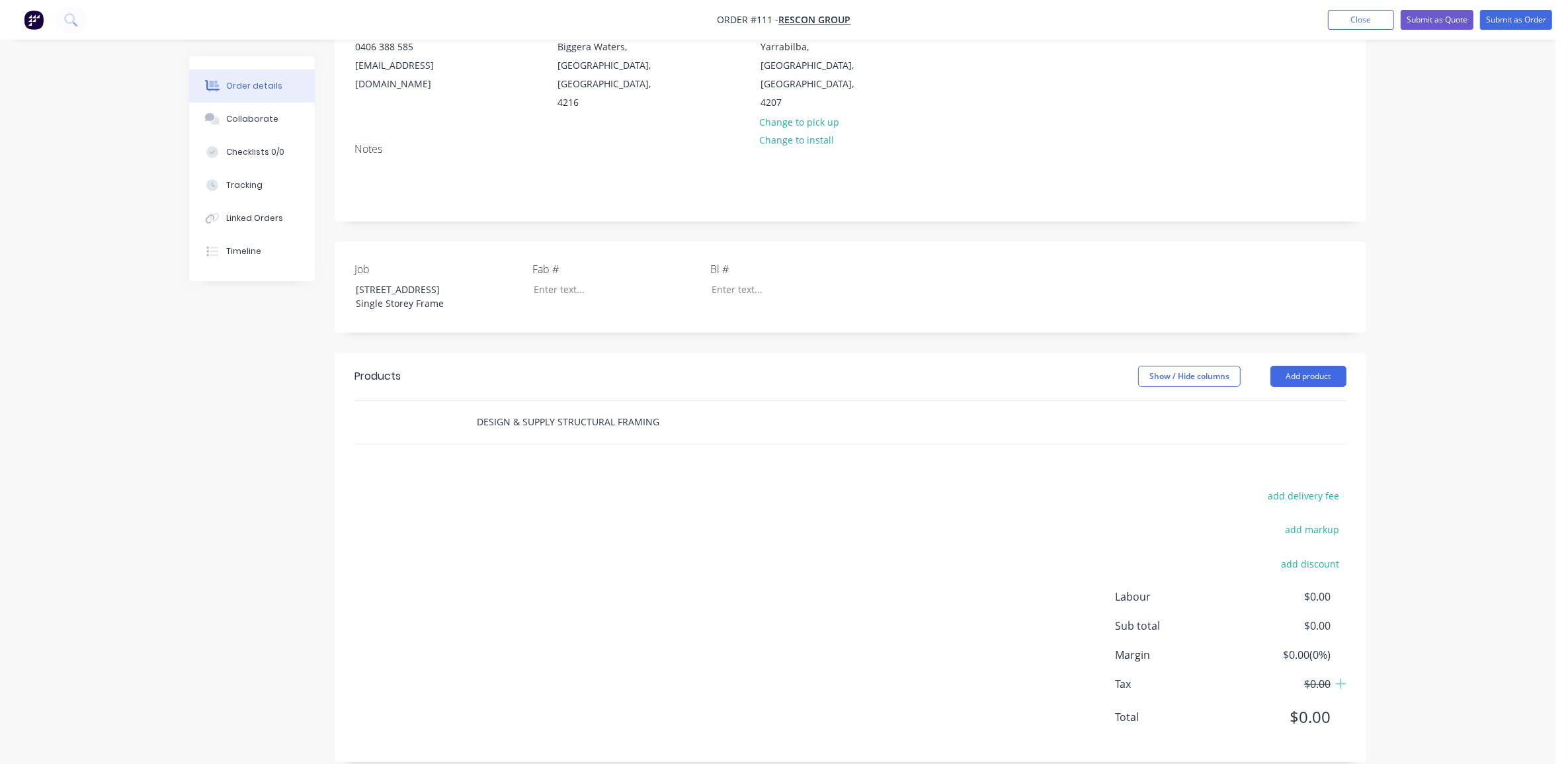
click at [564, 415] on input "DESIGN & SUPPLY STRUCTURAL FRAMING" at bounding box center [607, 422] width 264 height 26
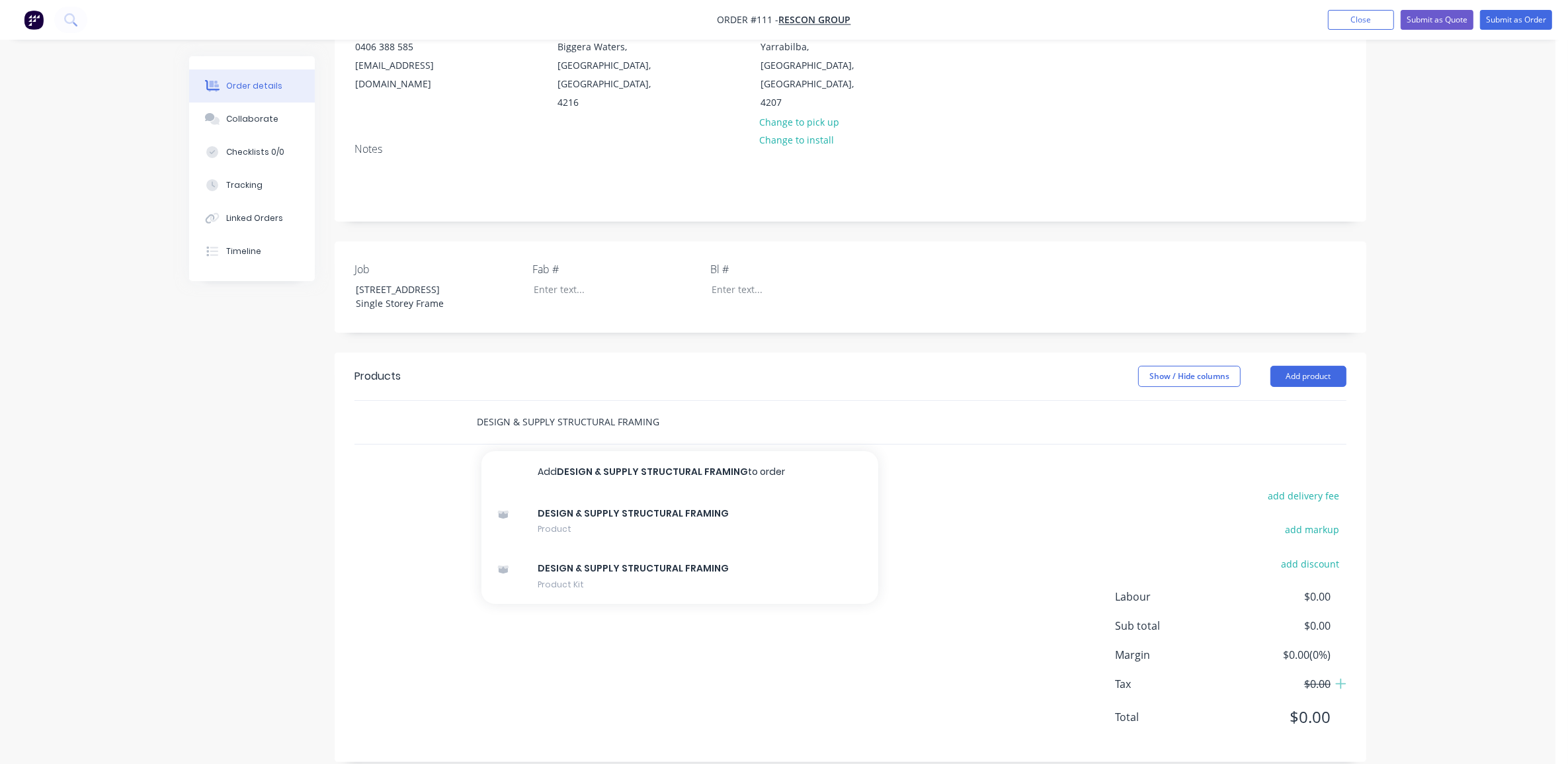
click at [679, 411] on input "DESIGN & SUPPLY STRUCTURAL FRAMING" at bounding box center [607, 422] width 264 height 26
click at [771, 451] on button "Add DESIGN & SUPPLY STRUCTURAL FRAMING to order" at bounding box center [680, 472] width 397 height 43
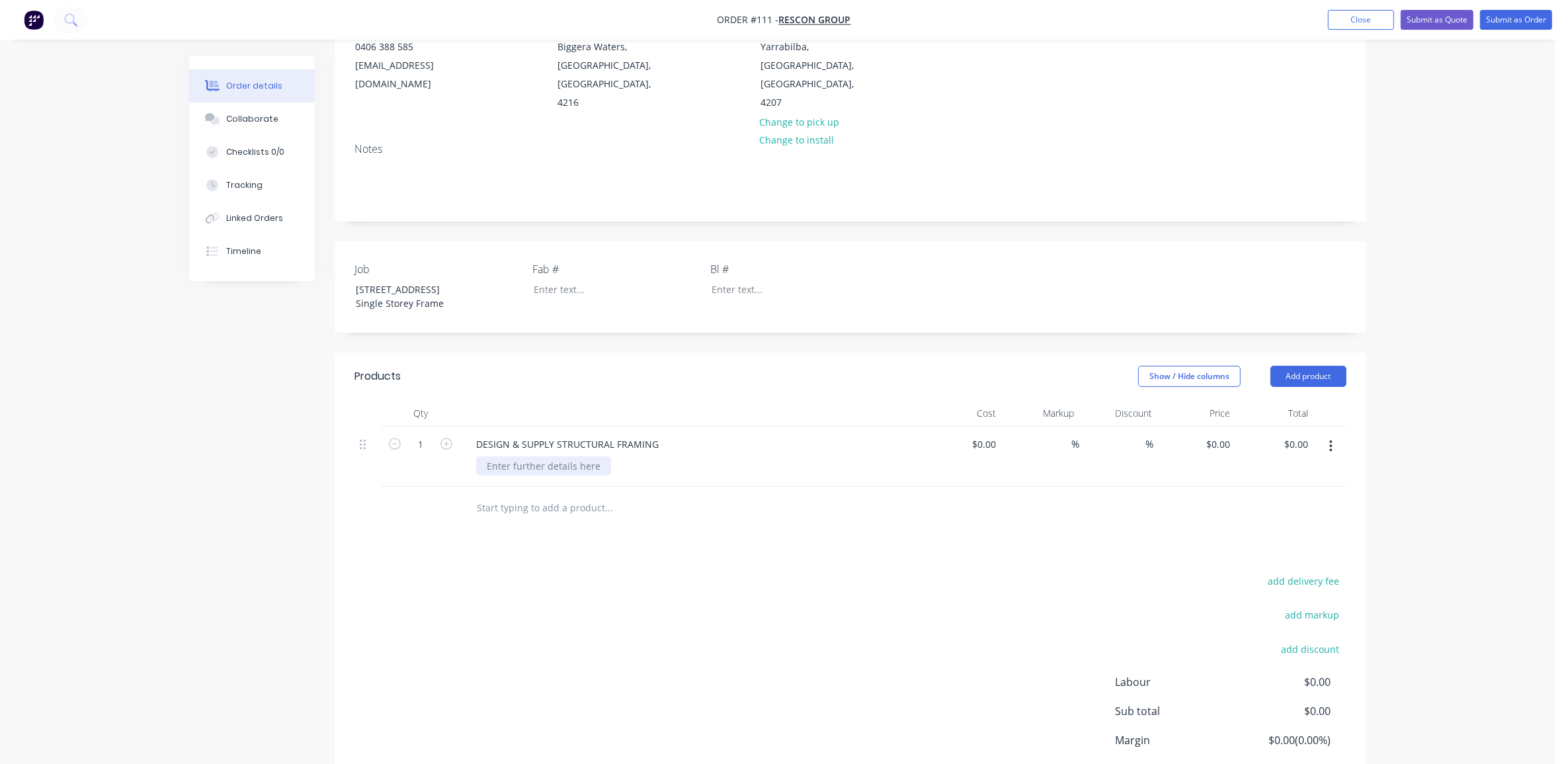
click at [554, 456] on div at bounding box center [543, 466] width 134 height 19
paste div
click at [568, 456] on div "- Light Gauge Steel - Structural Steel" at bounding box center [567, 466] width 182 height 19
click at [682, 599] on div "add delivery fee add markup add discount Labour $0.00 Sub total $0.00 Margin $0…" at bounding box center [850, 714] width 992 height 255
click at [771, 400] on div at bounding box center [692, 413] width 463 height 26
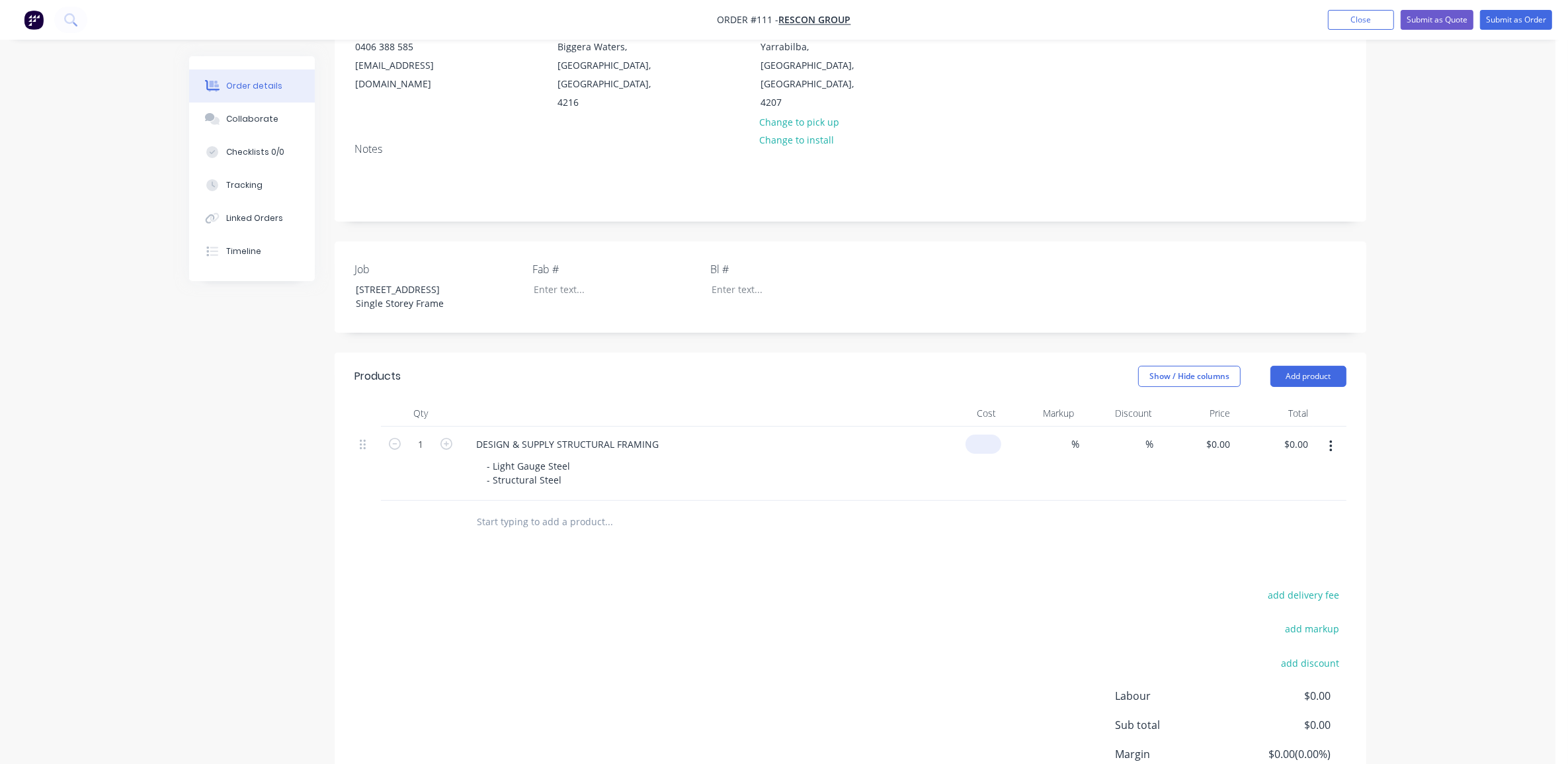
click at [984, 434] on div "$0.00" at bounding box center [983, 444] width 36 height 19
type input "$0.00"
click at [532, 509] on input "text" at bounding box center [607, 521] width 264 height 26
click at [1307, 366] on button "Add product" at bounding box center [1308, 376] width 76 height 21
drag, startPoint x: 1284, startPoint y: 573, endPoint x: 1274, endPoint y: 573, distance: 10.0
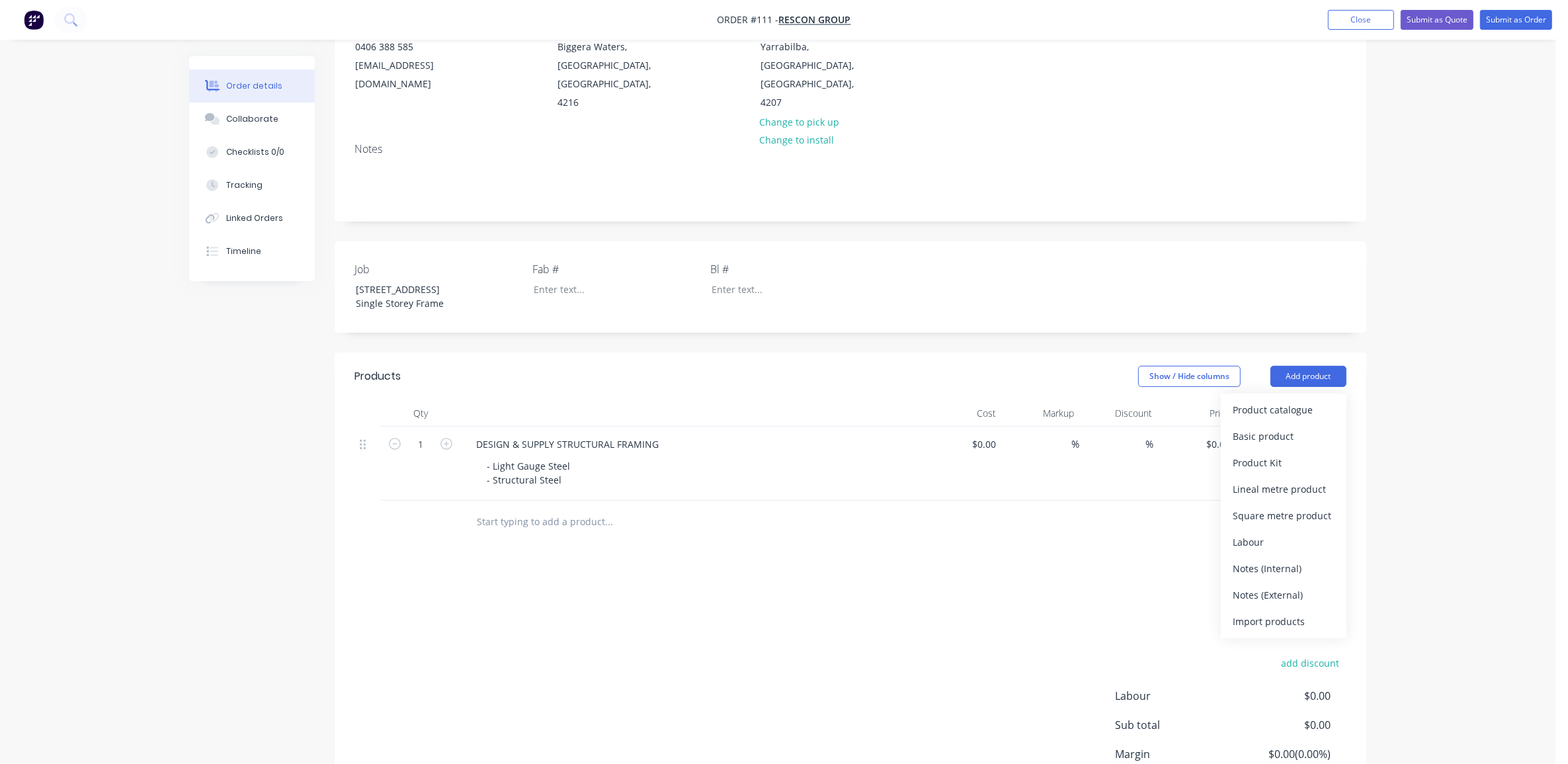
click at [1280, 585] on div "Notes (External)" at bounding box center [1283, 595] width 102 height 19
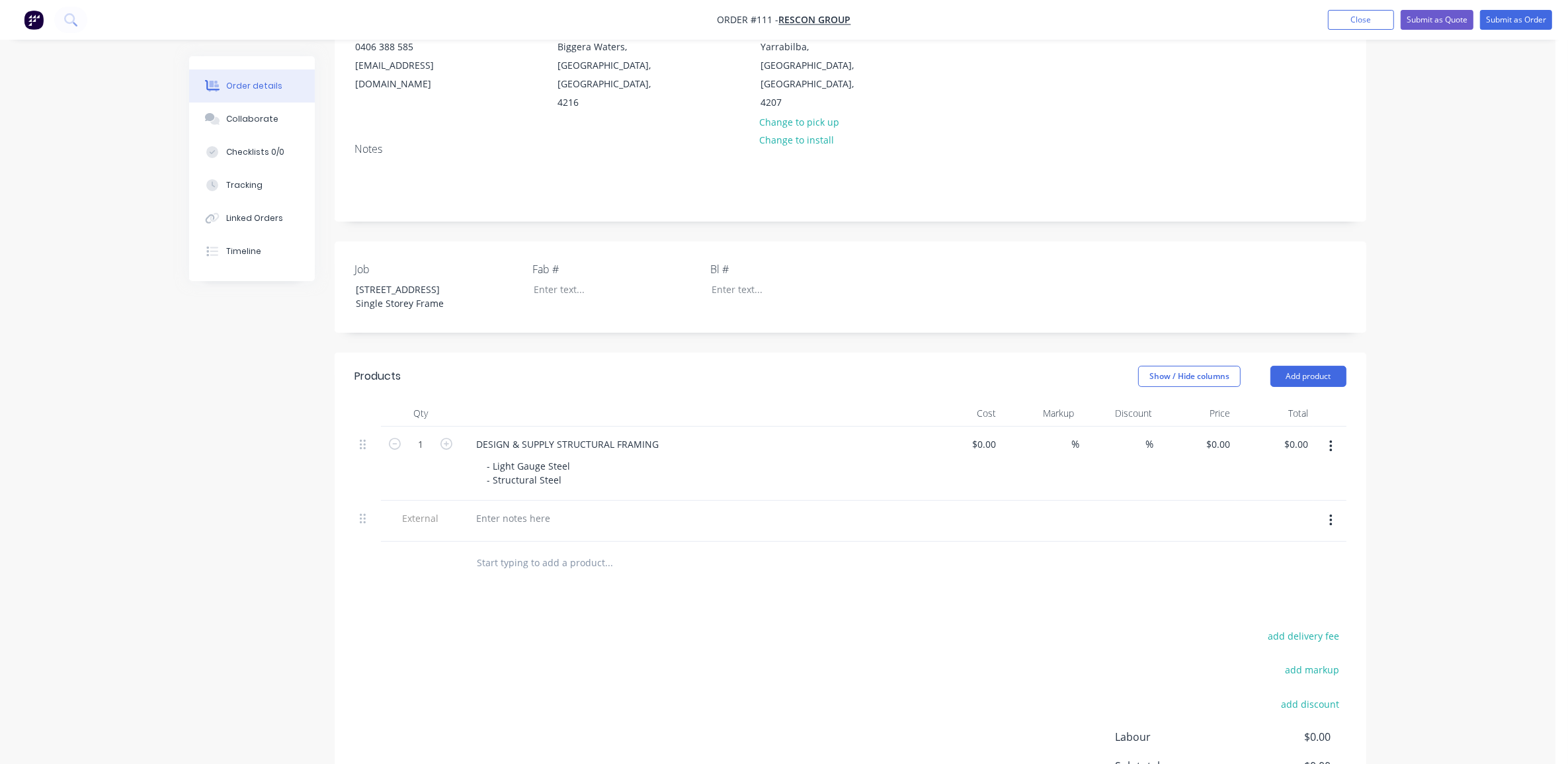
click at [573, 509] on div at bounding box center [692, 518] width 453 height 19
click at [518, 509] on div at bounding box center [513, 518] width 95 height 19
paste div
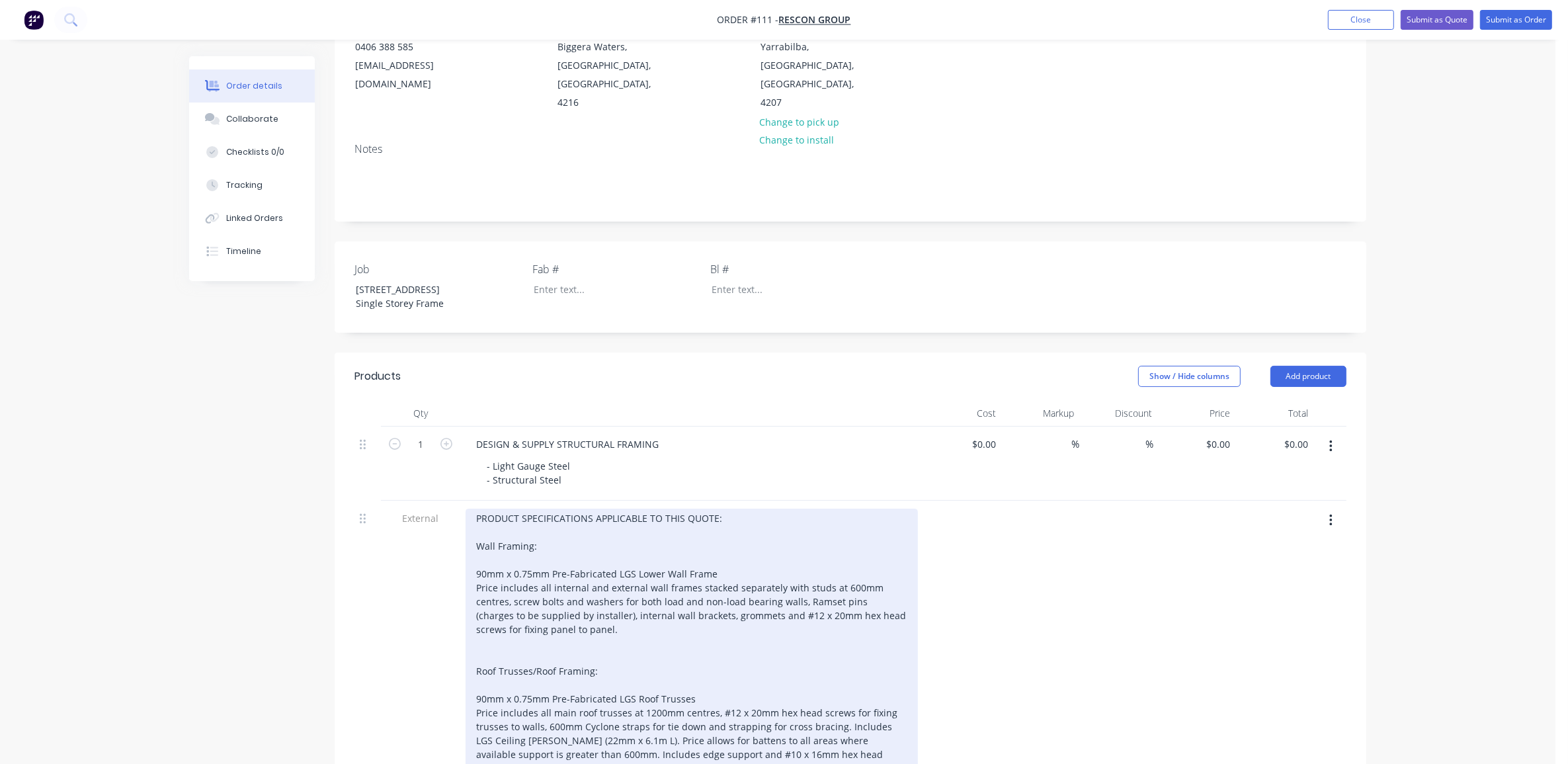
scroll to position [414, 0]
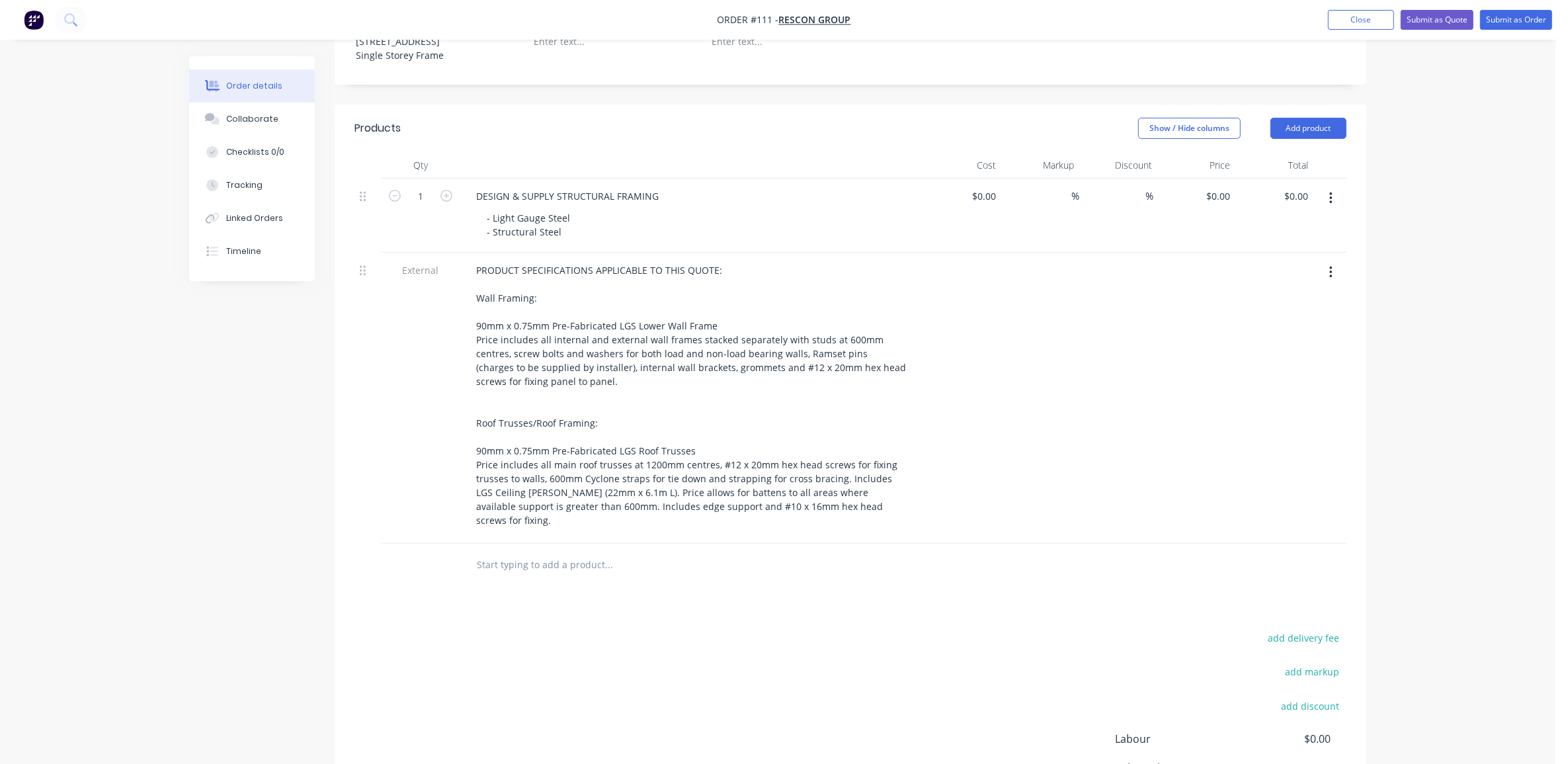
click at [143, 504] on div "Order details Collaborate Checklists 0/0 Tracking Linked Orders Timeline Order …" at bounding box center [778, 254] width 1555 height 1337
click at [593, 551] on input "text" at bounding box center [607, 564] width 264 height 26
click at [1346, 104] on header "Products Show / Hide columns Add product" at bounding box center [850, 128] width 1032 height 47
click at [1346, 118] on button "Add product" at bounding box center [1308, 129] width 76 height 21
click at [1284, 338] on div "Notes (External)" at bounding box center [1283, 347] width 102 height 19
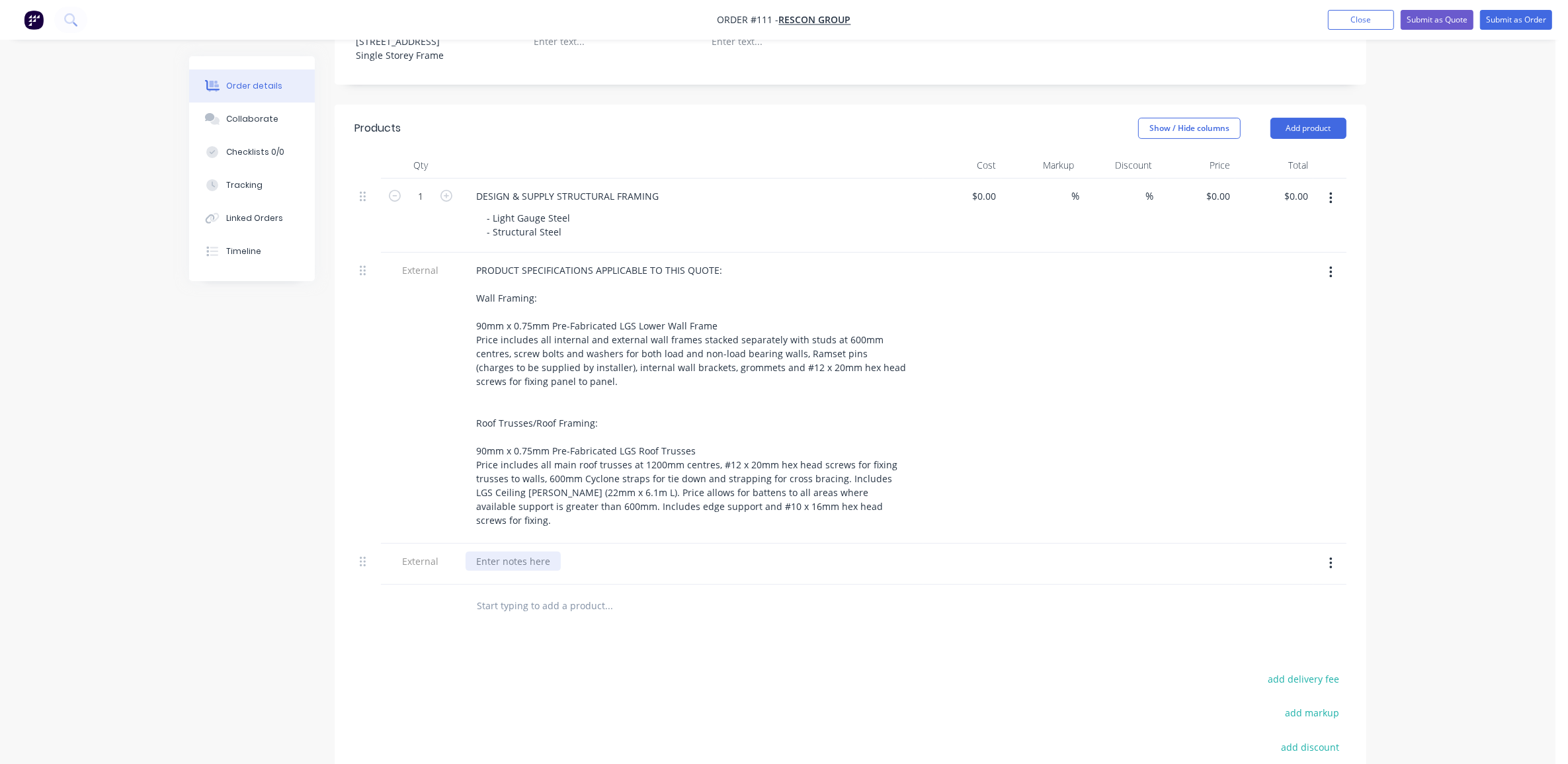
click at [546, 551] on div at bounding box center [513, 561] width 95 height 19
paste div
click at [580, 573] on div at bounding box center [692, 574] width 453 height 3
click at [620, 551] on div "QUOTATION SPECIFIC NOTES" at bounding box center [692, 561] width 453 height 19
click at [606, 551] on div "QUOTATION SPECIFIC NOTES" at bounding box center [539, 561] width 148 height 19
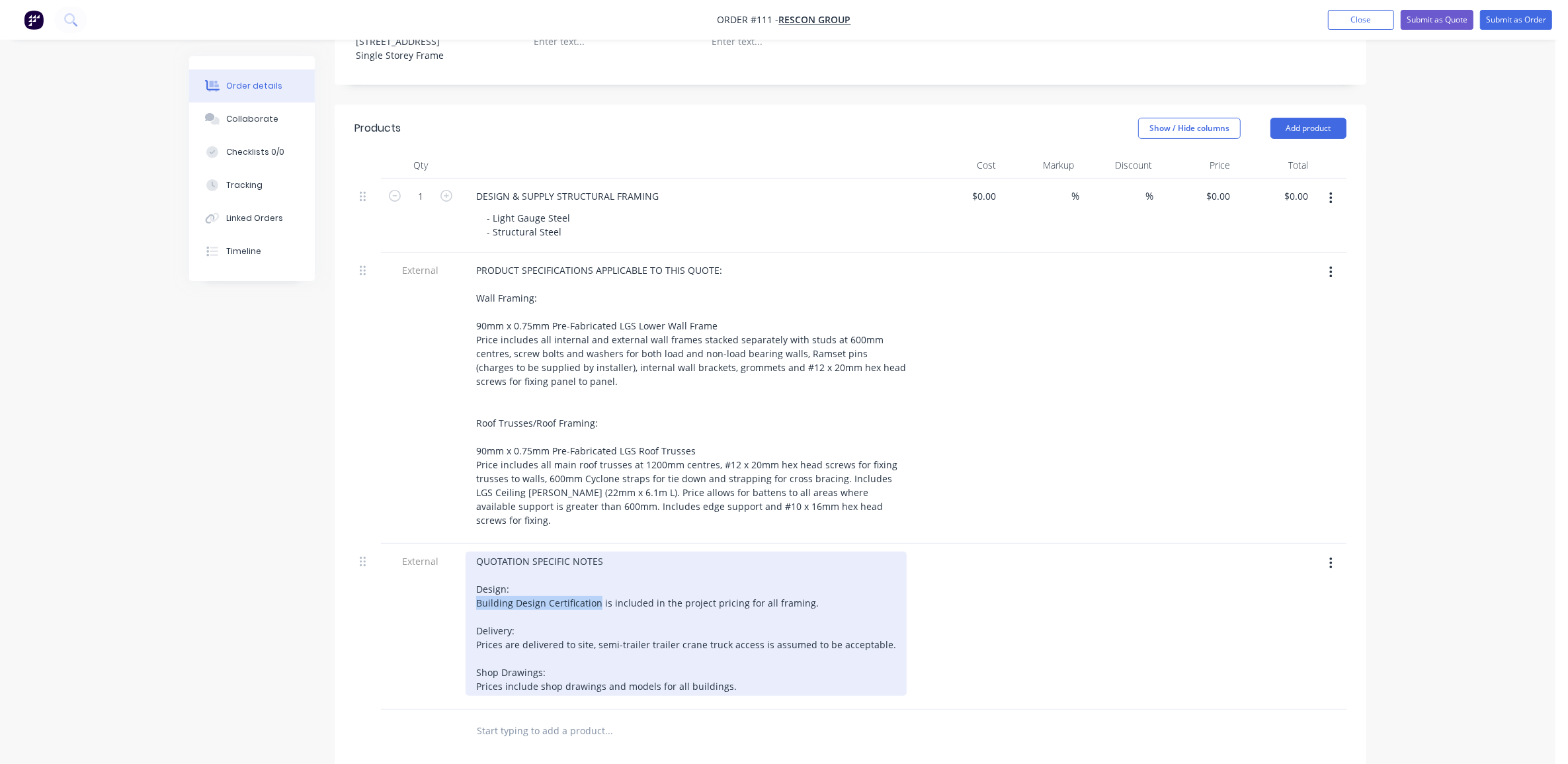
drag, startPoint x: 518, startPoint y: 570, endPoint x: 463, endPoint y: 570, distance: 55.0
click at [463, 570] on div "QUOTATION SPECIFIC NOTES Design: Building Design Certification is included in t…" at bounding box center [692, 627] width 463 height 166
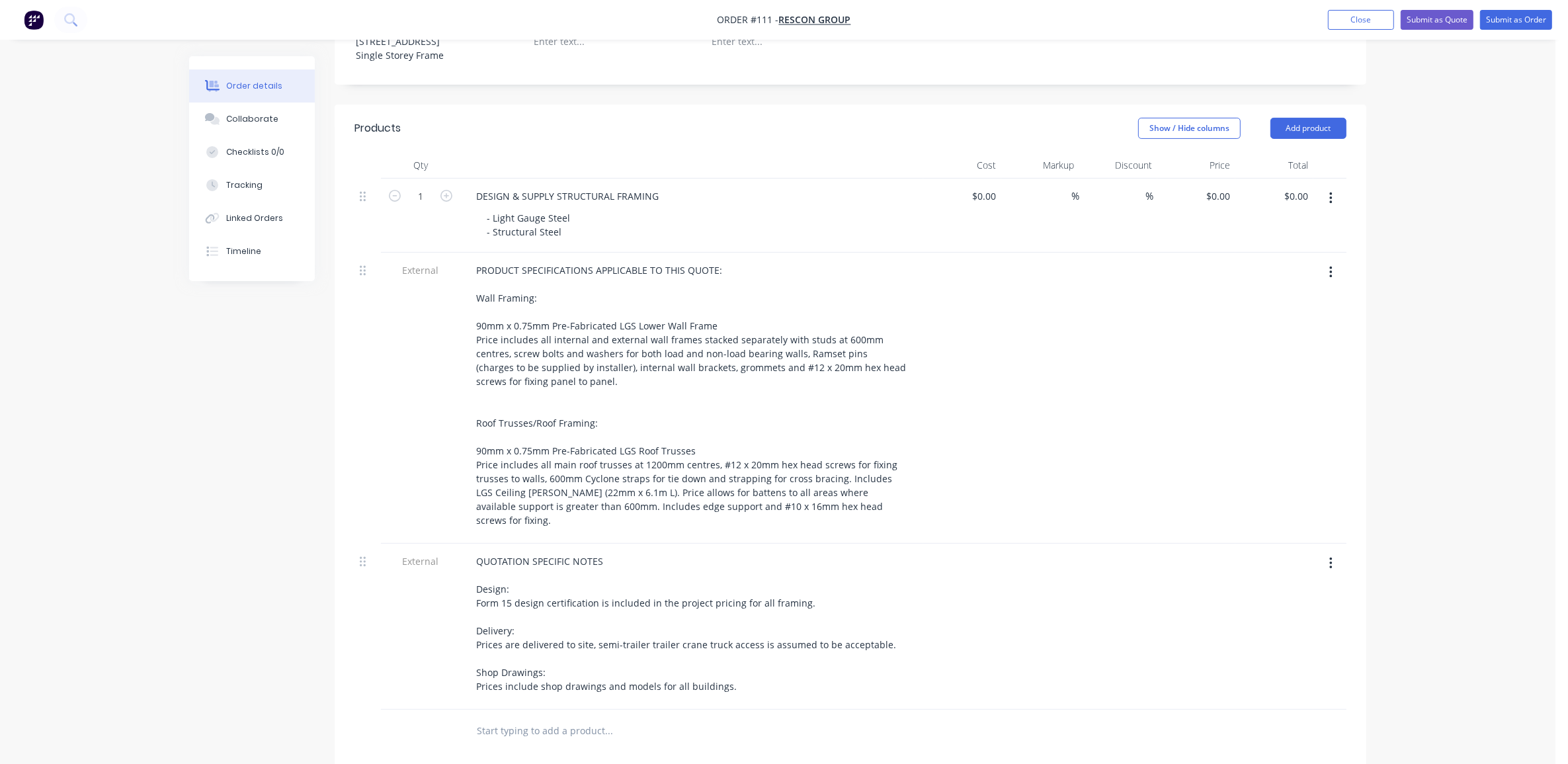
click at [219, 654] on div "Created by [PERSON_NAME] Created [DATE] Required [DATE] Assigned to Add team me…" at bounding box center [778, 366] width 1177 height 1448
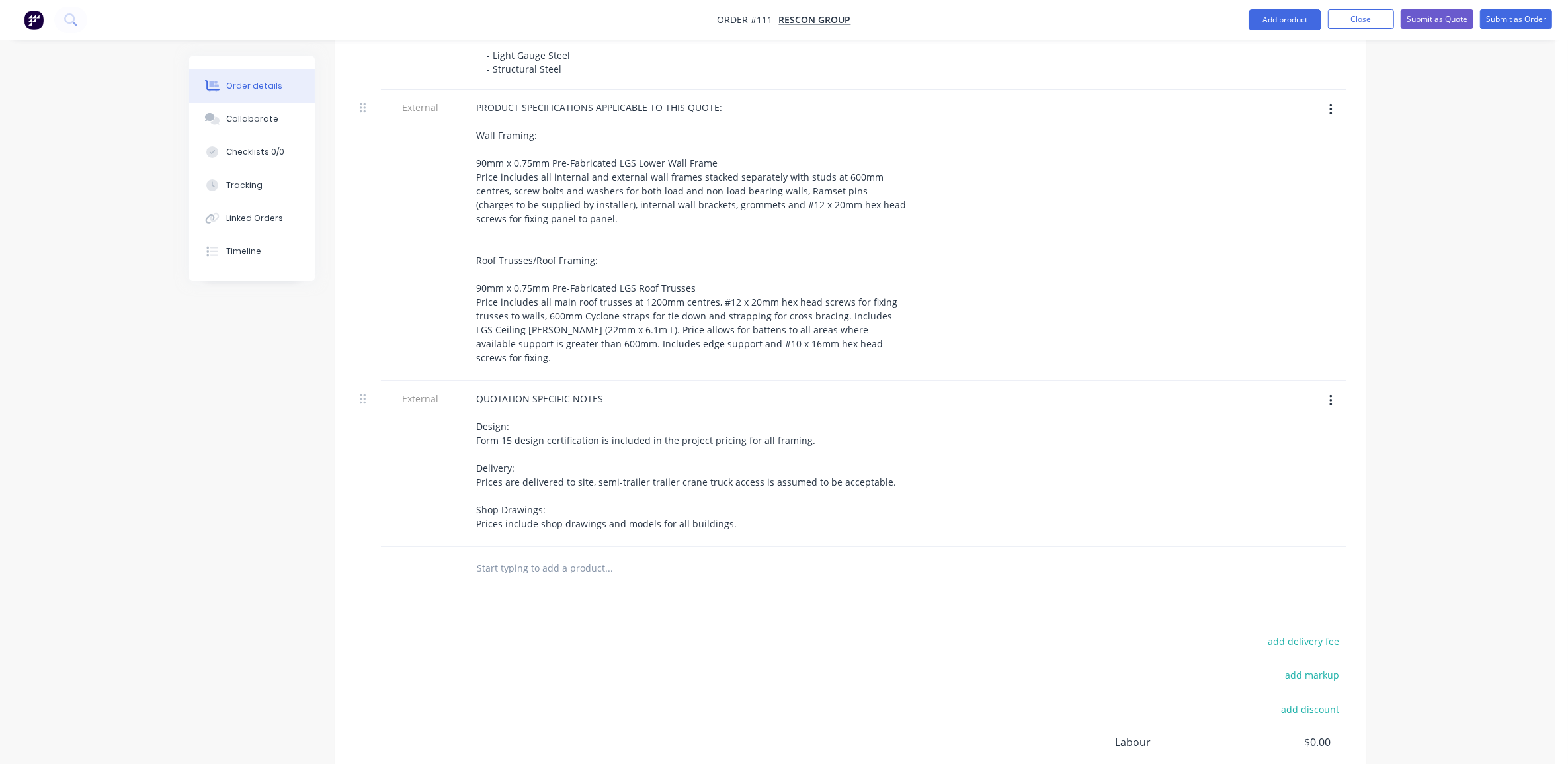
scroll to position [579, 0]
click at [541, 552] on input "text" at bounding box center [607, 565] width 264 height 26
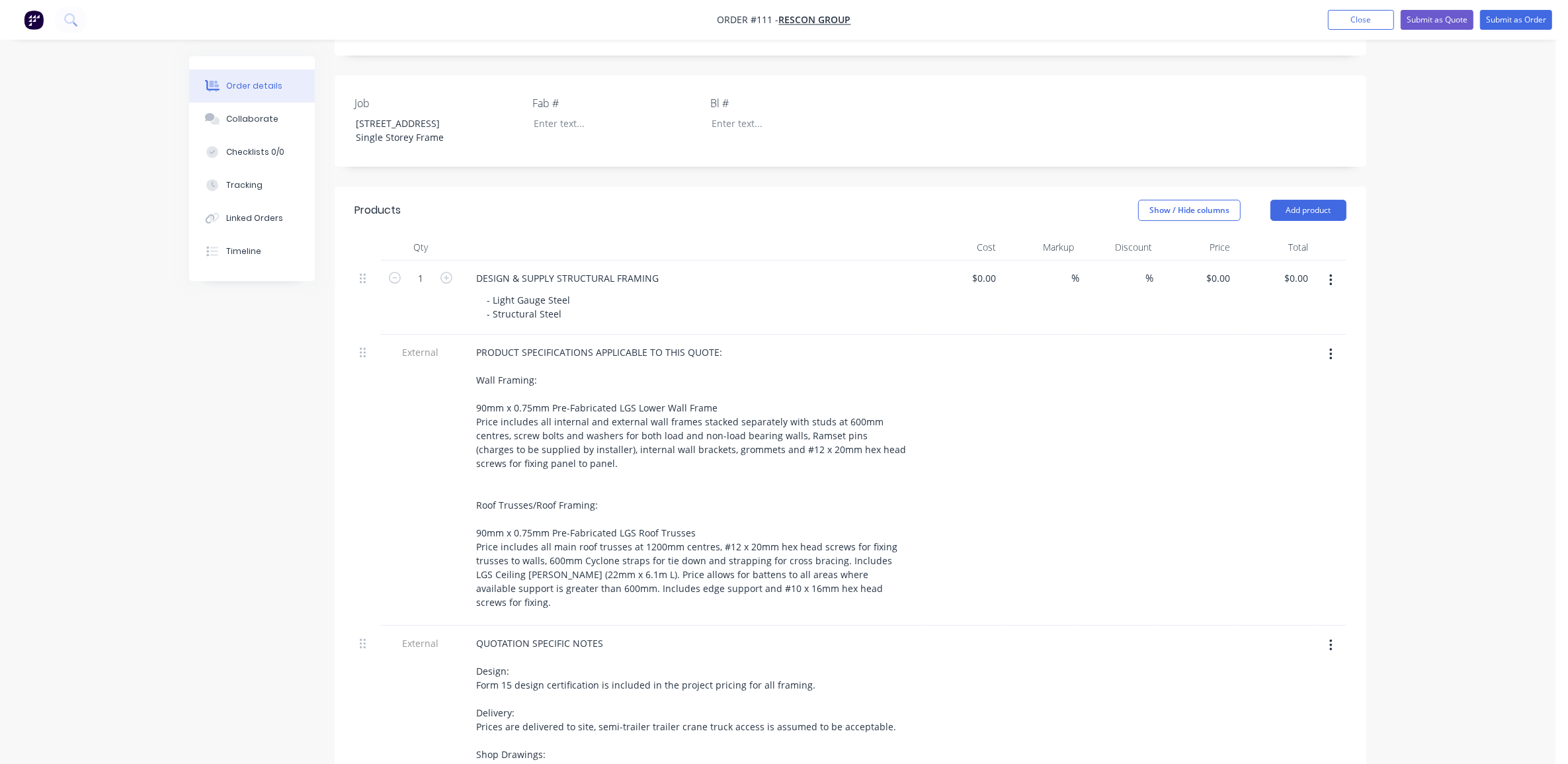
scroll to position [332, 0]
click at [1336, 200] on button "Add product" at bounding box center [1308, 211] width 76 height 21
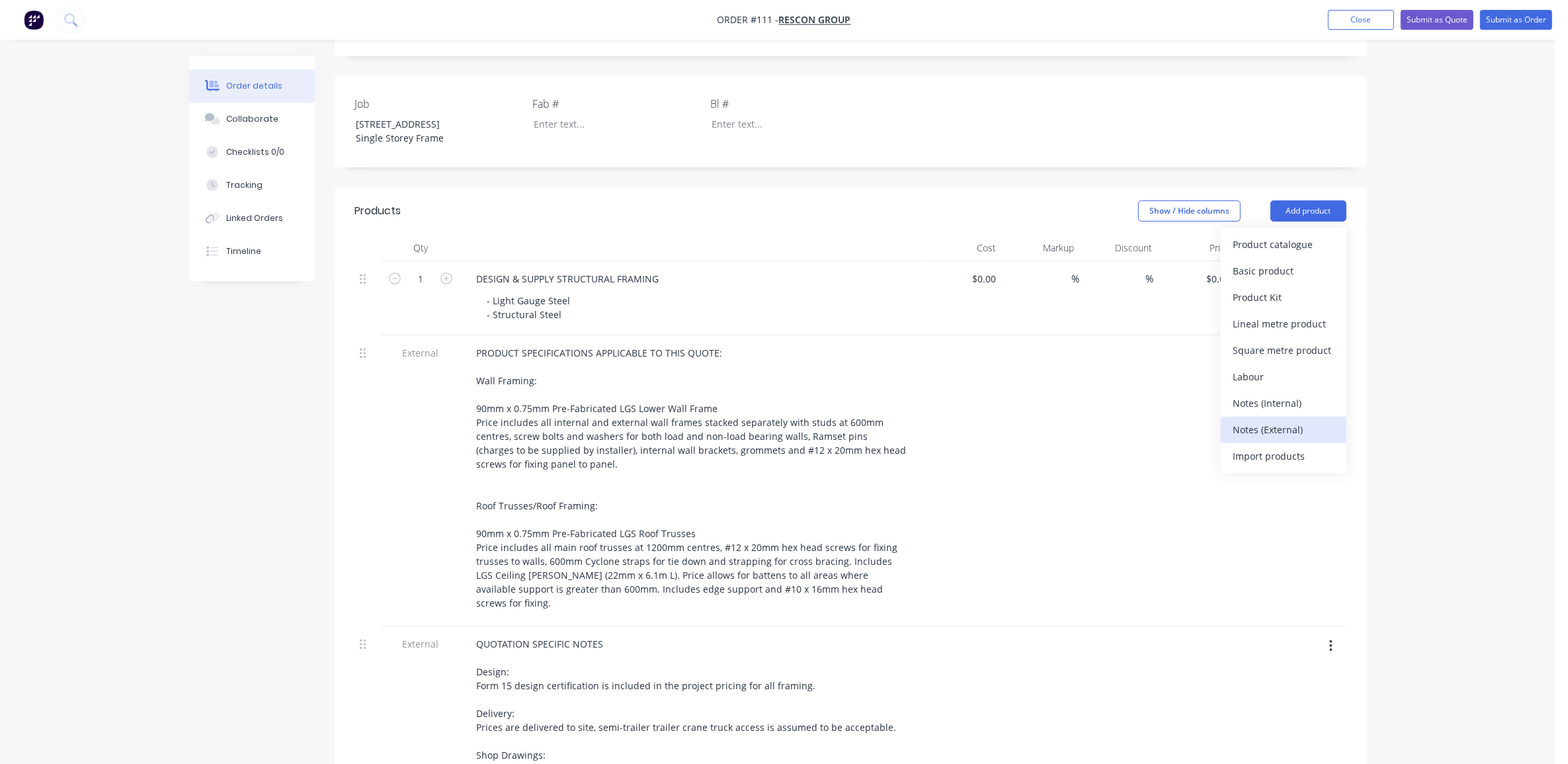
click at [1285, 420] on div "Notes (External)" at bounding box center [1283, 429] width 102 height 19
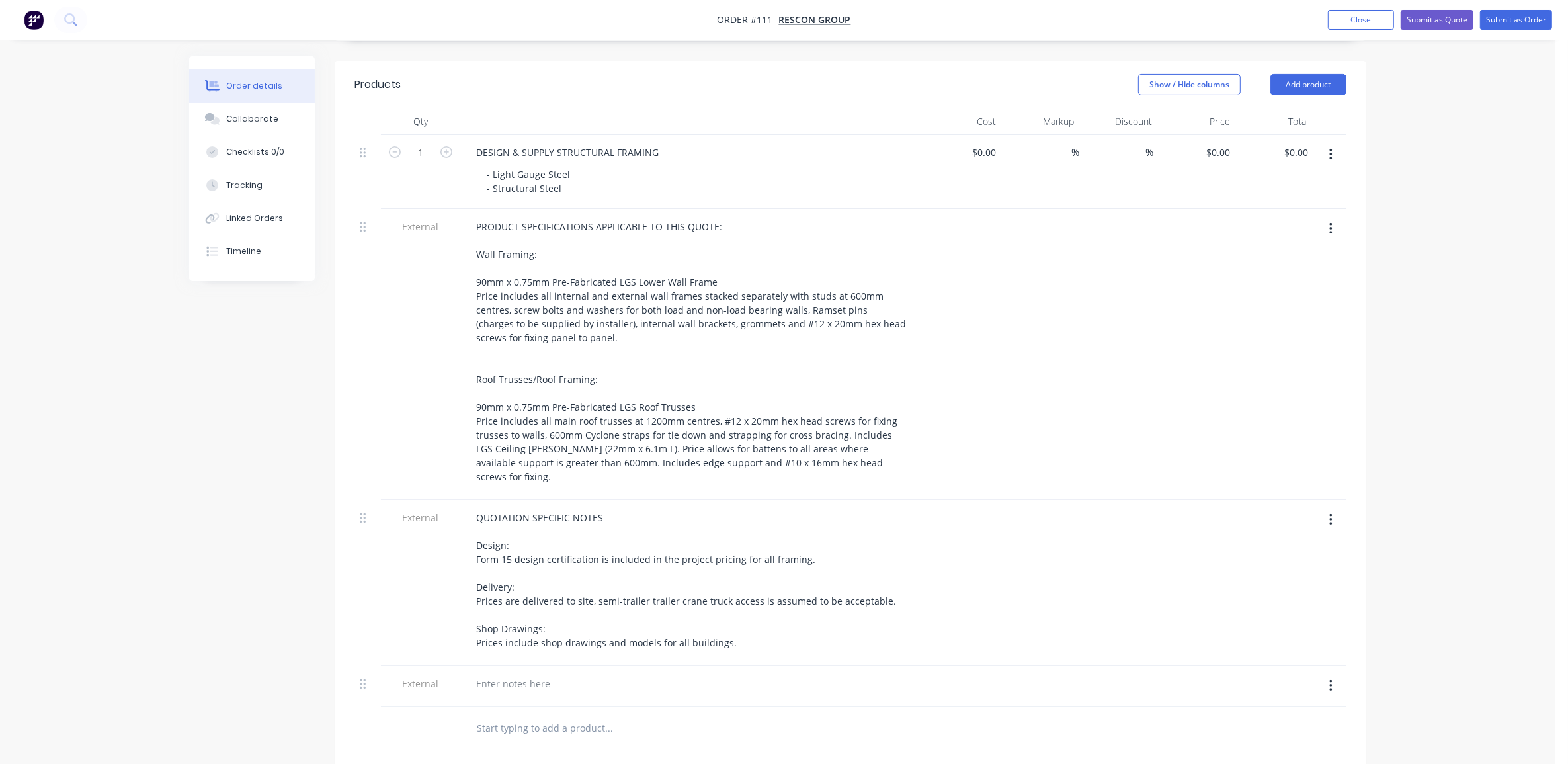
scroll to position [745, 0]
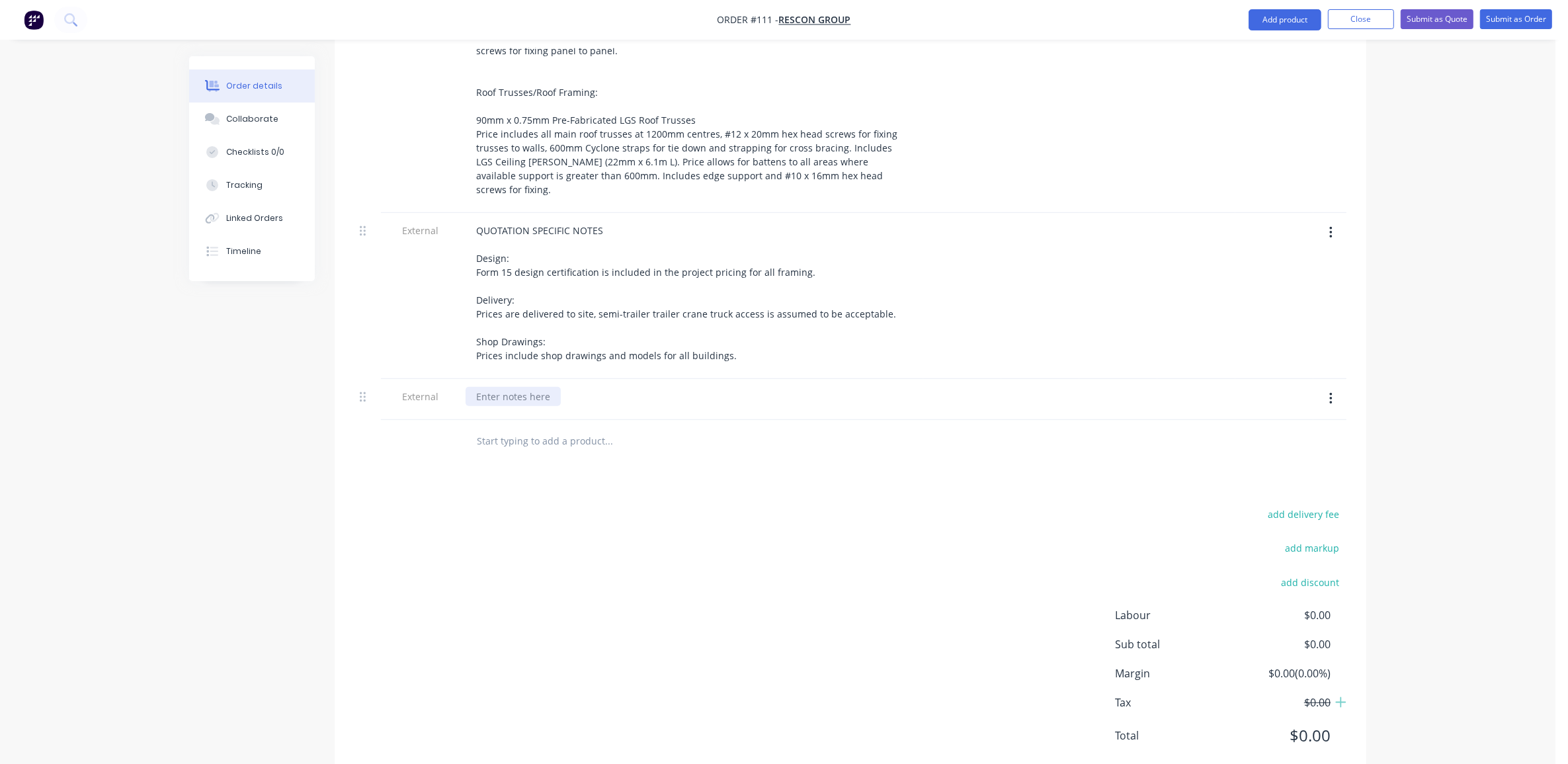
click at [519, 387] on div at bounding box center [513, 397] width 95 height 19
paste div
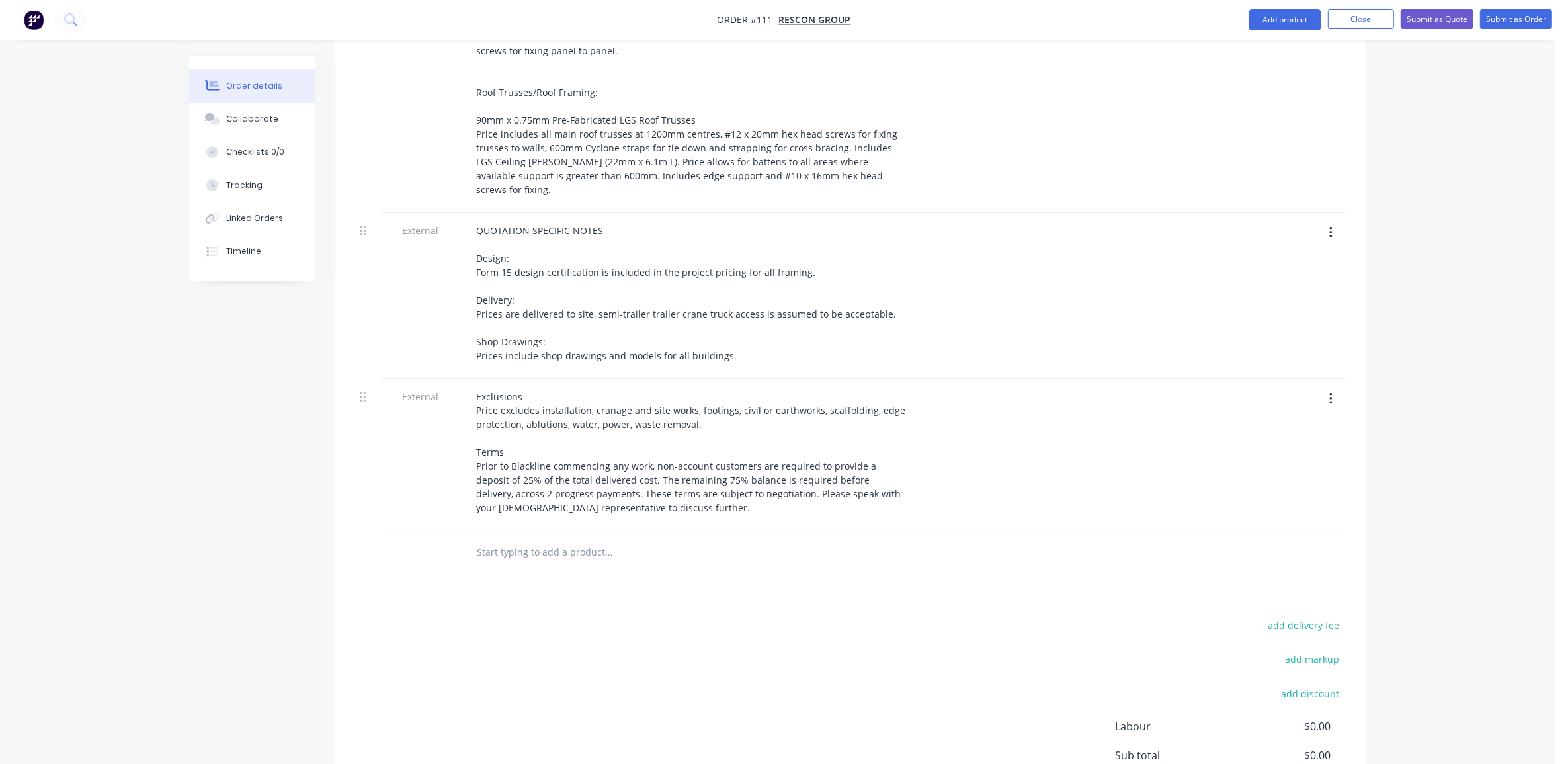
click at [179, 533] on div "Order details Collaborate Checklists 0/0 Tracking Linked Orders Timeline Order …" at bounding box center [778, 111] width 1203 height 1600
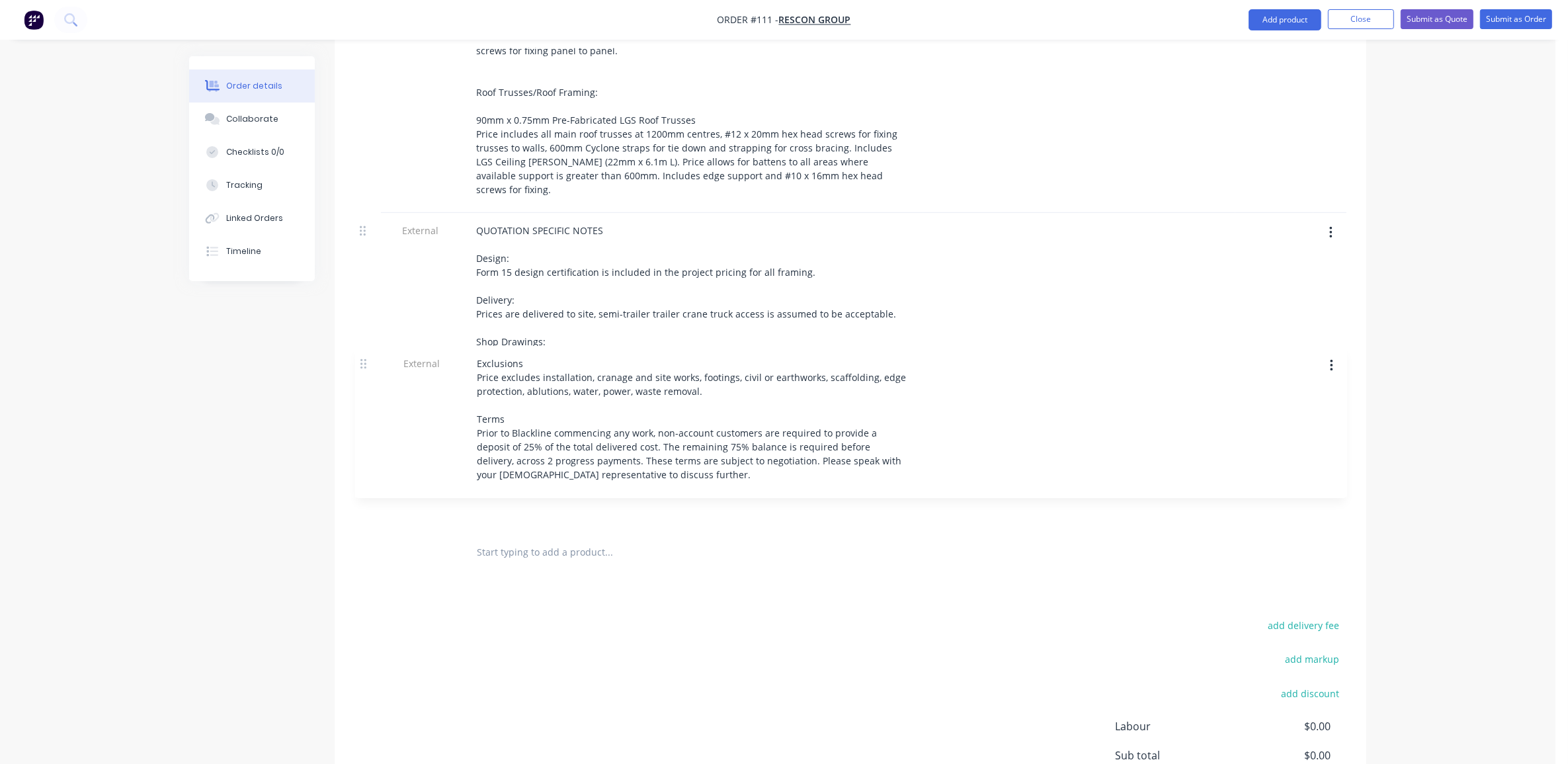
click at [365, 363] on div "1 DESIGN & SUPPLY STRUCTURAL FRAMING - Light Gauge Steel - Structural Steel $0.…" at bounding box center [850, 190] width 992 height 683
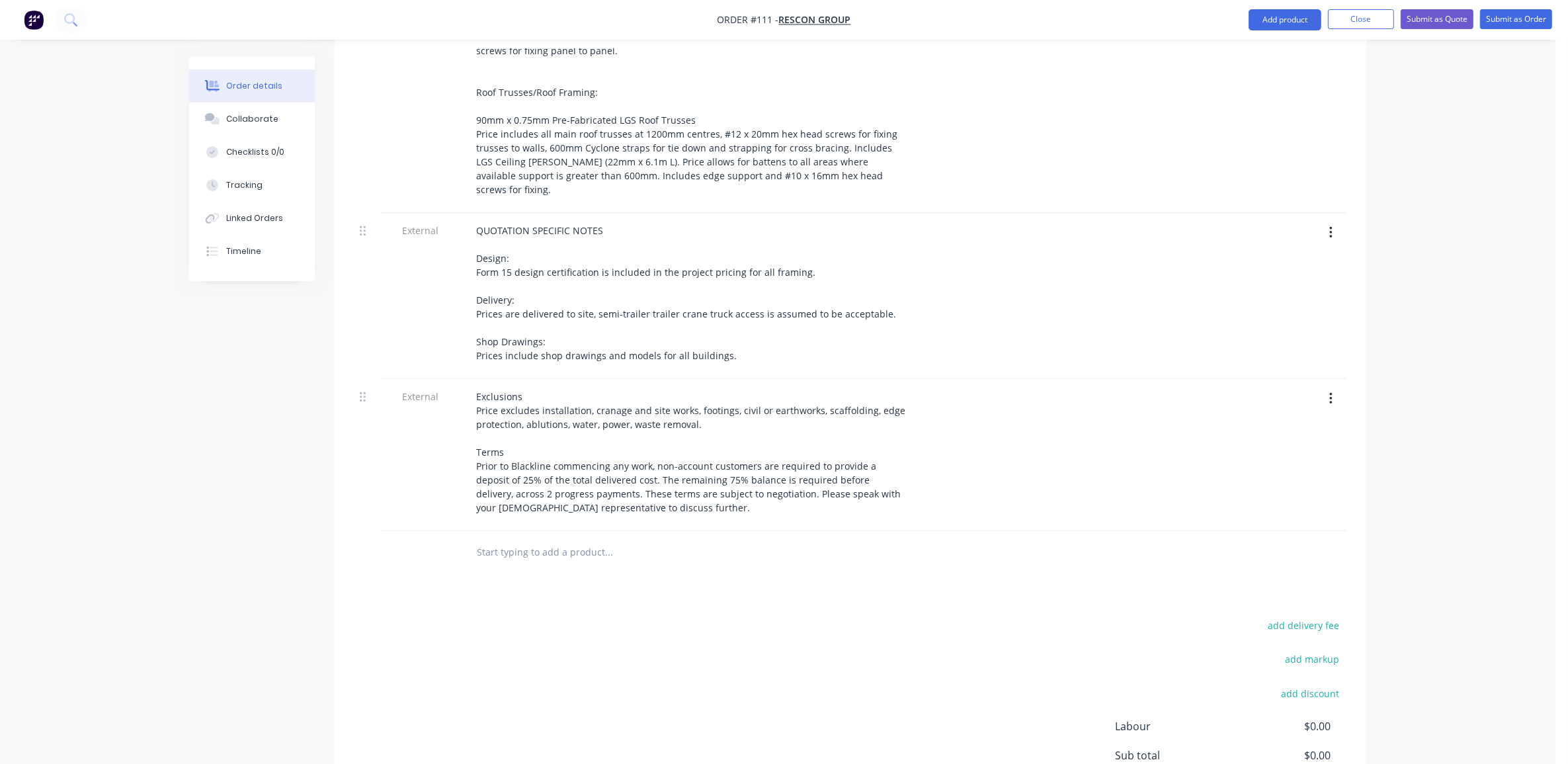
drag, startPoint x: 267, startPoint y: 456, endPoint x: 280, endPoint y: 461, distance: 13.9
click at [267, 455] on div "Created by [PERSON_NAME] Created [DATE] Required [DATE] Assigned to Add team me…" at bounding box center [778, 111] width 1177 height 1600
drag, startPoint x: 382, startPoint y: 532, endPoint x: 322, endPoint y: 541, distance: 60.7
click at [381, 536] on div at bounding box center [421, 552] width 79 height 43
click at [1487, 366] on div "Order details Collaborate Checklists 0/0 Tracking Linked Orders Timeline Order …" at bounding box center [778, 83] width 1555 height 1656
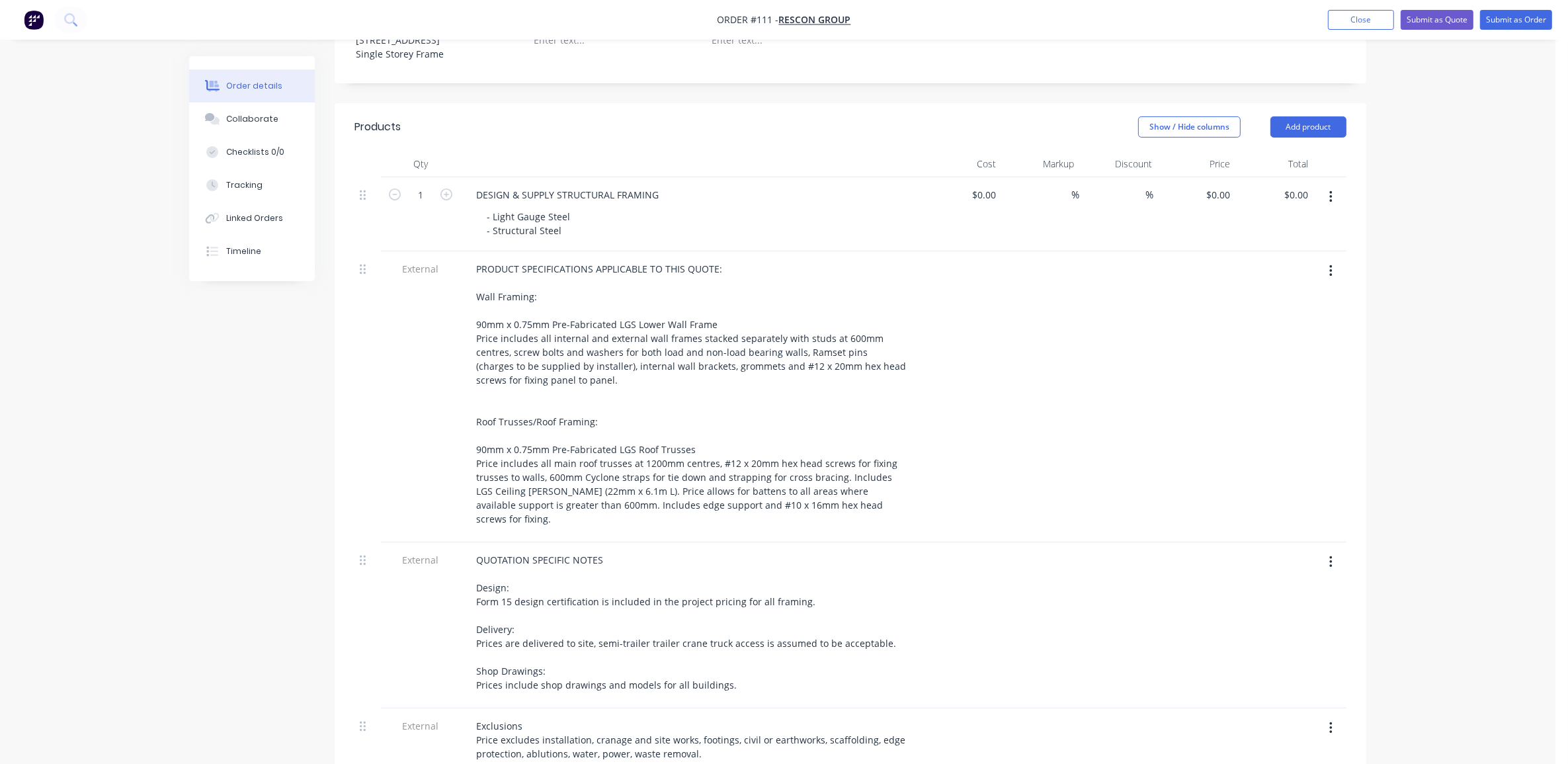
scroll to position [414, 0]
click at [989, 187] on input "0" at bounding box center [986, 196] width 30 height 19
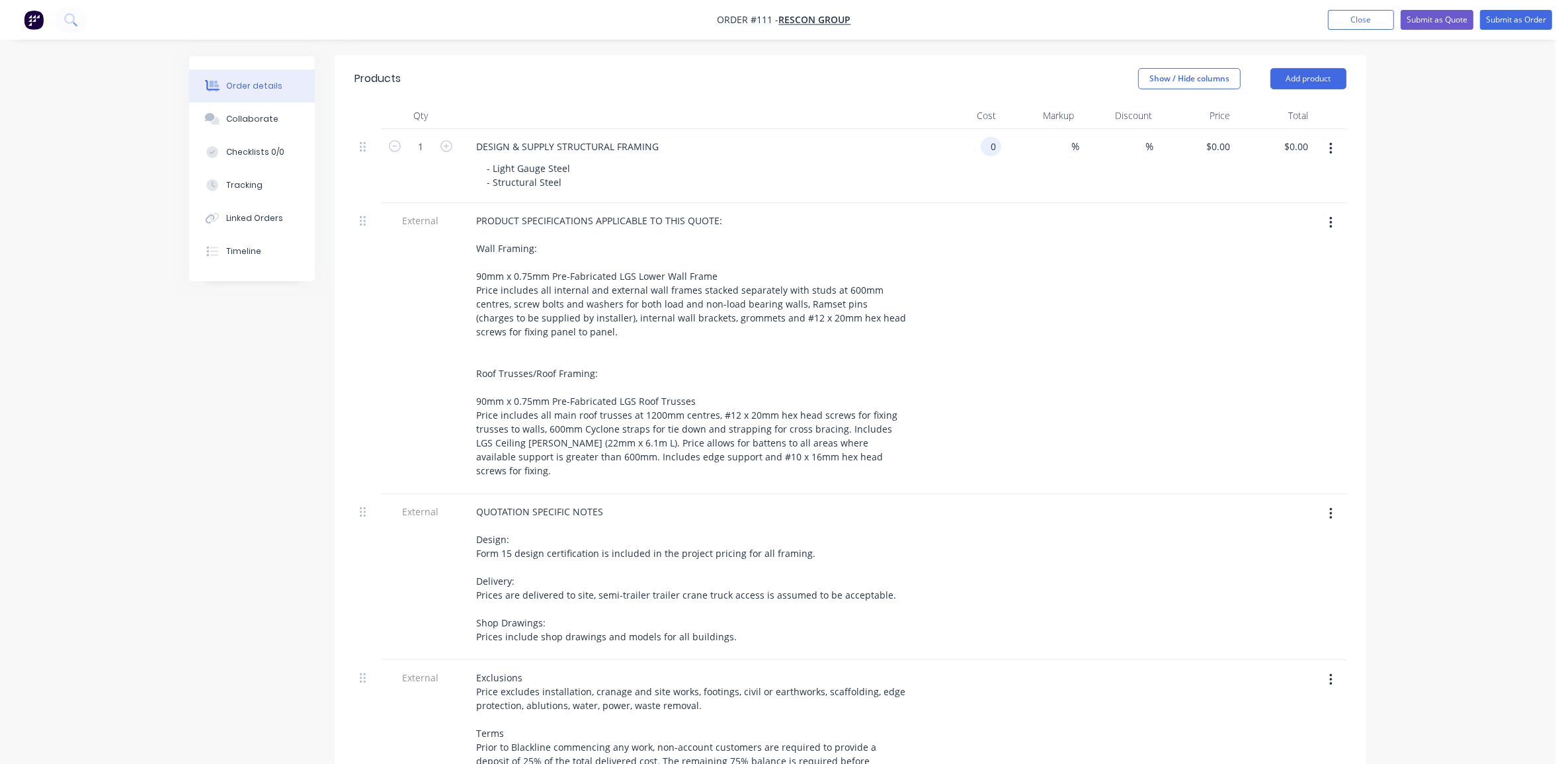
scroll to position [165, 0]
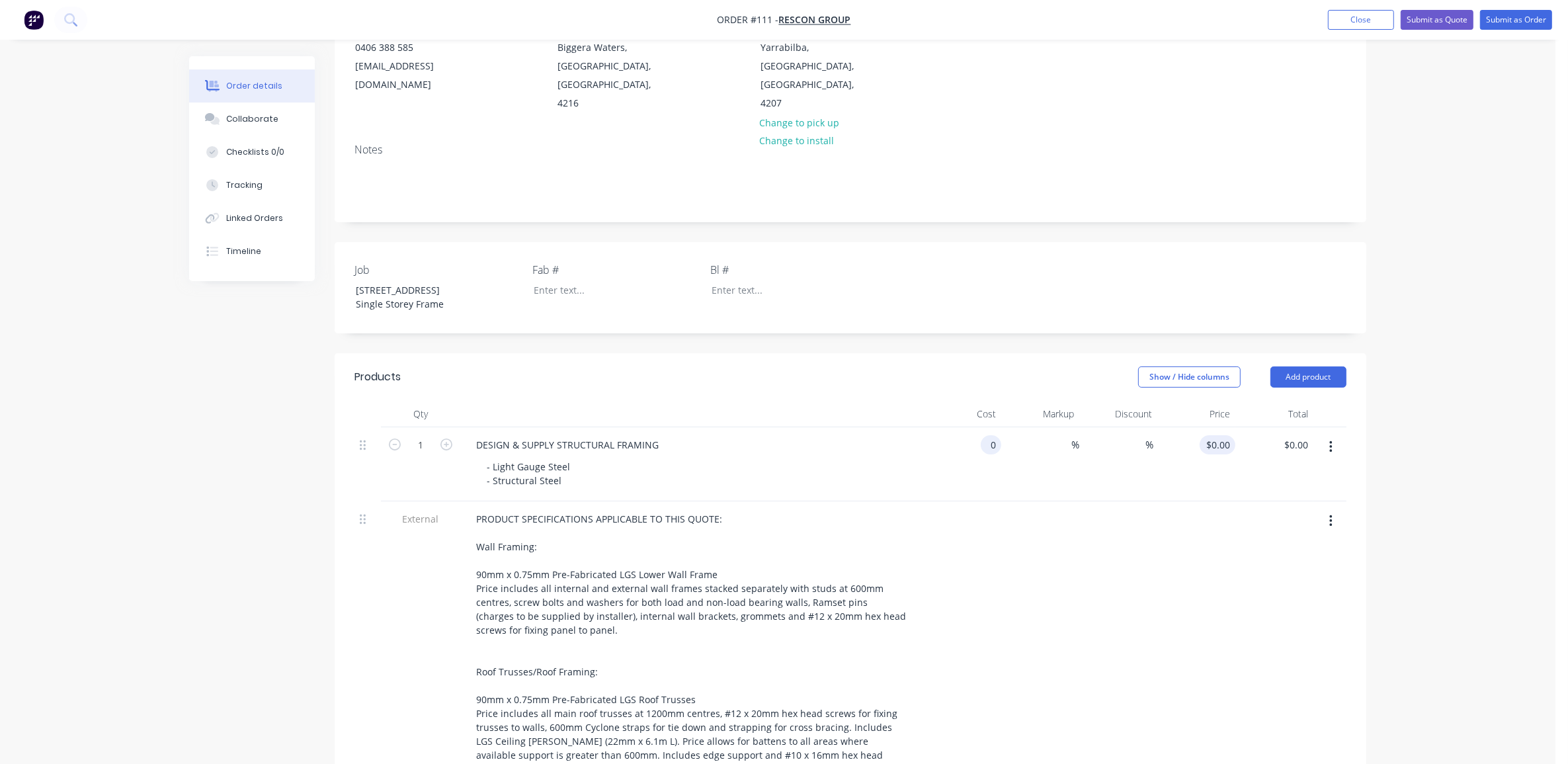
type input "$0.00"
click at [1218, 435] on div "0 0" at bounding box center [1225, 445] width 20 height 19
type input "$35,800.00"
click at [1539, 480] on div "Order details Collaborate Checklists 0/0 Tracking Linked Orders Timeline Order …" at bounding box center [778, 662] width 1555 height 1656
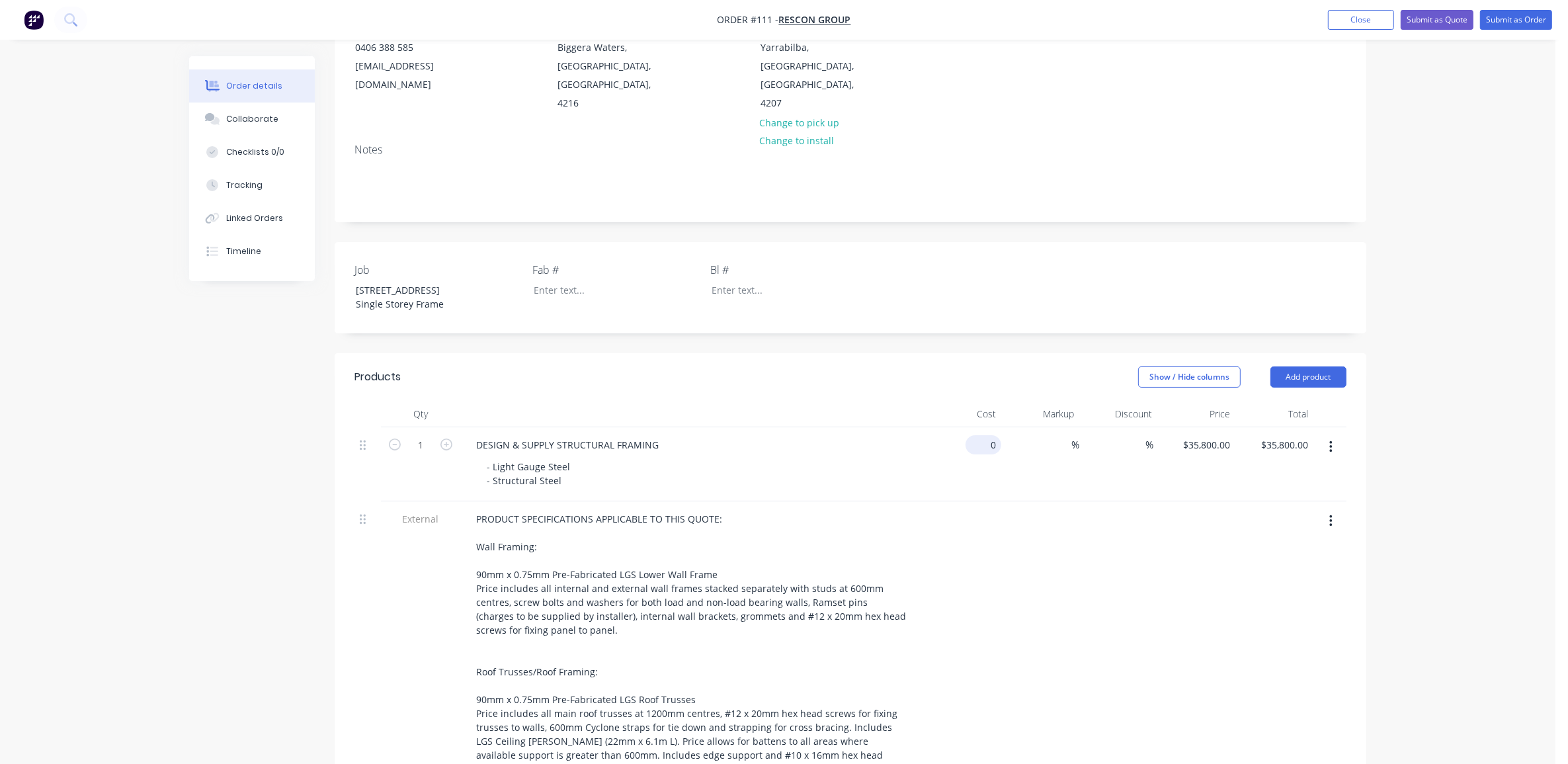
click at [988, 435] on input "0" at bounding box center [986, 445] width 30 height 19
type input "$19,998.00"
click at [1208, 516] on div at bounding box center [1197, 646] width 78 height 291
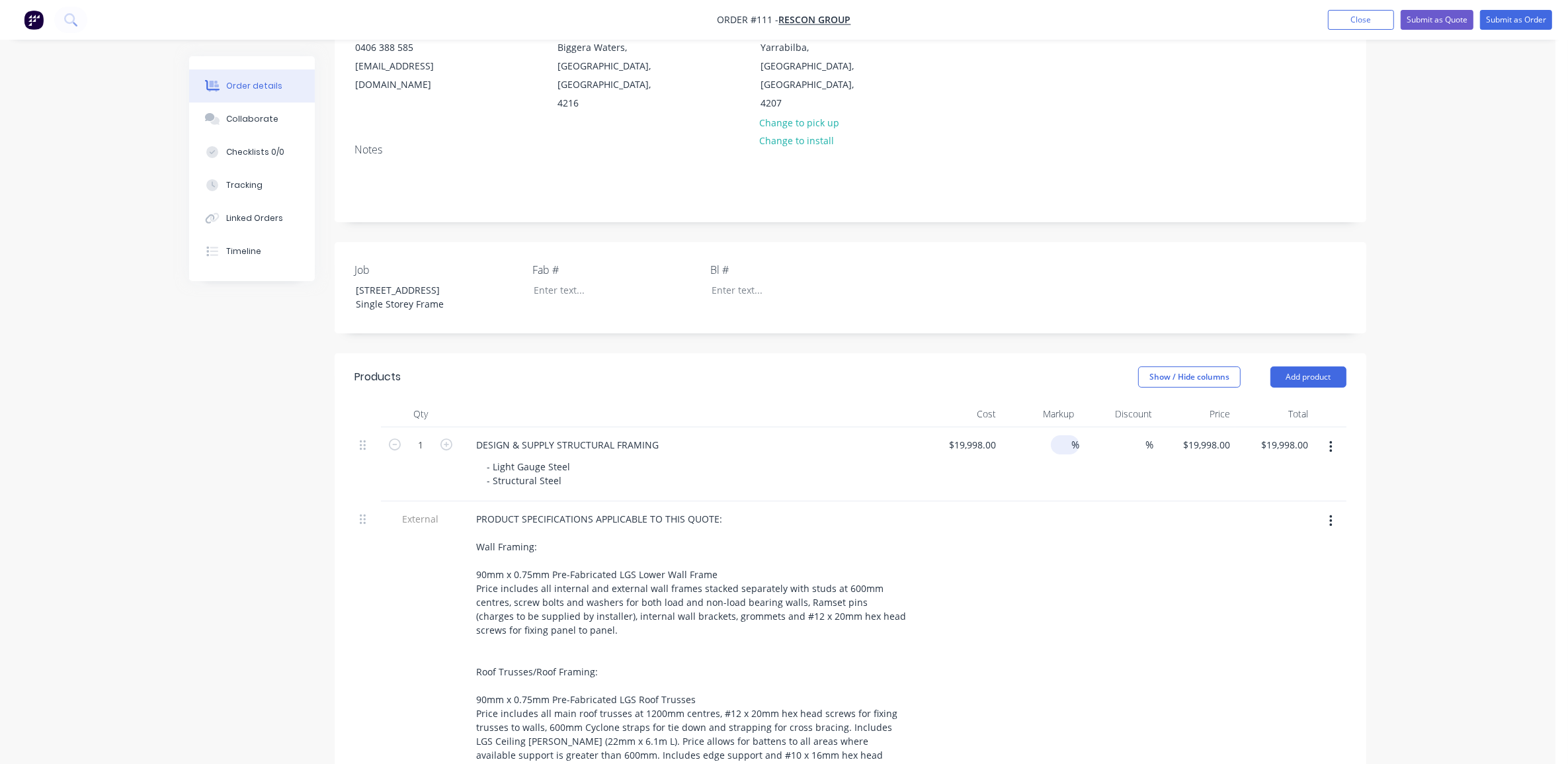
click at [1067, 435] on input at bounding box center [1064, 445] width 15 height 19
type input "56"
type input "$31,196.88"
click at [1525, 541] on div "Order details Collaborate Checklists 0/0 Tracking Linked Orders Timeline Order …" at bounding box center [778, 662] width 1555 height 1656
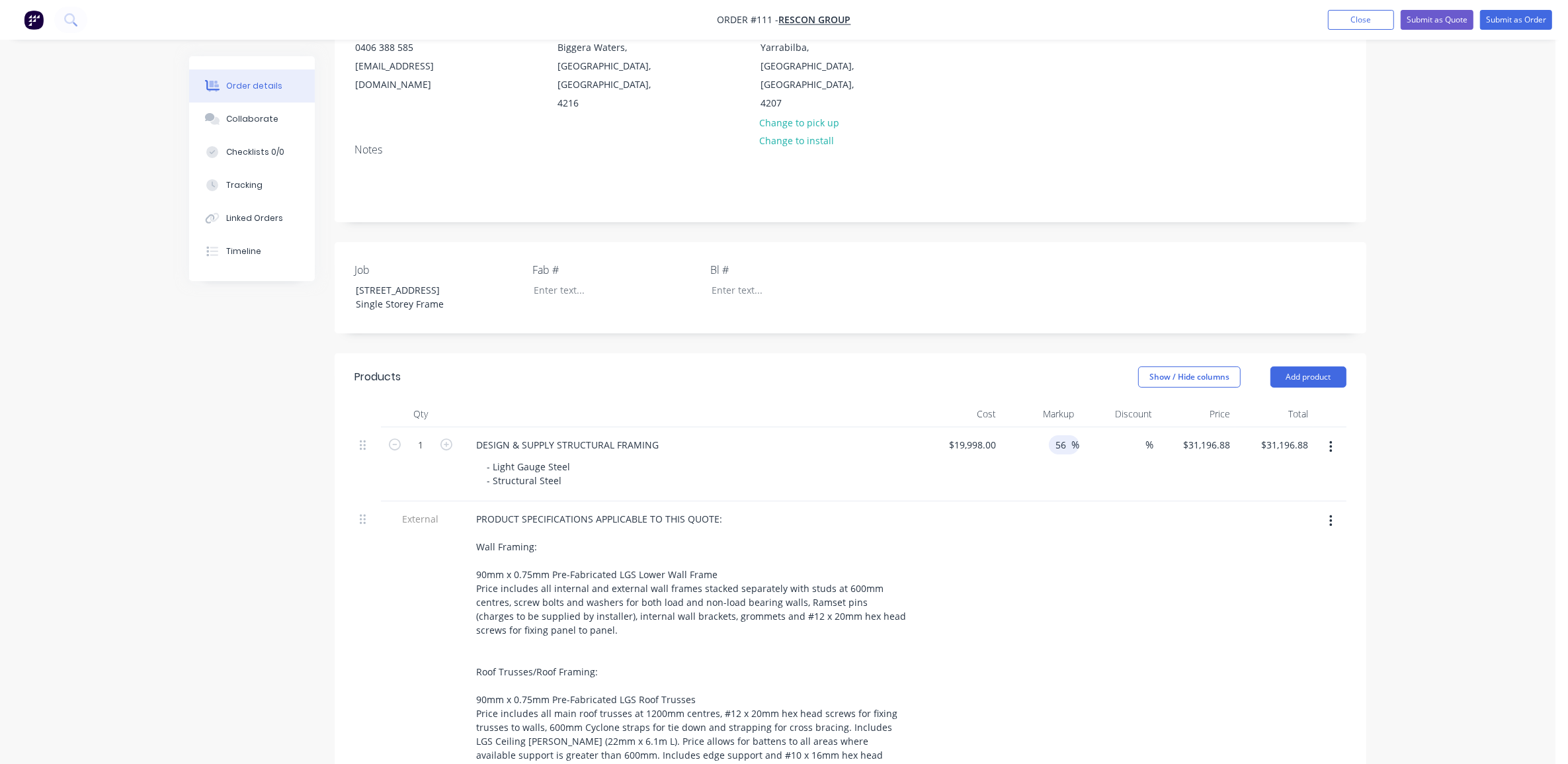
click at [1056, 435] on input "56" at bounding box center [1063, 445] width 17 height 19
drag, startPoint x: 1066, startPoint y: 426, endPoint x: 1010, endPoint y: 427, distance: 56.0
click at [1017, 427] on div "56 56 %" at bounding box center [1040, 464] width 78 height 74
type input "60"
type input "$31,996.80"
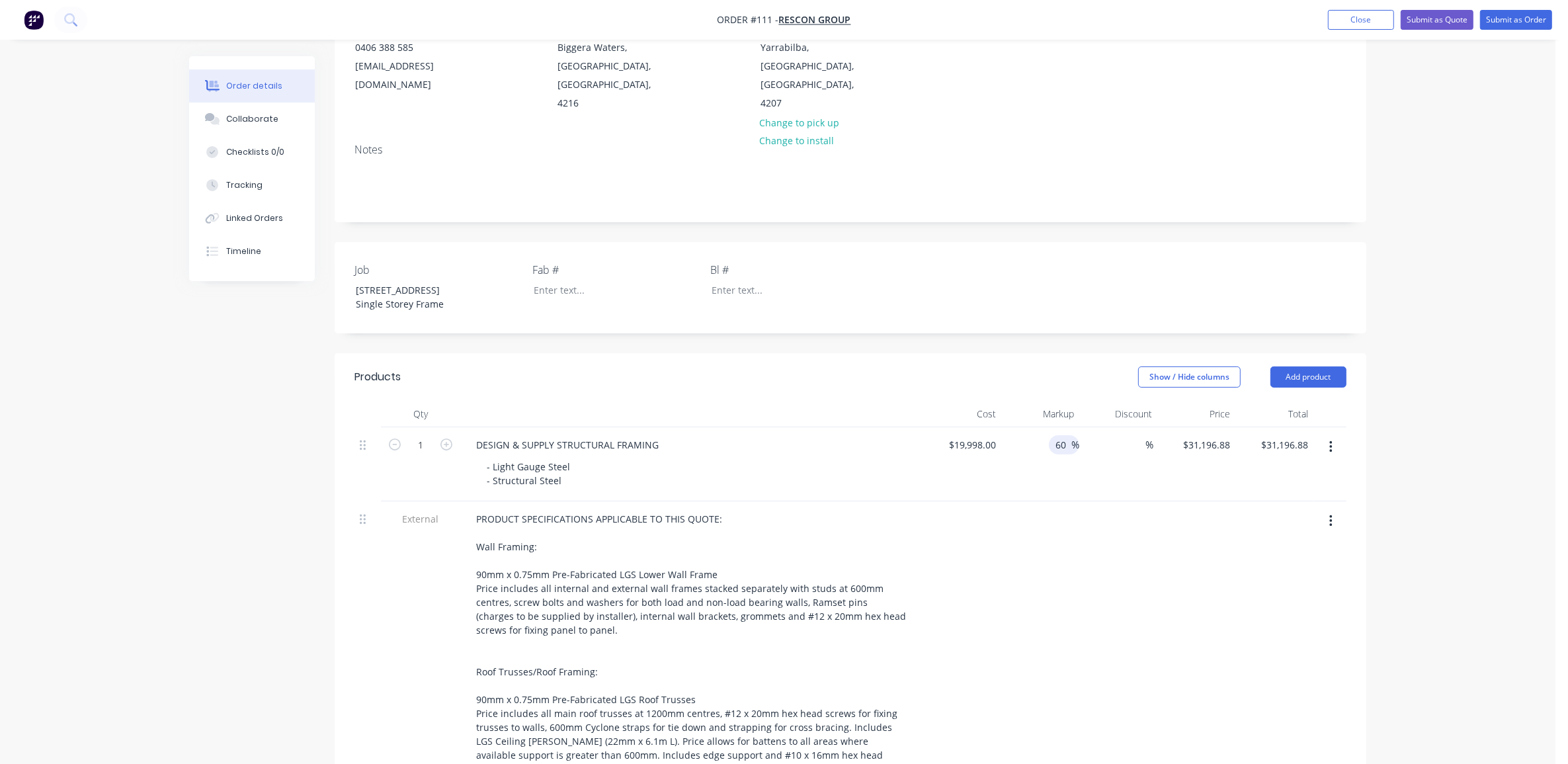
type input "$31,996.80"
drag, startPoint x: 1010, startPoint y: 427, endPoint x: 1019, endPoint y: 424, distance: 9.5
click at [1014, 427] on div "60 60 %" at bounding box center [1040, 464] width 78 height 74
click at [1063, 435] on input "60" at bounding box center [1063, 445] width 17 height 19
drag, startPoint x: 1070, startPoint y: 425, endPoint x: 1016, endPoint y: 426, distance: 54.0
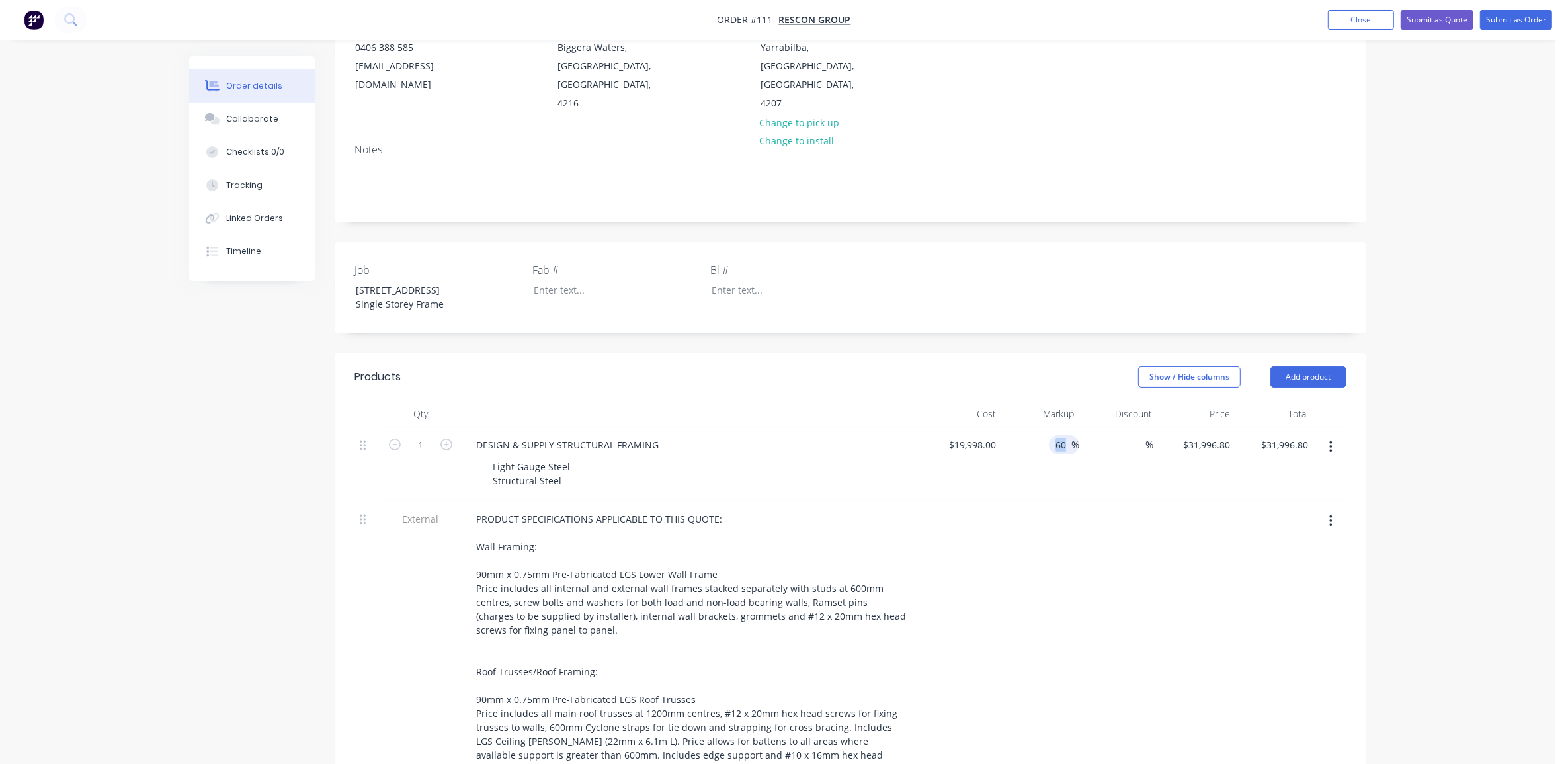
click at [1016, 427] on div "60 60 %" at bounding box center [1040, 464] width 78 height 74
click at [1431, 467] on div "Order details Collaborate Checklists 0/0 Tracking Linked Orders Timeline Order …" at bounding box center [778, 662] width 1555 height 1656
click at [1077, 437] on span "%" at bounding box center [1076, 445] width 8 height 15
type input "0"
type input "70"
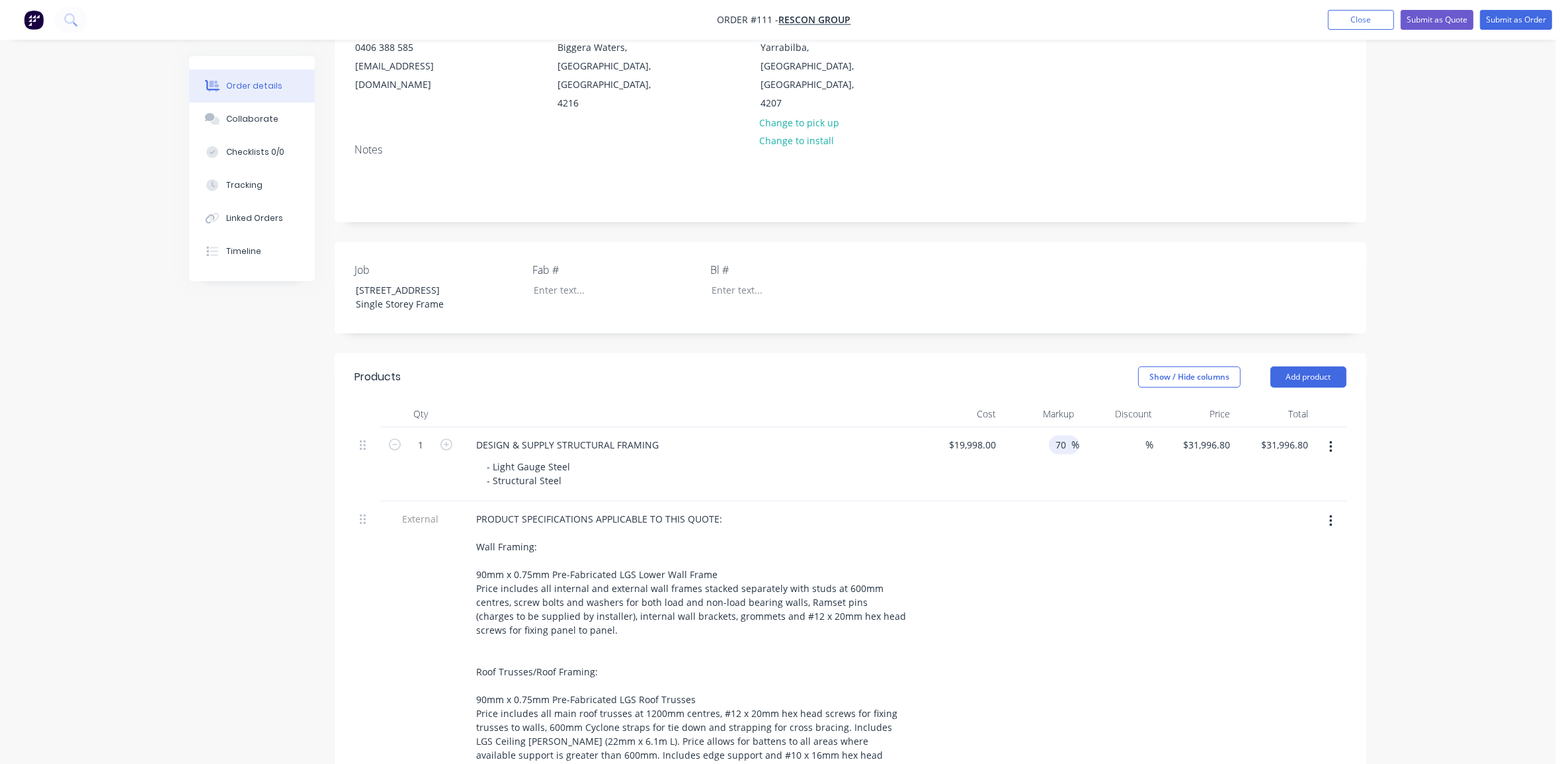
type input "$33,996.60"
click at [1394, 516] on div "Order details Collaborate Checklists 0/0 Tracking Linked Orders Timeline Order …" at bounding box center [778, 662] width 1555 height 1656
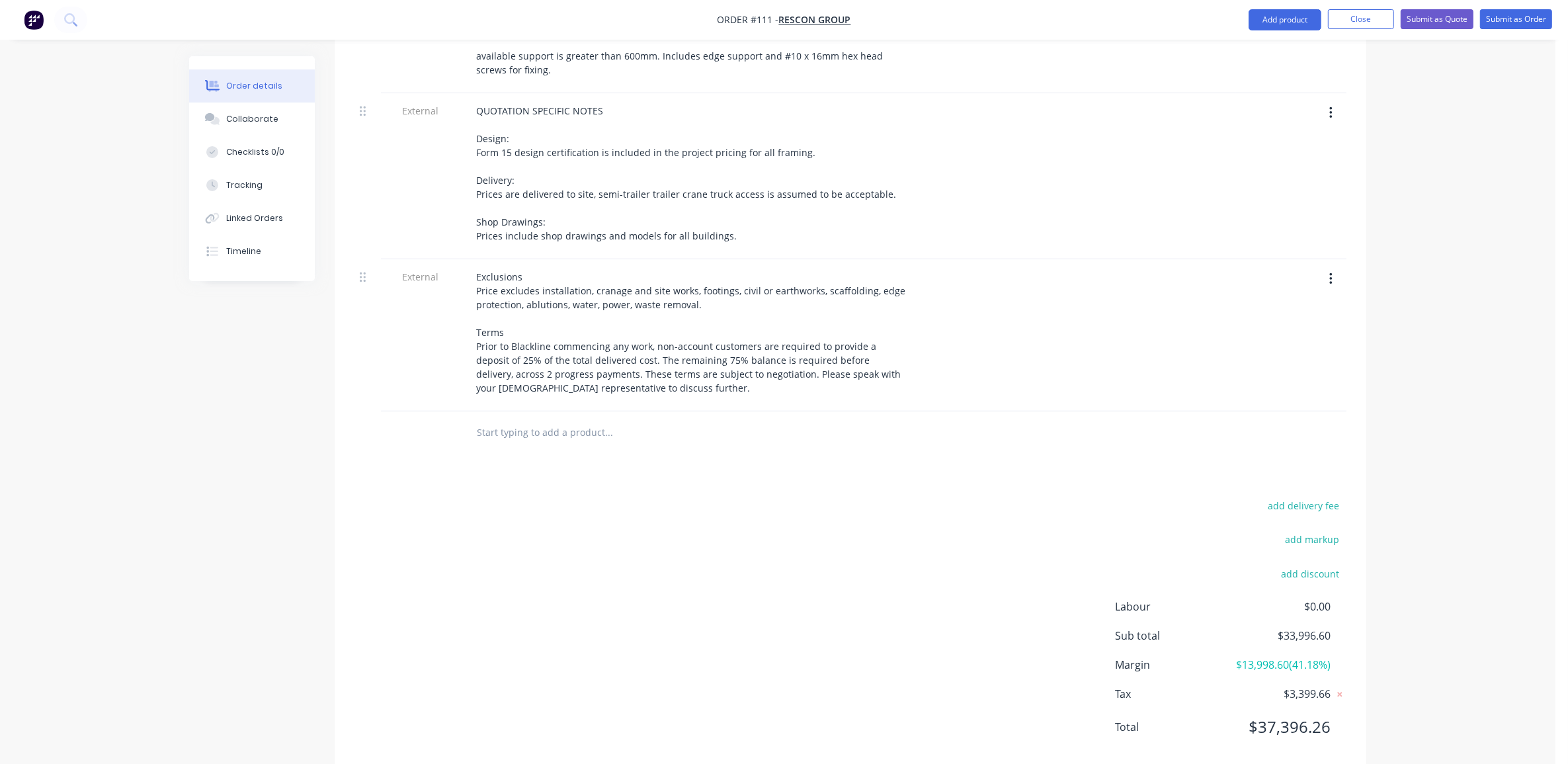
scroll to position [876, 0]
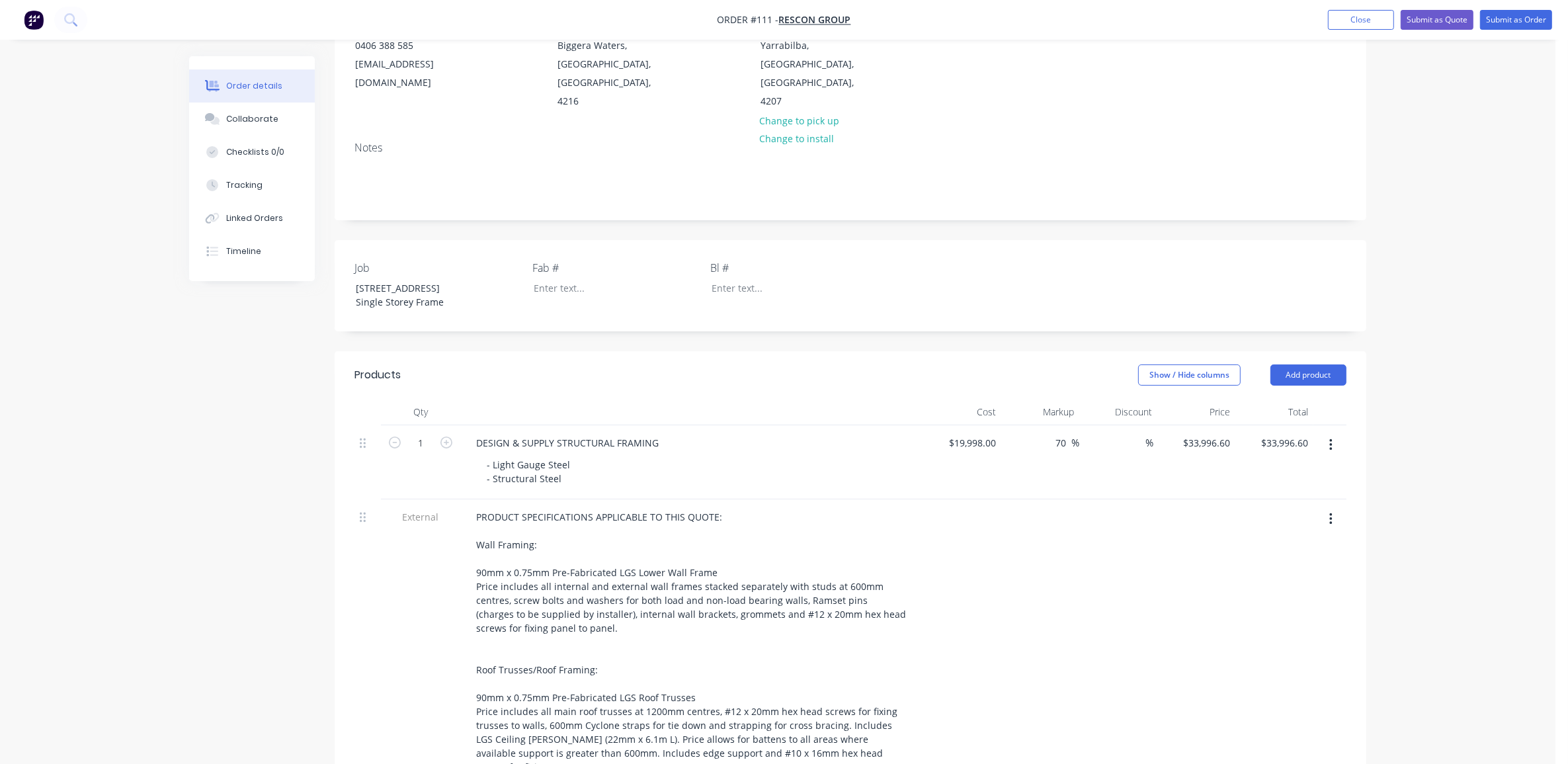
scroll to position [132, 0]
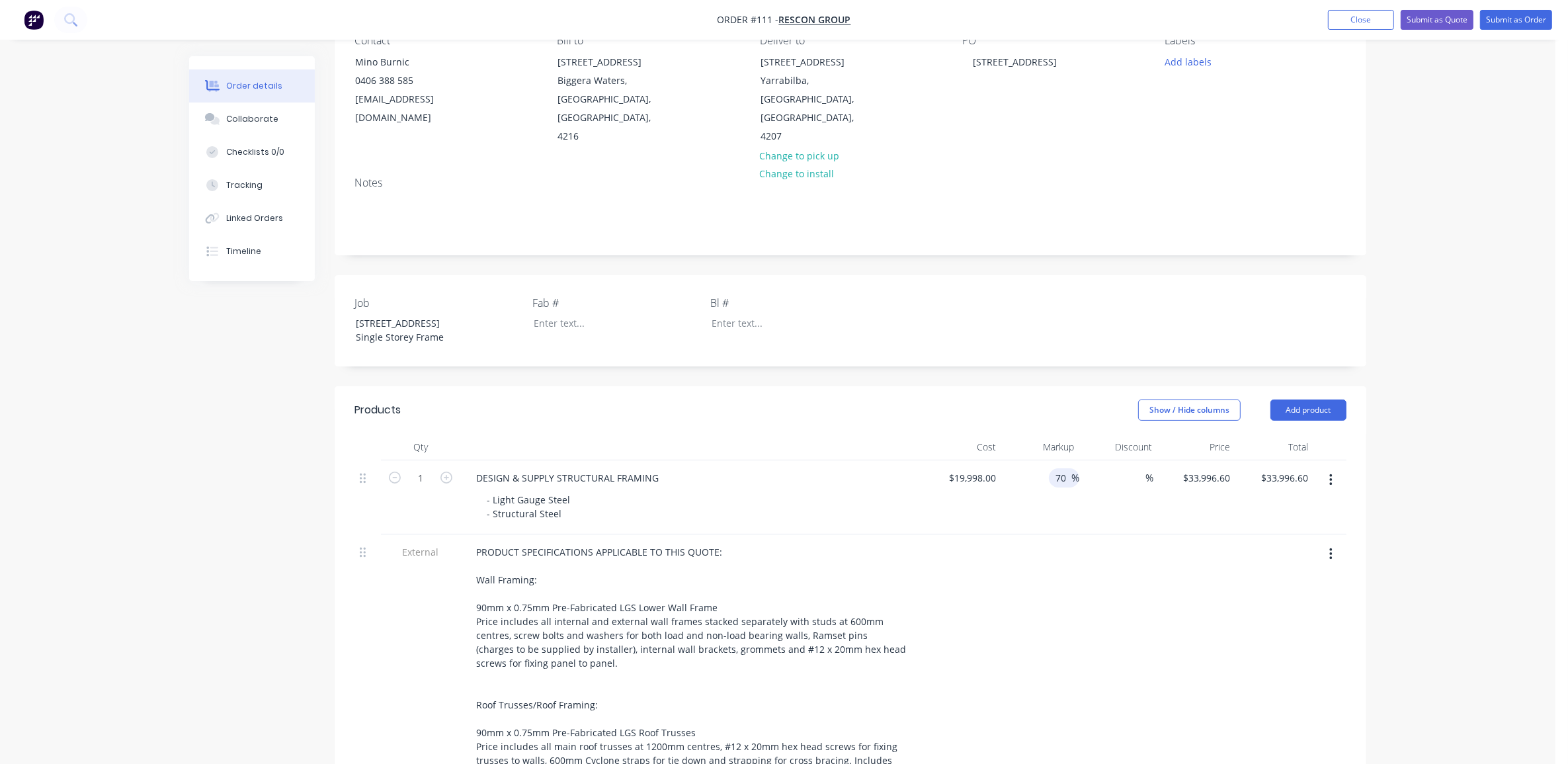
click at [1059, 468] on input "70" at bounding box center [1063, 478] width 17 height 19
drag, startPoint x: 1066, startPoint y: 457, endPoint x: 1000, endPoint y: 469, distance: 67.1
click at [1027, 460] on div "70 70 %" at bounding box center [1040, 497] width 78 height 74
type input "85"
type input "$36,996.30"
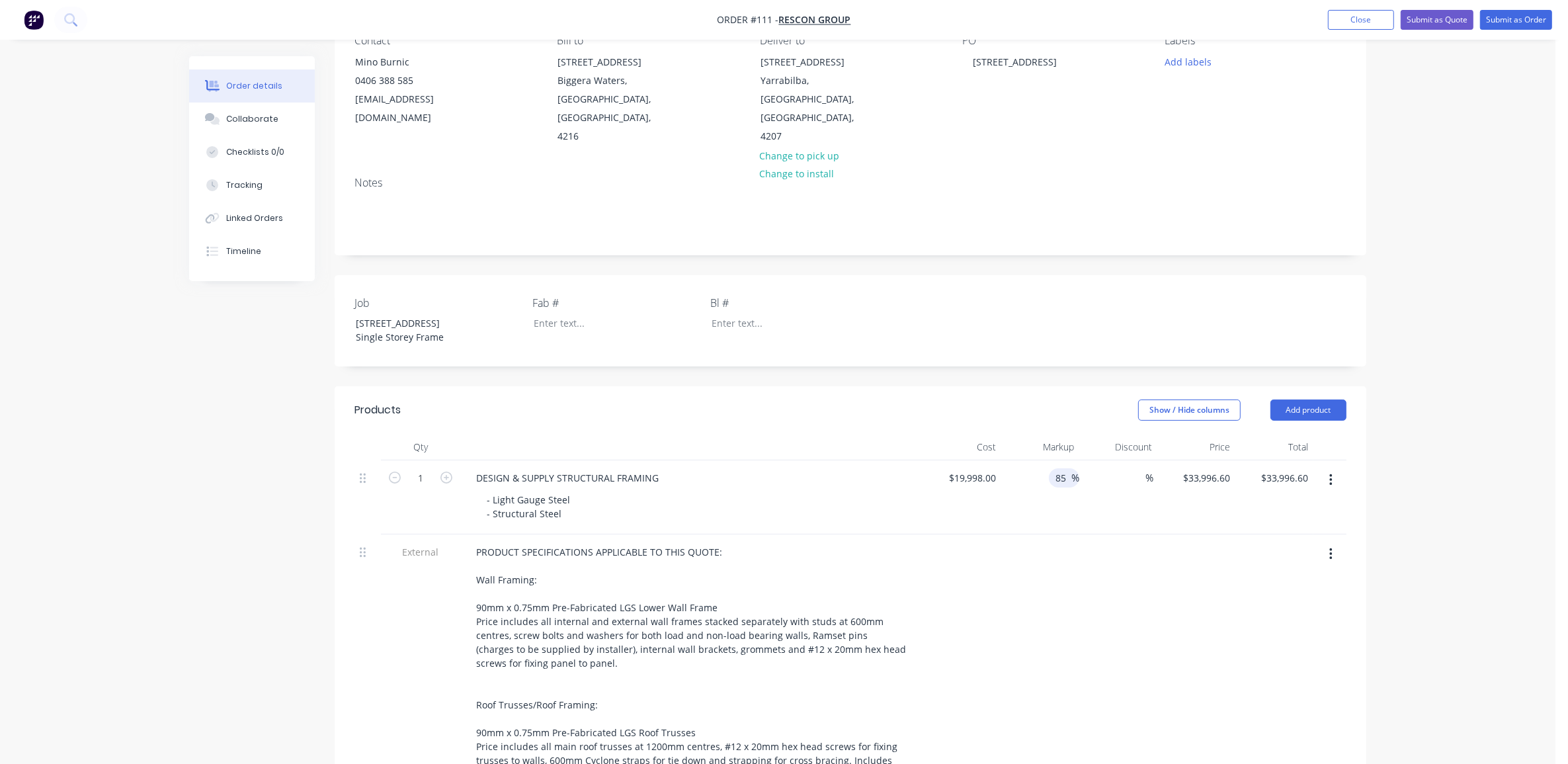
type input "$36,996.30"
click at [1490, 589] on div "Order details Collaborate Checklists 0/0 Tracking Linked Orders Timeline Order …" at bounding box center [778, 695] width 1555 height 1656
drag, startPoint x: 1056, startPoint y: 460, endPoint x: 1090, endPoint y: 461, distance: 34.0
click at [1088, 461] on div "1 DESIGN & SUPPLY STRUCTURAL FRAMING - Light Gauge Steel - Structural Steel $19…" at bounding box center [850, 497] width 992 height 74
type input "80"
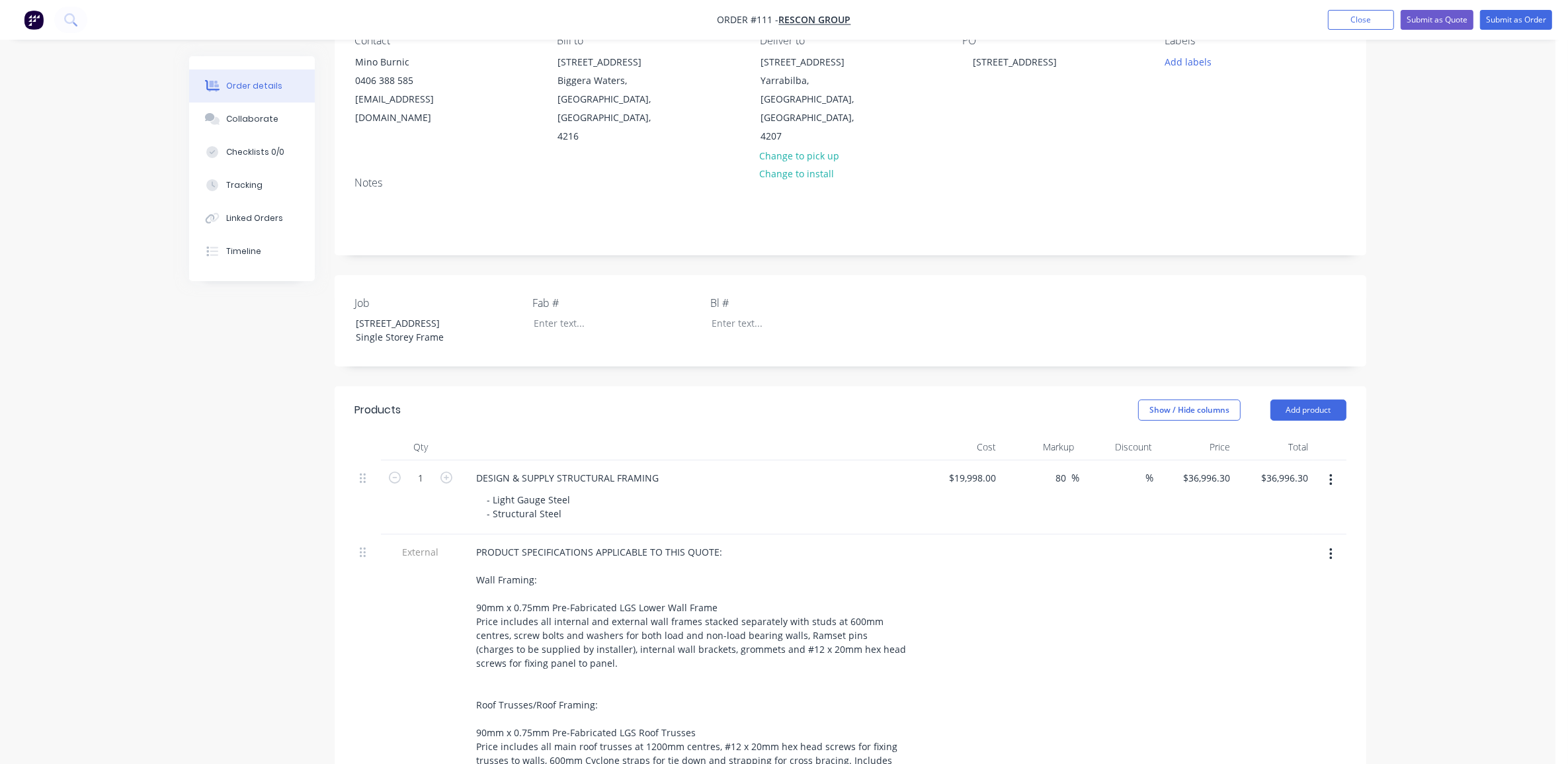
type input "$35,996.40"
click at [1470, 524] on div "Order details Collaborate Checklists 0/0 Tracking Linked Orders Timeline Order …" at bounding box center [778, 695] width 1555 height 1656
drag, startPoint x: 1072, startPoint y: 457, endPoint x: 967, endPoint y: 461, distance: 105.1
click at [974, 463] on div "1 DESIGN & SUPPLY STRUCTURAL FRAMING - Light Gauge Steel - Structural Steel $19…" at bounding box center [850, 497] width 992 height 74
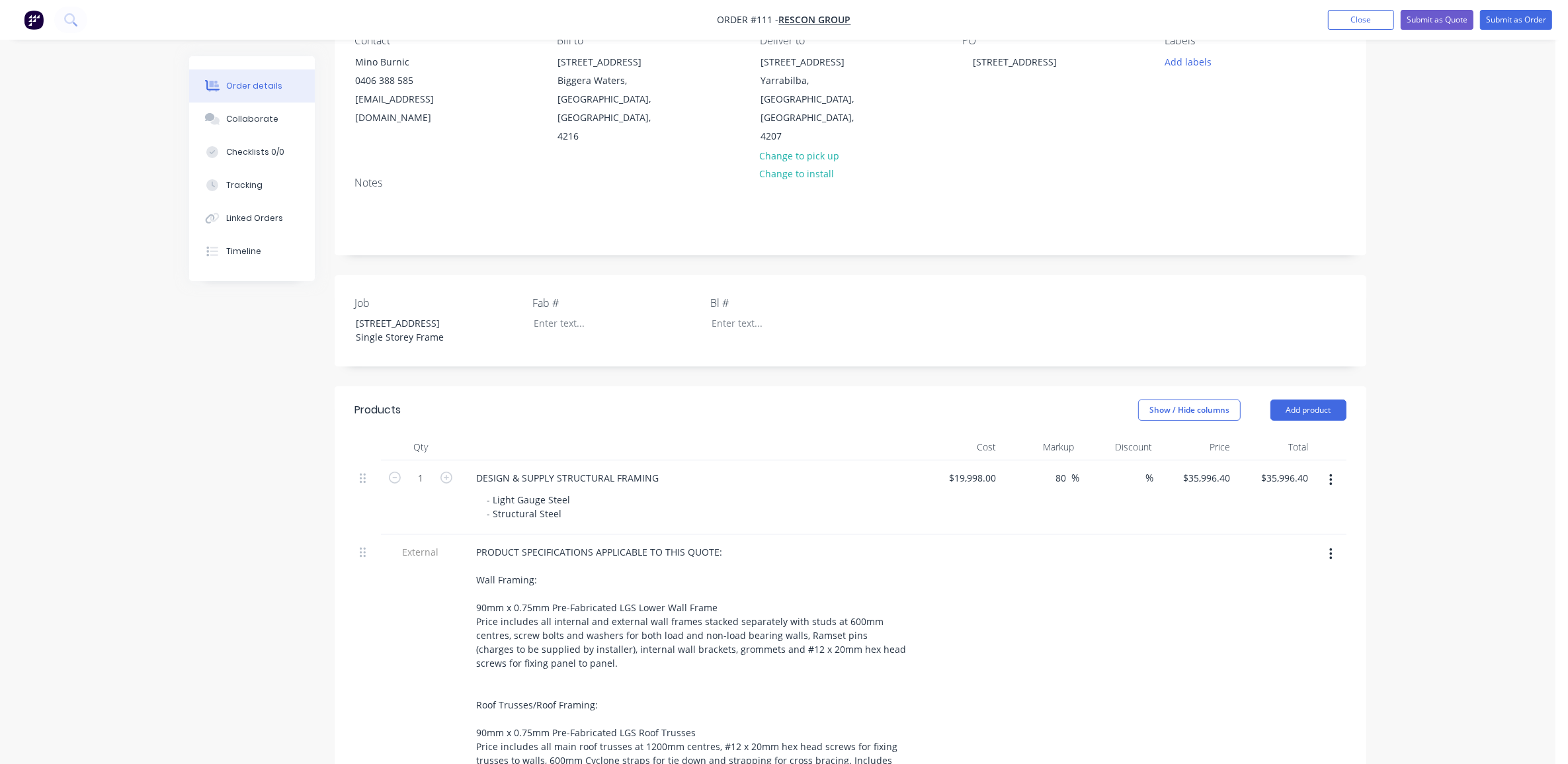
click at [1377, 569] on div "Order details Collaborate Checklists 0/0 Tracking Linked Orders Timeline Order …" at bounding box center [778, 723] width 1203 height 1600
click at [1440, 576] on div "Order details Collaborate Checklists 0/0 Tracking Linked Orders Timeline Order …" at bounding box center [778, 695] width 1555 height 1656
click at [1273, 643] on div at bounding box center [1274, 679] width 78 height 291
drag, startPoint x: 1063, startPoint y: 463, endPoint x: 984, endPoint y: 469, distance: 79.2
click at [995, 469] on div "1 DESIGN & SUPPLY STRUCTURAL FRAMING - Light Gauge Steel - Structural Steel $19…" at bounding box center [850, 497] width 992 height 74
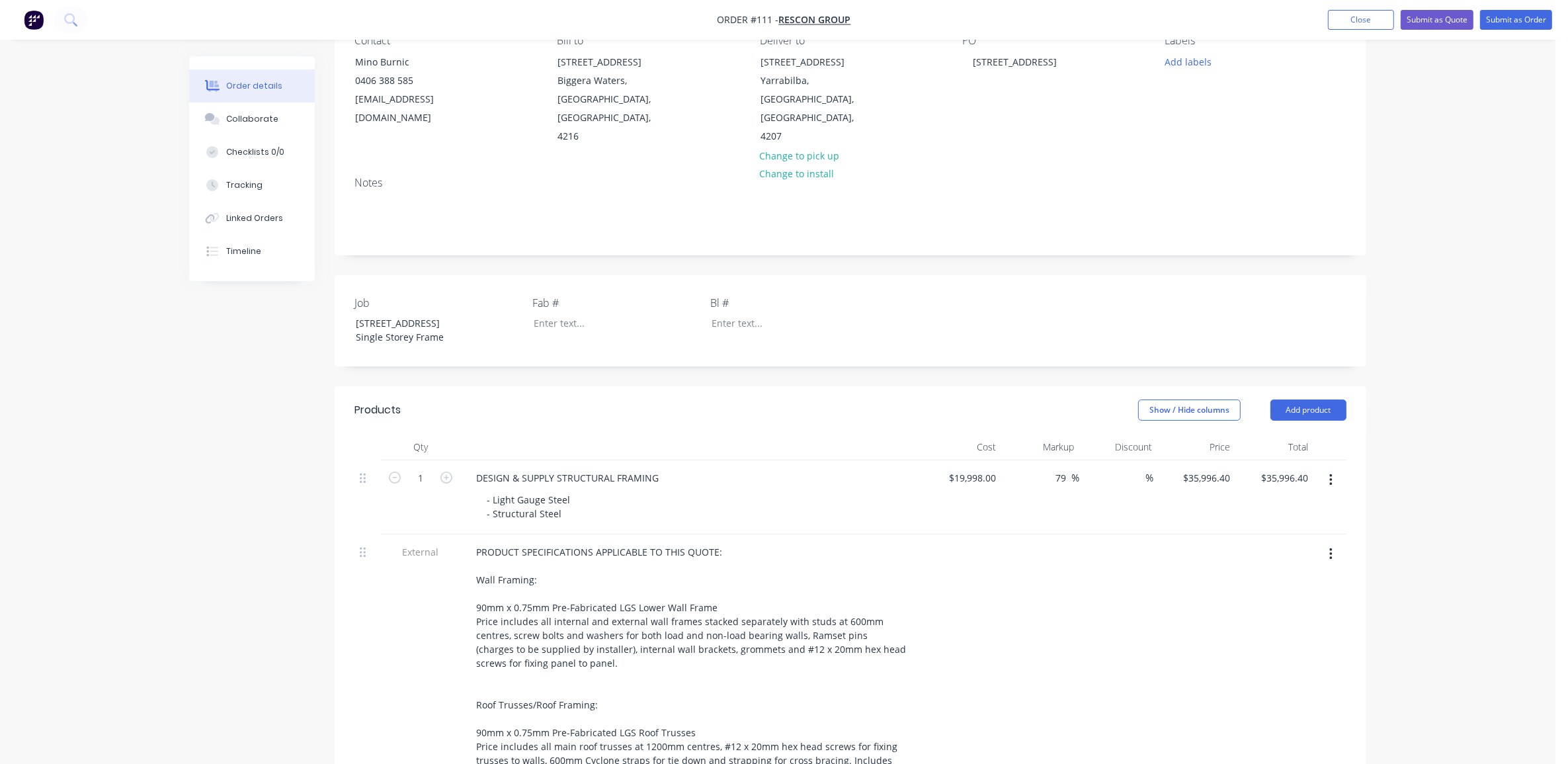
type input "79"
type input "$35,796.42"
click at [1442, 573] on div "Order details Collaborate Checklists 0/0 Tracking Linked Orders Timeline Order …" at bounding box center [778, 695] width 1555 height 1656
drag, startPoint x: 1072, startPoint y: 460, endPoint x: 967, endPoint y: 461, distance: 105.0
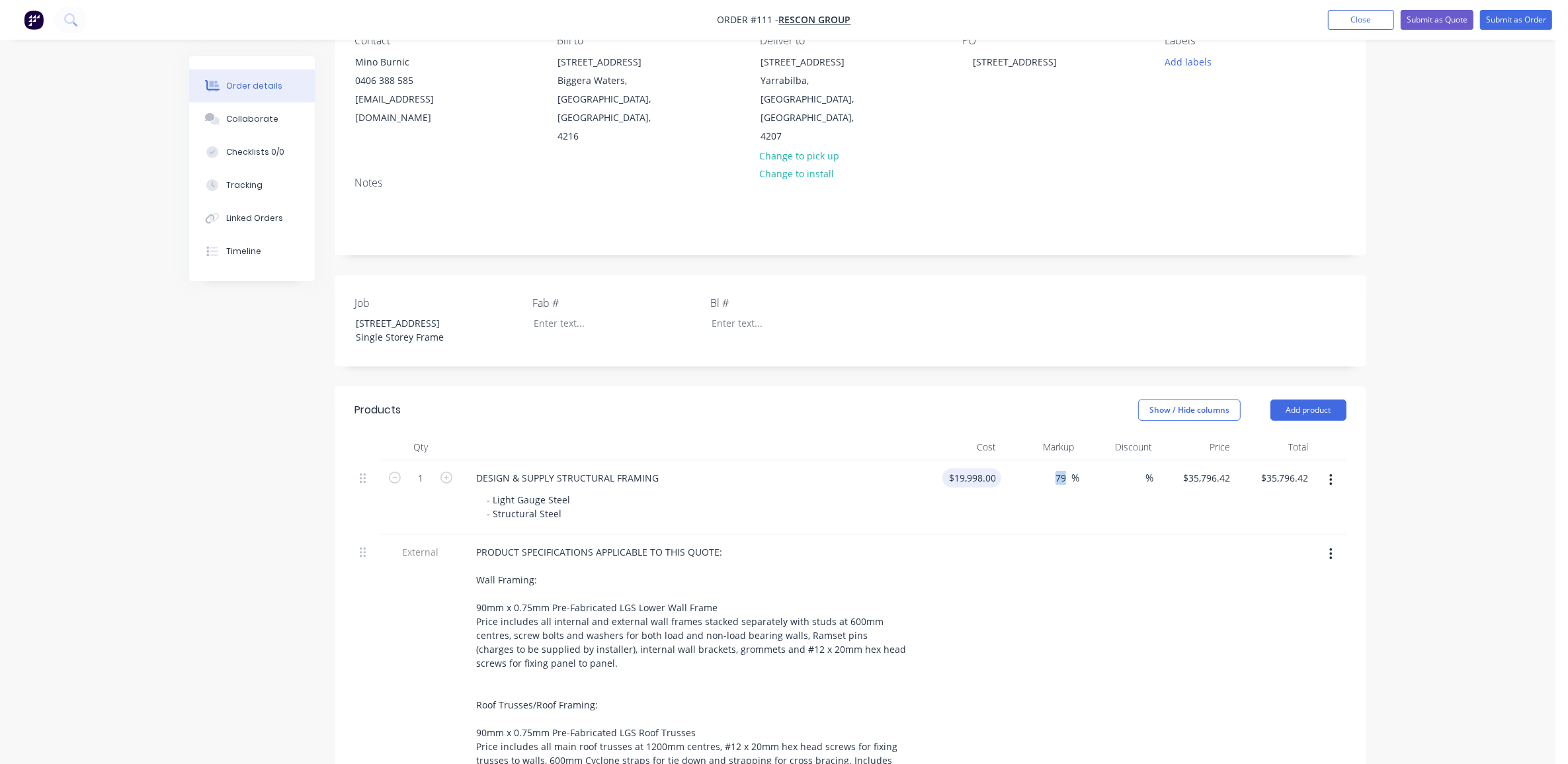
click at [978, 463] on div "1 DESIGN & SUPPLY STRUCTURAL FRAMING - Light Gauge Steel - Structural Steel $19…" at bounding box center [850, 497] width 992 height 74
click at [1524, 577] on div "Order details Collaborate Checklists 0/0 Tracking Linked Orders Timeline Order …" at bounding box center [778, 695] width 1555 height 1656
drag, startPoint x: 1506, startPoint y: 577, endPoint x: 1488, endPoint y: 577, distance: 18.0
click at [1502, 576] on div "Order details Collaborate Checklists 0/0 Tracking Linked Orders Timeline Order …" at bounding box center [778, 695] width 1555 height 1656
click at [1252, 605] on div at bounding box center [1274, 679] width 78 height 291
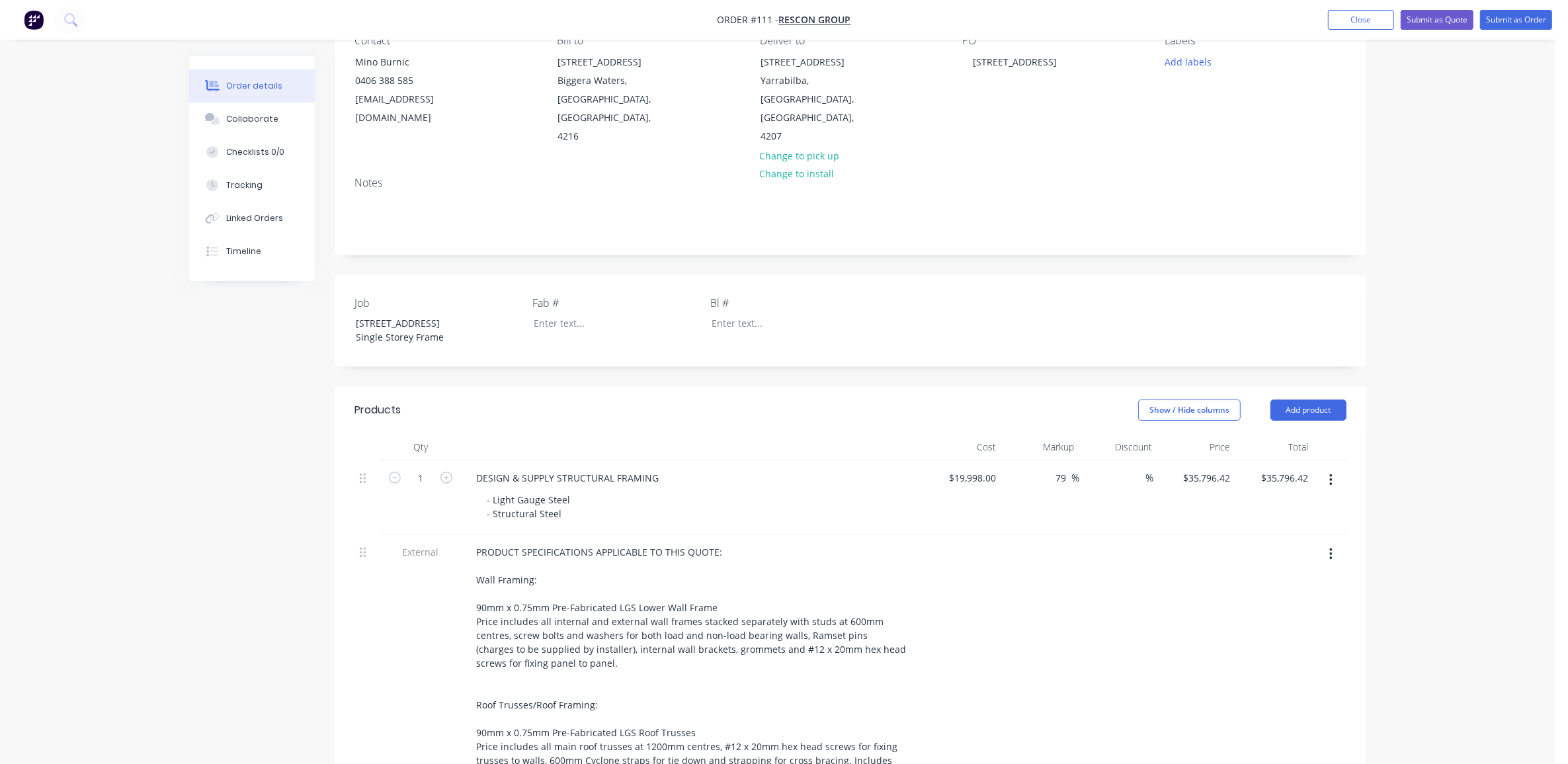
click at [1414, 582] on div "Order details Collaborate Checklists 0/0 Tracking Linked Orders Timeline Order …" at bounding box center [778, 695] width 1555 height 1656
click at [986, 468] on input "19998" at bounding box center [985, 478] width 33 height 19
type input "$20,000.00"
type input "$35,800.00"
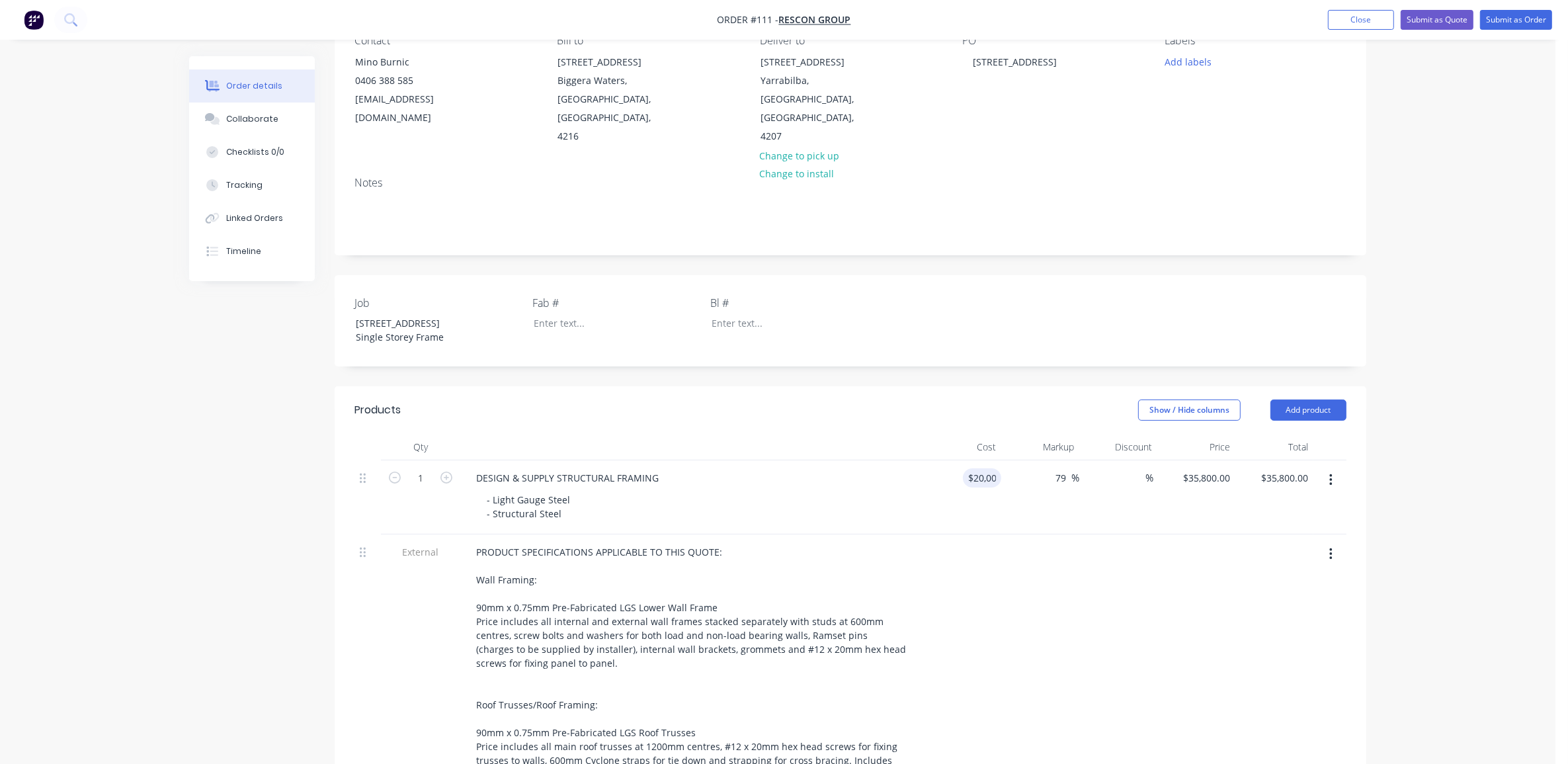
drag, startPoint x: 1442, startPoint y: 596, endPoint x: 1452, endPoint y: 605, distance: 13.5
click at [1442, 596] on div "Order details Collaborate Checklists 0/0 Tracking Linked Orders Timeline Order …" at bounding box center [778, 695] width 1555 height 1656
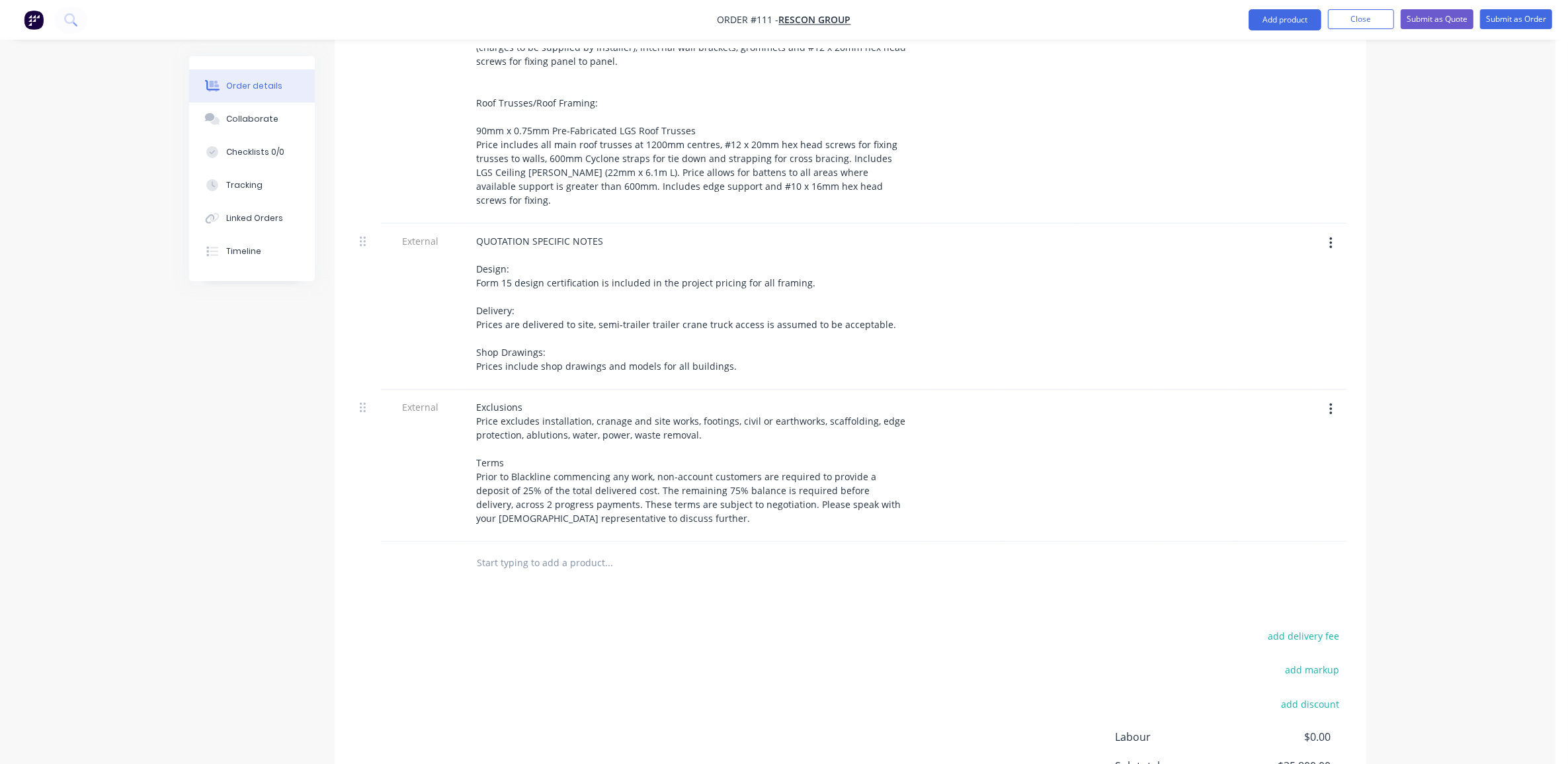
scroll to position [876, 0]
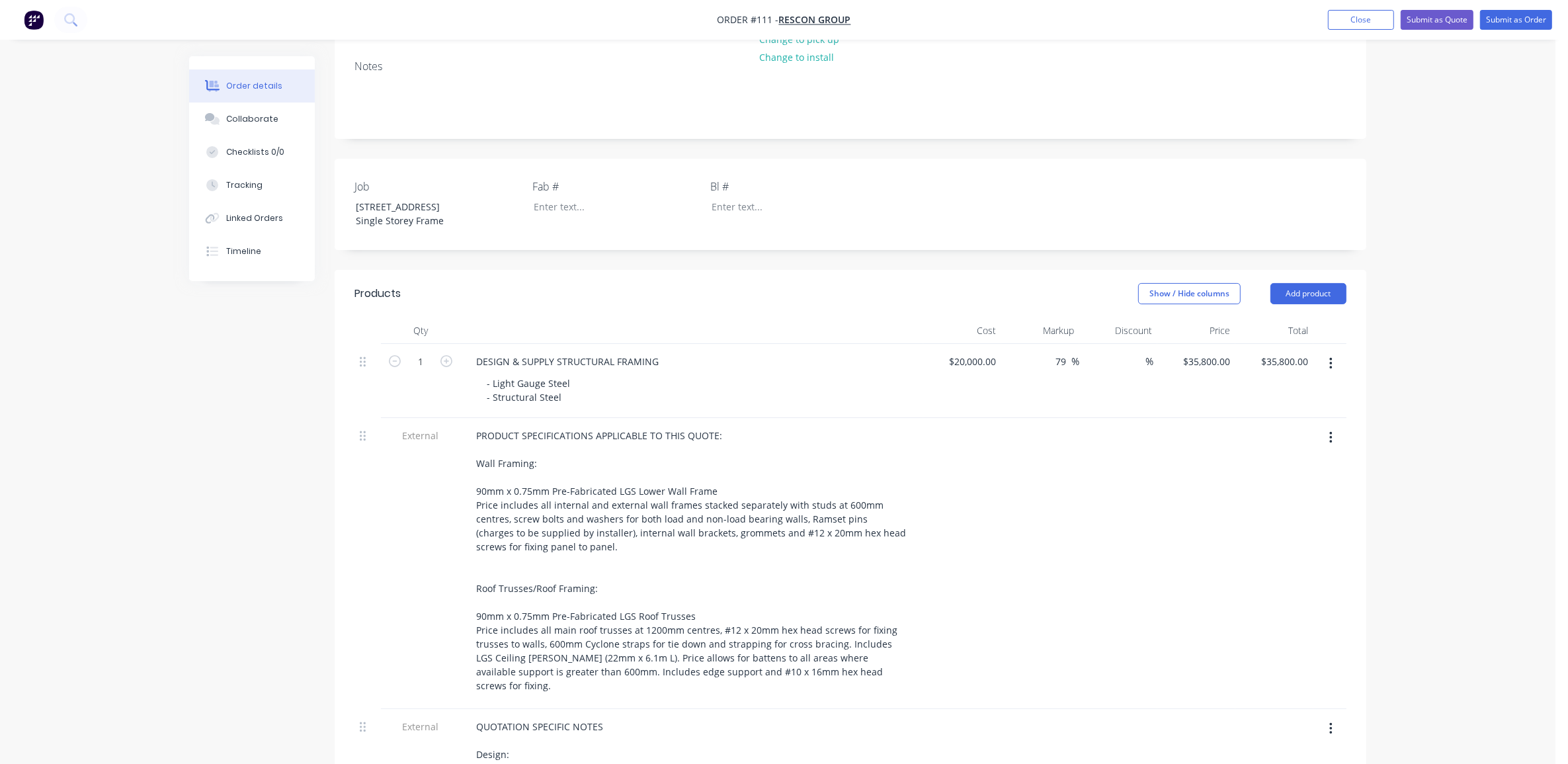
scroll to position [215, 0]
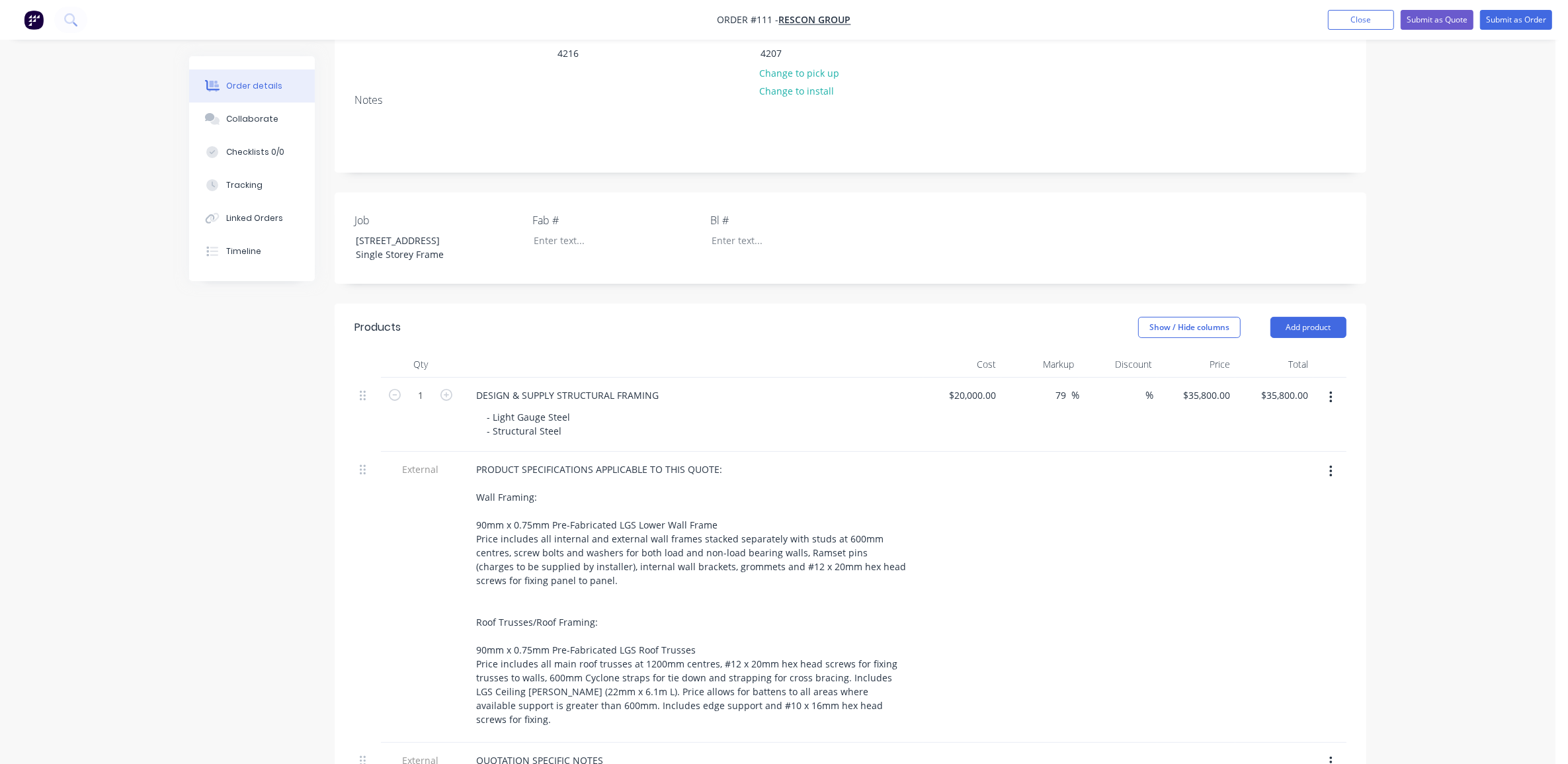
click at [1439, 556] on div "Order details Collaborate Checklists 0/0 Tracking Linked Orders Timeline Order …" at bounding box center [778, 613] width 1555 height 1656
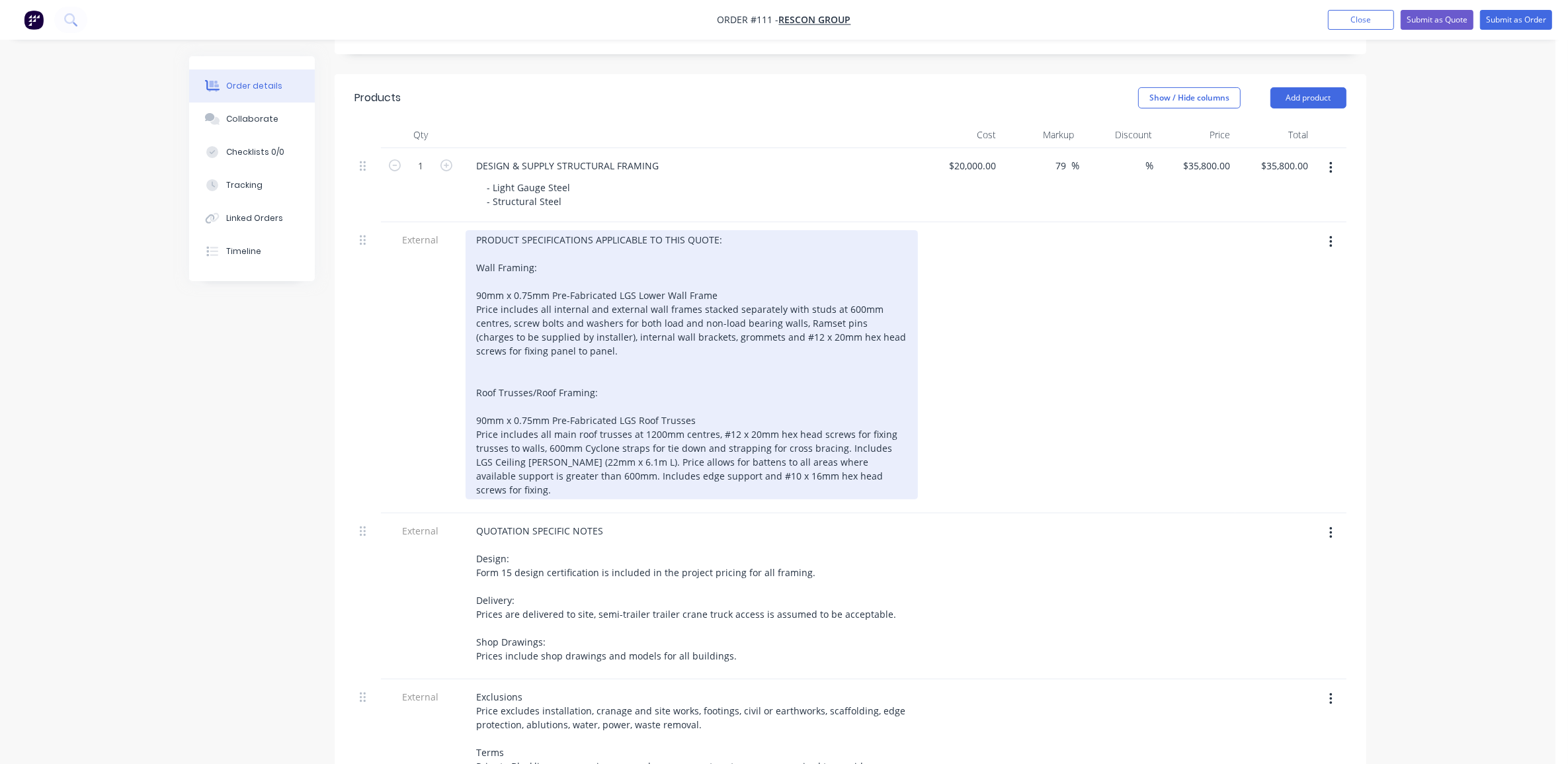
scroll to position [545, 0]
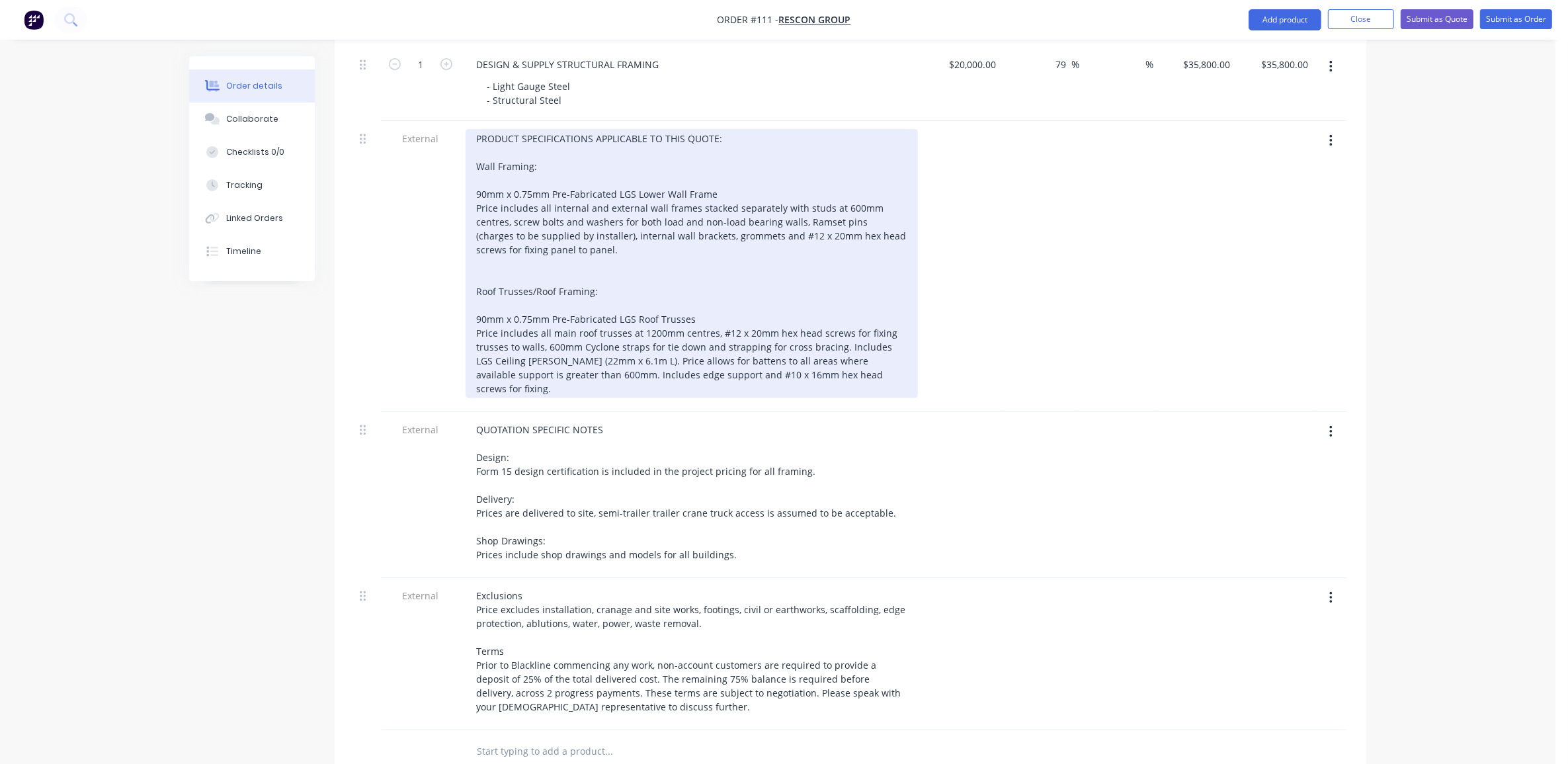
click at [806, 332] on div "PRODUCT SPECIFICATIONS APPLICABLE TO THIS QUOTE: Wall Framing: 90mm x 0.75mm Pr…" at bounding box center [692, 263] width 453 height 269
click at [873, 351] on div "PRODUCT SPECIFICATIONS APPLICABLE TO THIS QUOTE: Wall Framing: 90mm x 0.75mm Pr…" at bounding box center [692, 263] width 453 height 269
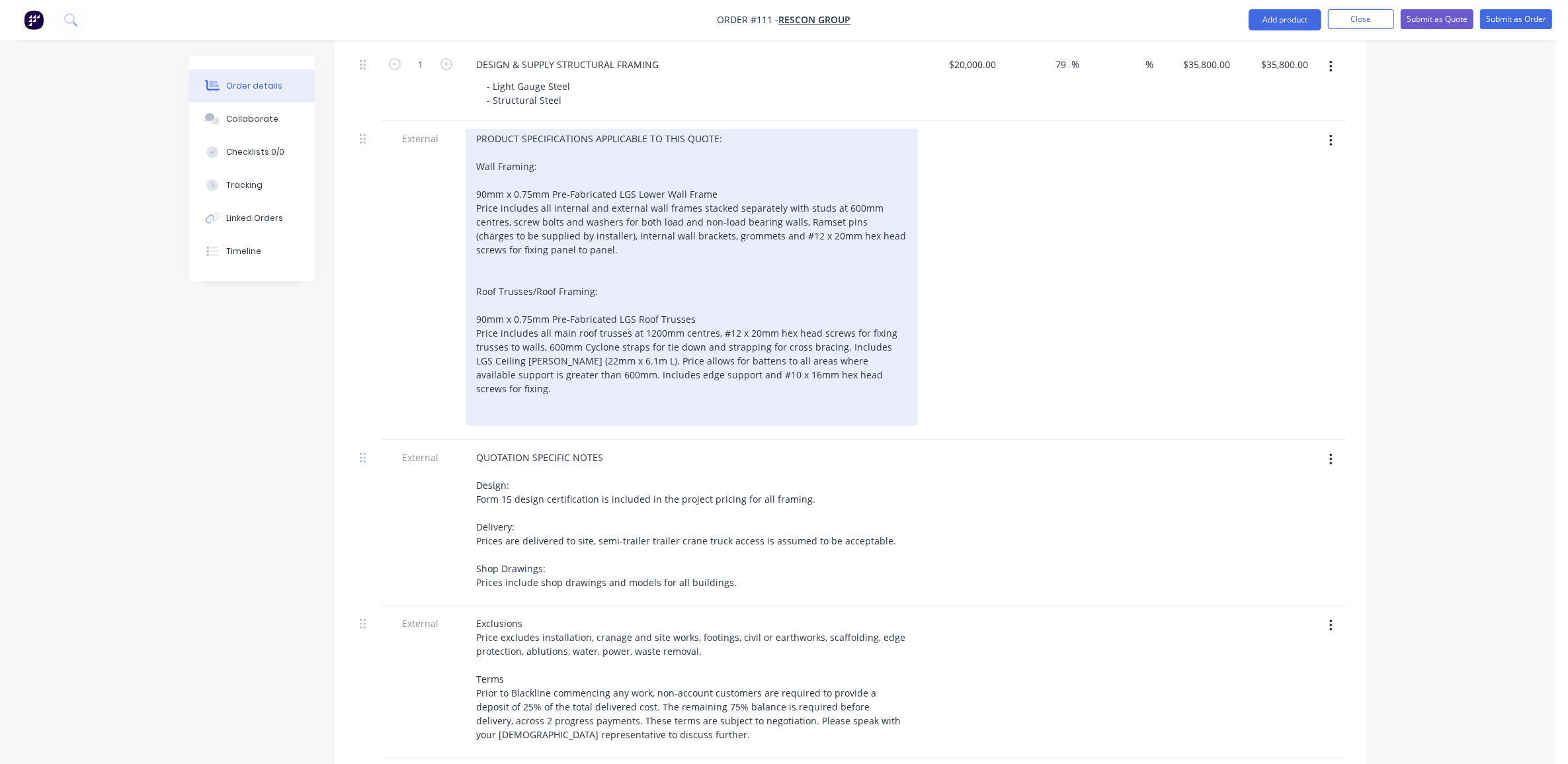
click at [556, 382] on div "PRODUCT SPECIFICATIONS APPLICABLE TO THIS QUOTE: Wall Framing: 90mm x 0.75mm Pr…" at bounding box center [692, 277] width 453 height 297
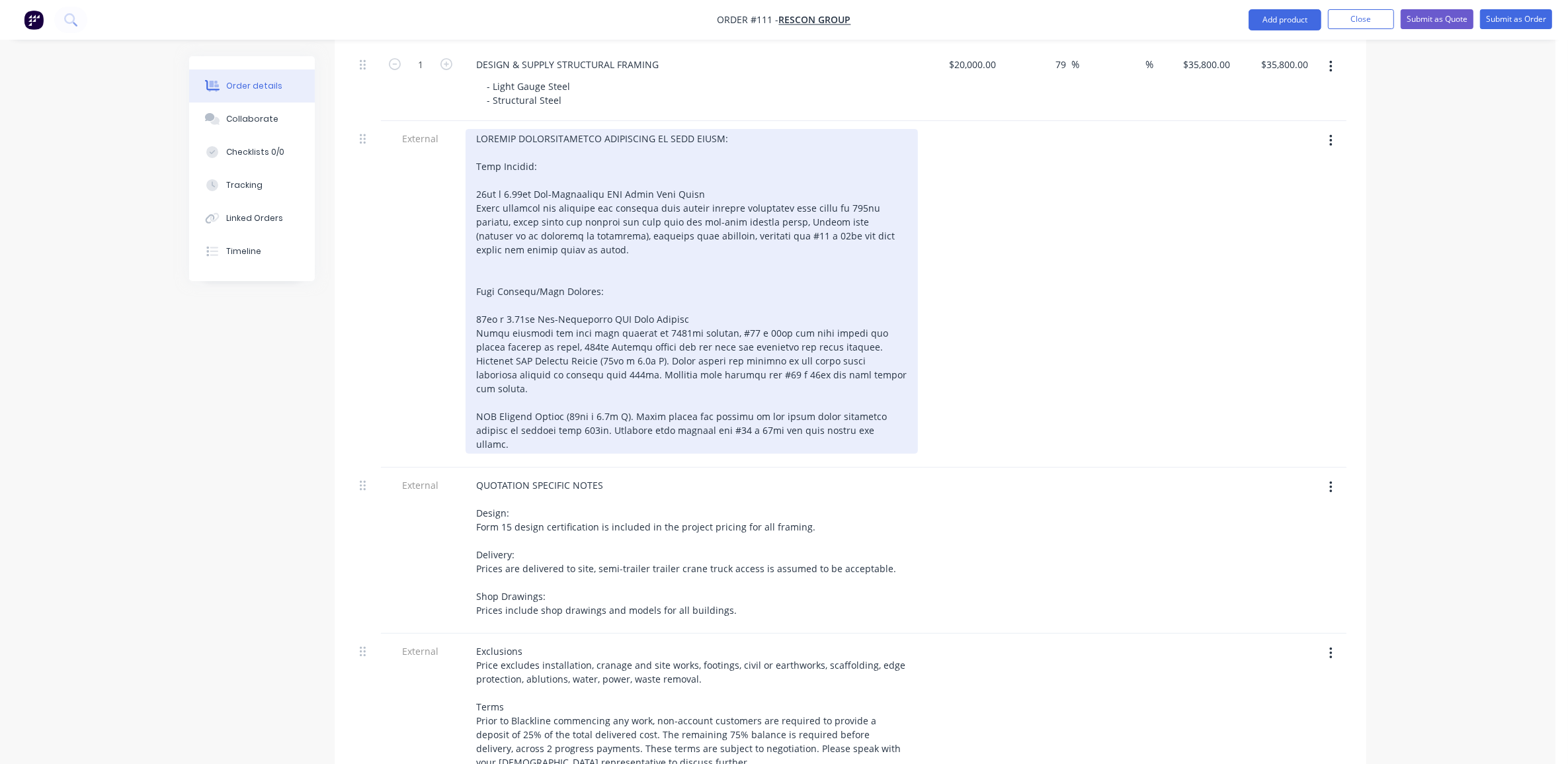
click at [478, 382] on div at bounding box center [692, 291] width 453 height 325
click at [493, 371] on div at bounding box center [692, 291] width 453 height 325
click at [613, 279] on div "PRODUCT SPECIFICATIONS APPLICABLE TO THIS QUOTE: Wall Framing: 90mm x 0.75mm Pr…" at bounding box center [692, 291] width 453 height 325
click at [566, 291] on div "PRODUCT SPECIFICATIONS APPLICABLE TO THIS QUOTE: Wall Framing: 90mm x 0.75mm Pr…" at bounding box center [692, 291] width 453 height 325
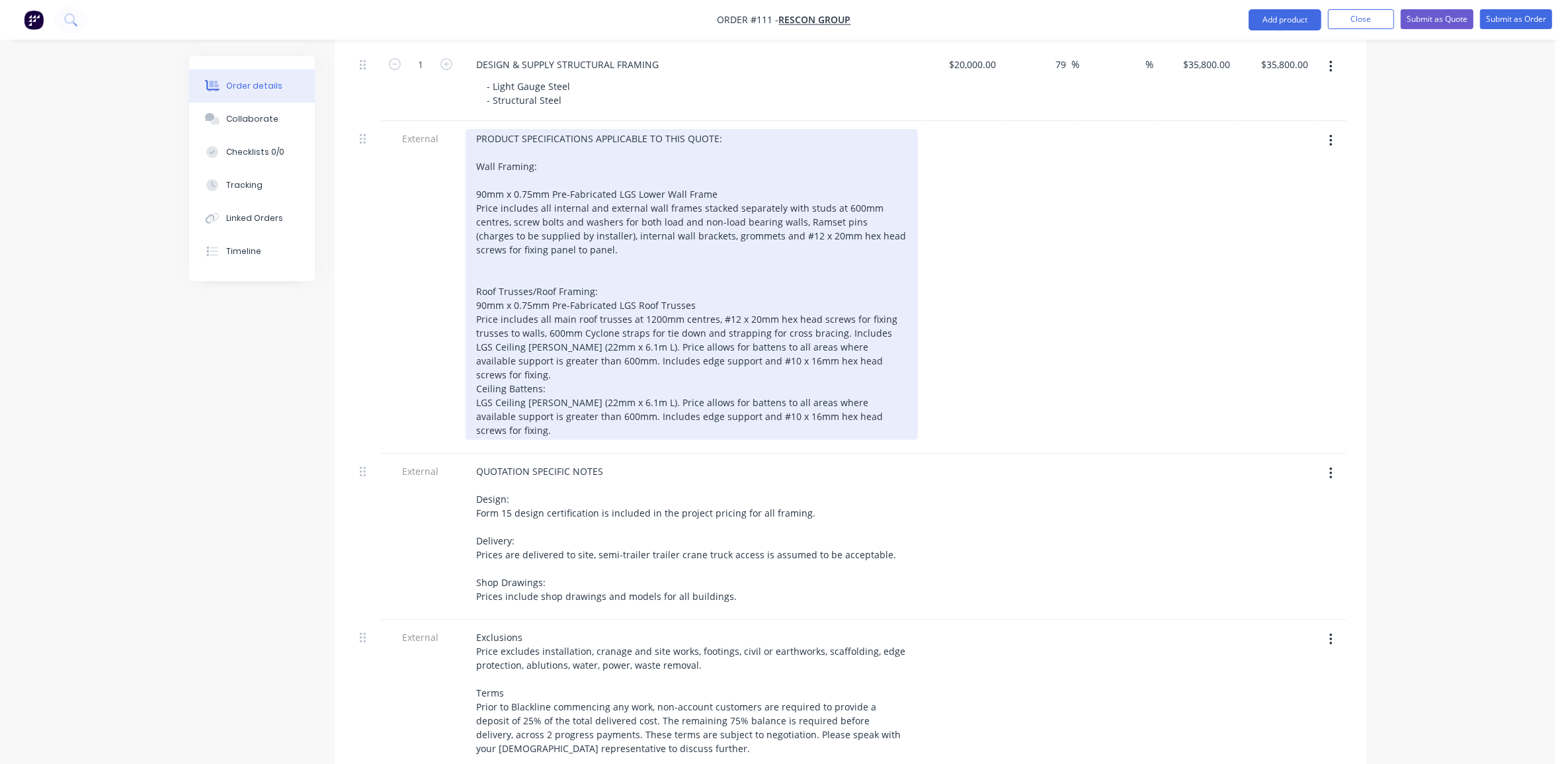
click at [604, 165] on div "PRODUCT SPECIFICATIONS APPLICABLE TO THIS QUOTE: Wall Framing: 90mm x 0.75mm Pr…" at bounding box center [692, 283] width 453 height 310
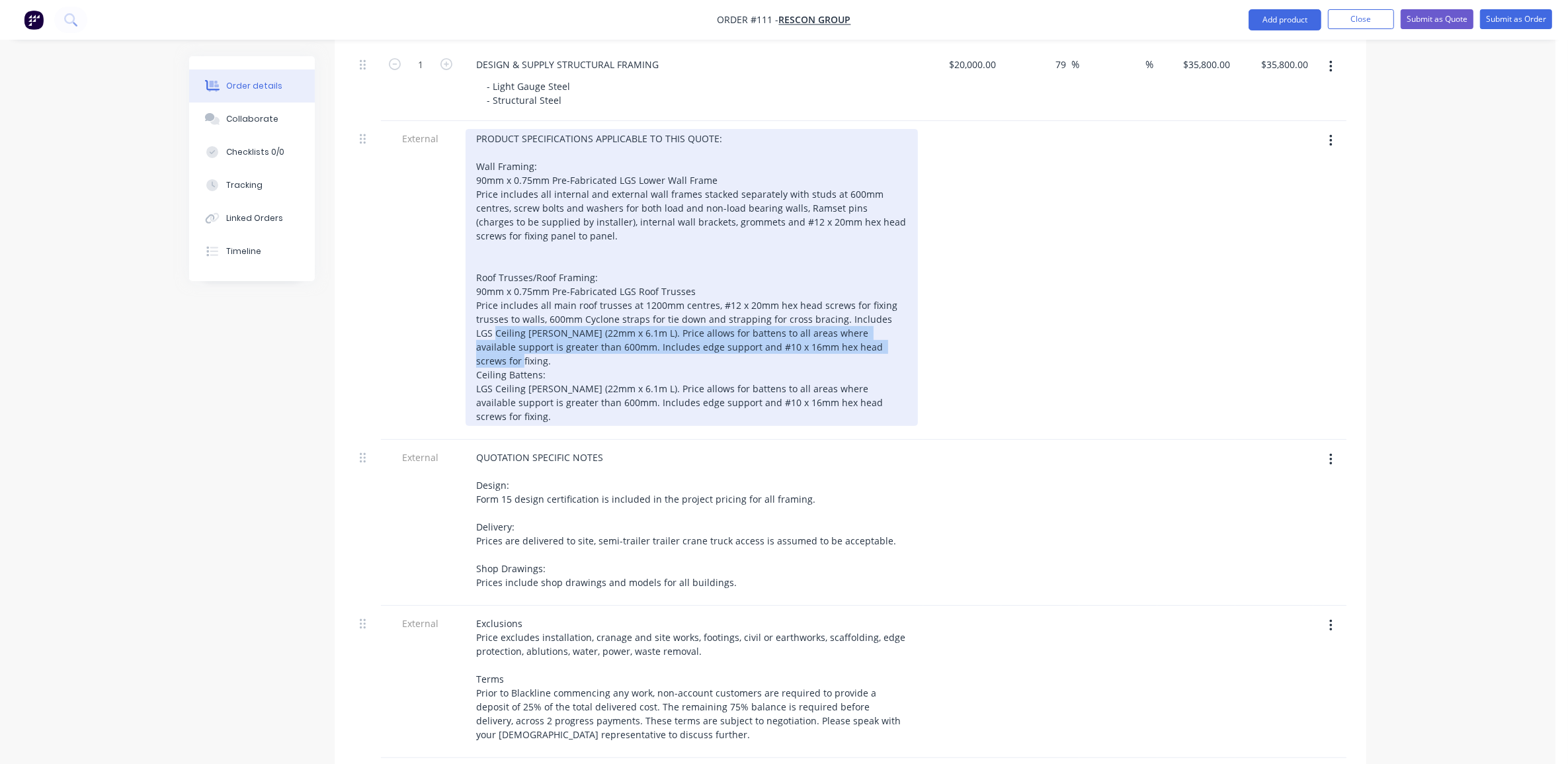
drag, startPoint x: 856, startPoint y: 328, endPoint x: 474, endPoint y: 312, distance: 382.3
click at [474, 312] on div "PRODUCT SPECIFICATIONS APPLICABLE TO THIS QUOTE: Wall Framing: 90mm x 0.75mm Pr…" at bounding box center [692, 277] width 453 height 297
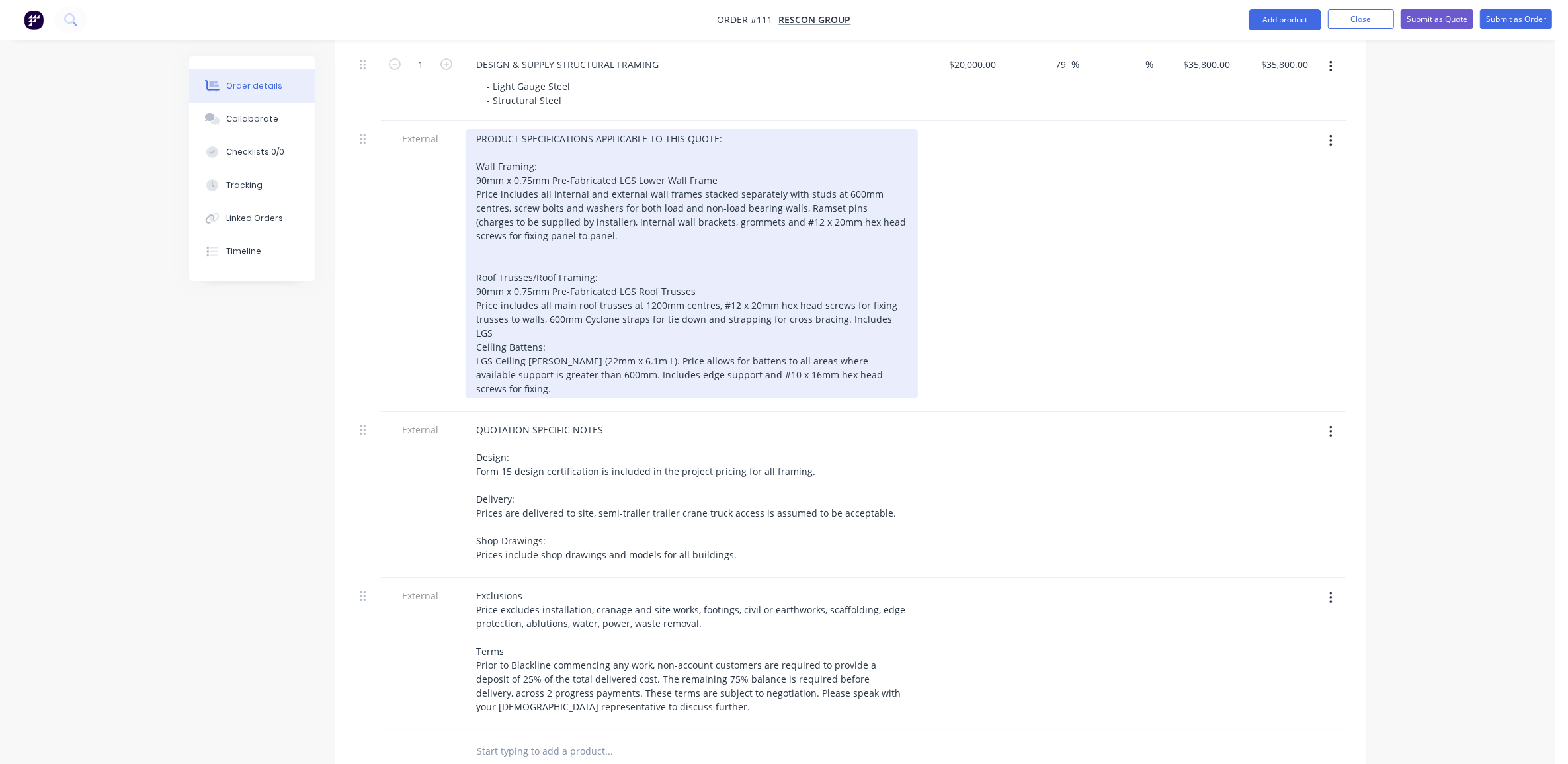
click at [584, 230] on div "PRODUCT SPECIFICATIONS APPLICABLE TO THIS QUOTE: Wall Framing: 90mm x 0.75mm Pr…" at bounding box center [692, 263] width 453 height 269
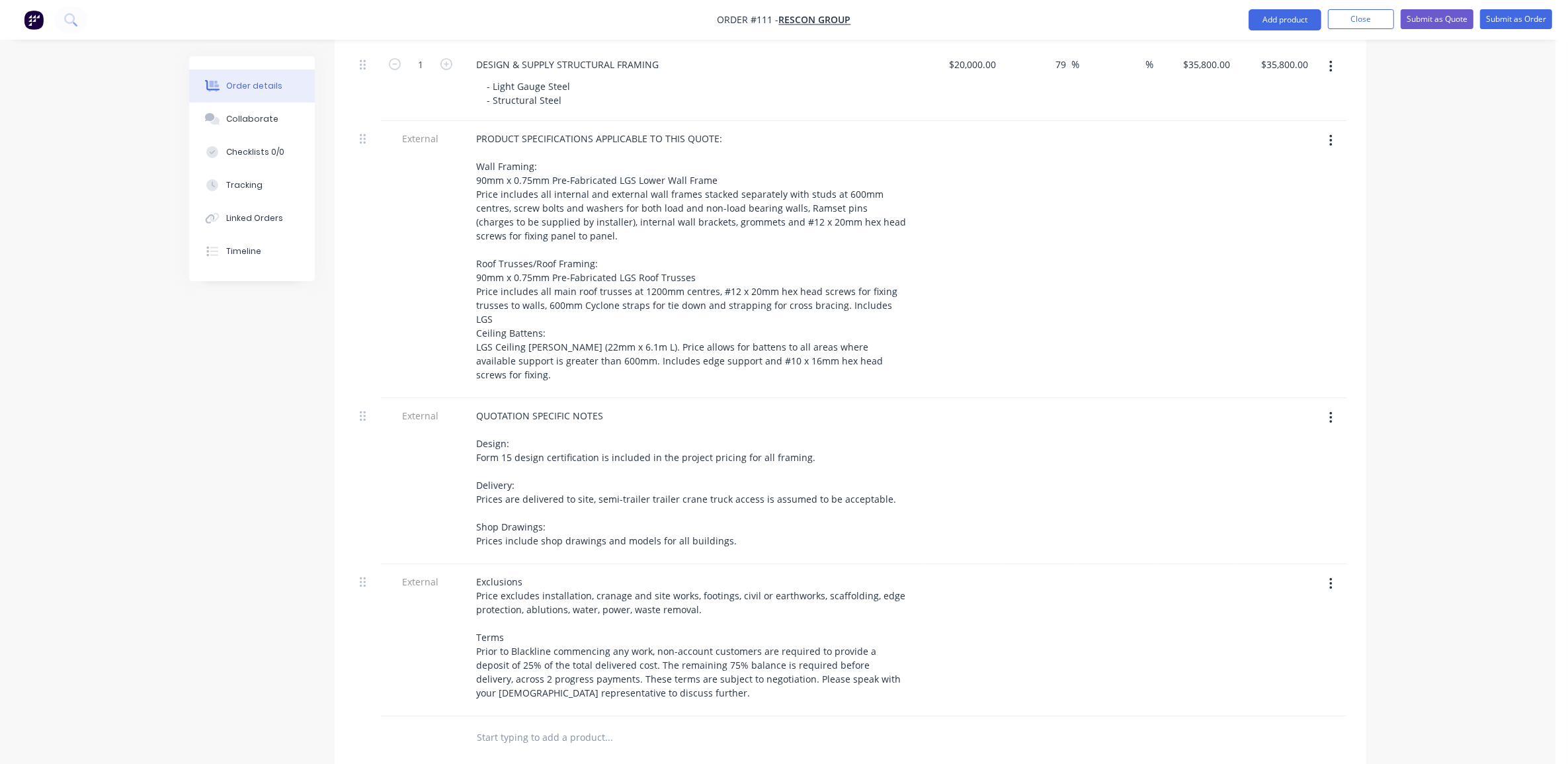
drag, startPoint x: 100, startPoint y: 531, endPoint x: 104, endPoint y: 537, distance: 7.2
click at [96, 532] on div "Order details Collaborate Checklists 0/0 Tracking Linked Orders Timeline Order …" at bounding box center [778, 276] width 1555 height 1642
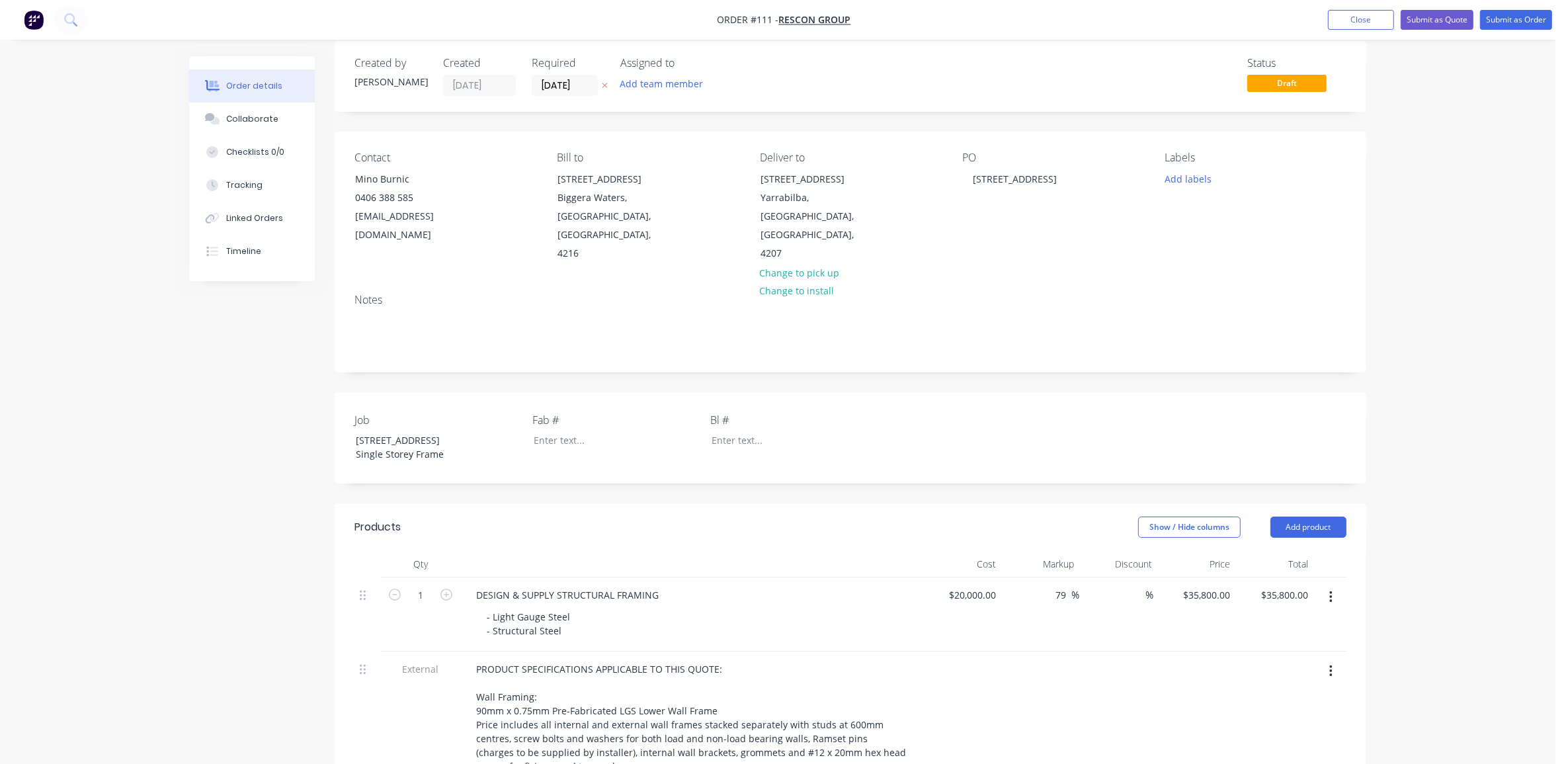
scroll to position [0, 0]
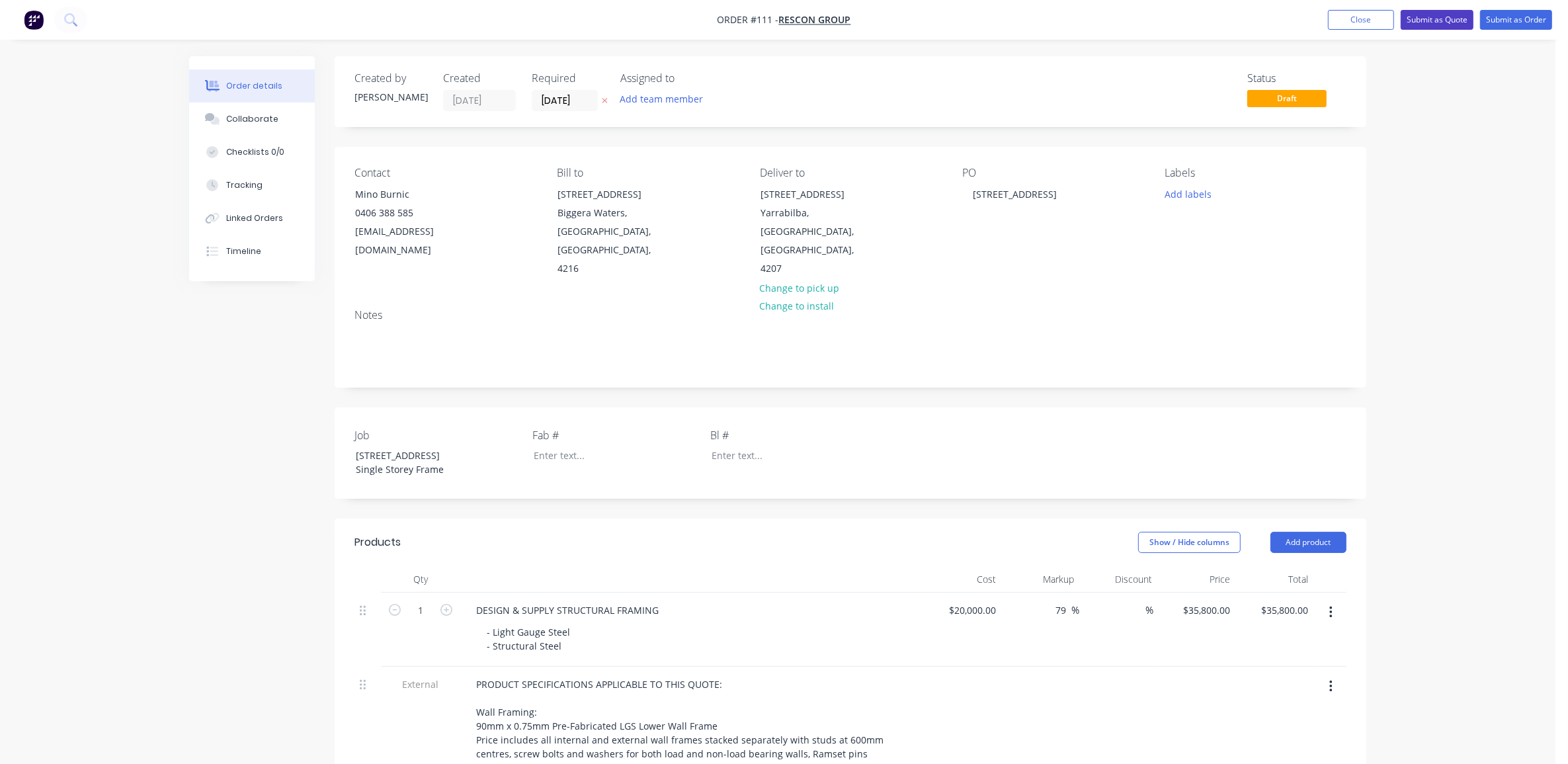
click at [1447, 16] on button "Submit as Quote" at bounding box center [1436, 19] width 73 height 20
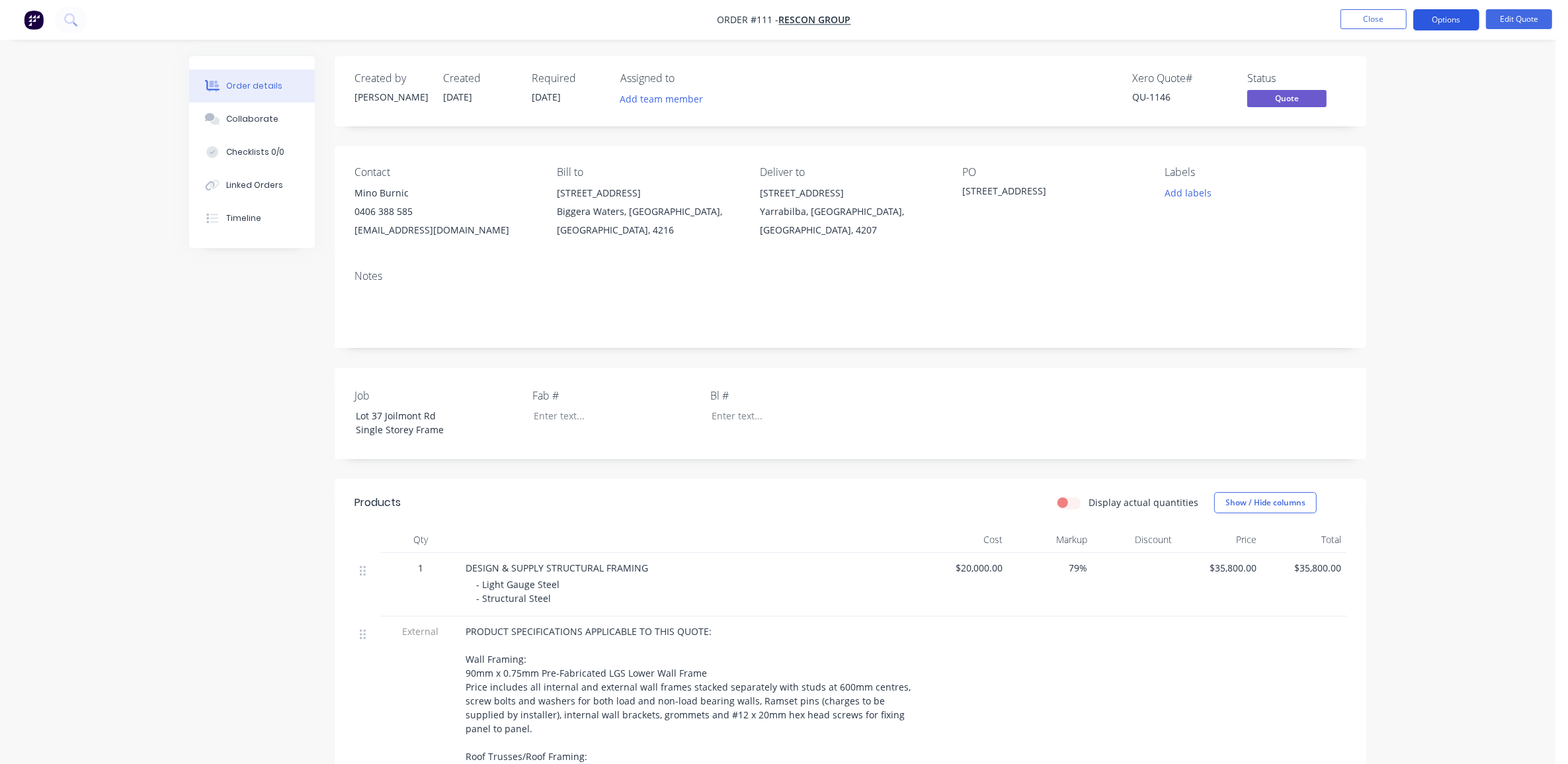
click at [1435, 24] on button "Options" at bounding box center [1446, 20] width 66 height 21
click at [1383, 83] on div "Quote" at bounding box center [1406, 80] width 122 height 19
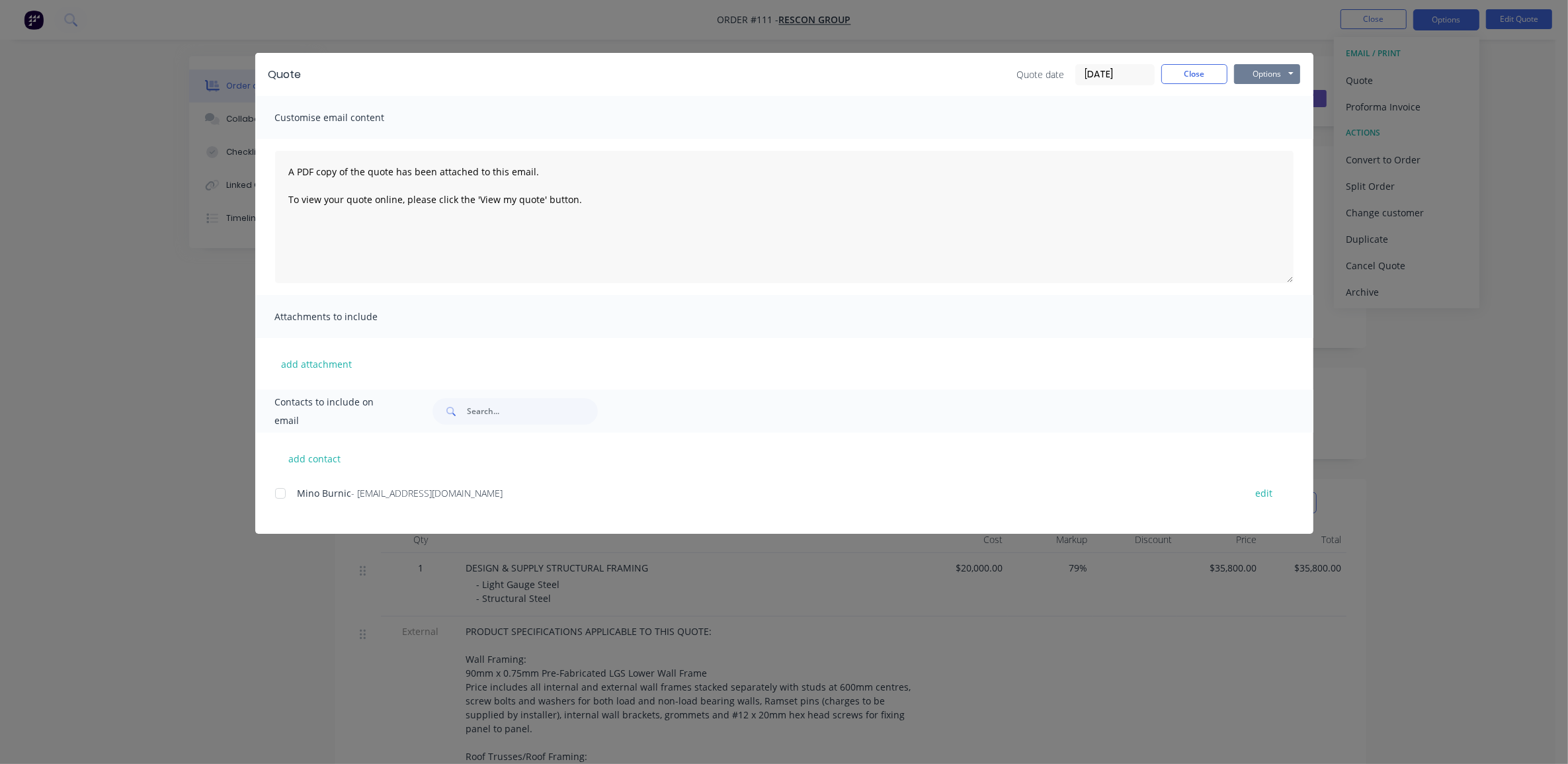
click at [1260, 77] on button "Options" at bounding box center [1267, 73] width 66 height 20
click at [1264, 125] on button "Print" at bounding box center [1277, 120] width 85 height 22
click at [1277, 70] on button "Options" at bounding box center [1267, 73] width 66 height 20
click at [1162, 70] on button "Close" at bounding box center [1195, 73] width 66 height 20
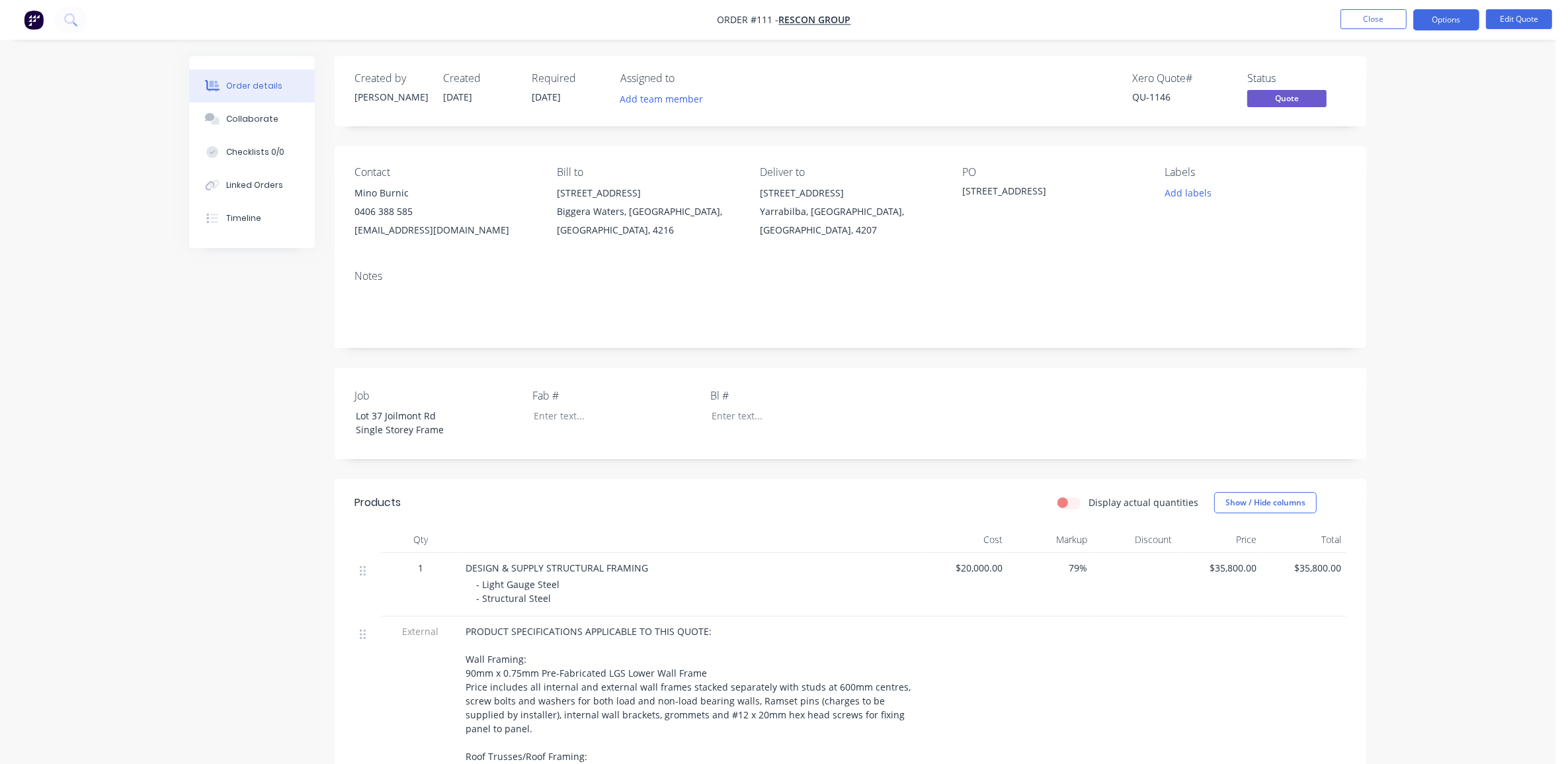
drag, startPoint x: 157, startPoint y: 418, endPoint x: 154, endPoint y: 367, distance: 51.1
click at [154, 409] on div "Order details Collaborate Checklists 0/0 Linked Orders Timeline Order details C…" at bounding box center [778, 708] width 1555 height 1417
click at [172, 456] on div "Order details Collaborate Checklists 0/0 Linked Orders Timeline Order details C…" at bounding box center [778, 708] width 1555 height 1417
